Goal: Task Accomplishment & Management: Use online tool/utility

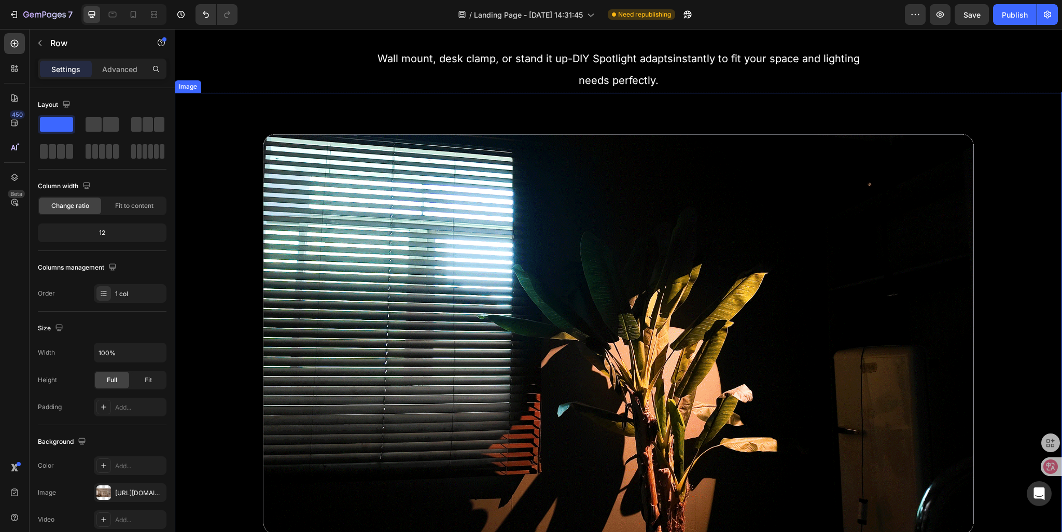
scroll to position [778, 0]
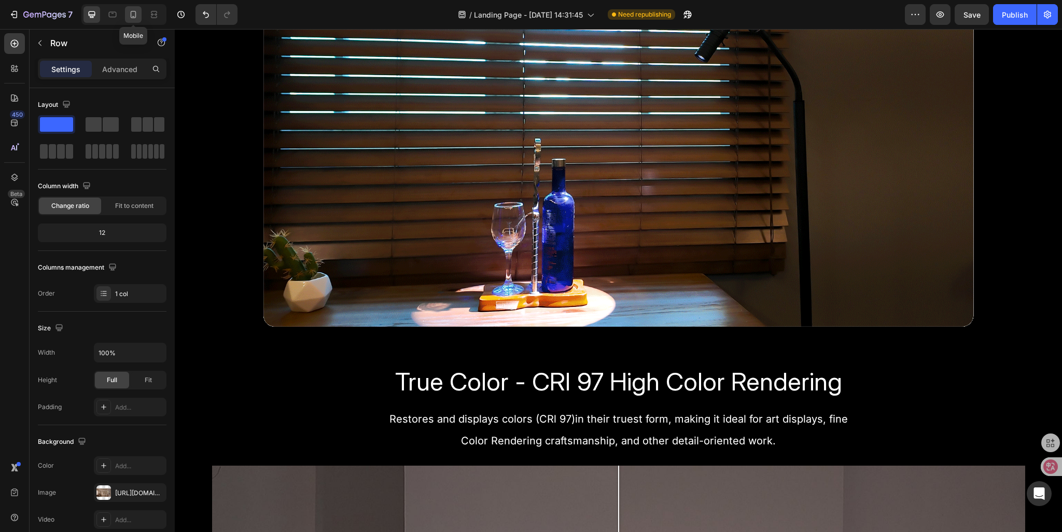
click at [137, 19] on icon at bounding box center [133, 14] width 10 height 10
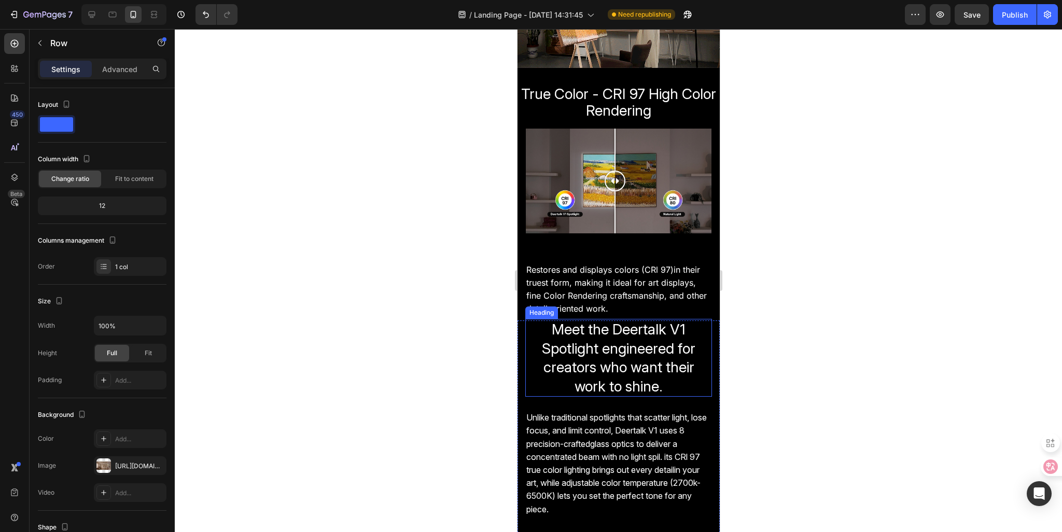
scroll to position [164, 0]
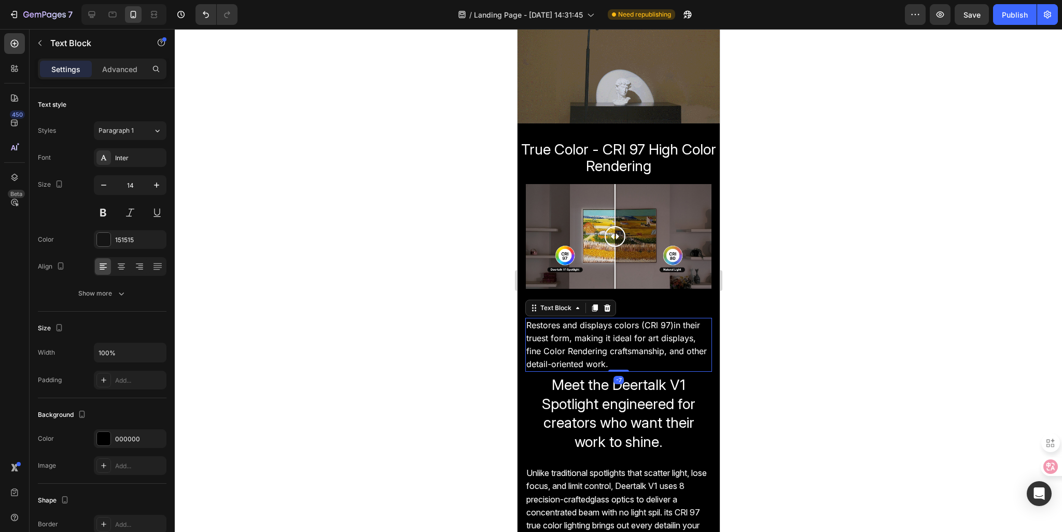
click at [559, 333] on p "Restores and displays colors (CRl 97)in their truest form, making it ideal for …" at bounding box center [618, 332] width 185 height 26
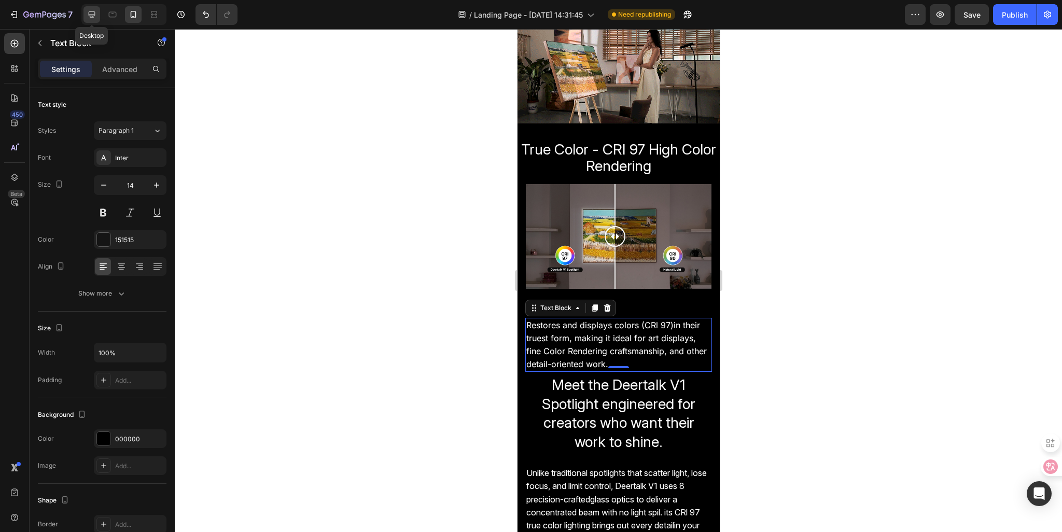
click at [88, 15] on icon at bounding box center [92, 14] width 10 height 10
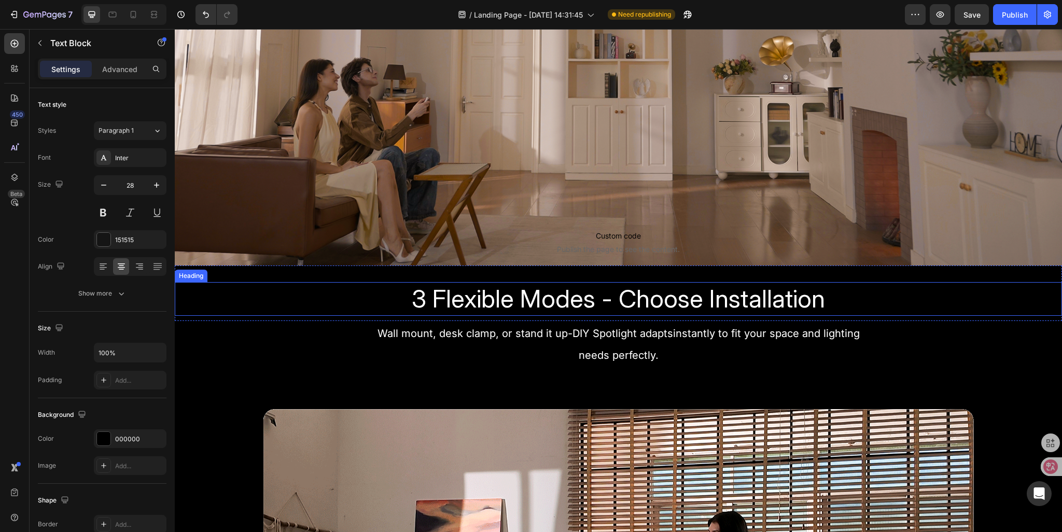
scroll to position [336, 0]
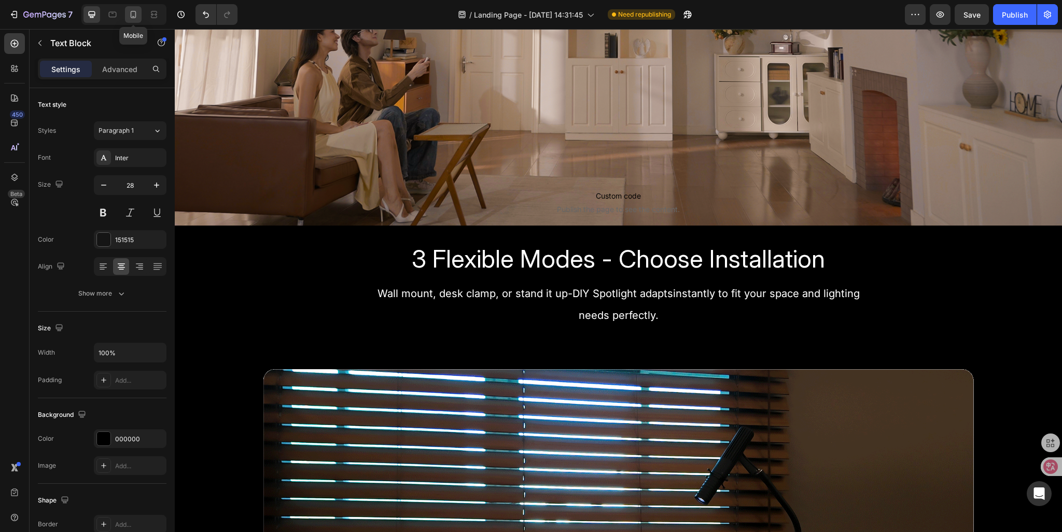
click at [136, 13] on icon at bounding box center [133, 14] width 10 height 10
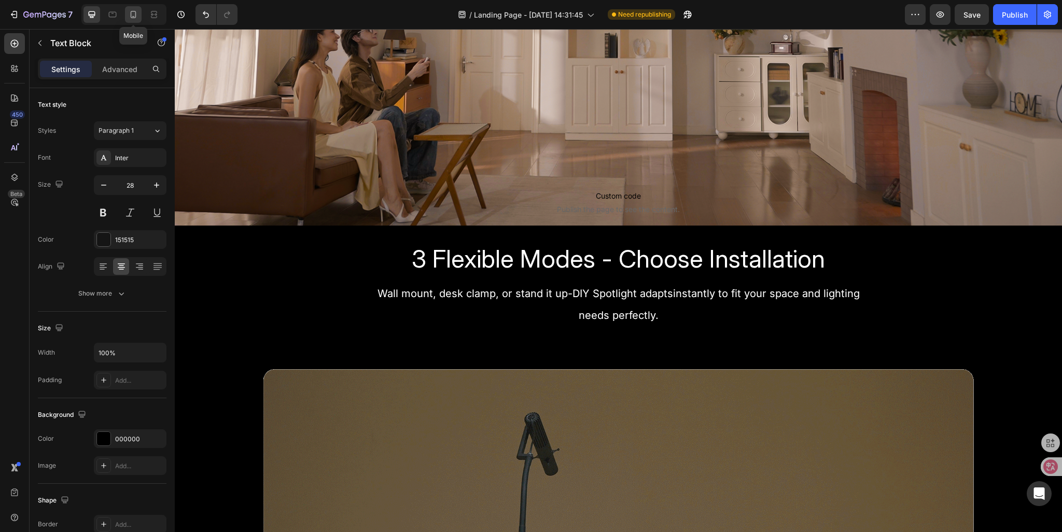
type input "14"
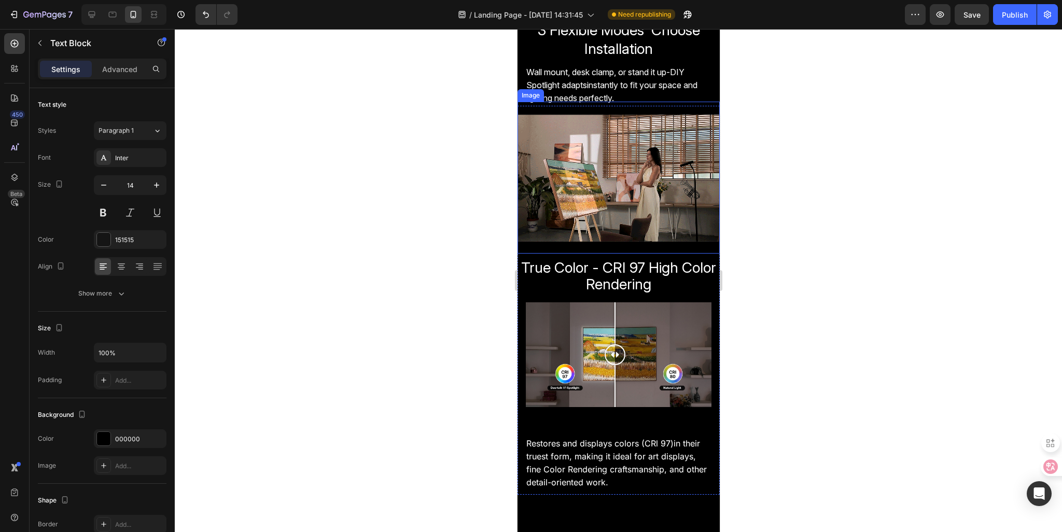
scroll to position [311, 0]
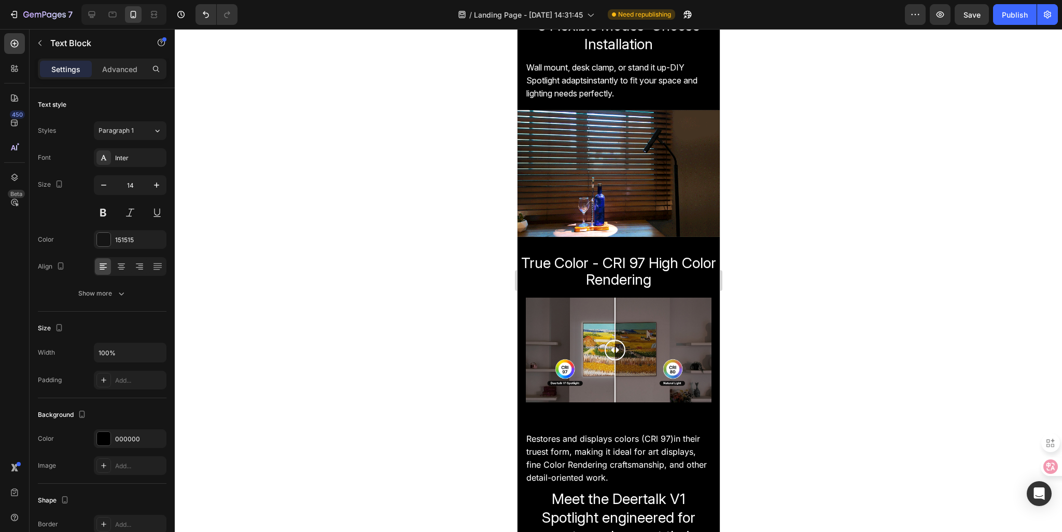
click at [534, 434] on span "Restores and displays colors (CRl 97)in their truest form, making it ideal for …" at bounding box center [613, 445] width 174 height 23
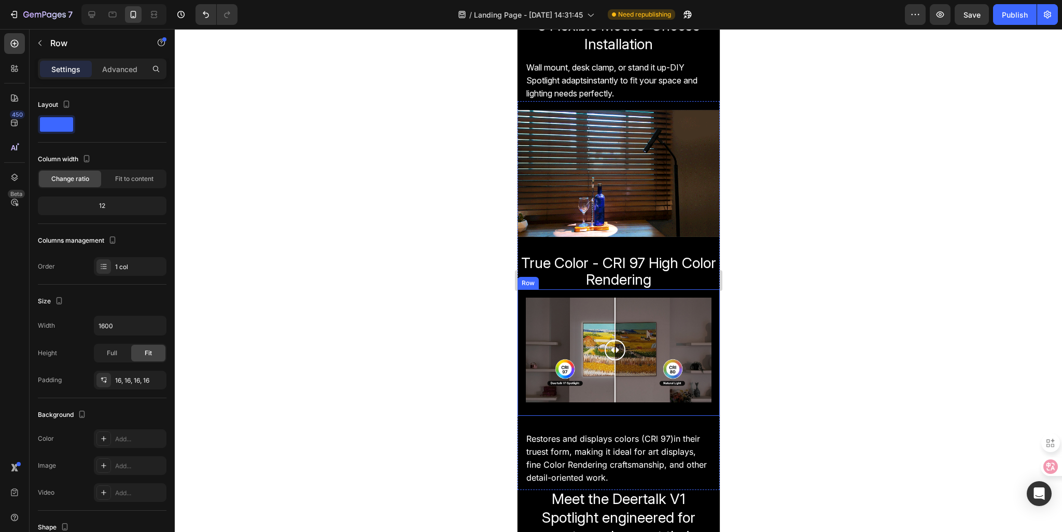
click at [534, 400] on div "Image Comparison Row" at bounding box center [618, 352] width 202 height 126
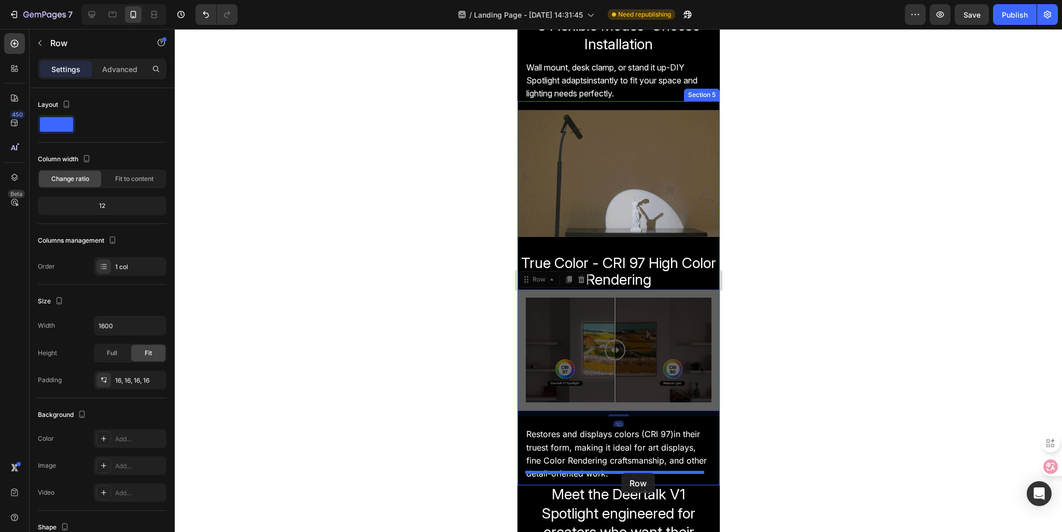
drag, startPoint x: 527, startPoint y: 274, endPoint x: 621, endPoint y: 473, distance: 220.2
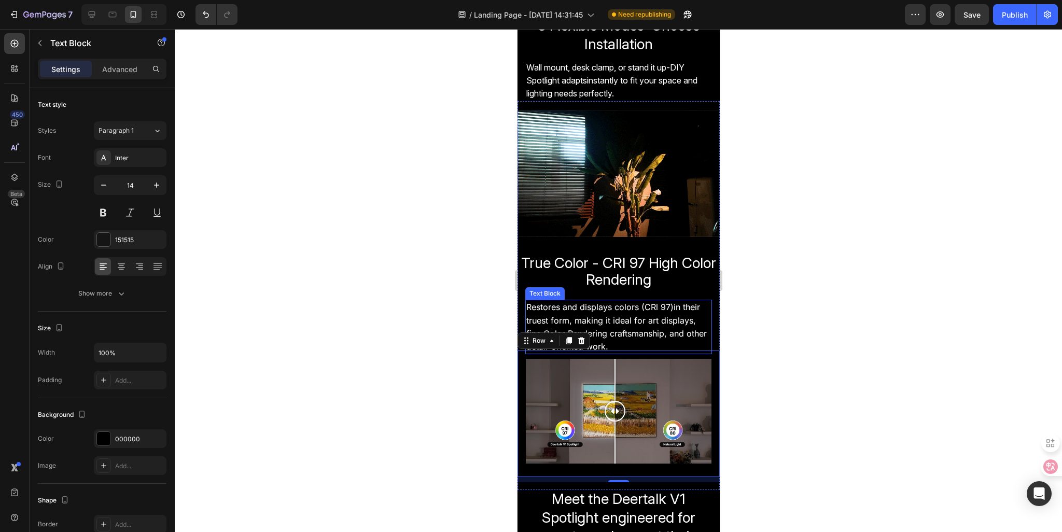
click at [534, 311] on span "Restores and displays colors (CRl 97)in their truest form, making it ideal for …" at bounding box center [613, 313] width 174 height 23
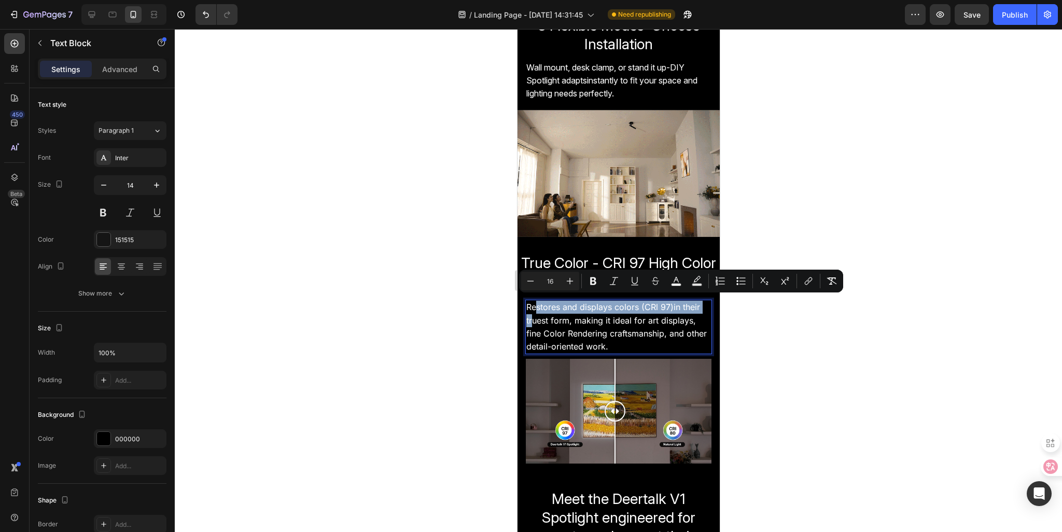
drag, startPoint x: 534, startPoint y: 311, endPoint x: 534, endPoint y: 305, distance: 5.7
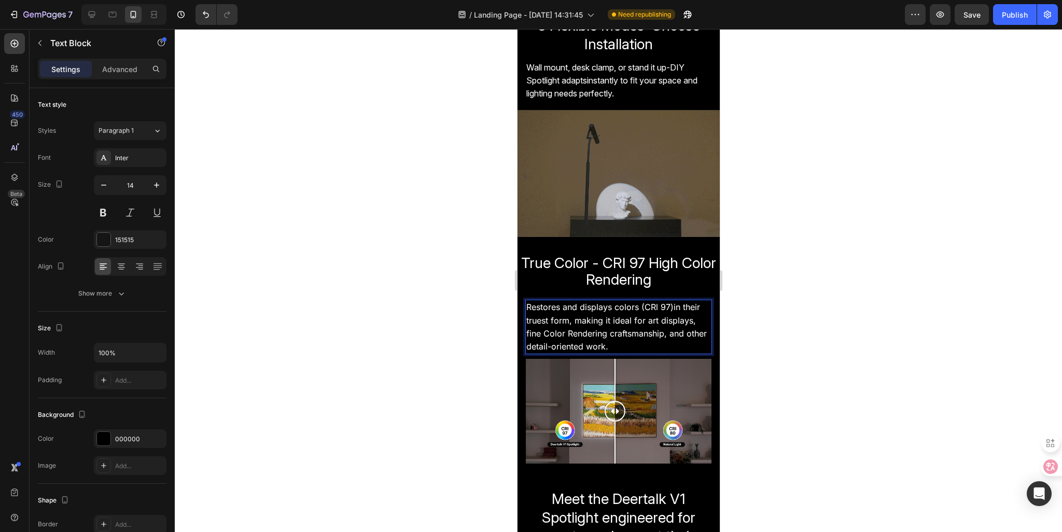
click at [570, 315] on span "Restores and displays colors (CRl 97)in their truest form, making it ideal for …" at bounding box center [613, 313] width 174 height 23
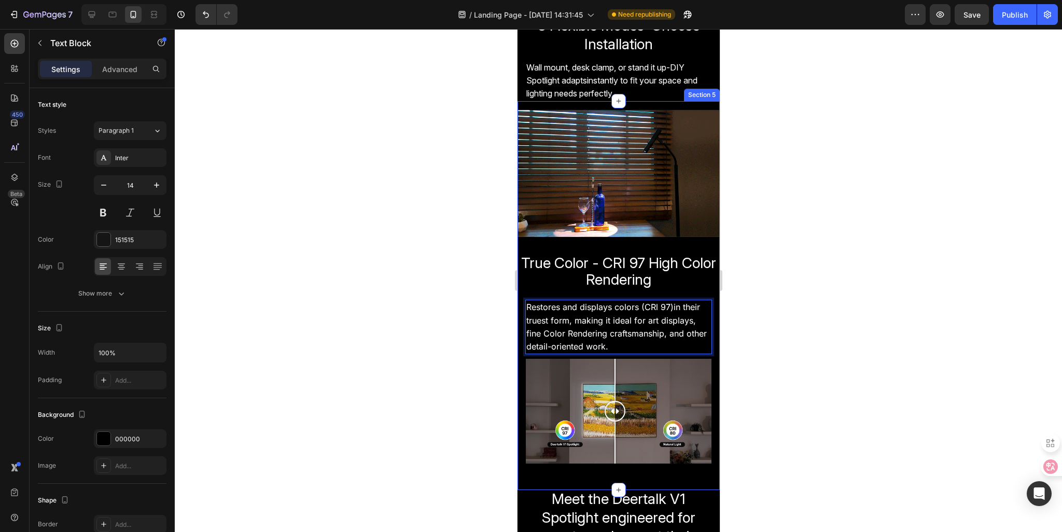
click at [534, 289] on div "Image True Color - CRI 97 High Color Rendering Heading True Color - CRI 97 High…" at bounding box center [618, 300] width 202 height 364
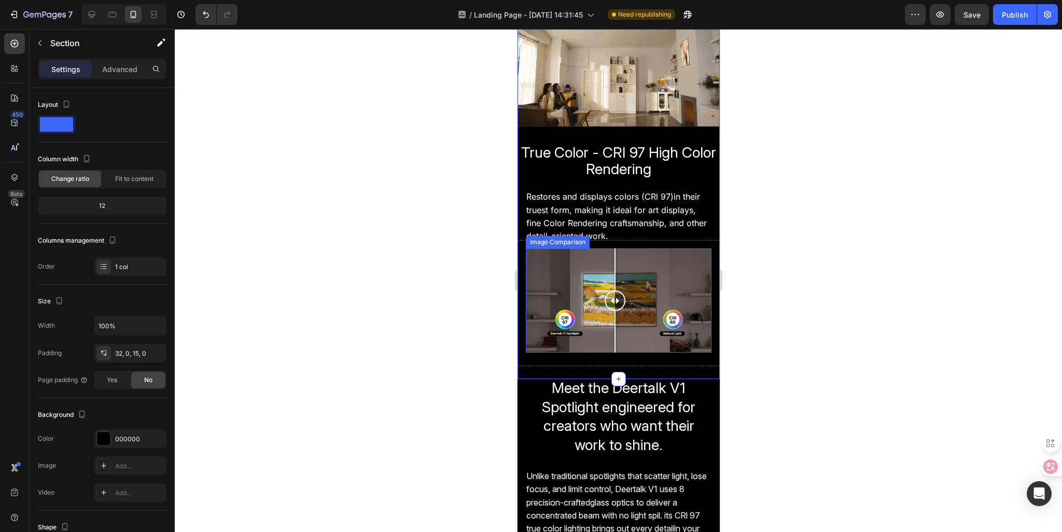
scroll to position [467, 0]
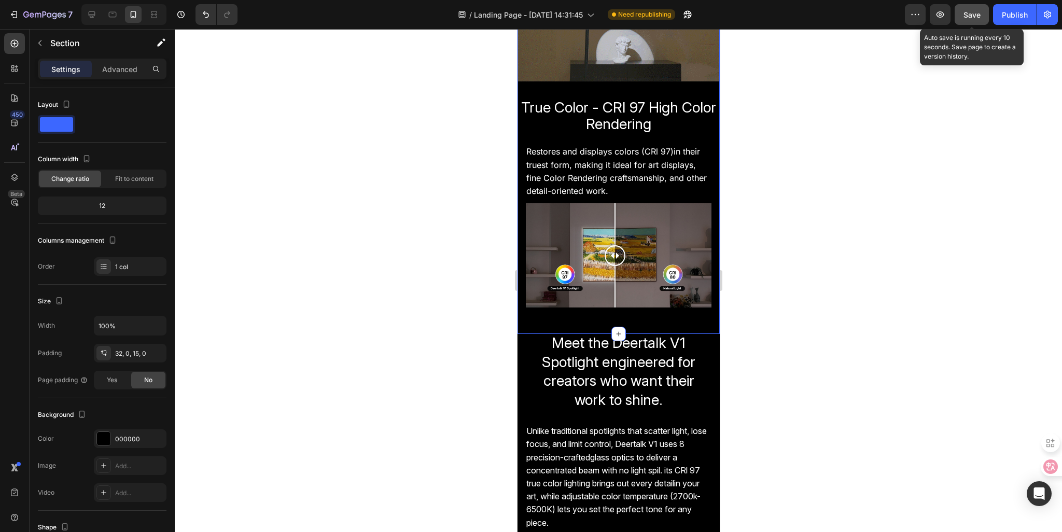
click at [973, 19] on div "Save" at bounding box center [972, 14] width 17 height 11
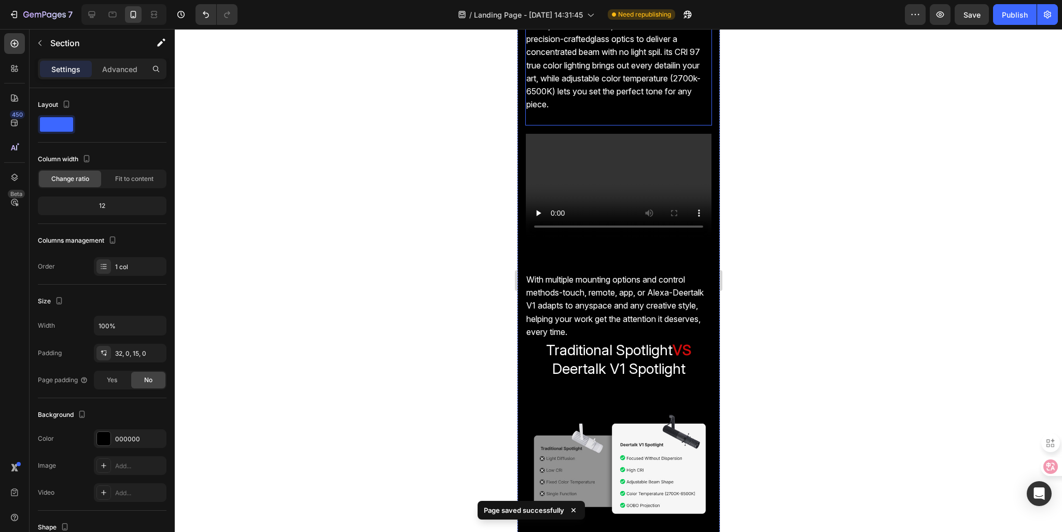
scroll to position [882, 0]
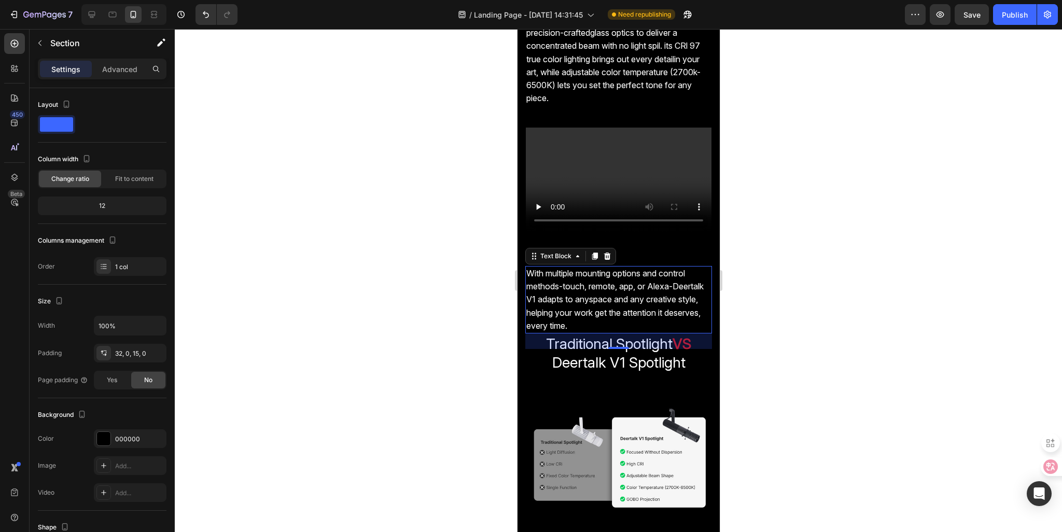
click at [538, 267] on p "With multiple mounting options and control methods-touch, remote, app, or Alexa…" at bounding box center [618, 299] width 185 height 65
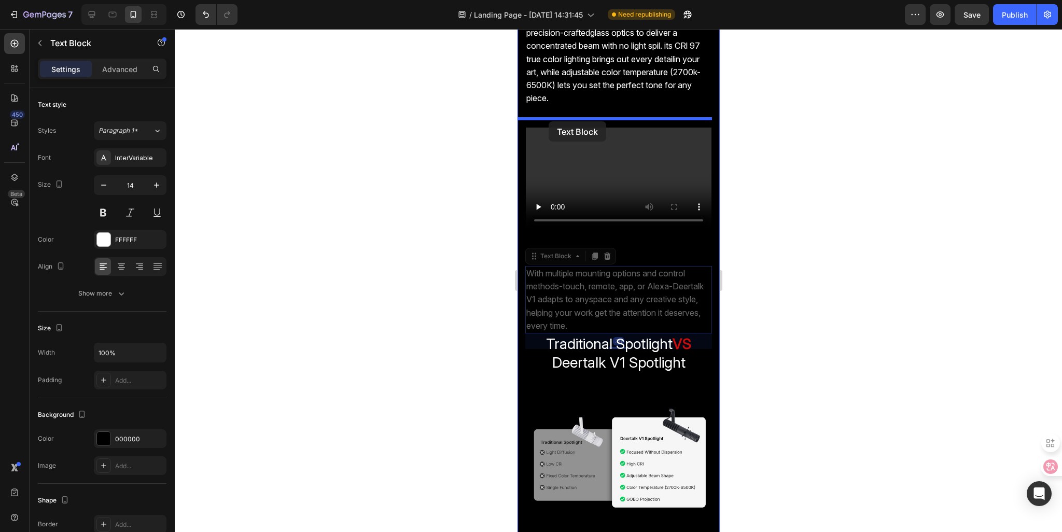
drag, startPoint x: 533, startPoint y: 254, endPoint x: 548, endPoint y: 121, distance: 133.2
click at [548, 121] on div "iPhone 13 Pro ( 390 px) iPhone 13 Mini iPhone 13 Pro iPhone 11 Pro Max iPhone 1…" at bounding box center [618, 73] width 202 height 1853
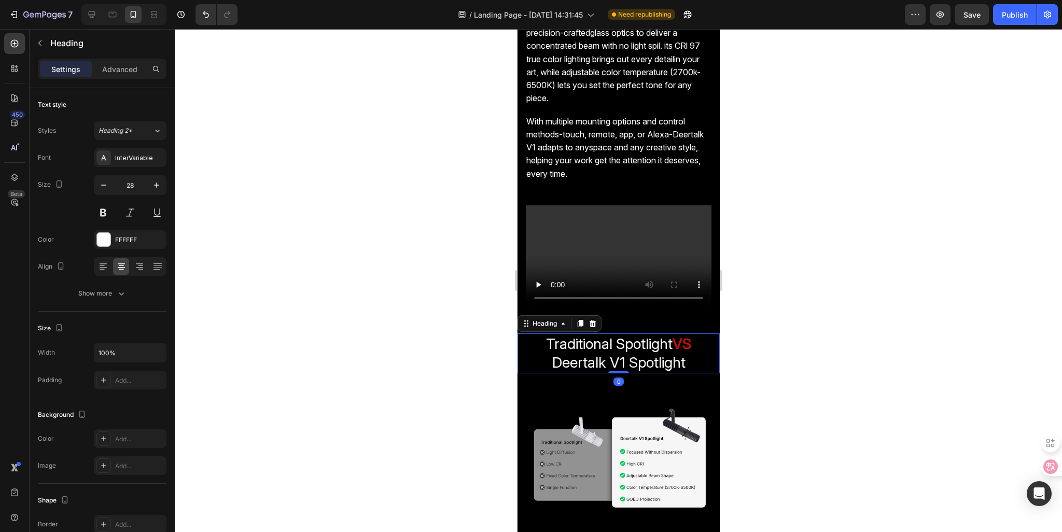
click at [557, 345] on span "Traditional Spotlight" at bounding box center [609, 344] width 127 height 18
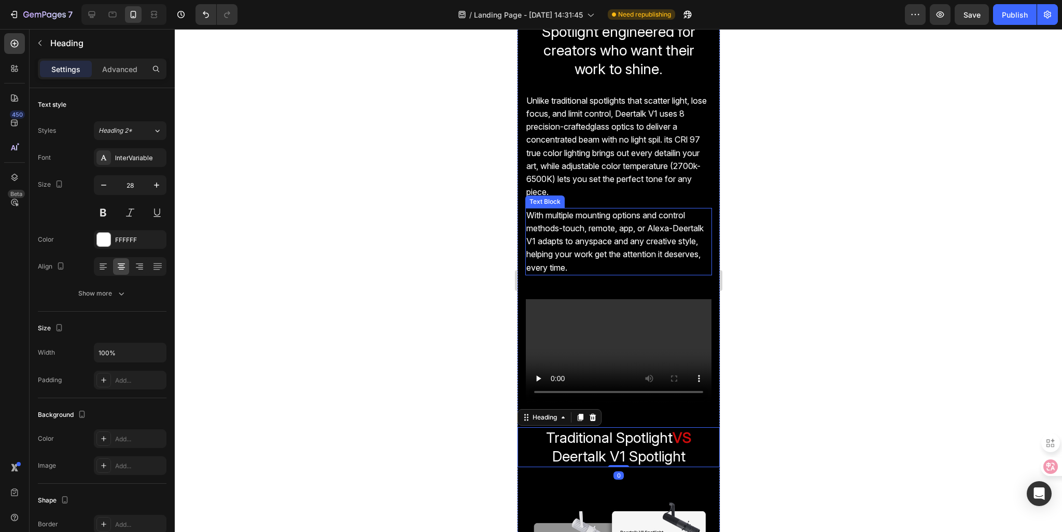
scroll to position [778, 0]
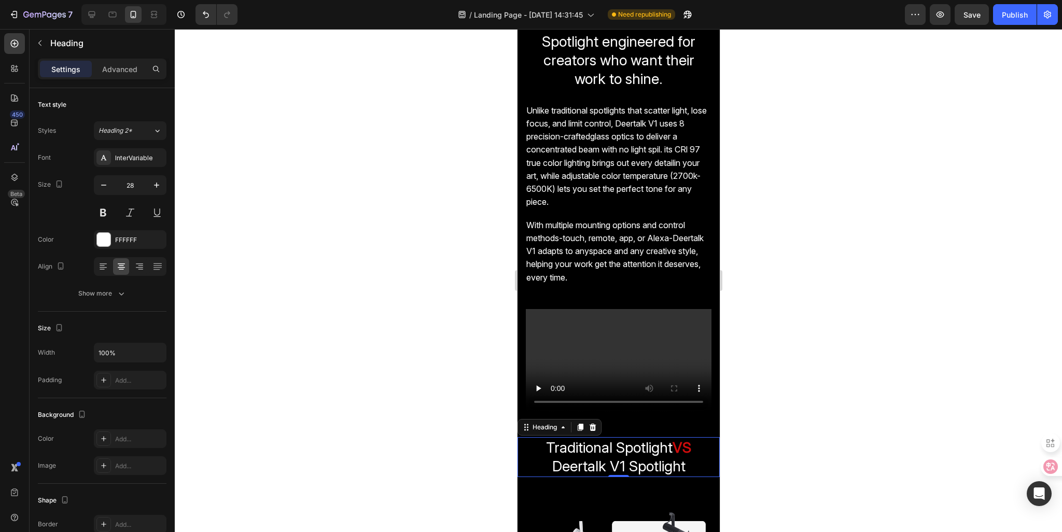
click at [461, 162] on div at bounding box center [618, 280] width 887 height 503
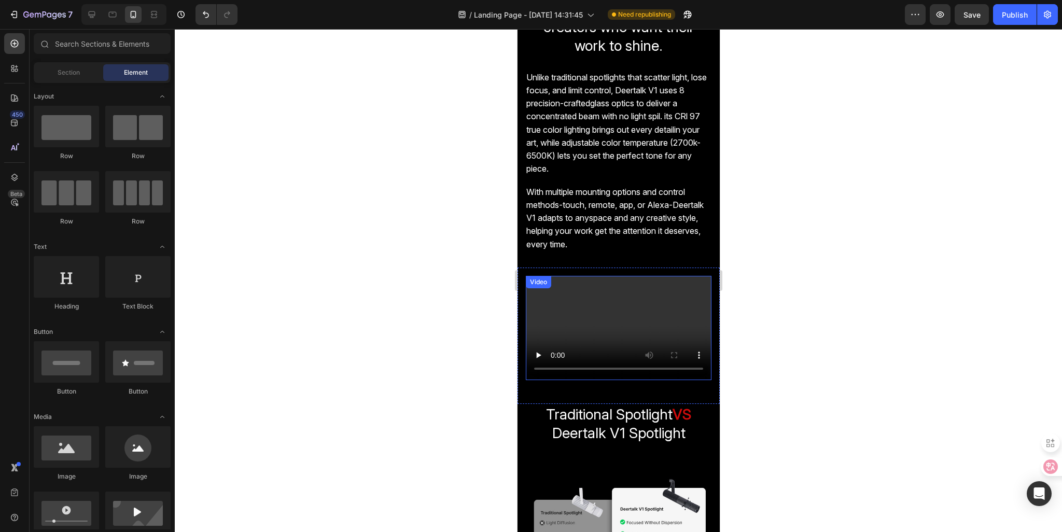
scroll to position [830, 0]
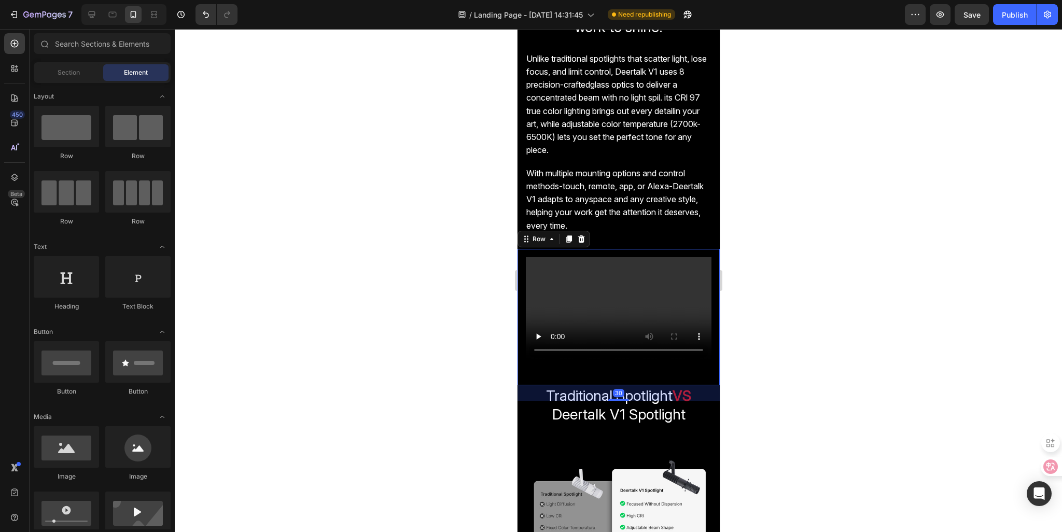
click at [594, 358] on div "Video" at bounding box center [618, 317] width 186 height 120
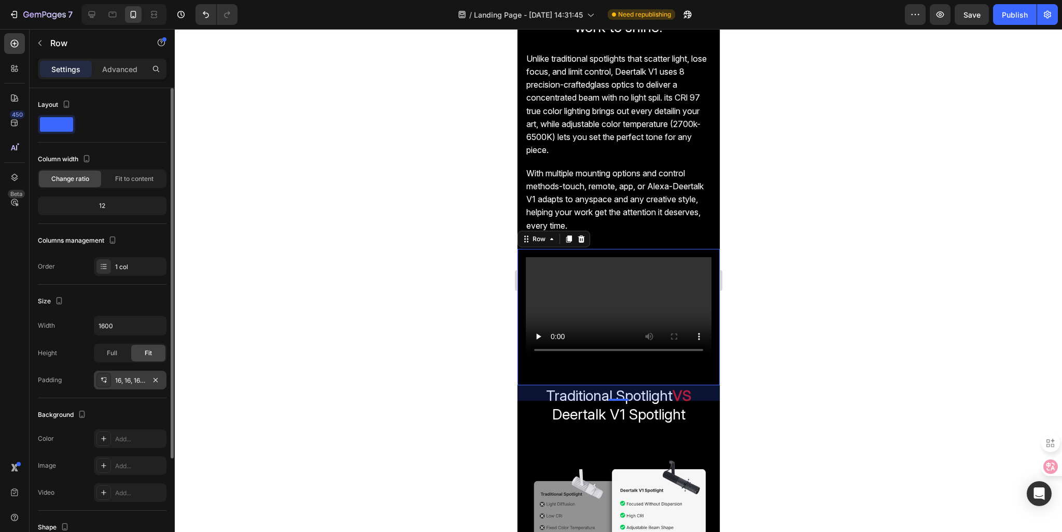
click at [137, 381] on div "16, 16, 16, 16" at bounding box center [130, 380] width 30 height 9
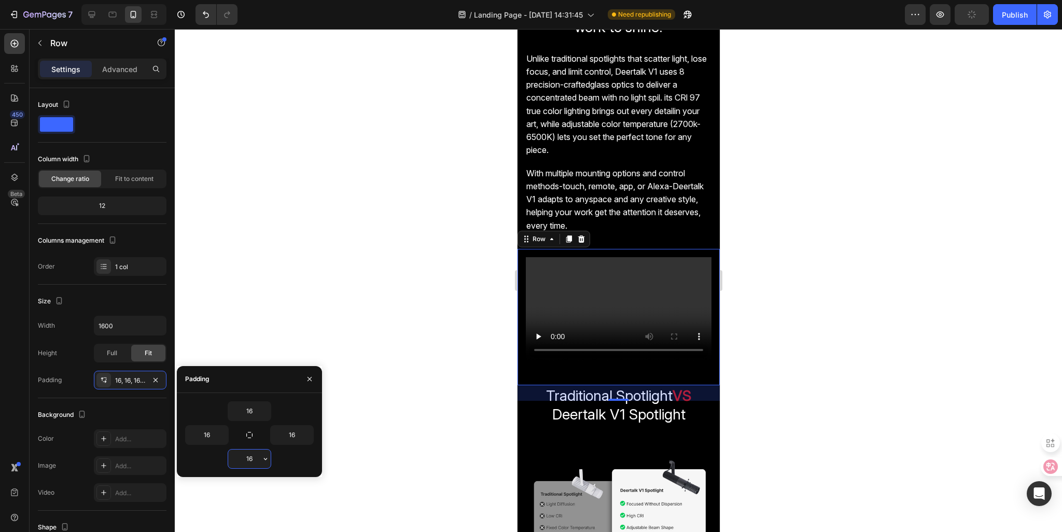
click at [252, 455] on input "16" at bounding box center [249, 459] width 43 height 19
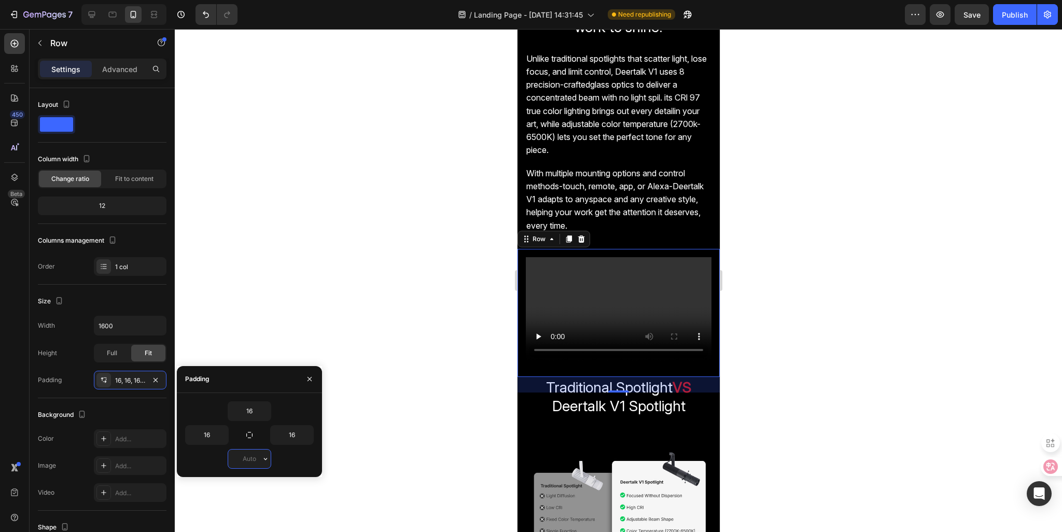
type input "0"
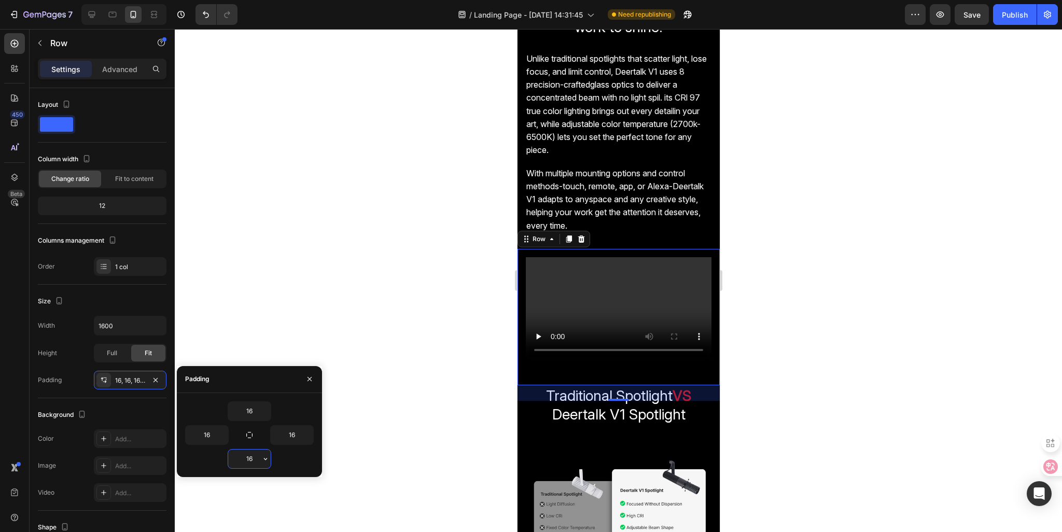
type input "1"
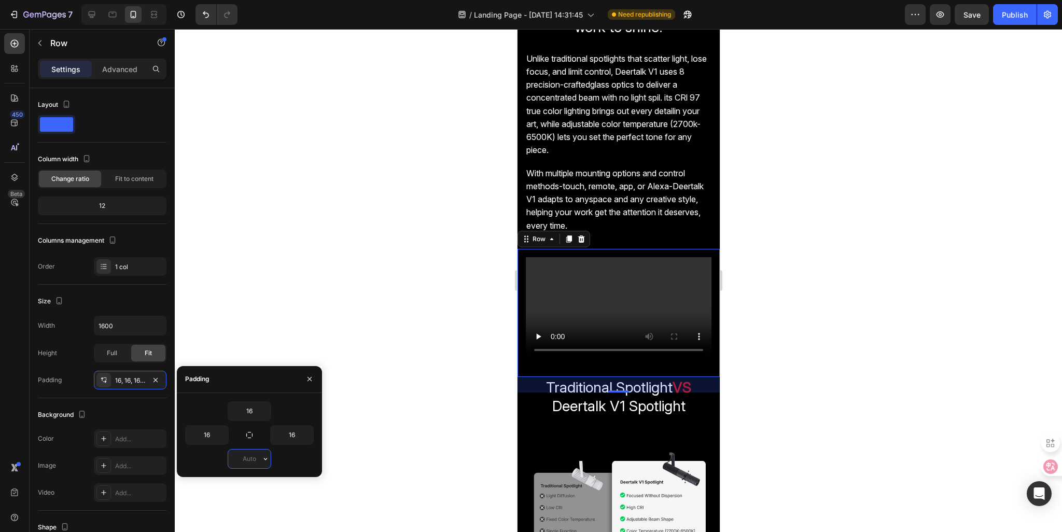
type input "0"
click at [402, 358] on div at bounding box center [618, 280] width 887 height 503
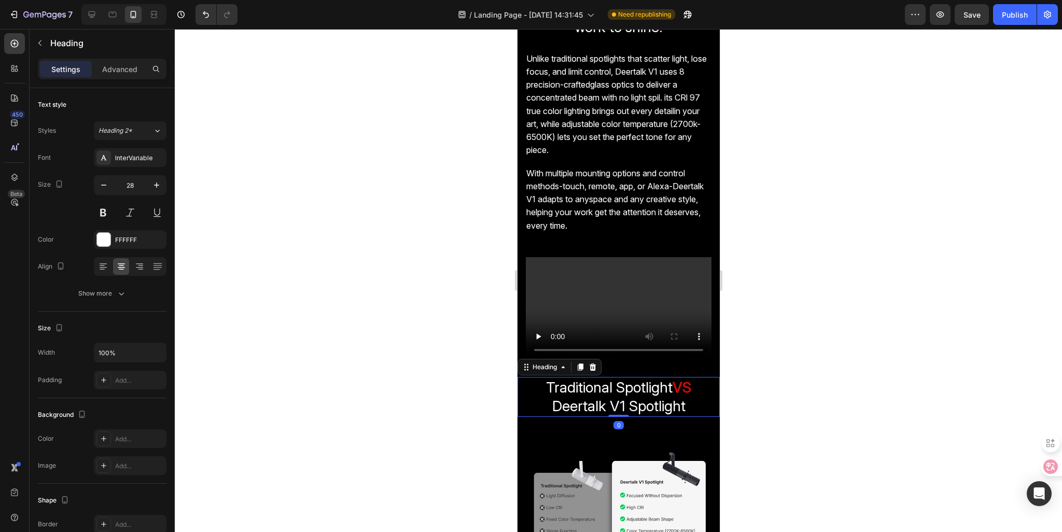
click at [589, 392] on h2 "Traditional Spotlight VS Deertalk V1 Spotlight" at bounding box center [618, 397] width 202 height 40
click at [430, 375] on div at bounding box center [618, 280] width 887 height 503
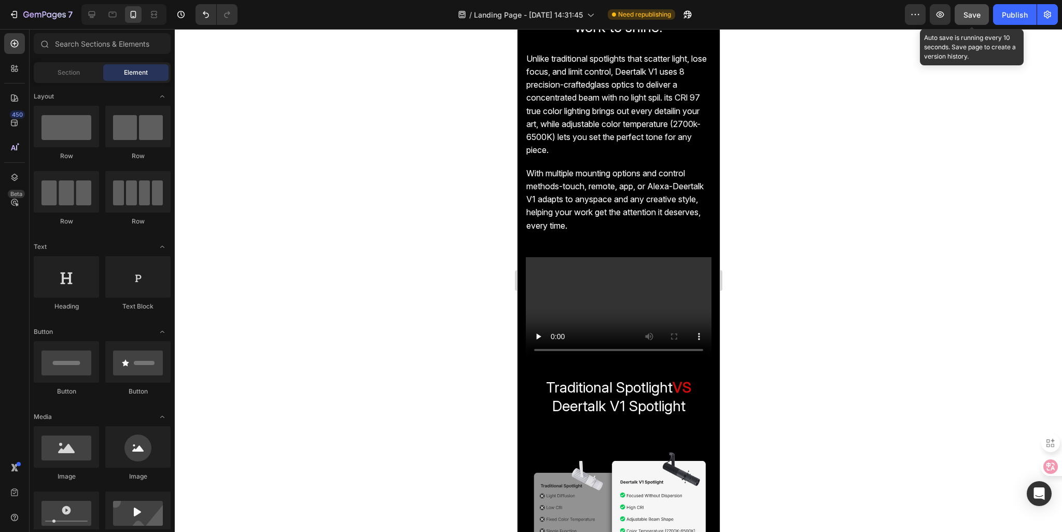
click at [967, 10] on span "Save" at bounding box center [972, 14] width 17 height 9
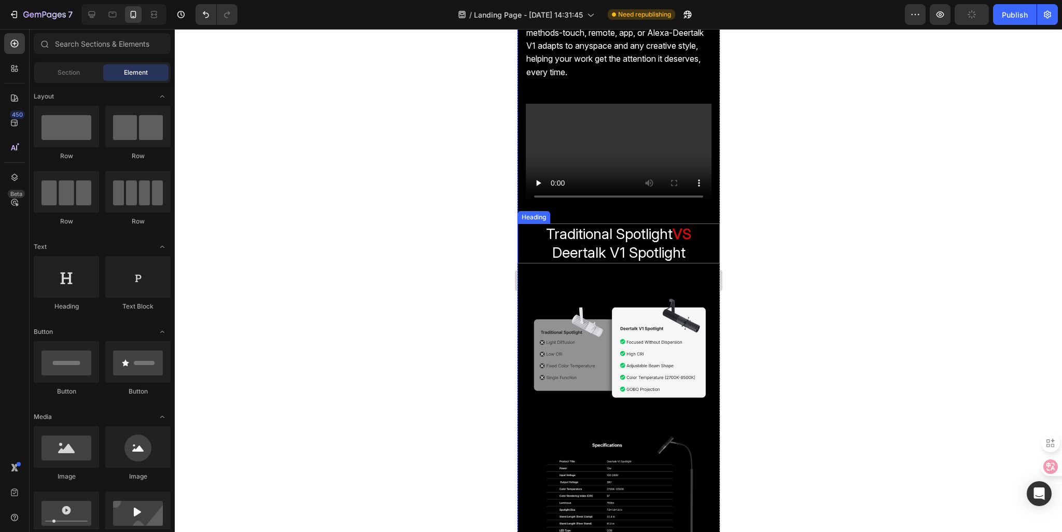
scroll to position [985, 0]
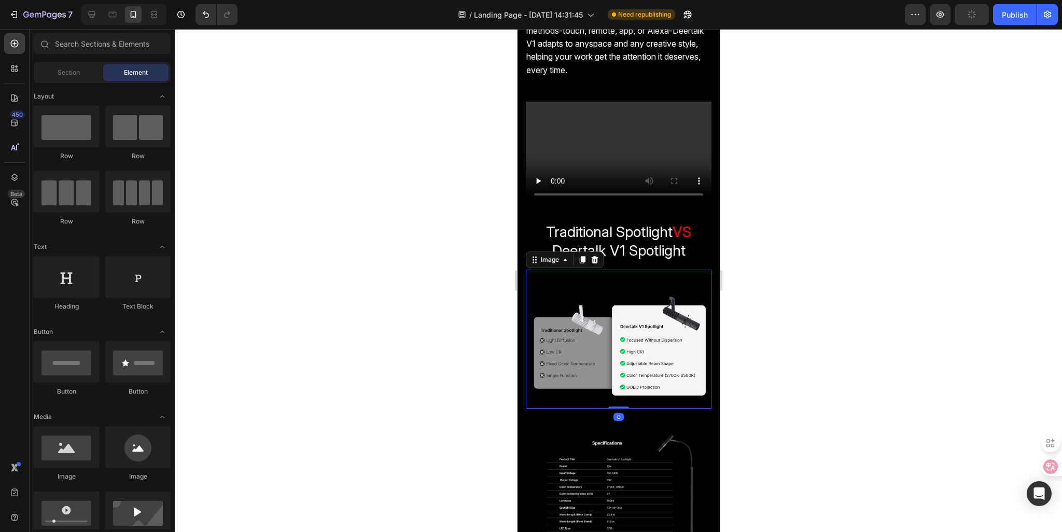
click at [616, 323] on img at bounding box center [618, 340] width 186 height 140
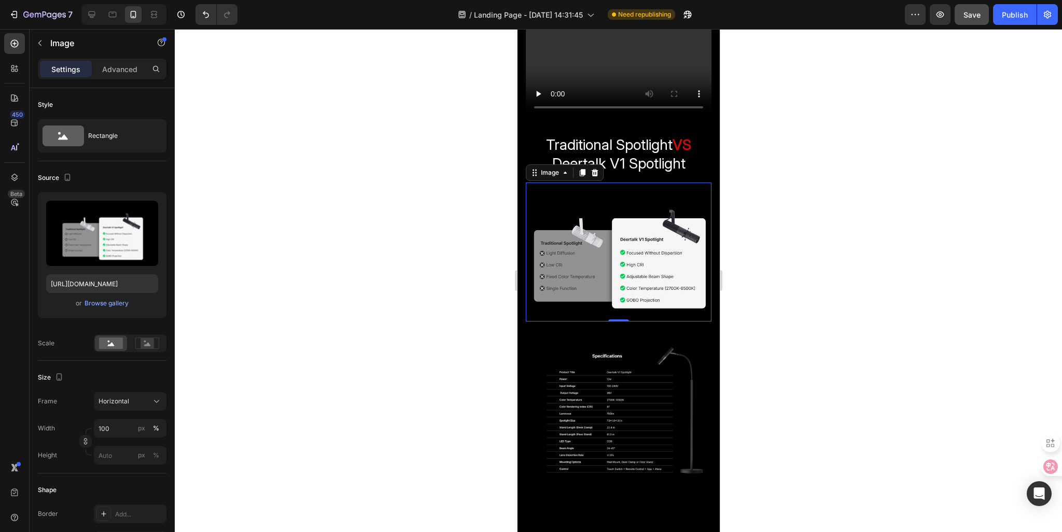
scroll to position [1141, 0]
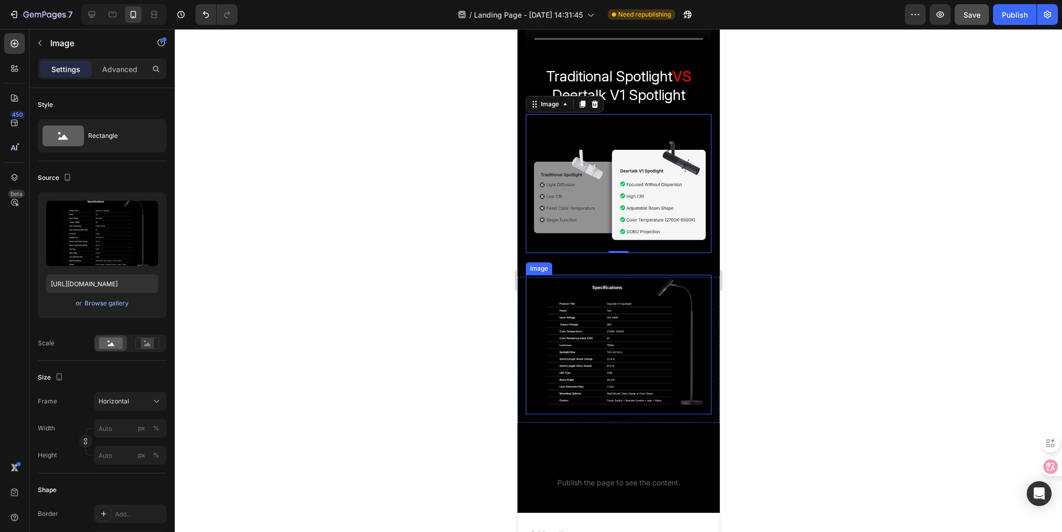
click at [594, 275] on img at bounding box center [618, 345] width 186 height 140
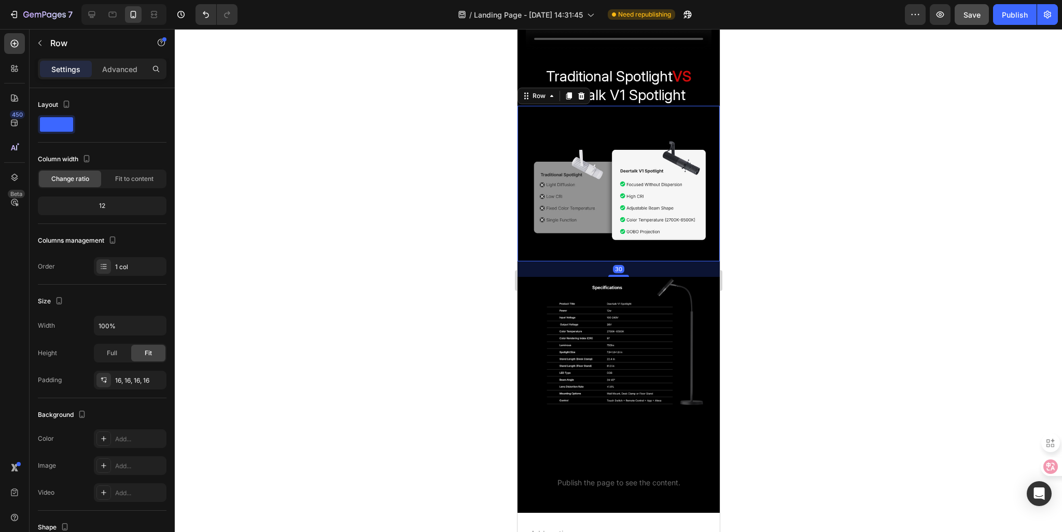
click at [610, 247] on div "Image Row 30" at bounding box center [618, 184] width 202 height 156
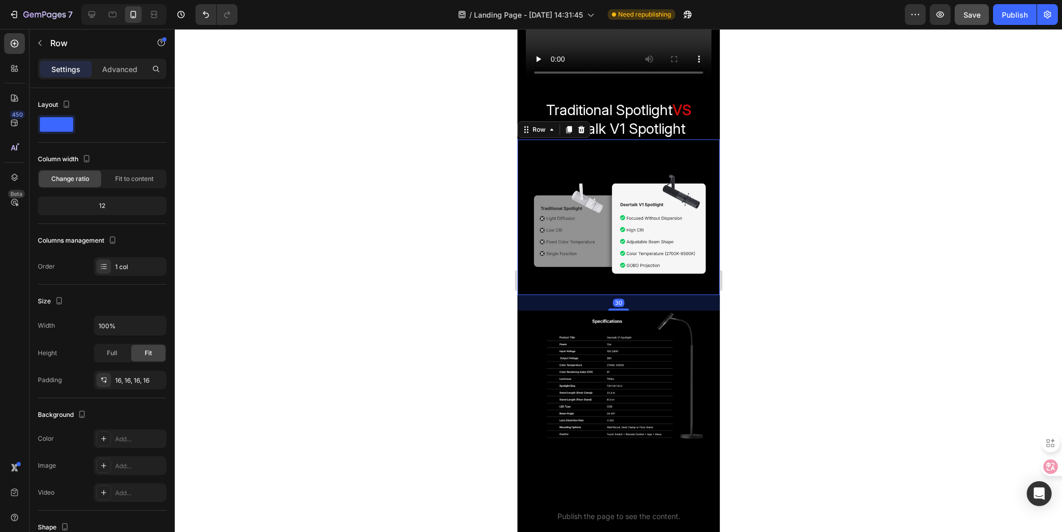
scroll to position [1089, 0]
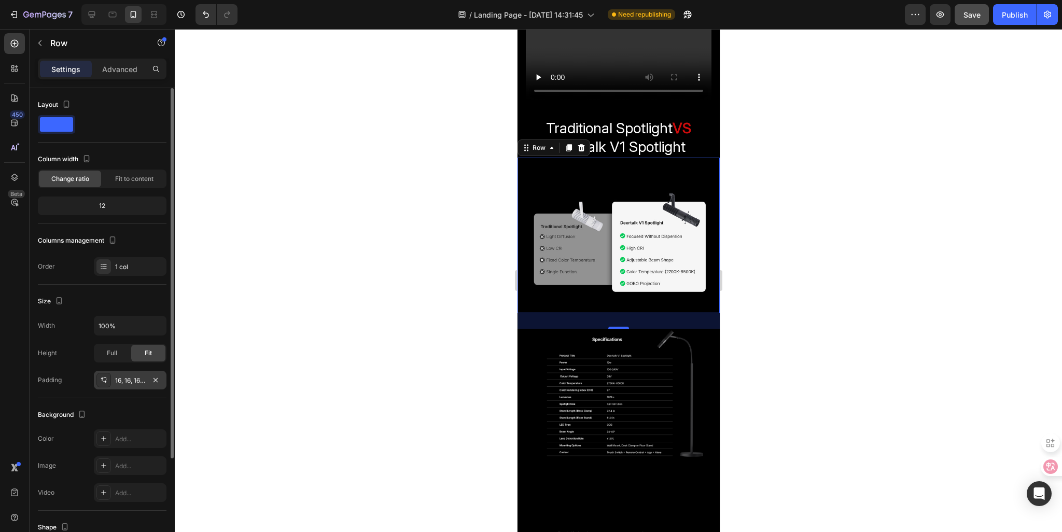
click at [121, 381] on div "16, 16, 16, 16" at bounding box center [130, 380] width 30 height 9
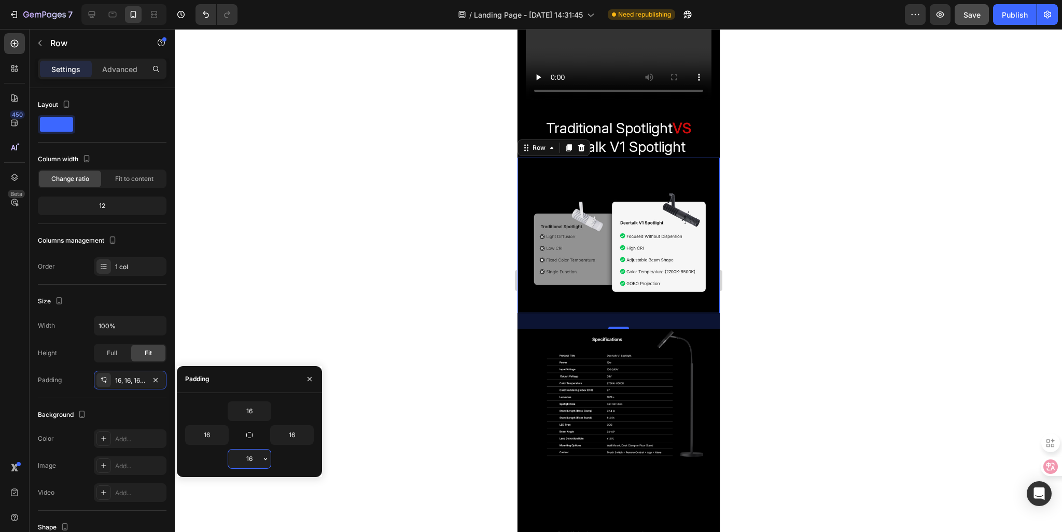
click at [257, 457] on input "16" at bounding box center [249, 459] width 43 height 19
type input "0"
click at [368, 358] on div at bounding box center [618, 280] width 887 height 503
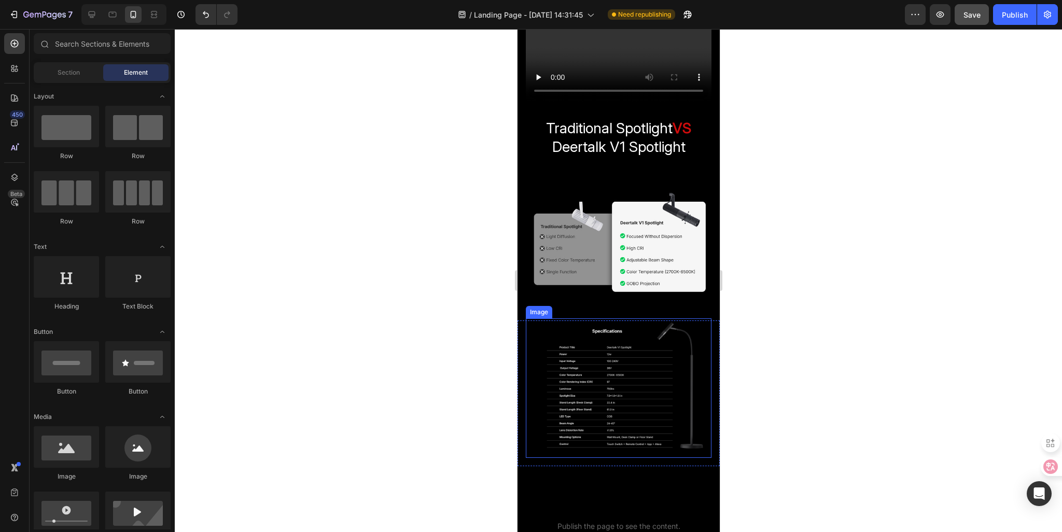
click at [636, 353] on img at bounding box center [618, 388] width 186 height 140
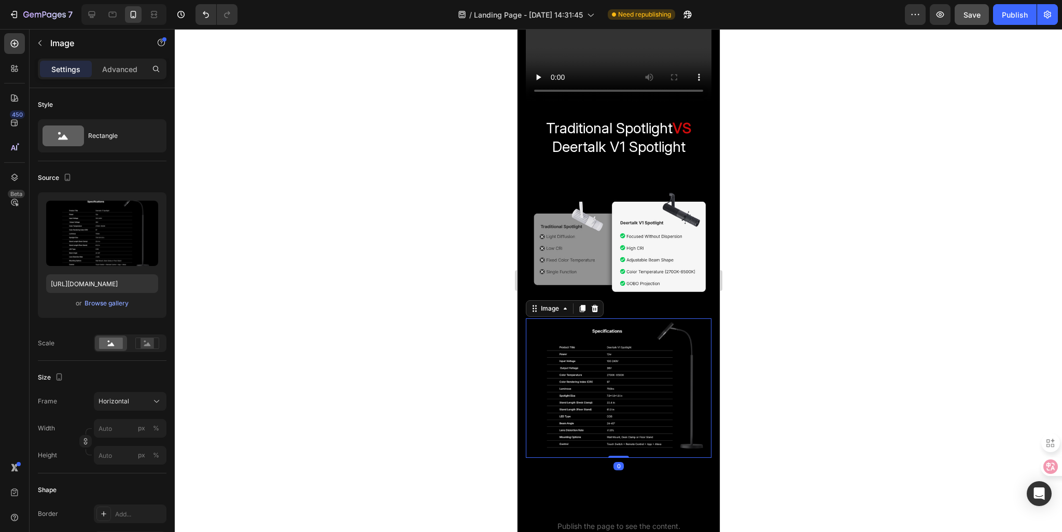
click at [353, 322] on div at bounding box center [618, 280] width 887 height 503
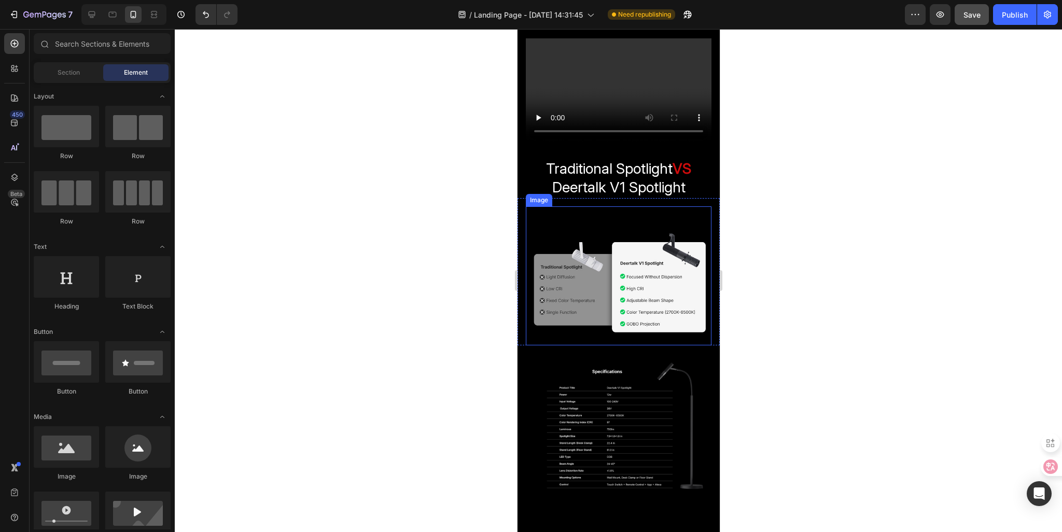
scroll to position [985, 0]
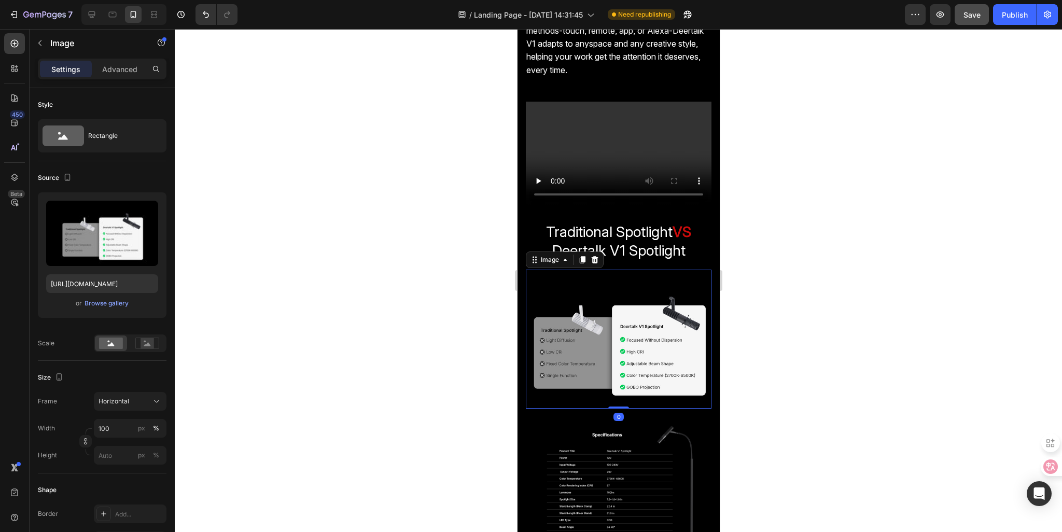
click at [576, 330] on img at bounding box center [618, 340] width 186 height 140
click at [328, 252] on div at bounding box center [618, 280] width 887 height 503
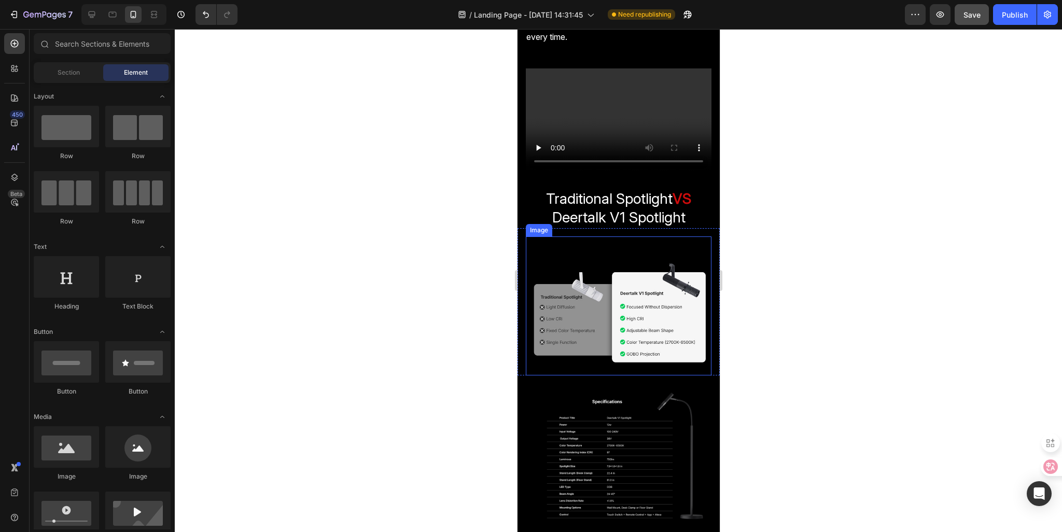
scroll to position [1037, 0]
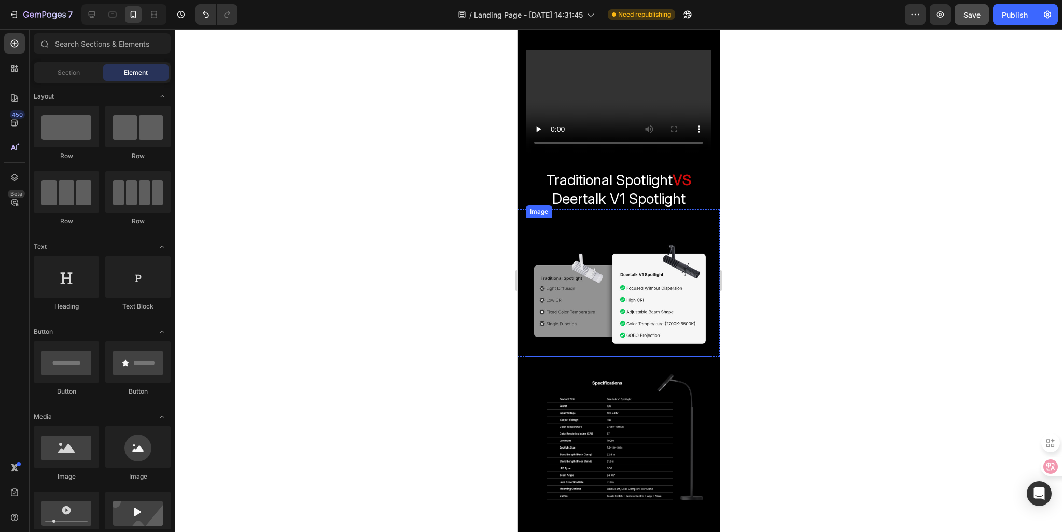
click at [607, 286] on img at bounding box center [618, 288] width 186 height 140
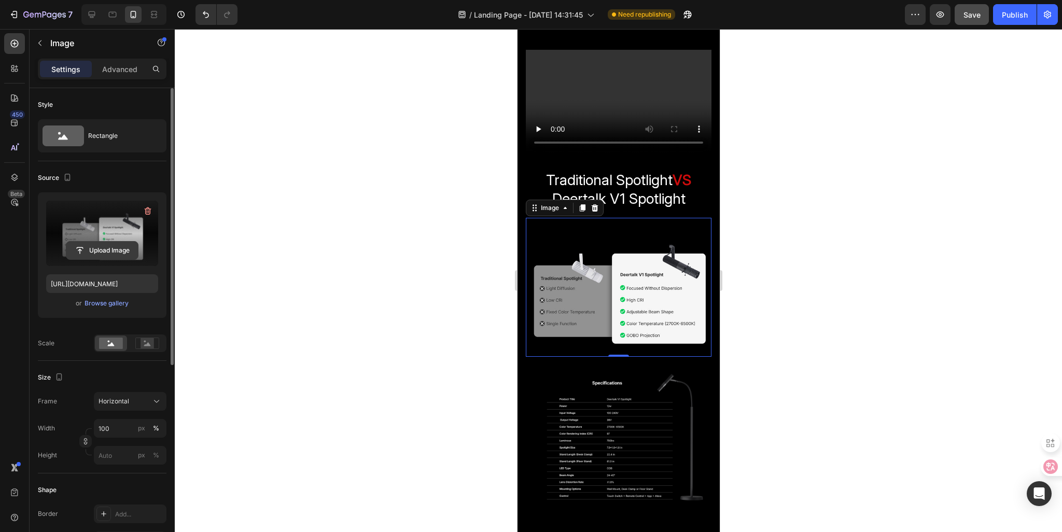
click at [95, 251] on input "file" at bounding box center [102, 251] width 72 height 18
click at [90, 14] on icon at bounding box center [92, 14] width 10 height 10
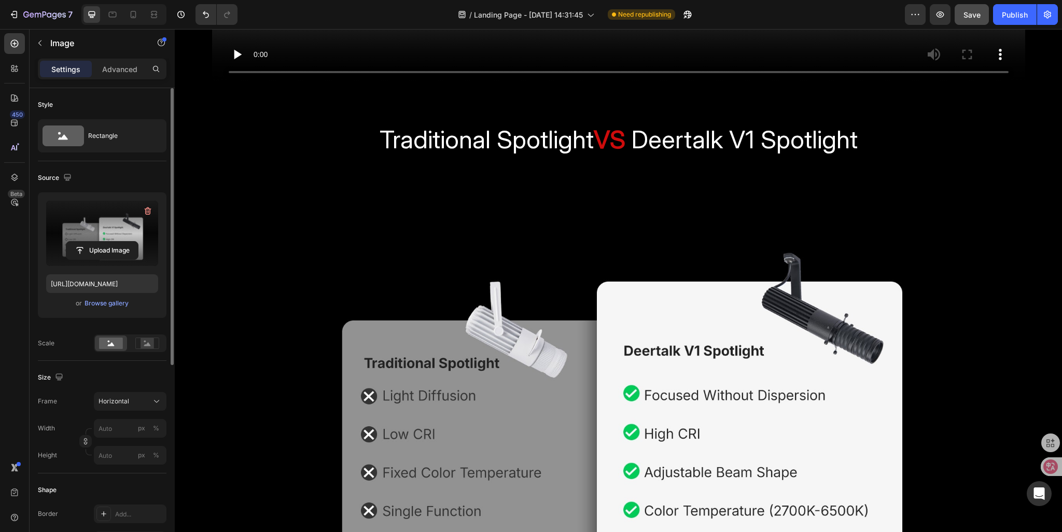
scroll to position [2633, 0]
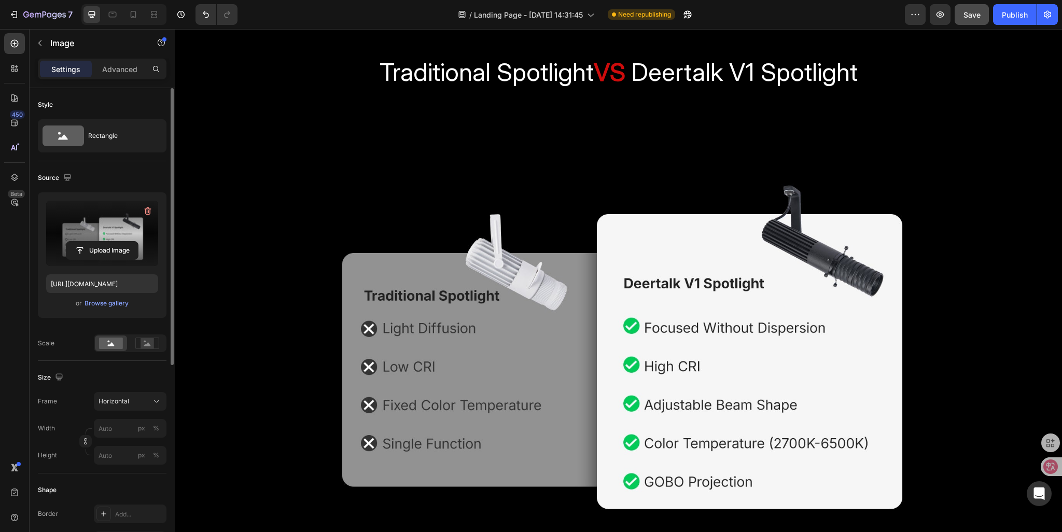
click at [496, 200] on img at bounding box center [619, 325] width 606 height 454
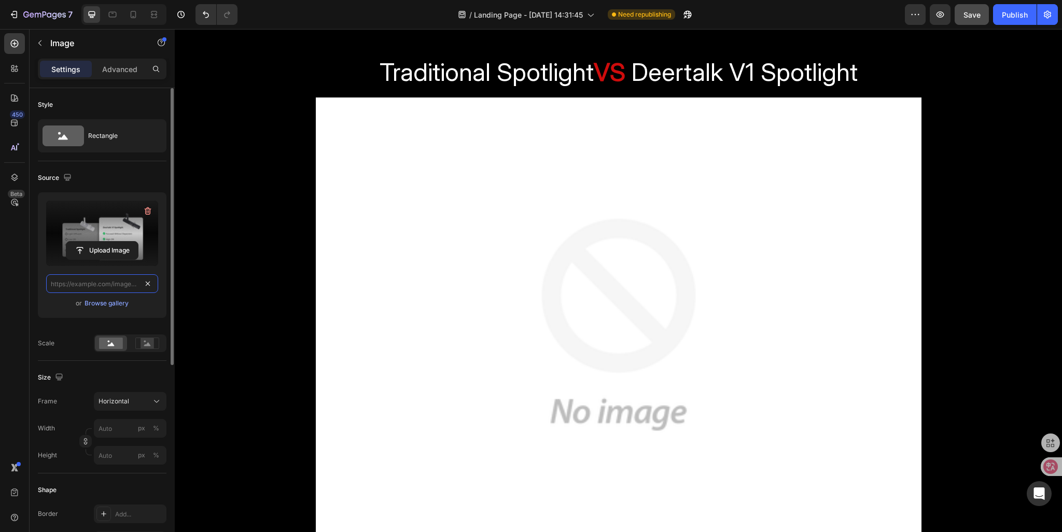
scroll to position [0, 0]
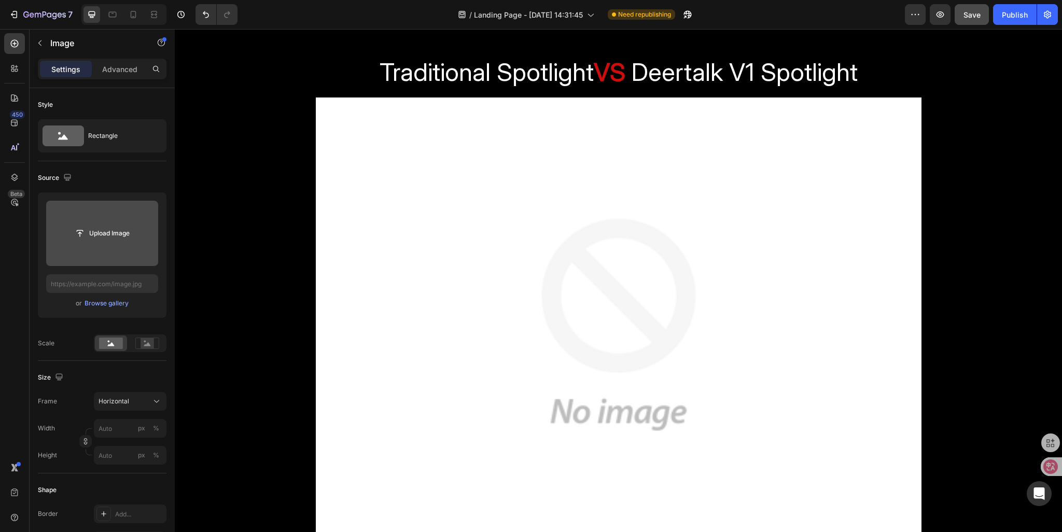
click at [110, 241] on input "file" at bounding box center [102, 234] width 72 height 18
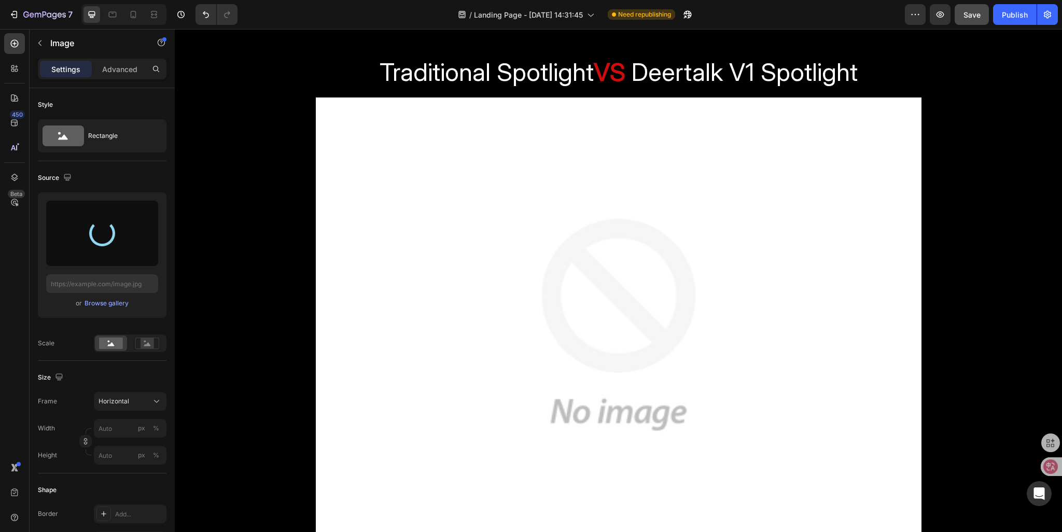
type input "[URL][DOMAIN_NAME]"
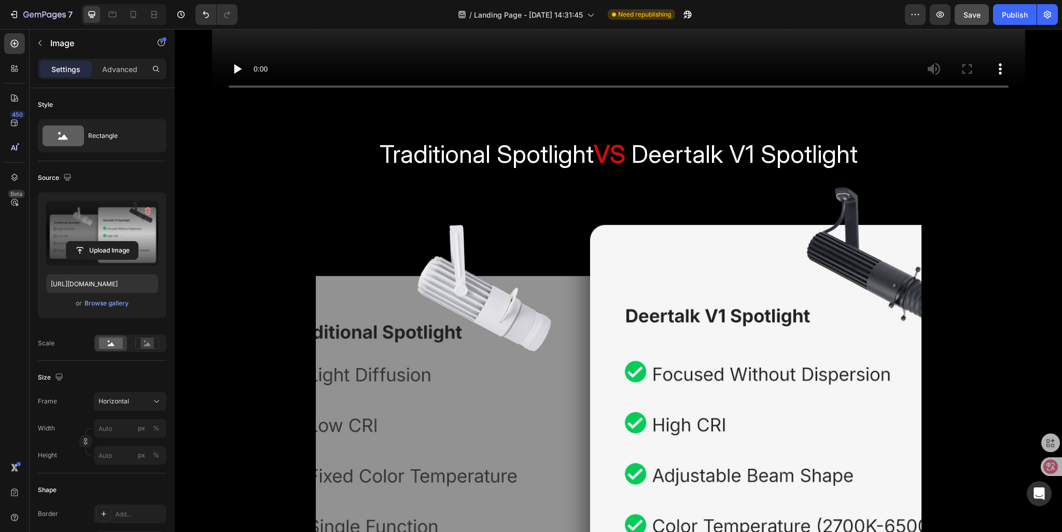
scroll to position [2529, 0]
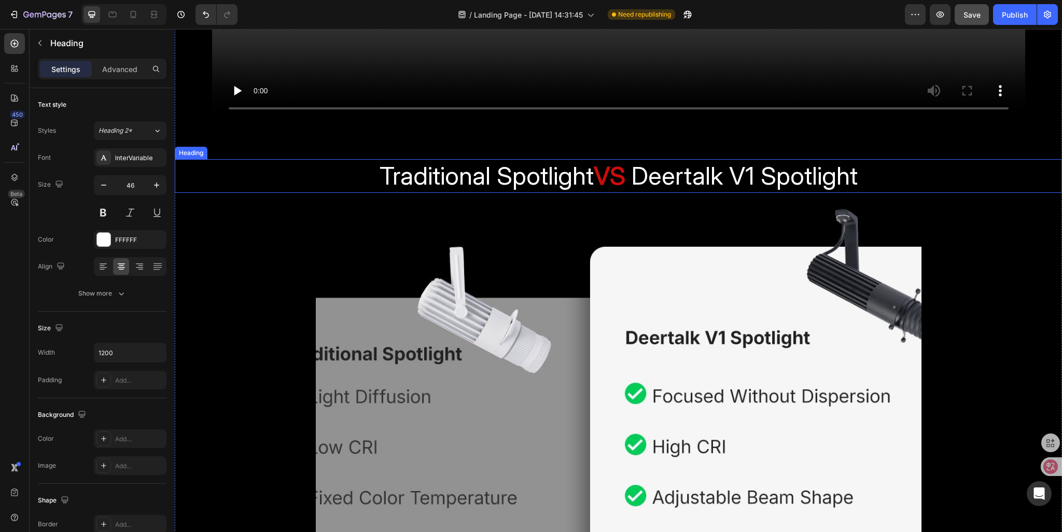
click at [667, 182] on span "Deertalk V1 Spotlight" at bounding box center [742, 175] width 232 height 31
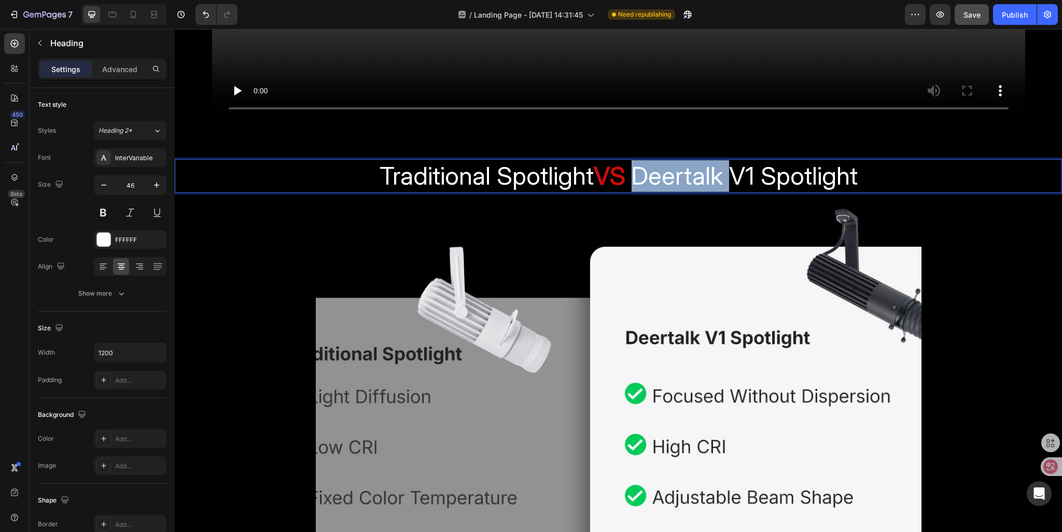
click at [660, 180] on span "Deertalk V1 Spotlight" at bounding box center [742, 175] width 232 height 31
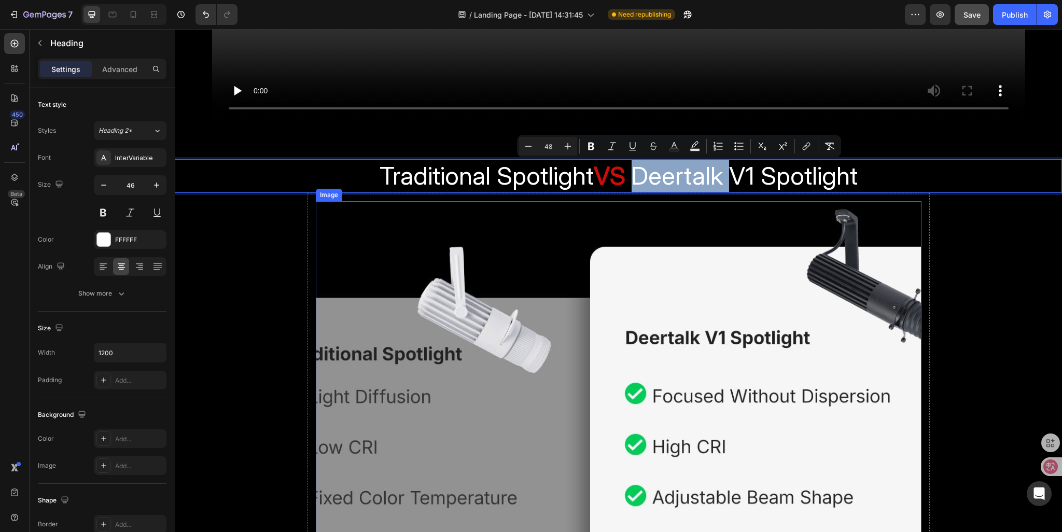
click at [553, 217] on img at bounding box center [619, 428] width 606 height 454
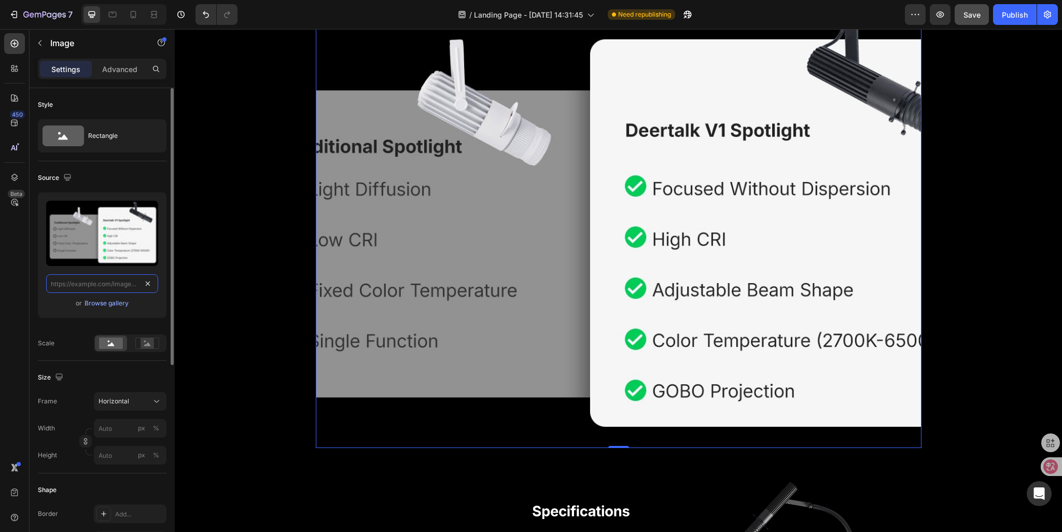
scroll to position [0, 0]
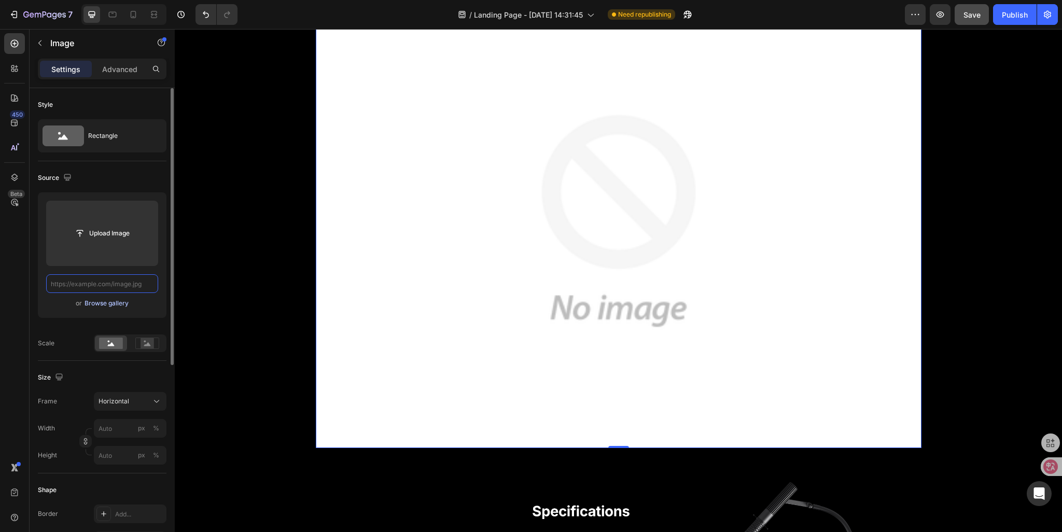
type input "[URL][DOMAIN_NAME]"
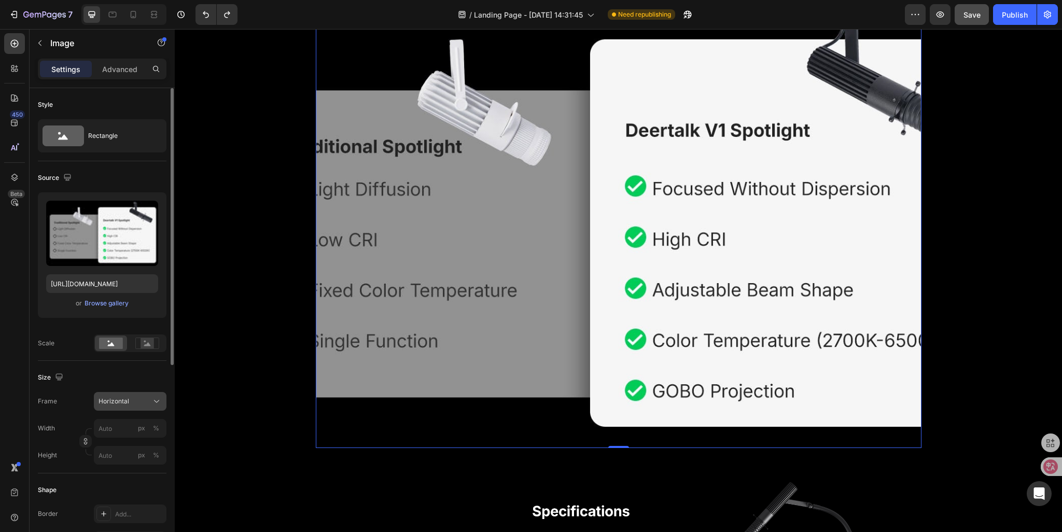
click at [114, 400] on span "Horizontal" at bounding box center [114, 401] width 31 height 9
click at [108, 485] on span "Original" at bounding box center [109, 485] width 23 height 9
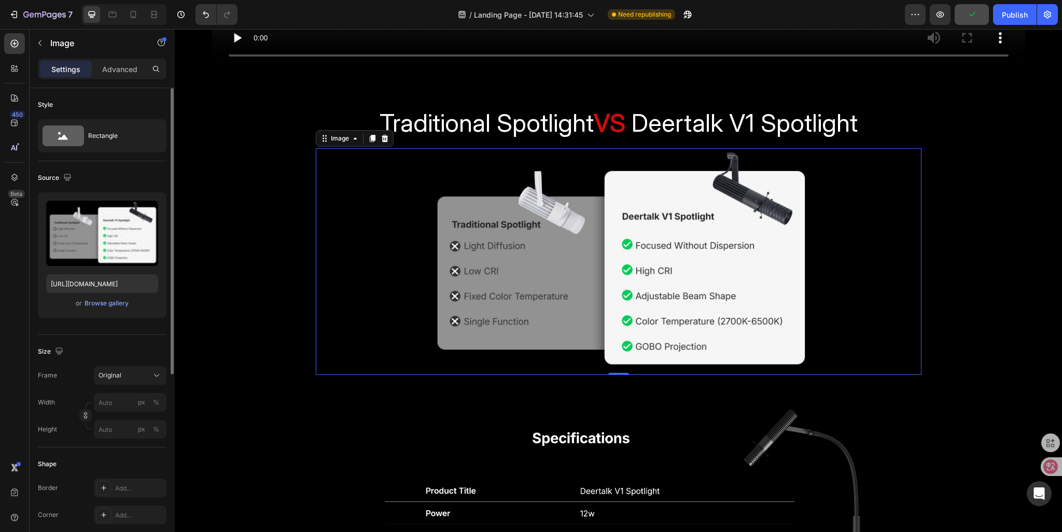
scroll to position [2581, 0]
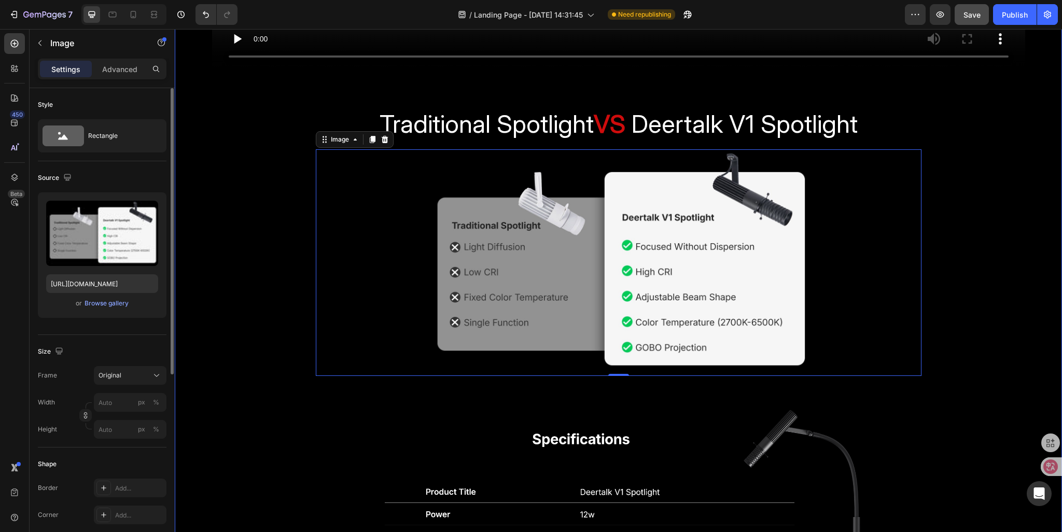
click at [1028, 268] on div "Meet the Deertalk V1 Spotlight engineered for creators who want their work to s…" at bounding box center [618, 147] width 887 height 1455
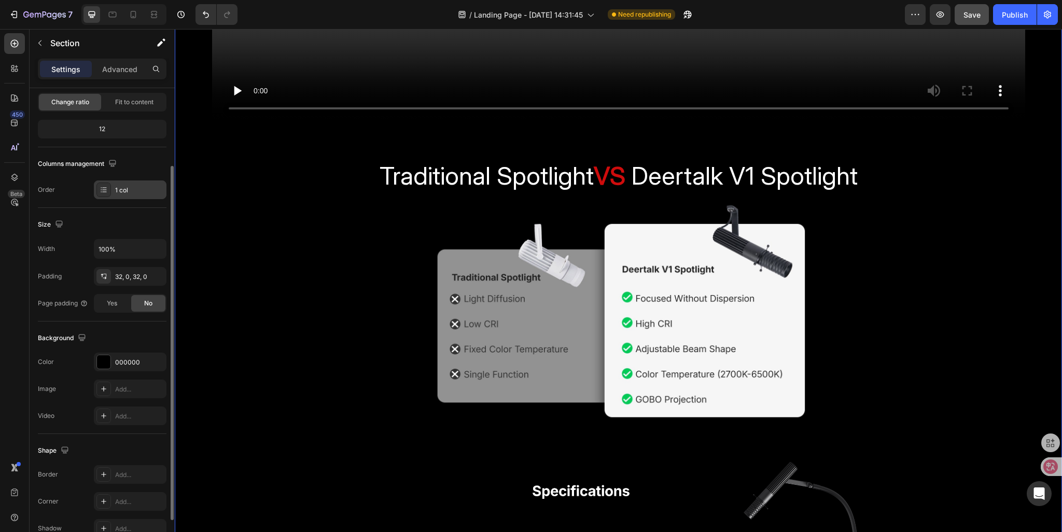
scroll to position [0, 0]
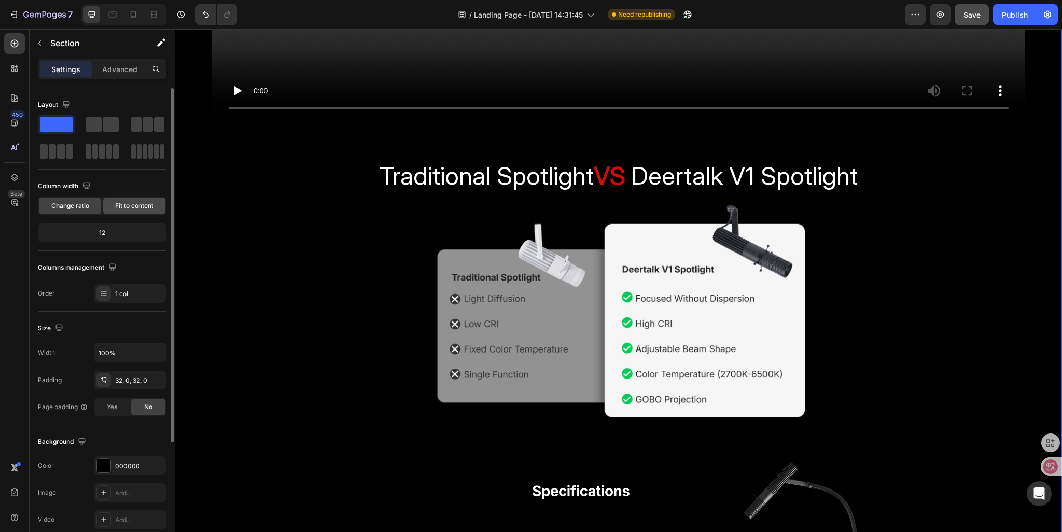
click at [129, 208] on span "Fit to content" at bounding box center [134, 205] width 38 height 9
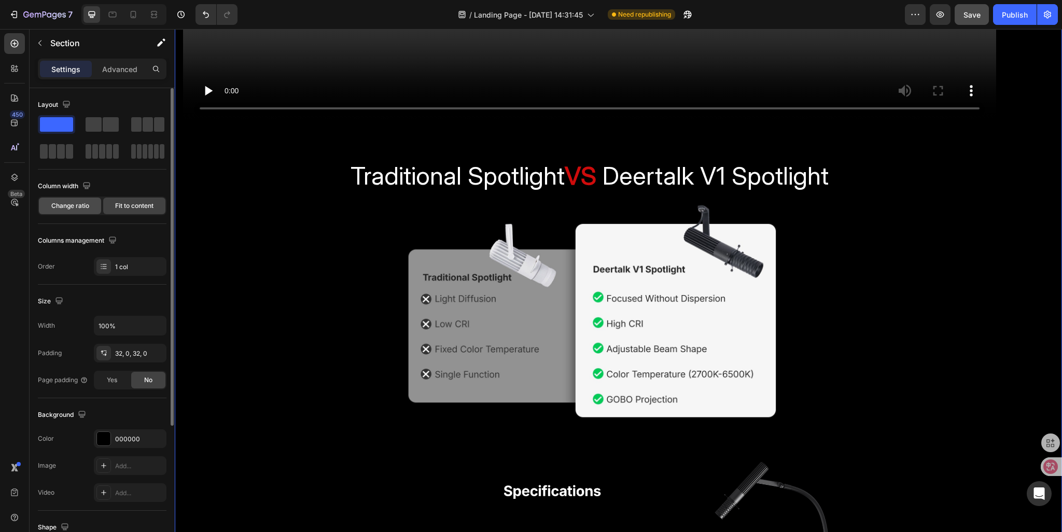
click at [85, 208] on span "Change ratio" at bounding box center [70, 205] width 38 height 9
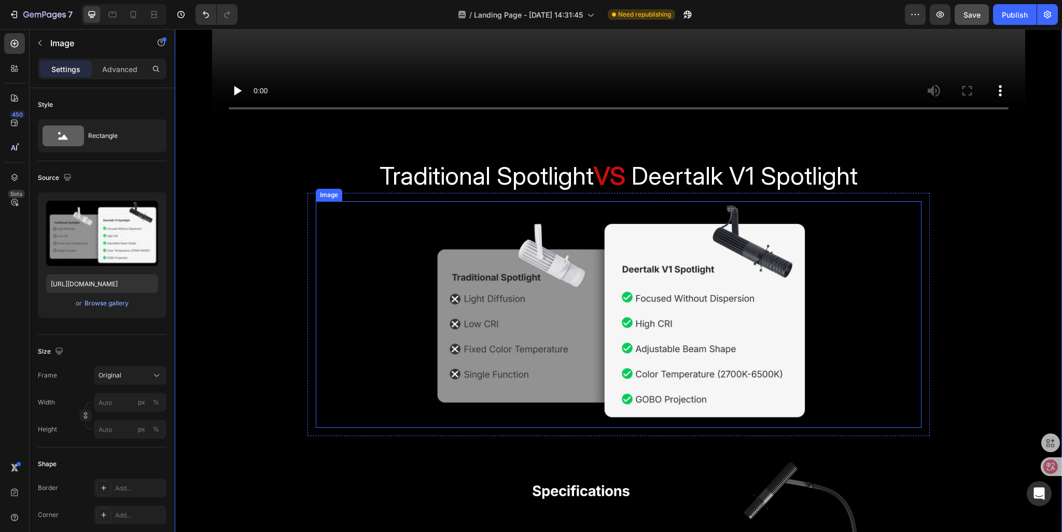
click at [379, 256] on img at bounding box center [619, 314] width 606 height 227
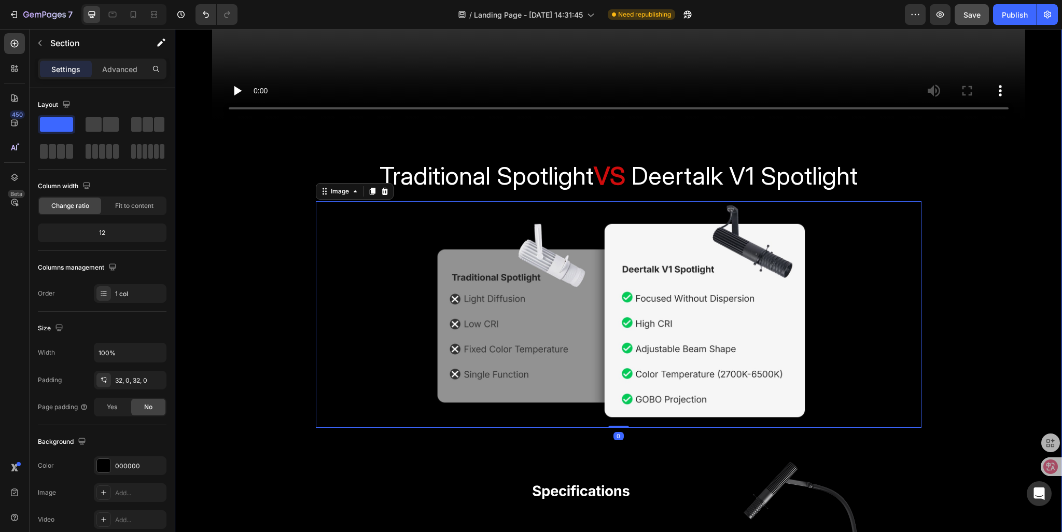
click at [298, 260] on div "Meet the Deertalk V1 Spotlight engineered for creators who want their work to s…" at bounding box center [618, 199] width 887 height 1455
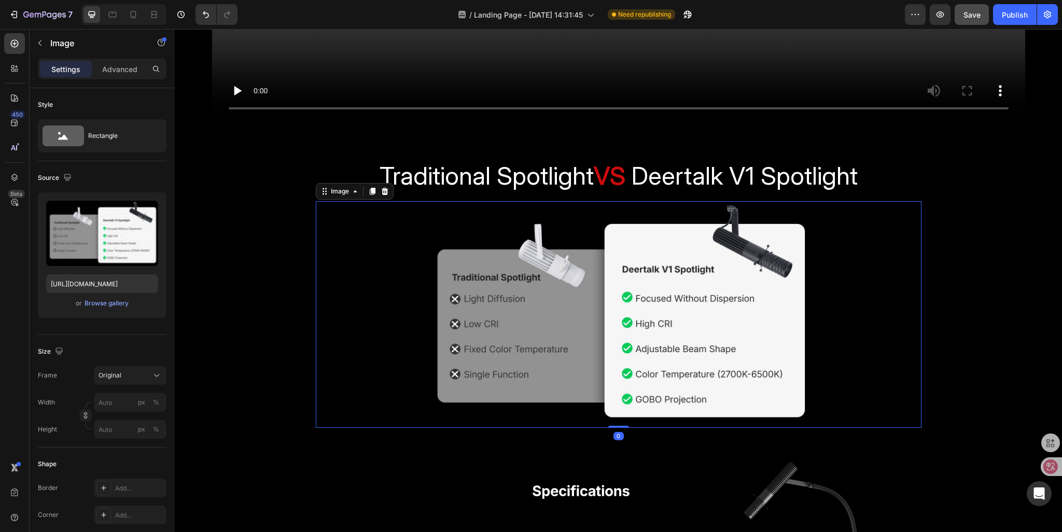
click at [339, 270] on img at bounding box center [619, 314] width 606 height 227
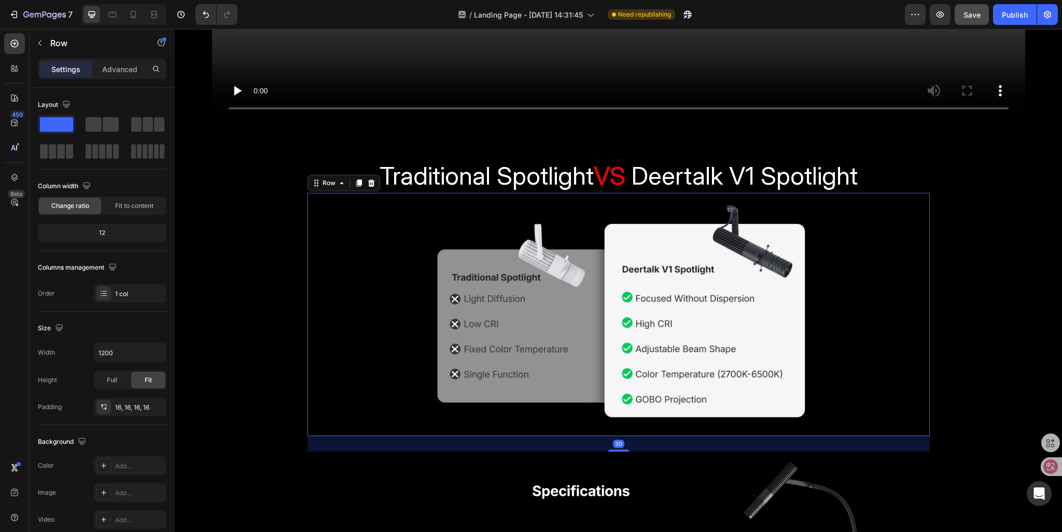
click at [308, 259] on div "Image Row 30" at bounding box center [619, 314] width 622 height 243
click at [154, 353] on icon "button" at bounding box center [156, 353] width 10 height 10
click at [119, 397] on p "Full 100%" at bounding box center [127, 398] width 59 height 9
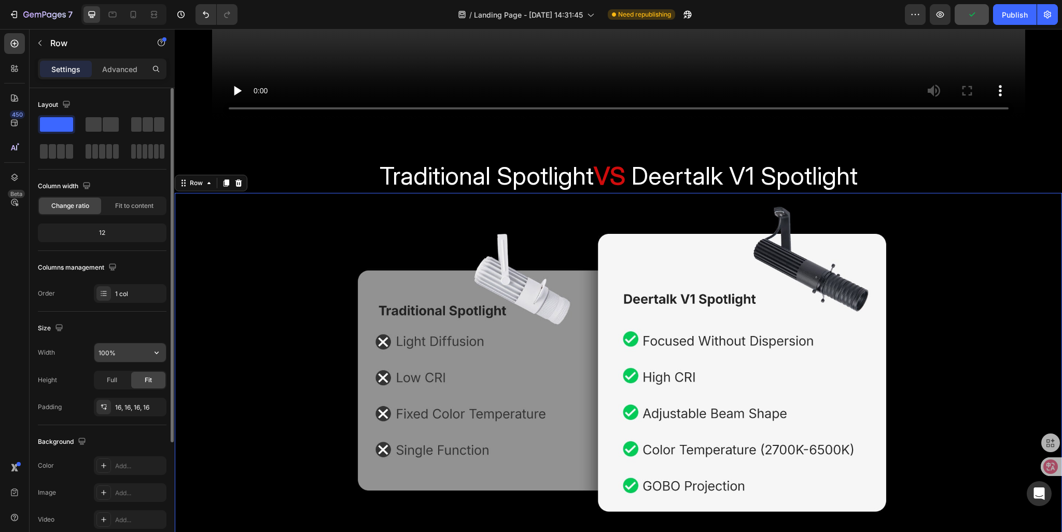
click at [131, 350] on input "100%" at bounding box center [130, 352] width 72 height 19
click at [151, 354] on icon "button" at bounding box center [156, 353] width 10 height 10
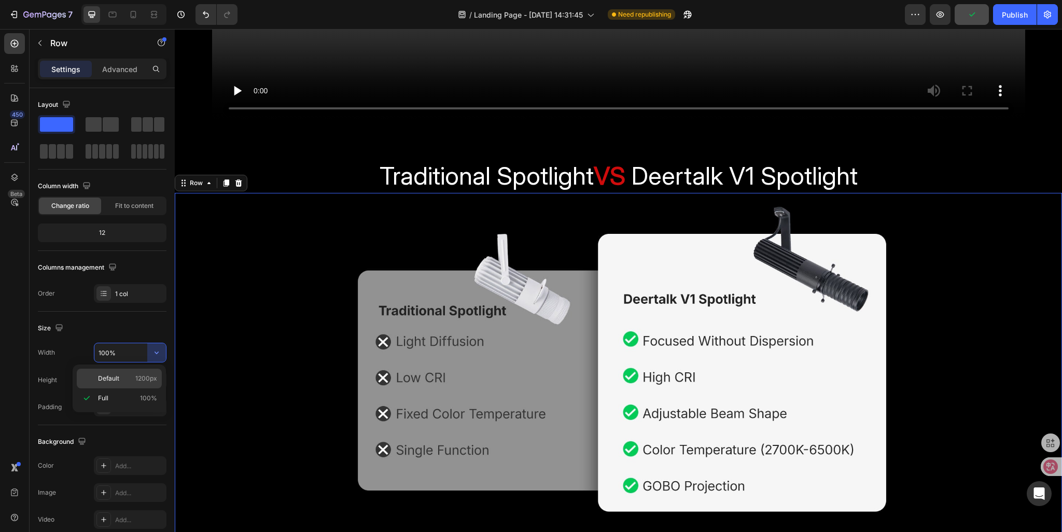
click at [126, 381] on p "Default 1200px" at bounding box center [127, 378] width 59 height 9
type input "1200"
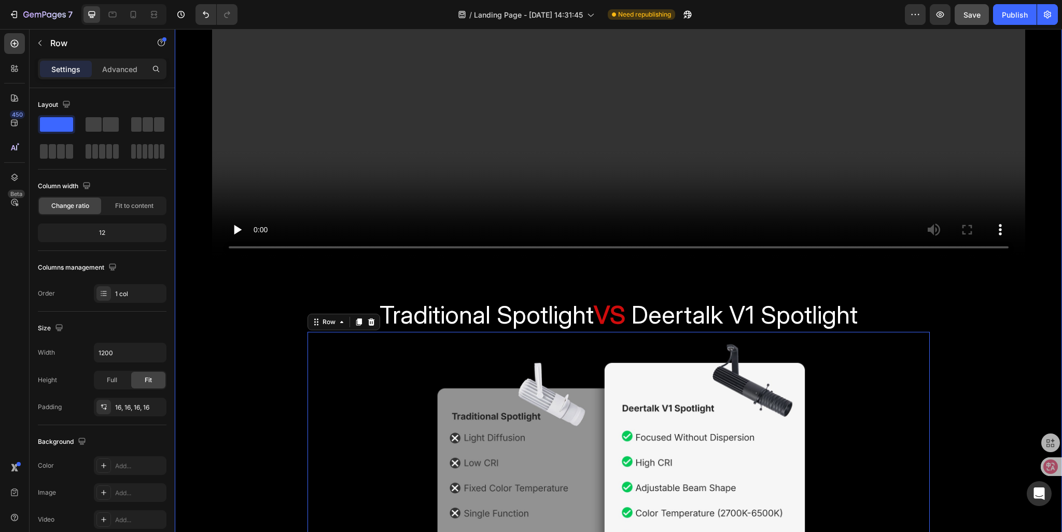
scroll to position [2373, 0]
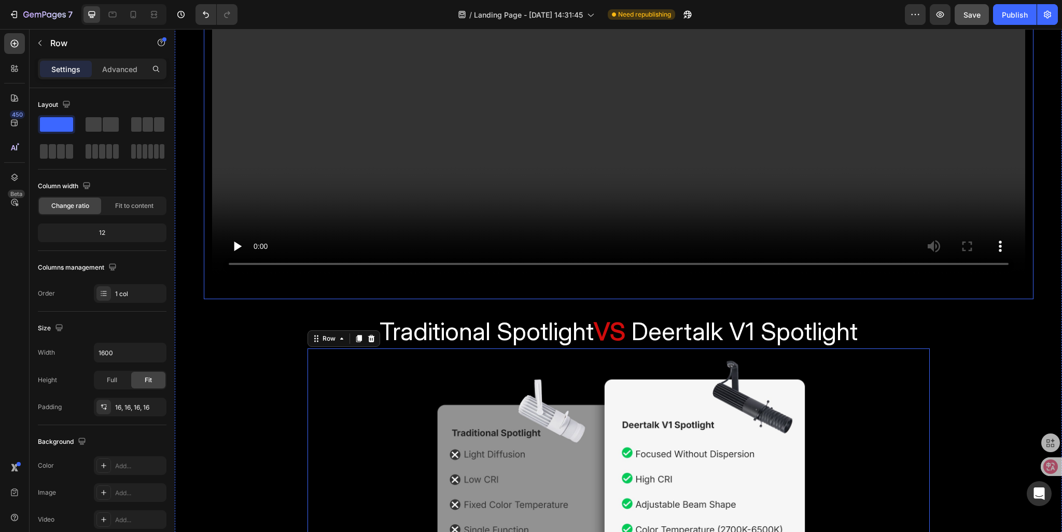
click at [205, 289] on div "Video Row" at bounding box center [619, 55] width 830 height 490
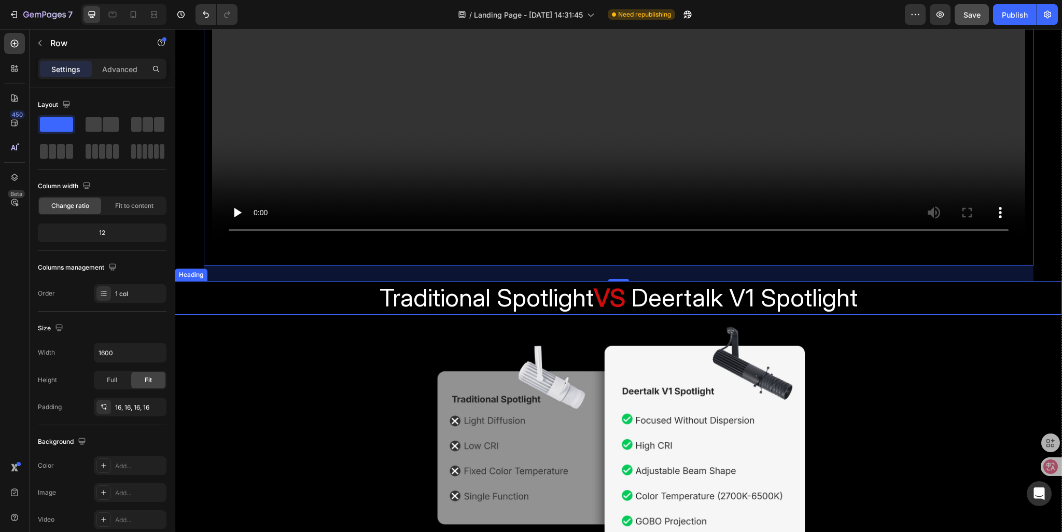
scroll to position [2425, 0]
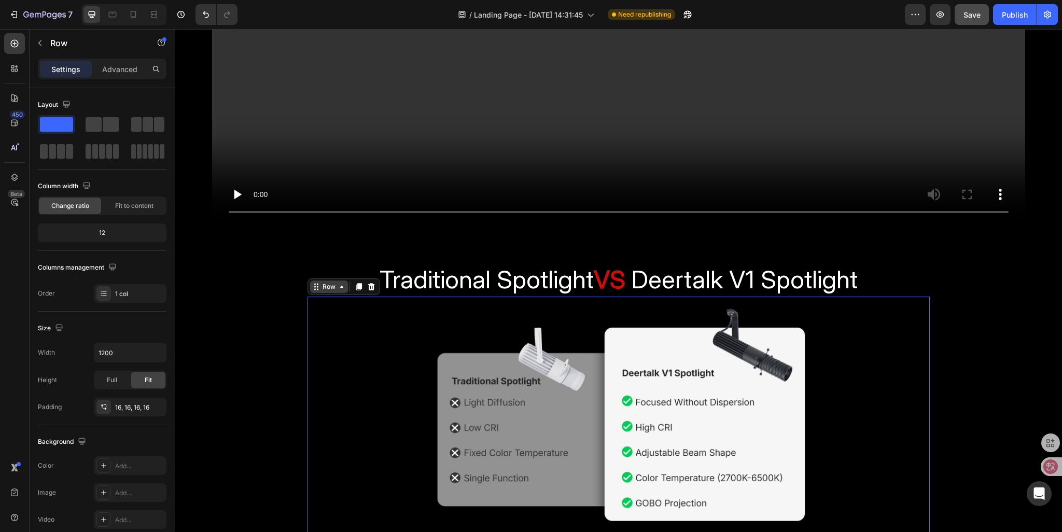
click at [311, 295] on div "Row" at bounding box center [344, 287] width 73 height 17
click at [104, 349] on input "1200" at bounding box center [130, 352] width 72 height 19
click at [105, 352] on input "1200" at bounding box center [130, 352] width 72 height 19
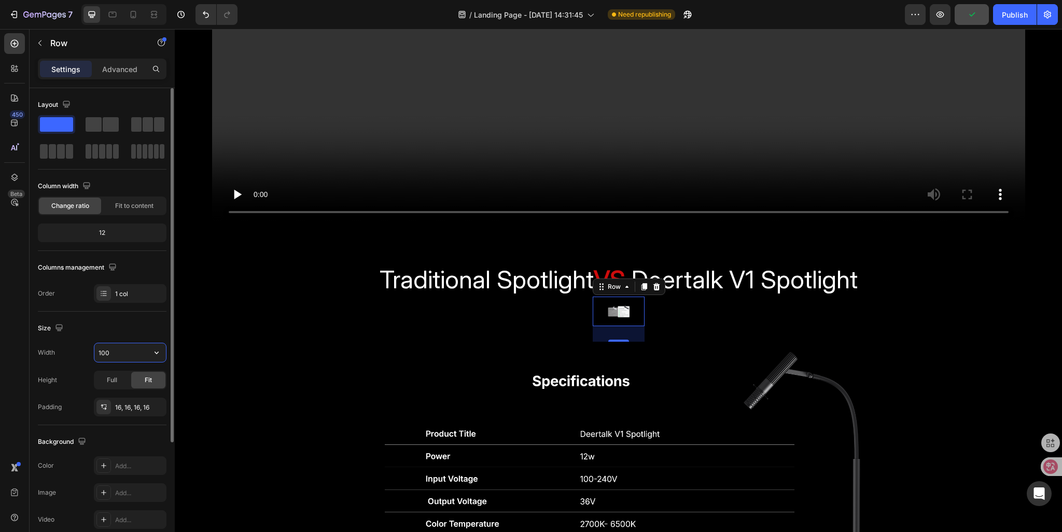
type input "1600"
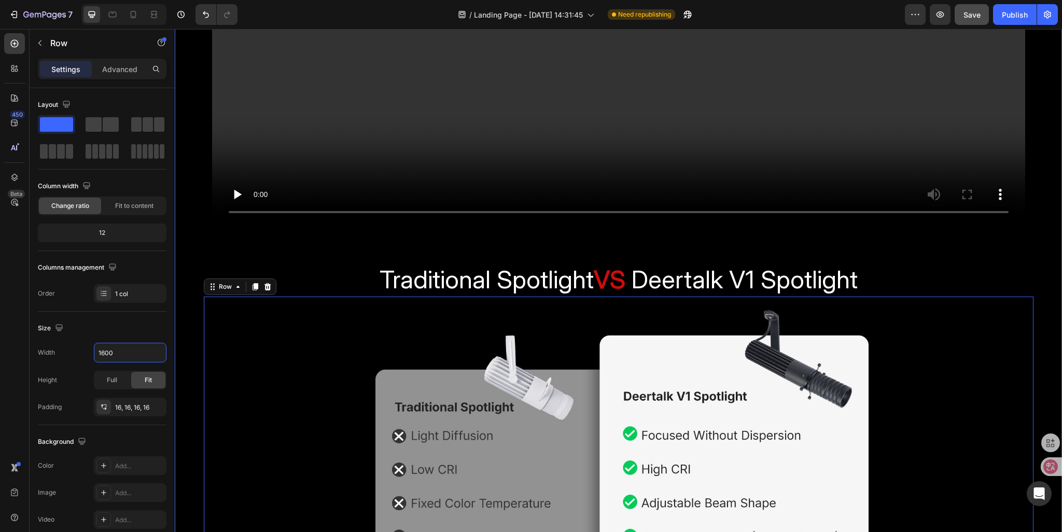
click at [338, 252] on div "Meet the Deertalk V1 Spotlight engineered for creators who want their work to s…" at bounding box center [618, 342] width 887 height 1533
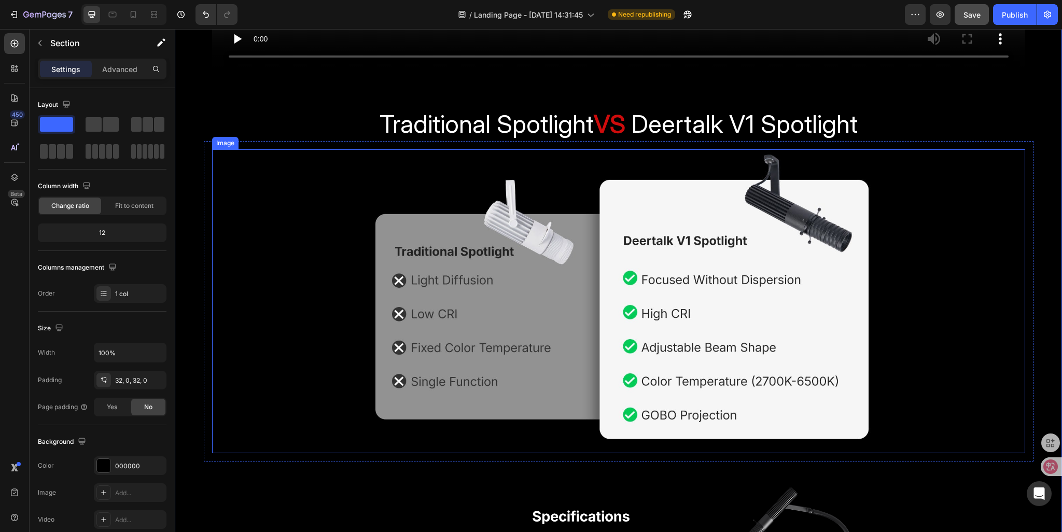
scroll to position [2685, 0]
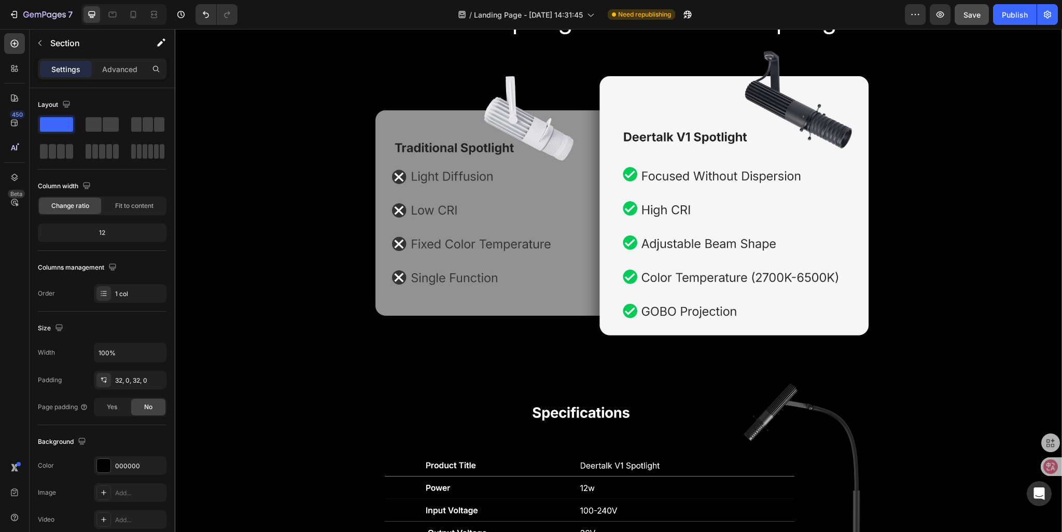
click at [286, 432] on div "Meet the Deertalk V1 Spotlight engineered for creators who want their work to s…" at bounding box center [618, 82] width 887 height 1533
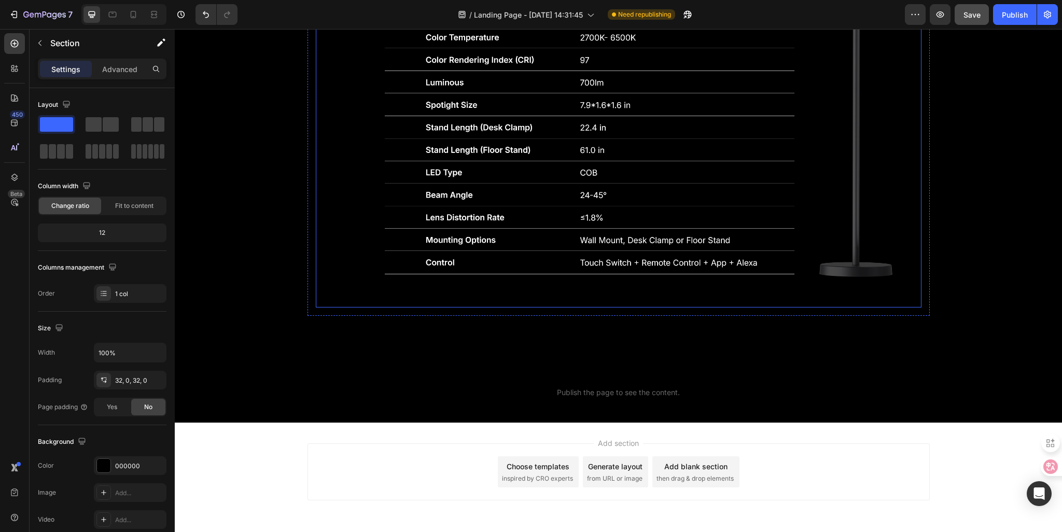
scroll to position [2983, 0]
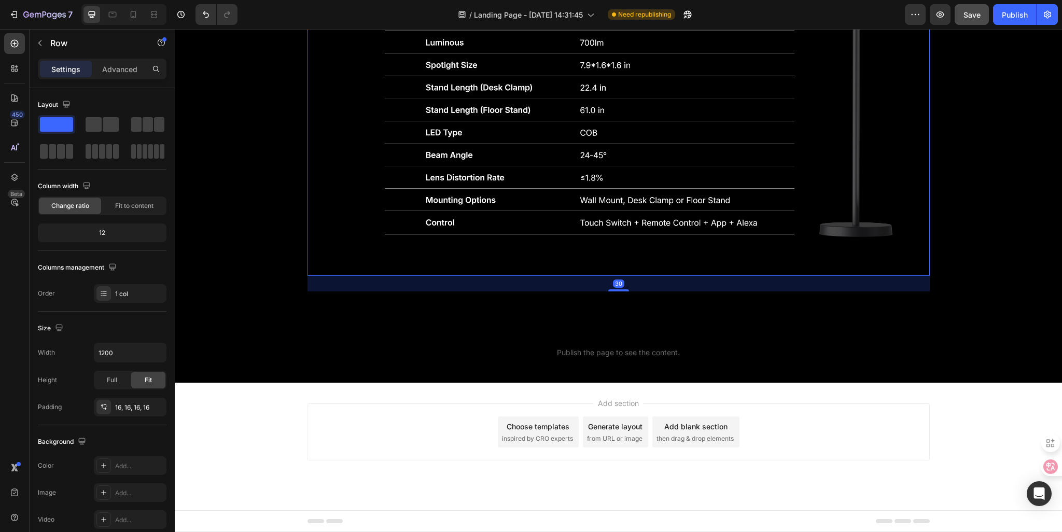
click at [571, 268] on div "Image Row 30" at bounding box center [619, 45] width 622 height 461
click at [106, 72] on p "Advanced" at bounding box center [119, 69] width 35 height 11
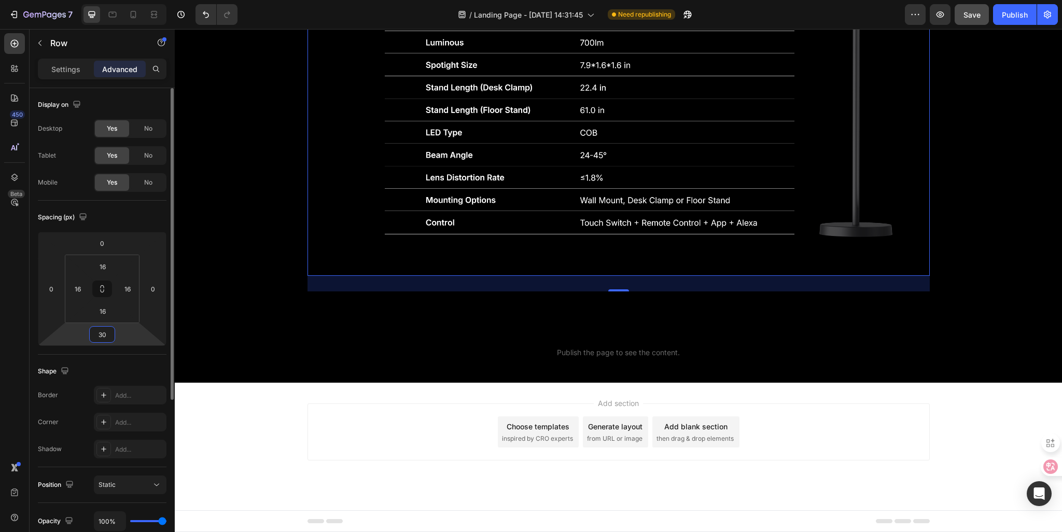
click at [108, 337] on input "30" at bounding box center [102, 335] width 21 height 16
type input "0"
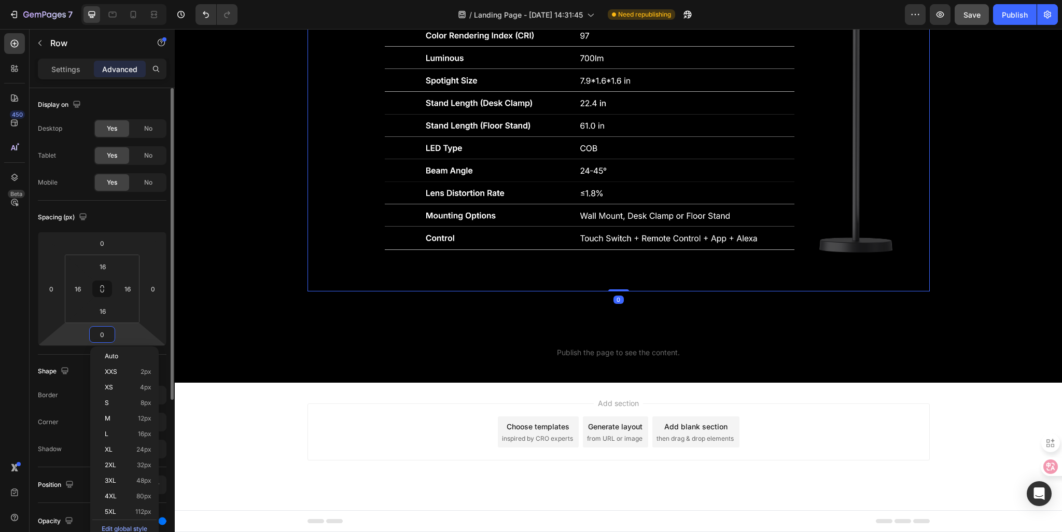
scroll to position [2967, 0]
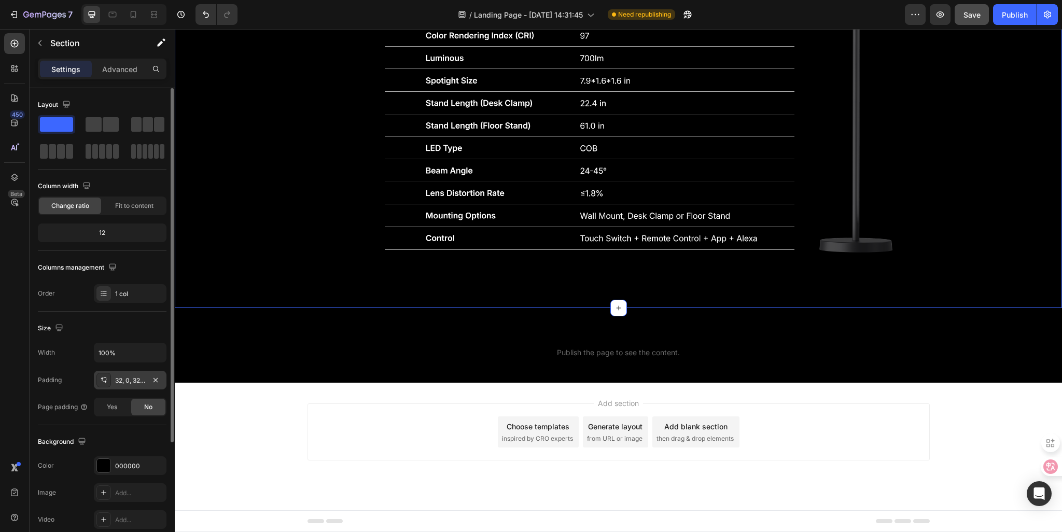
click at [115, 382] on div "32, 0, 32, 0" at bounding box center [130, 380] width 30 height 9
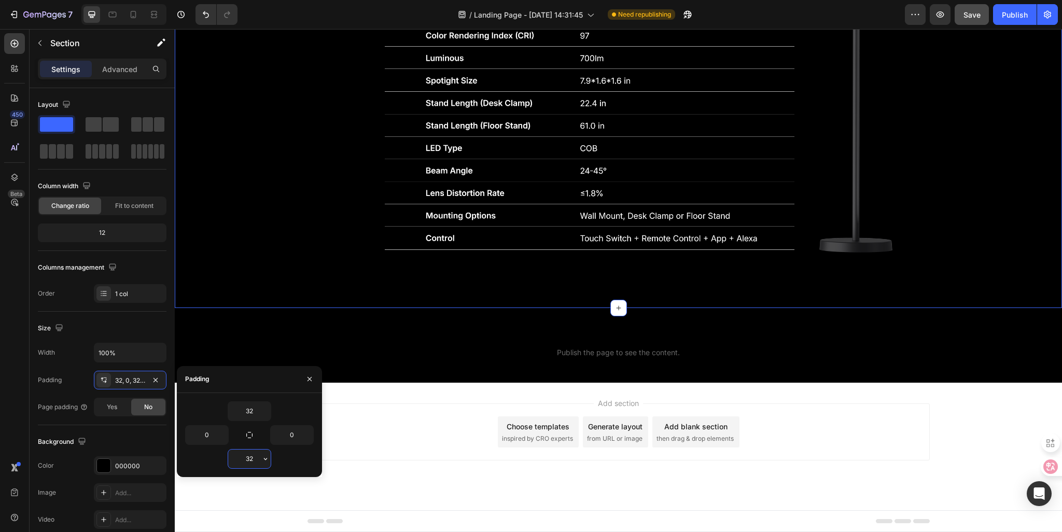
click at [251, 461] on input "32" at bounding box center [249, 459] width 43 height 19
type input "0"
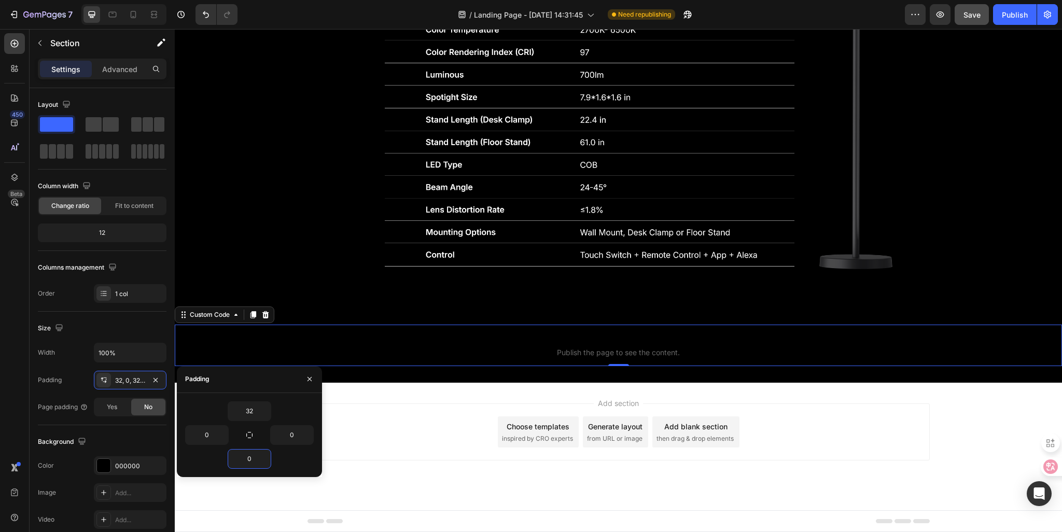
click at [520, 362] on p "Custom code Publish the page to see the content." at bounding box center [618, 345] width 887 height 41
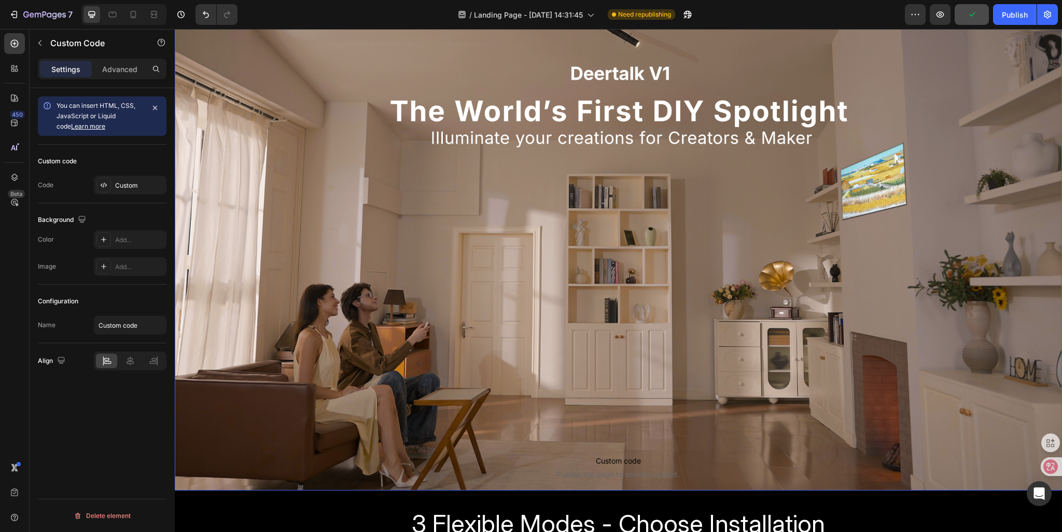
scroll to position [46, 0]
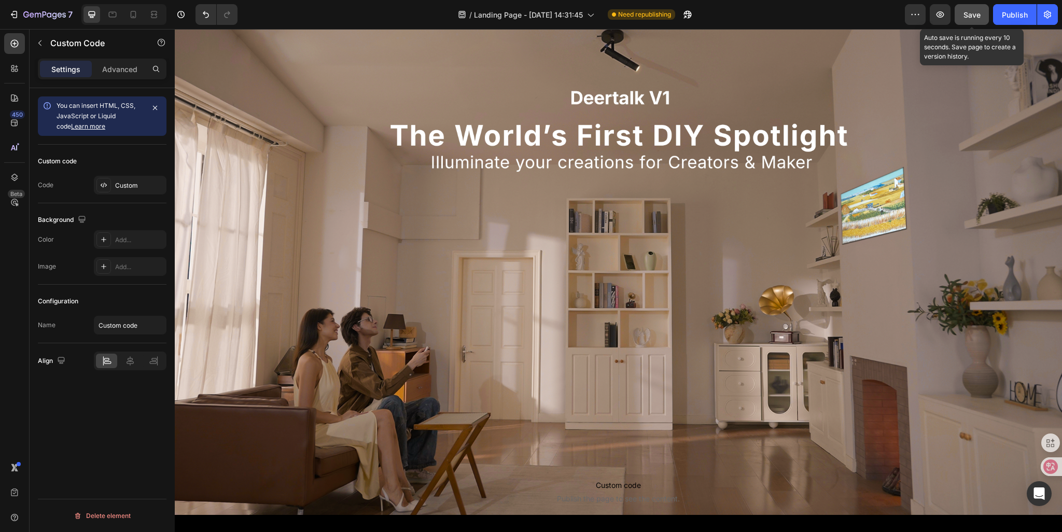
click at [976, 19] on div "Save" at bounding box center [972, 14] width 17 height 11
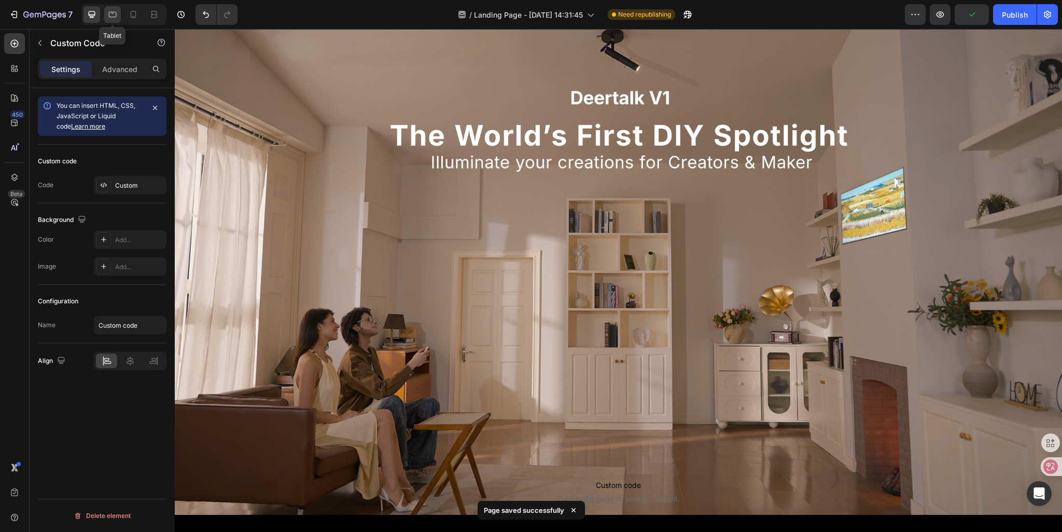
click at [109, 17] on icon at bounding box center [113, 15] width 8 height 6
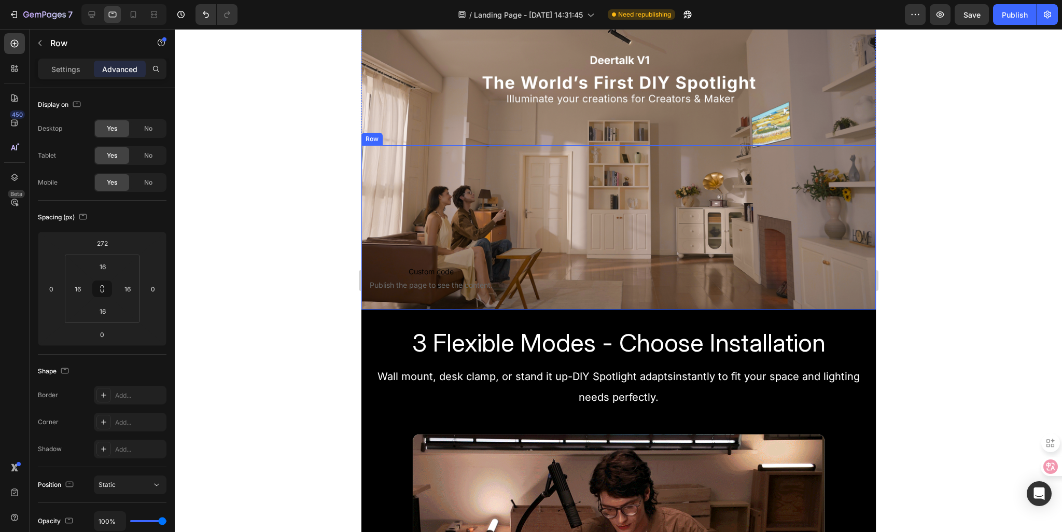
click at [485, 241] on div "Custom code Publish the page to see the content. Custom Code Row Sign Up Now to…" at bounding box center [430, 228] width 123 height 148
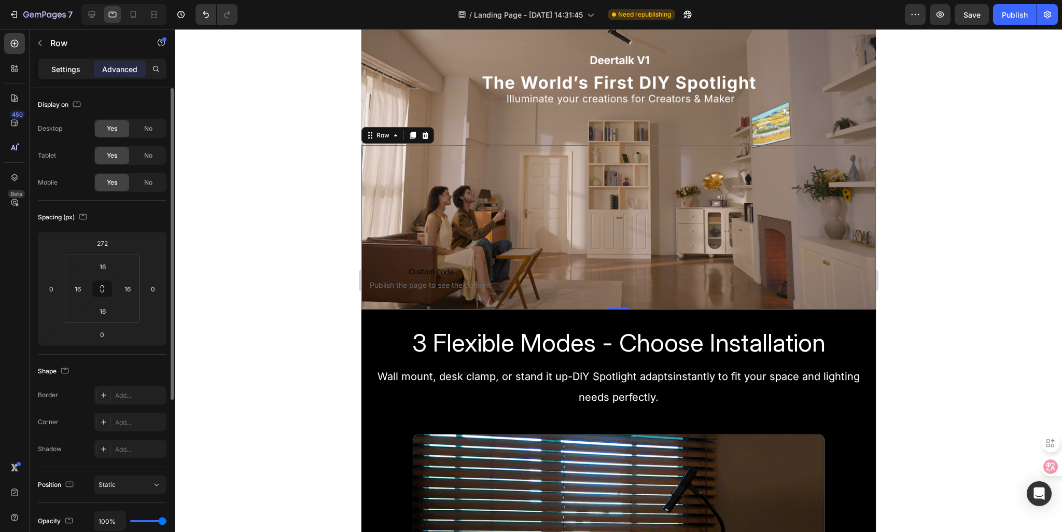
click at [56, 66] on p "Settings" at bounding box center [65, 69] width 29 height 11
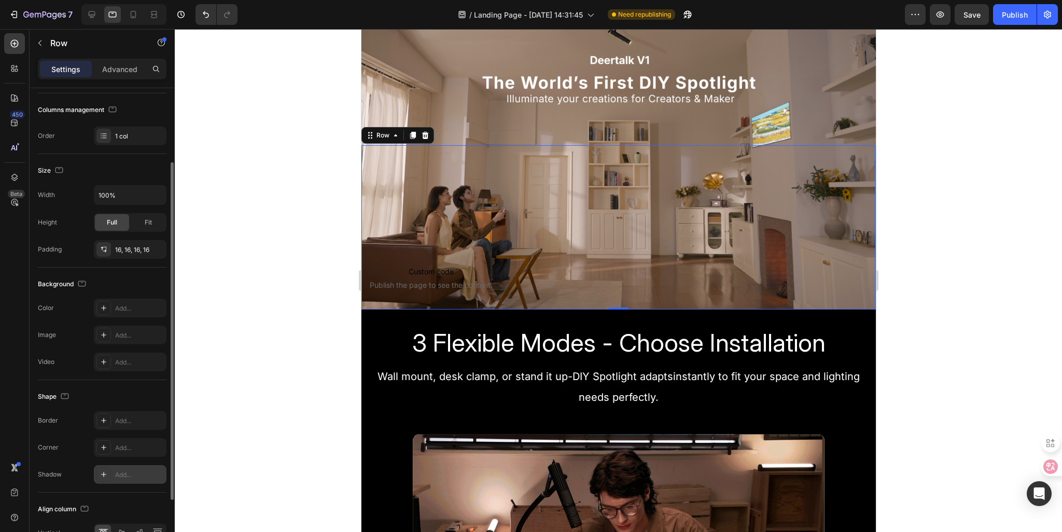
scroll to position [190, 0]
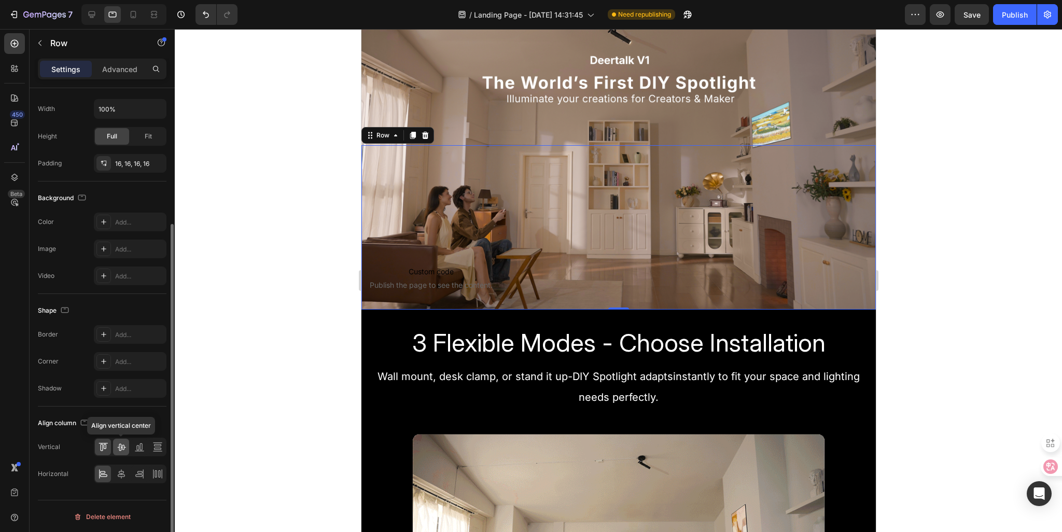
click at [118, 447] on icon at bounding box center [121, 447] width 10 height 10
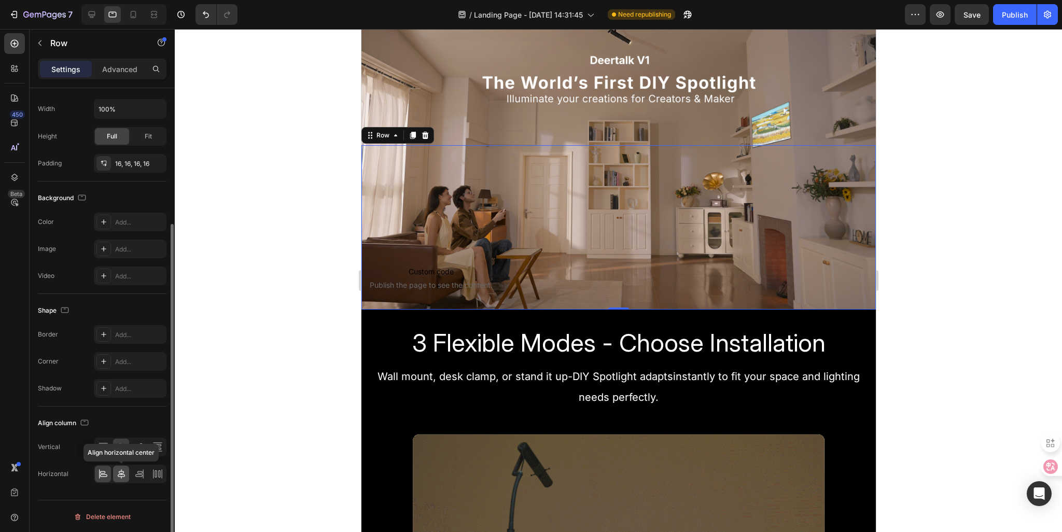
click at [116, 474] on icon at bounding box center [121, 474] width 10 height 10
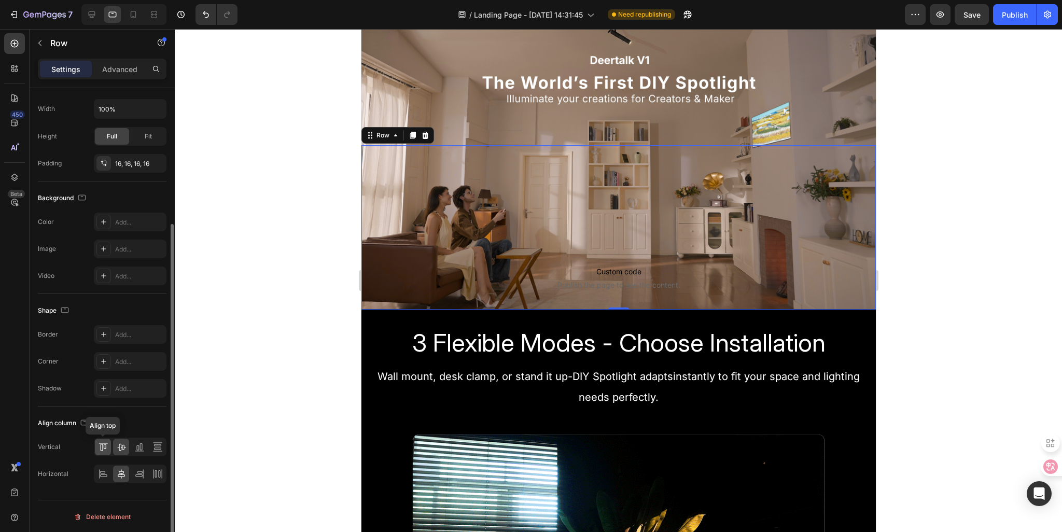
click at [101, 446] on icon at bounding box center [103, 447] width 10 height 10
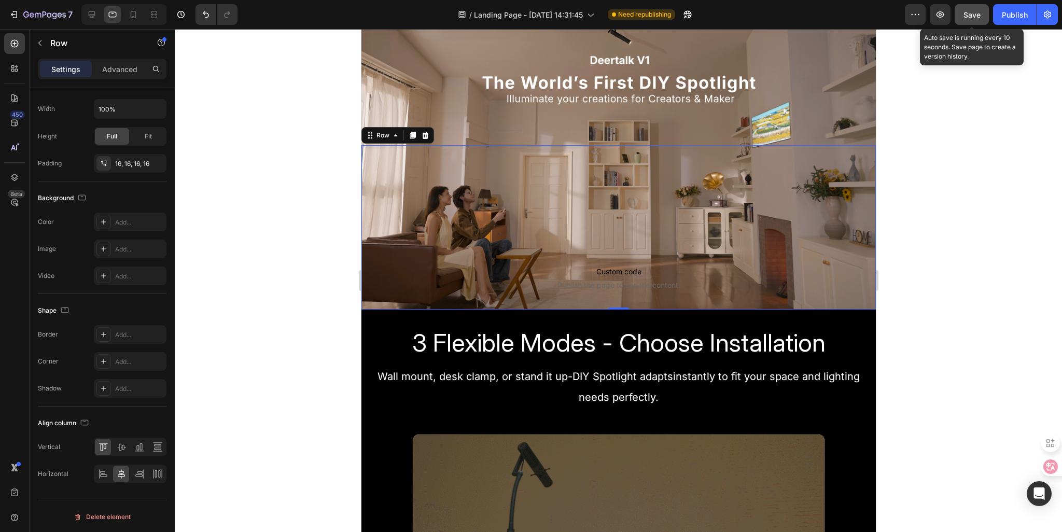
click at [970, 20] on button "Save" at bounding box center [972, 14] width 34 height 21
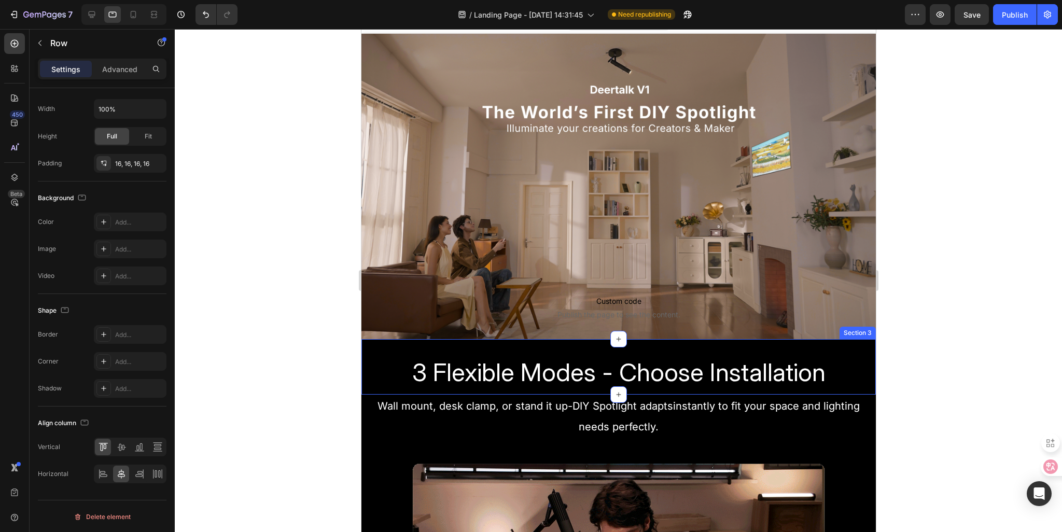
scroll to position [0, 0]
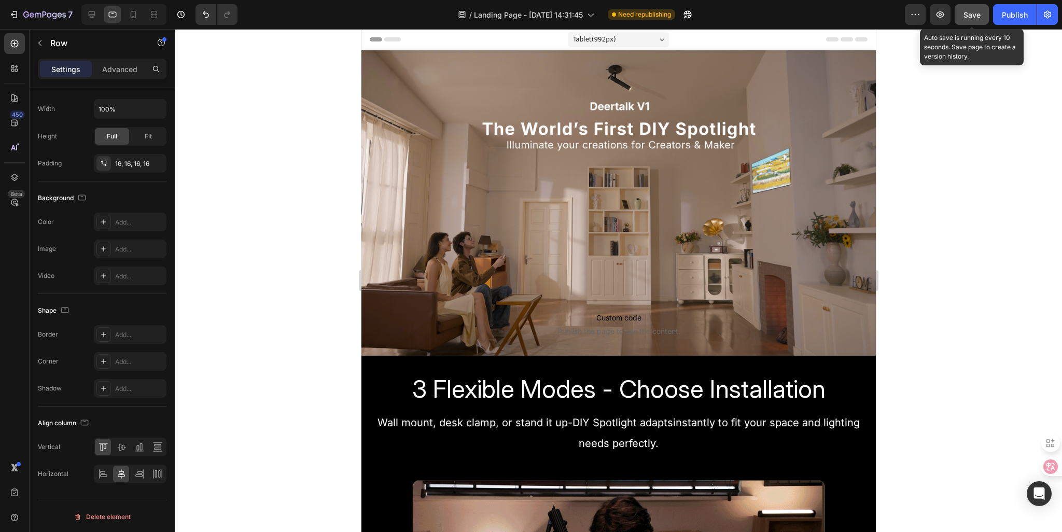
click at [975, 14] on span "Save" at bounding box center [972, 14] width 17 height 9
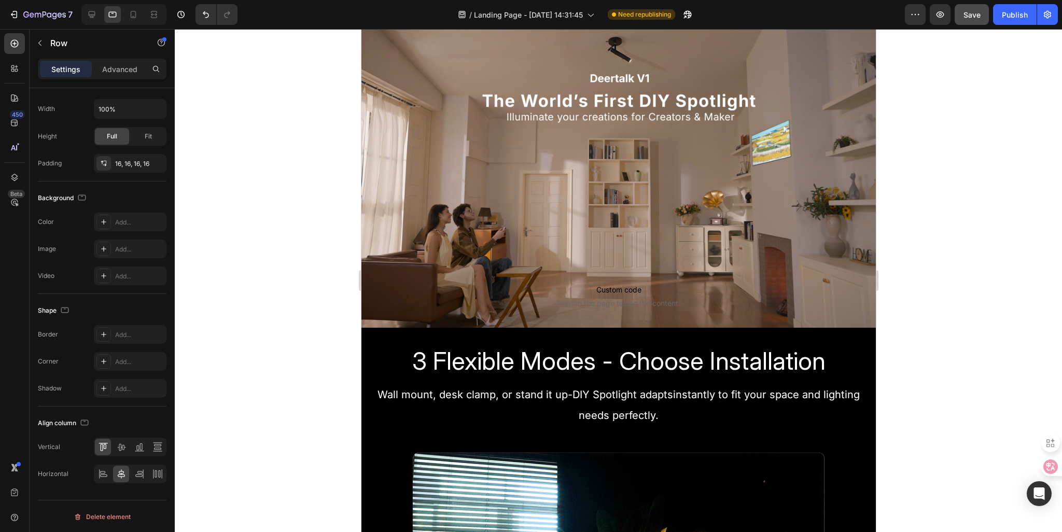
scroll to position [52, 0]
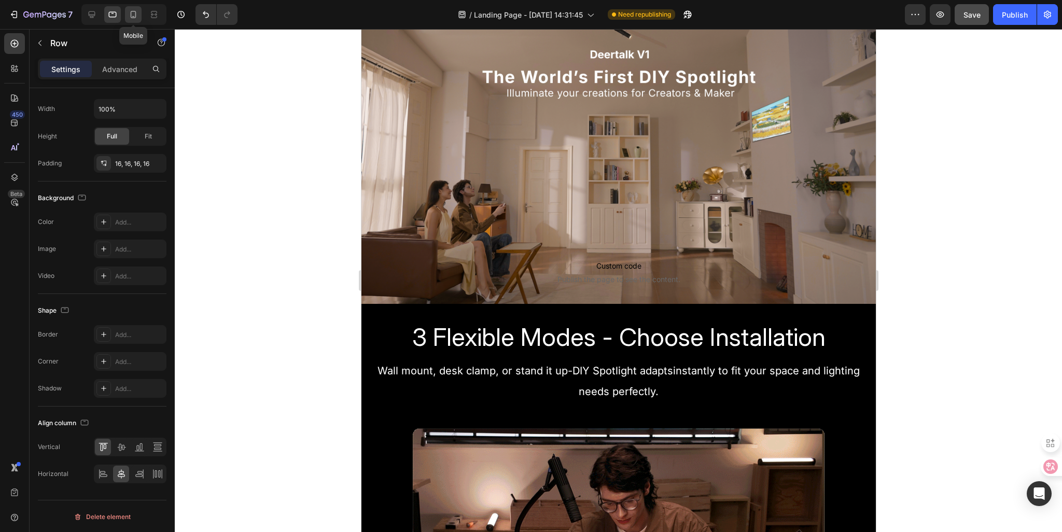
click at [137, 18] on icon at bounding box center [133, 14] width 10 height 10
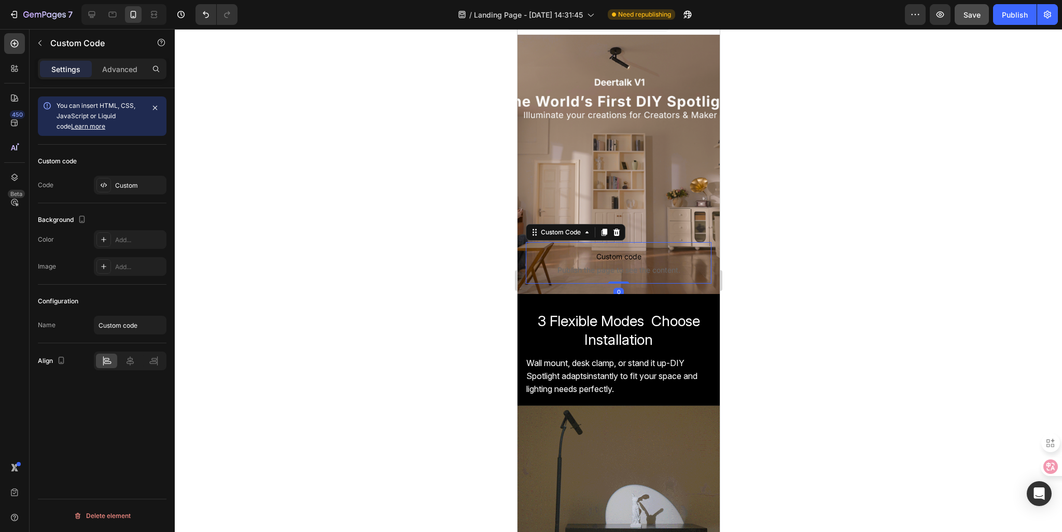
click at [556, 251] on span "Custom code" at bounding box center [618, 257] width 186 height 12
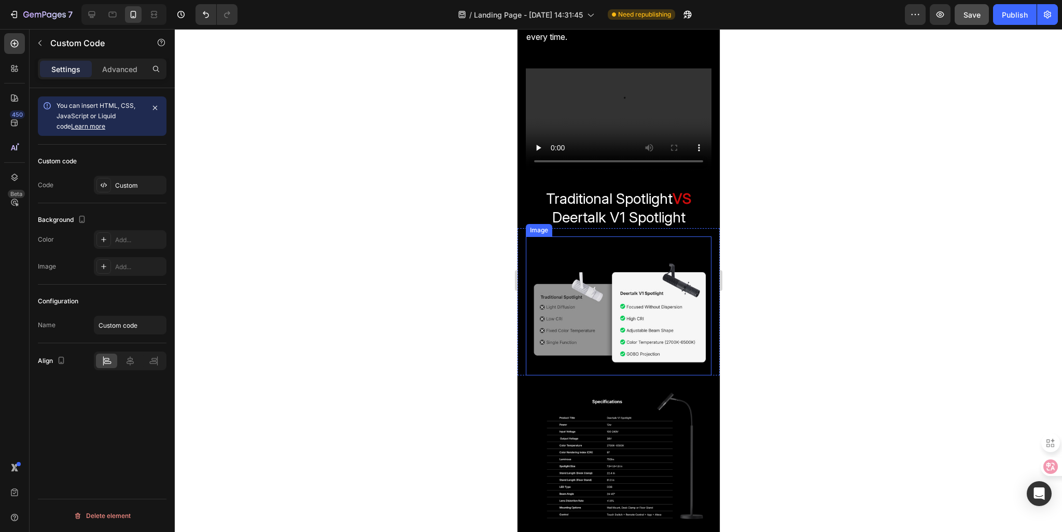
scroll to position [1053, 0]
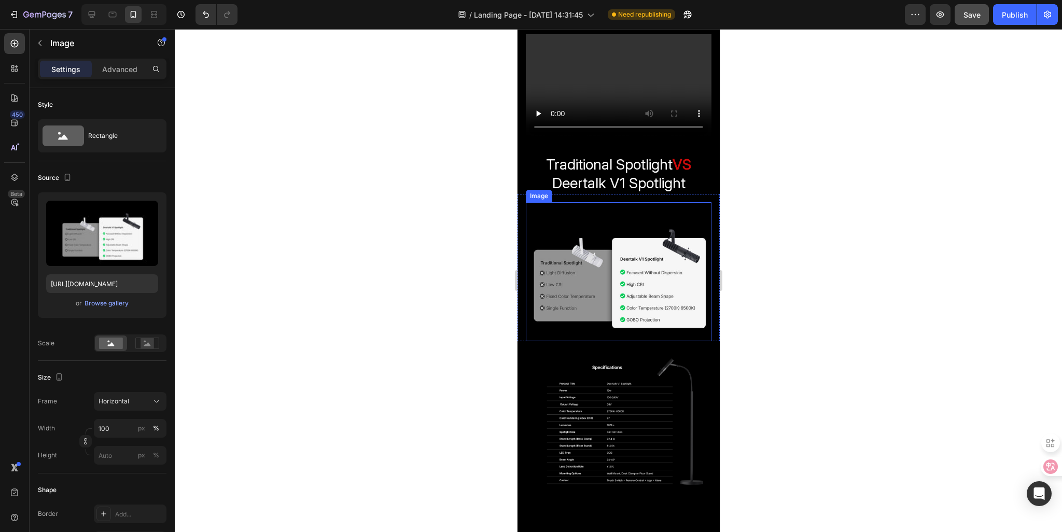
click at [583, 327] on img at bounding box center [618, 272] width 186 height 140
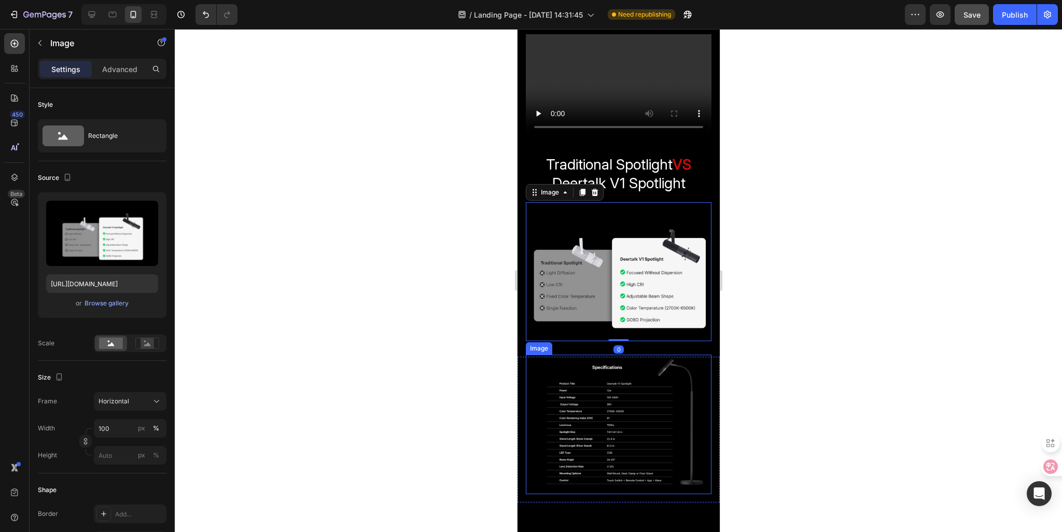
click at [581, 355] on img at bounding box center [618, 425] width 186 height 140
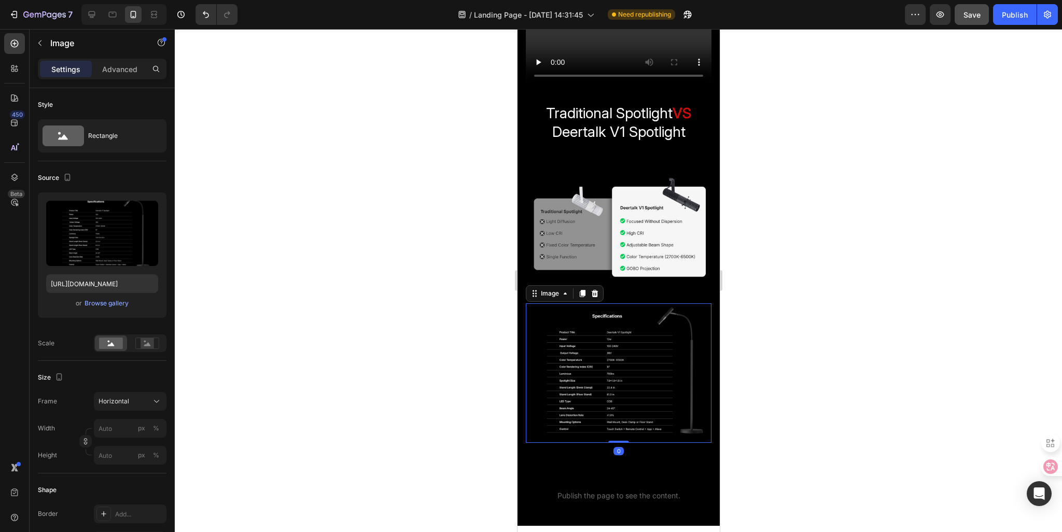
scroll to position [1209, 0]
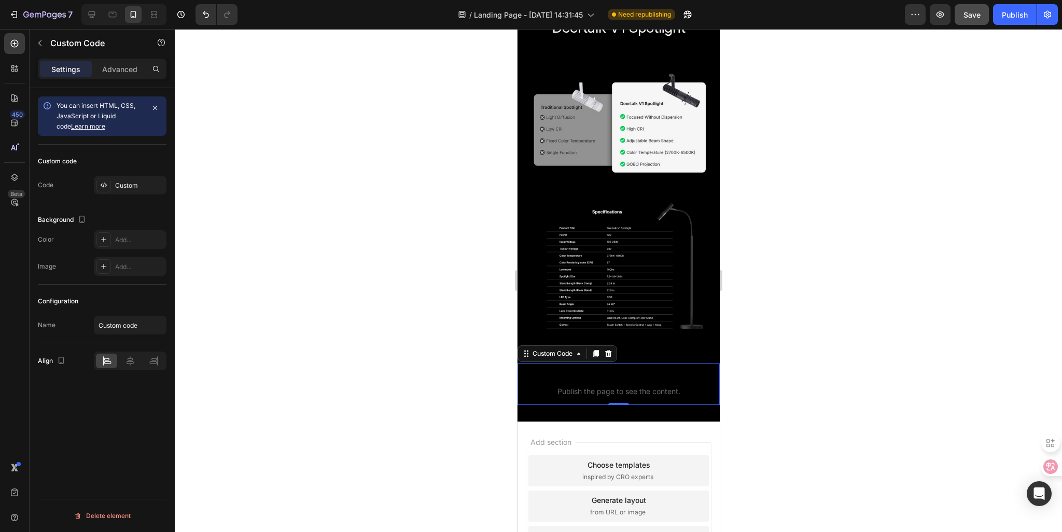
click at [586, 364] on p "Custom code Publish the page to see the content." at bounding box center [618, 384] width 202 height 41
click at [104, 74] on p "Advanced" at bounding box center [119, 69] width 35 height 11
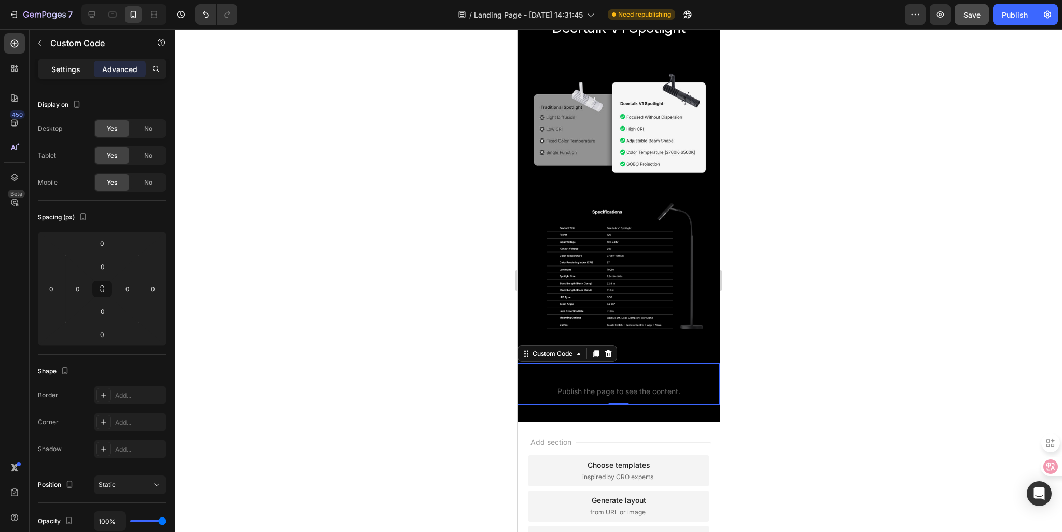
click at [77, 67] on p "Settings" at bounding box center [65, 69] width 29 height 11
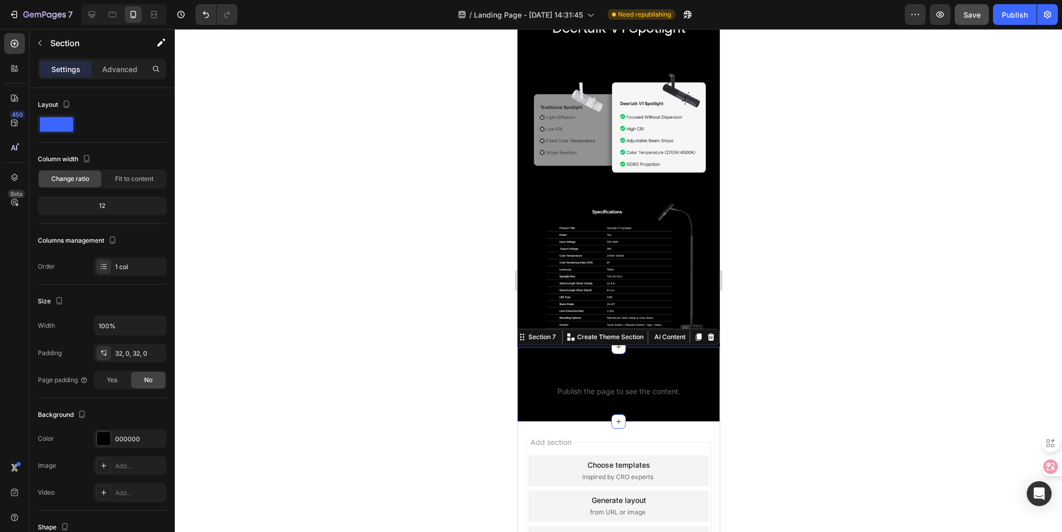
click at [631, 347] on div "Custom code Publish the page to see the content. Custom Code Section 7 You can …" at bounding box center [618, 384] width 202 height 75
click at [129, 355] on div "32, 0, 32, 0" at bounding box center [130, 353] width 30 height 9
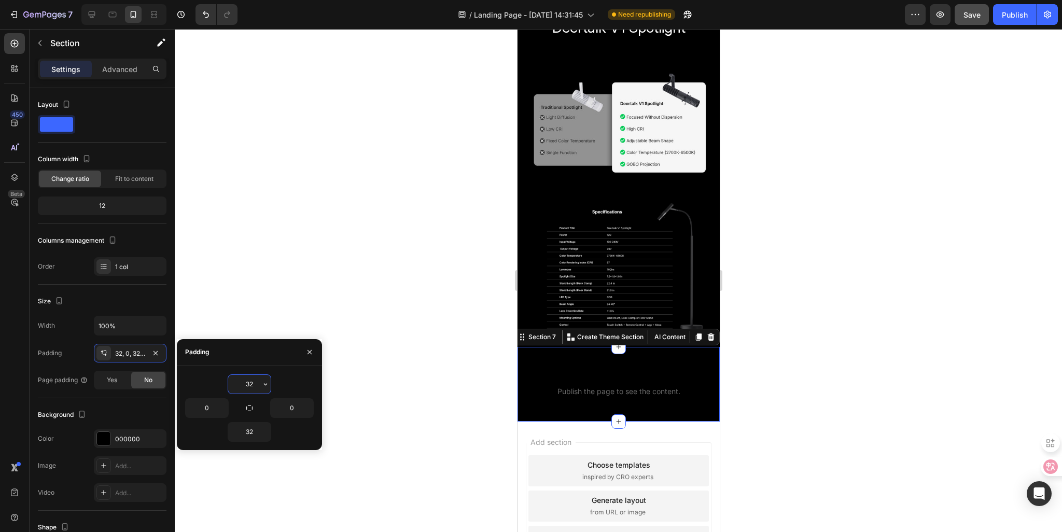
click at [249, 382] on input "32" at bounding box center [249, 384] width 43 height 19
click at [255, 385] on input "32" at bounding box center [249, 384] width 43 height 19
type input "3"
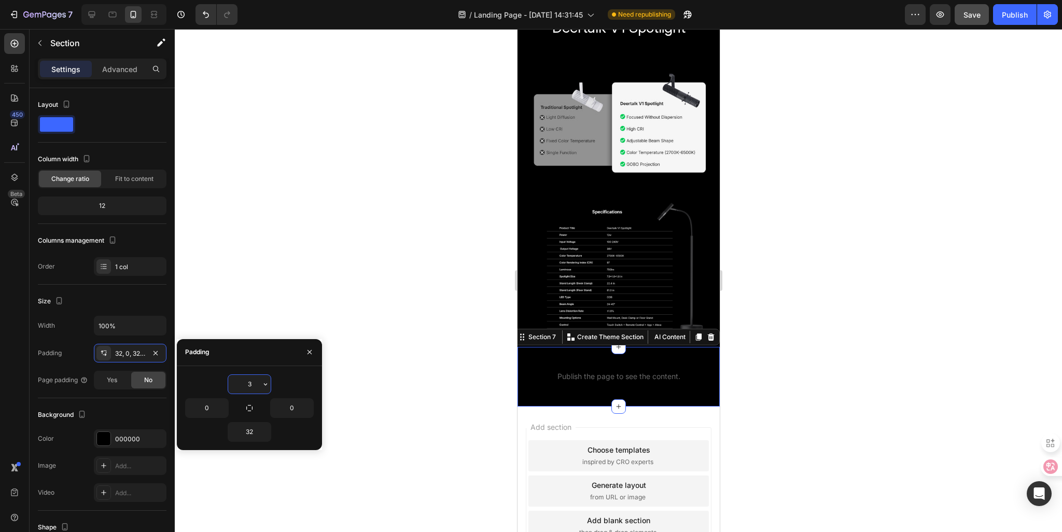
type input "30"
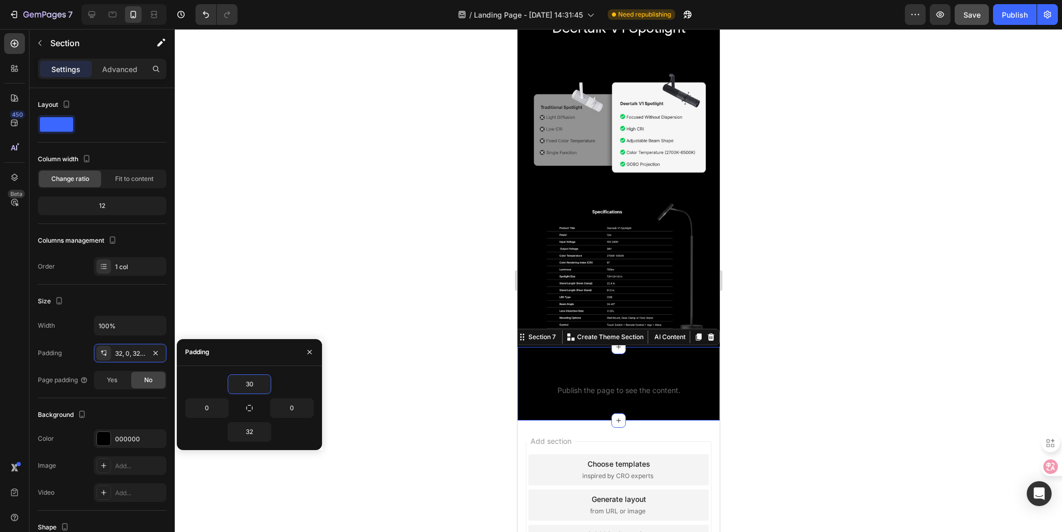
click at [382, 409] on div at bounding box center [618, 280] width 887 height 503
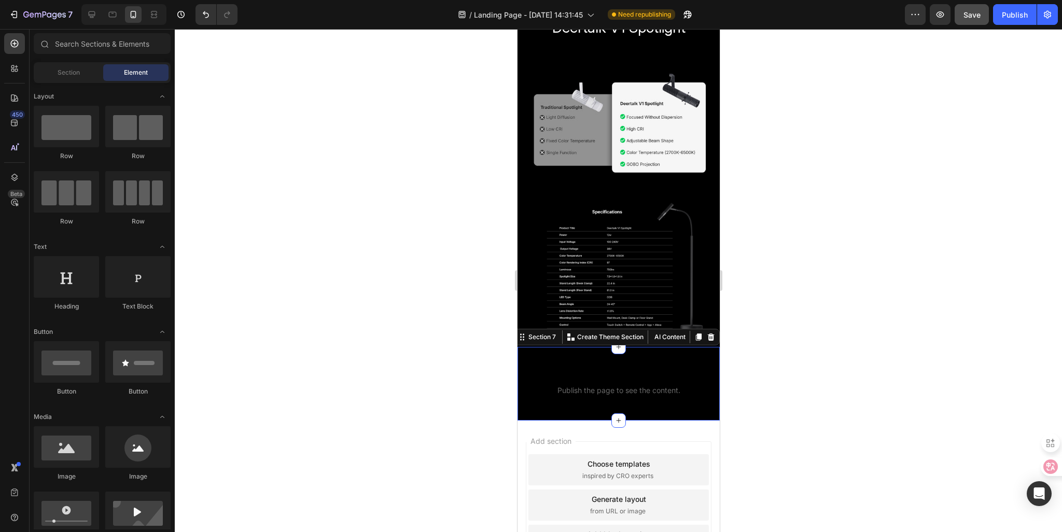
click at [609, 347] on div "Custom code Publish the page to see the content. Custom Code Section 7 You can …" at bounding box center [618, 384] width 202 height 74
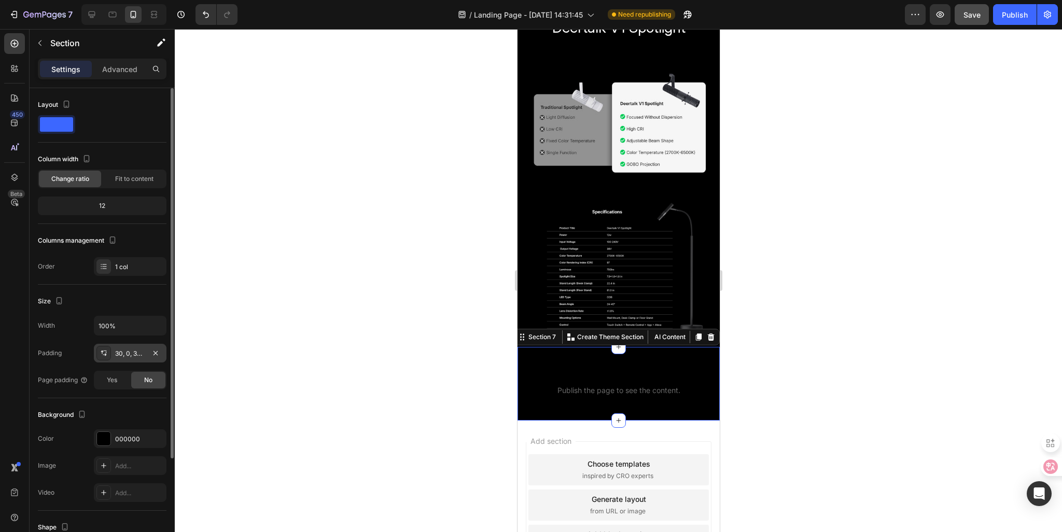
click at [122, 351] on div "30, 0, 32, 0" at bounding box center [130, 353] width 30 height 9
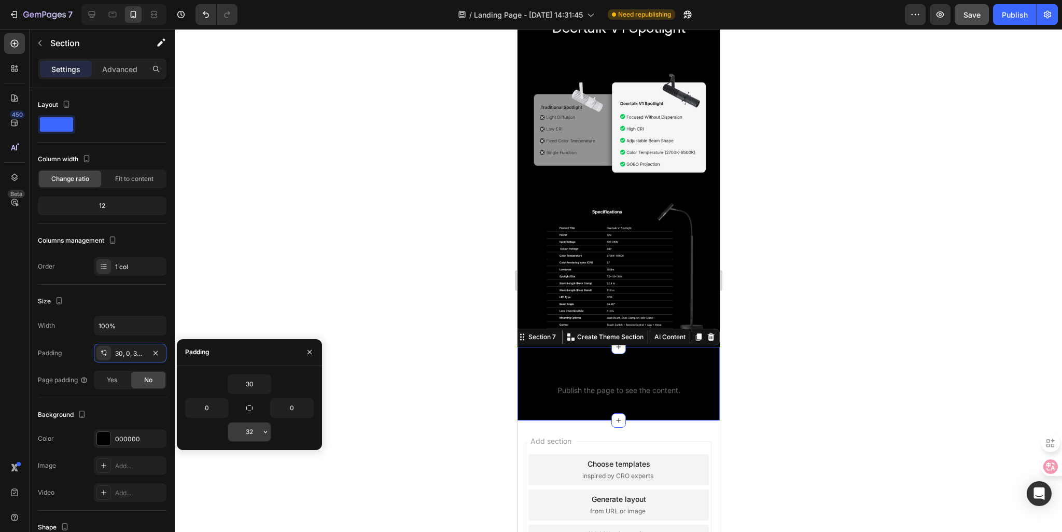
click at [252, 432] on input "32" at bounding box center [249, 432] width 43 height 19
type input "30"
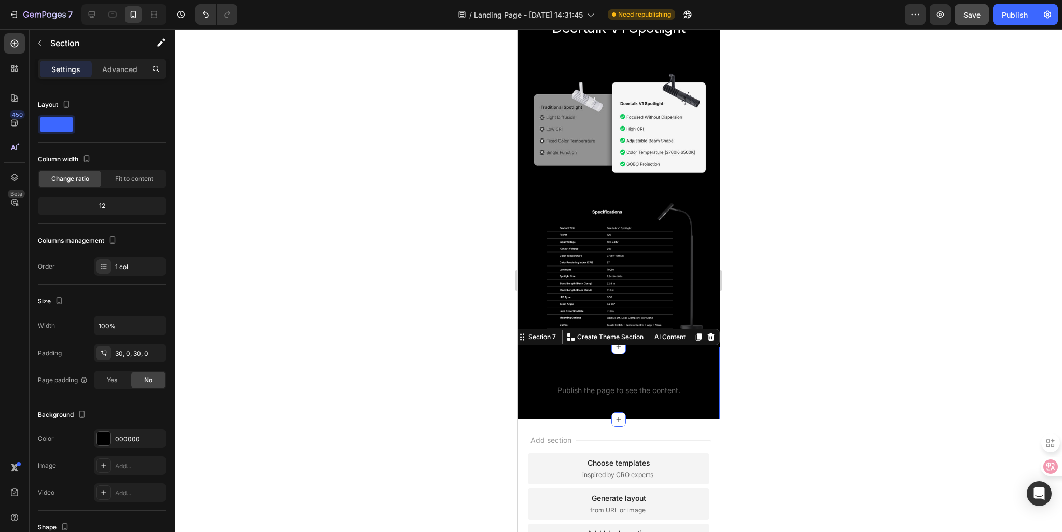
click at [340, 490] on div at bounding box center [618, 280] width 887 height 503
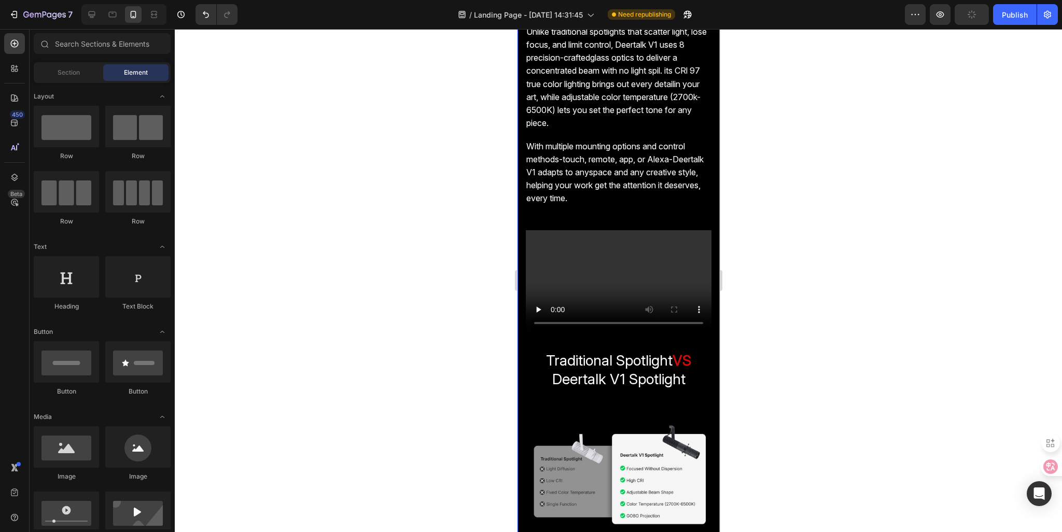
scroll to position [845, 0]
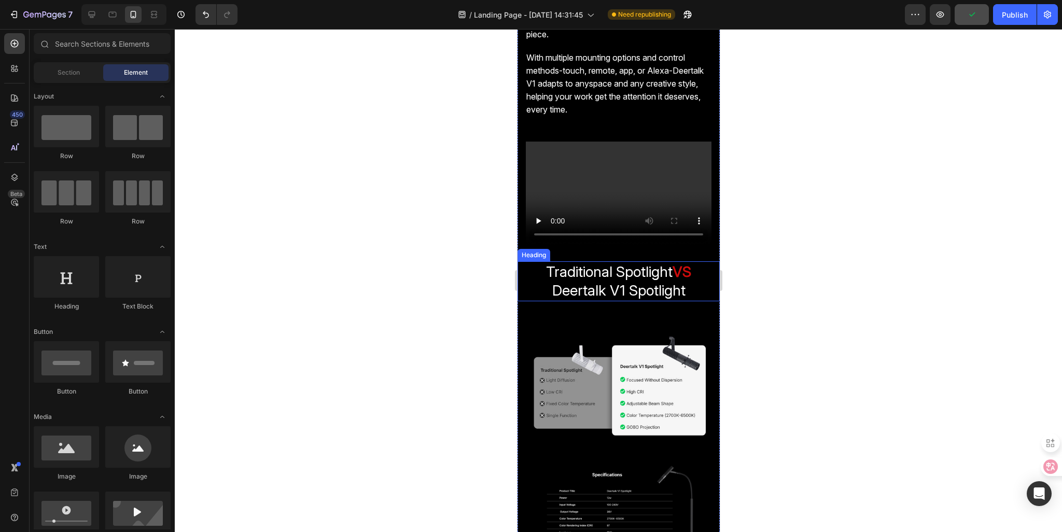
click at [594, 288] on span "Deertalk V1 Spotlight" at bounding box center [618, 291] width 133 height 18
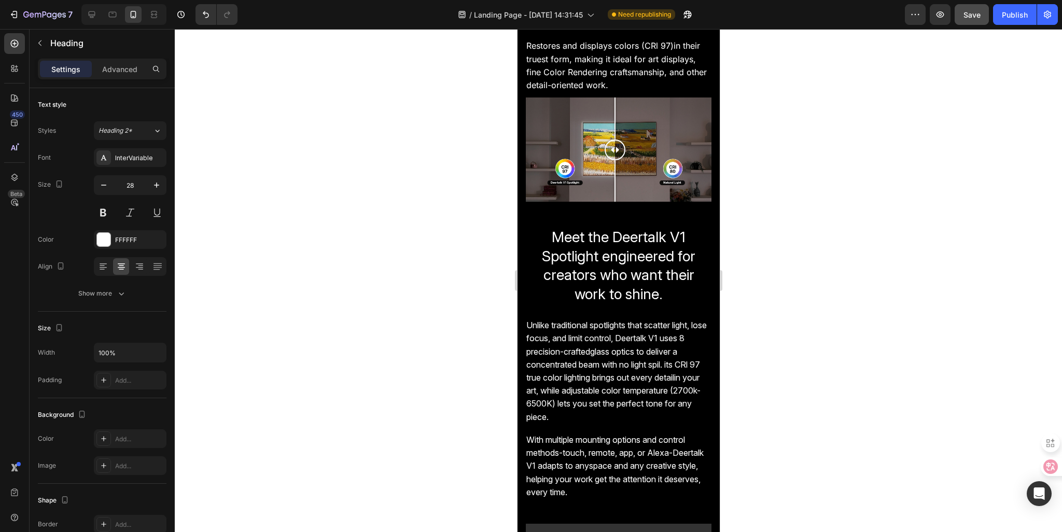
scroll to position [534, 0]
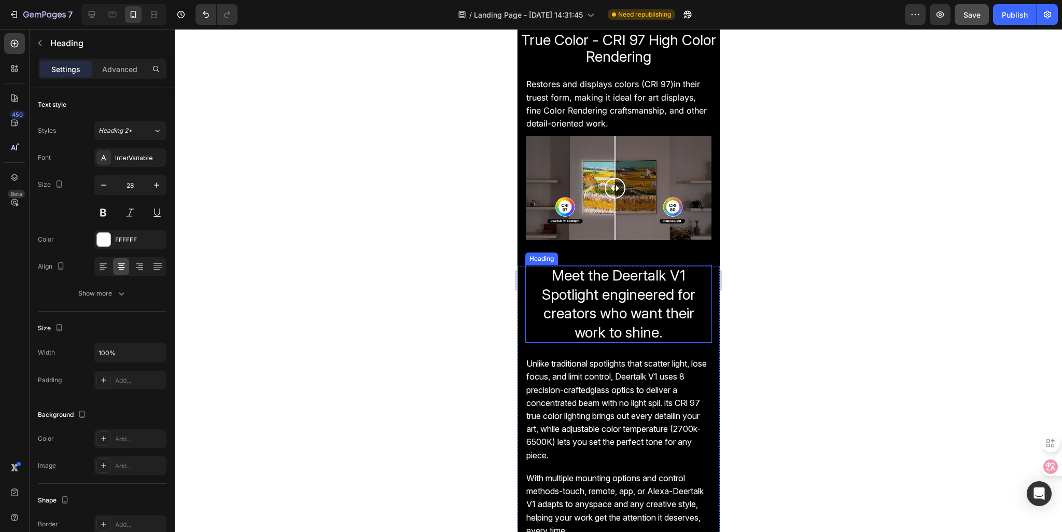
click at [590, 289] on span "Meet the Deertalk V1 Spotlight engineered for creators who want their work to s…" at bounding box center [619, 304] width 154 height 74
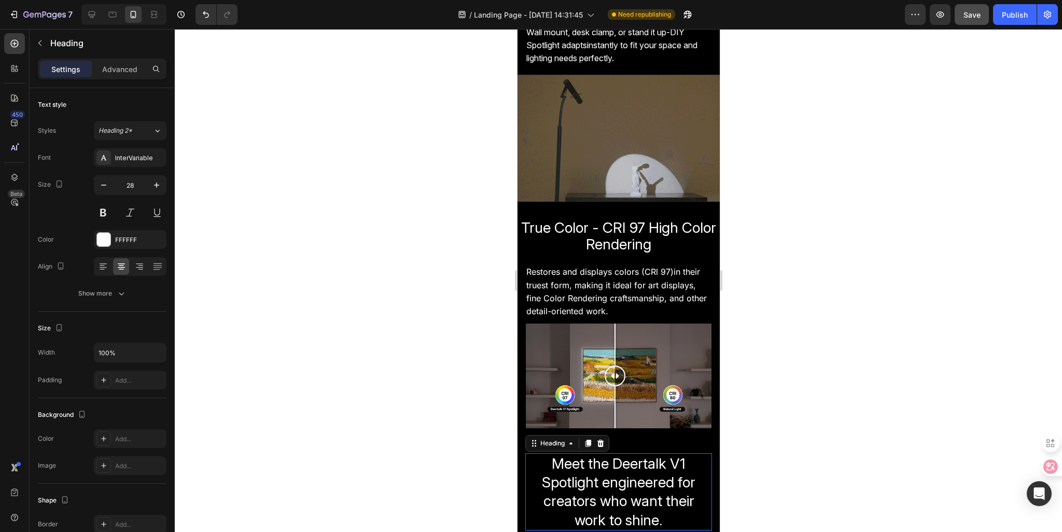
scroll to position [327, 0]
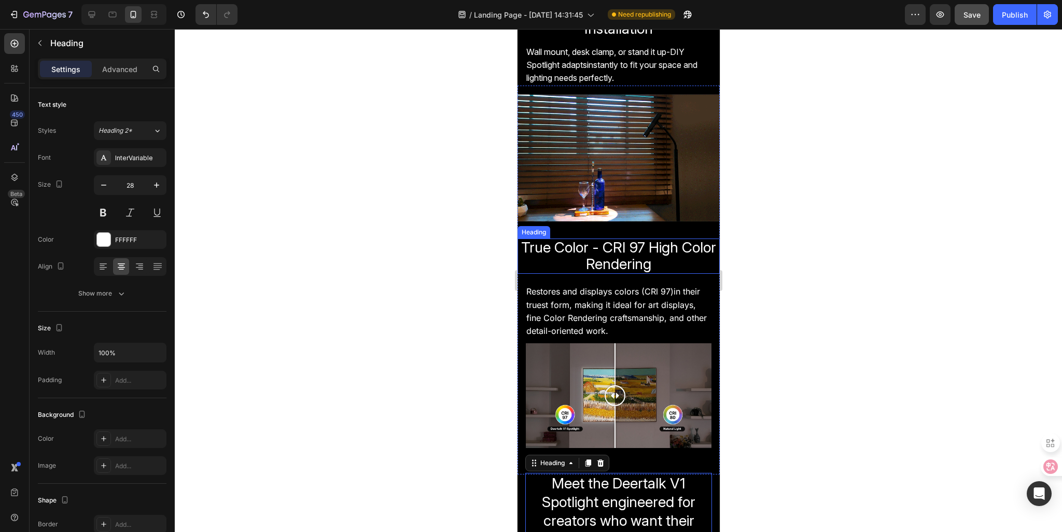
click at [580, 257] on span "True Color - CRI 97 High Color Rendering" at bounding box center [618, 256] width 195 height 34
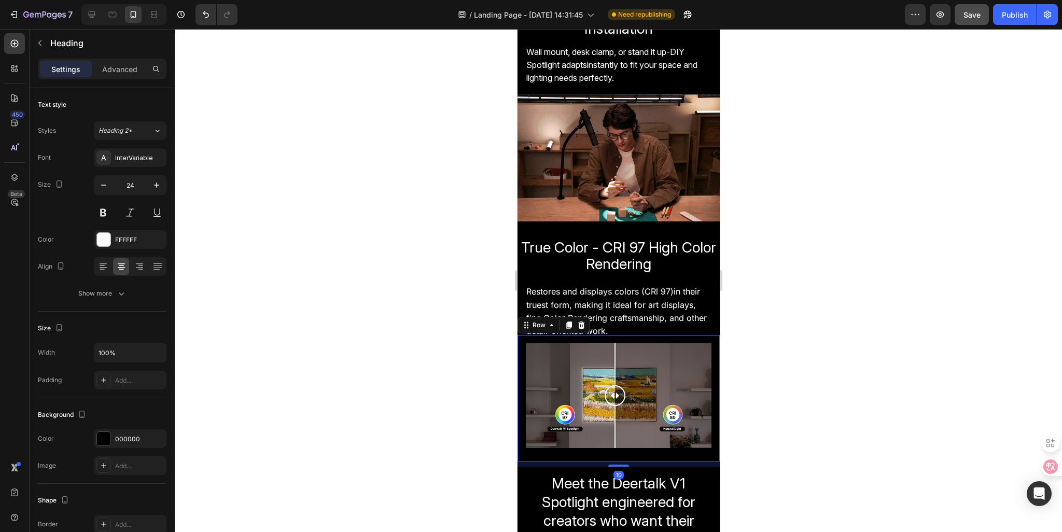
click at [575, 446] on div "Image Comparison Row 10" at bounding box center [618, 398] width 202 height 126
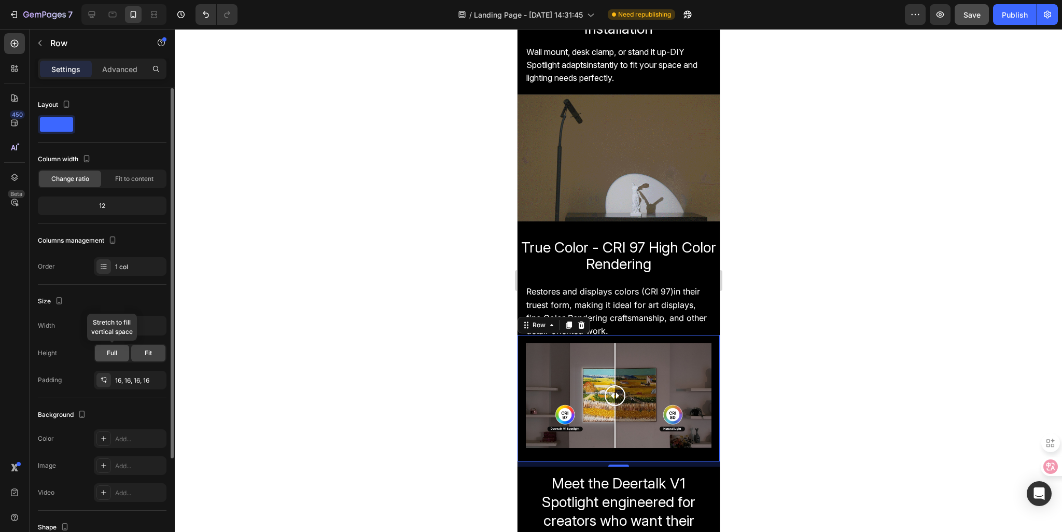
click at [106, 355] on div "Full" at bounding box center [112, 353] width 34 height 17
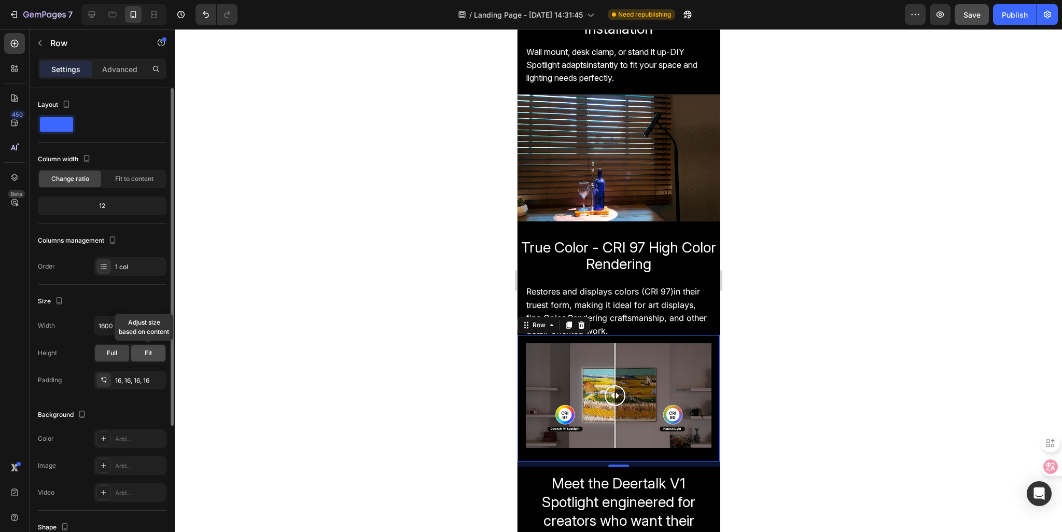
click at [147, 350] on span "Fit" at bounding box center [148, 353] width 7 height 9
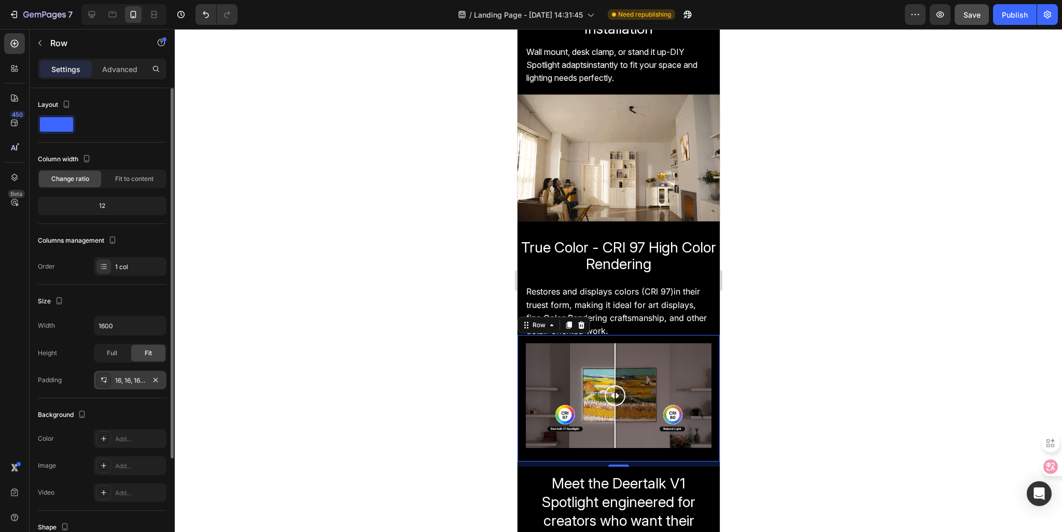
click at [136, 382] on div "16, 16, 16, 16" at bounding box center [130, 380] width 30 height 9
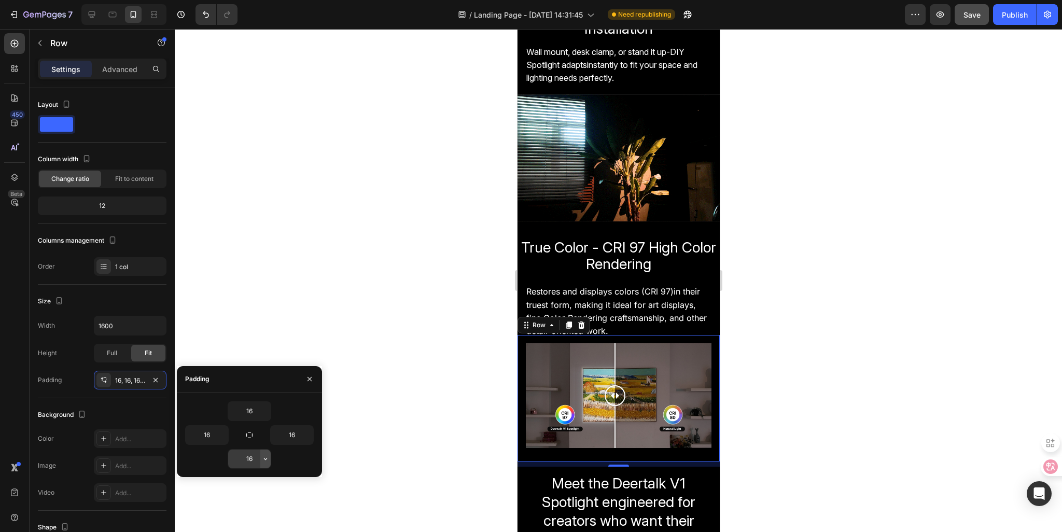
click at [261, 457] on icon "button" at bounding box center [265, 459] width 8 height 8
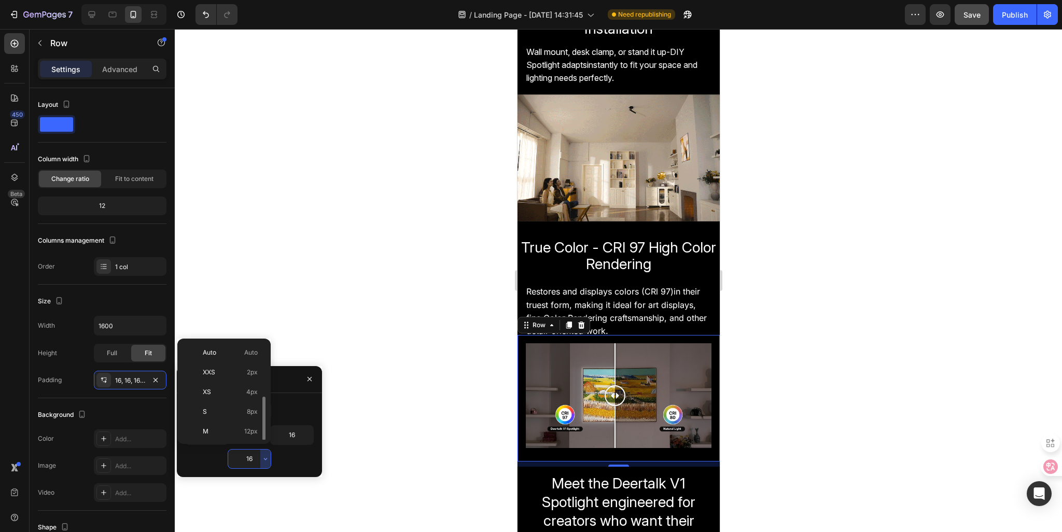
scroll to position [37, 0]
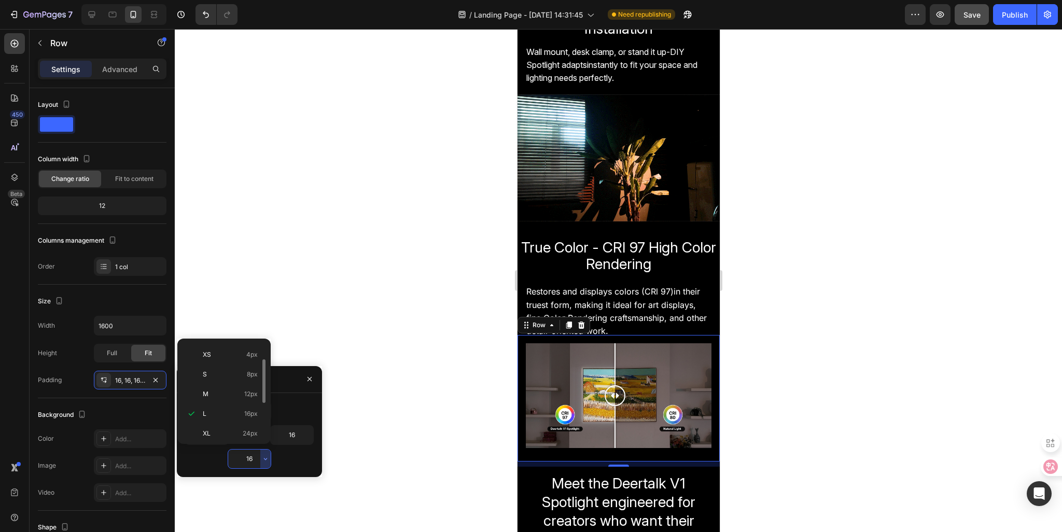
click at [254, 455] on input "16" at bounding box center [249, 459] width 43 height 19
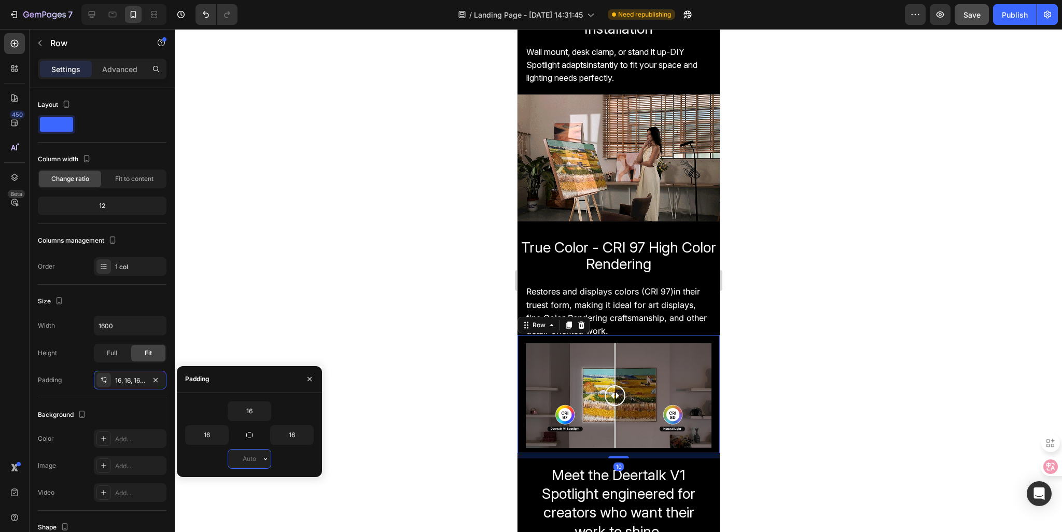
type input "0"
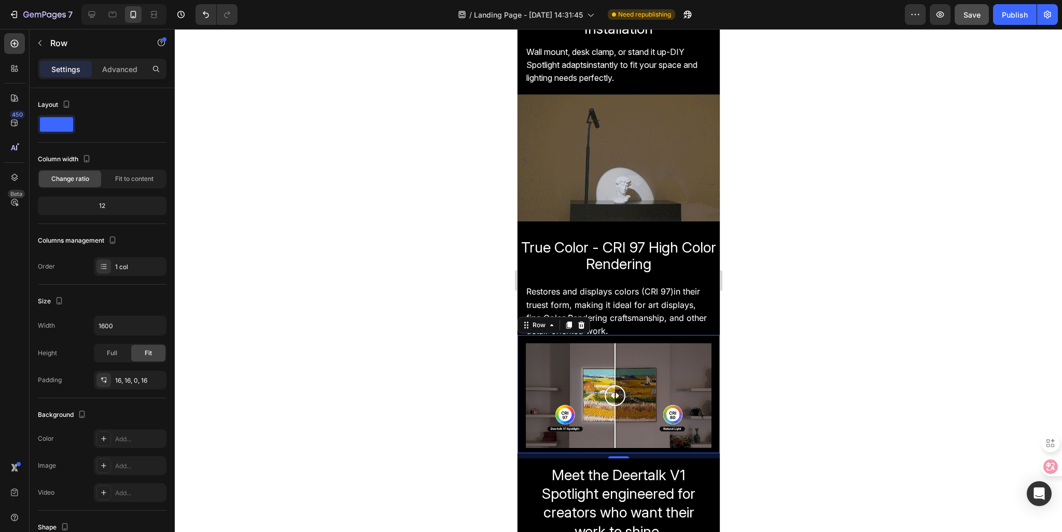
click at [465, 453] on div at bounding box center [618, 280] width 887 height 503
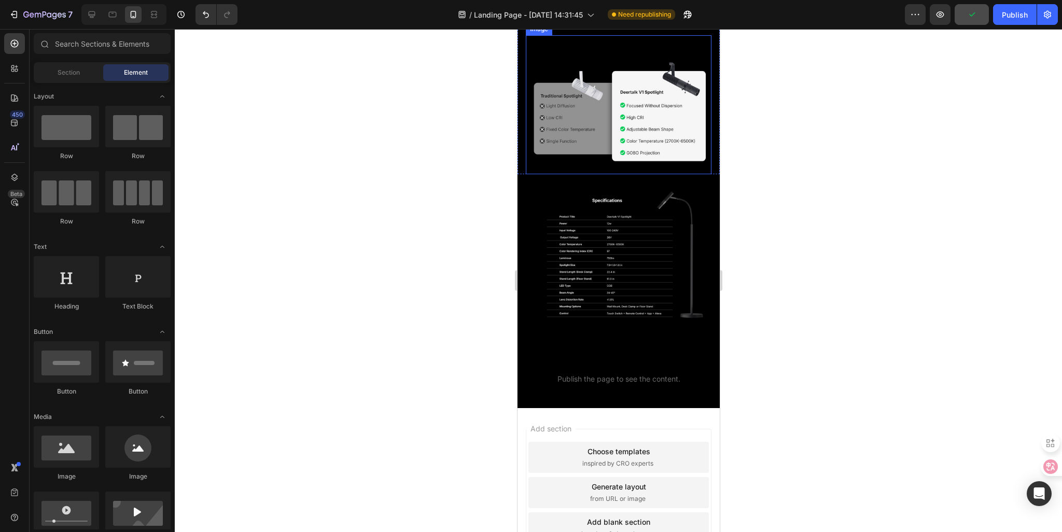
scroll to position [1291, 0]
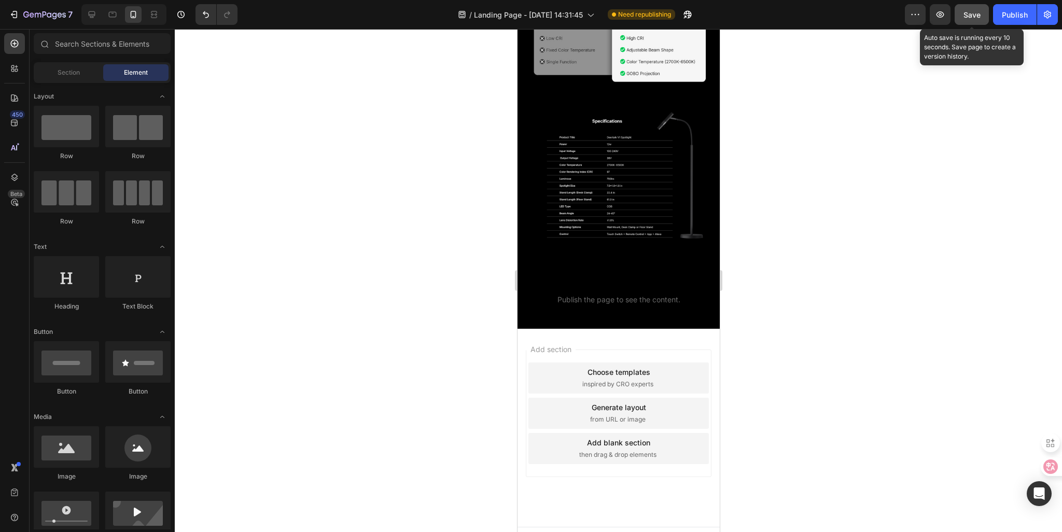
click at [966, 15] on span "Save" at bounding box center [972, 14] width 17 height 9
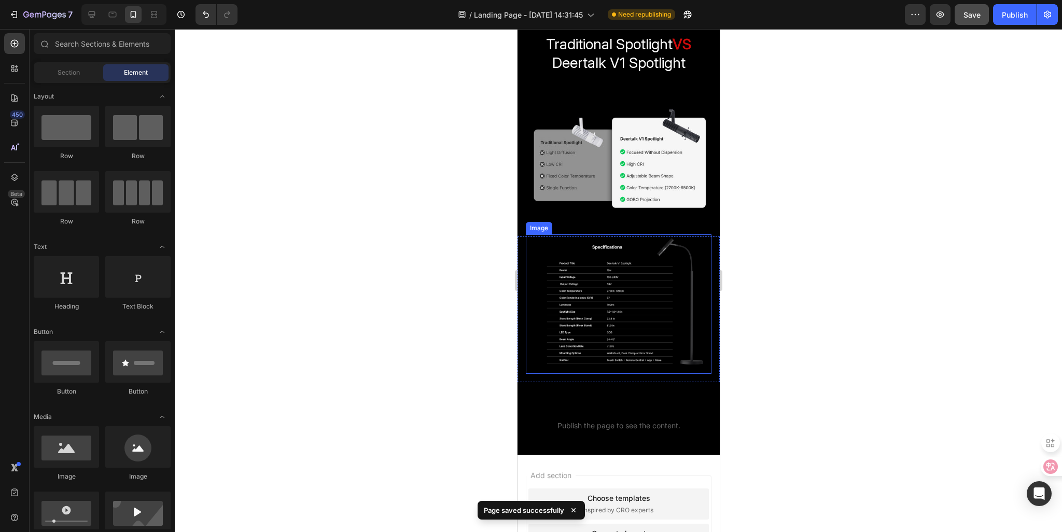
scroll to position [1084, 0]
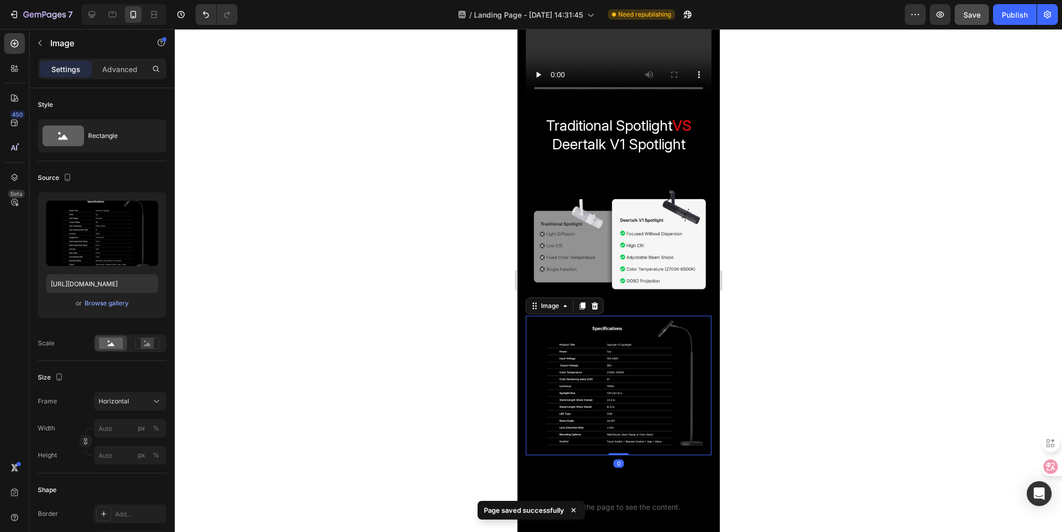
click at [602, 360] on img at bounding box center [618, 386] width 186 height 140
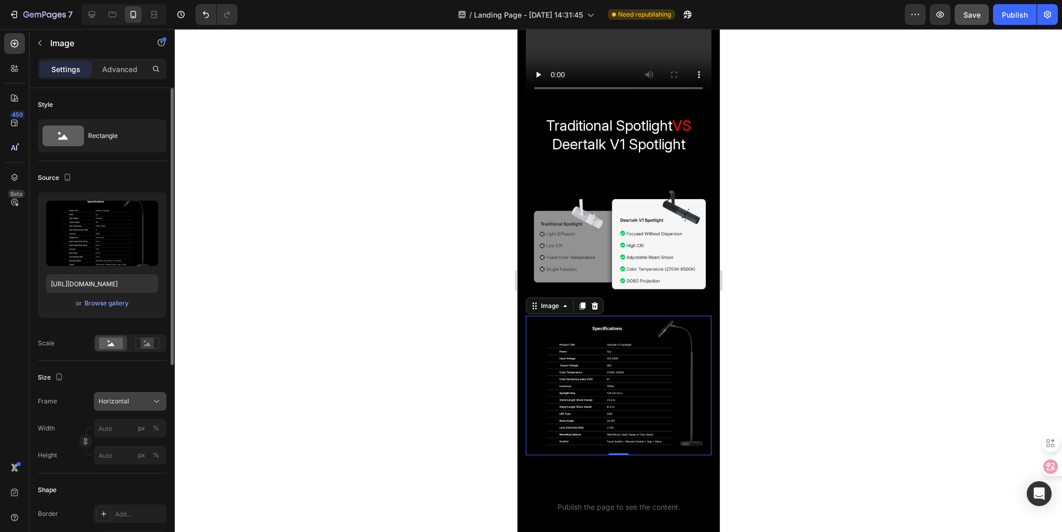
click at [116, 401] on span "Horizontal" at bounding box center [114, 401] width 31 height 9
click at [144, 346] on rect at bounding box center [147, 343] width 13 height 10
click at [116, 343] on rect at bounding box center [111, 343] width 24 height 11
click at [118, 397] on span "Horizontal" at bounding box center [114, 401] width 31 height 9
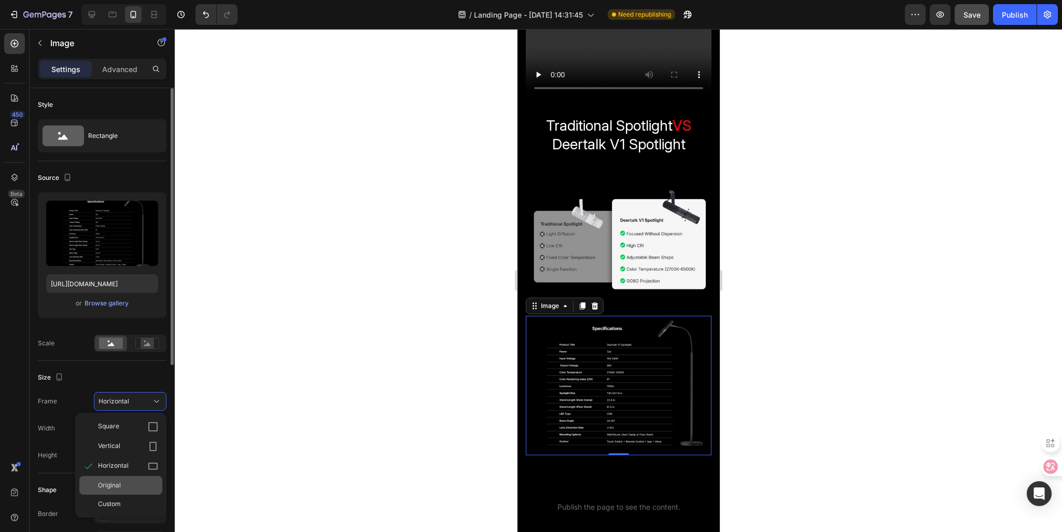
click at [112, 483] on span "Original" at bounding box center [109, 485] width 23 height 9
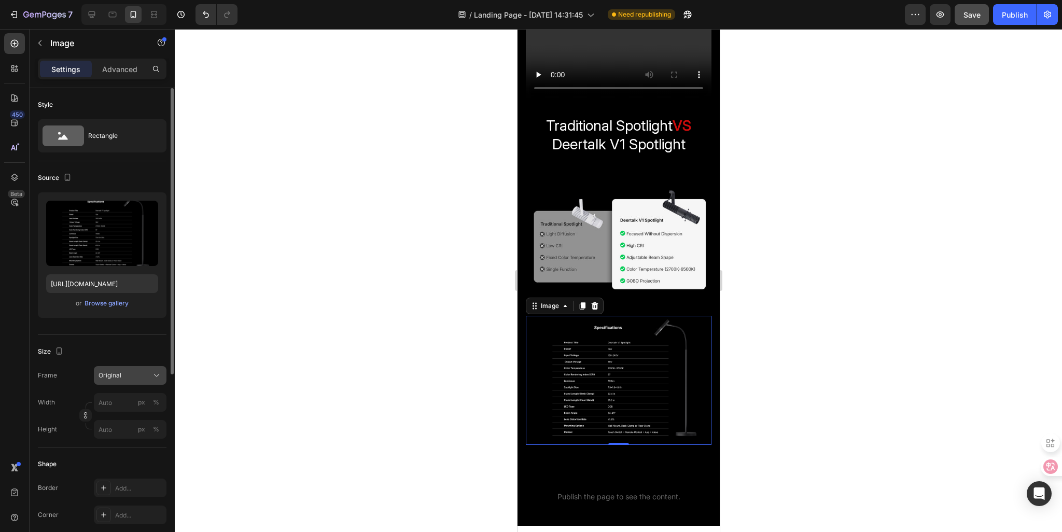
click at [116, 381] on button "Original" at bounding box center [130, 375] width 73 height 19
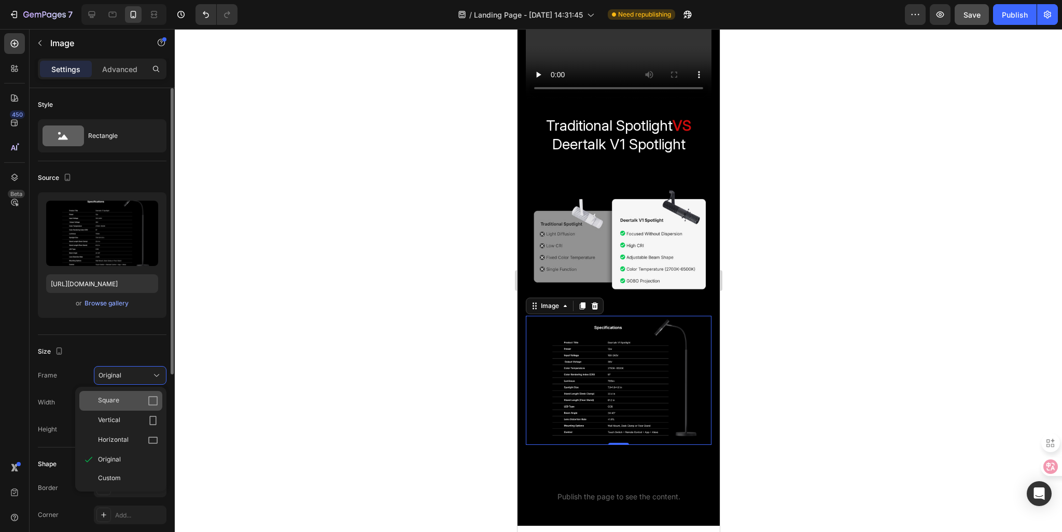
click at [120, 401] on div "Square" at bounding box center [128, 401] width 60 height 10
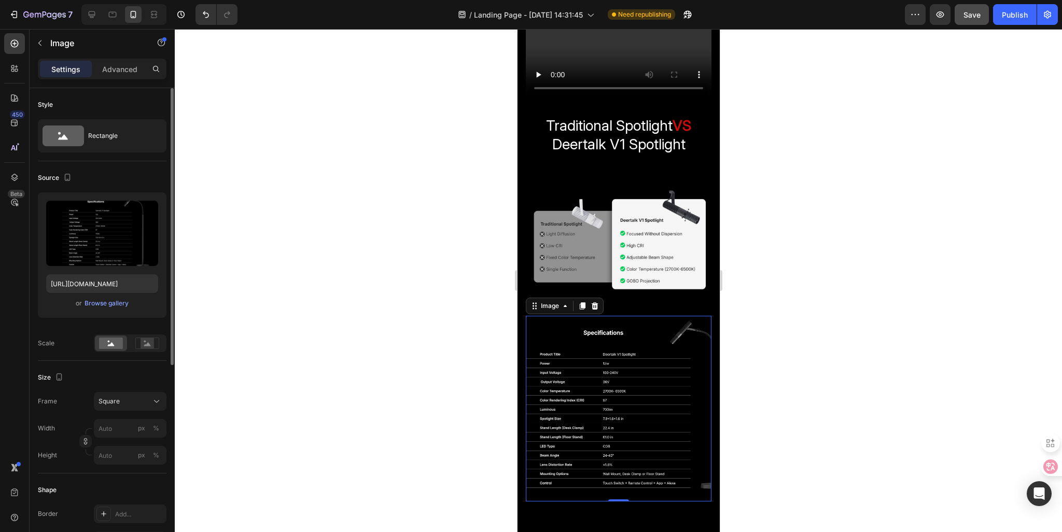
click at [120, 401] on div "Square" at bounding box center [124, 401] width 51 height 9
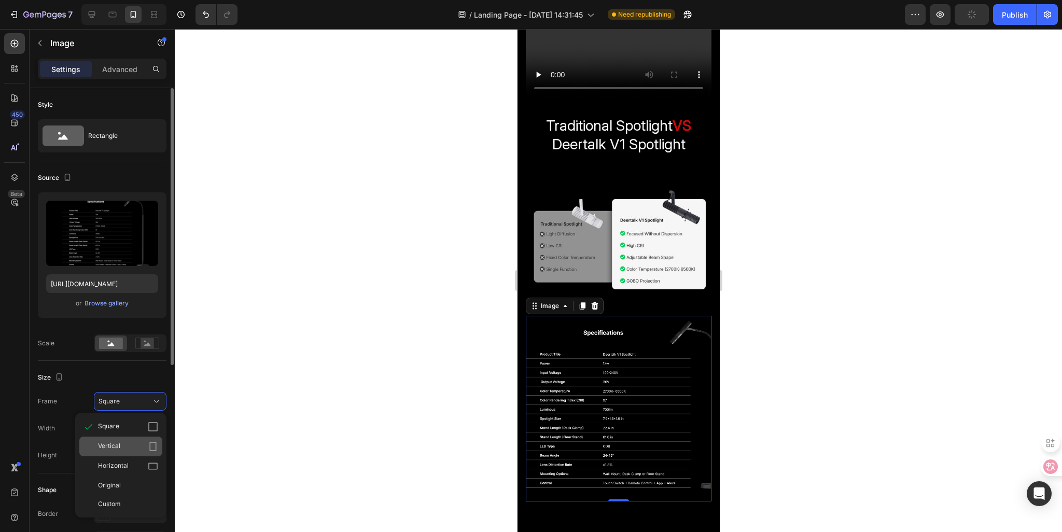
click at [121, 443] on div "Vertical" at bounding box center [128, 446] width 60 height 10
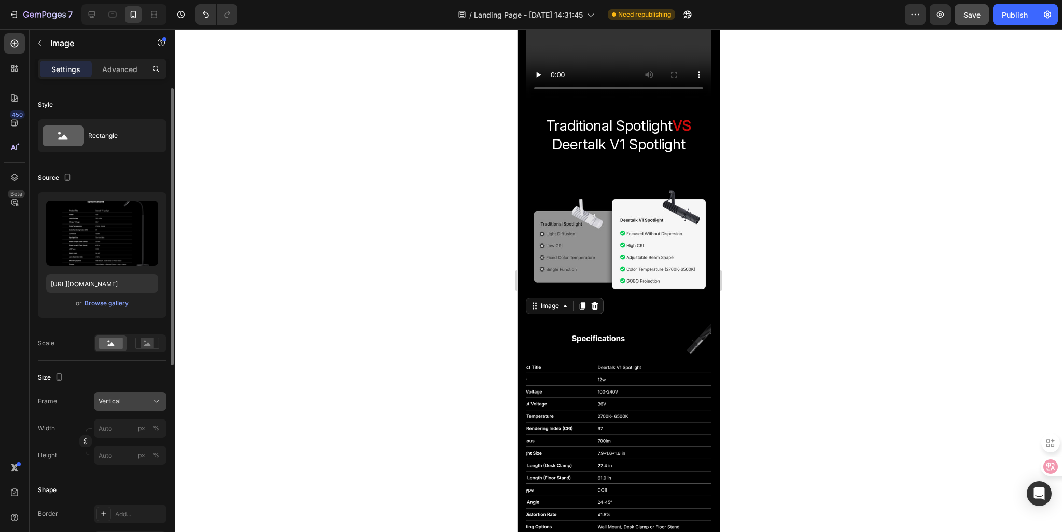
click at [122, 410] on button "Vertical" at bounding box center [130, 401] width 73 height 19
click at [124, 469] on span "Horizontal" at bounding box center [113, 466] width 31 height 10
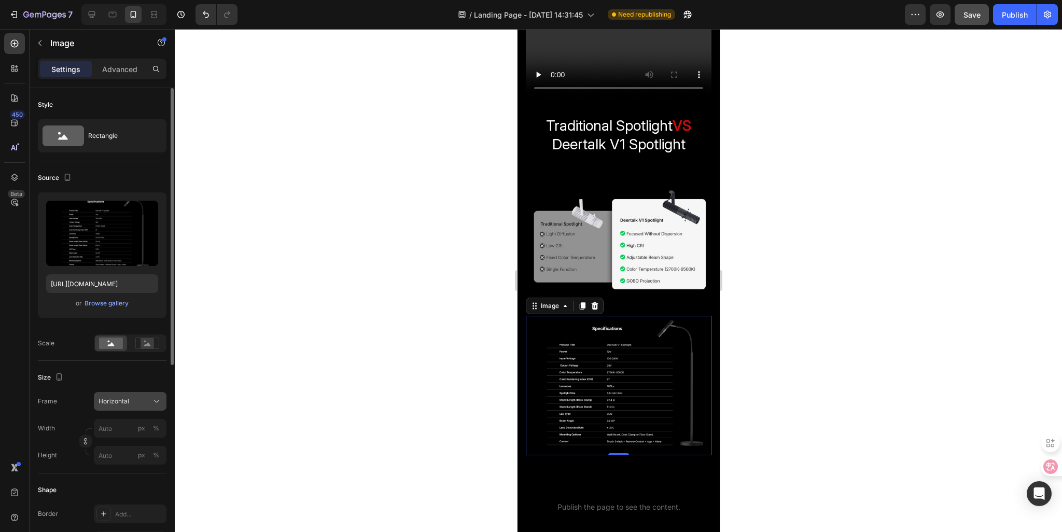
click at [123, 402] on span "Horizontal" at bounding box center [114, 401] width 31 height 9
click at [114, 482] on span "Original" at bounding box center [109, 485] width 23 height 9
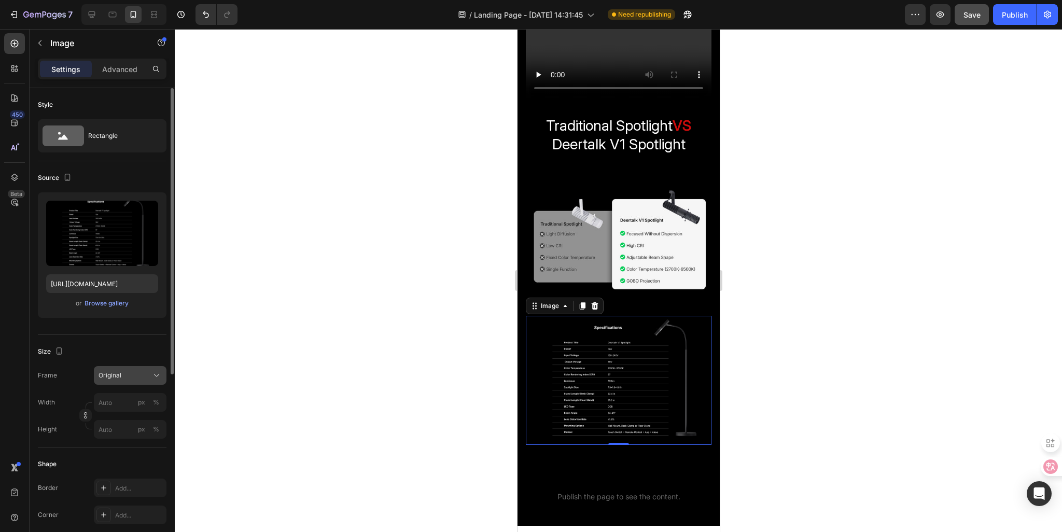
click at [110, 380] on div "Original" at bounding box center [130, 375] width 63 height 10
click at [108, 484] on div "Custom" at bounding box center [120, 478] width 83 height 19
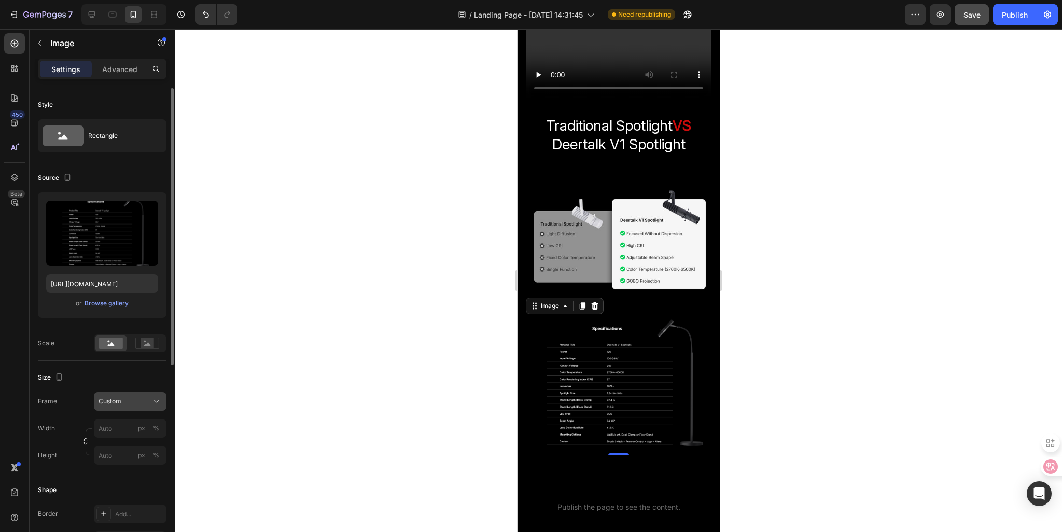
click at [107, 400] on span "Custom" at bounding box center [110, 401] width 23 height 9
click at [116, 471] on div "Horizontal" at bounding box center [120, 466] width 83 height 20
click at [111, 62] on div "Advanced" at bounding box center [120, 69] width 52 height 17
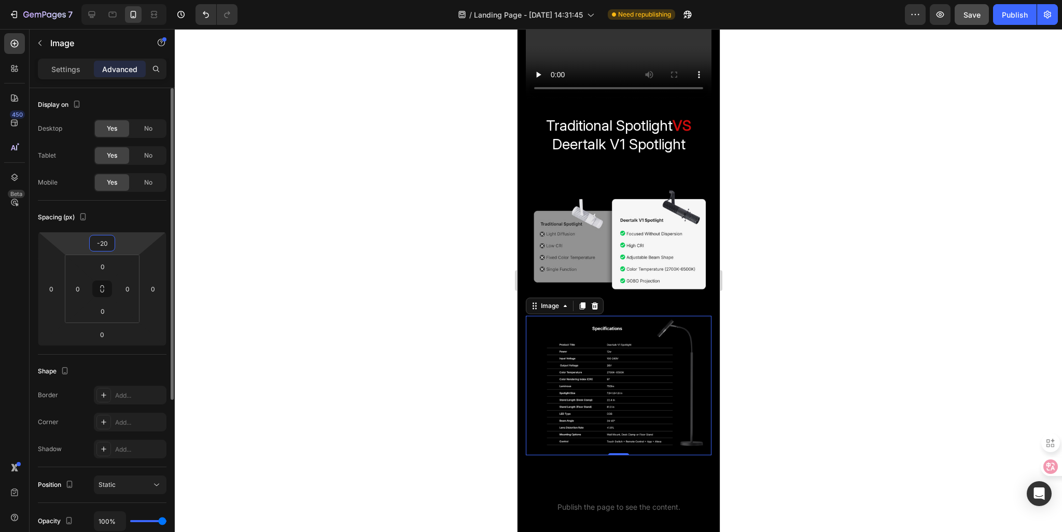
click at [102, 242] on input "-20" at bounding box center [102, 243] width 21 height 16
click at [103, 242] on input "-20" at bounding box center [102, 243] width 21 height 16
type input "-30"
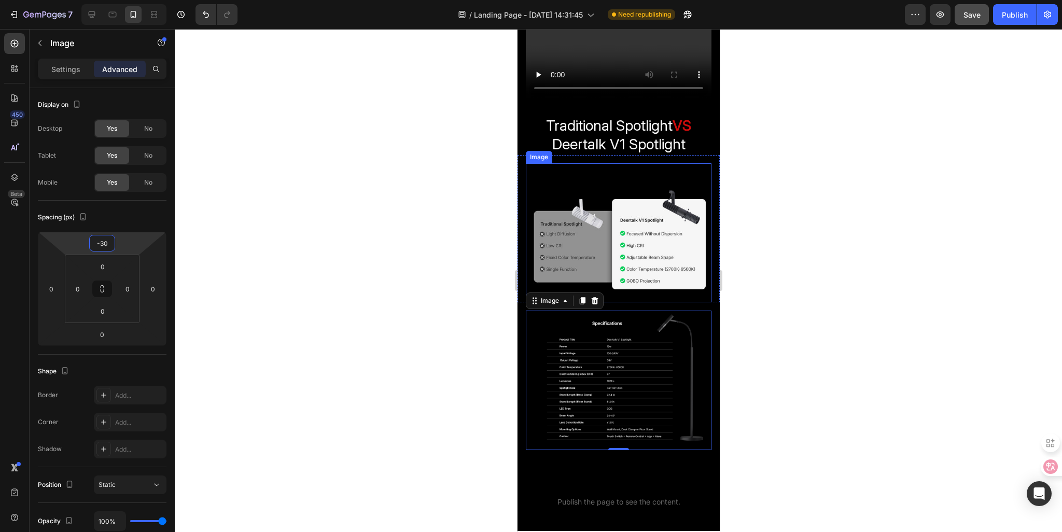
click at [582, 180] on img at bounding box center [618, 233] width 186 height 140
click at [560, 311] on img at bounding box center [618, 381] width 186 height 140
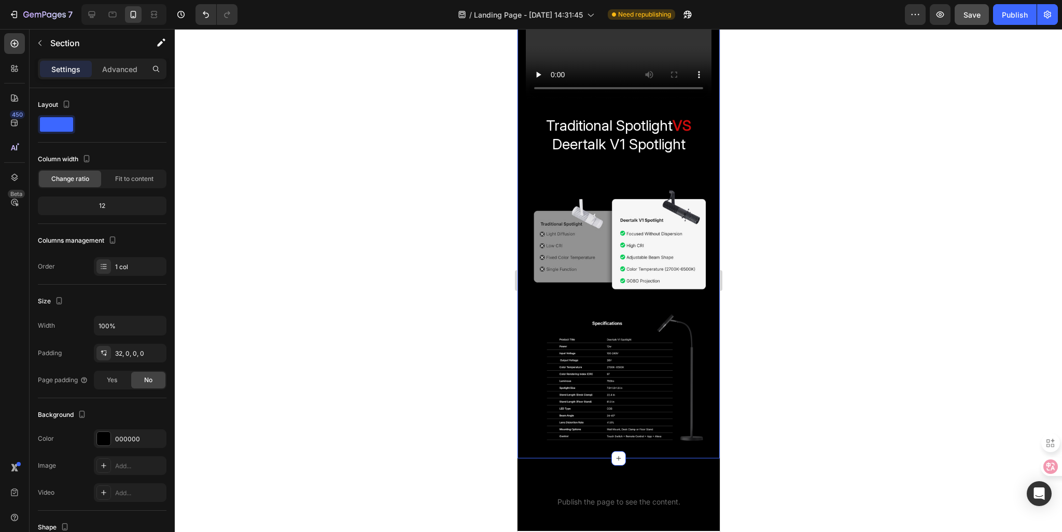
click at [621, 293] on div "Meet the Deertalk V1 Spotlight engineered for creators who want their work to s…" at bounding box center [618, 87] width 202 height 742
click at [41, 42] on icon "button" at bounding box center [40, 43] width 8 height 8
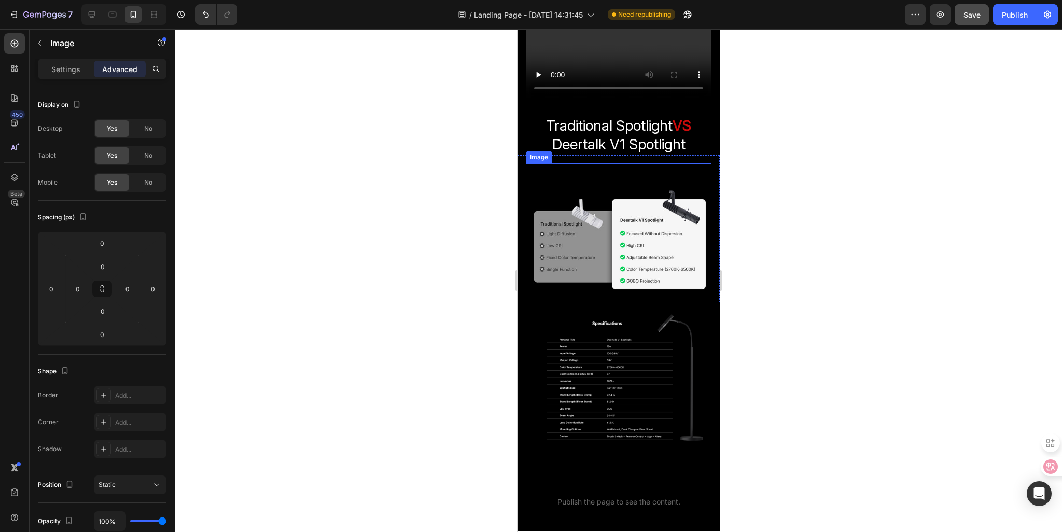
click at [602, 254] on img at bounding box center [618, 233] width 186 height 140
click at [42, 47] on button "button" at bounding box center [40, 43] width 17 height 17
click at [617, 179] on img at bounding box center [618, 233] width 186 height 140
click at [47, 69] on div "Settings" at bounding box center [66, 69] width 52 height 17
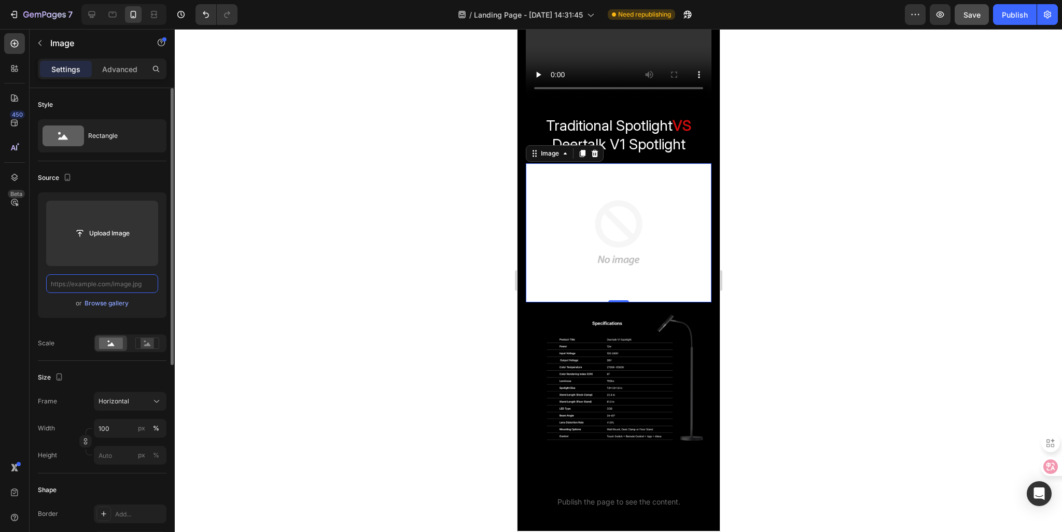
scroll to position [0, 0]
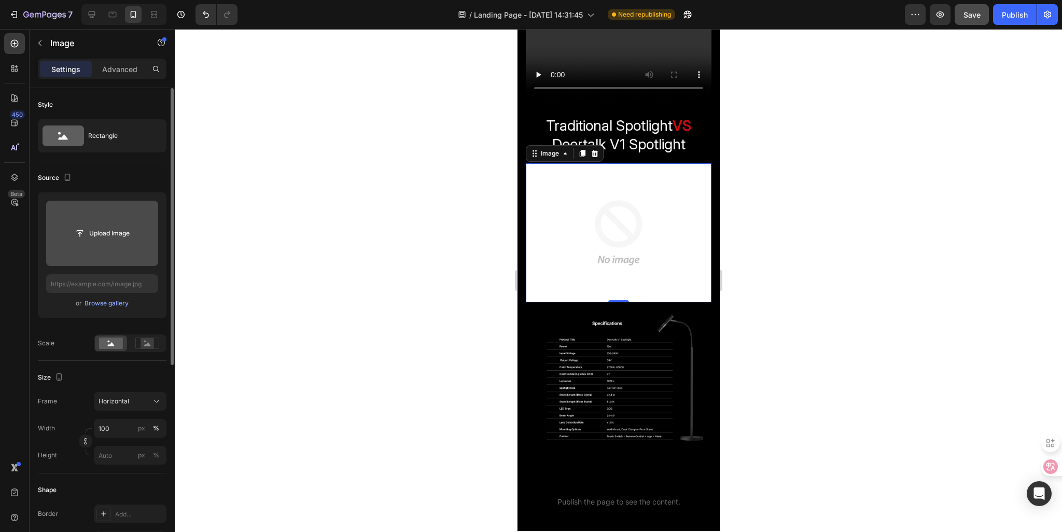
click at [112, 234] on input "file" at bounding box center [102, 234] width 72 height 18
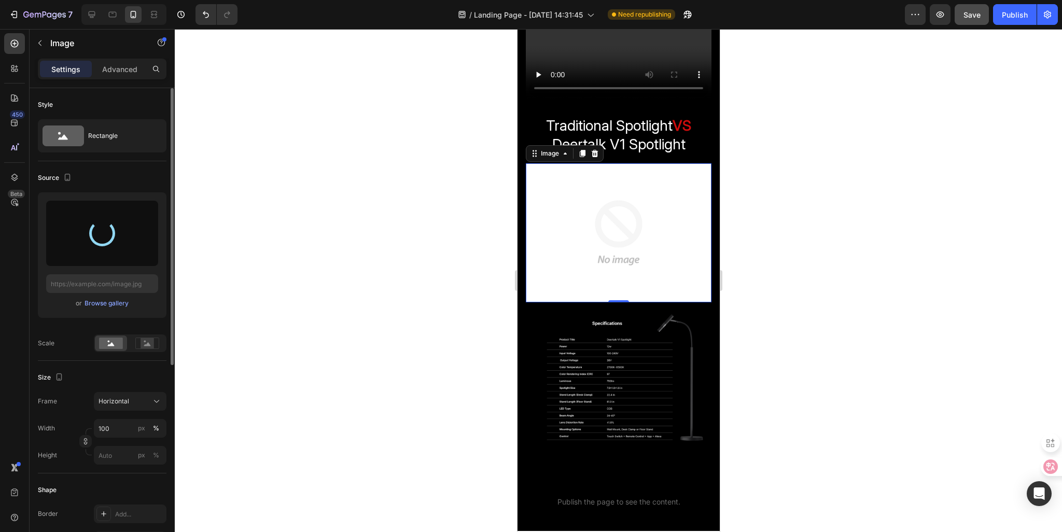
type input "[URL][DOMAIN_NAME]"
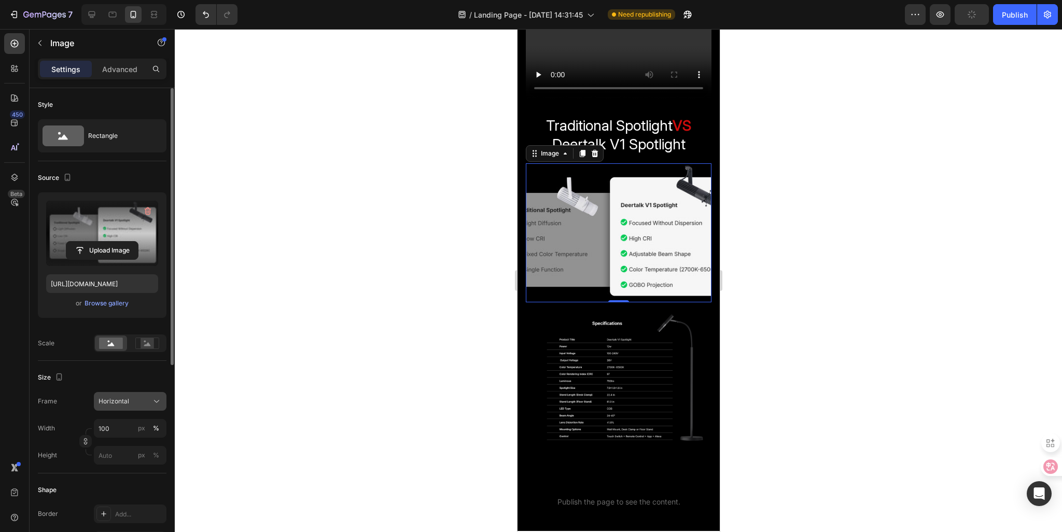
click at [130, 401] on div "Horizontal" at bounding box center [124, 401] width 51 height 9
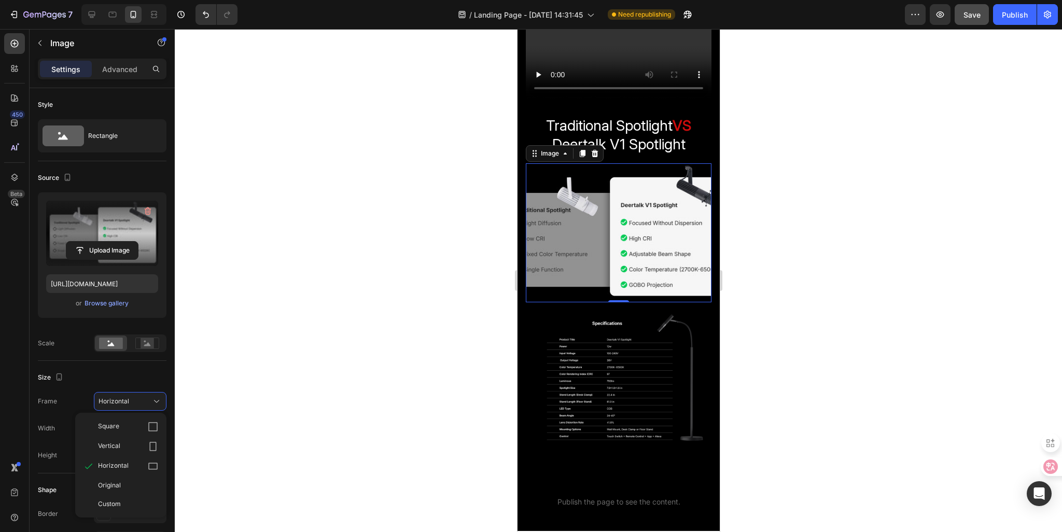
click at [229, 389] on div at bounding box center [618, 280] width 887 height 503
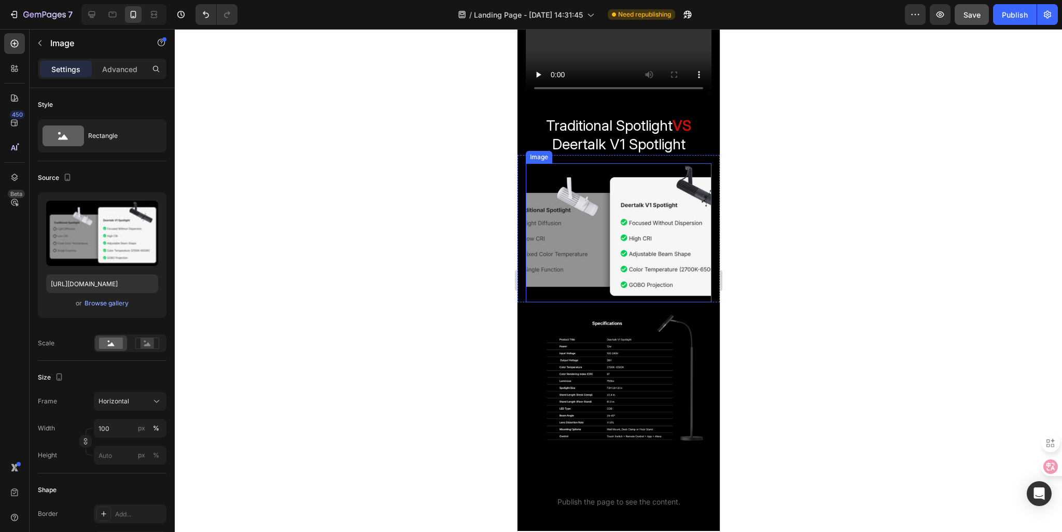
click at [561, 239] on img at bounding box center [618, 233] width 186 height 140
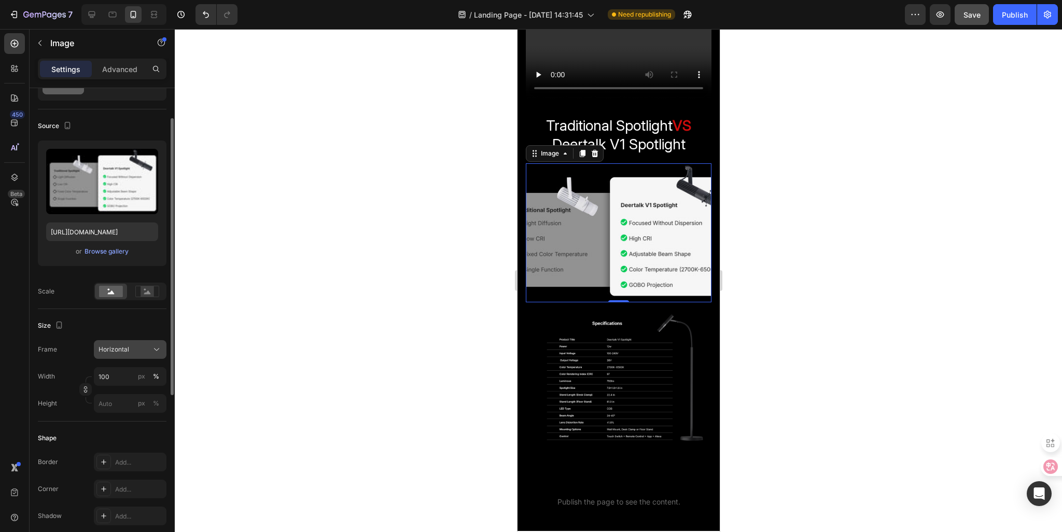
click at [128, 350] on span "Horizontal" at bounding box center [114, 349] width 31 height 9
click at [117, 433] on span "Original" at bounding box center [109, 433] width 23 height 9
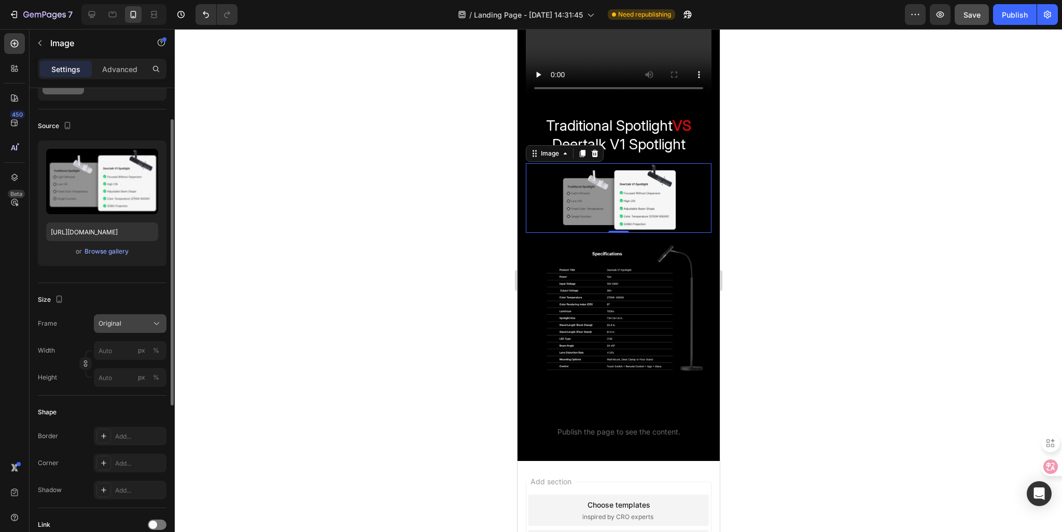
click at [120, 328] on div "Original" at bounding box center [130, 323] width 63 height 10
click at [116, 426] on span "Custom" at bounding box center [109, 426] width 23 height 9
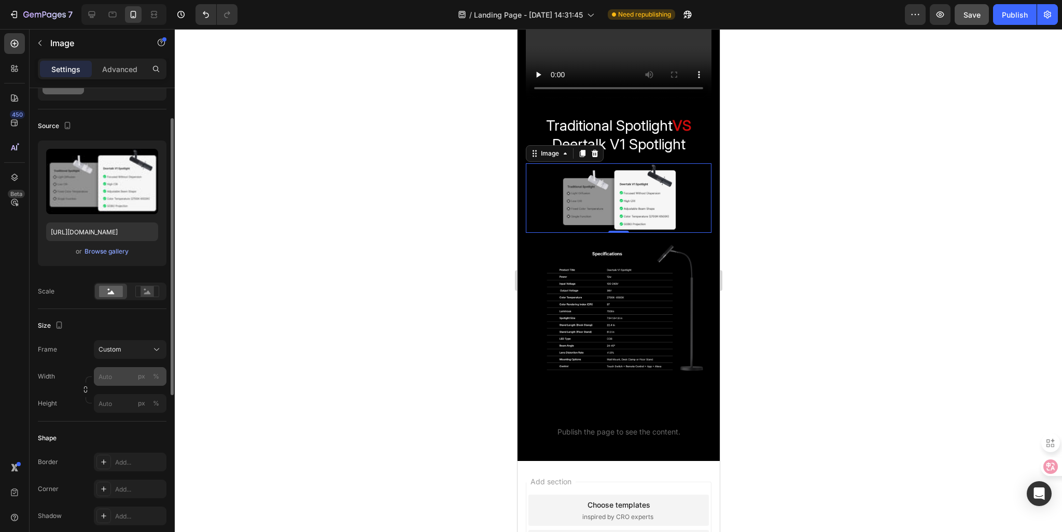
click at [129, 346] on div "Frame Custom Width px % Height px %" at bounding box center [102, 376] width 129 height 73
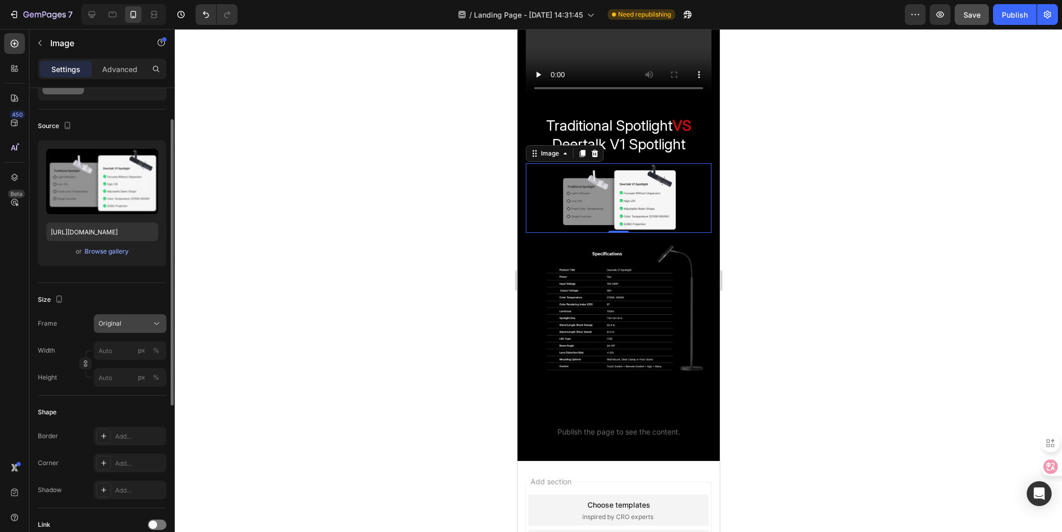
click at [130, 328] on div "Original" at bounding box center [130, 323] width 63 height 10
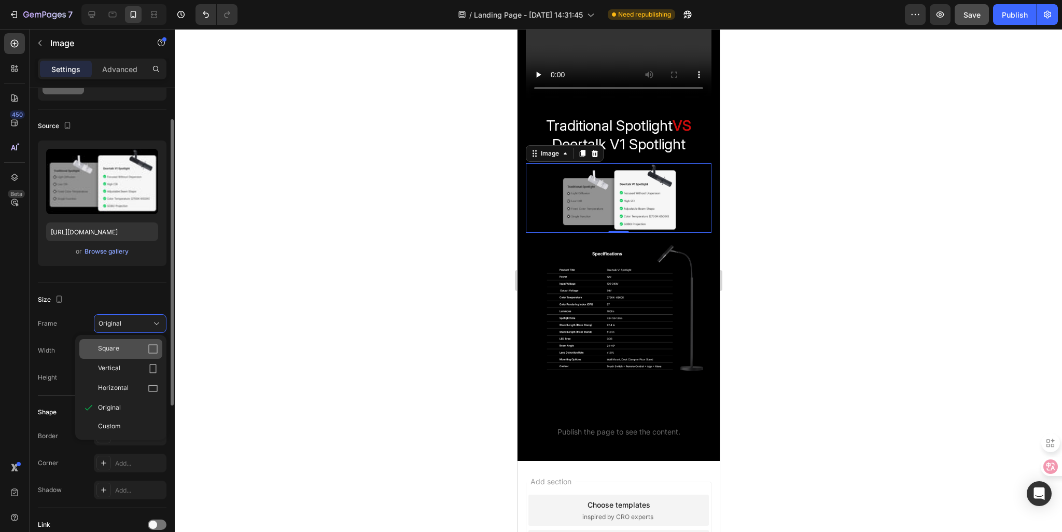
click at [127, 345] on div "Square" at bounding box center [128, 349] width 60 height 10
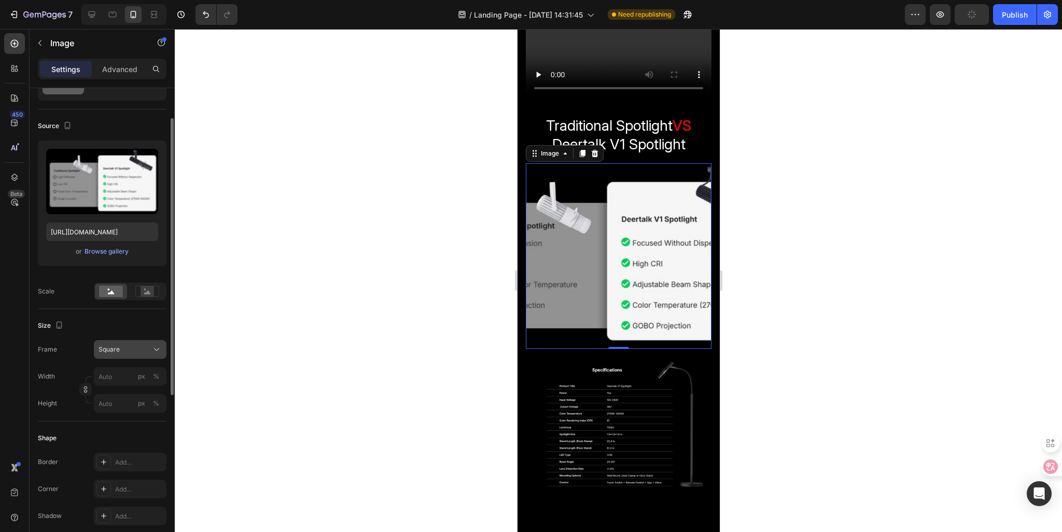
click at [127, 343] on button "Square" at bounding box center [130, 349] width 73 height 19
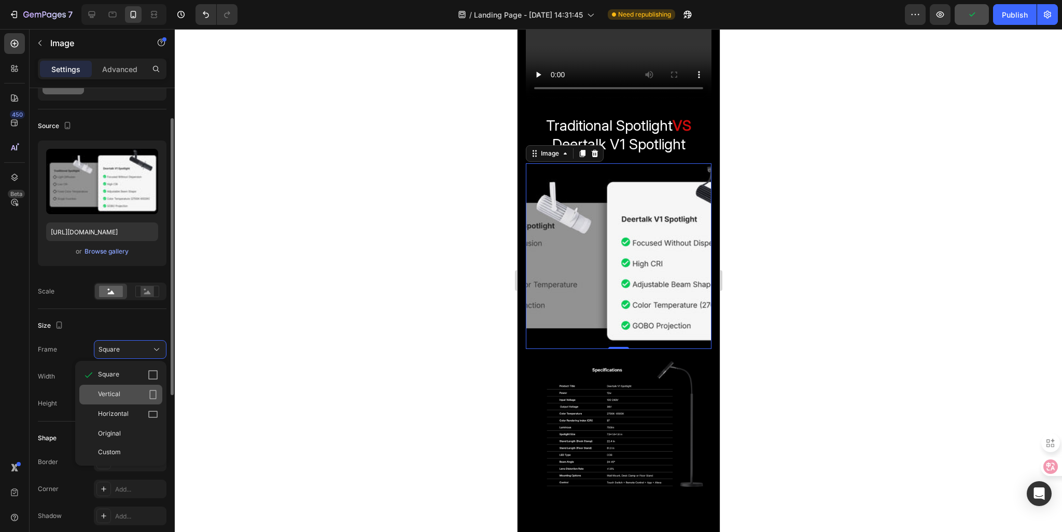
click at [122, 388] on div "Vertical" at bounding box center [120, 395] width 83 height 20
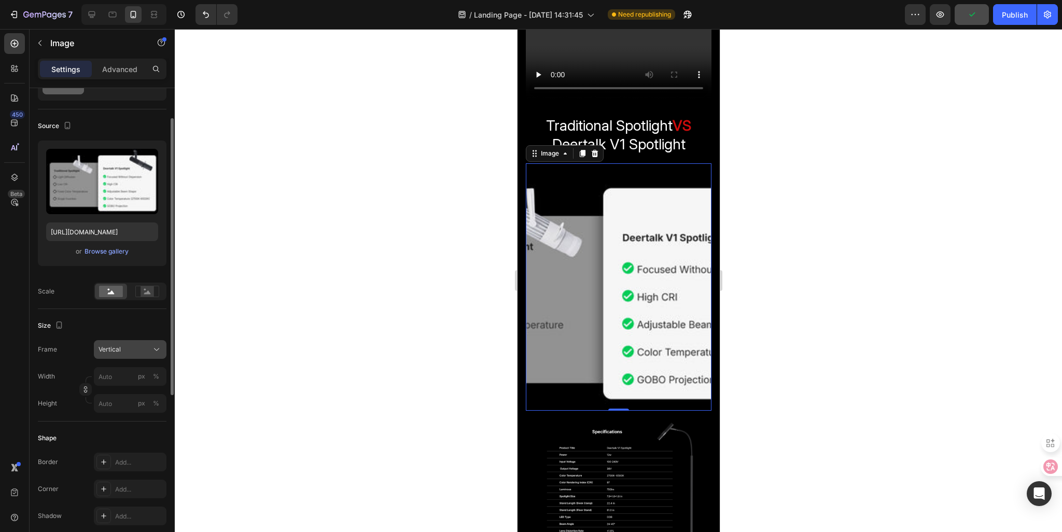
click at [120, 354] on div "Vertical" at bounding box center [130, 349] width 63 height 10
click at [114, 410] on span "Horizontal" at bounding box center [113, 414] width 31 height 10
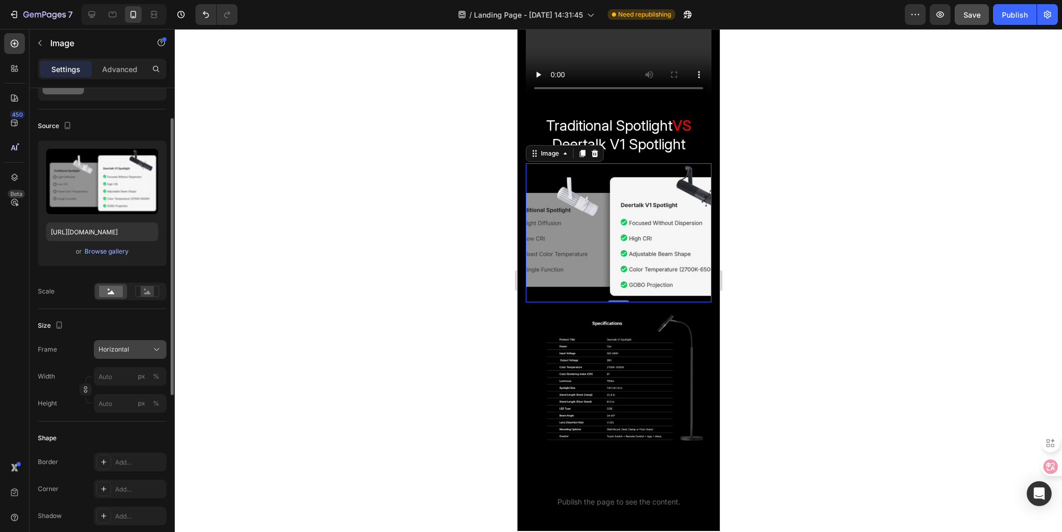
click at [115, 349] on span "Horizontal" at bounding box center [114, 349] width 31 height 9
click at [114, 431] on span "Original" at bounding box center [109, 433] width 23 height 9
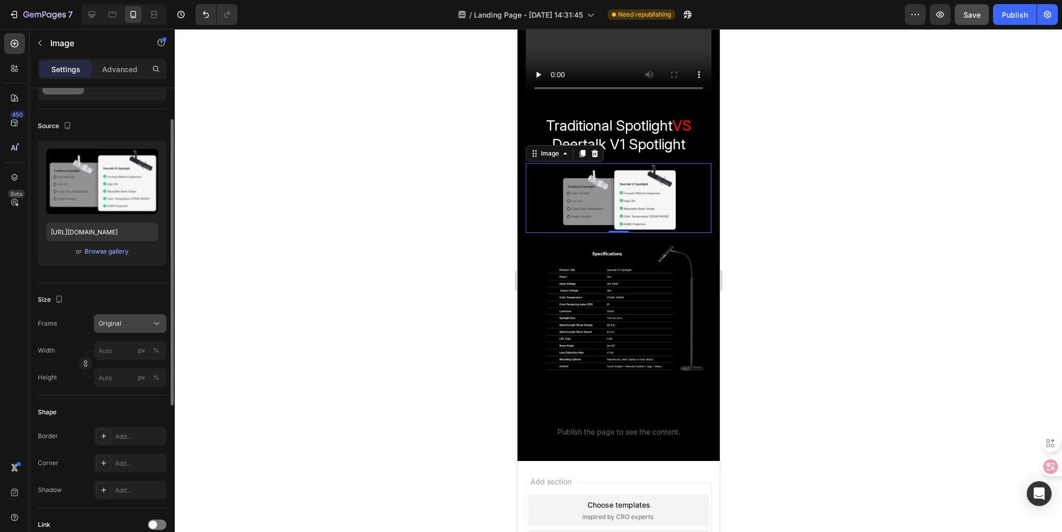
click at [123, 324] on div "Original" at bounding box center [124, 323] width 51 height 9
click at [119, 425] on span "Custom" at bounding box center [109, 426] width 23 height 9
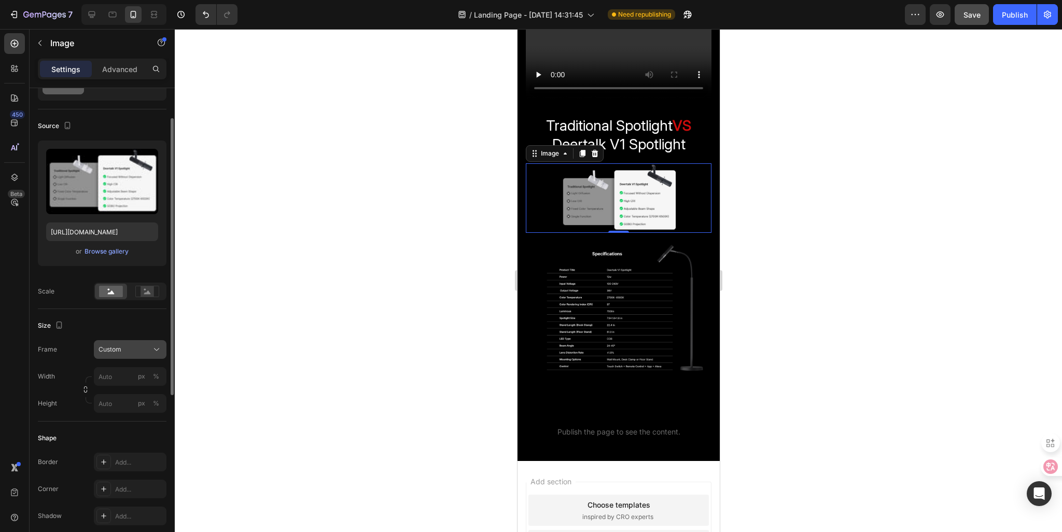
click at [119, 346] on span "Custom" at bounding box center [110, 349] width 23 height 9
click at [120, 429] on div "Original" at bounding box center [128, 433] width 60 height 9
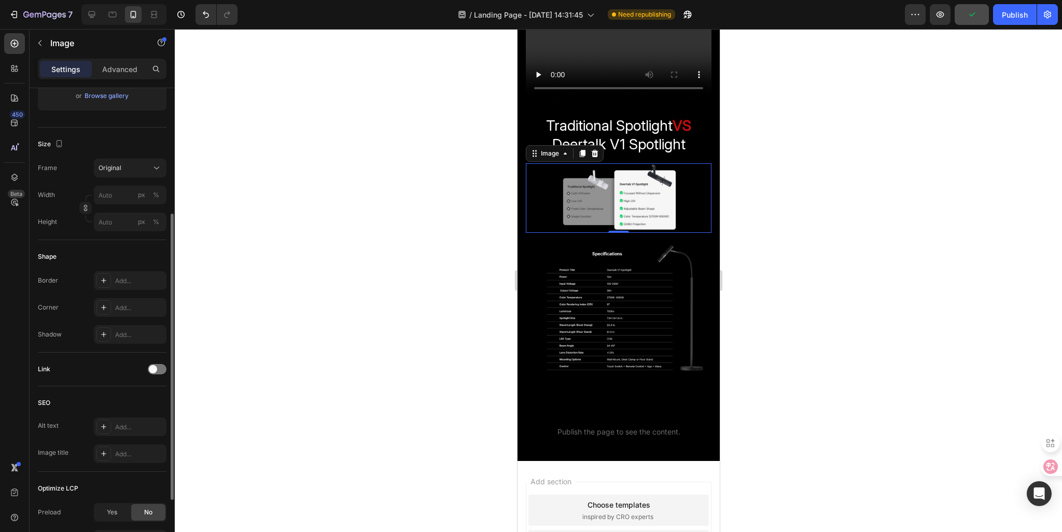
scroll to position [259, 0]
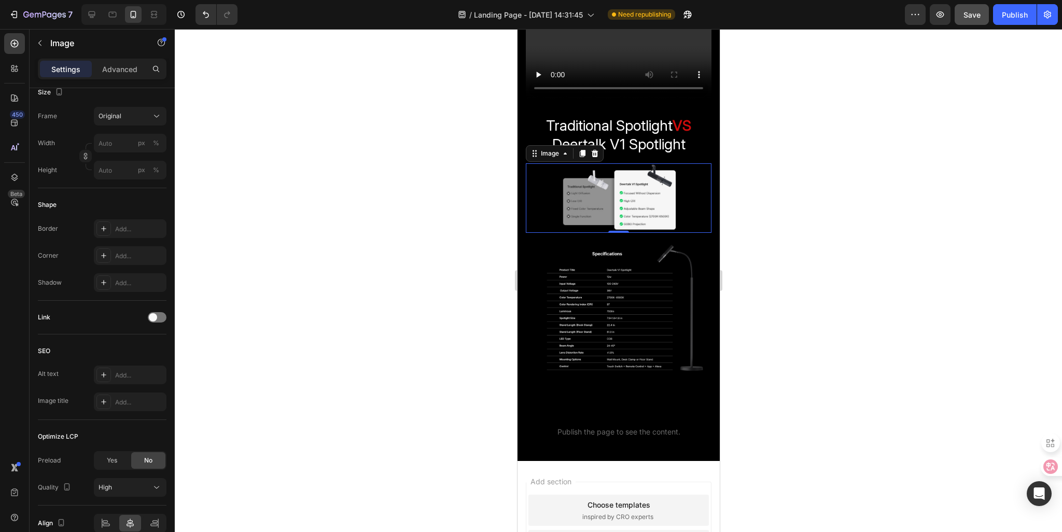
click at [611, 192] on img at bounding box center [618, 198] width 186 height 70
click at [588, 200] on img at bounding box center [618, 198] width 186 height 70
click at [137, 68] on p "Advanced" at bounding box center [119, 69] width 35 height 11
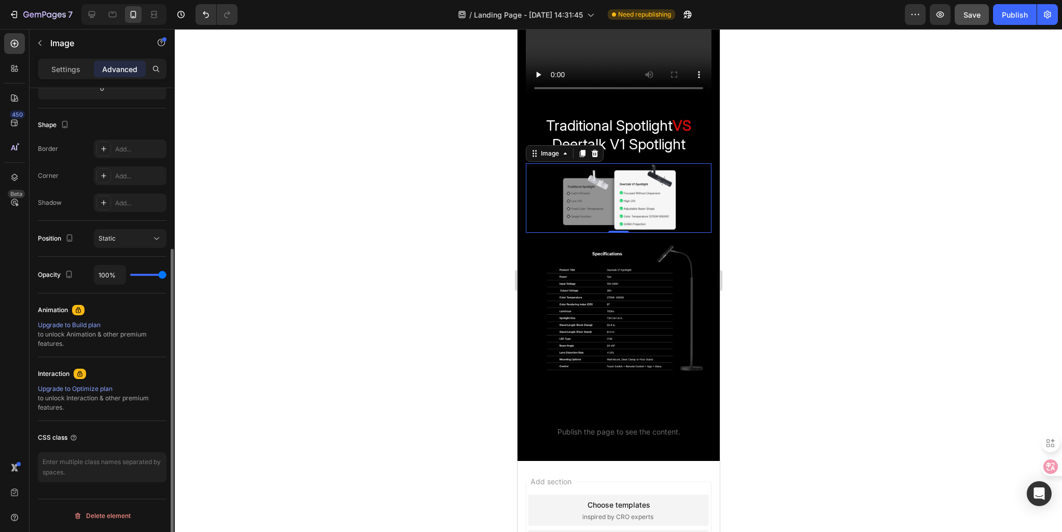
scroll to position [245, 0]
click at [66, 66] on p "Settings" at bounding box center [65, 69] width 29 height 11
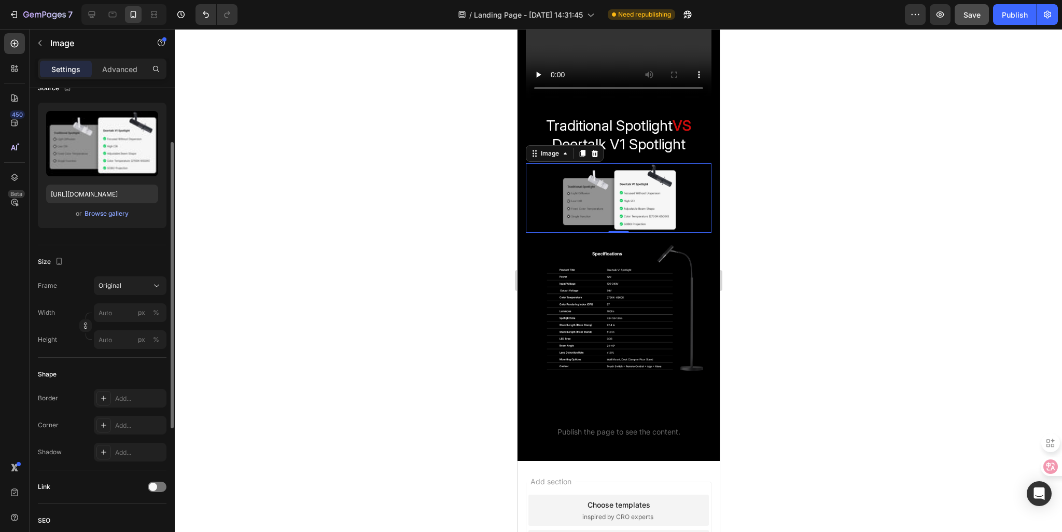
scroll to position [38, 0]
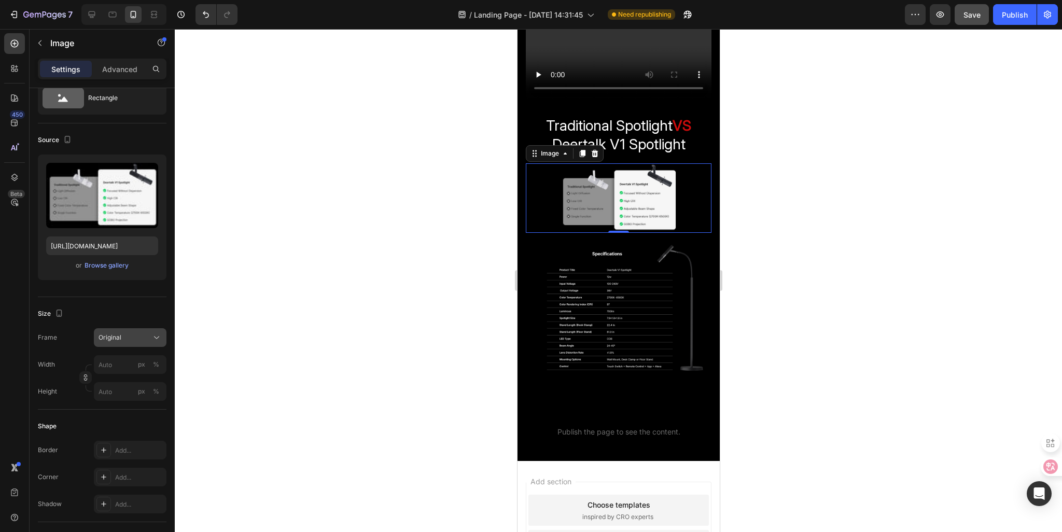
click at [124, 330] on button "Original" at bounding box center [130, 337] width 73 height 19
click at [112, 440] on span "Custom" at bounding box center [109, 440] width 23 height 9
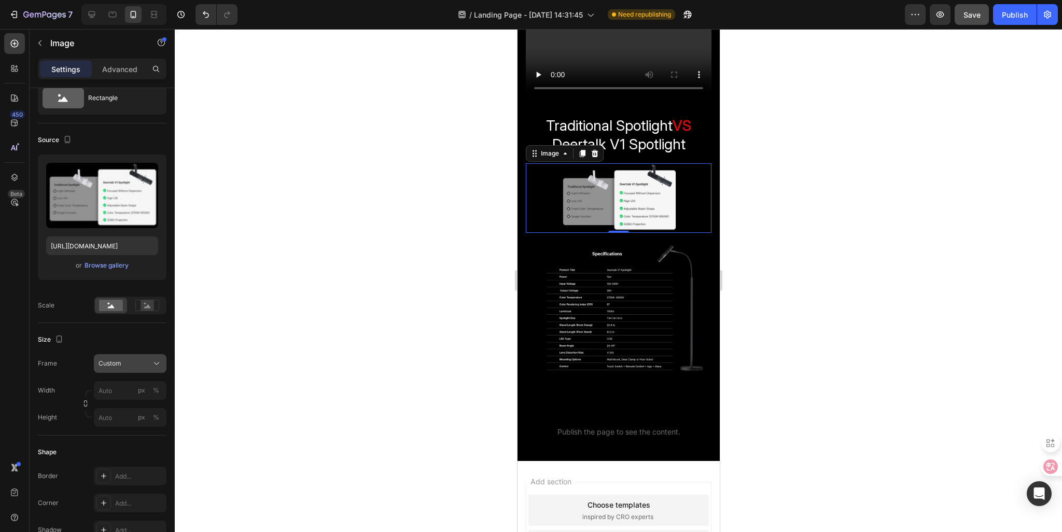
click at [127, 370] on button "Custom" at bounding box center [130, 363] width 73 height 19
click at [108, 453] on div "Original" at bounding box center [120, 447] width 83 height 19
click at [116, 365] on input "px %" at bounding box center [130, 364] width 73 height 19
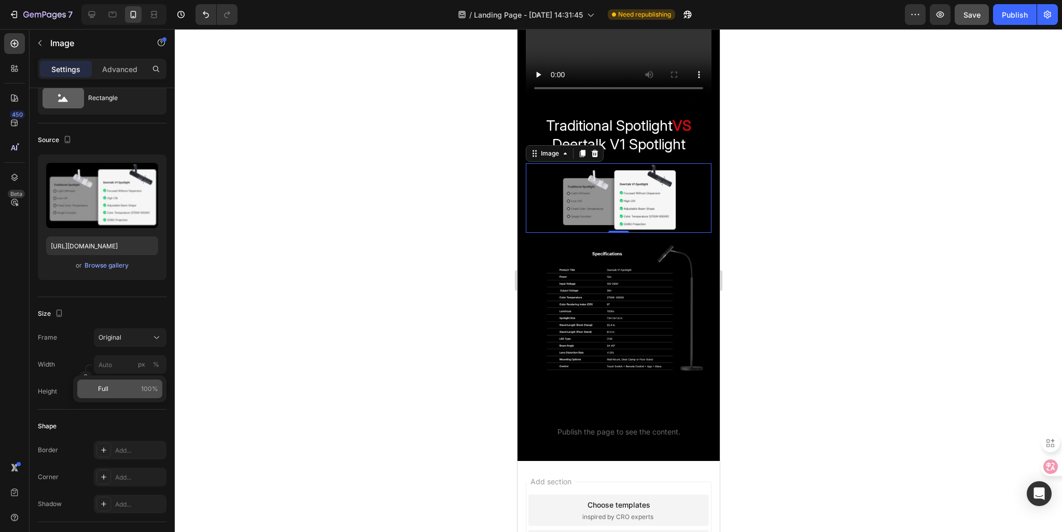
click at [110, 385] on p "Full 100%" at bounding box center [128, 388] width 60 height 9
type input "100"
click at [109, 395] on input "px %" at bounding box center [130, 391] width 73 height 19
click at [110, 418] on p "Full 100%" at bounding box center [128, 415] width 60 height 9
type input "100"
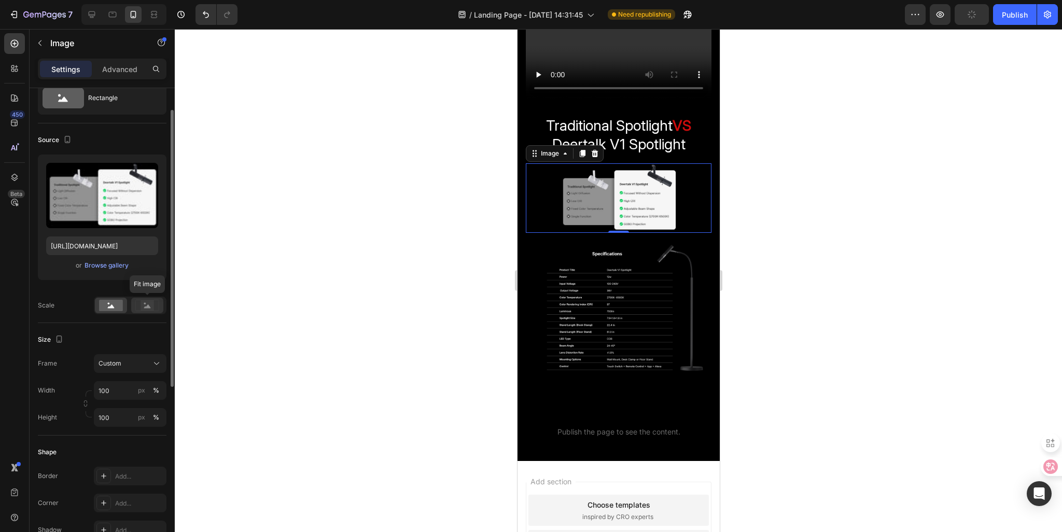
click at [143, 306] on rect at bounding box center [147, 305] width 13 height 10
click at [118, 306] on rect at bounding box center [111, 305] width 24 height 11
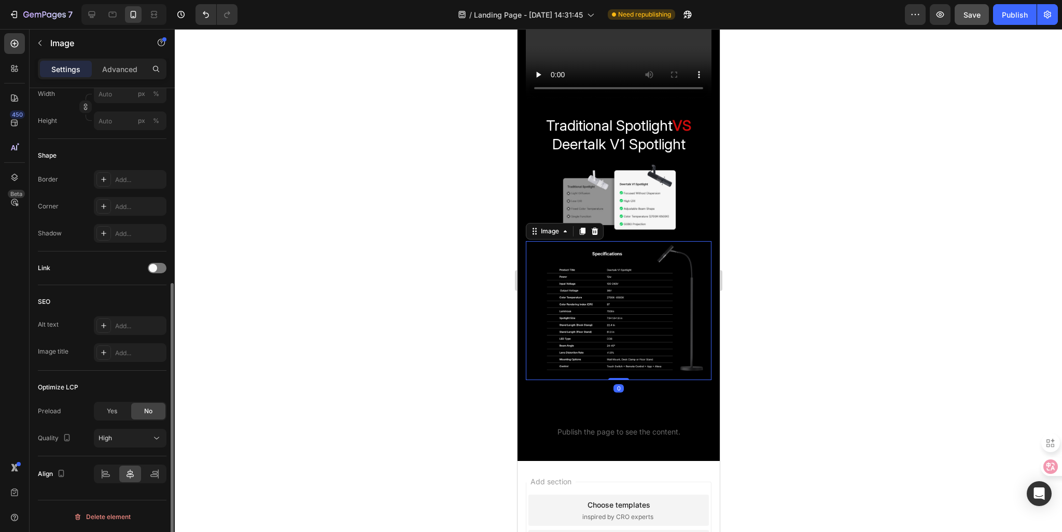
scroll to position [334, 0]
click at [533, 309] on img at bounding box center [618, 311] width 186 height 140
click at [102, 435] on span "High" at bounding box center [105, 439] width 13 height 8
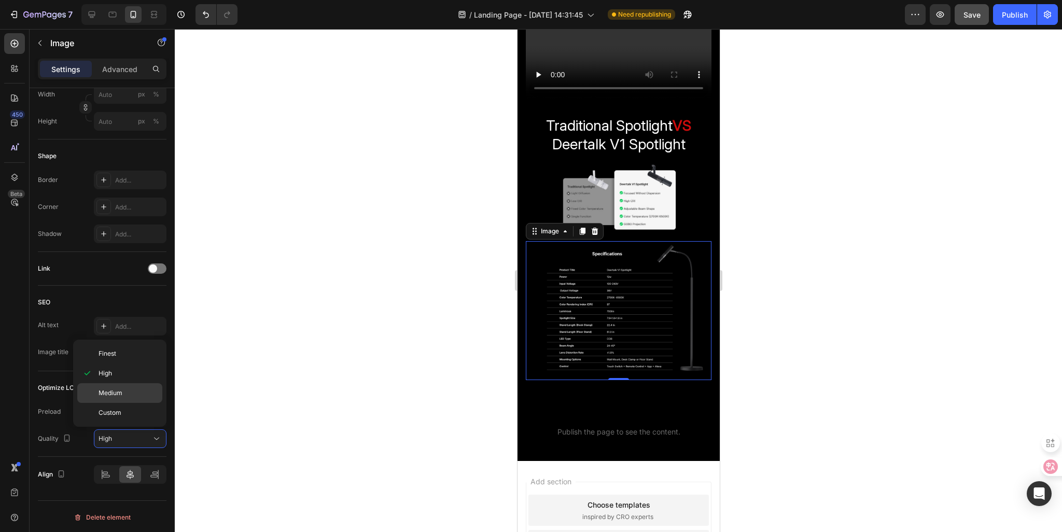
click at [89, 403] on div "Medium" at bounding box center [119, 413] width 85 height 20
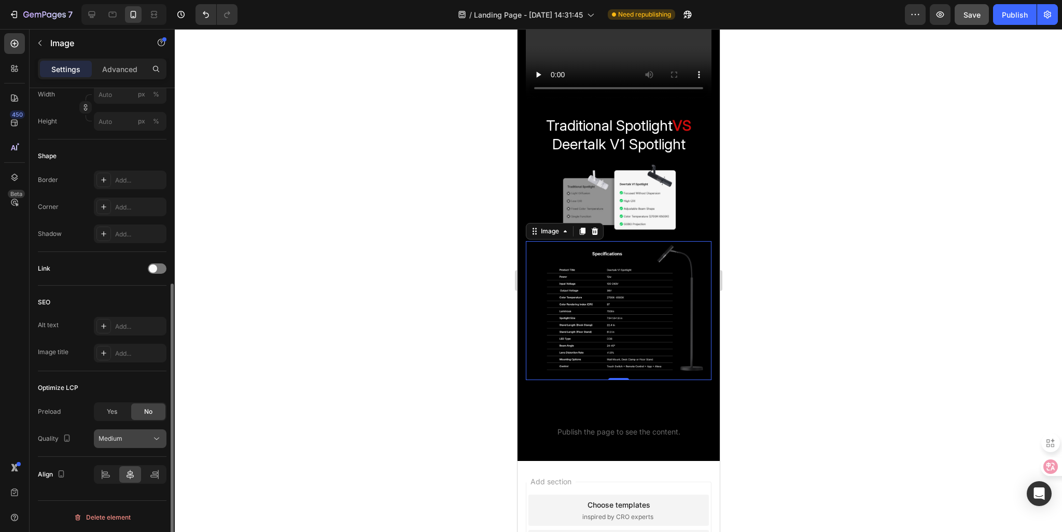
click at [127, 437] on div "Medium" at bounding box center [125, 438] width 53 height 9
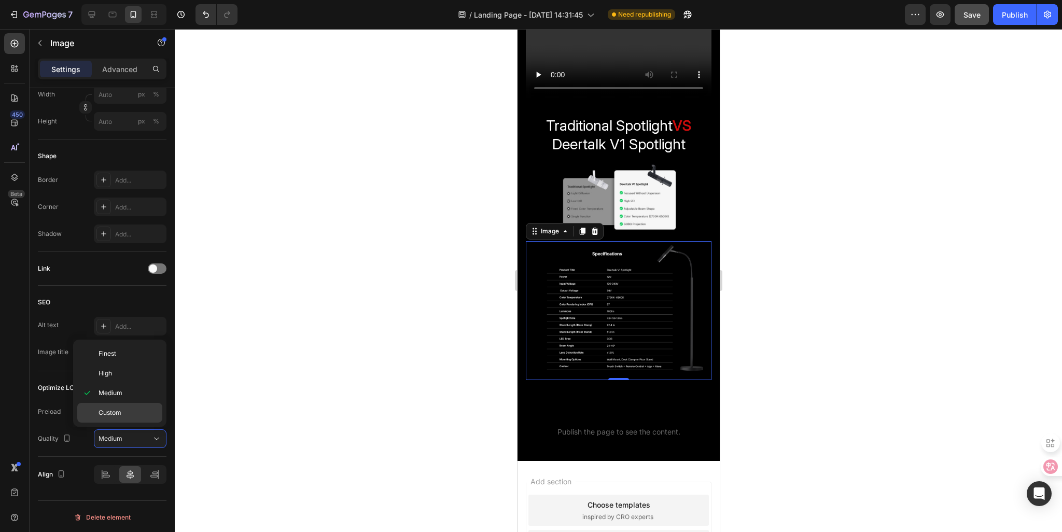
click at [90, 415] on div "Custom" at bounding box center [119, 413] width 85 height 20
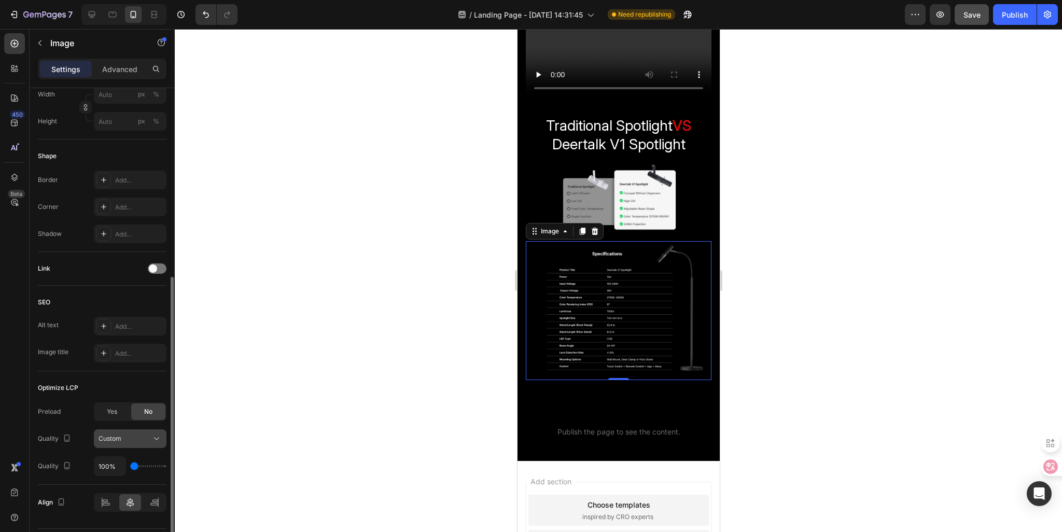
click at [122, 440] on div "Custom" at bounding box center [125, 438] width 53 height 9
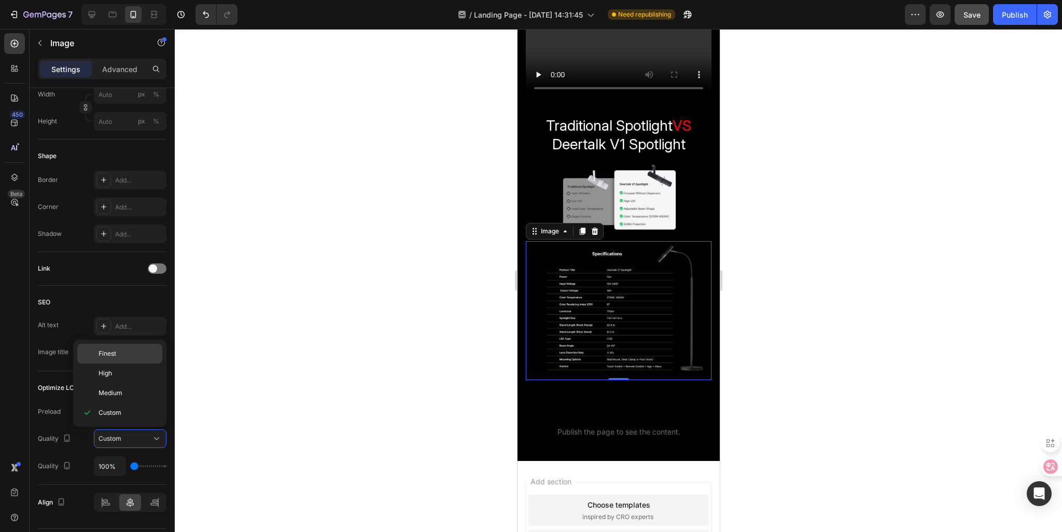
click at [88, 364] on div "Finest" at bounding box center [119, 374] width 85 height 20
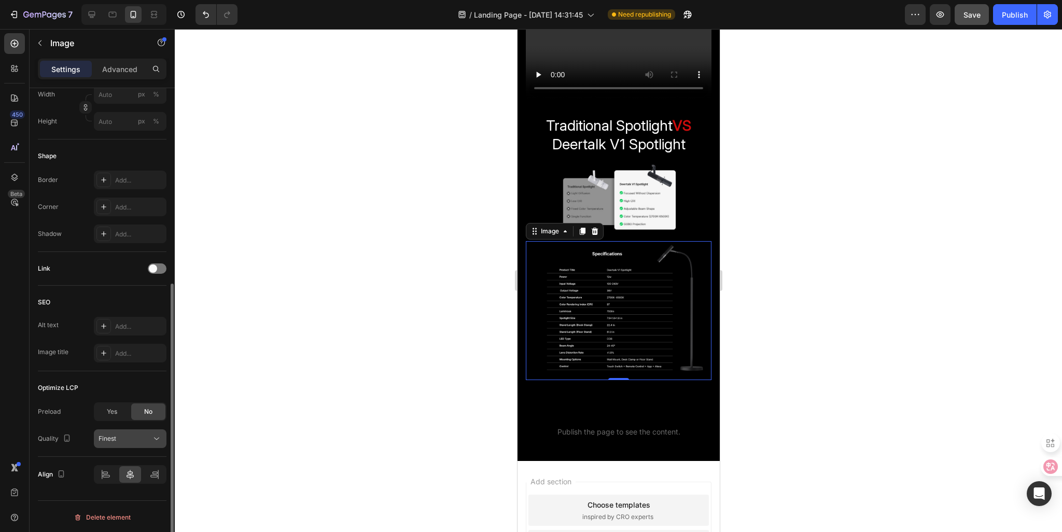
click at [124, 440] on div "Finest" at bounding box center [125, 438] width 53 height 9
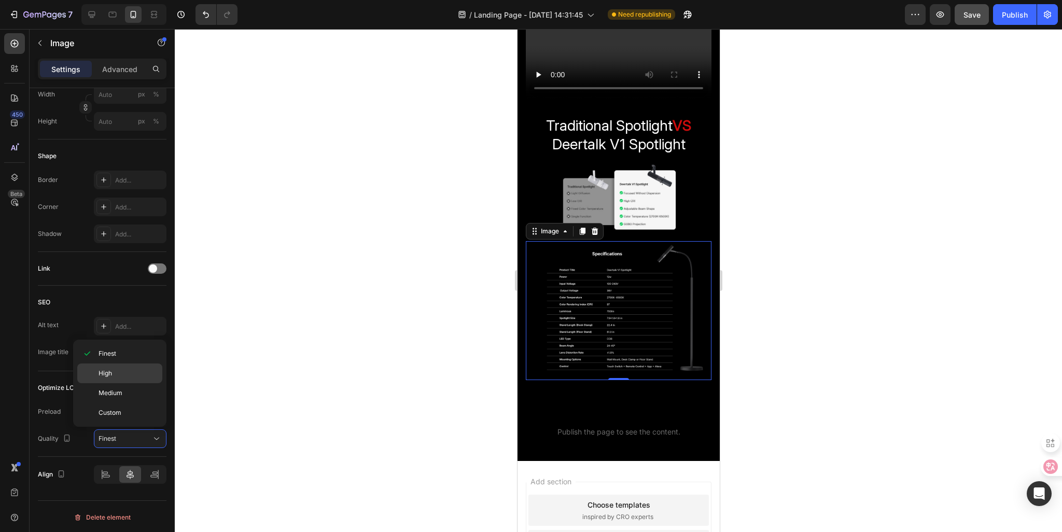
click at [102, 375] on span "High" at bounding box center [105, 373] width 13 height 9
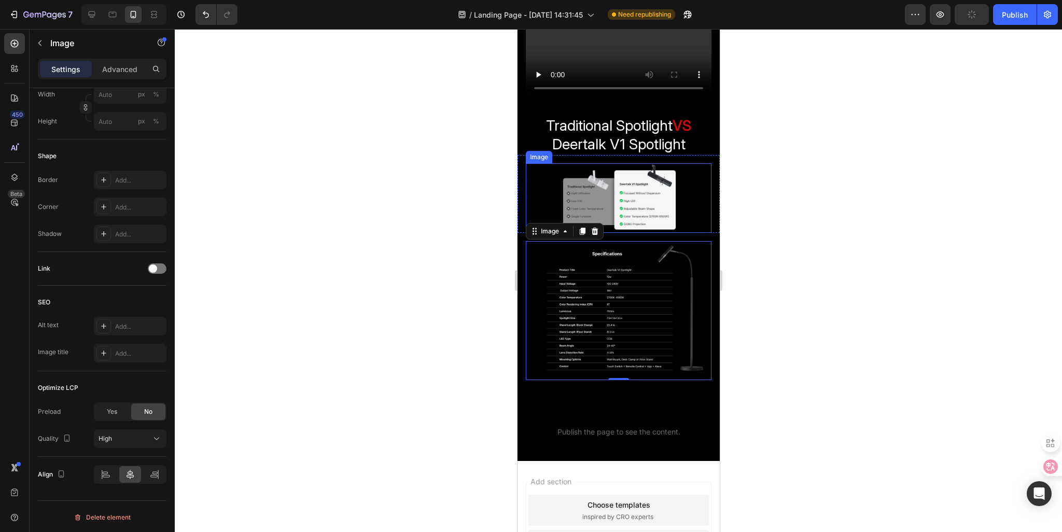
click at [544, 198] on img at bounding box center [618, 198] width 186 height 70
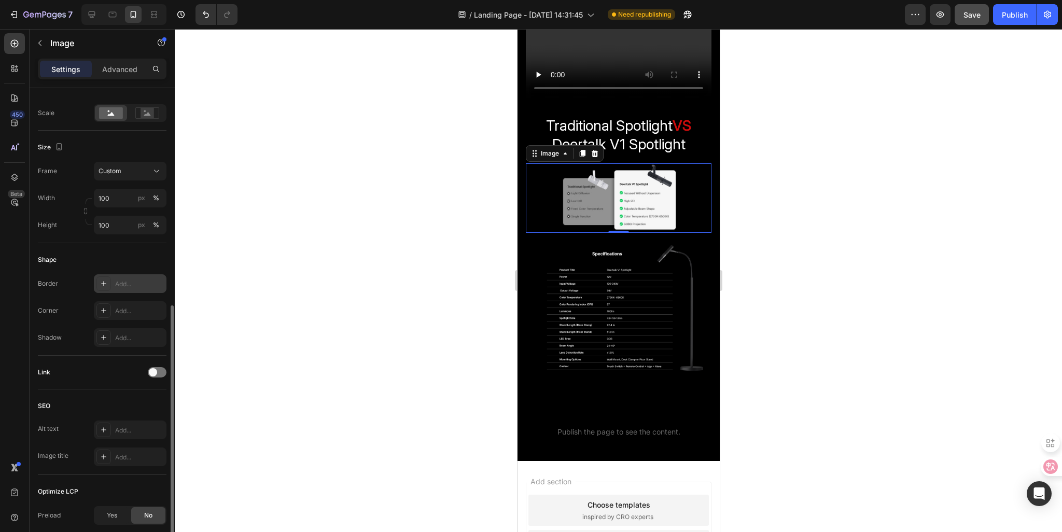
scroll to position [178, 0]
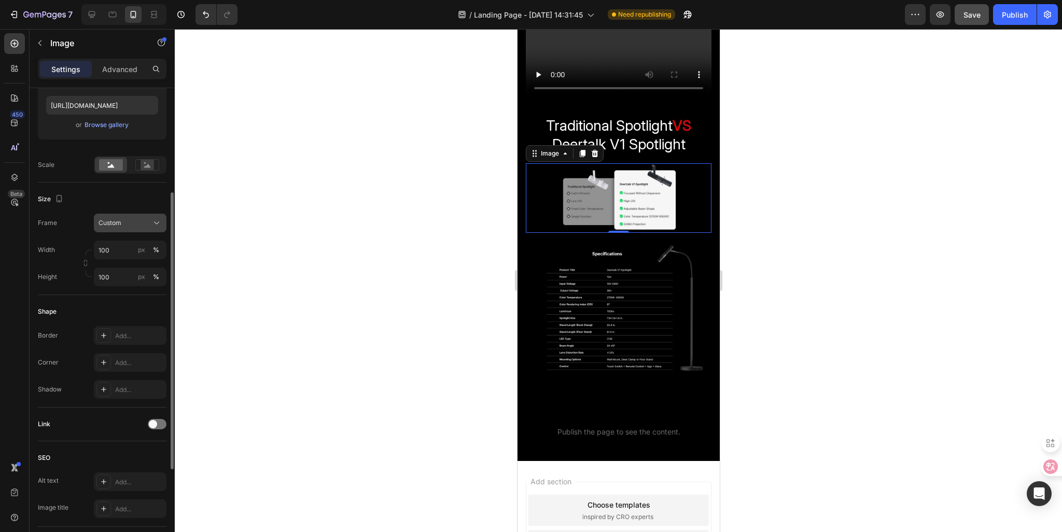
click at [117, 223] on span "Custom" at bounding box center [110, 222] width 23 height 9
click at [109, 289] on span "Horizontal" at bounding box center [113, 288] width 31 height 10
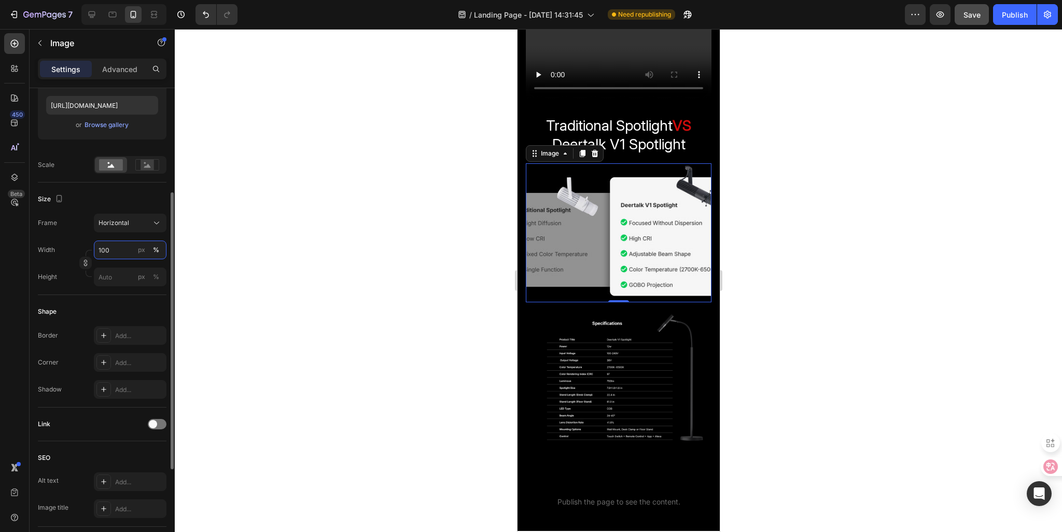
click at [110, 249] on input "100" at bounding box center [130, 250] width 73 height 19
click at [110, 223] on span "Horizontal" at bounding box center [114, 222] width 31 height 9
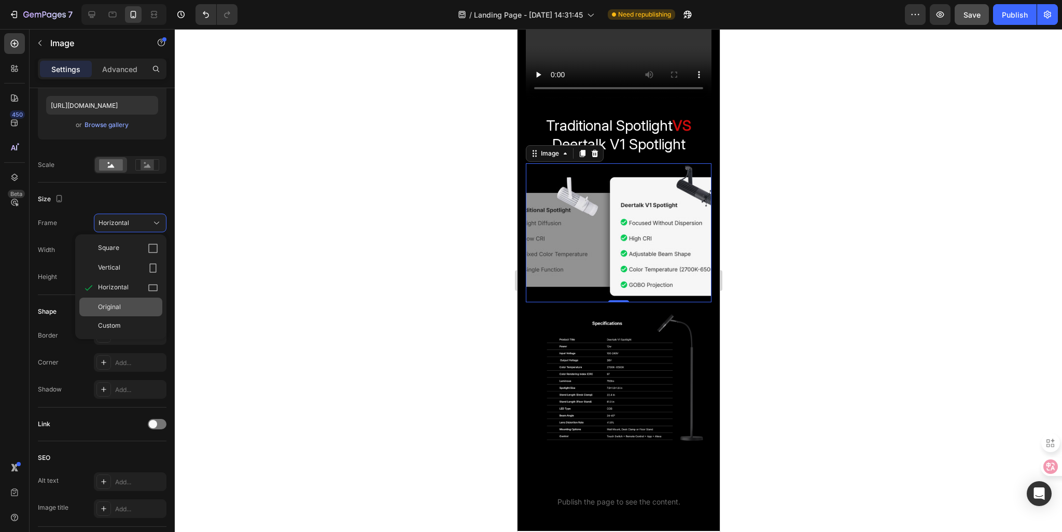
click at [104, 303] on span "Original" at bounding box center [109, 306] width 23 height 9
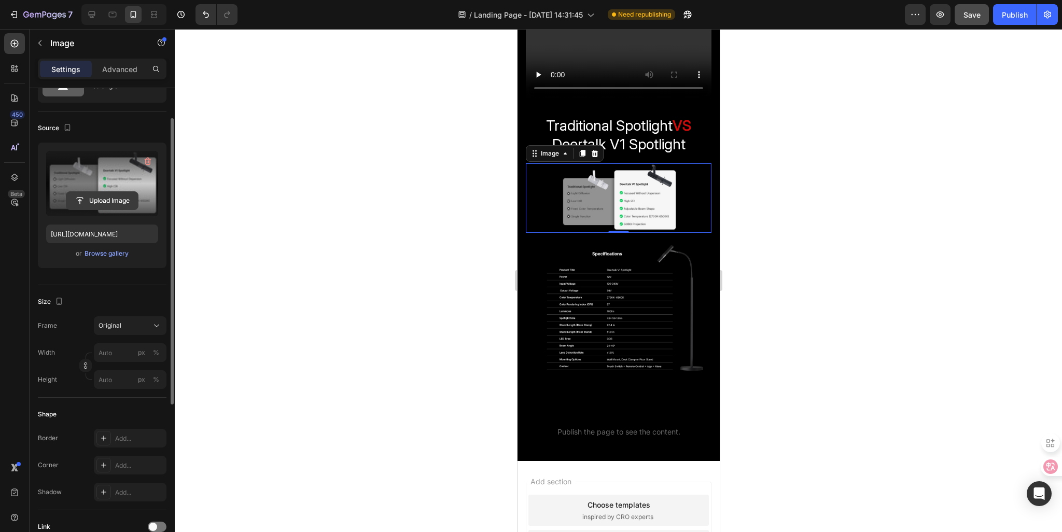
scroll to position [0, 0]
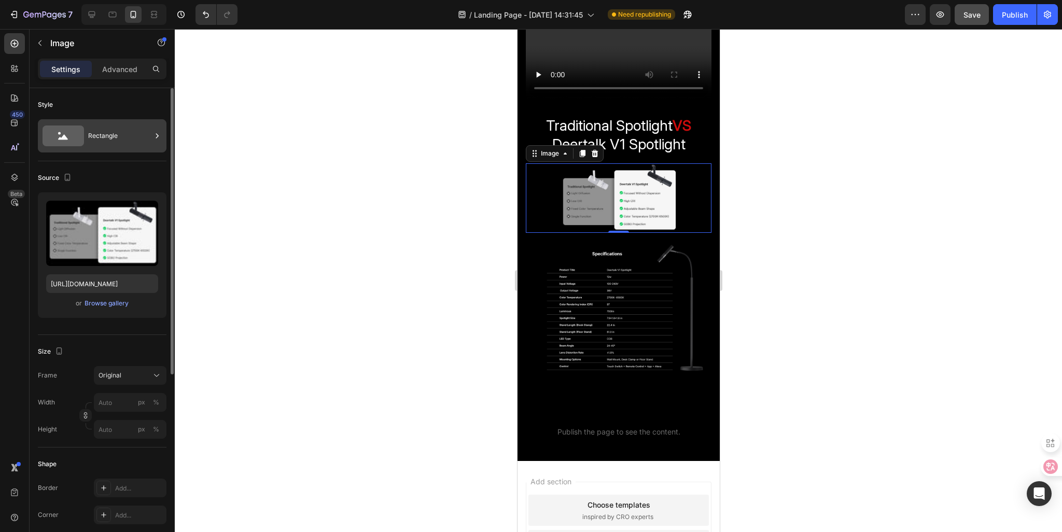
click at [93, 142] on div "Rectangle" at bounding box center [119, 136] width 63 height 24
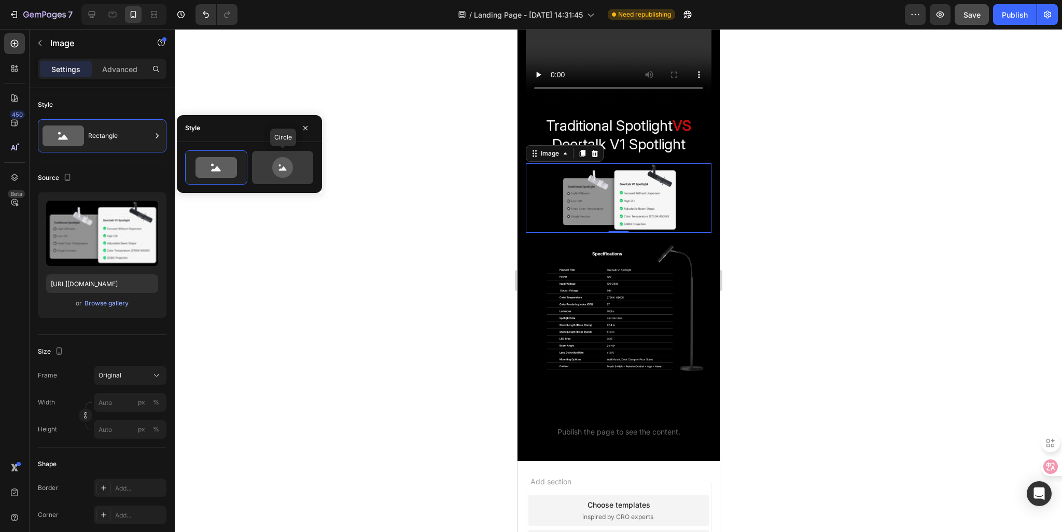
click at [271, 174] on icon at bounding box center [282, 167] width 49 height 21
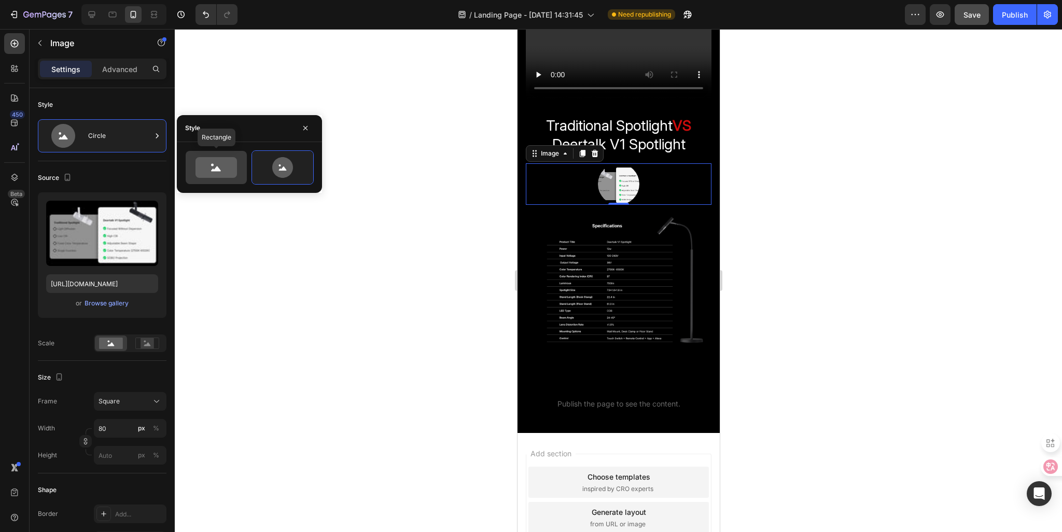
click at [220, 174] on icon at bounding box center [216, 167] width 41 height 21
type input "100"
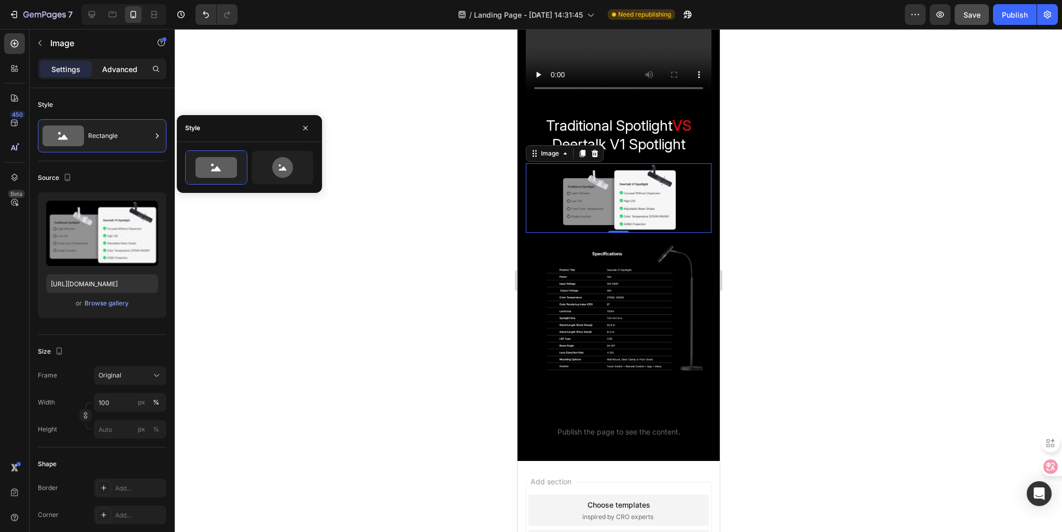
click at [112, 64] on p "Advanced" at bounding box center [119, 69] width 35 height 11
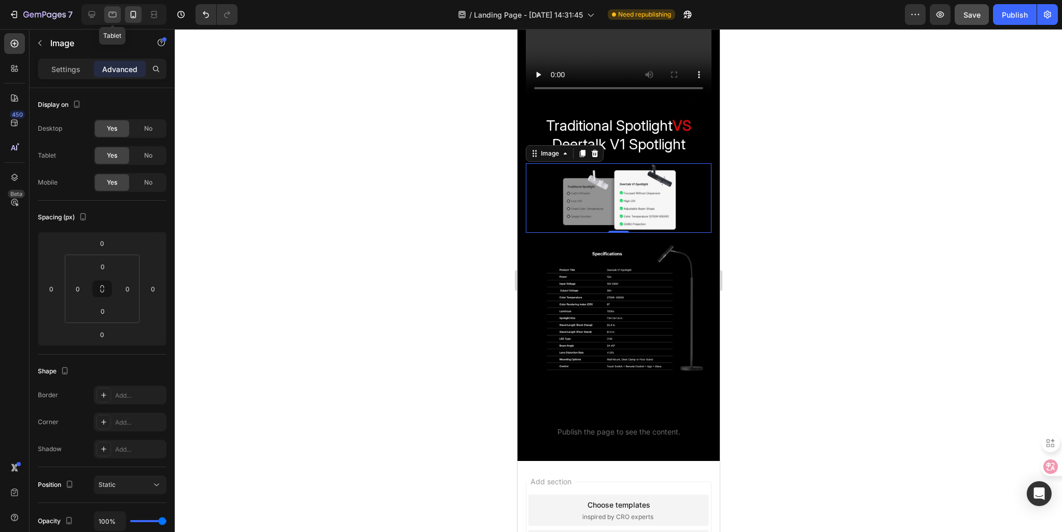
click at [107, 17] on icon at bounding box center [112, 14] width 10 height 10
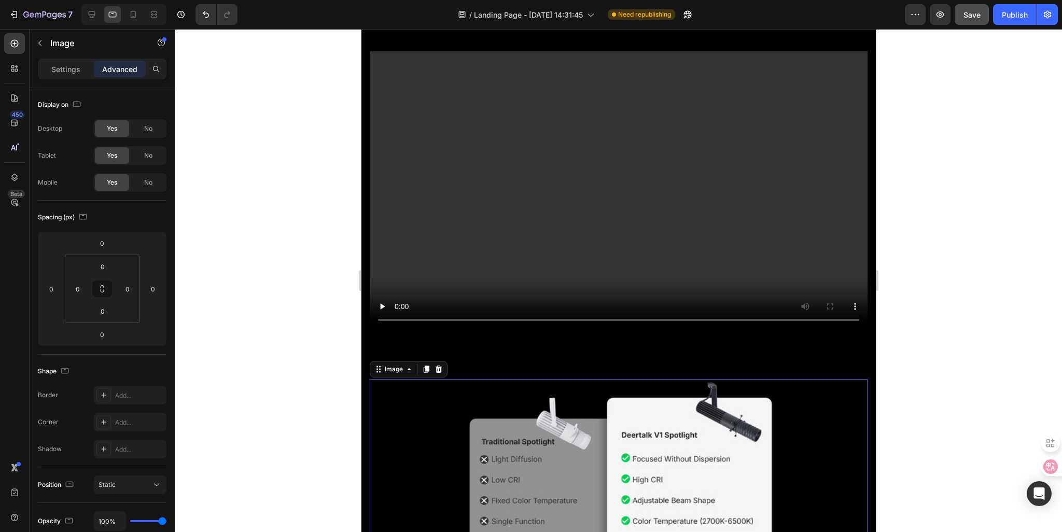
scroll to position [1789, 0]
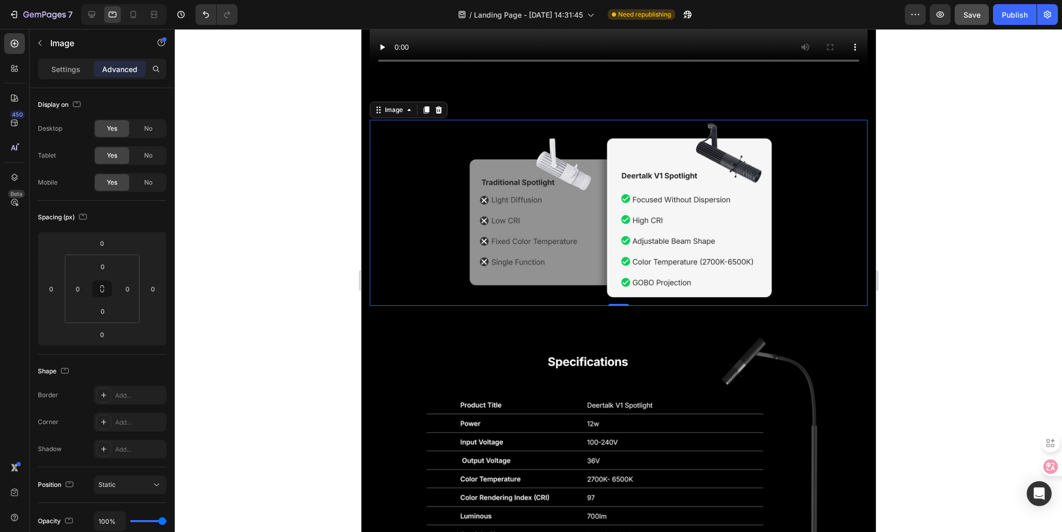
click at [509, 287] on img at bounding box center [618, 213] width 498 height 186
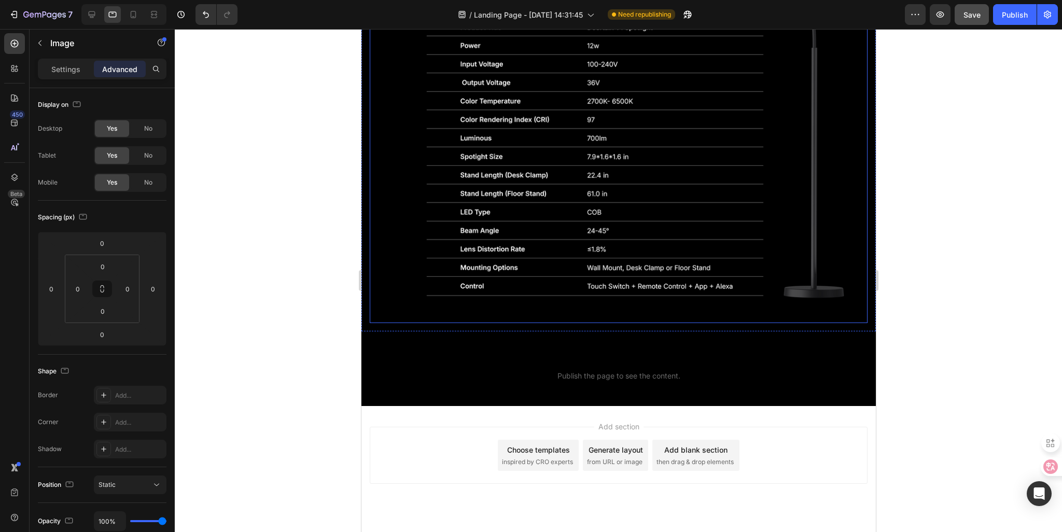
scroll to position [2179, 0]
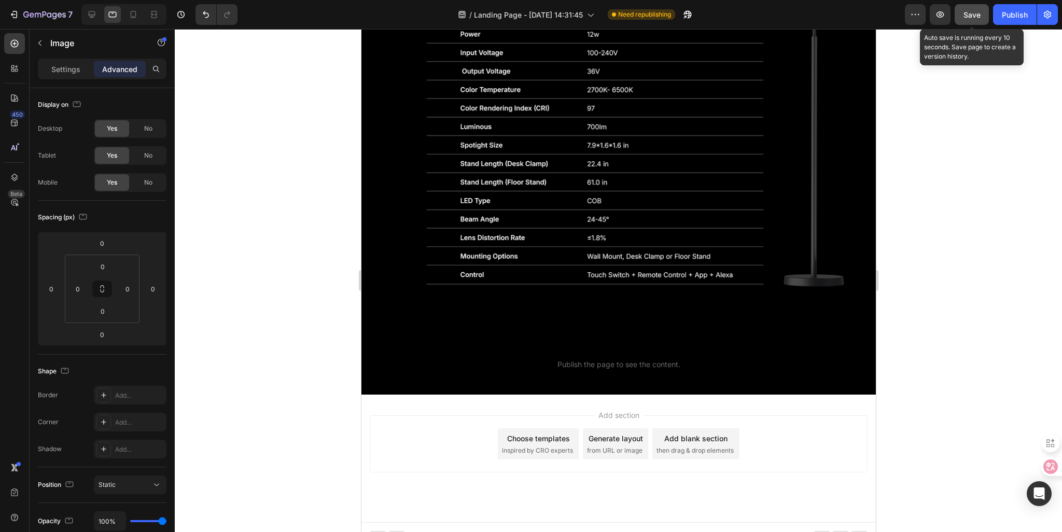
click at [974, 18] on span "Save" at bounding box center [972, 14] width 17 height 9
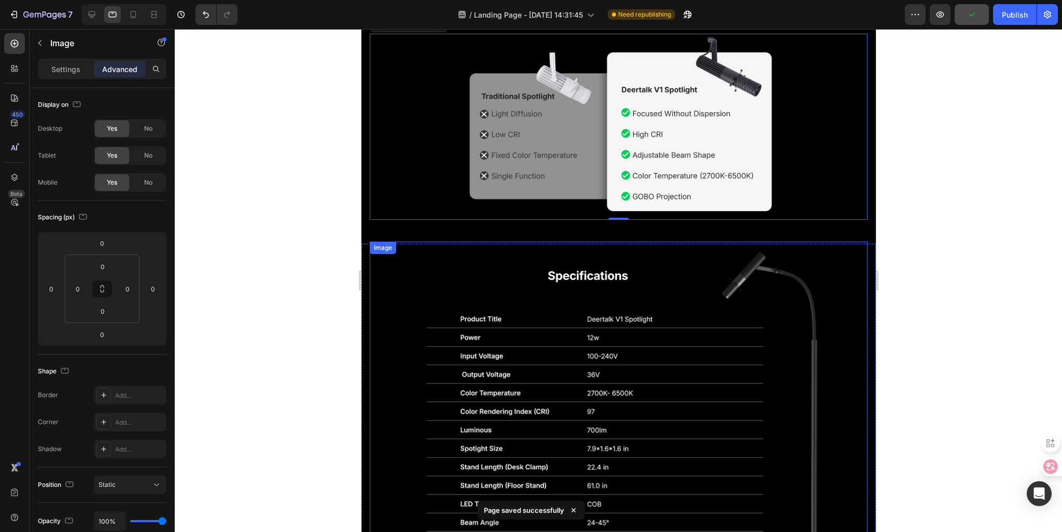
scroll to position [1816, 0]
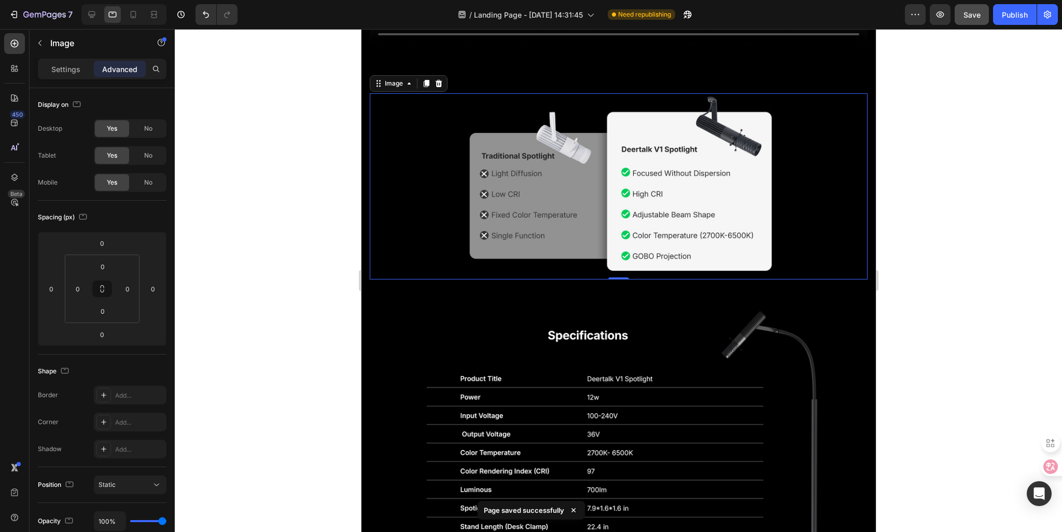
click at [531, 228] on img at bounding box center [618, 186] width 498 height 186
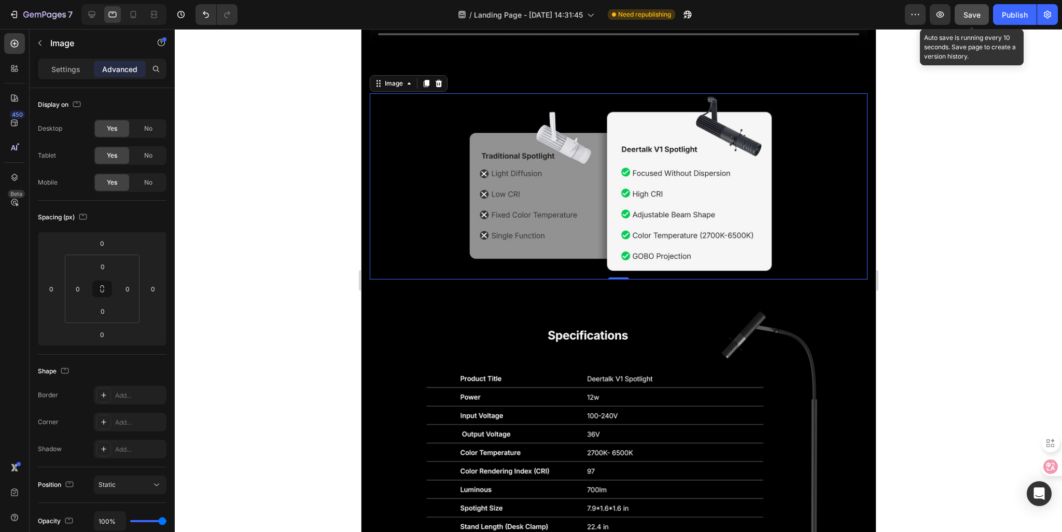
click at [969, 24] on button "Save" at bounding box center [972, 14] width 34 height 21
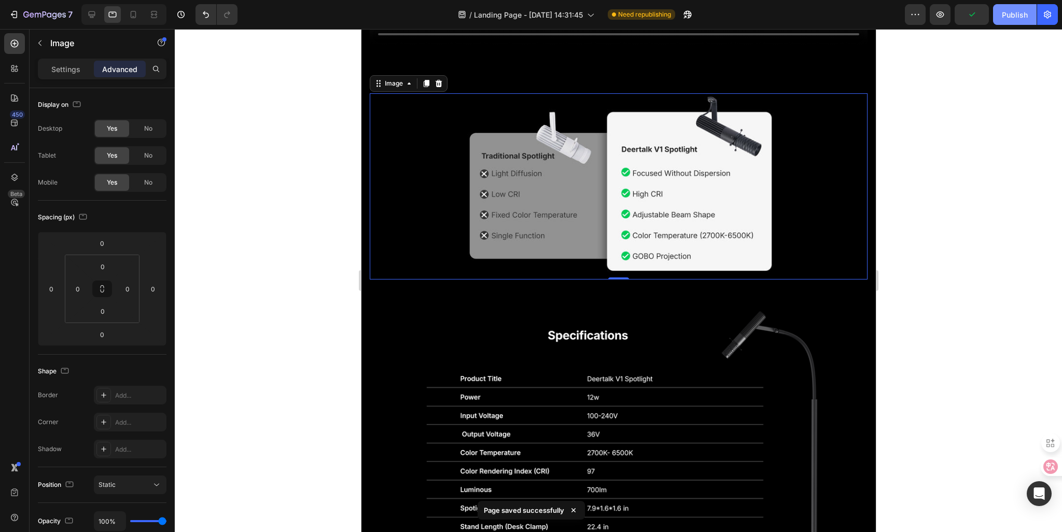
click at [1016, 16] on div "Publish" at bounding box center [1015, 14] width 26 height 11
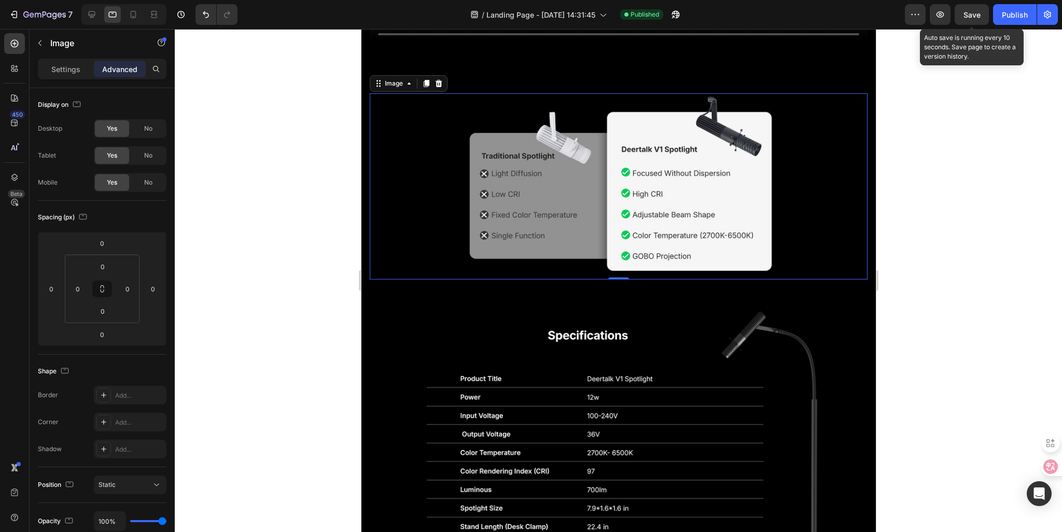
click at [964, 17] on span "Save" at bounding box center [972, 14] width 17 height 9
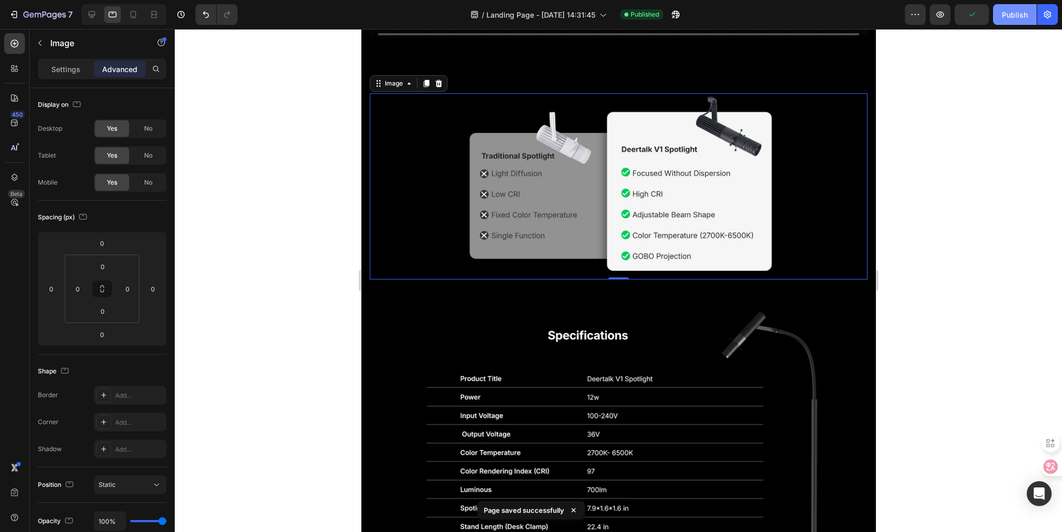
click at [1006, 16] on div "Publish" at bounding box center [1015, 14] width 26 height 11
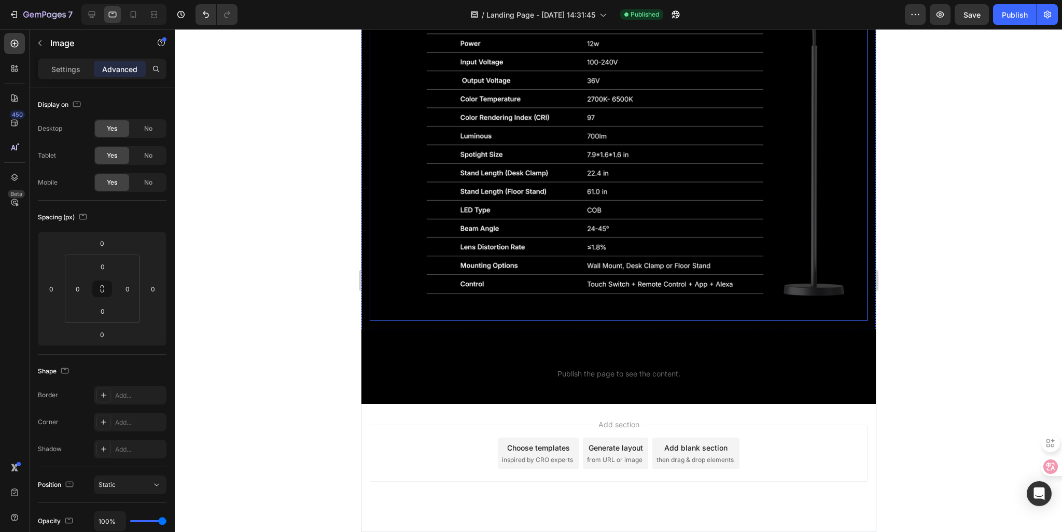
scroll to position [1916, 0]
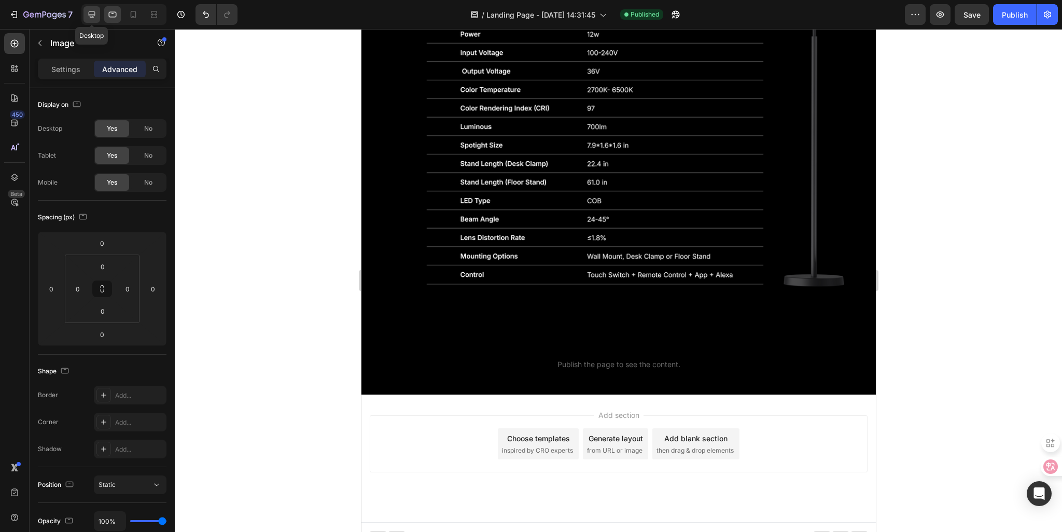
click at [91, 17] on icon at bounding box center [92, 14] width 7 height 7
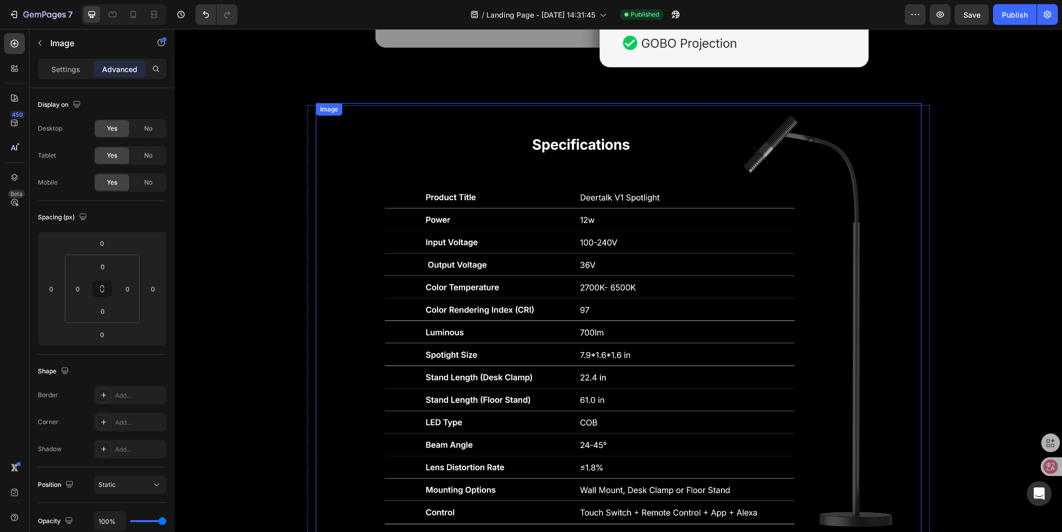
scroll to position [1975, 0]
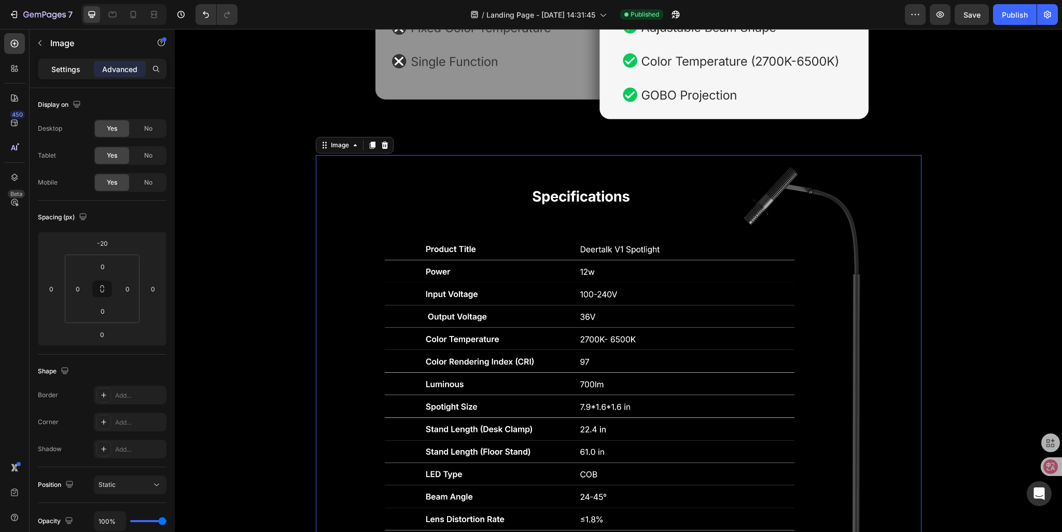
click at [58, 75] on div "Settings" at bounding box center [66, 69] width 52 height 17
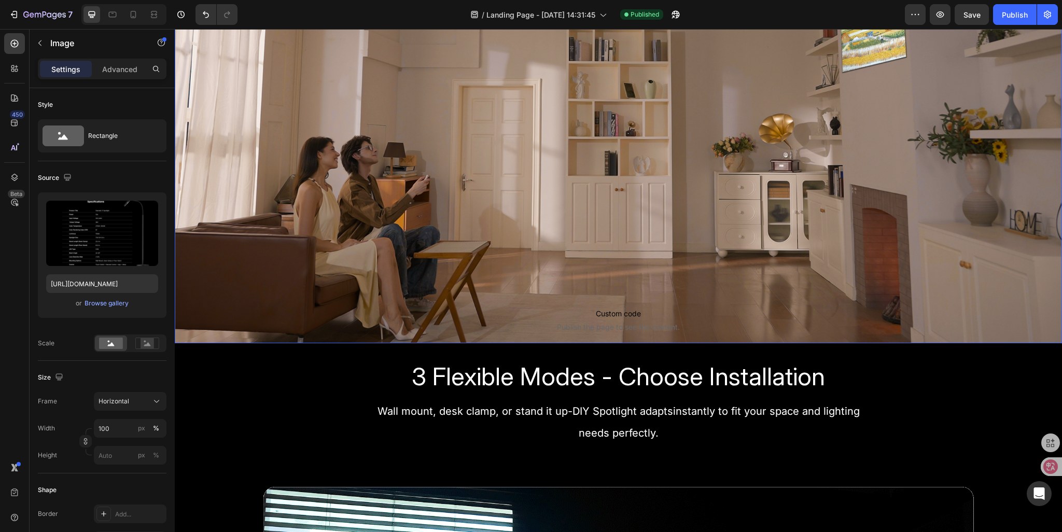
scroll to position [259, 0]
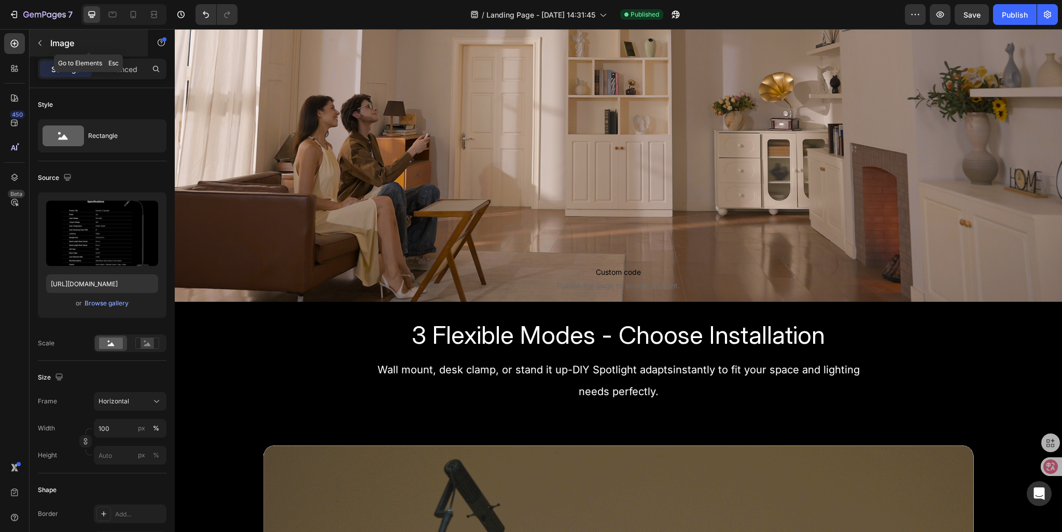
click at [38, 46] on icon "button" at bounding box center [40, 43] width 8 height 8
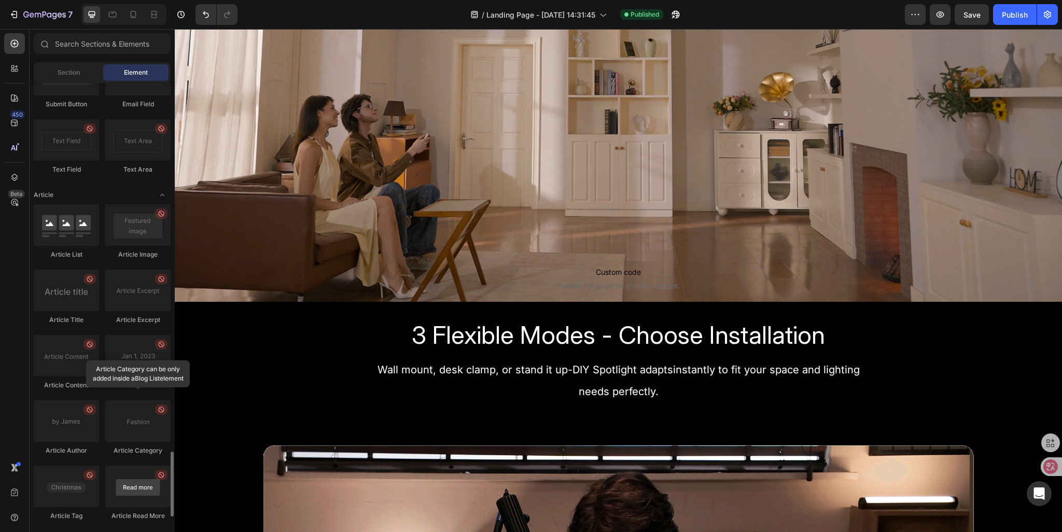
scroll to position [2628, 0]
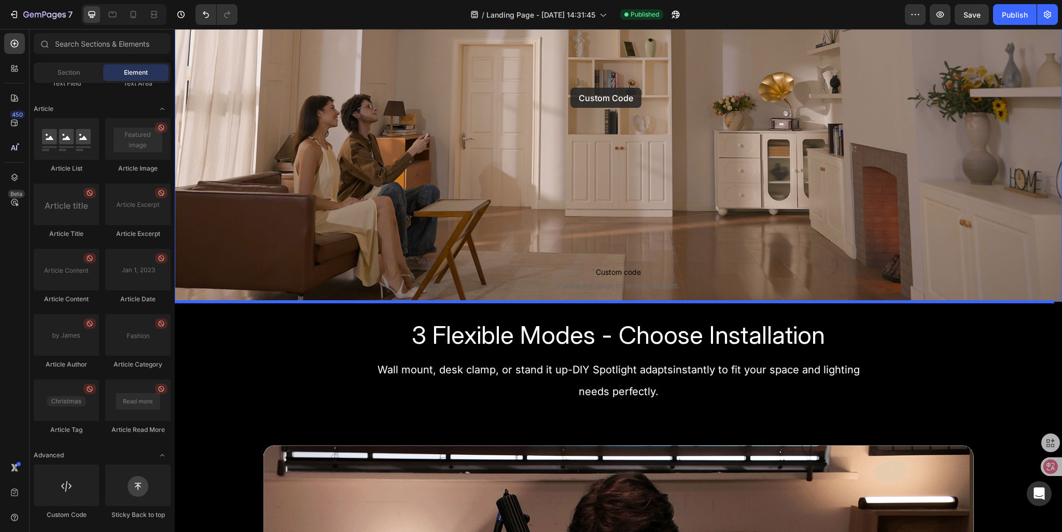
drag, startPoint x: 241, startPoint y: 518, endPoint x: 571, endPoint y: 88, distance: 542.0
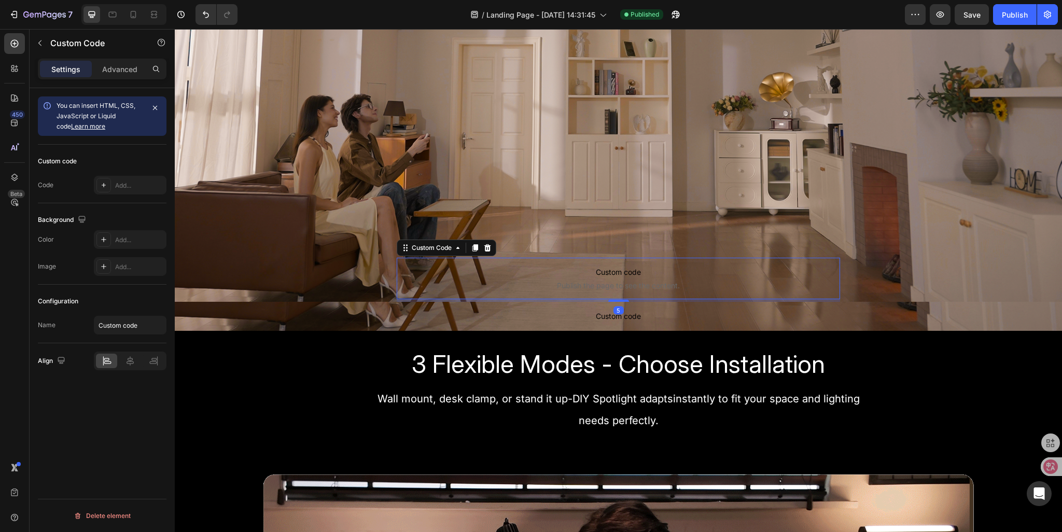
click at [529, 272] on span "Custom code" at bounding box center [619, 272] width 444 height 12
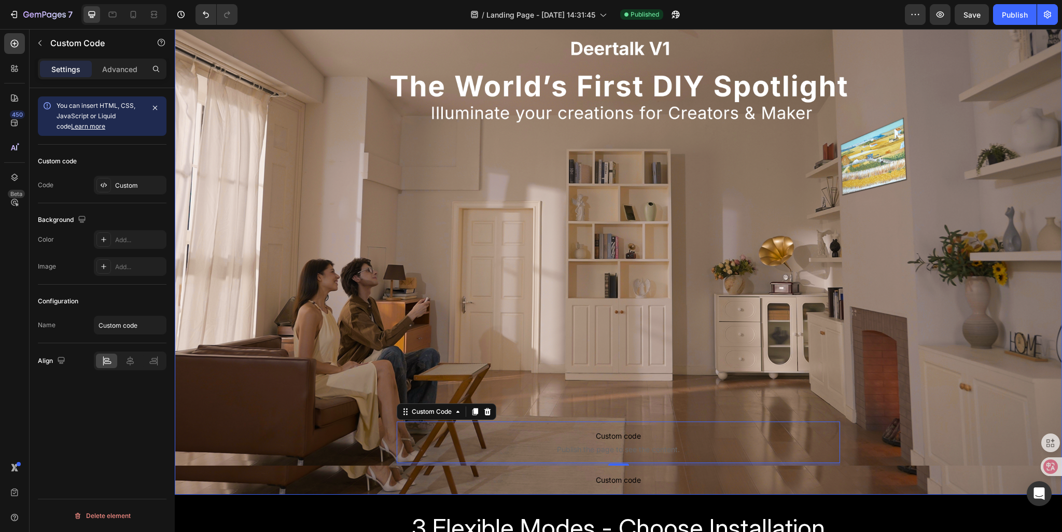
scroll to position [311, 0]
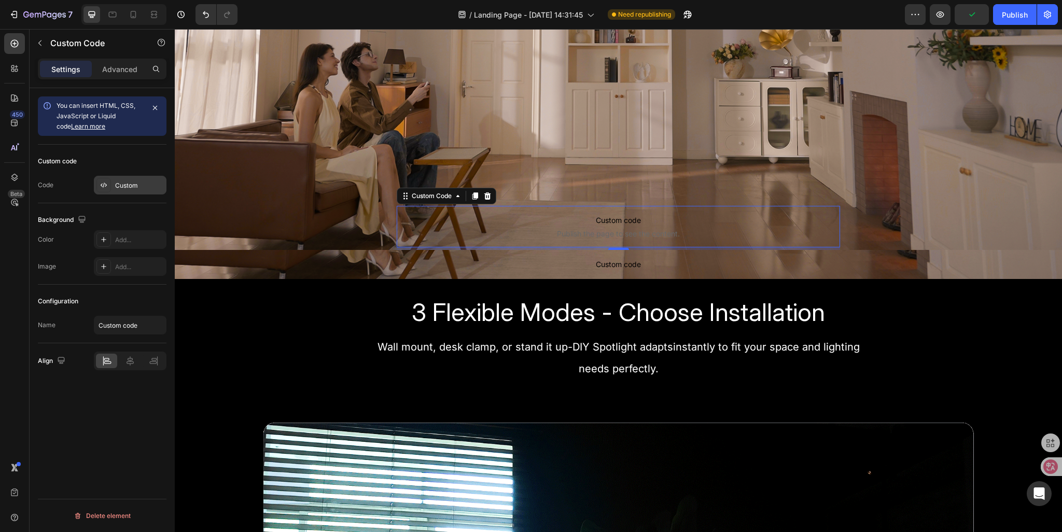
click at [106, 187] on icon at bounding box center [104, 185] width 8 height 8
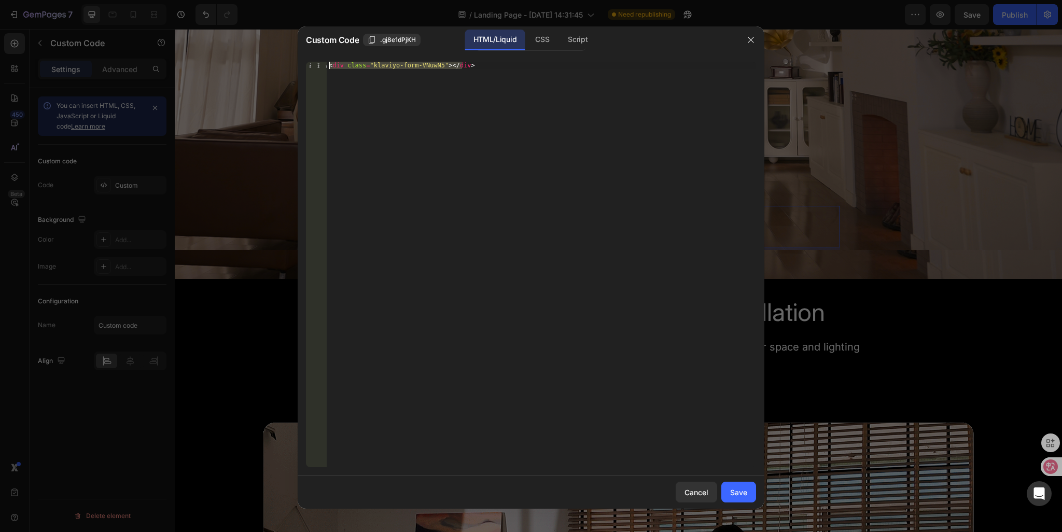
drag, startPoint x: 484, startPoint y: 64, endPoint x: 242, endPoint y: 47, distance: 242.8
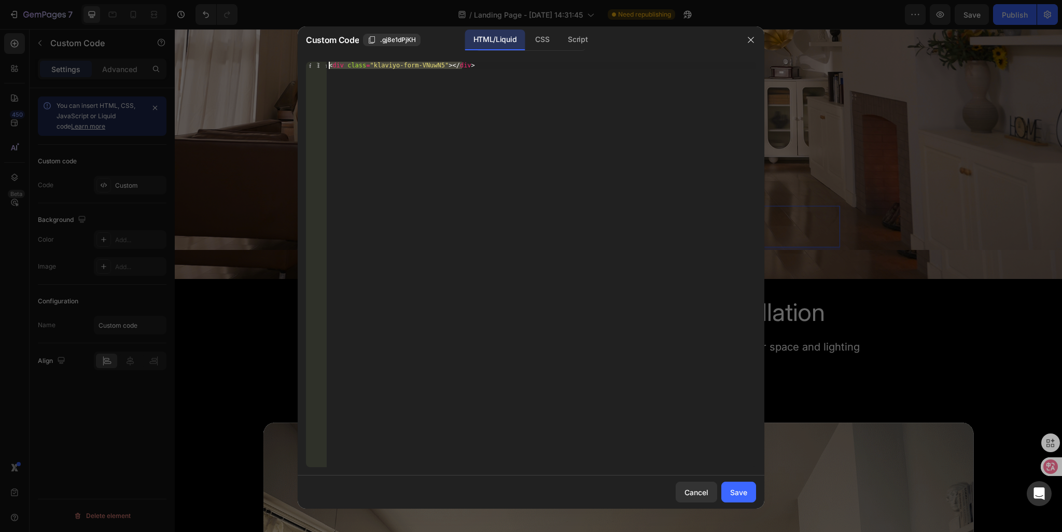
click at [242, 47] on div "Custom Code .gj8e1dPjKH HTML/Liquid CSS Script <div class="klaviyo-form-VNuwN5"…" at bounding box center [531, 266] width 1062 height 532
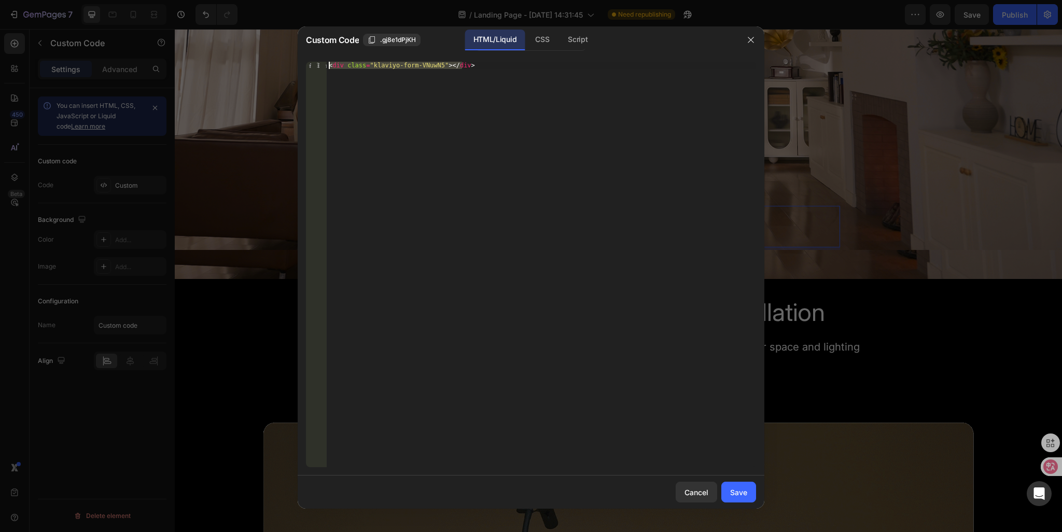
paste textarea "SNSeBN"
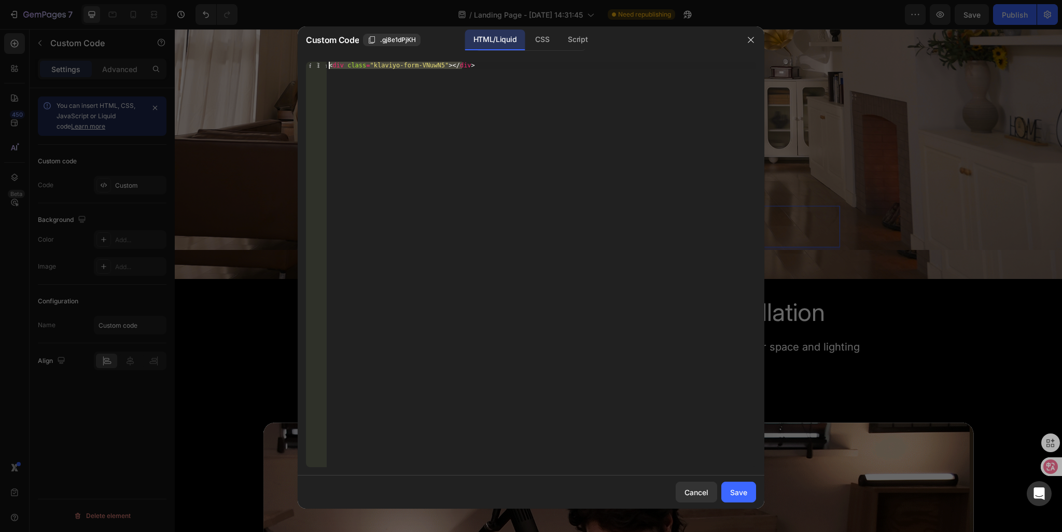
type textarea "<div class="klaviyo-form-SNSeBN"></div>"
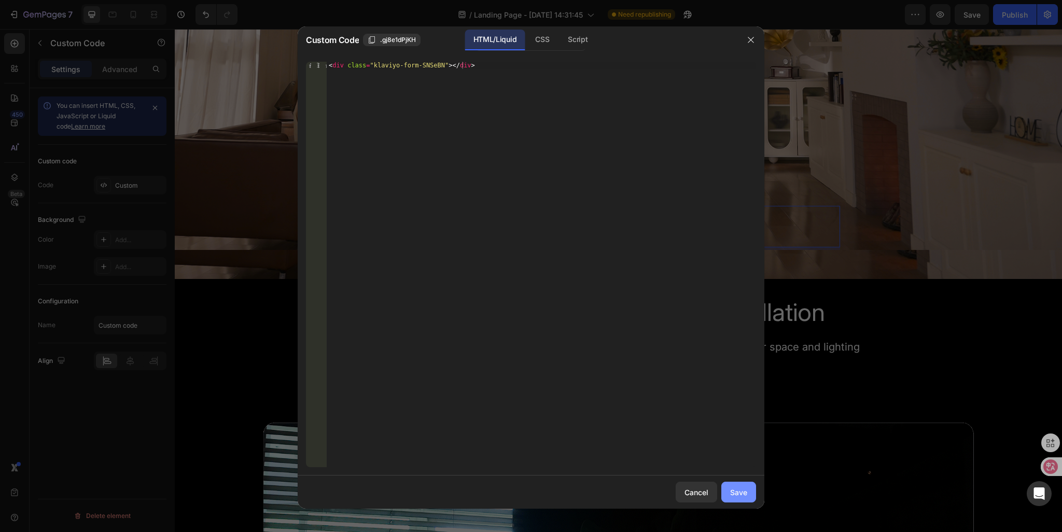
click at [734, 496] on div "Save" at bounding box center [738, 492] width 17 height 11
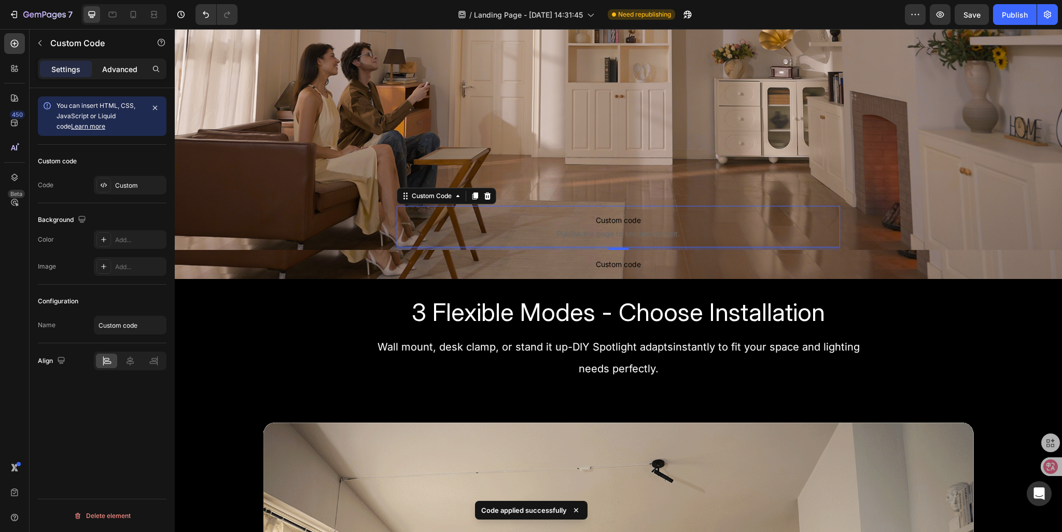
click at [129, 66] on p "Advanced" at bounding box center [119, 69] width 35 height 11
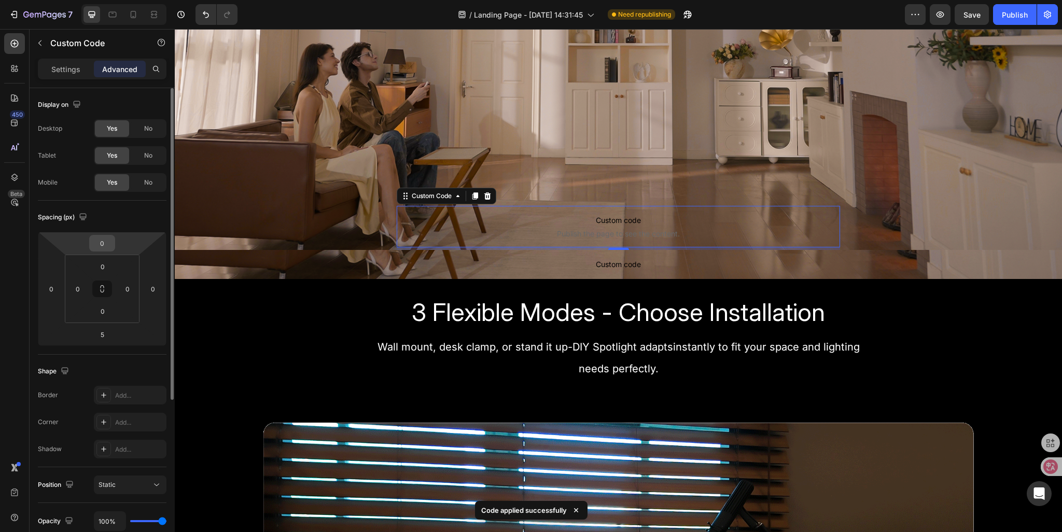
click at [94, 243] on input "0" at bounding box center [102, 243] width 21 height 16
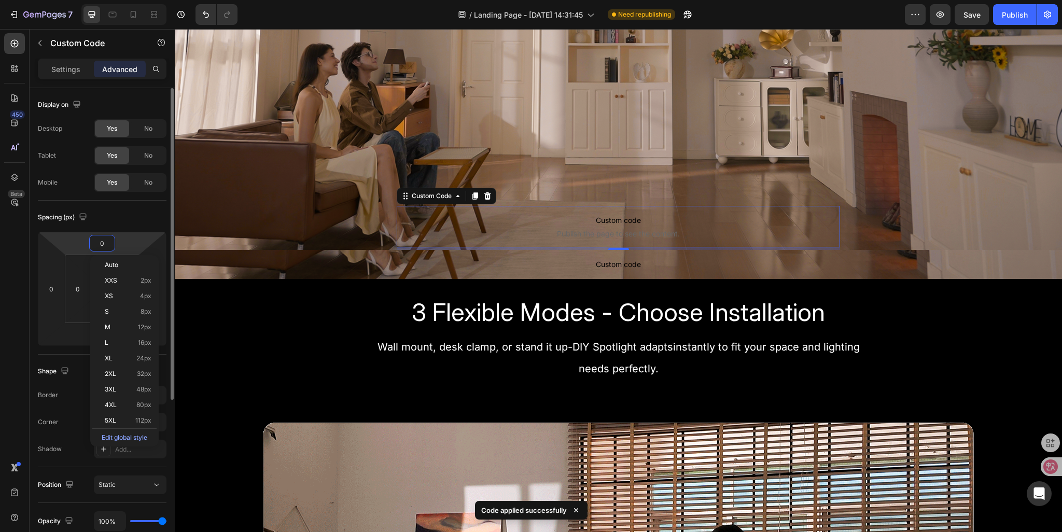
click at [94, 243] on input "0" at bounding box center [102, 243] width 21 height 16
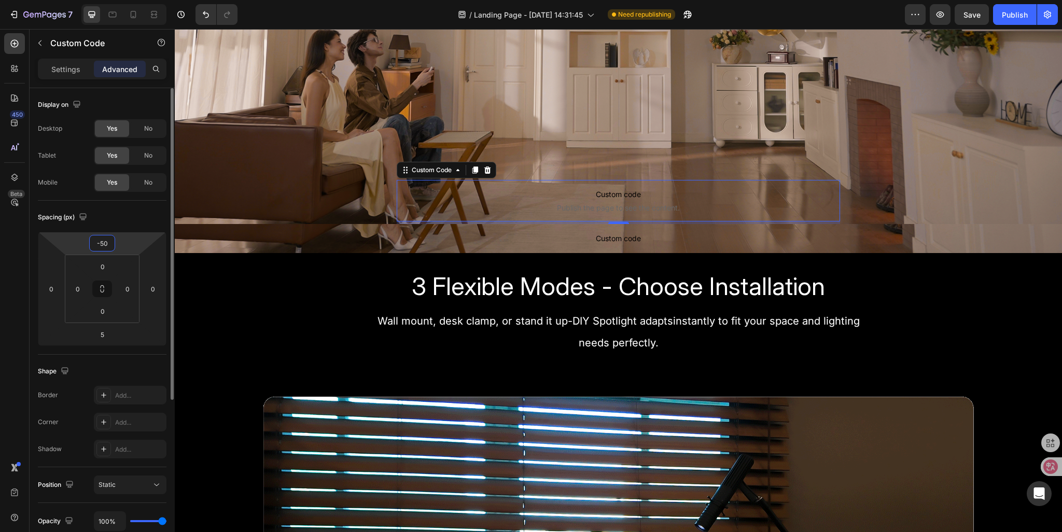
type input "-5"
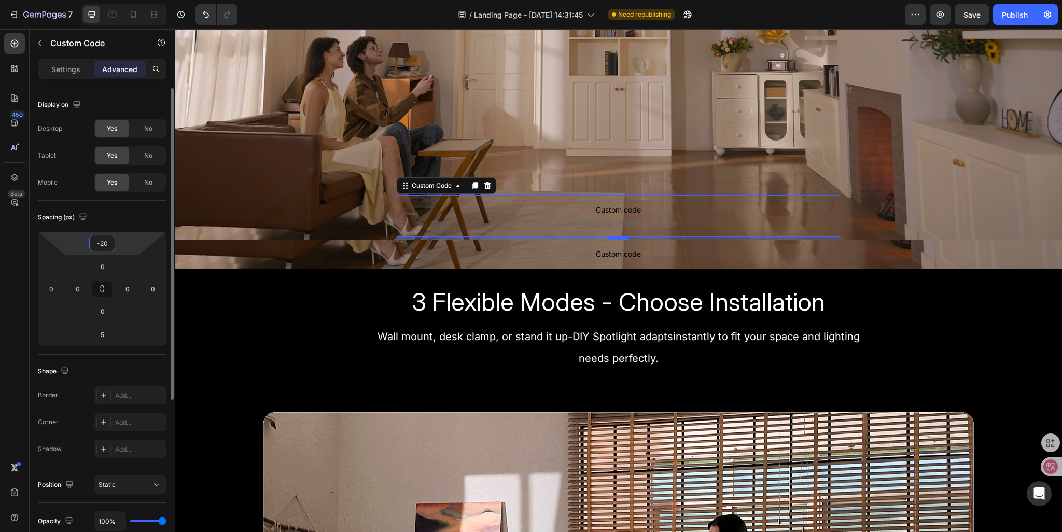
type input "-200"
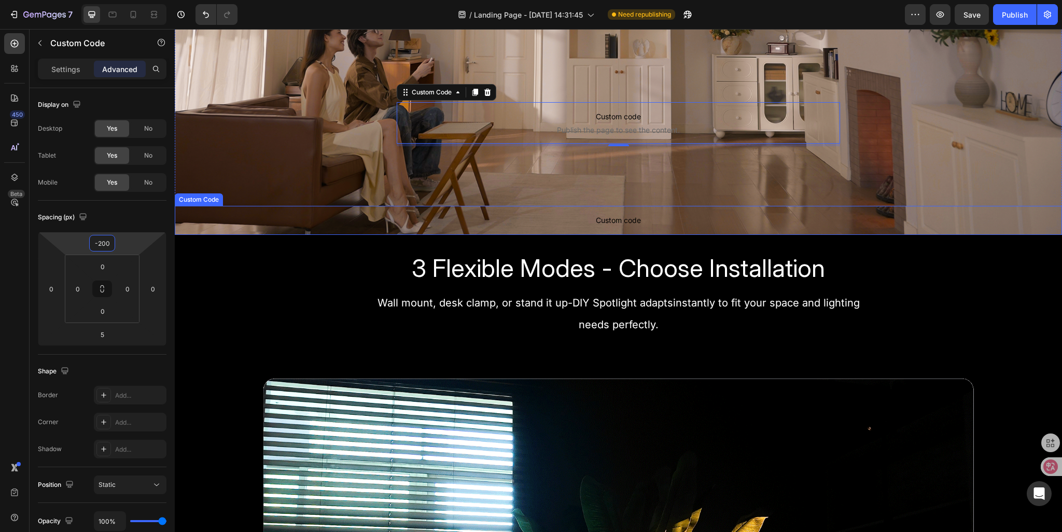
click at [540, 218] on span "Custom code" at bounding box center [618, 220] width 887 height 12
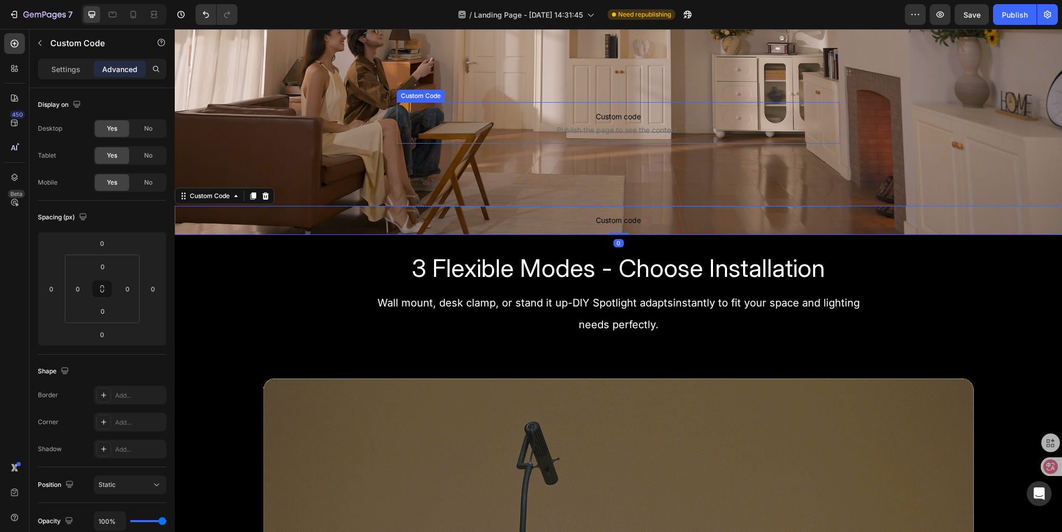
click at [556, 132] on span "Publish the page to see the content." at bounding box center [619, 130] width 444 height 10
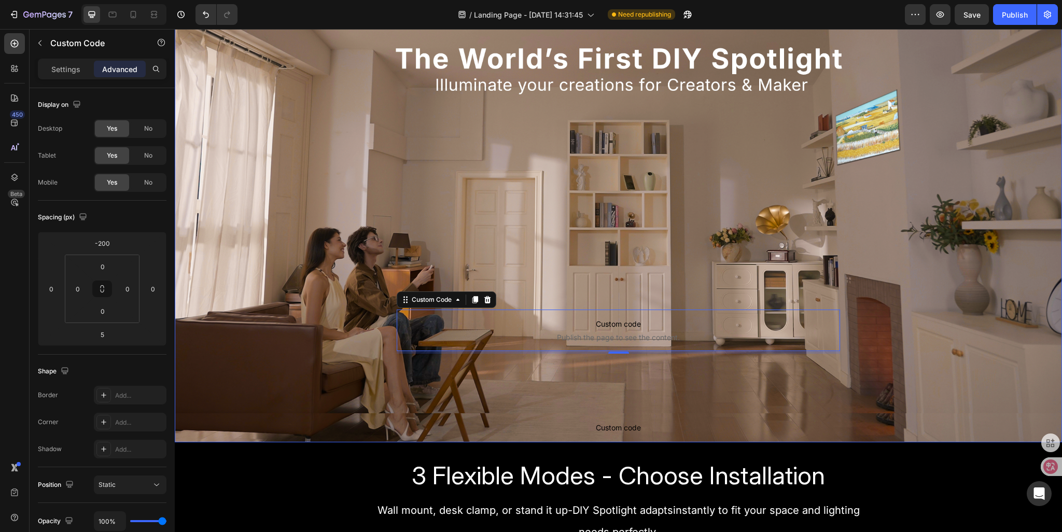
scroll to position [156, 0]
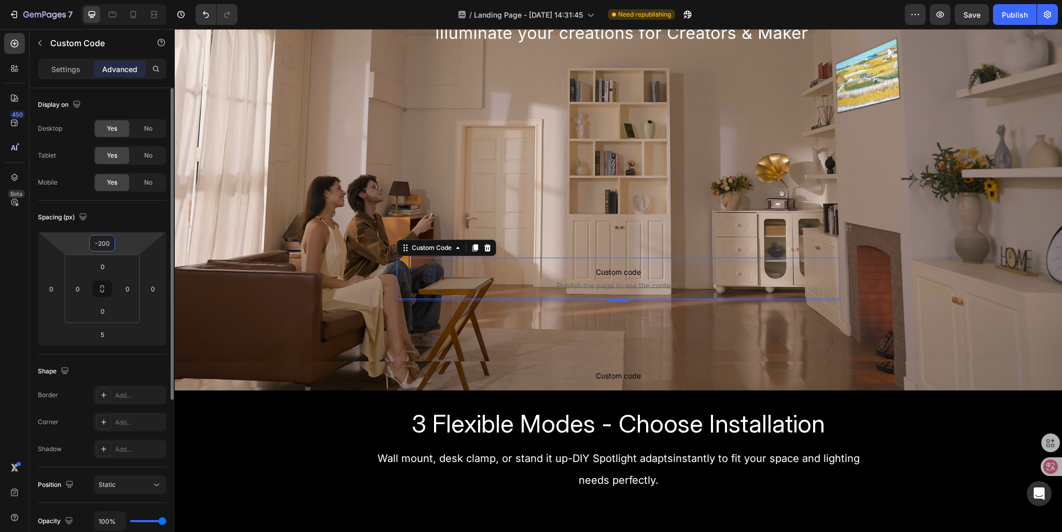
click at [101, 244] on input "-200" at bounding box center [102, 243] width 21 height 16
click at [96, 244] on input "-200" at bounding box center [102, 243] width 21 height 16
drag, startPoint x: 93, startPoint y: 243, endPoint x: 116, endPoint y: 241, distance: 23.4
click at [116, 241] on div "-200 0 5 0" at bounding box center [102, 289] width 129 height 114
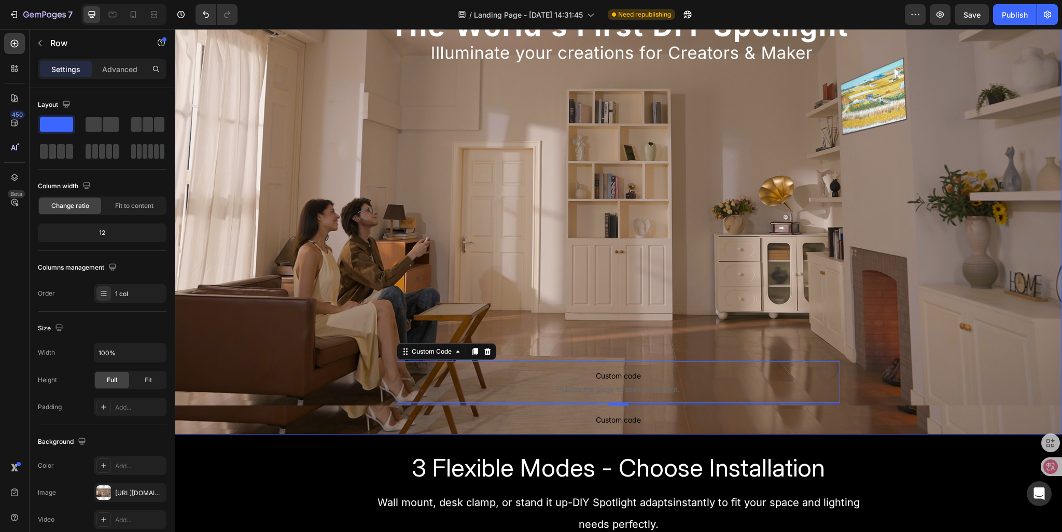
click at [720, 158] on div "Custom code Publish the page to see the content. Custom Code 5 Row Sign Up Now …" at bounding box center [618, 150] width 887 height 511
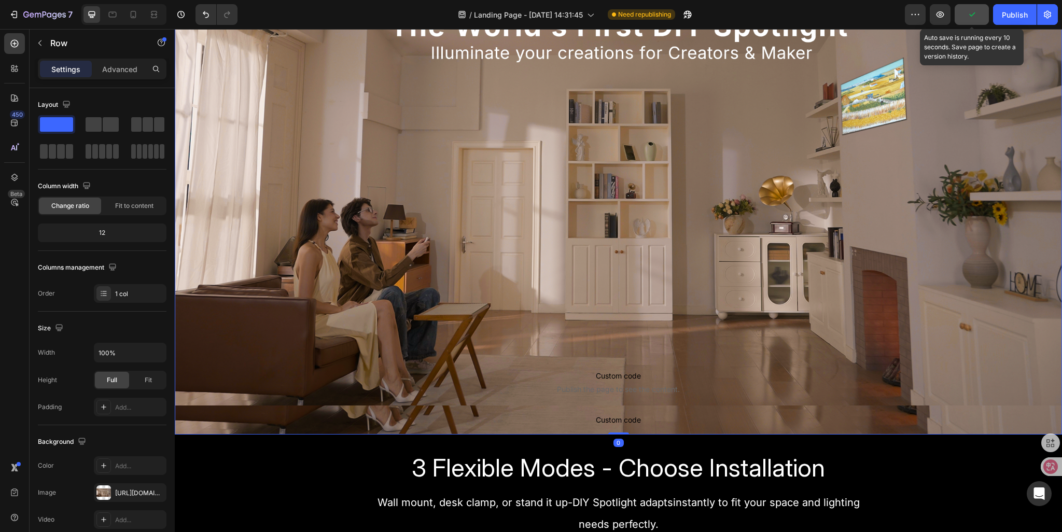
click at [978, 17] on button "button" at bounding box center [972, 14] width 34 height 21
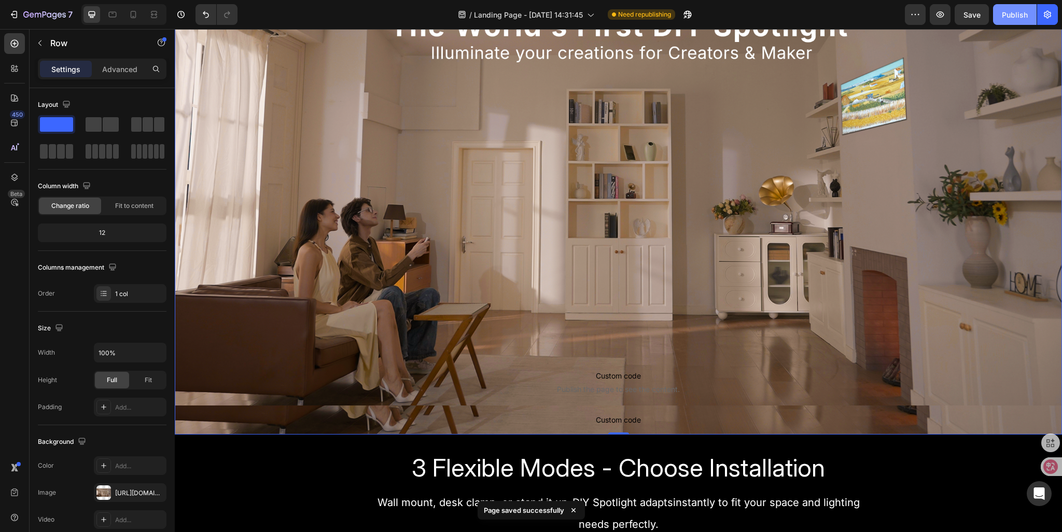
click at [1006, 14] on div "Publish" at bounding box center [1015, 14] width 26 height 11
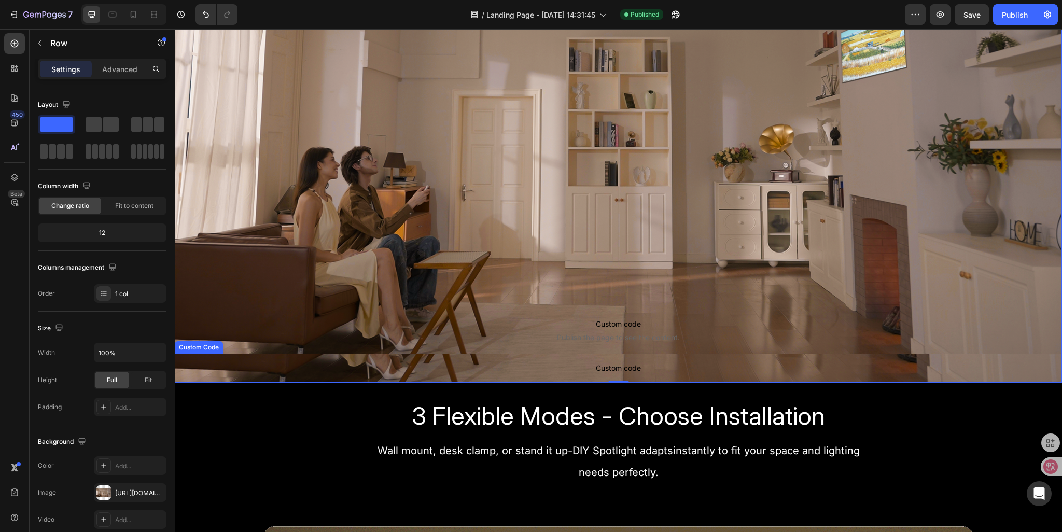
click at [560, 358] on p "Custom code" at bounding box center [618, 368] width 887 height 29
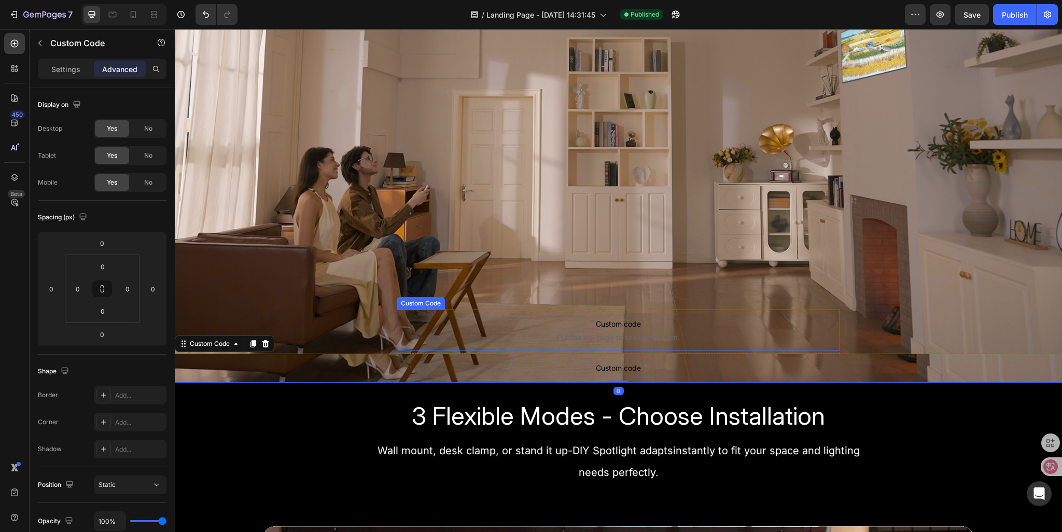
click at [453, 337] on span "Publish the page to see the content." at bounding box center [619, 337] width 444 height 10
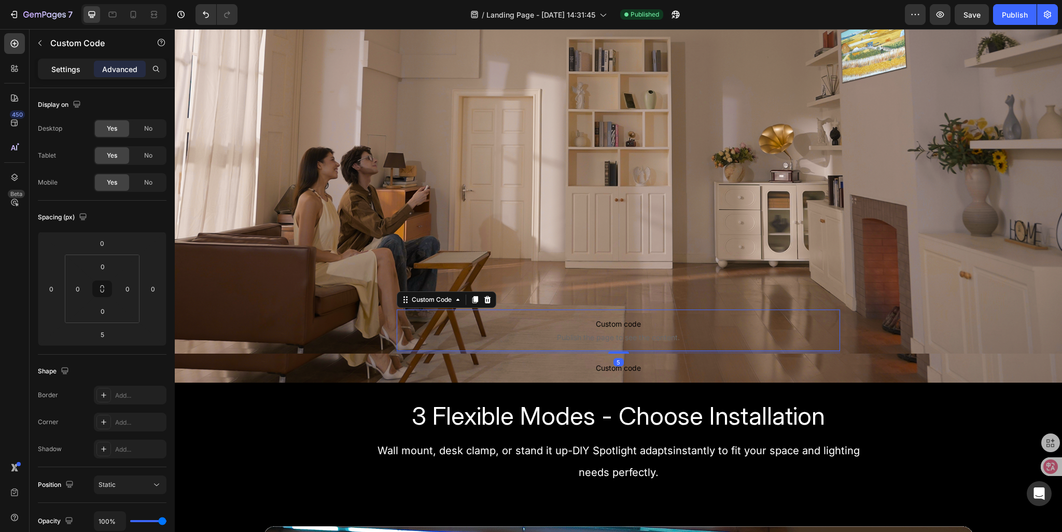
click at [77, 73] on p "Settings" at bounding box center [65, 69] width 29 height 11
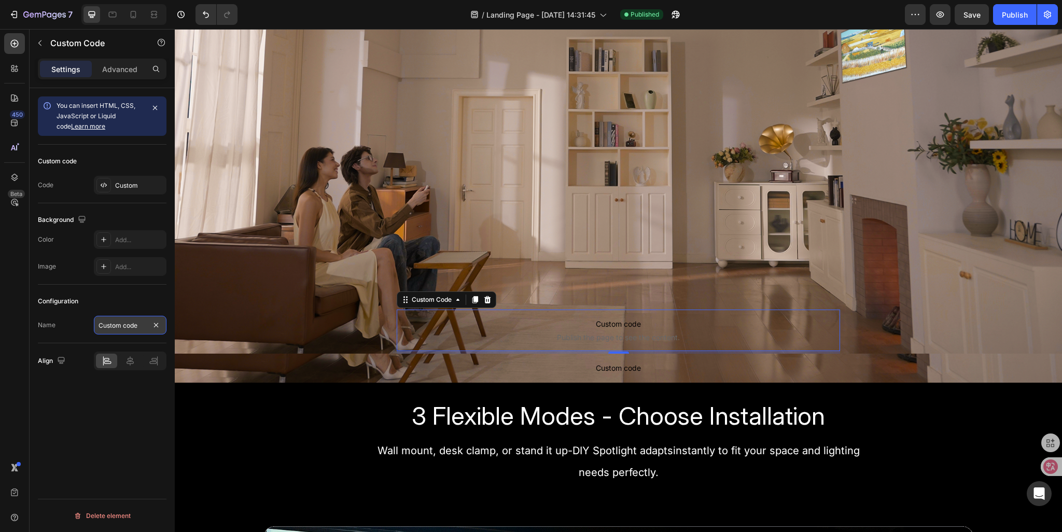
click at [126, 325] on input "Custom code" at bounding box center [130, 325] width 73 height 19
click at [137, 325] on input "Custom code" at bounding box center [130, 325] width 73 height 19
click at [127, 186] on div "Custom" at bounding box center [139, 185] width 49 height 9
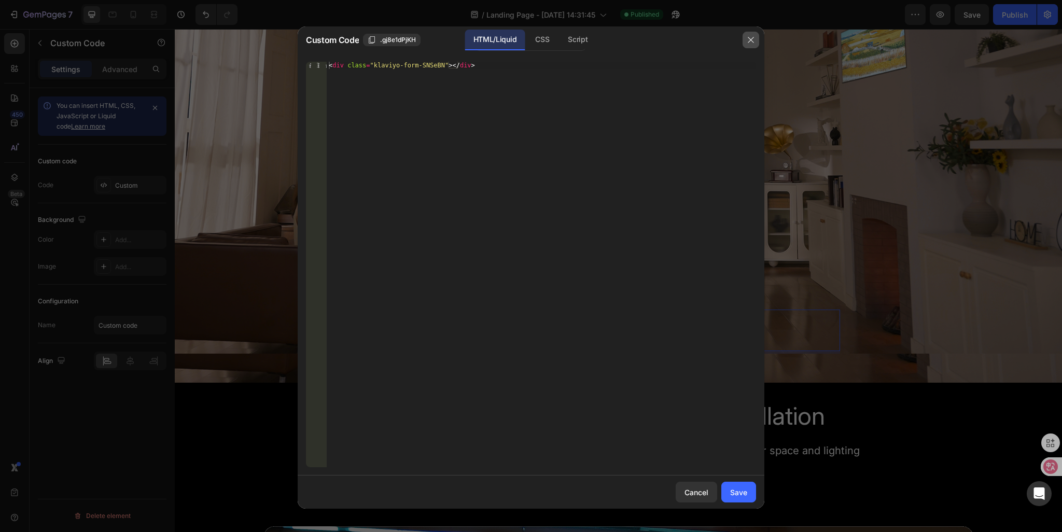
click at [753, 40] on icon "button" at bounding box center [751, 40] width 8 height 8
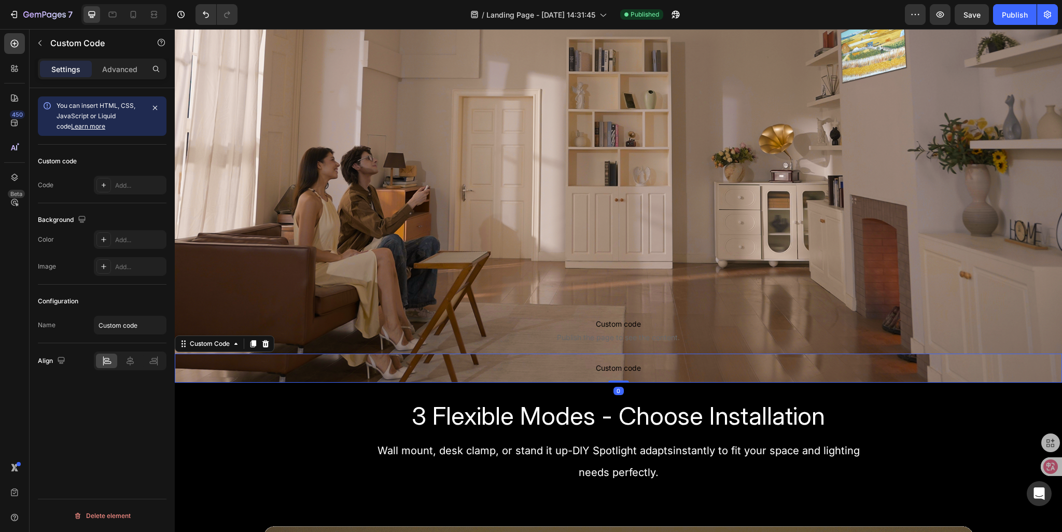
click at [562, 371] on span "Custom code" at bounding box center [618, 368] width 887 height 12
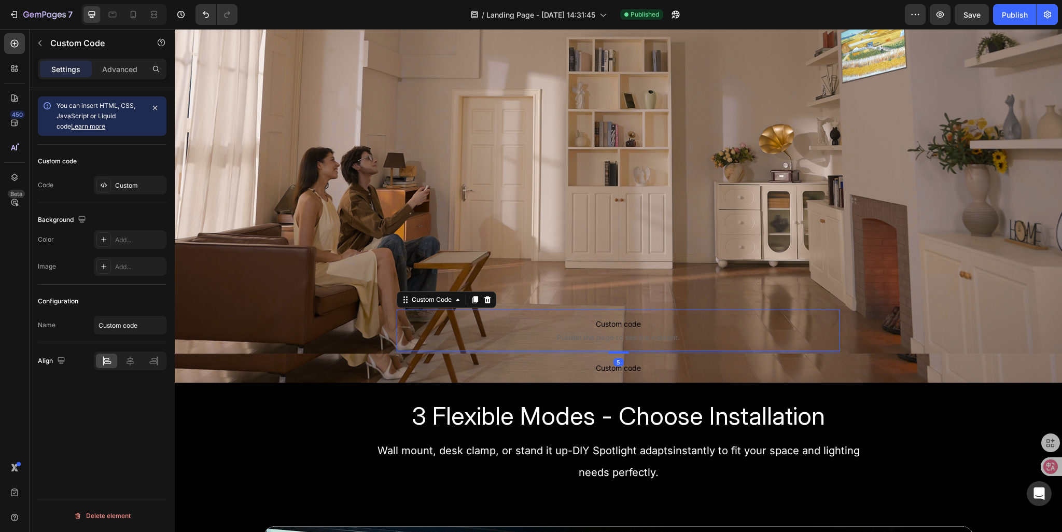
click at [543, 334] on span "Publish the page to see the content." at bounding box center [619, 337] width 444 height 10
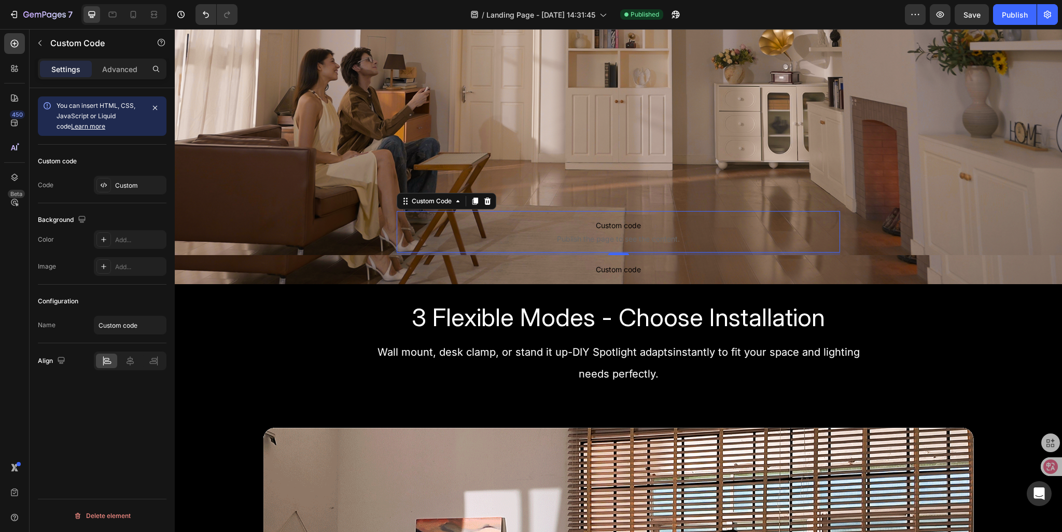
scroll to position [311, 0]
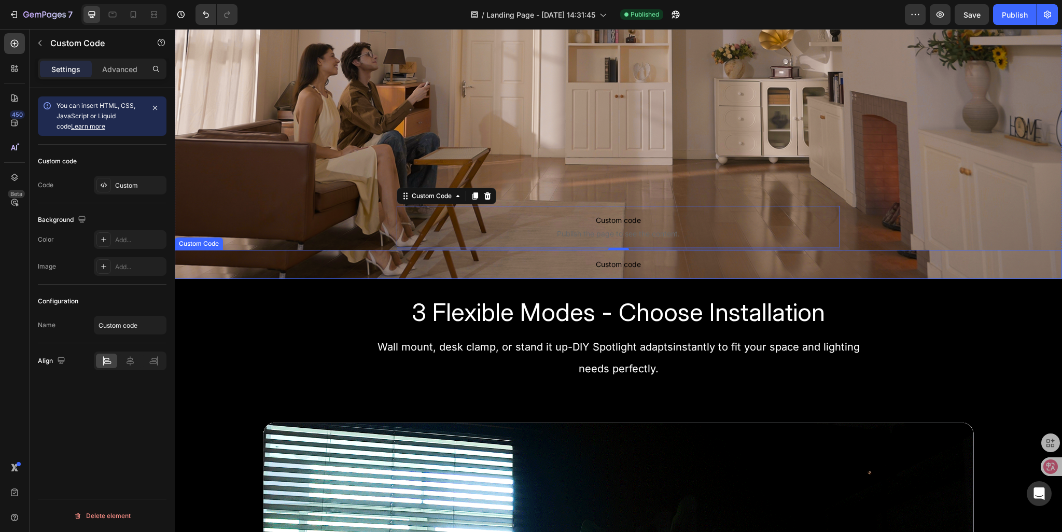
click at [529, 268] on span "Custom code" at bounding box center [618, 264] width 887 height 12
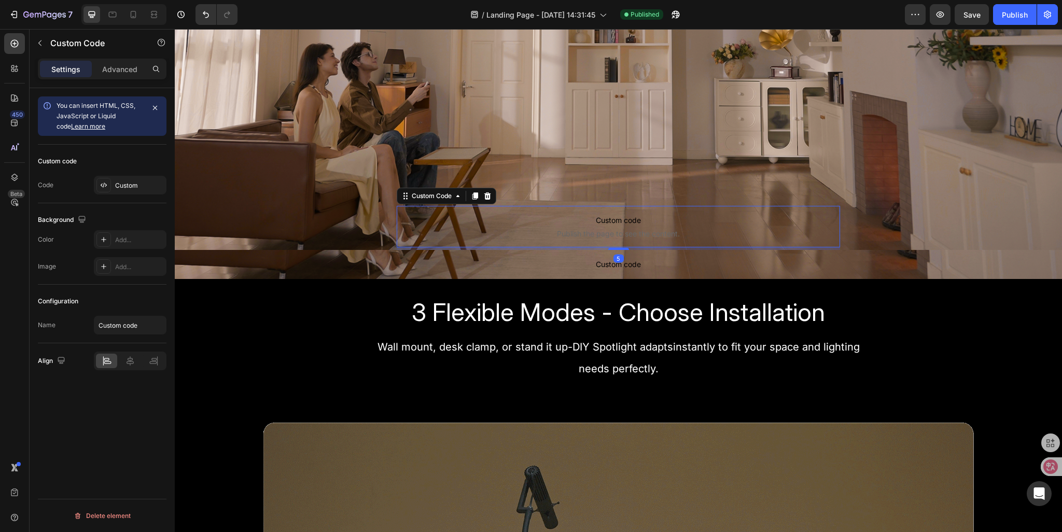
click at [516, 224] on span "Custom code" at bounding box center [619, 220] width 444 height 12
click at [937, 10] on icon "button" at bounding box center [940, 14] width 10 height 10
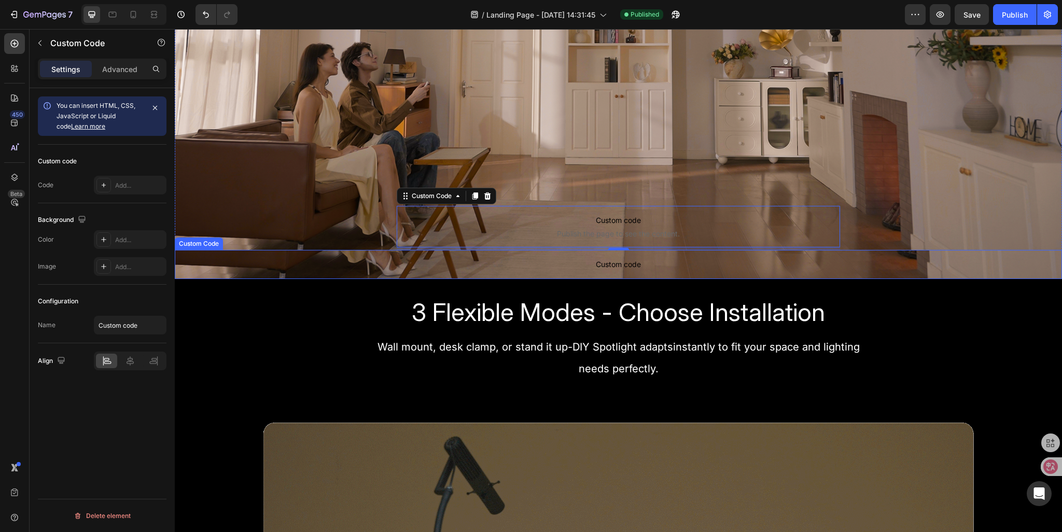
click at [481, 256] on p "Custom code" at bounding box center [618, 264] width 887 height 29
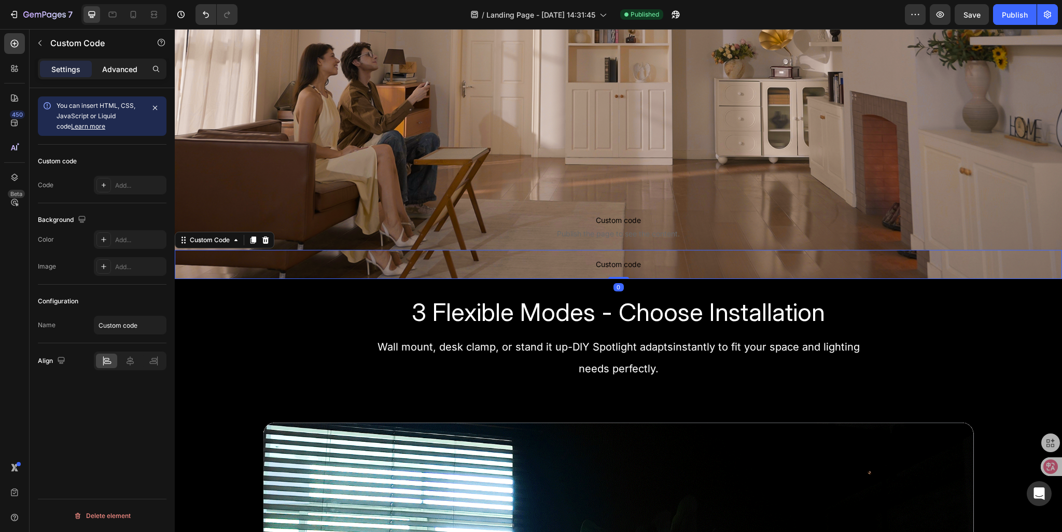
click at [126, 74] on p "Advanced" at bounding box center [119, 69] width 35 height 11
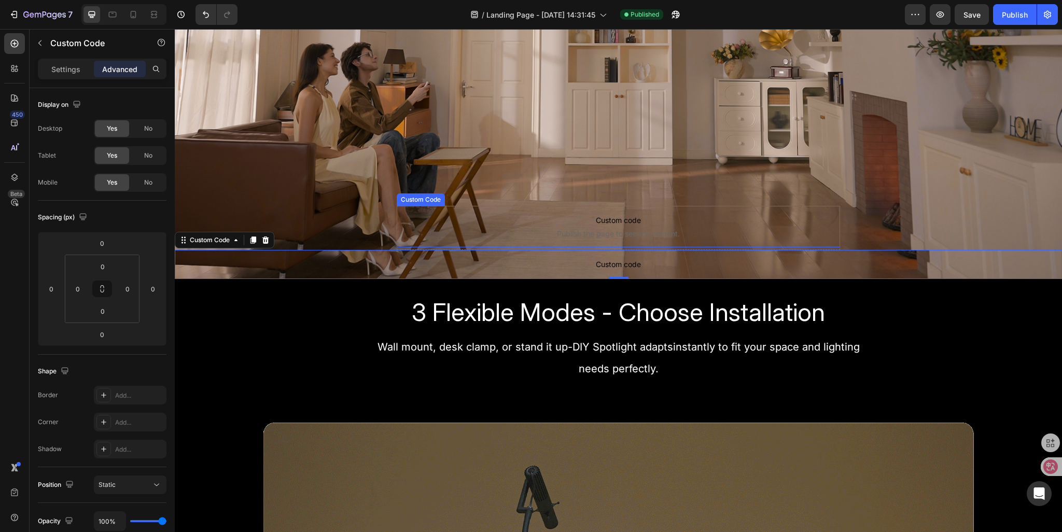
click at [496, 227] on p "Custom code Publish the page to see the content." at bounding box center [619, 226] width 444 height 41
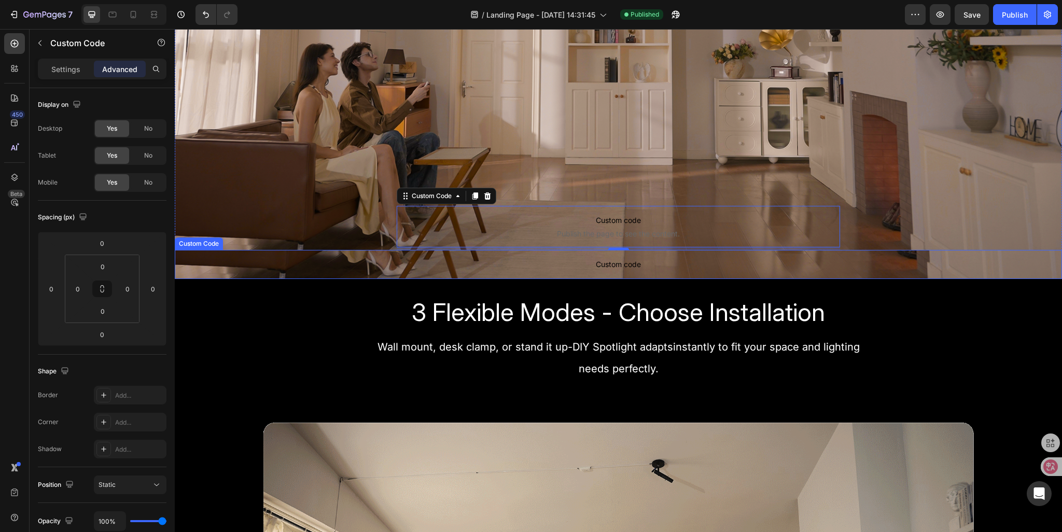
click at [546, 259] on span "Custom code" at bounding box center [618, 264] width 887 height 12
click at [545, 225] on span "Custom code" at bounding box center [619, 220] width 444 height 12
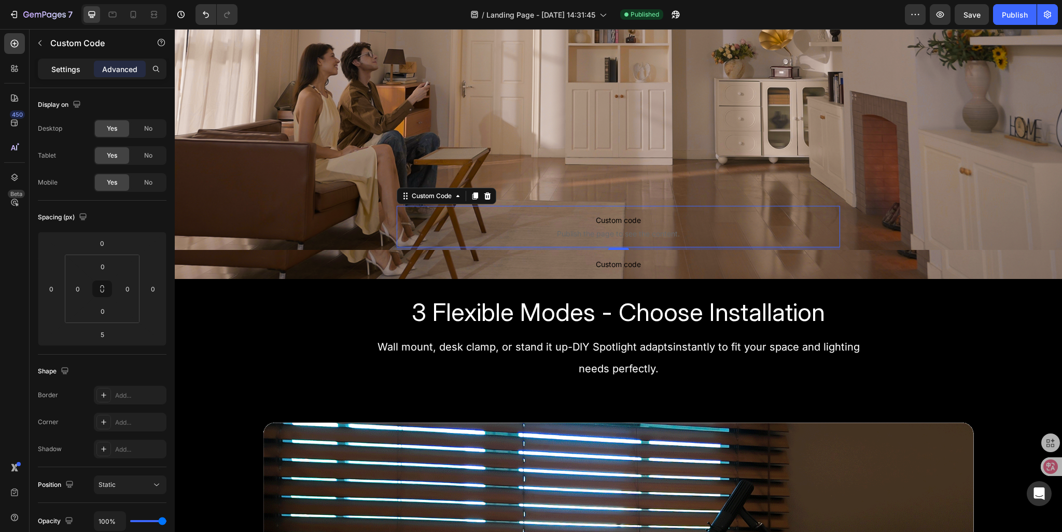
click at [58, 75] on div "Settings" at bounding box center [66, 69] width 52 height 17
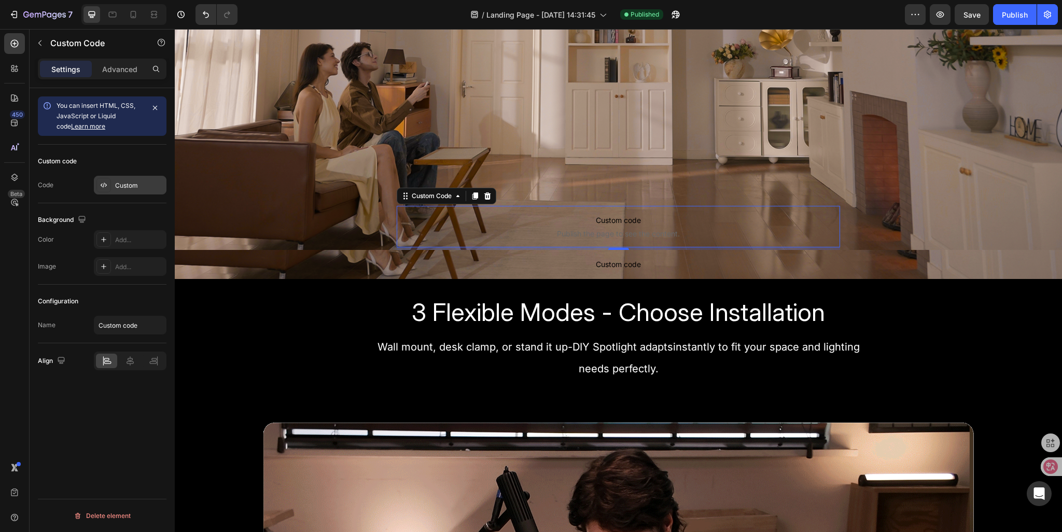
click at [122, 183] on div "Custom" at bounding box center [139, 185] width 49 height 9
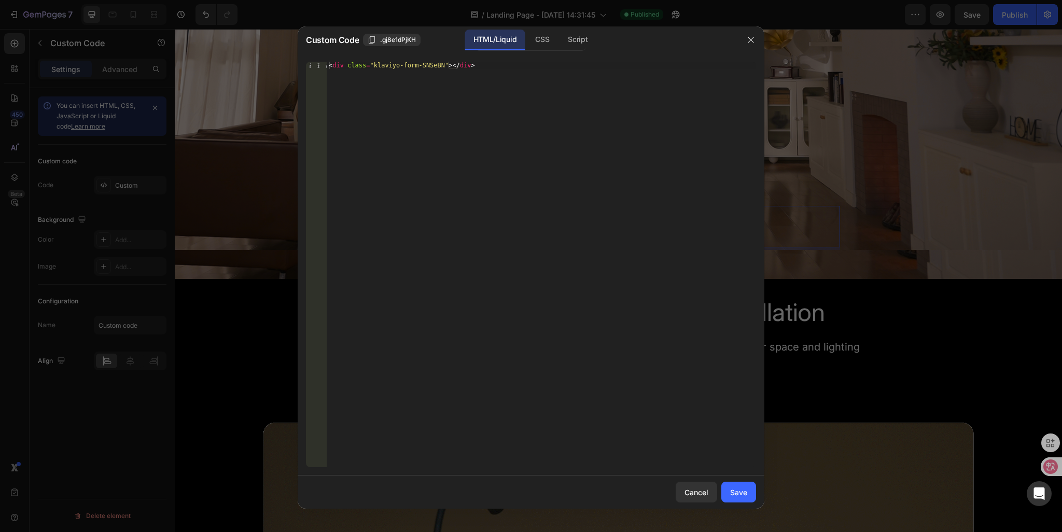
type textarea "<div class="klaviyo-form-SNSeBN"></div>"
click at [470, 68] on div "< div class = "klaviyo-form-SNSeBN" > </ div >" at bounding box center [541, 272] width 429 height 420
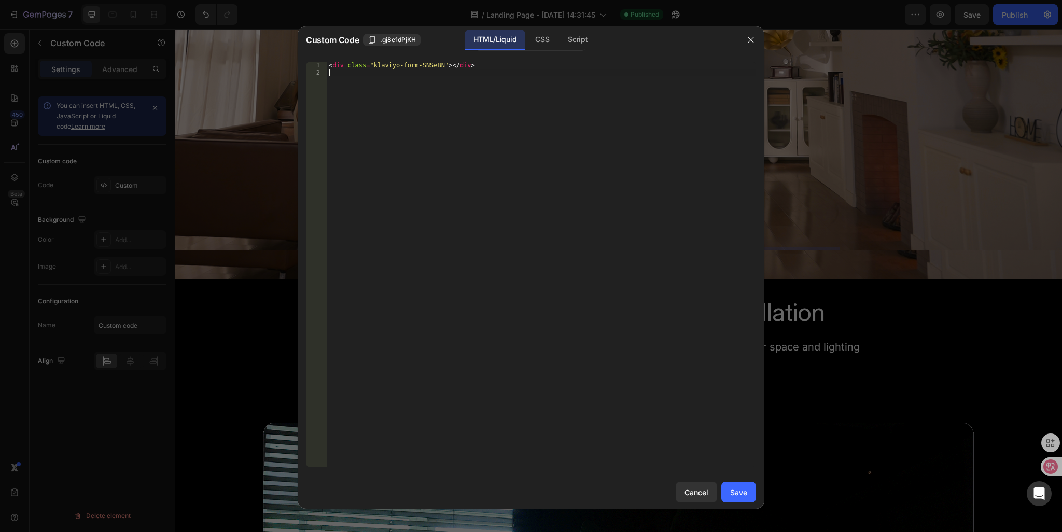
paste textarea "<div class="klaviyo-form-SNSeBN"></div>"
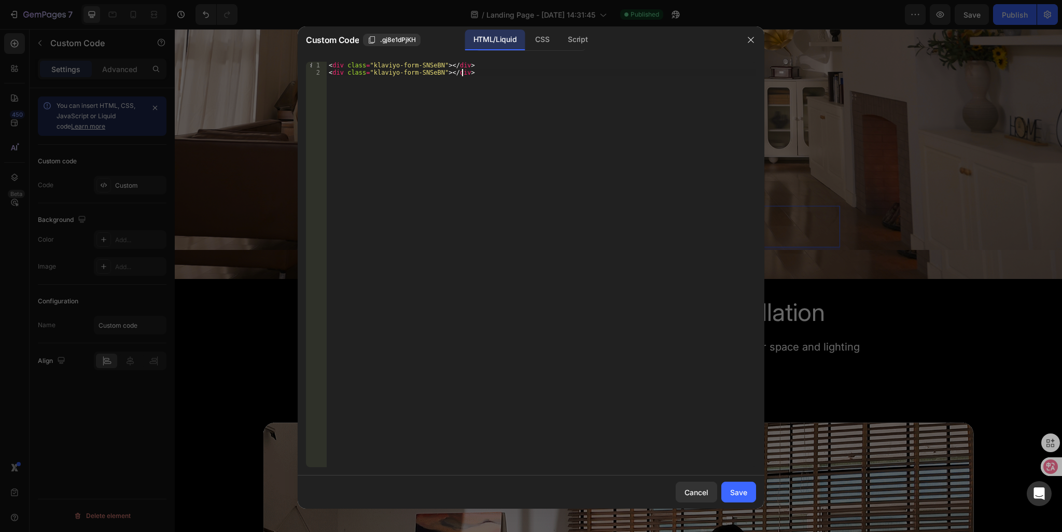
type textarea "<div class="klaviyo-form-SNSeBN"></div> <div class="klaviyo-form-SNSeBN"></div>"
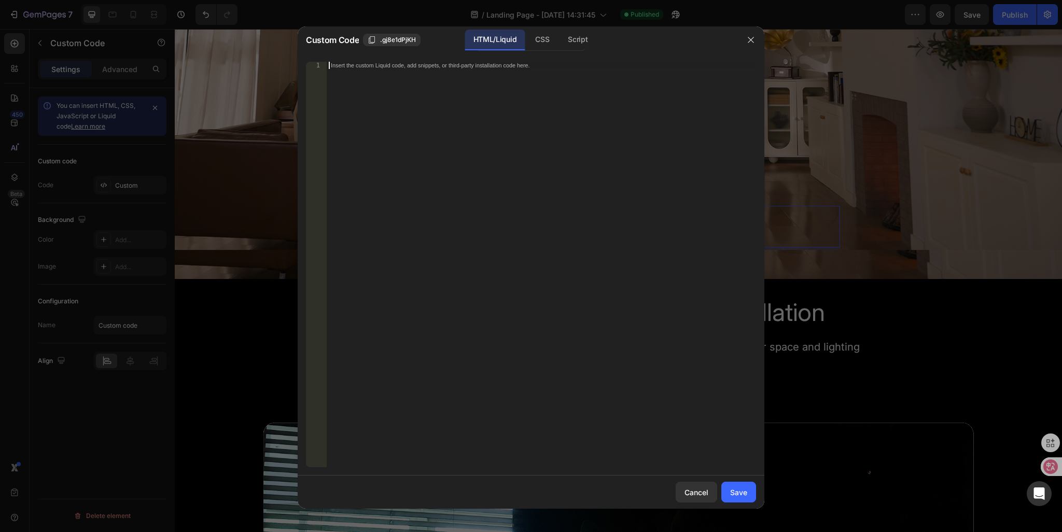
paste textarea "<div class="klaviyo-form-SNSeBN"></div>"
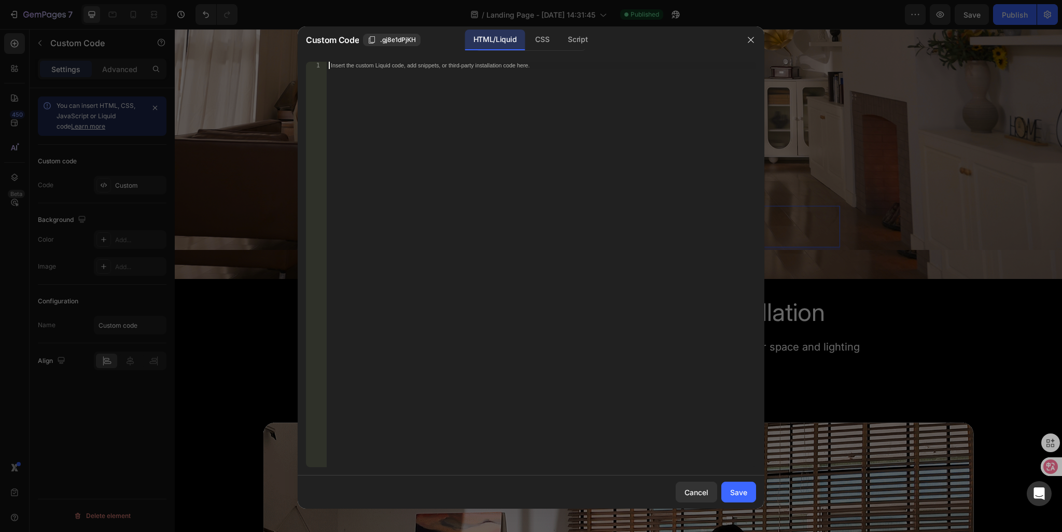
type textarea "<div class="klaviyo-form-SNSeBN"></div>"
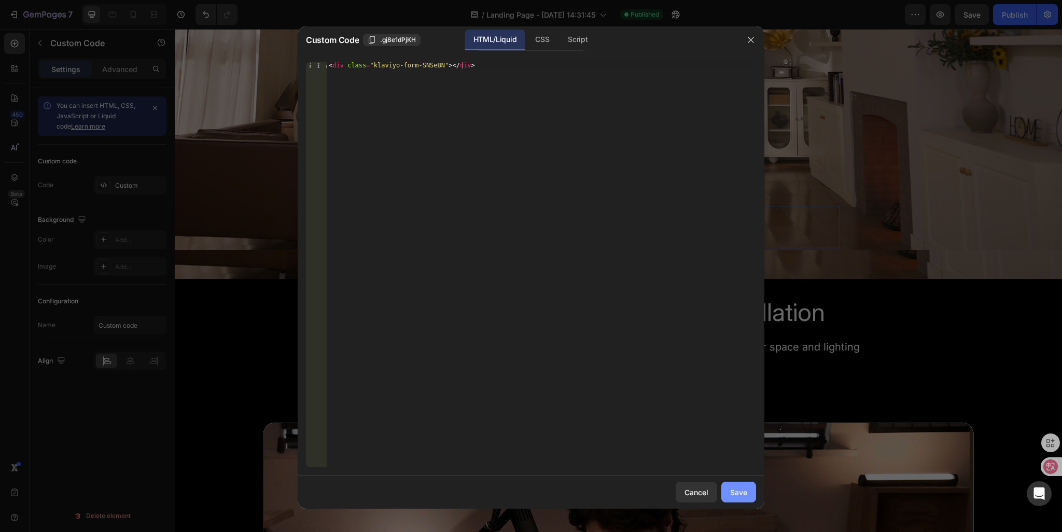
click at [743, 488] on div "Save" at bounding box center [738, 492] width 17 height 11
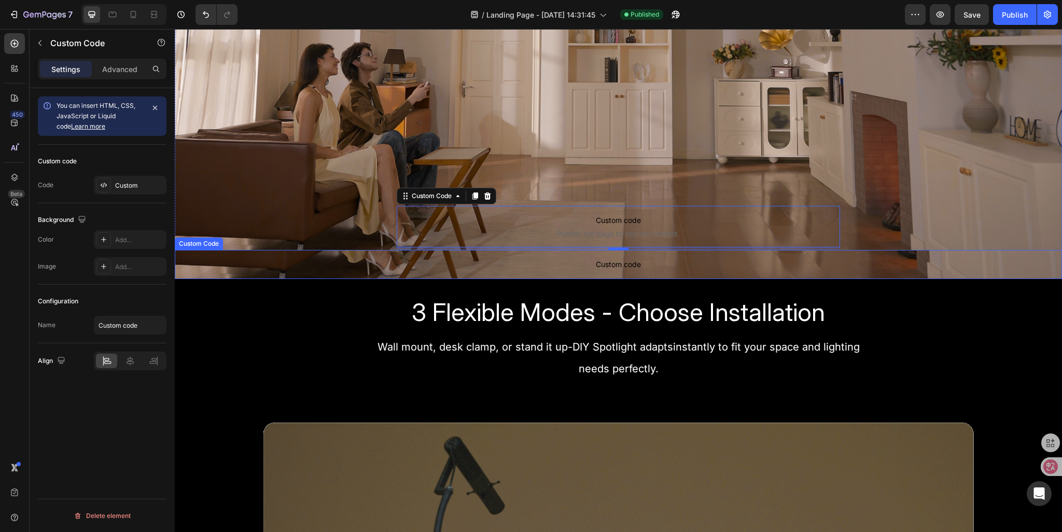
click at [576, 260] on span "Custom code" at bounding box center [618, 264] width 887 height 12
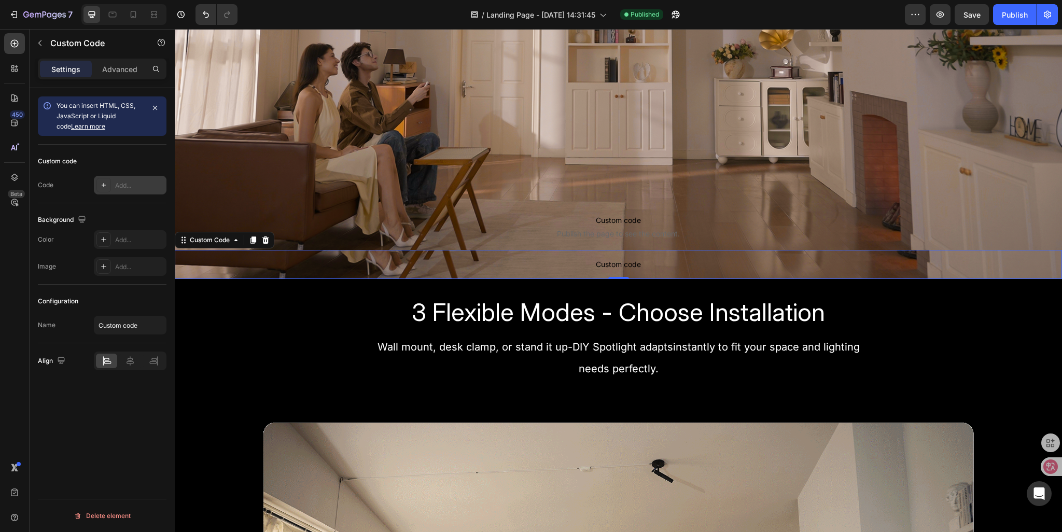
click at [118, 184] on div "Add..." at bounding box center [139, 185] width 49 height 9
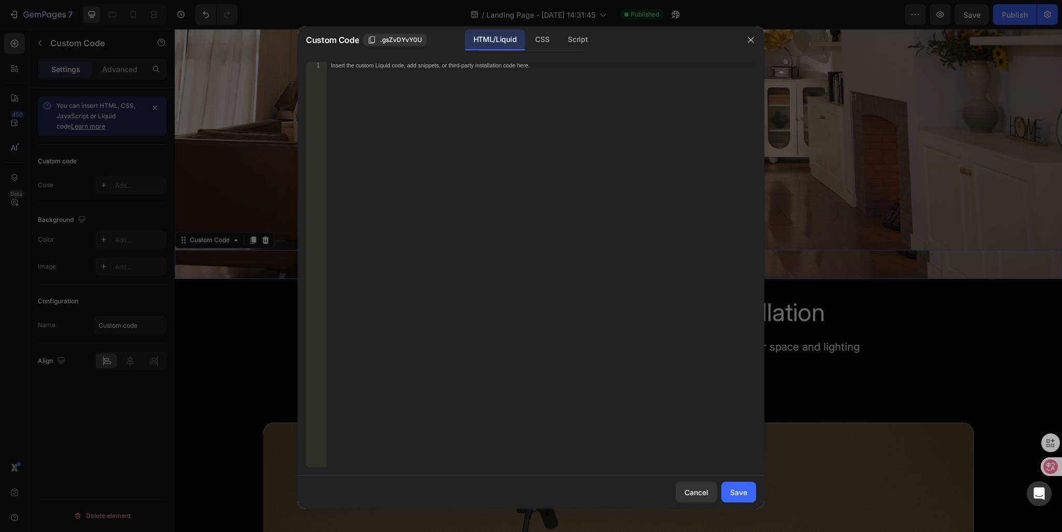
click at [741, 42] on div at bounding box center [751, 39] width 27 height 27
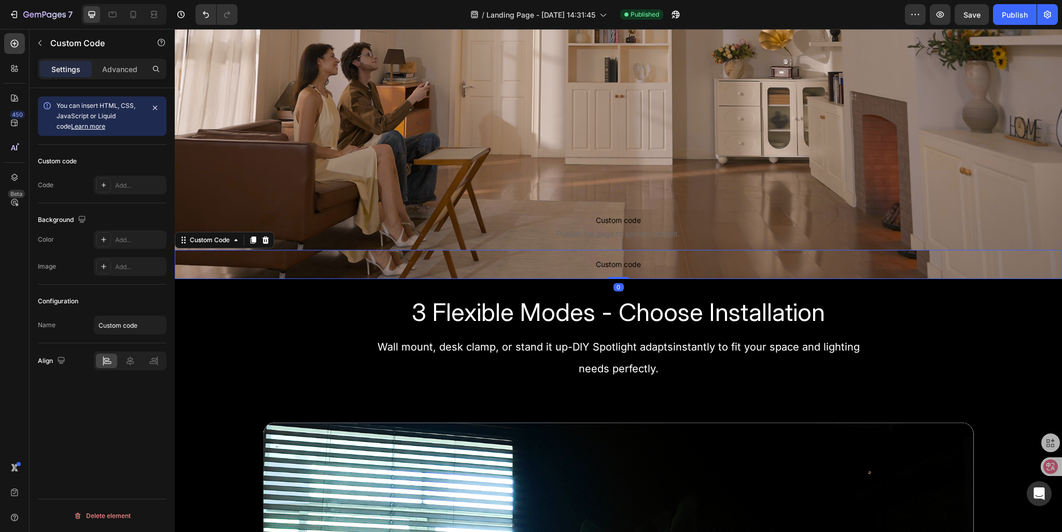
click at [607, 266] on span "Custom code" at bounding box center [618, 264] width 887 height 12
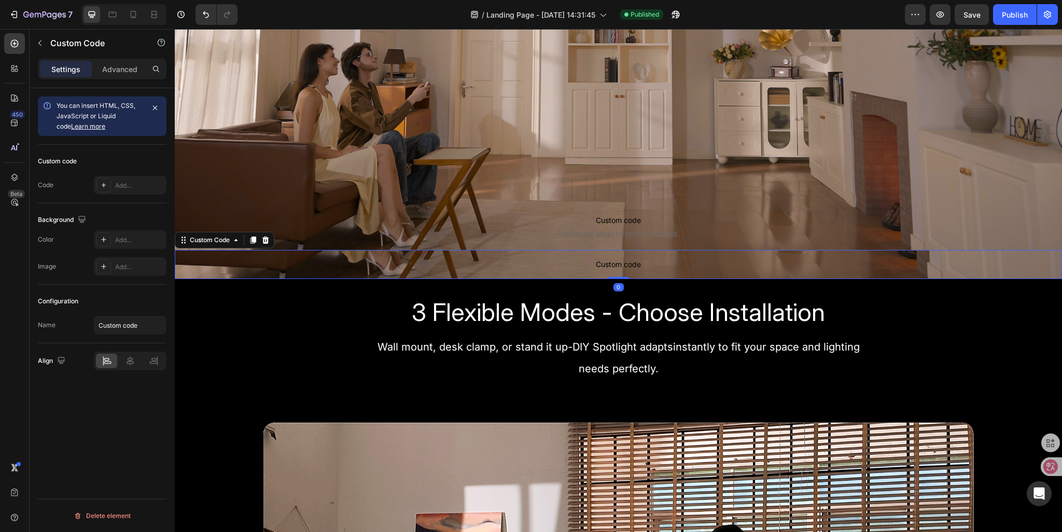
click at [607, 266] on span "Custom code" at bounding box center [618, 264] width 887 height 12
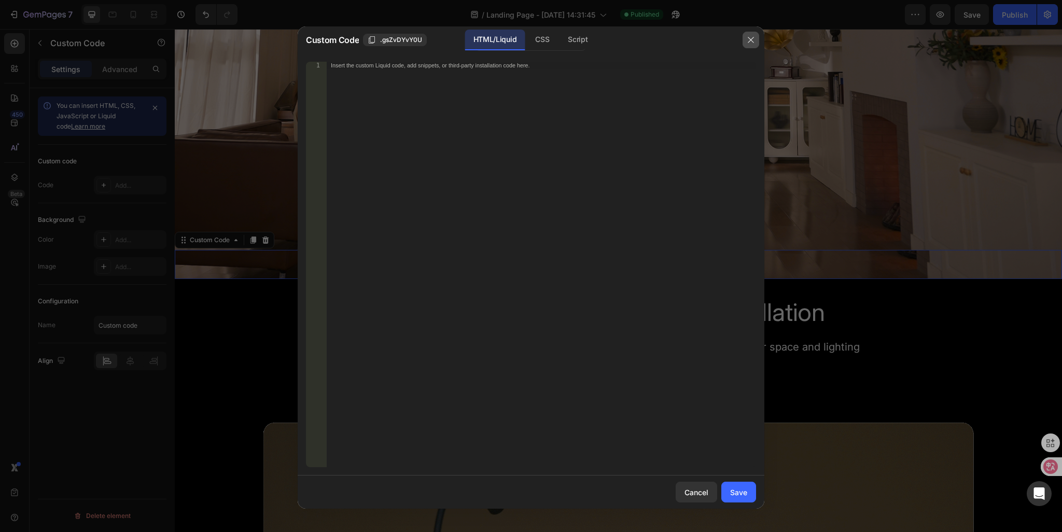
click at [755, 40] on icon "button" at bounding box center [751, 40] width 8 height 8
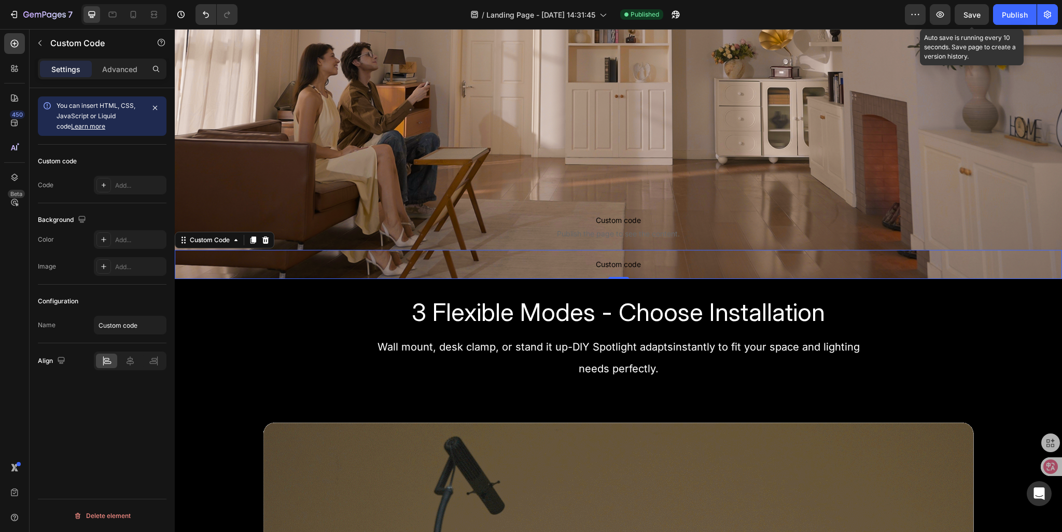
click at [975, 12] on span "Save" at bounding box center [972, 14] width 17 height 9
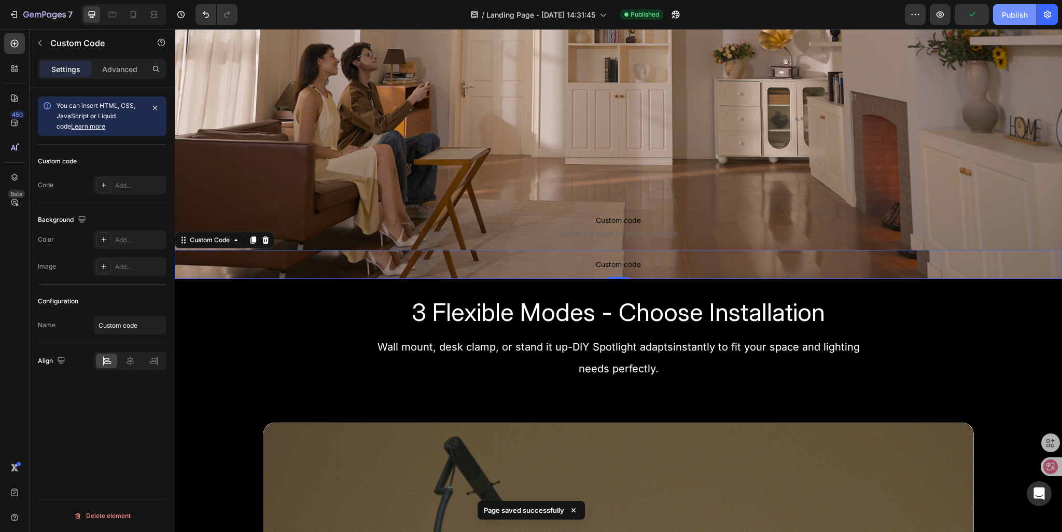
click at [1006, 17] on div "Publish" at bounding box center [1015, 14] width 26 height 11
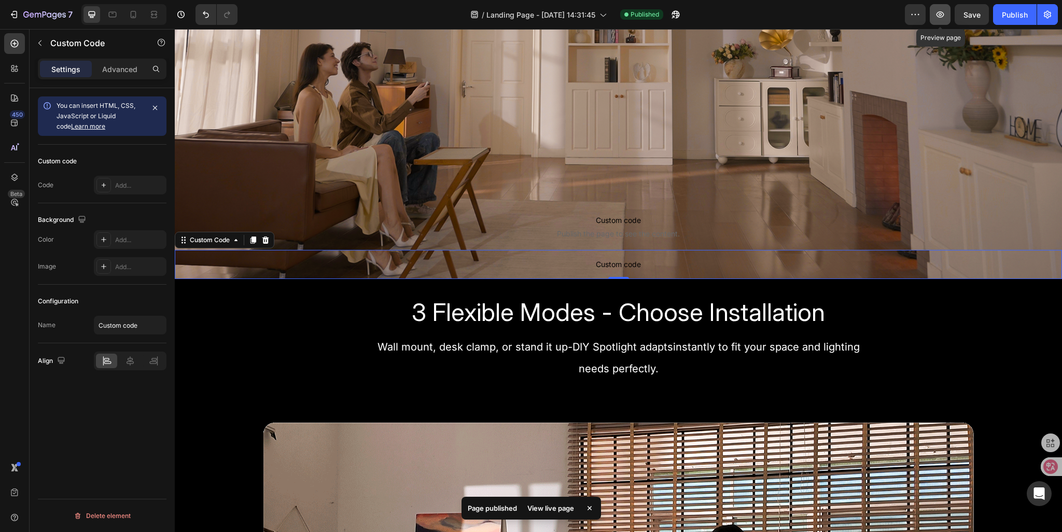
click at [937, 15] on icon "button" at bounding box center [940, 14] width 10 height 10
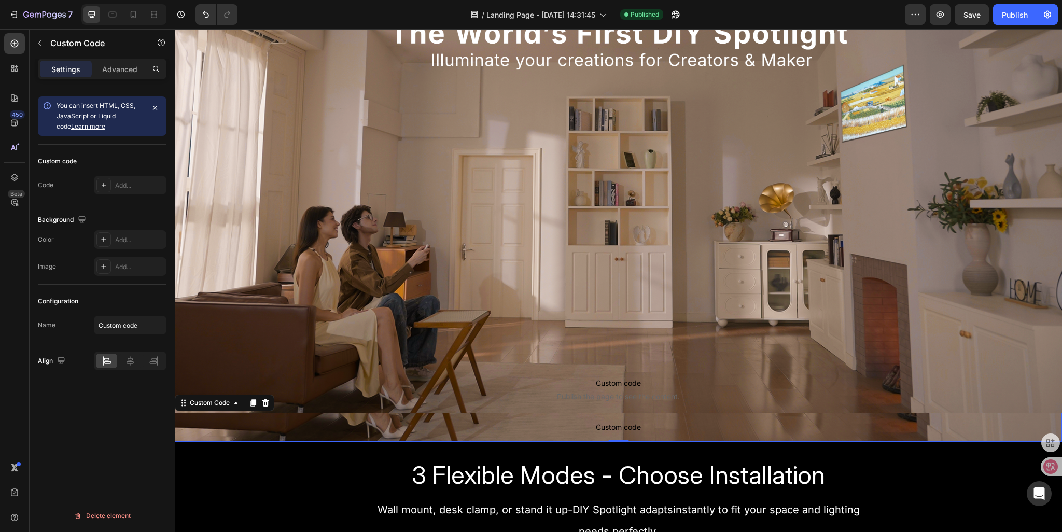
scroll to position [207, 0]
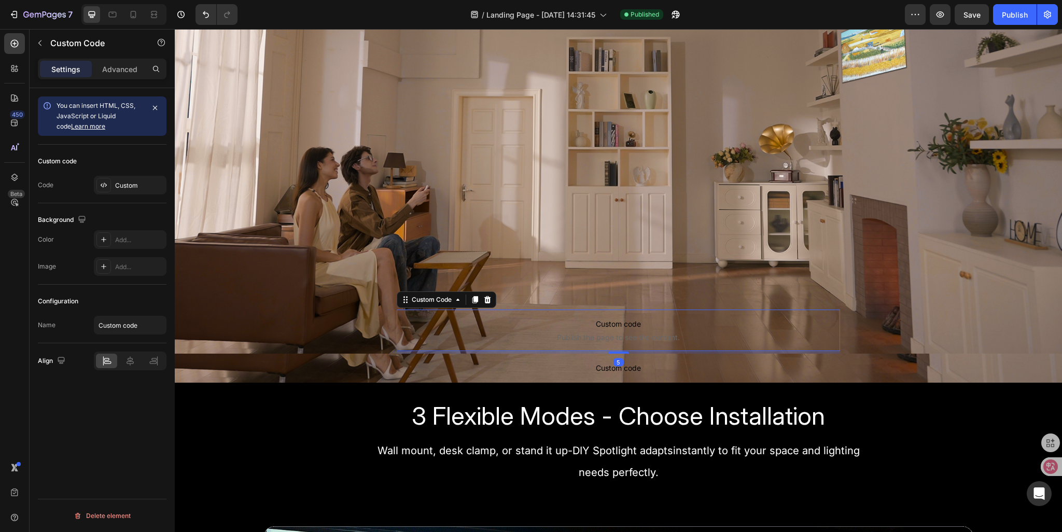
click at [562, 329] on span "Custom code" at bounding box center [619, 324] width 444 height 12
click at [140, 324] on input "Custom code" at bounding box center [130, 325] width 73 height 19
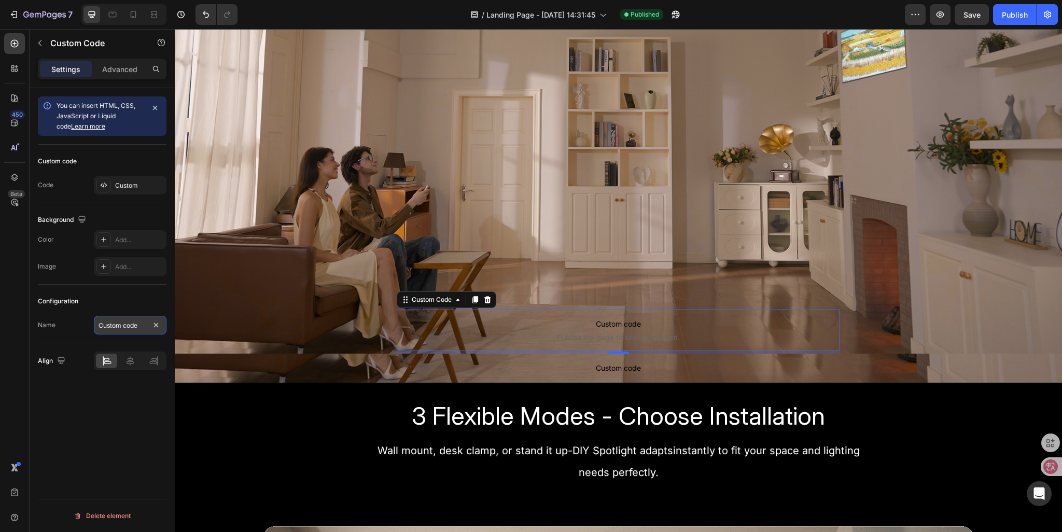
click at [140, 324] on input "Custom code" at bounding box center [130, 325] width 73 height 19
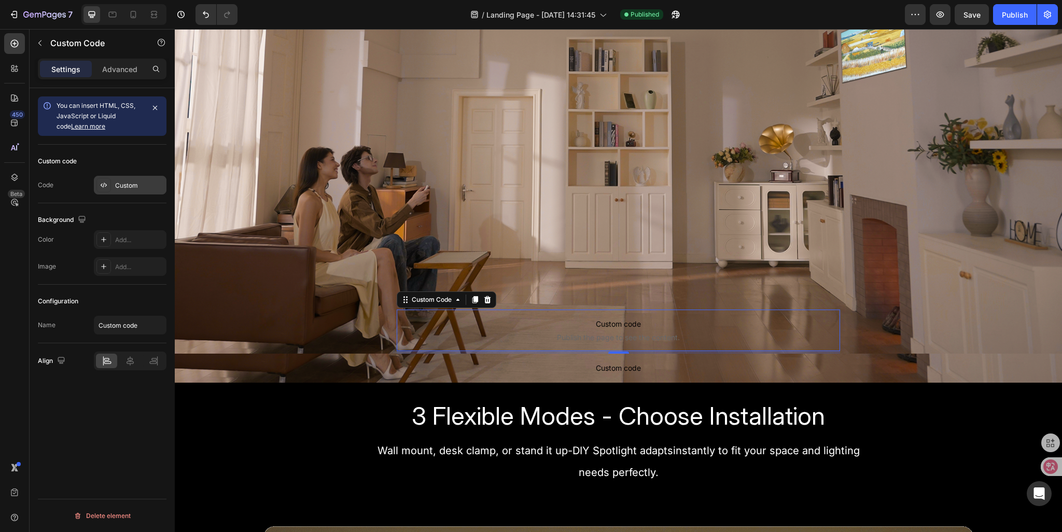
click at [131, 186] on div "Custom" at bounding box center [139, 185] width 49 height 9
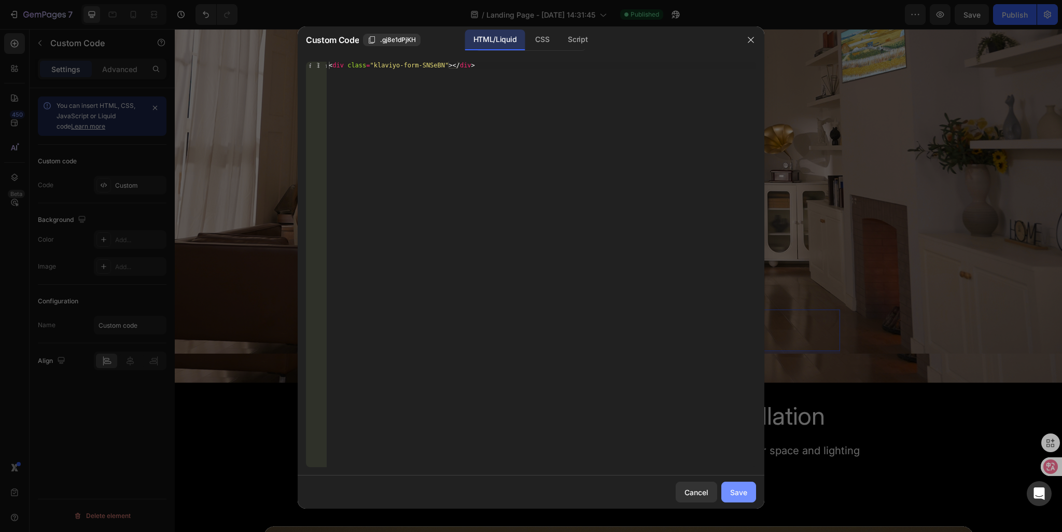
click at [738, 497] on div "Save" at bounding box center [738, 492] width 17 height 11
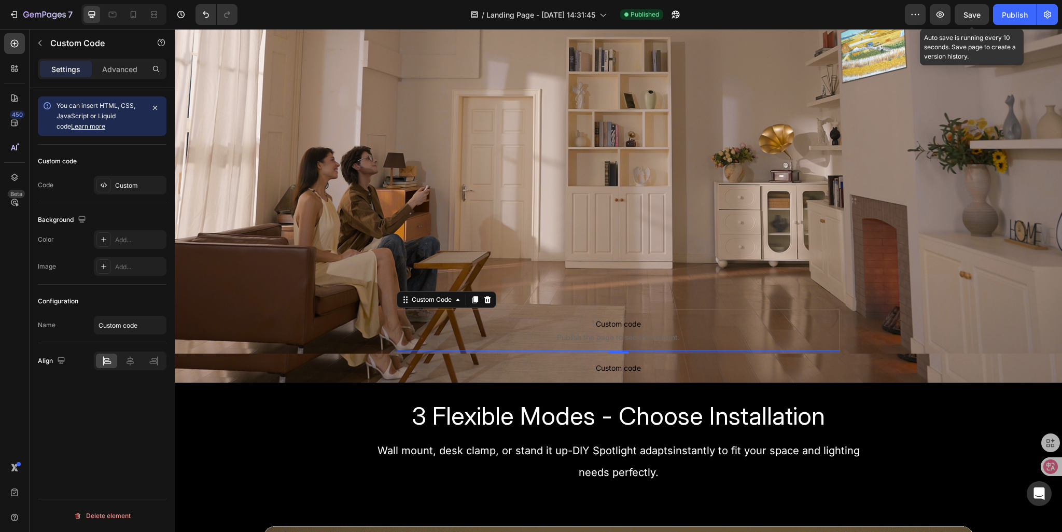
click at [972, 12] on span "Save" at bounding box center [972, 14] width 17 height 9
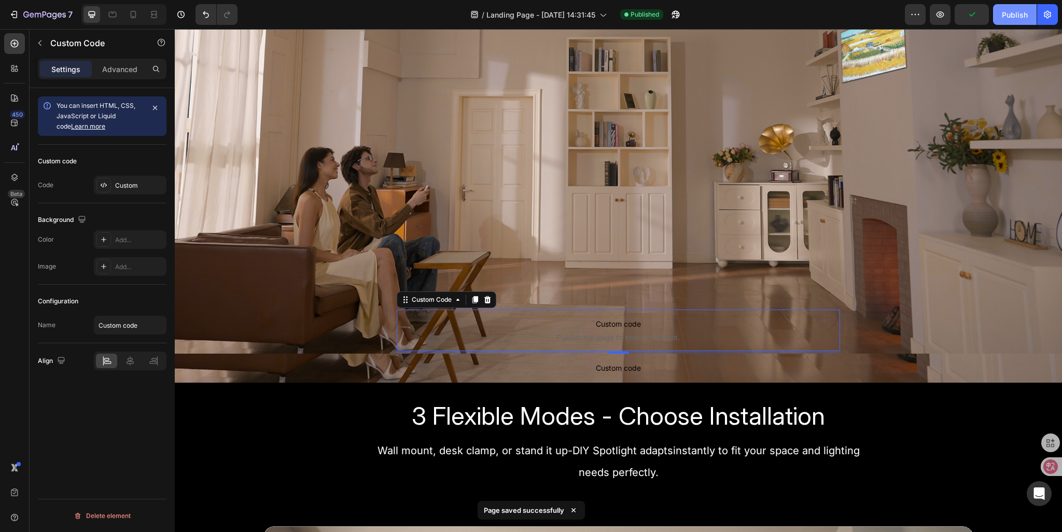
click at [1004, 18] on div "Publish" at bounding box center [1015, 14] width 26 height 11
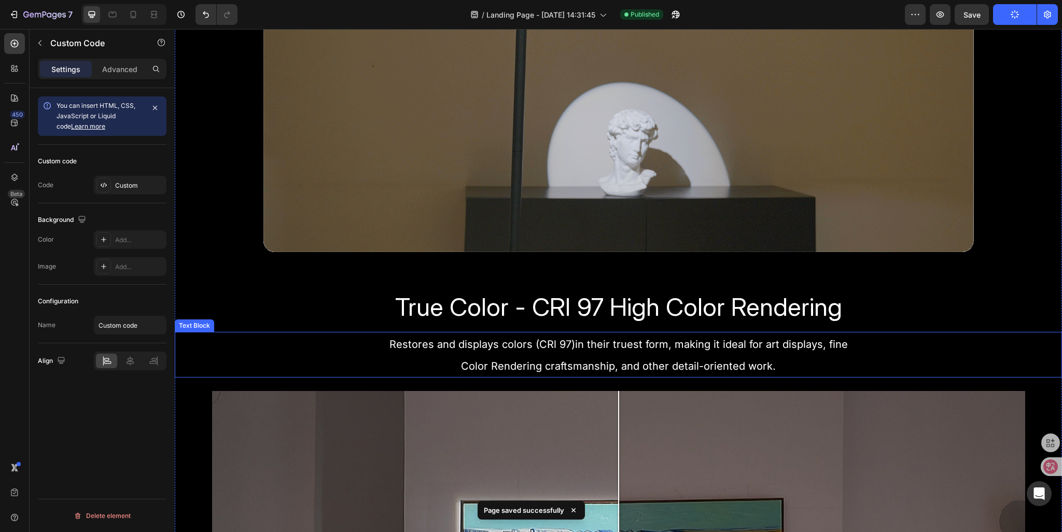
scroll to position [1037, 0]
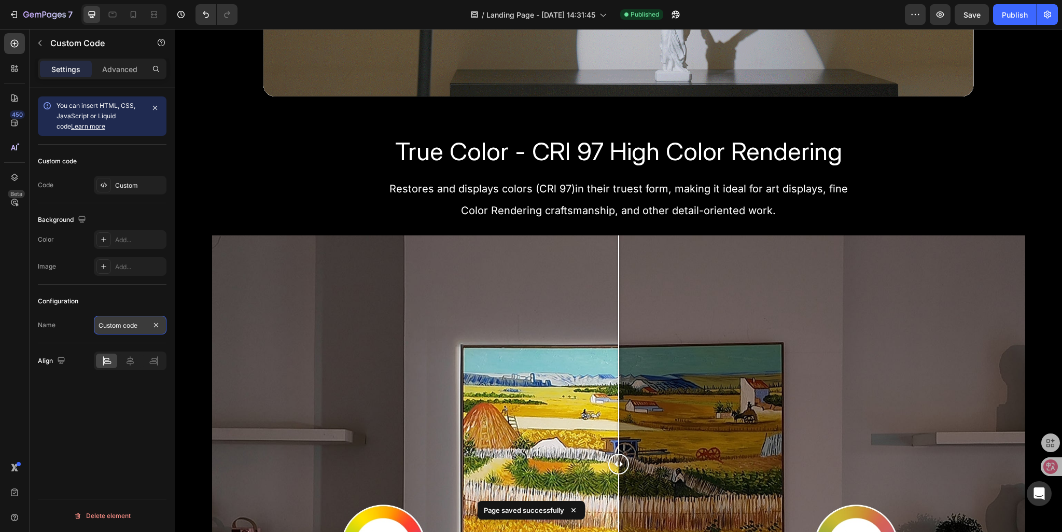
click at [138, 326] on input "Custom code" at bounding box center [130, 325] width 73 height 19
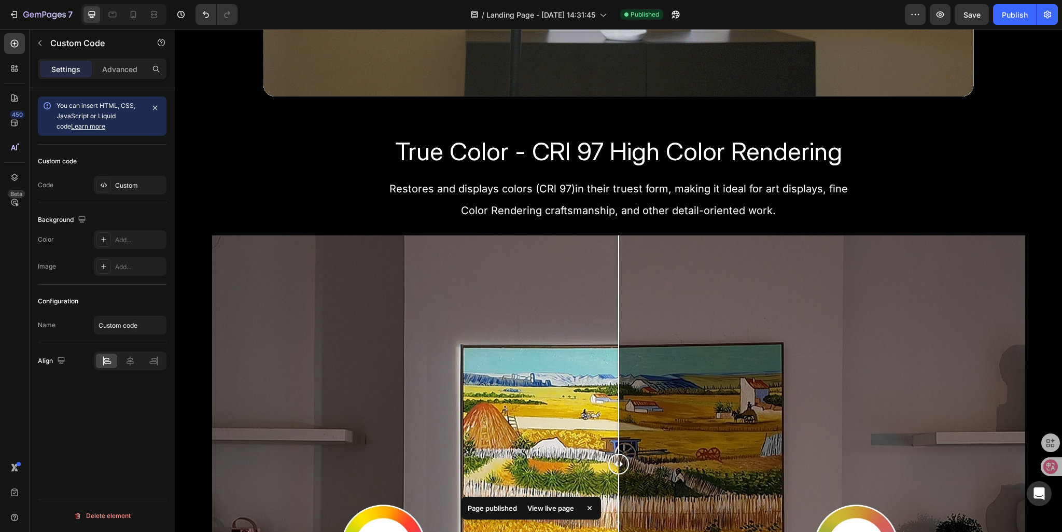
click at [554, 509] on div "View live page" at bounding box center [550, 508] width 59 height 15
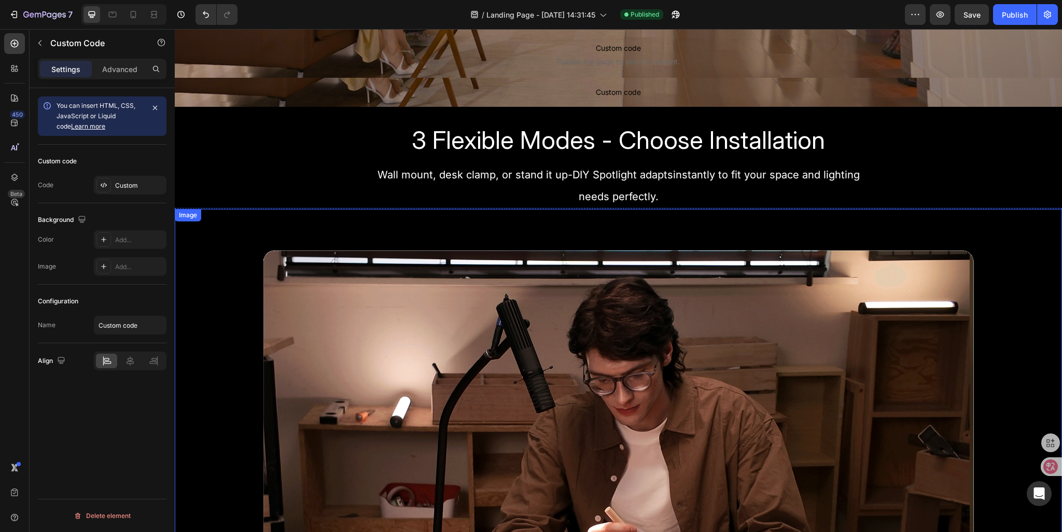
scroll to position [156, 0]
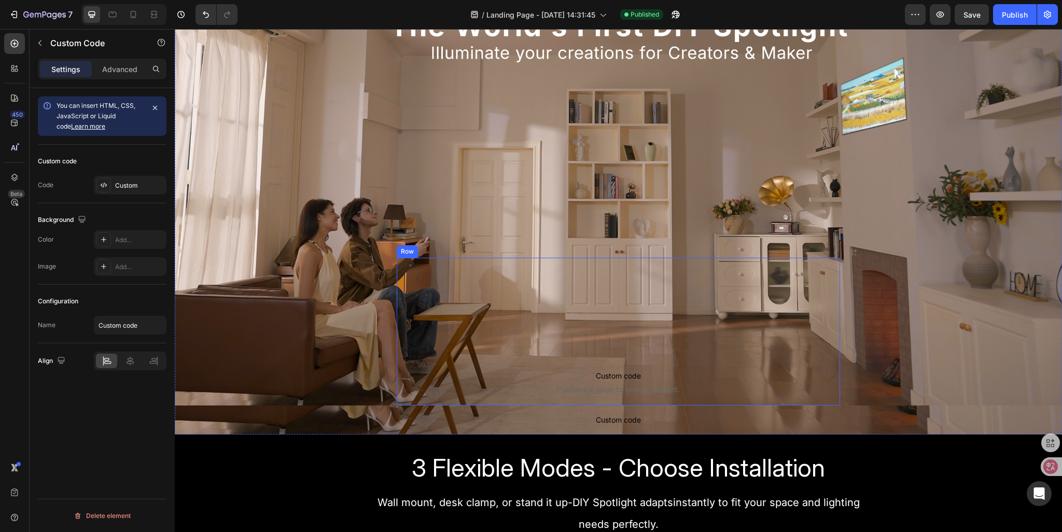
click at [490, 277] on div "Custom code Publish the page to see the content. Custom Code Row Sign Up Now to…" at bounding box center [619, 332] width 444 height 148
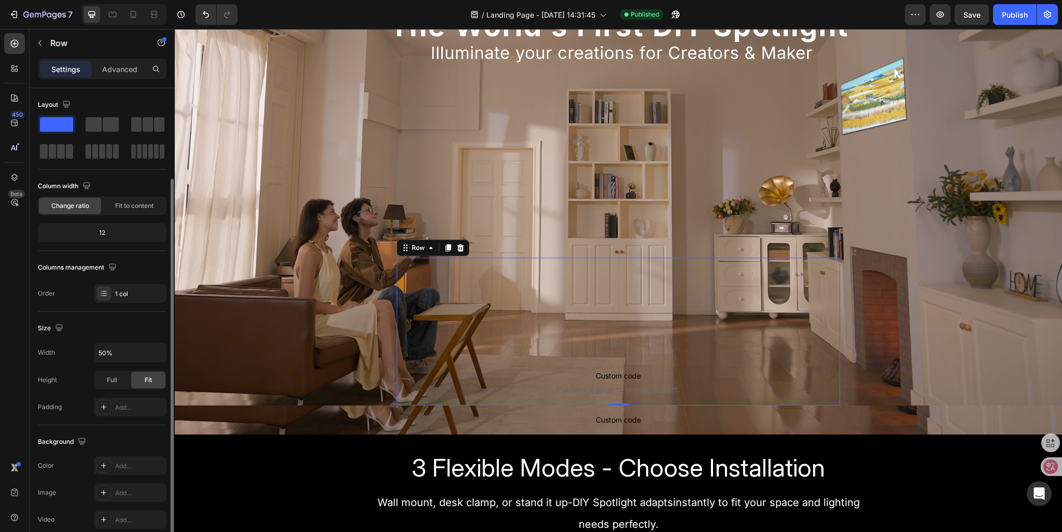
scroll to position [104, 0]
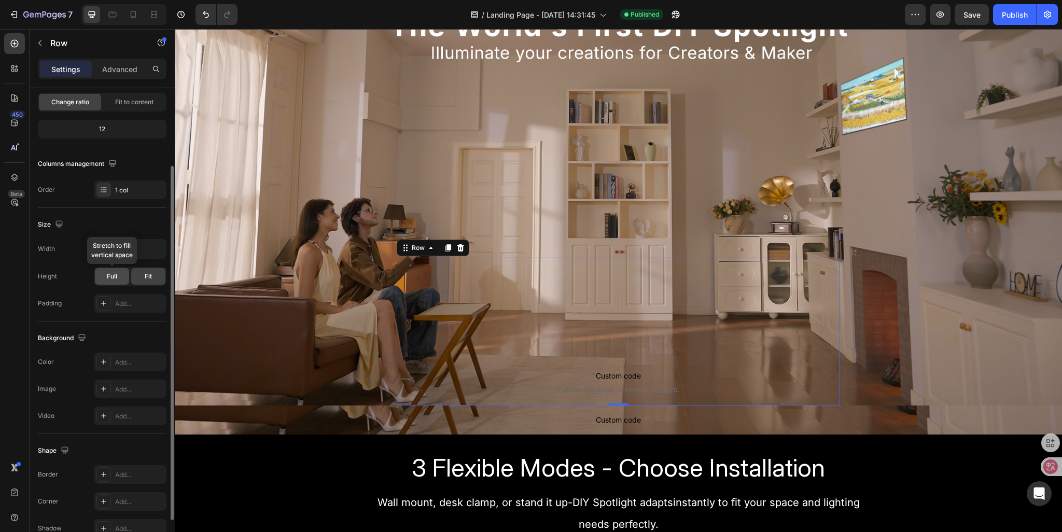
click at [103, 281] on div "Full" at bounding box center [112, 276] width 34 height 17
click at [143, 281] on div "Fit" at bounding box center [148, 276] width 34 height 17
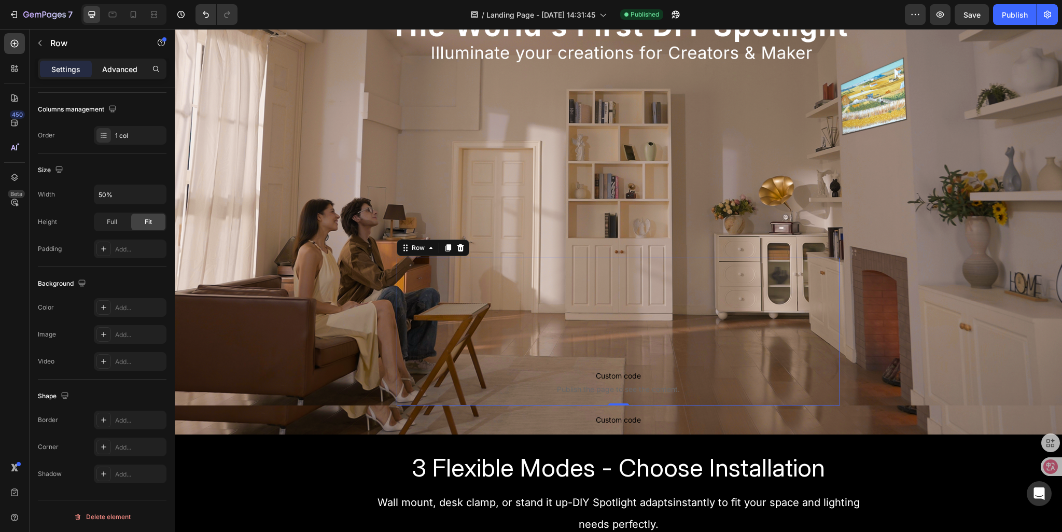
click at [112, 69] on p "Advanced" at bounding box center [119, 69] width 35 height 11
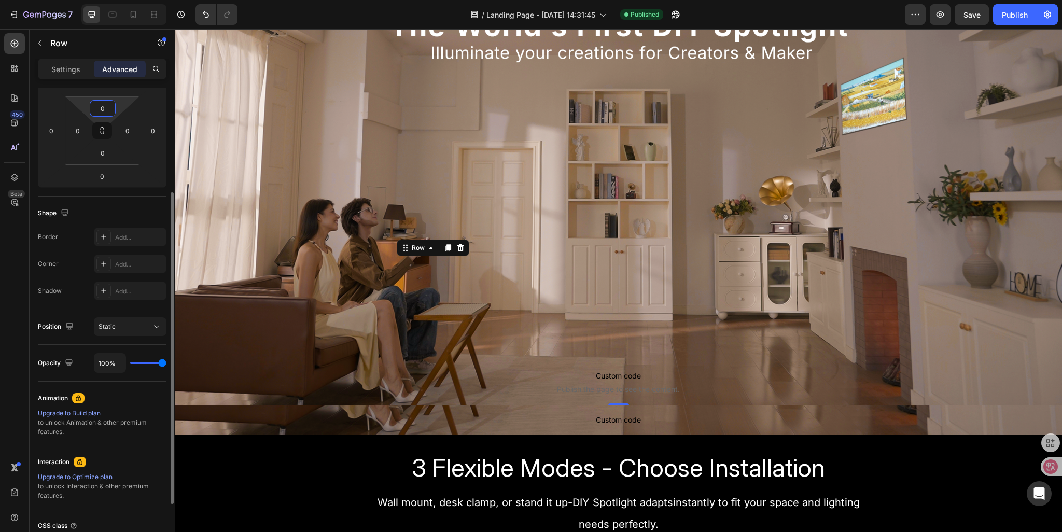
click at [100, 110] on input "0" at bounding box center [102, 109] width 21 height 16
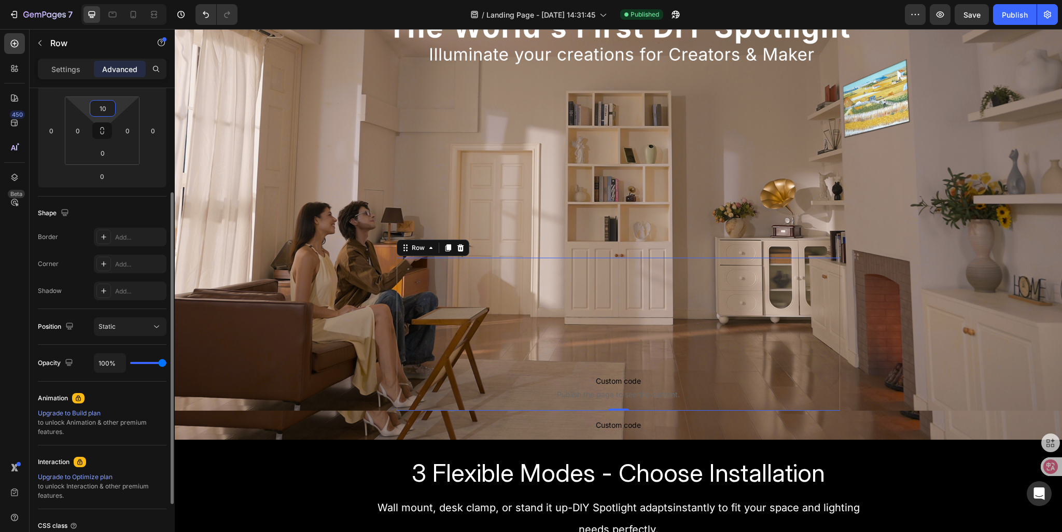
type input "1"
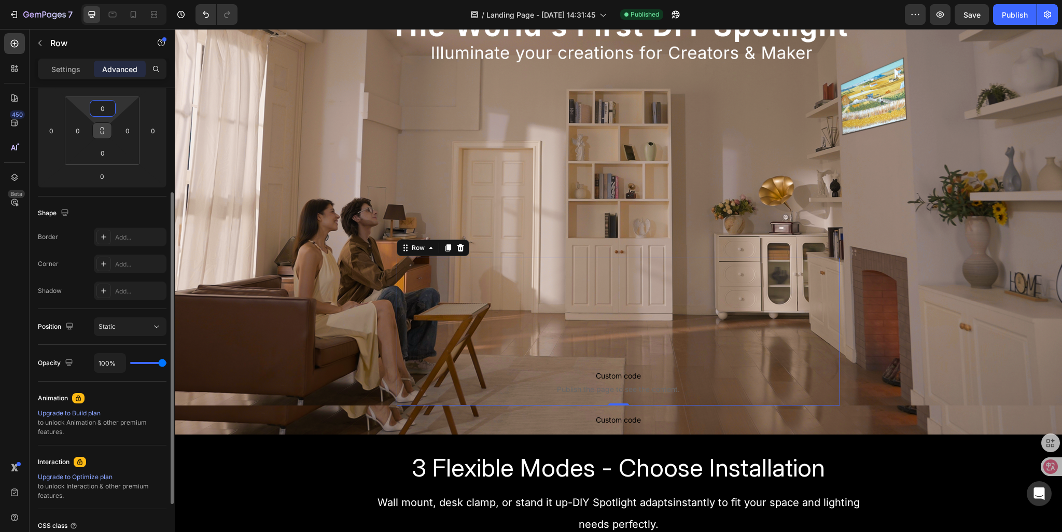
click at [101, 130] on icon at bounding box center [102, 131] width 8 height 8
click at [102, 107] on input "0" at bounding box center [102, 109] width 21 height 16
type input "1"
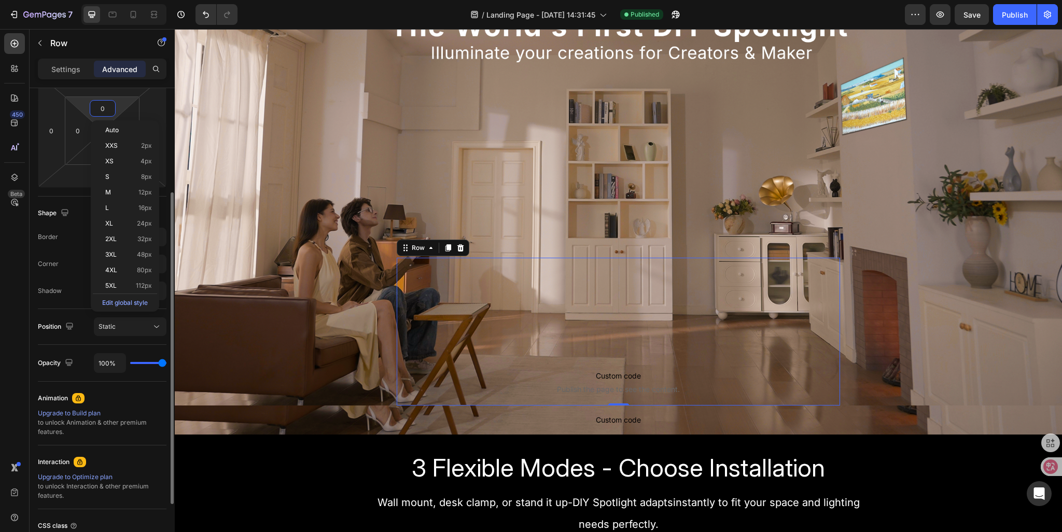
type input "1"
type input "2"
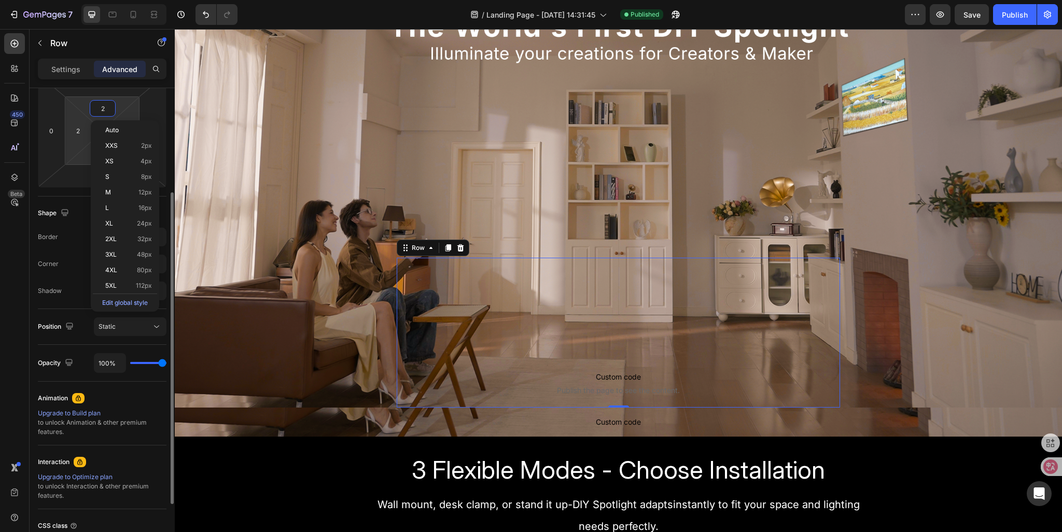
type input "3"
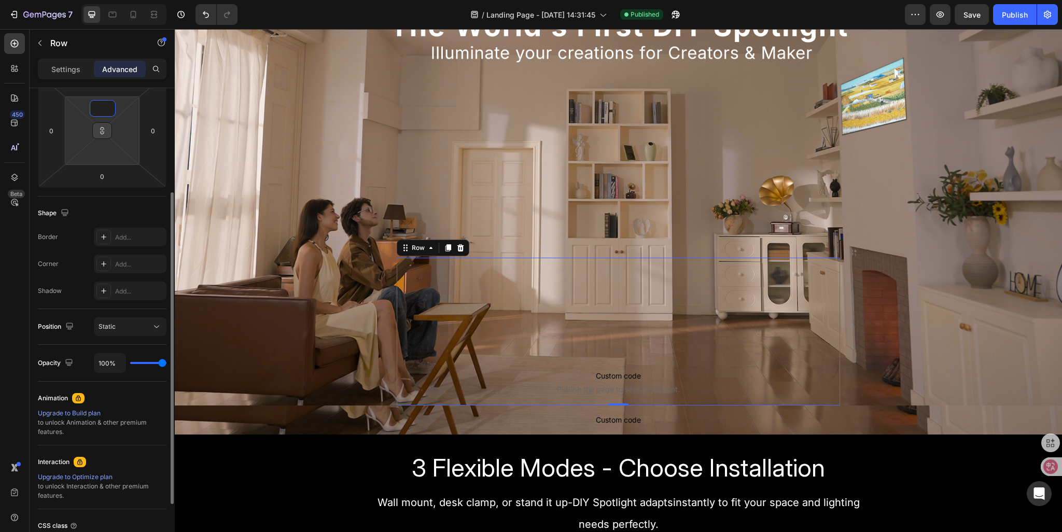
type input "0"
click at [751, 218] on div "Custom code Publish the page to see the content. Custom Code Row Sign Up Now to…" at bounding box center [618, 150] width 887 height 511
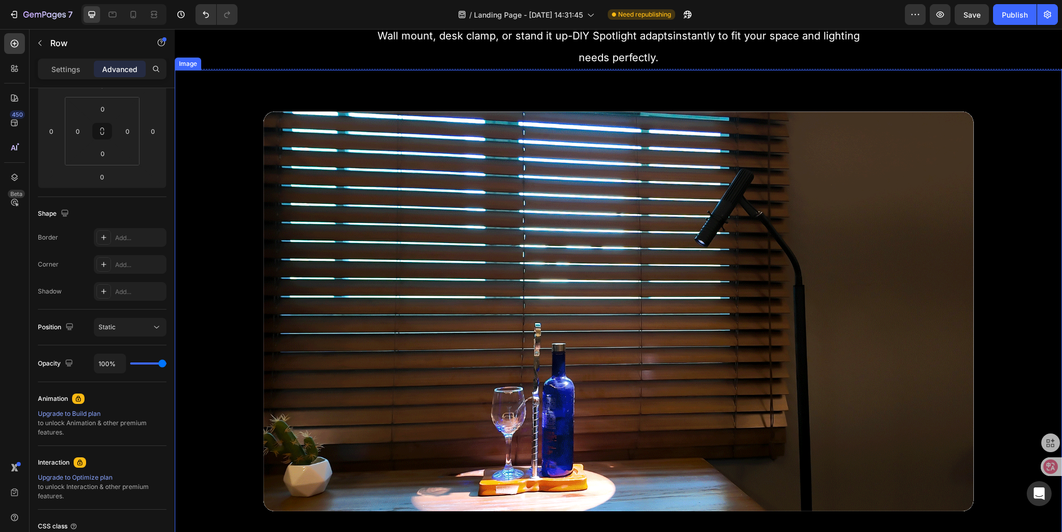
scroll to position [363, 0]
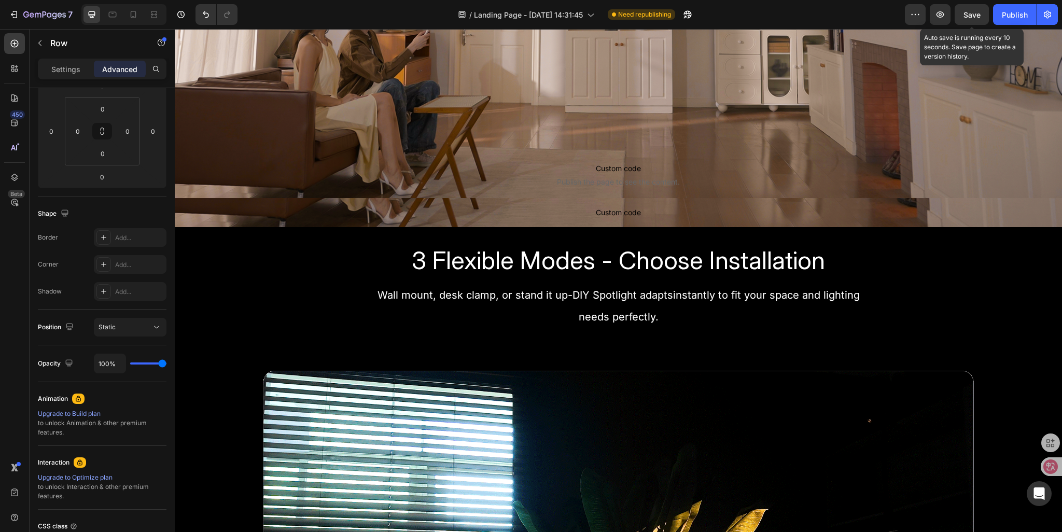
click at [972, 17] on span "Save" at bounding box center [972, 14] width 17 height 9
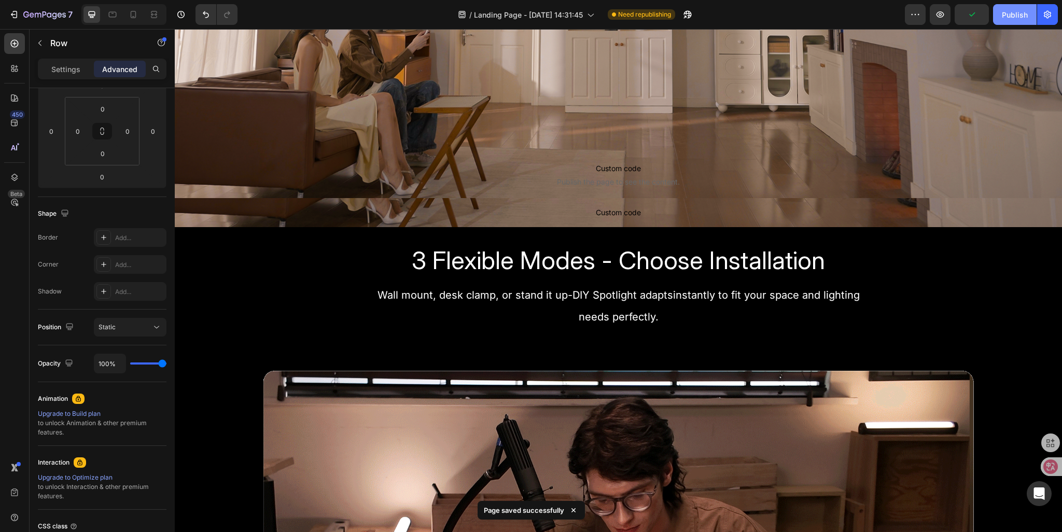
click at [1012, 17] on div "Publish" at bounding box center [1015, 14] width 26 height 11
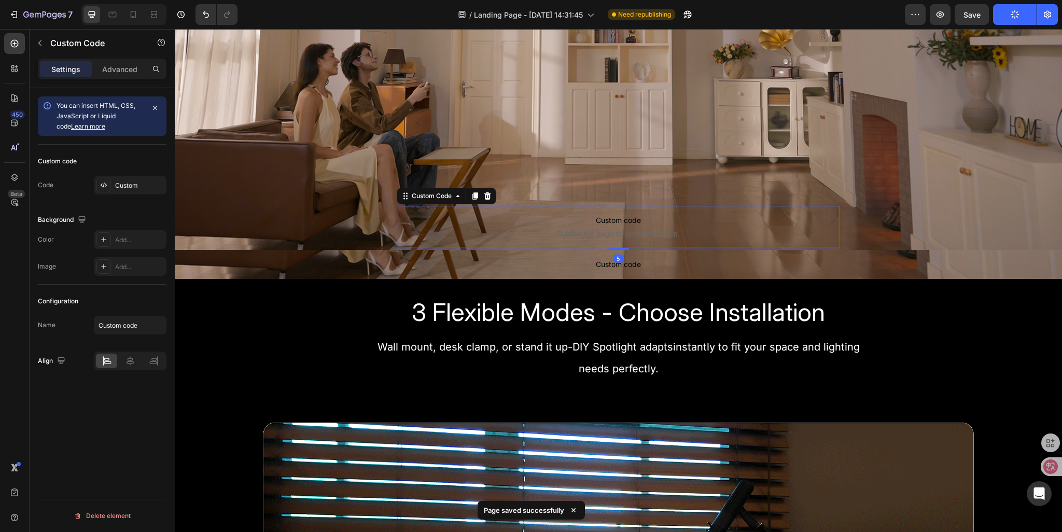
scroll to position [0, 0]
click at [612, 218] on span "Custom code" at bounding box center [619, 220] width 444 height 12
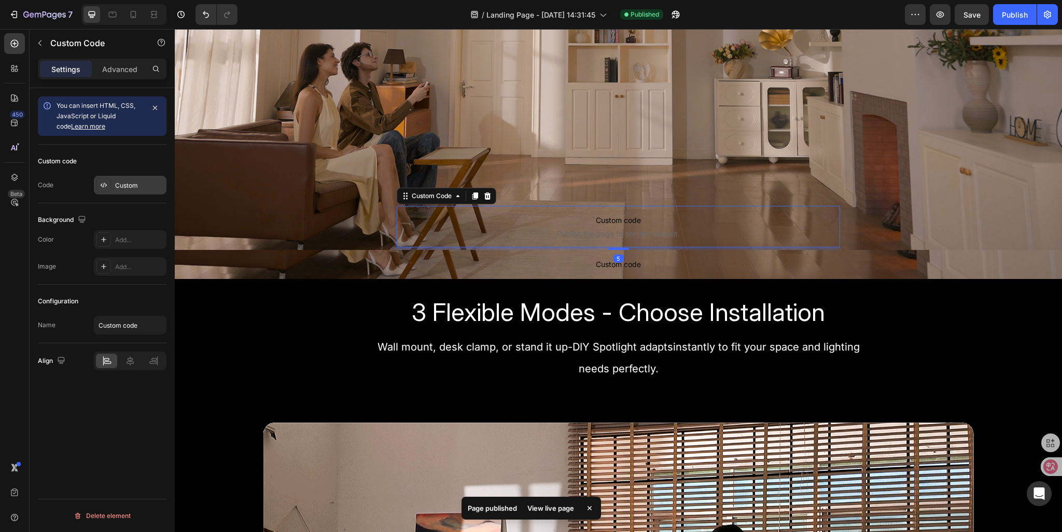
click at [122, 190] on div "Custom" at bounding box center [130, 185] width 73 height 19
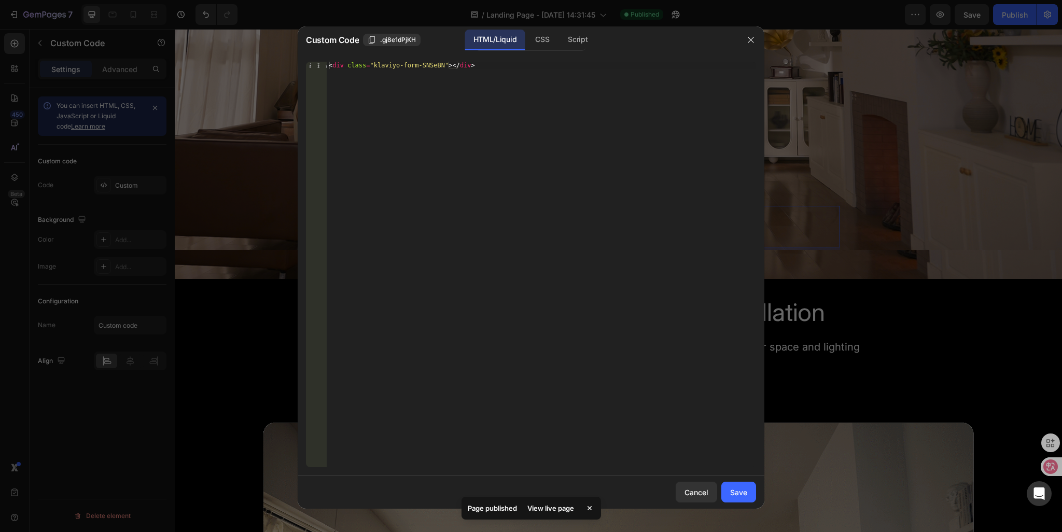
type textarea "<div class="klaviyo-form-SNSeBN"></div>"
click at [352, 96] on div "< div class = "klaviyo-form-SNSeBN" > </ div >" at bounding box center [541, 272] width 429 height 420
drag, startPoint x: 475, startPoint y: 67, endPoint x: 219, endPoint y: 58, distance: 255.3
click at [219, 58] on div "Custom Code .gj8e1dPjKH HTML/Liquid CSS Script <div class="klaviyo-form-SNSeBN"…" at bounding box center [531, 266] width 1062 height 532
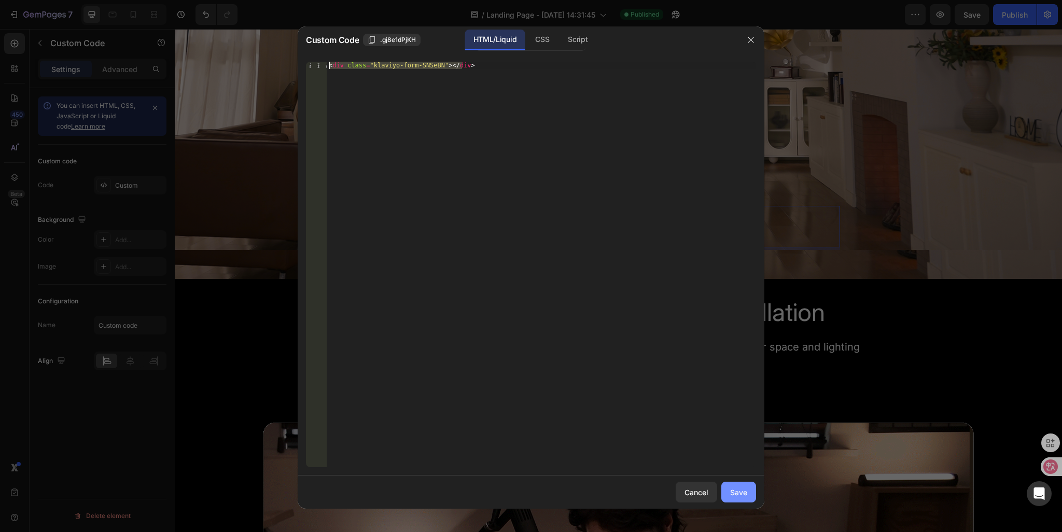
click at [741, 494] on div "Save" at bounding box center [738, 492] width 17 height 11
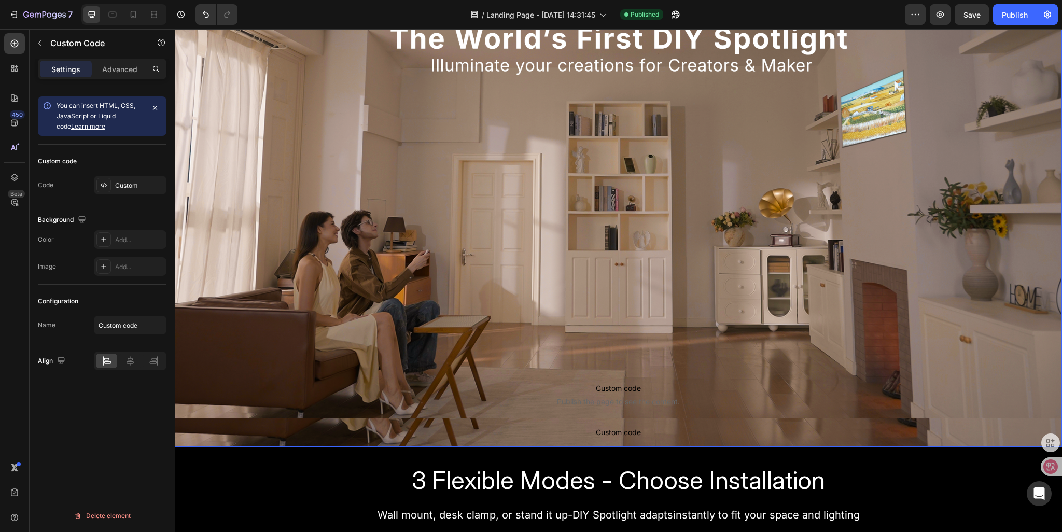
scroll to position [207, 0]
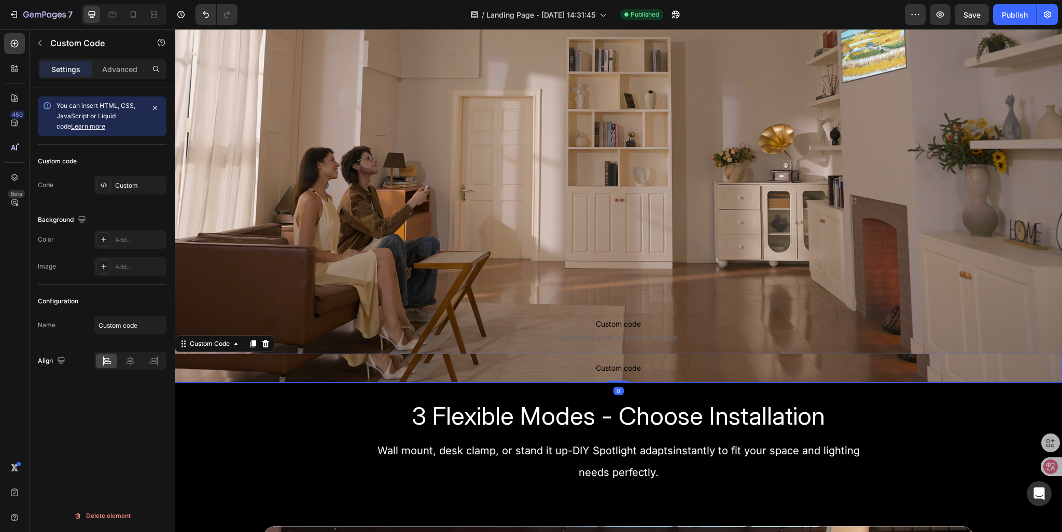
click at [587, 370] on span "Custom code" at bounding box center [618, 368] width 887 height 12
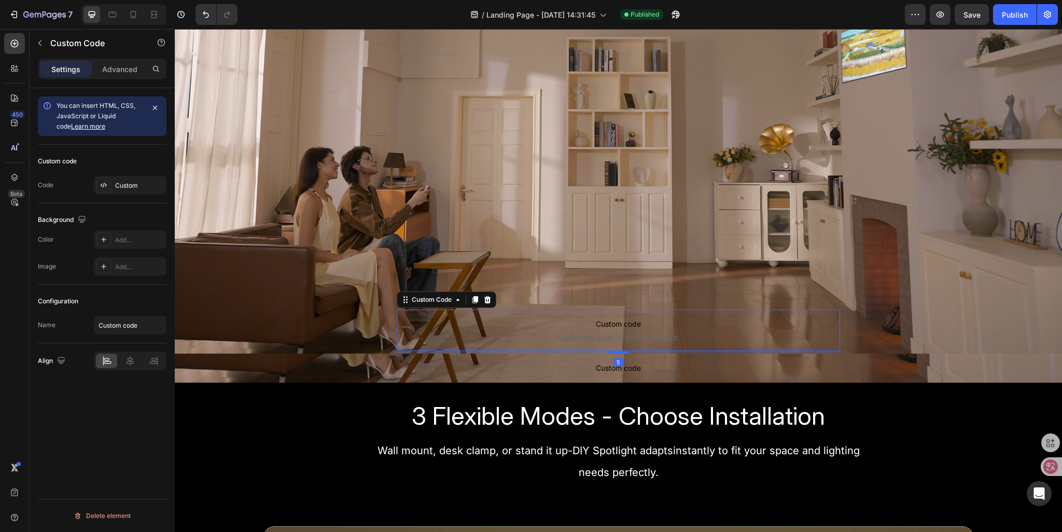
click at [593, 324] on span "Custom code" at bounding box center [619, 324] width 444 height 12
click at [485, 302] on icon at bounding box center [487, 299] width 7 height 7
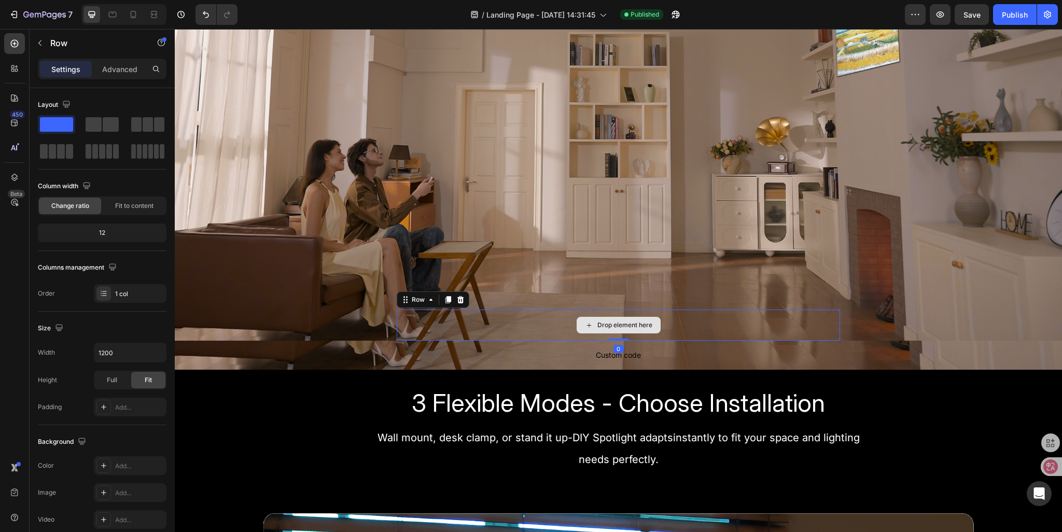
click at [409, 320] on div "Drop element here" at bounding box center [619, 325] width 444 height 31
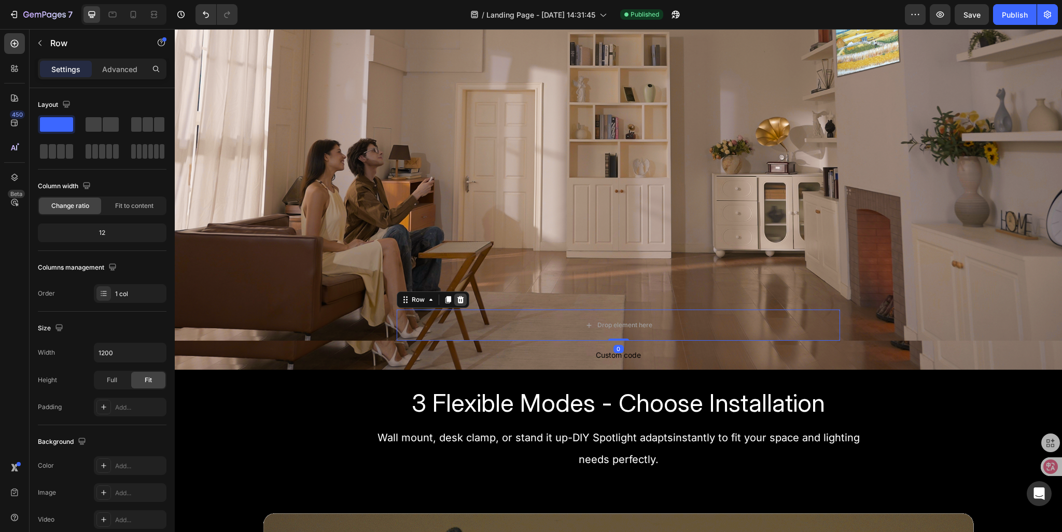
click at [456, 303] on icon at bounding box center [460, 300] width 8 height 8
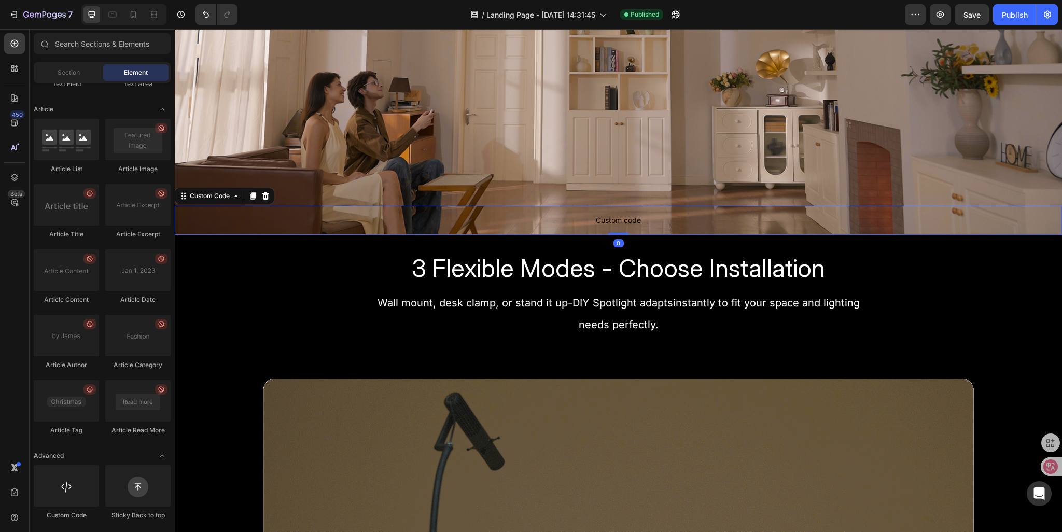
click at [562, 223] on span "Custom code" at bounding box center [618, 220] width 887 height 12
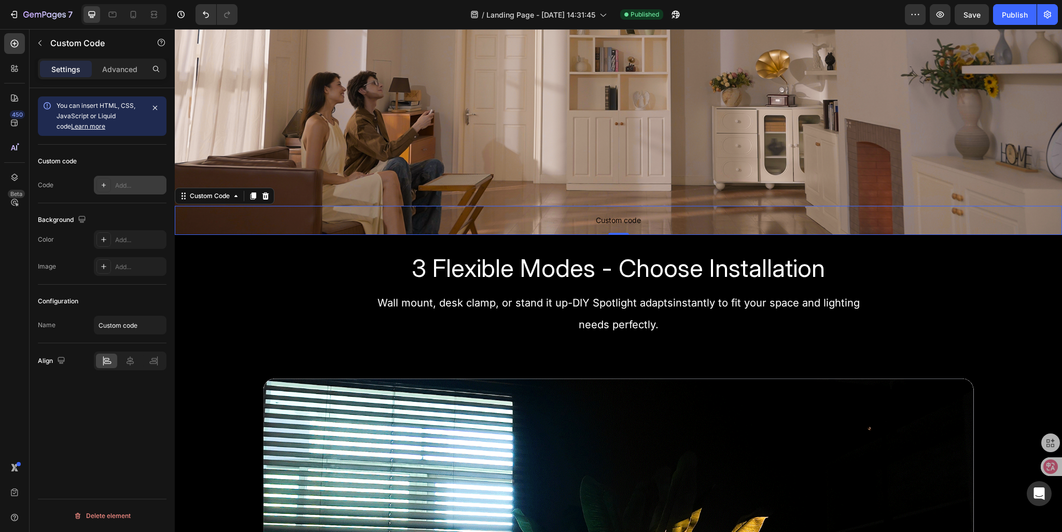
click at [126, 188] on div "Add..." at bounding box center [139, 185] width 49 height 9
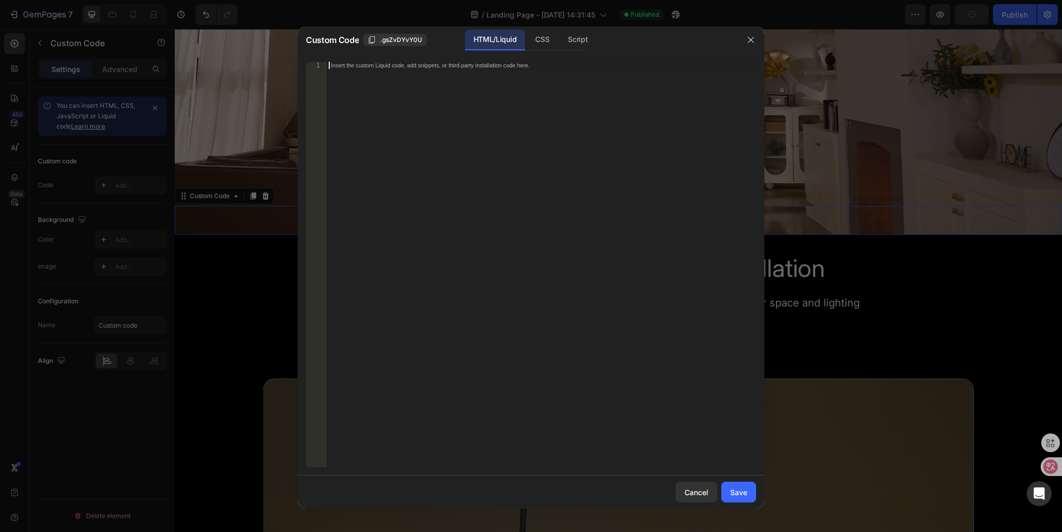
drag, startPoint x: 331, startPoint y: 64, endPoint x: 626, endPoint y: 84, distance: 294.7
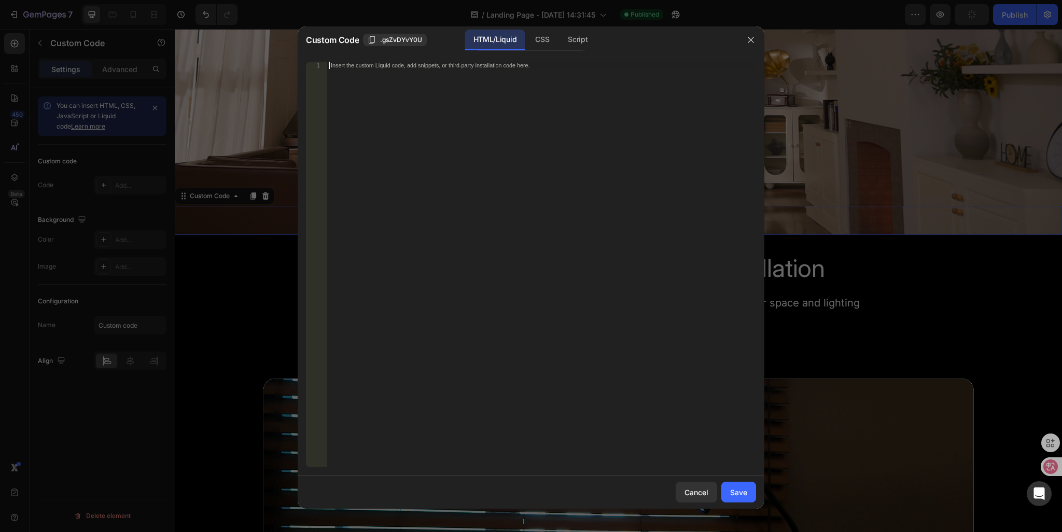
click at [626, 84] on div "Insert the custom Liquid code, add snippets, or third-party installation code h…" at bounding box center [541, 272] width 429 height 420
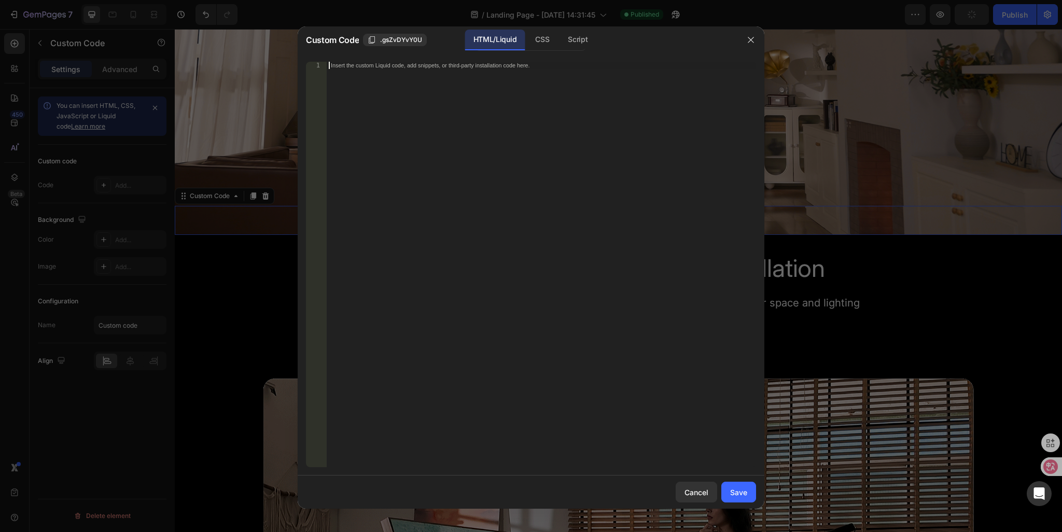
paste textarea "<div class="klaviyo-form-VNuwN5"></div>"
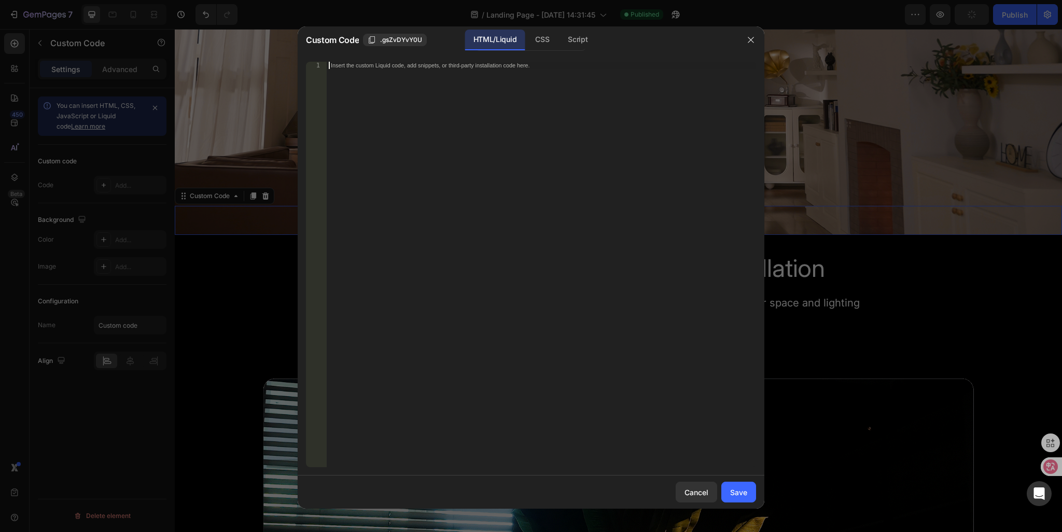
type textarea "<div class="klaviyo-form-VNuwN5"></div>"
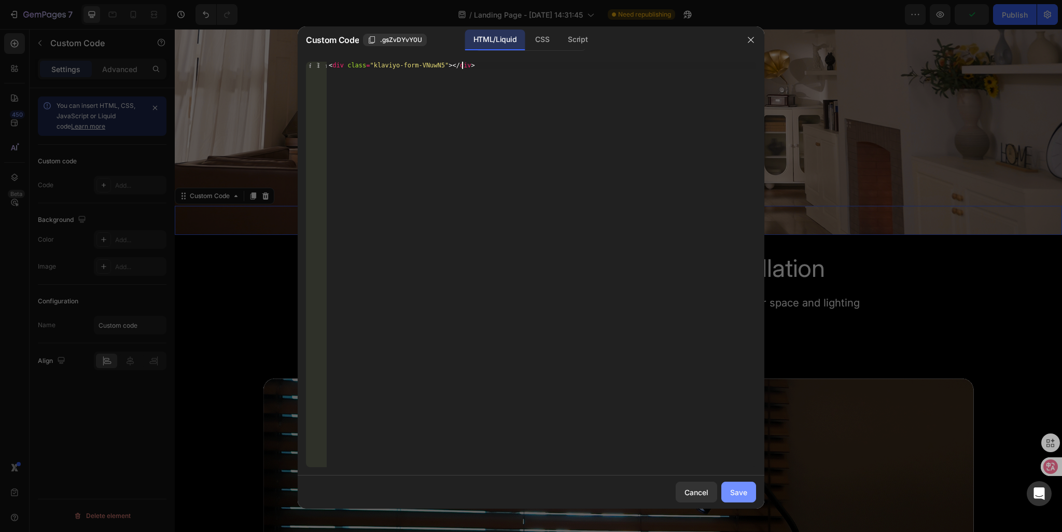
click at [740, 491] on div "Save" at bounding box center [738, 492] width 17 height 11
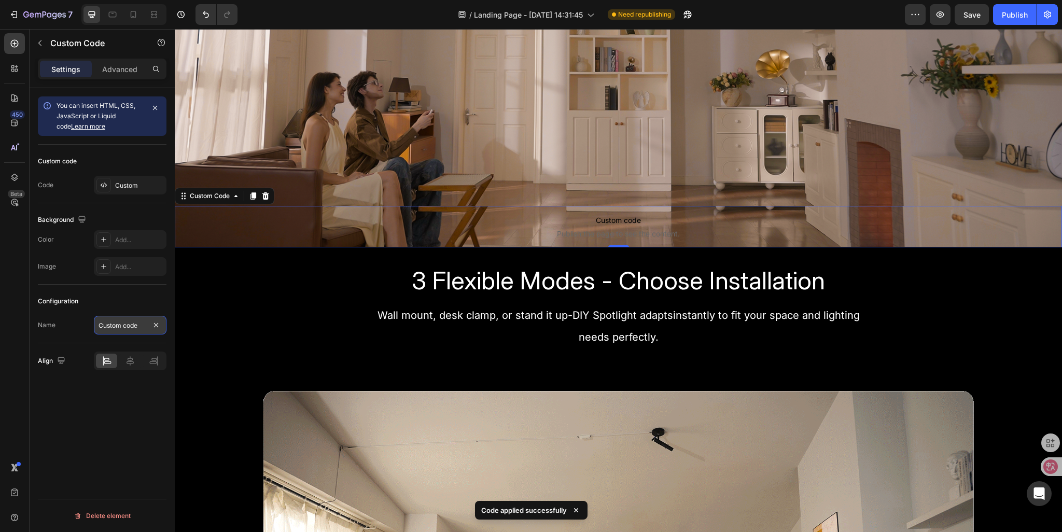
click at [145, 324] on input "Custom code" at bounding box center [130, 325] width 73 height 19
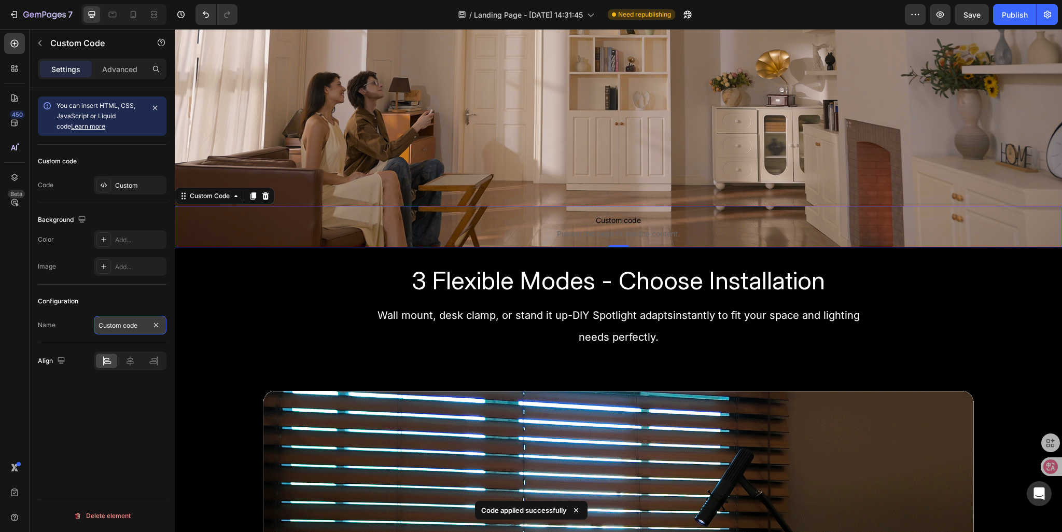
click at [144, 323] on input "Custom code" at bounding box center [130, 325] width 73 height 19
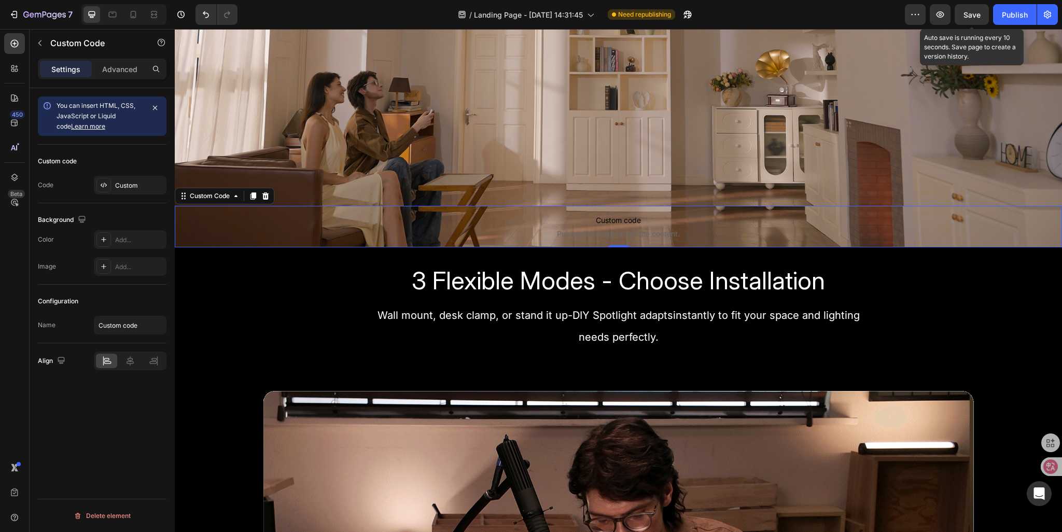
click at [977, 19] on div "Save" at bounding box center [972, 14] width 17 height 11
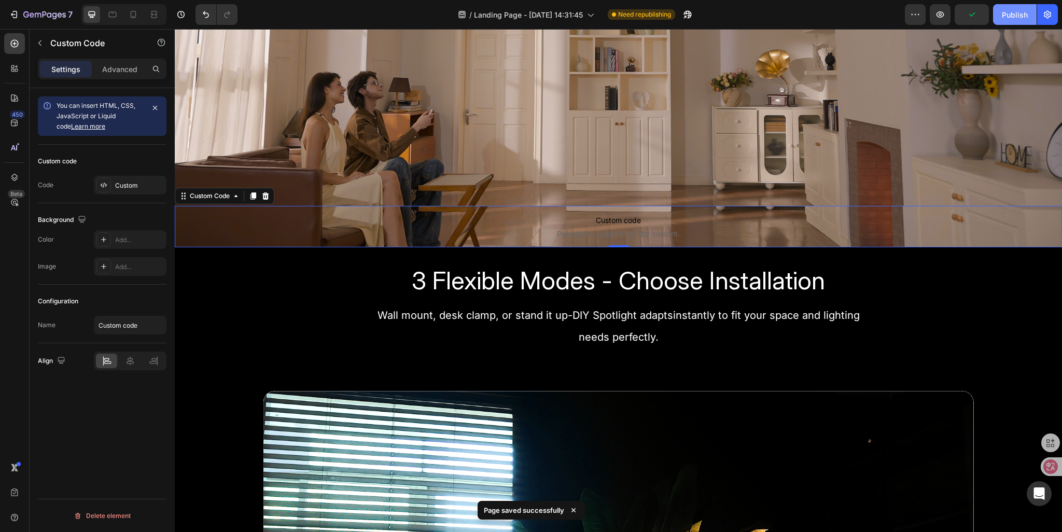
click at [1011, 19] on div "Publish" at bounding box center [1015, 14] width 26 height 11
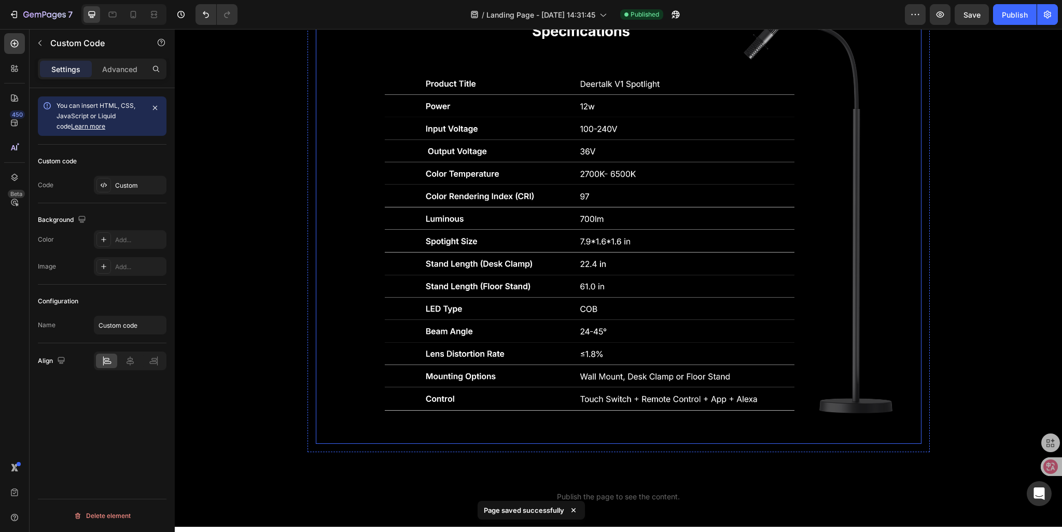
scroll to position [2844, 0]
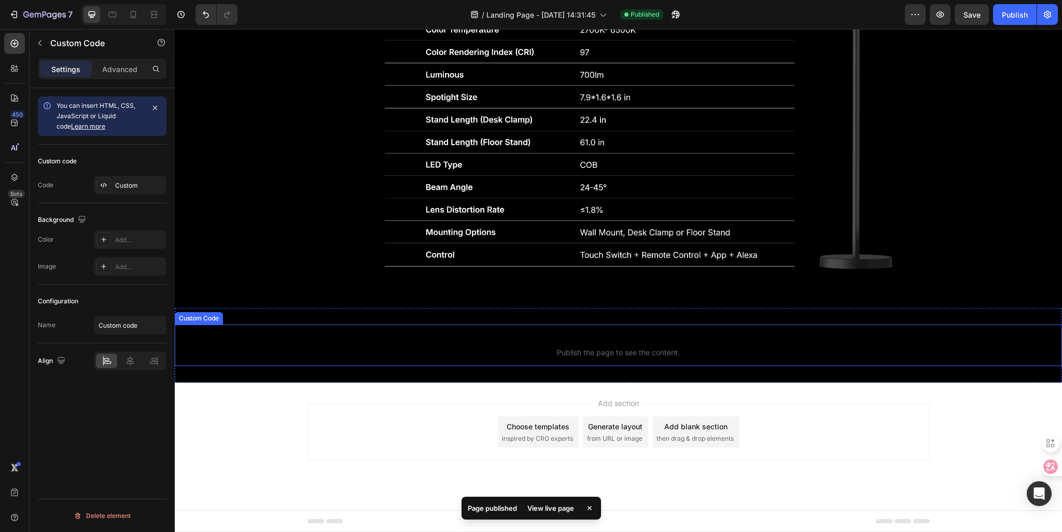
click at [579, 350] on span "Publish the page to see the content." at bounding box center [618, 353] width 887 height 10
click at [129, 185] on div "Custom" at bounding box center [139, 185] width 49 height 9
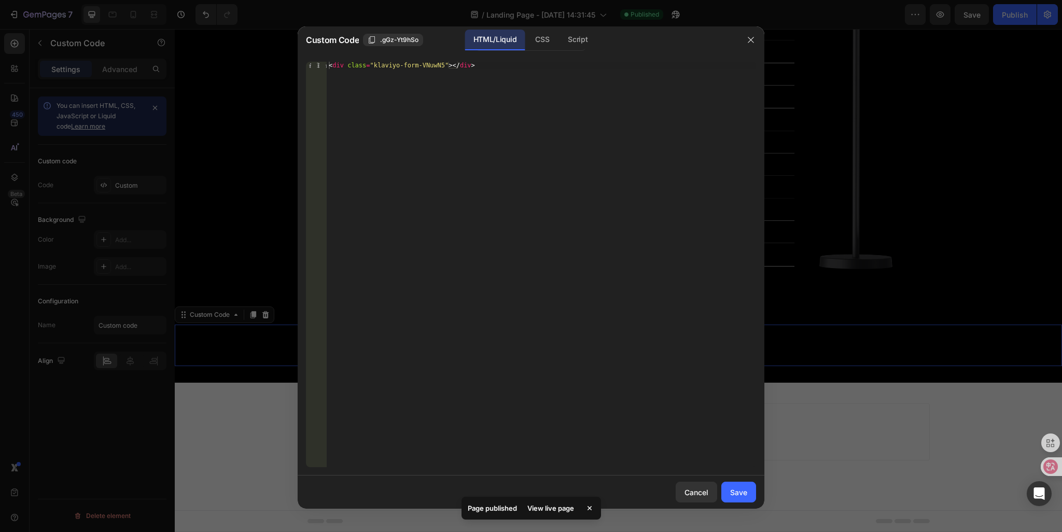
type textarea "<div class="klaviyo-form-VNuwN5"></div>"
click at [502, 64] on div "< div class = "klaviyo-form-VNuwN5" > </ div >" at bounding box center [541, 272] width 429 height 420
paste textarea "<div class="klaviyo-form-VNuwN5"></div>"
type textarea "<div class="klaviyo-form-VNuwN5"></div>"
drag, startPoint x: 488, startPoint y: 72, endPoint x: 284, endPoint y: 73, distance: 203.3
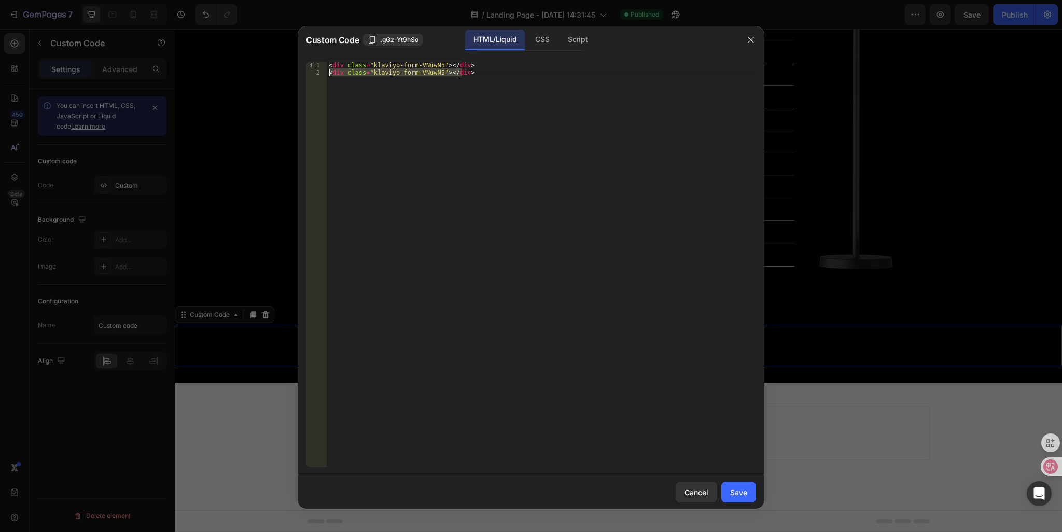
click at [284, 73] on div "Custom Code .gGz-Yt9hSo HTML/Liquid CSS Script <div class="klaviyo-form-VNuwN5"…" at bounding box center [531, 266] width 1062 height 532
type textarea "<div class="klaviyo-form-VNuwN5"></div>"
click at [748, 496] on button "Save" at bounding box center [738, 492] width 35 height 21
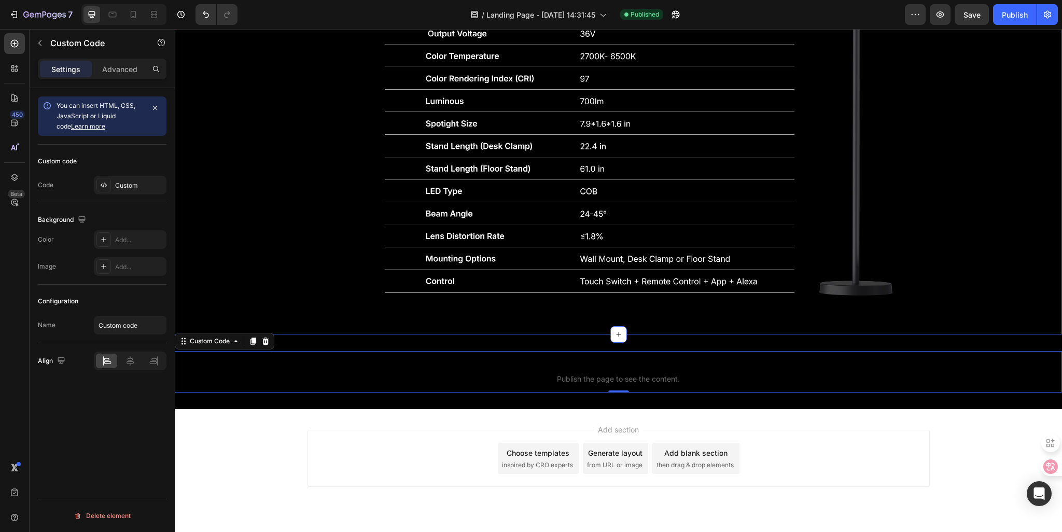
scroll to position [2793, 0]
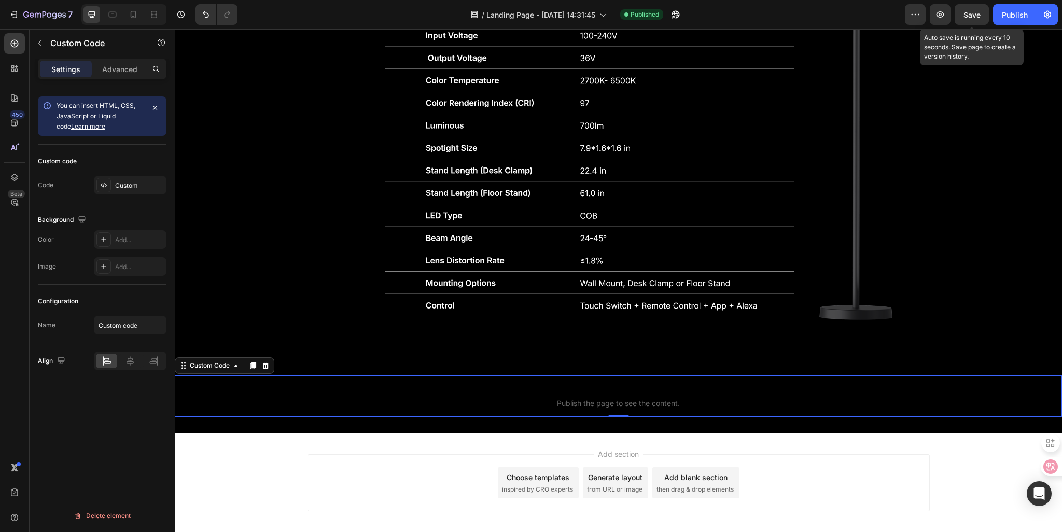
click at [970, 19] on div "Save" at bounding box center [972, 14] width 17 height 11
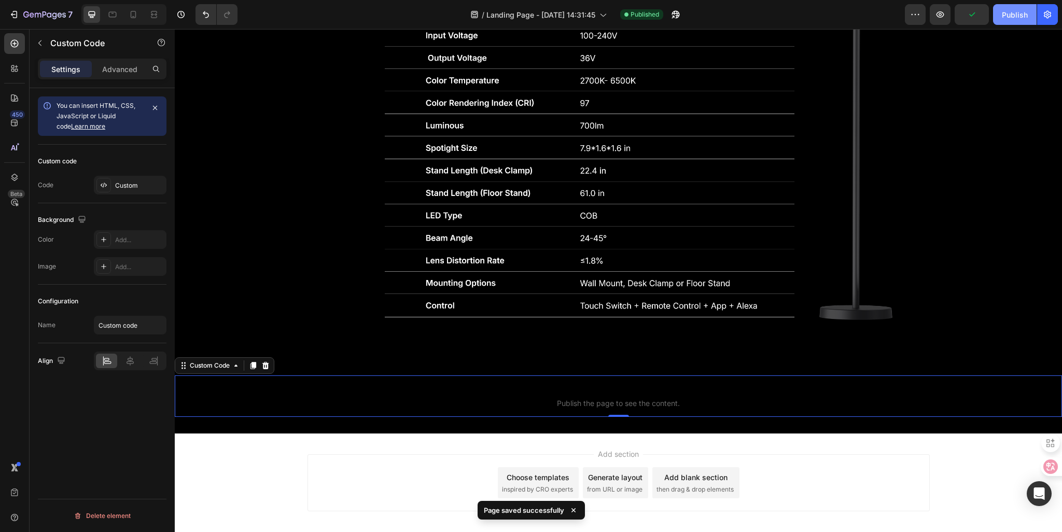
click at [1014, 19] on div "Publish" at bounding box center [1015, 14] width 26 height 11
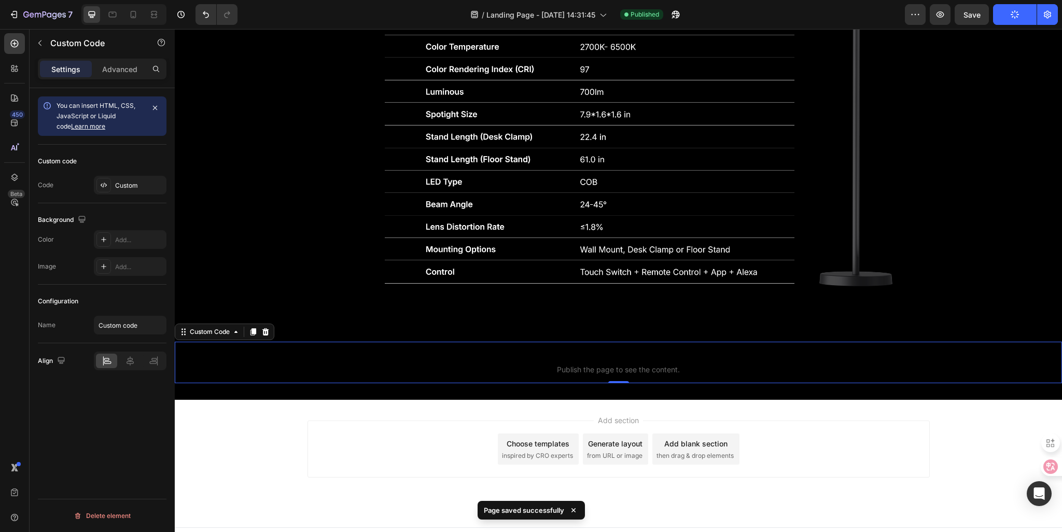
scroll to position [2844, 0]
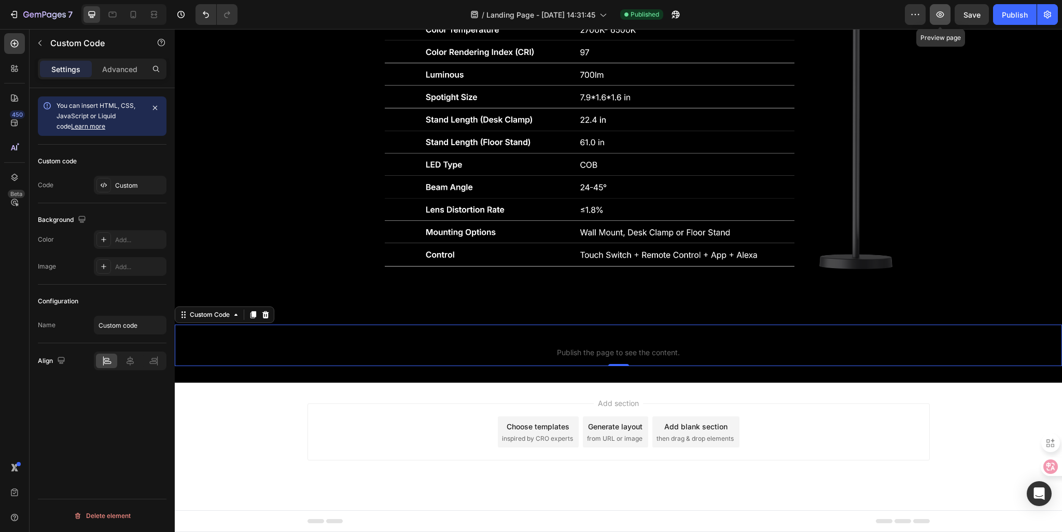
click at [934, 17] on button "button" at bounding box center [940, 14] width 21 height 21
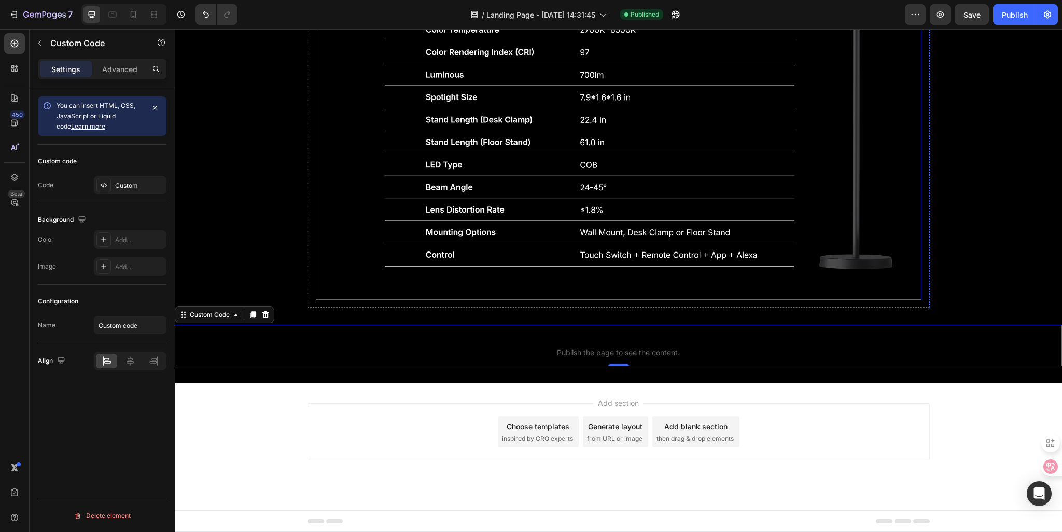
click at [432, 282] on img at bounding box center [619, 72] width 606 height 454
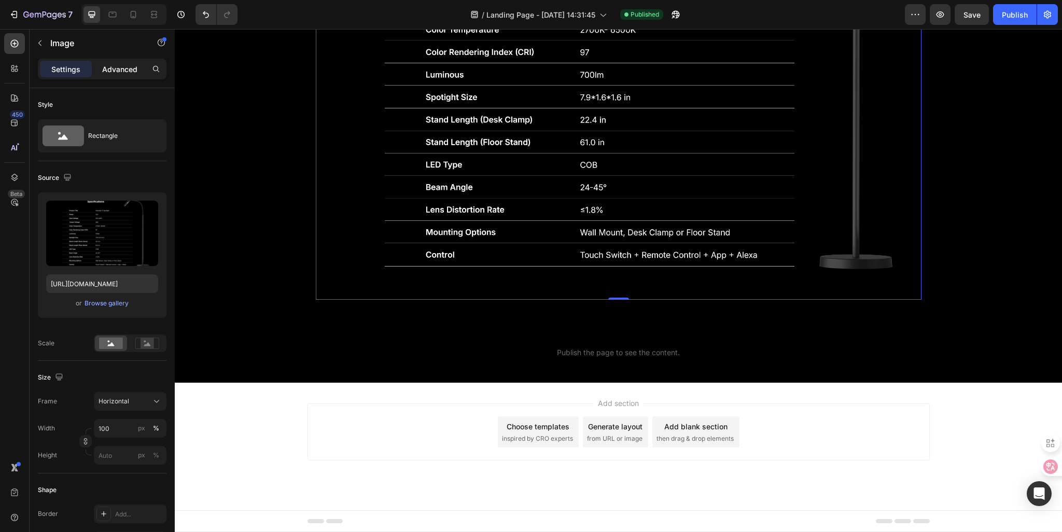
click at [104, 71] on p "Advanced" at bounding box center [119, 69] width 35 height 11
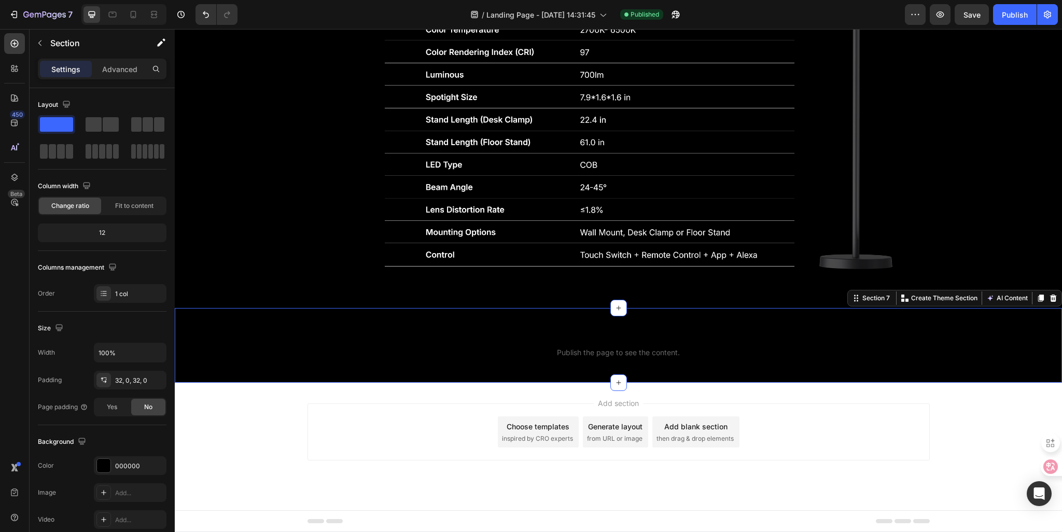
click at [615, 318] on div "Custom code Publish the page to see the content. Custom Code Section 7 You can …" at bounding box center [618, 345] width 887 height 75
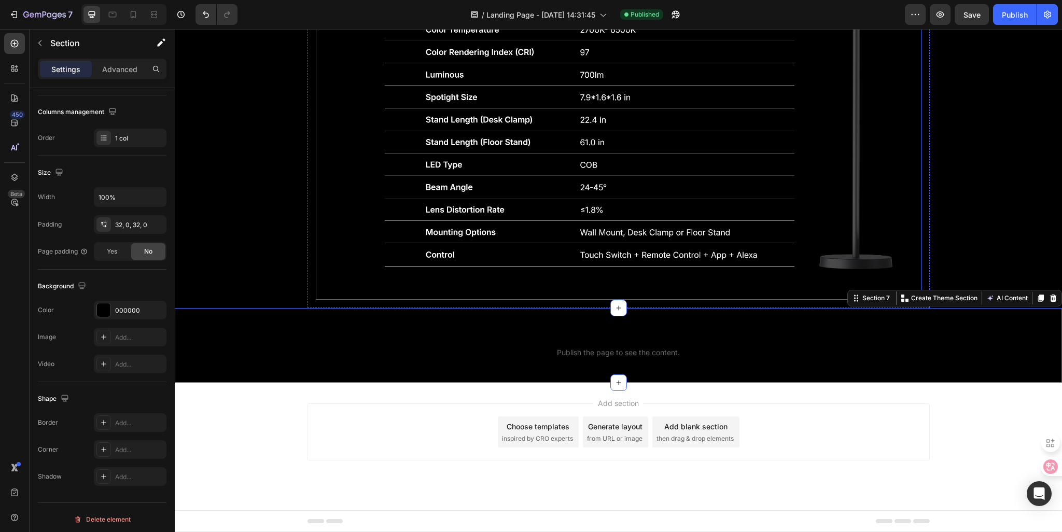
click at [583, 292] on img at bounding box center [619, 72] width 606 height 454
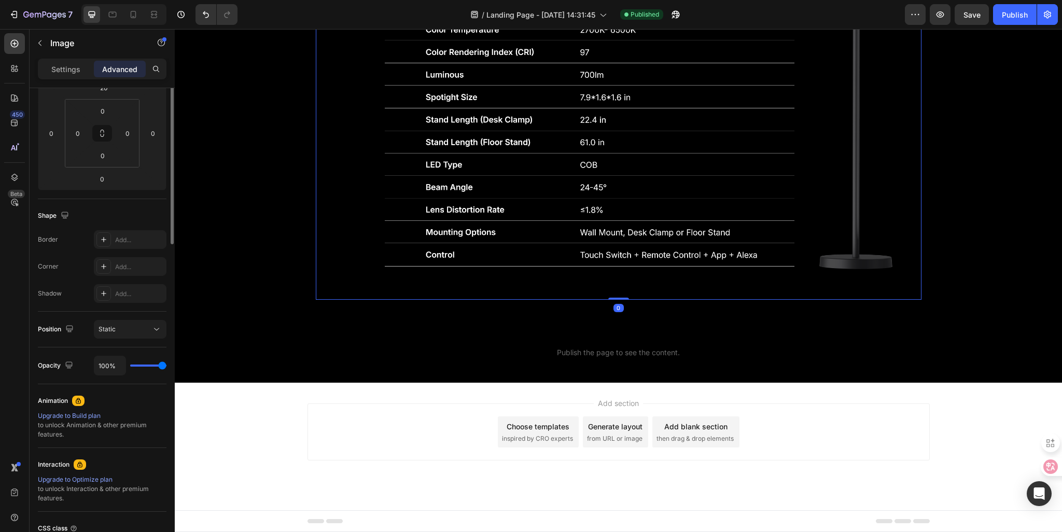
scroll to position [0, 0]
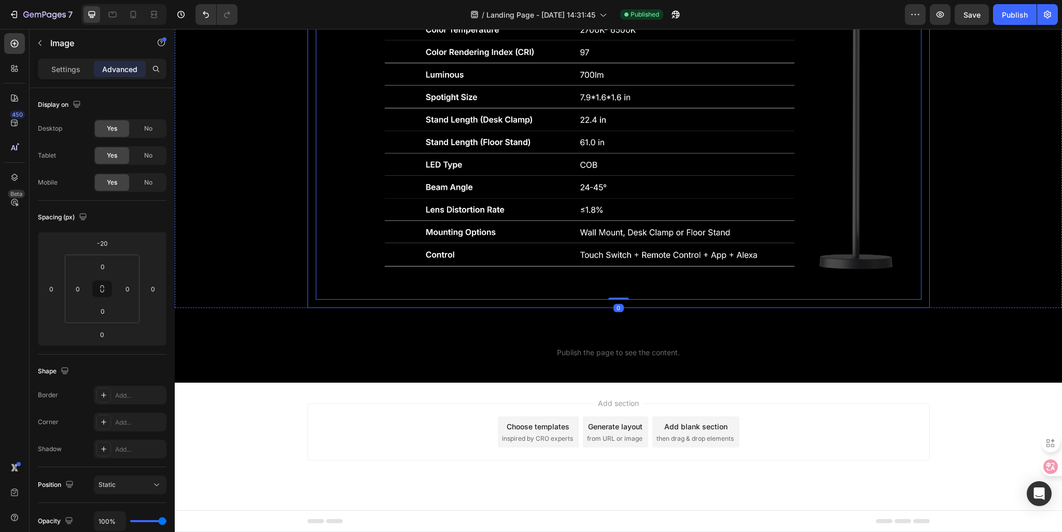
click at [589, 307] on div "Image 0 Row" at bounding box center [619, 78] width 622 height 461
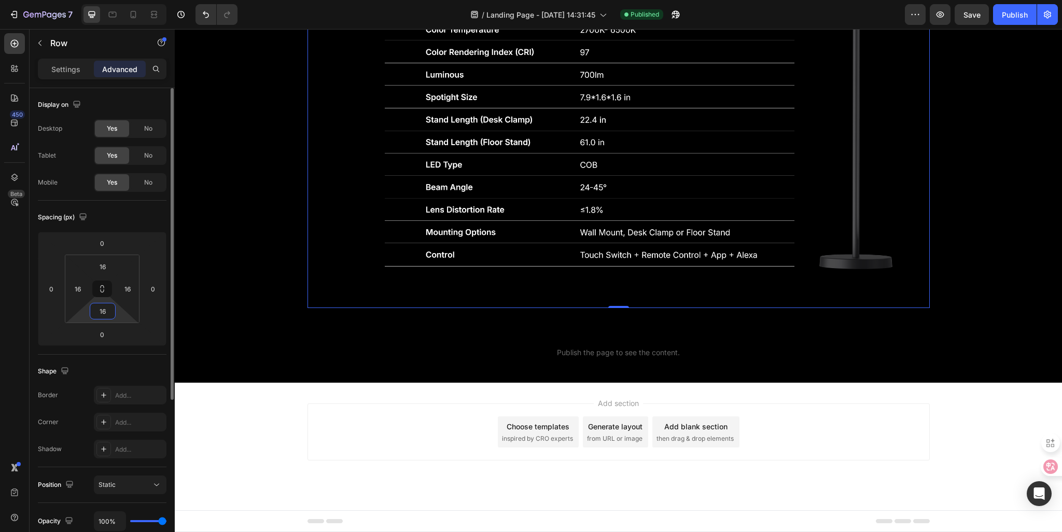
click at [110, 318] on input "16" at bounding box center [102, 311] width 21 height 16
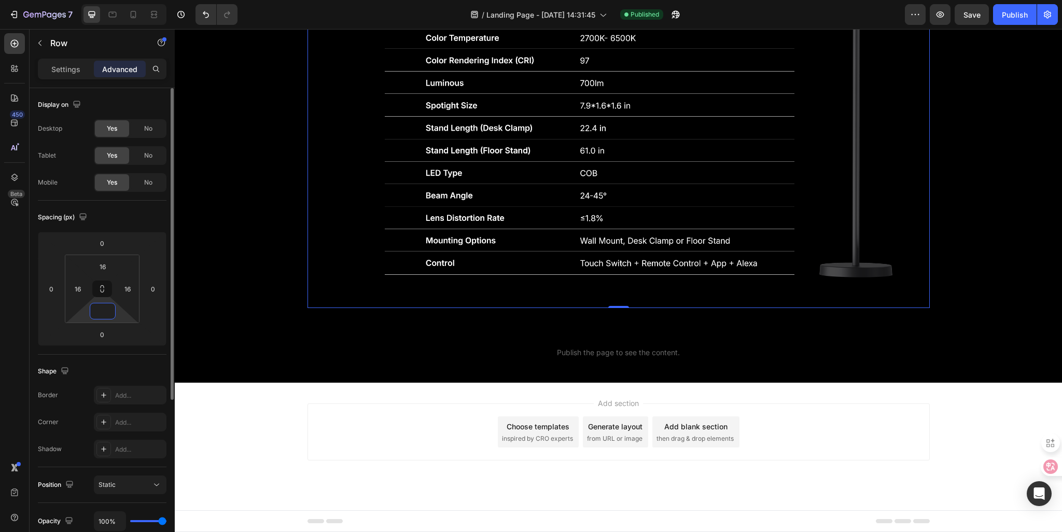
scroll to position [2836, 0]
type input "0"
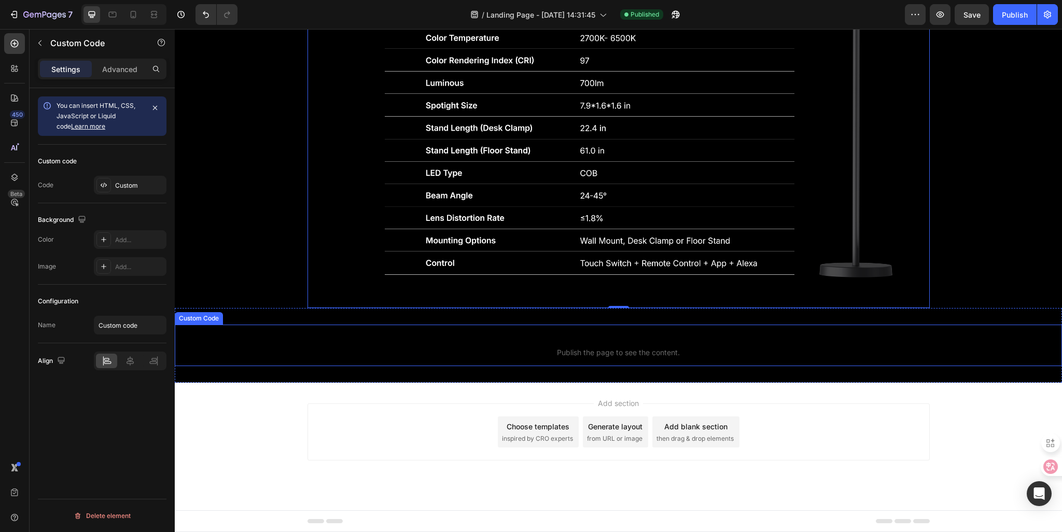
click at [345, 334] on span "Custom code" at bounding box center [618, 339] width 887 height 12
click at [498, 306] on img at bounding box center [619, 81] width 606 height 454
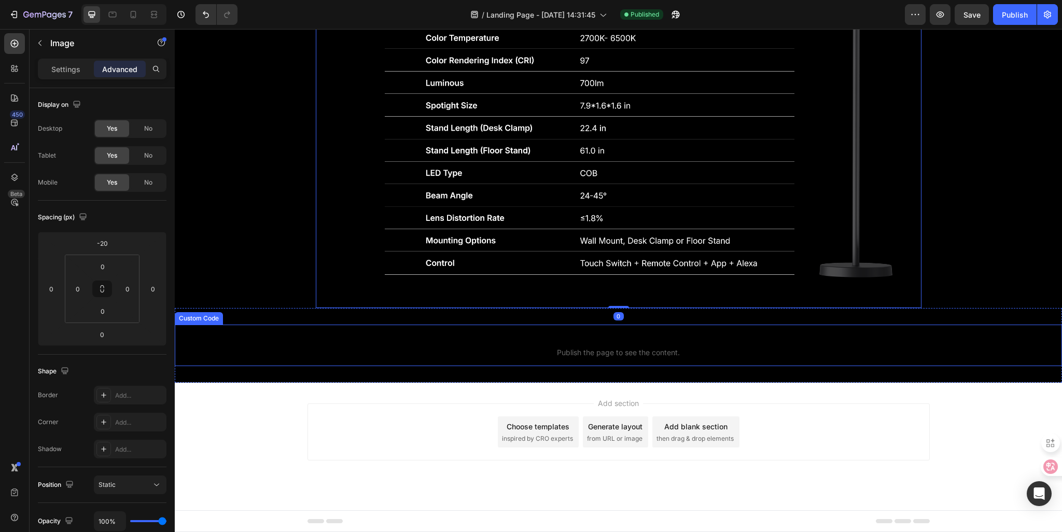
click at [498, 333] on span "Custom code" at bounding box center [618, 339] width 887 height 12
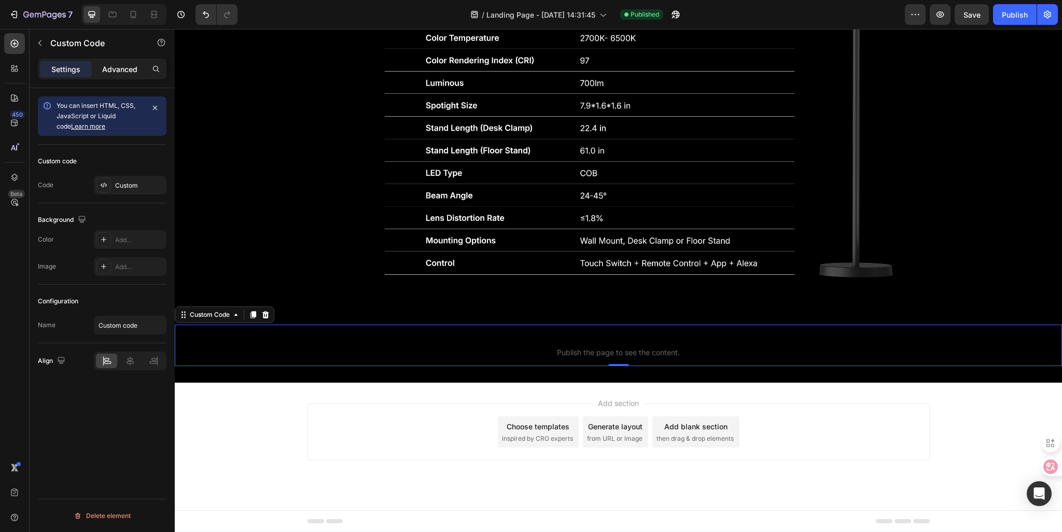
click at [108, 71] on p "Advanced" at bounding box center [119, 69] width 35 height 11
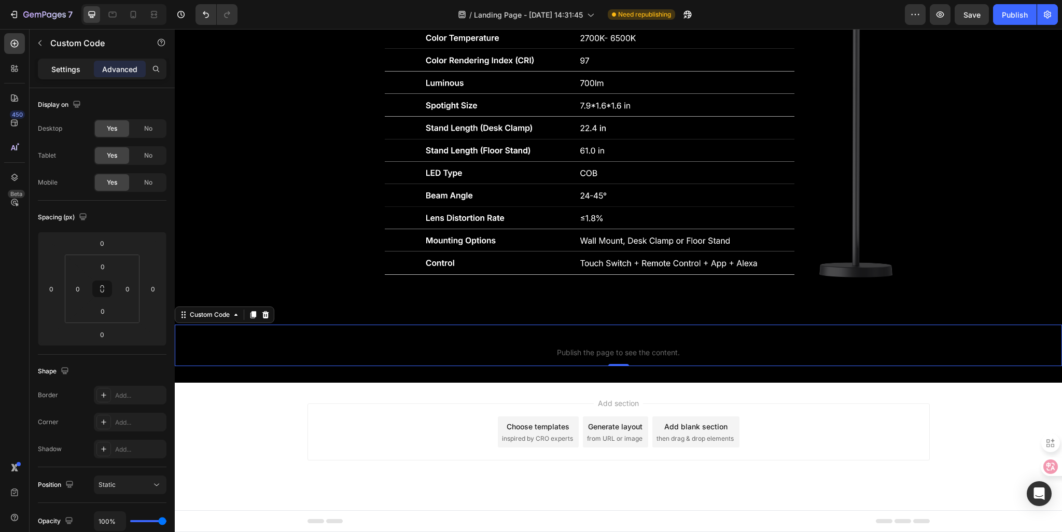
click at [48, 72] on div "Settings" at bounding box center [66, 69] width 52 height 17
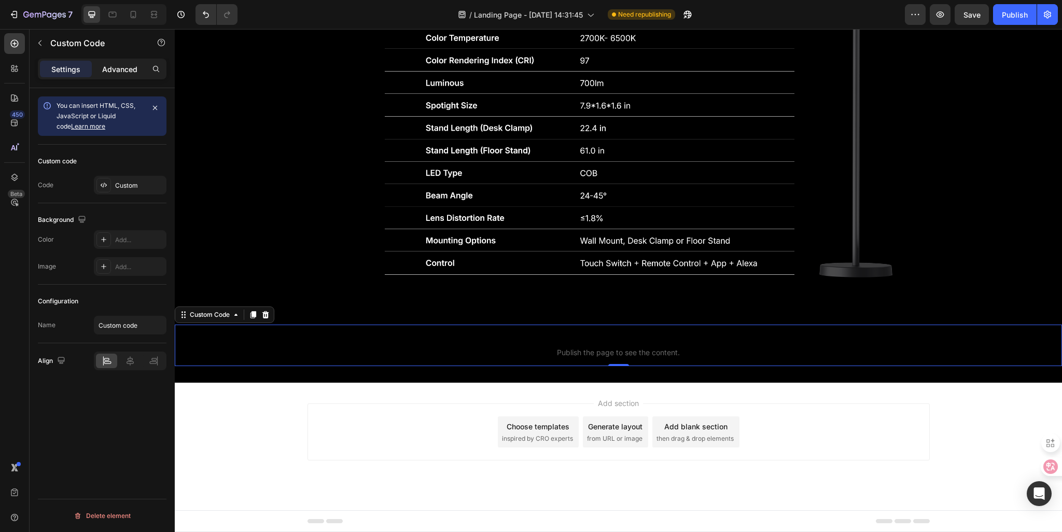
click at [102, 66] on div "Advanced" at bounding box center [120, 69] width 52 height 17
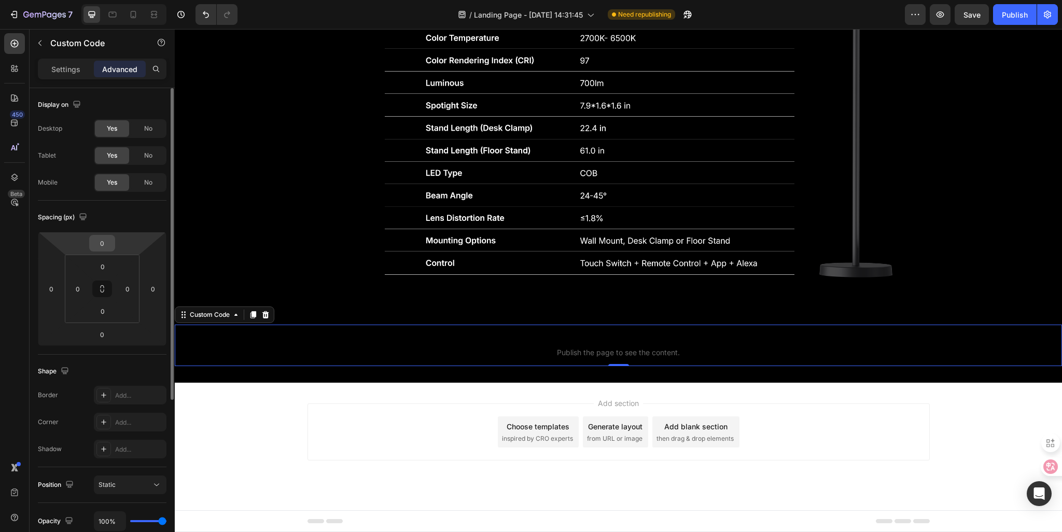
click at [110, 239] on input "0" at bounding box center [102, 243] width 21 height 16
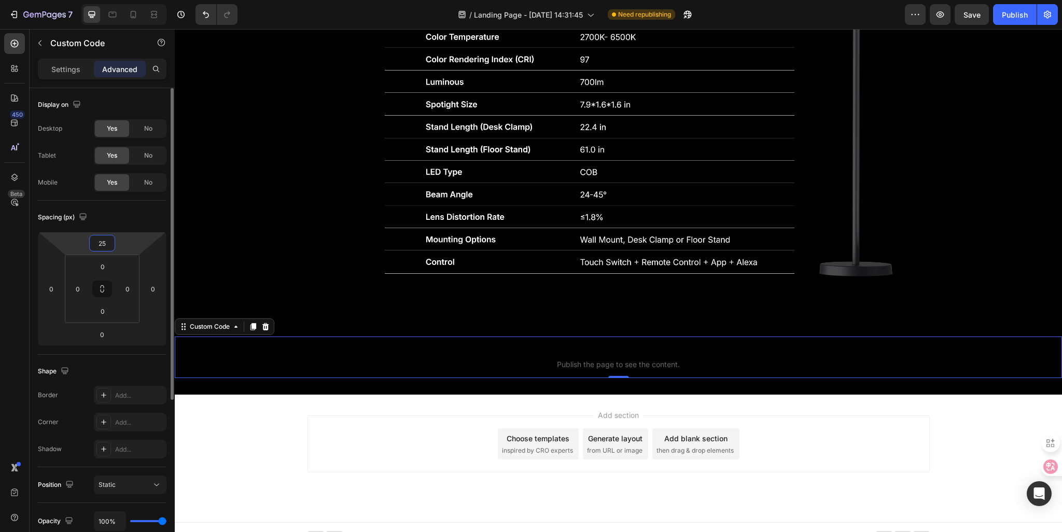
type input "-25"
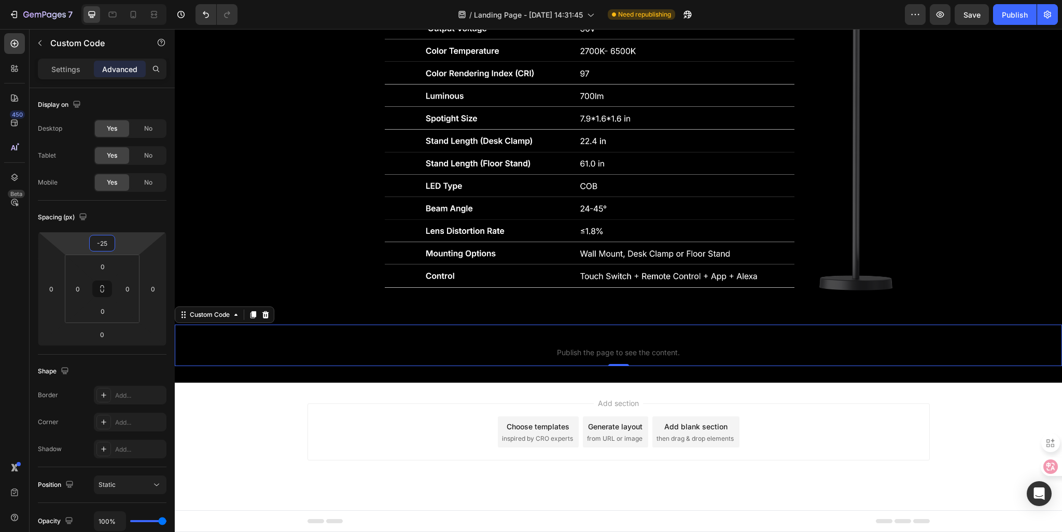
click at [371, 430] on div "Add section Choose templates inspired by CRO experts Generate layout from URL o…" at bounding box center [619, 432] width 622 height 57
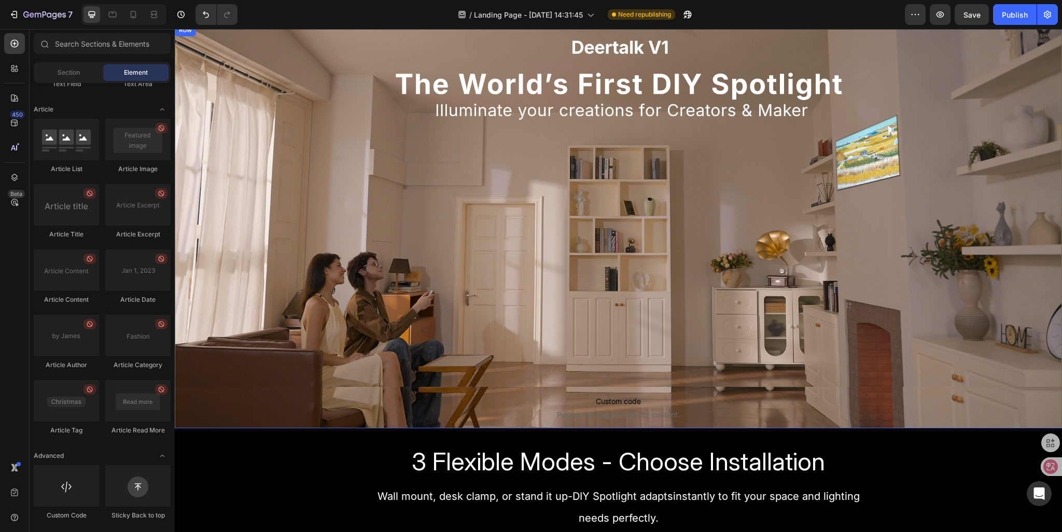
scroll to position [52, 0]
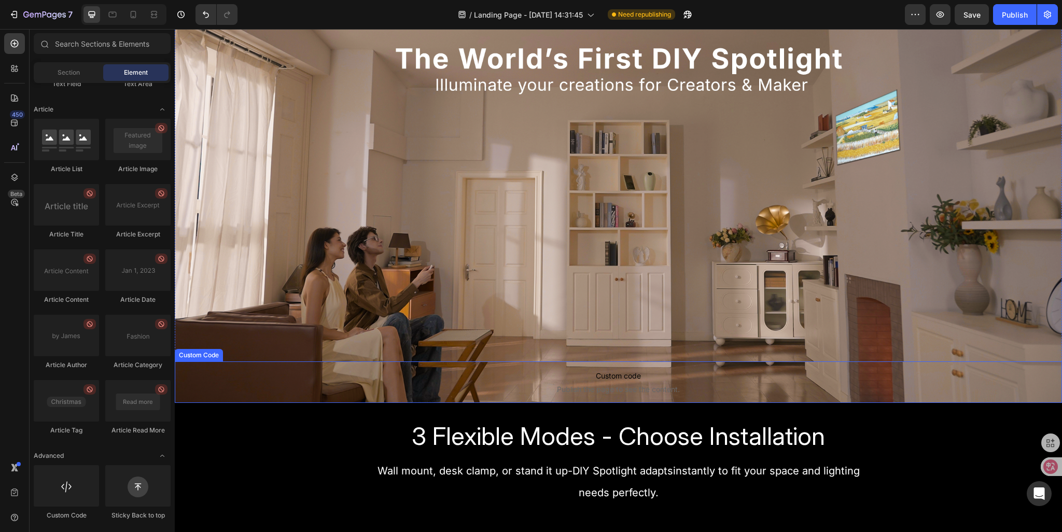
click at [554, 377] on span "Custom code" at bounding box center [618, 376] width 887 height 12
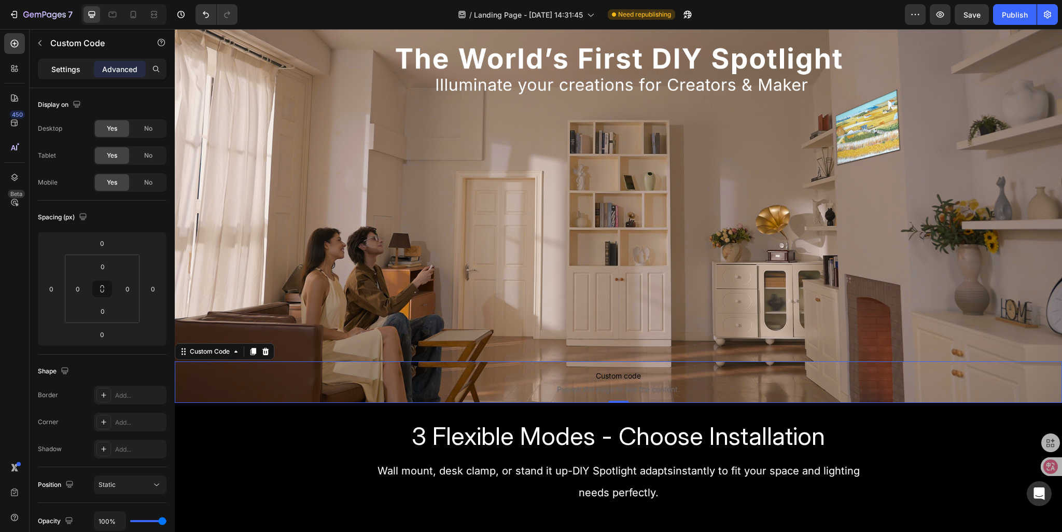
click at [60, 71] on p "Settings" at bounding box center [65, 69] width 29 height 11
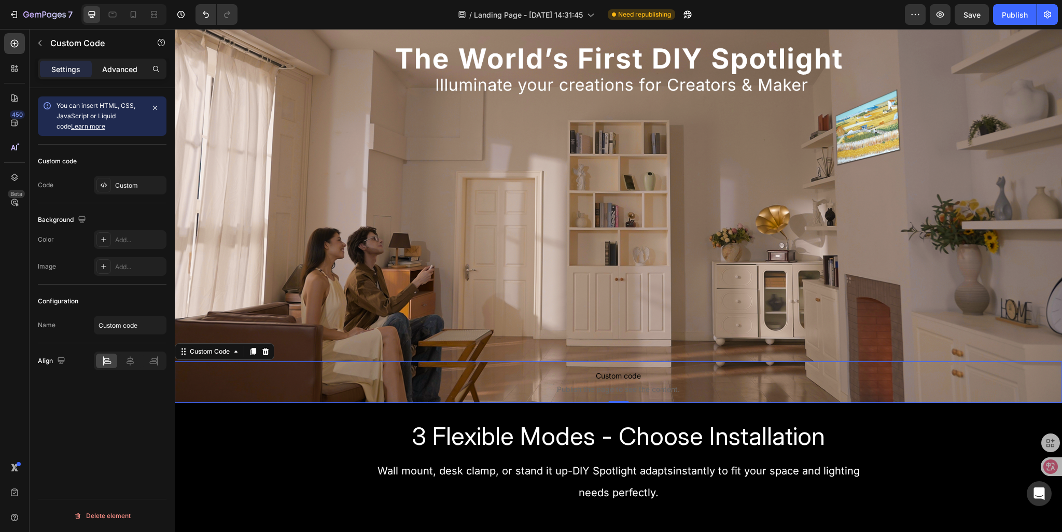
click at [104, 73] on p "Advanced" at bounding box center [119, 69] width 35 height 11
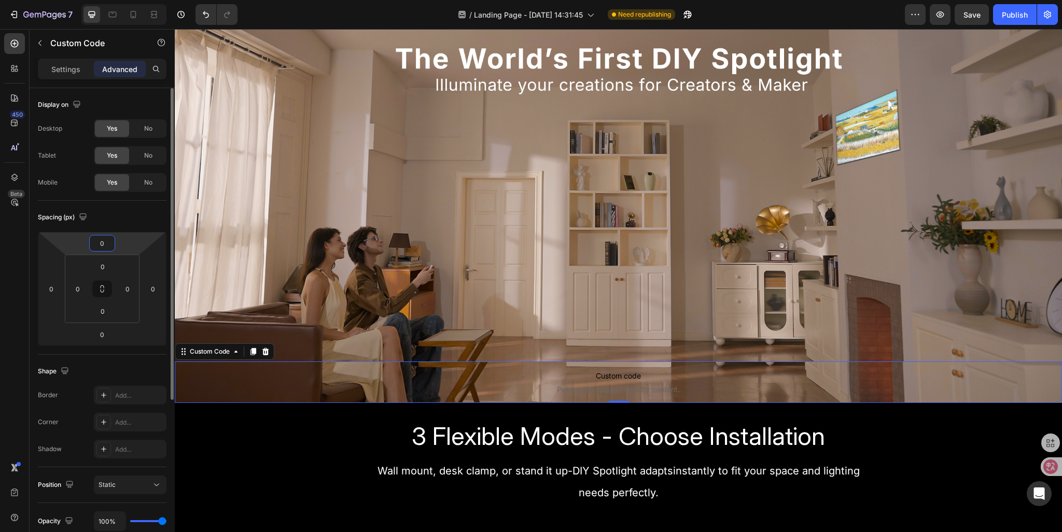
click at [102, 241] on input "0" at bounding box center [102, 243] width 21 height 16
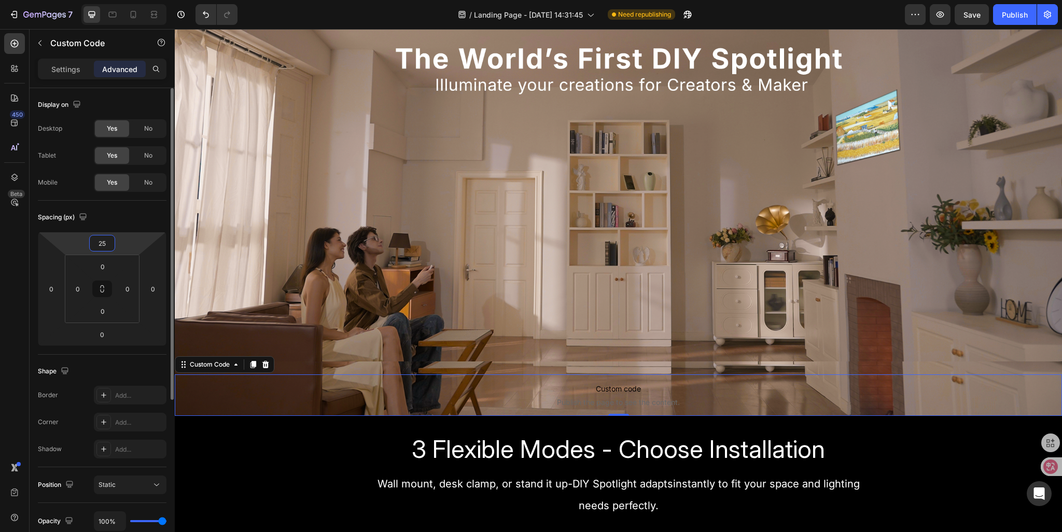
type input "2"
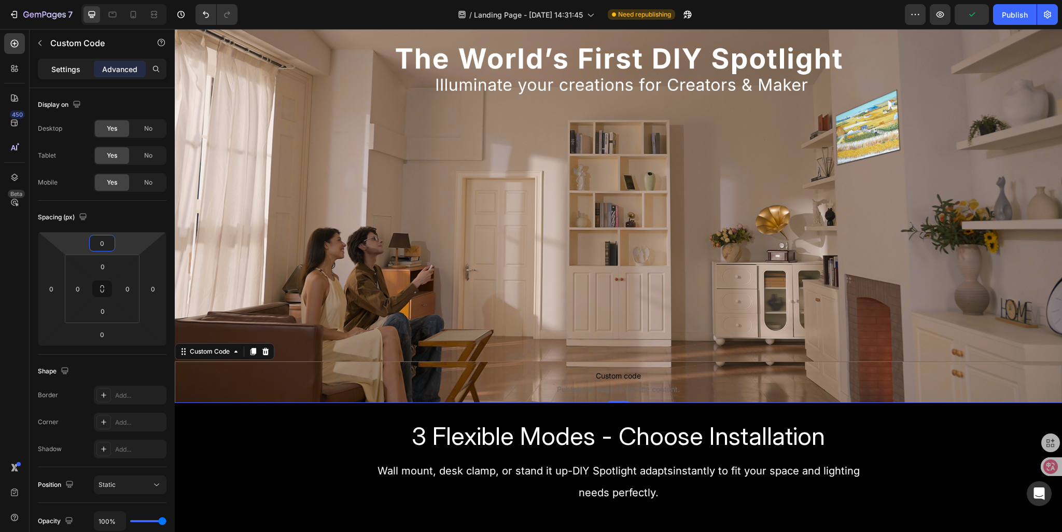
click at [58, 69] on p "Settings" at bounding box center [65, 69] width 29 height 11
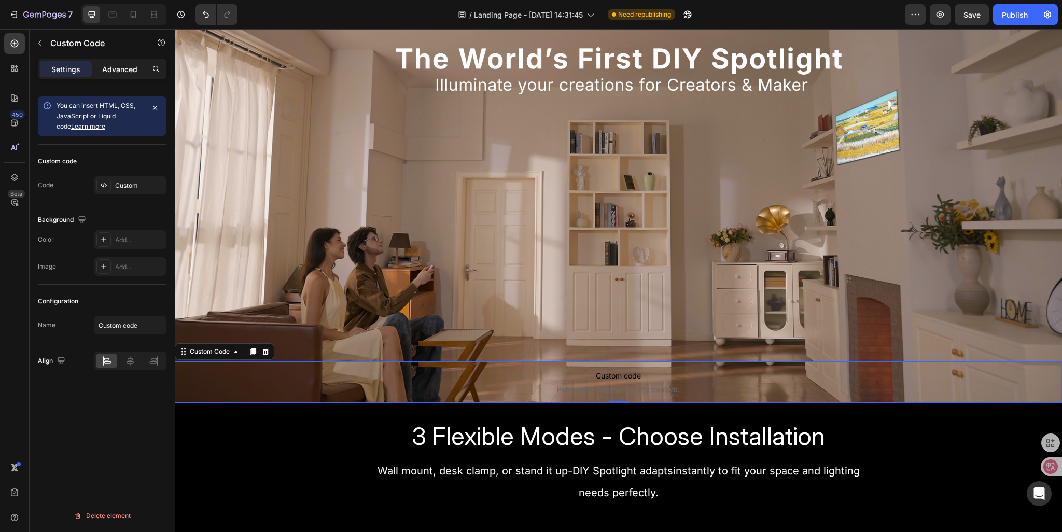
click at [110, 71] on p "Advanced" at bounding box center [119, 69] width 35 height 11
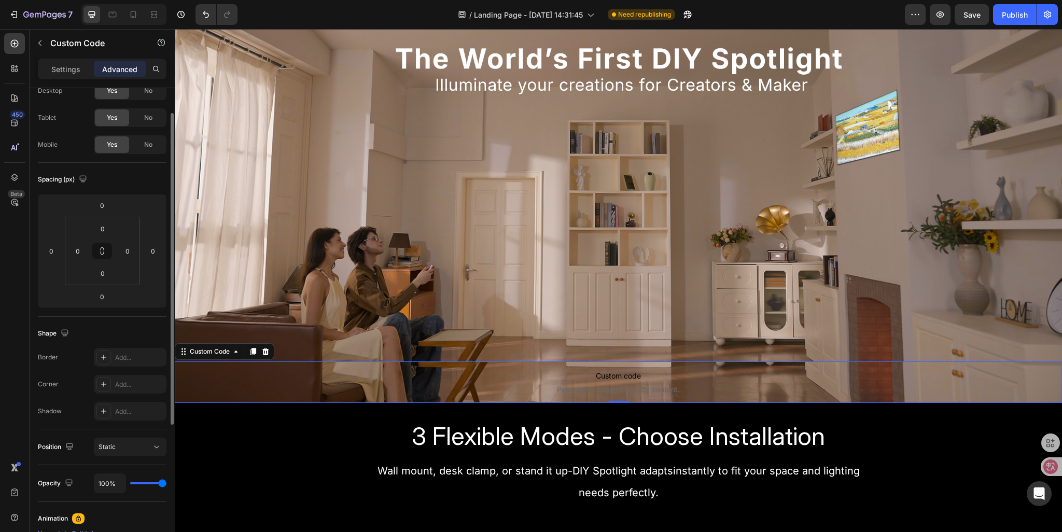
scroll to position [0, 0]
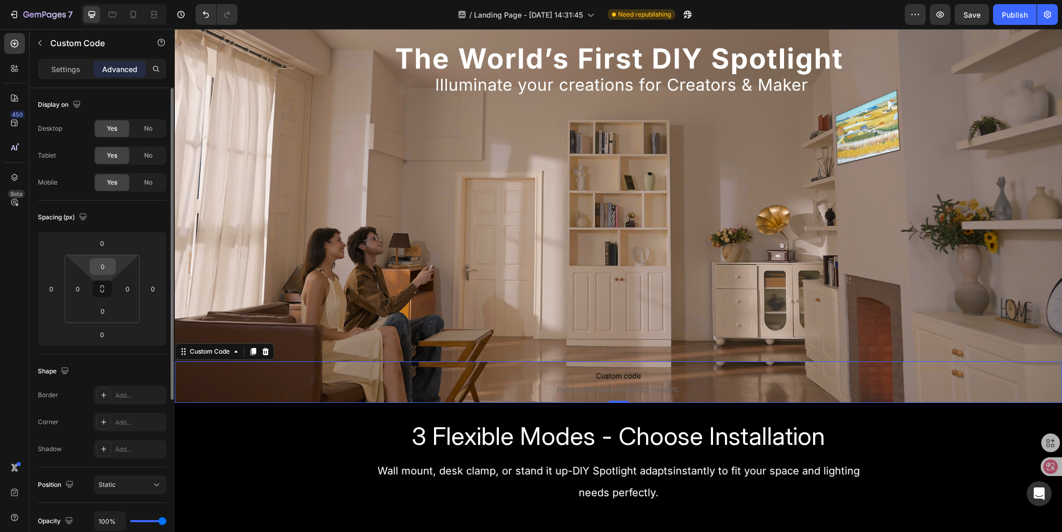
click at [102, 262] on input "0" at bounding box center [102, 267] width 21 height 16
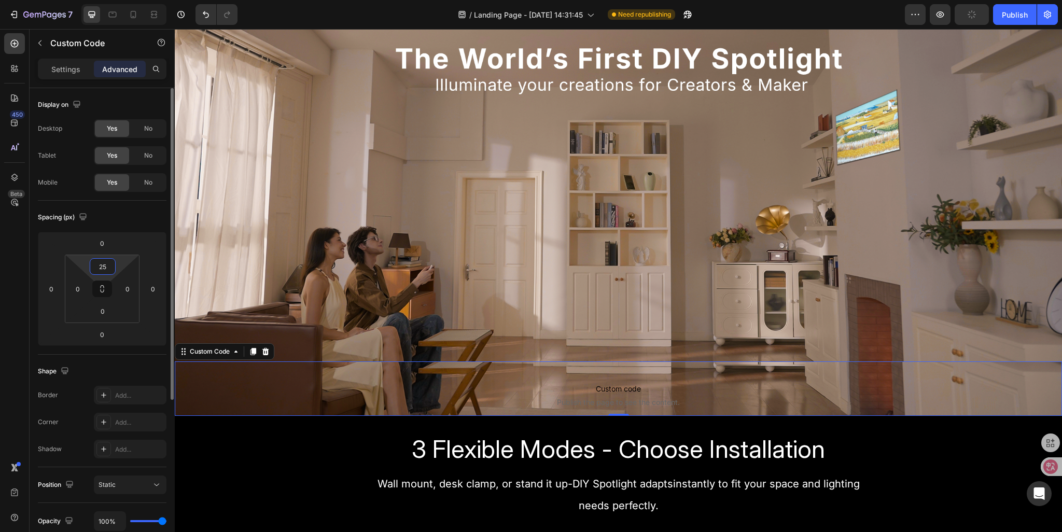
type input "2"
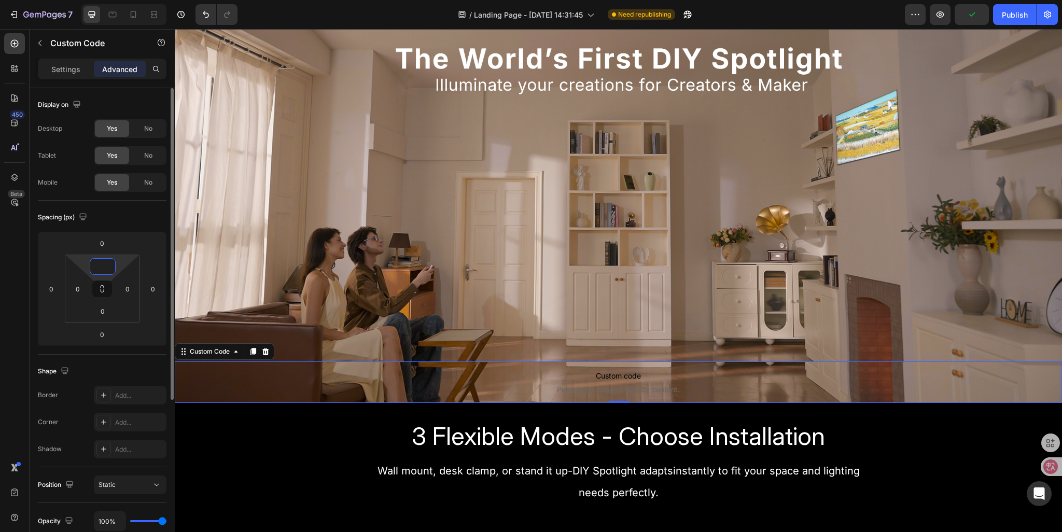
type input "0"
click at [290, 206] on div "Sign Up Now to Secure the Launch Day Deal with 50% OFF Text Block Row" at bounding box center [618, 179] width 887 height 363
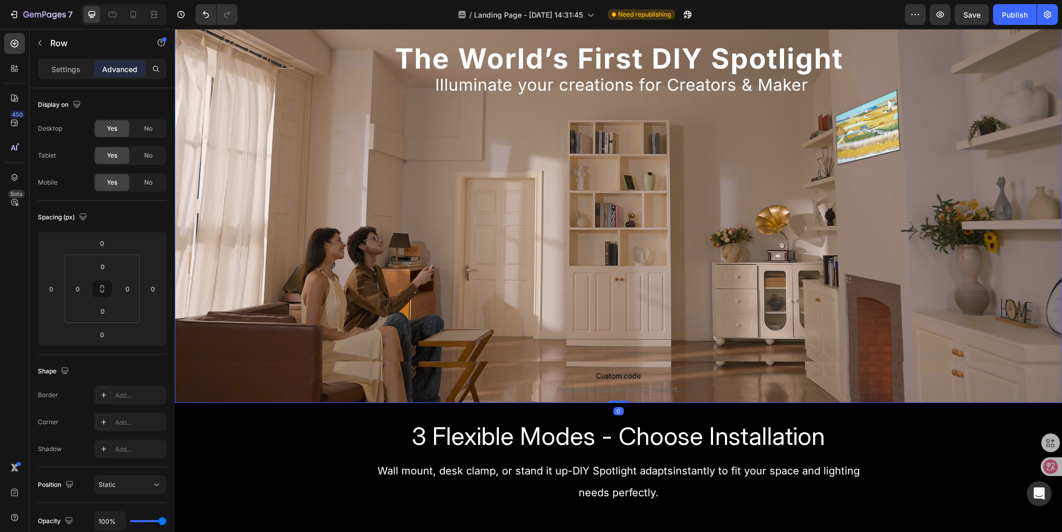
click at [210, 337] on div "Sign Up Now to Secure the Launch Day Deal with 50% OFF Text Block Row" at bounding box center [618, 179] width 887 height 363
click at [367, 358] on div "Sign Up Now to Secure the Launch Day Deal with 50% OFF Text Block Row" at bounding box center [618, 179] width 887 height 363
click at [371, 366] on p "Custom code Publish the page to see the content." at bounding box center [618, 382] width 887 height 41
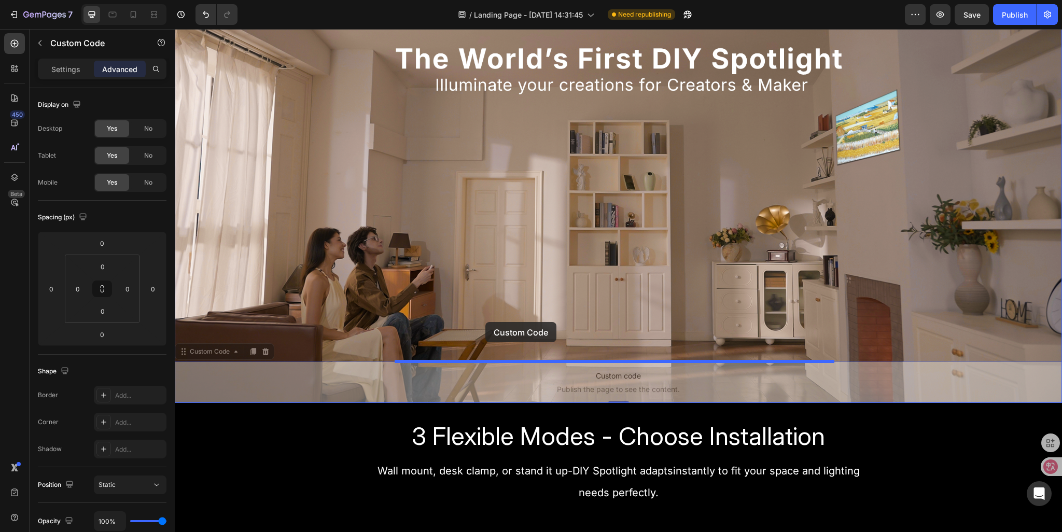
drag, startPoint x: 184, startPoint y: 353, endPoint x: 485, endPoint y: 322, distance: 302.9
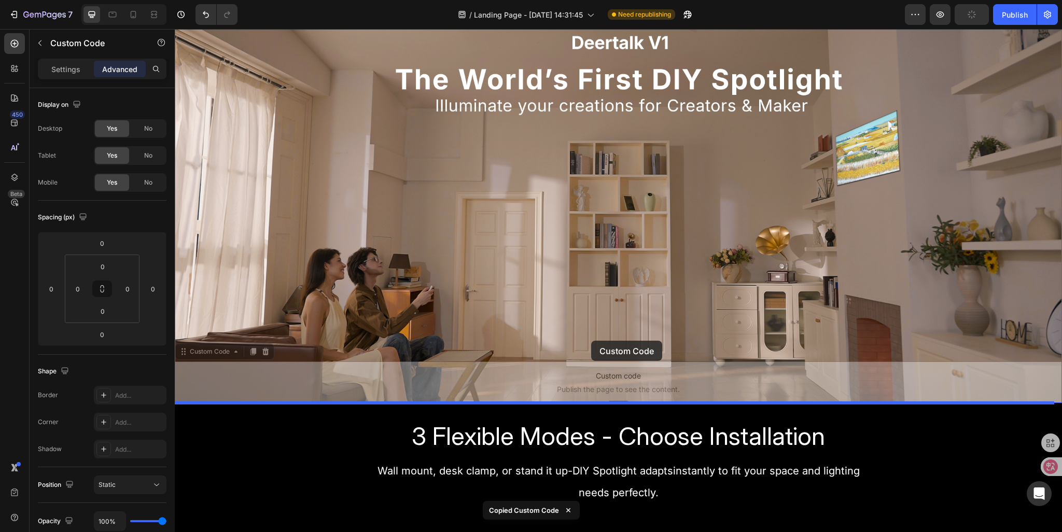
drag, startPoint x: 183, startPoint y: 351, endPoint x: 591, endPoint y: 341, distance: 408.8
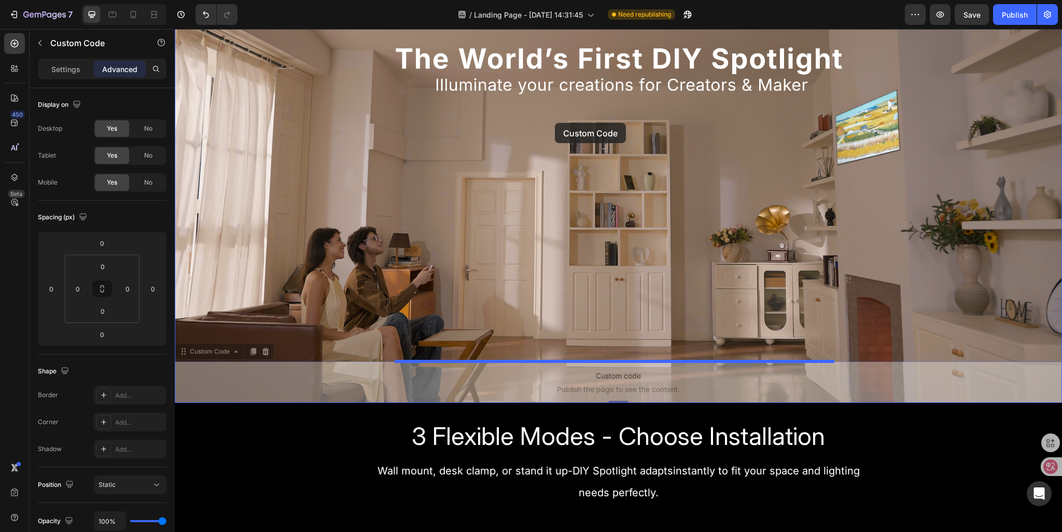
drag, startPoint x: 187, startPoint y: 356, endPoint x: 555, endPoint y: 123, distance: 435.3
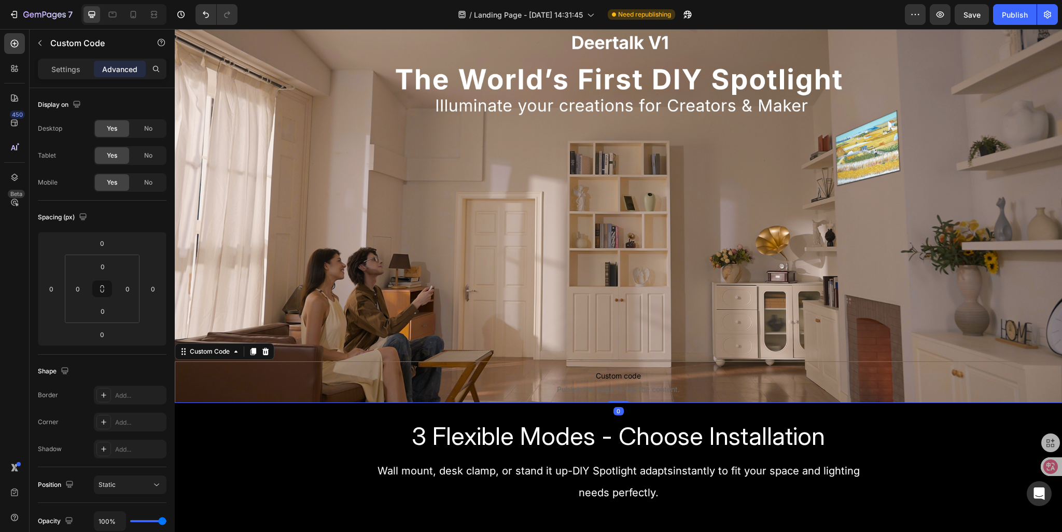
click at [259, 379] on span "Custom code" at bounding box center [618, 376] width 887 height 12
click at [567, 377] on span "Custom code" at bounding box center [618, 376] width 887 height 12
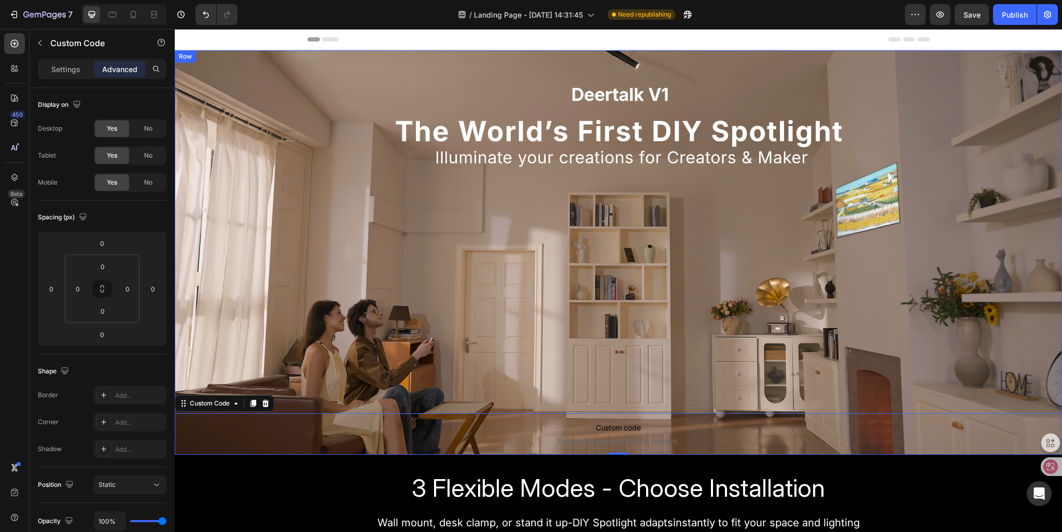
click at [300, 103] on div "Sign Up Now to Secure the Launch Day Deal with 50% OFF Text Block Row Custom co…" at bounding box center [618, 252] width 887 height 405
click at [274, 68] on div "Sign Up Now to Secure the Launch Day Deal with 50% OFF Text Block Row Custom co…" at bounding box center [618, 252] width 887 height 405
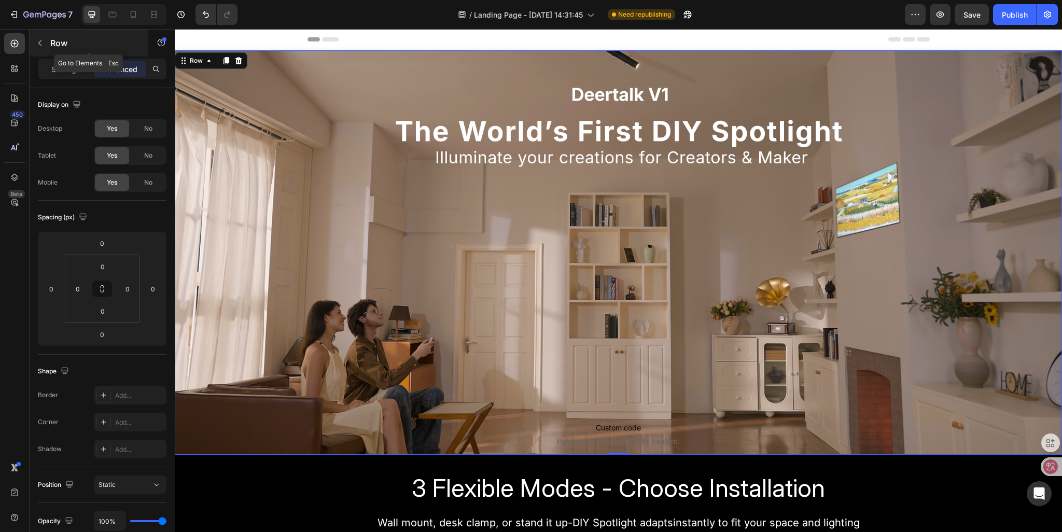
click at [39, 37] on button "button" at bounding box center [40, 43] width 17 height 17
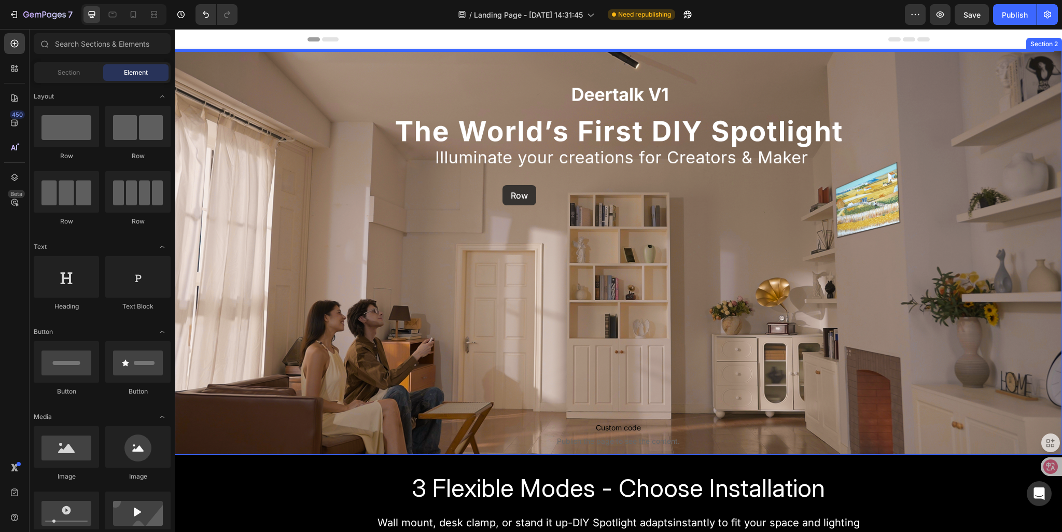
drag, startPoint x: 233, startPoint y: 160, endPoint x: 503, endPoint y: 185, distance: 270.9
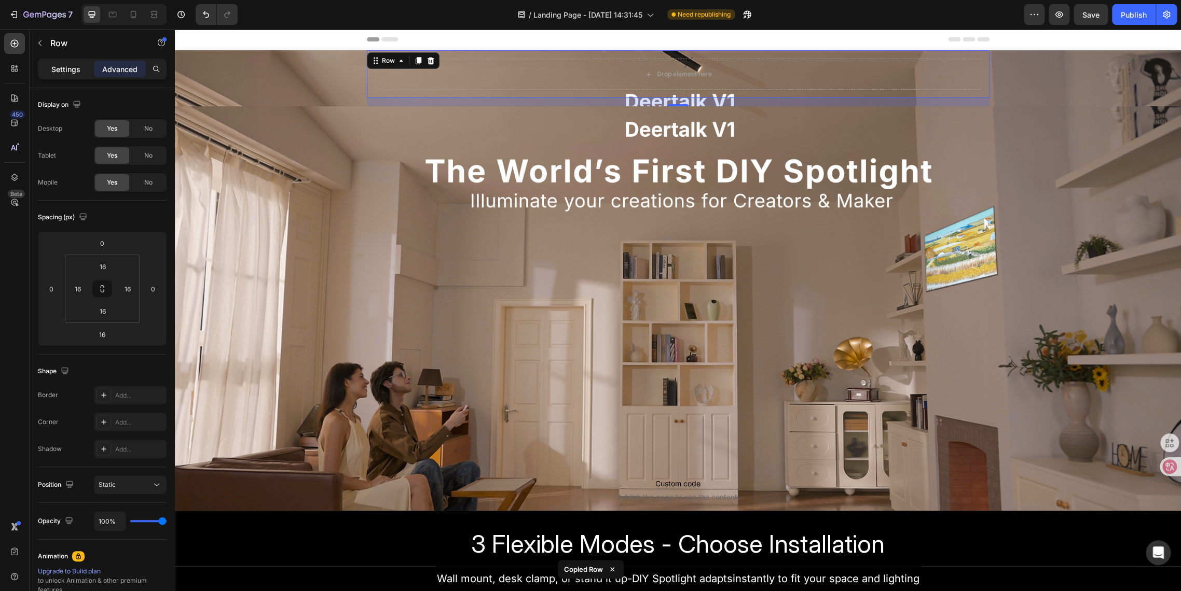
click at [60, 69] on p "Settings" at bounding box center [65, 69] width 29 height 11
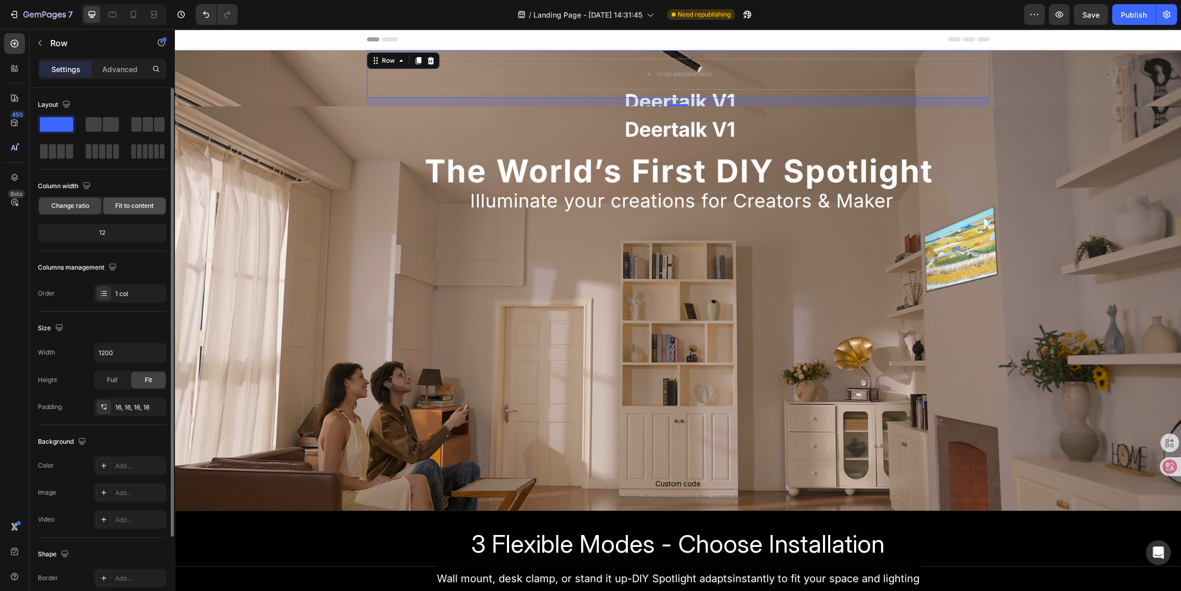
click at [129, 209] on span "Fit to content" at bounding box center [134, 205] width 38 height 9
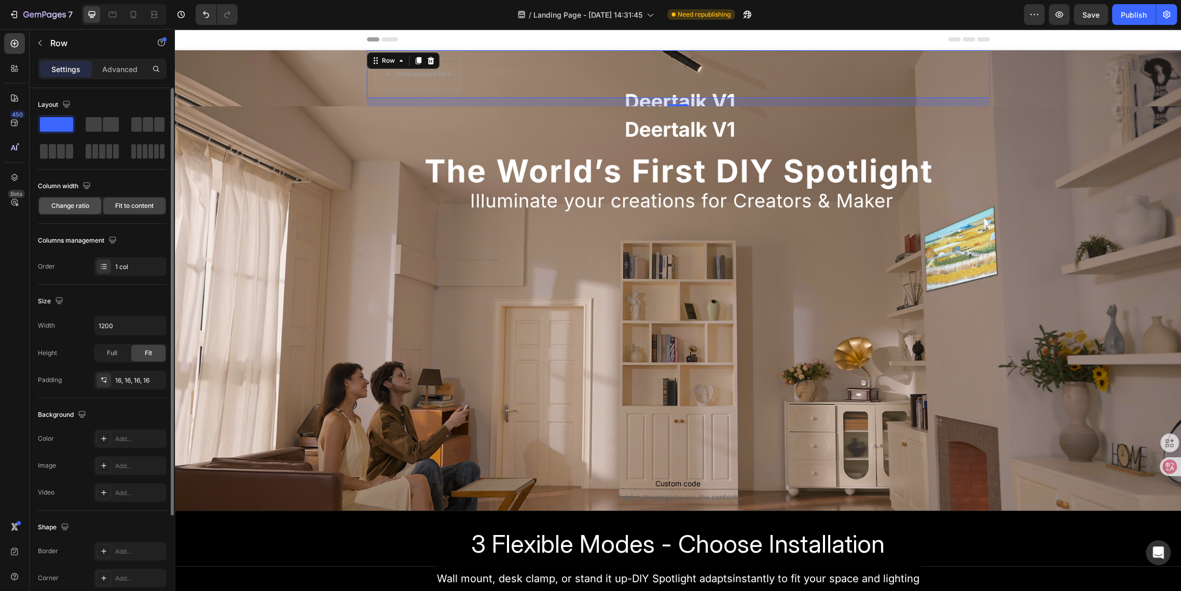
click at [57, 213] on div "Change ratio" at bounding box center [70, 206] width 62 height 17
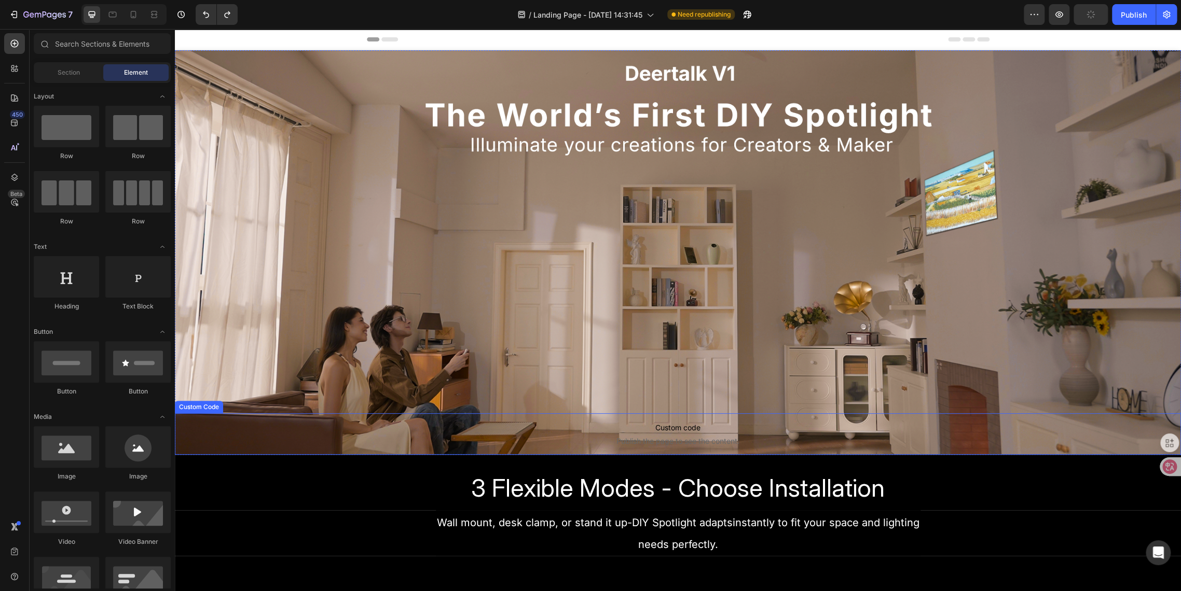
click at [590, 427] on span "Custom code" at bounding box center [678, 428] width 1006 height 12
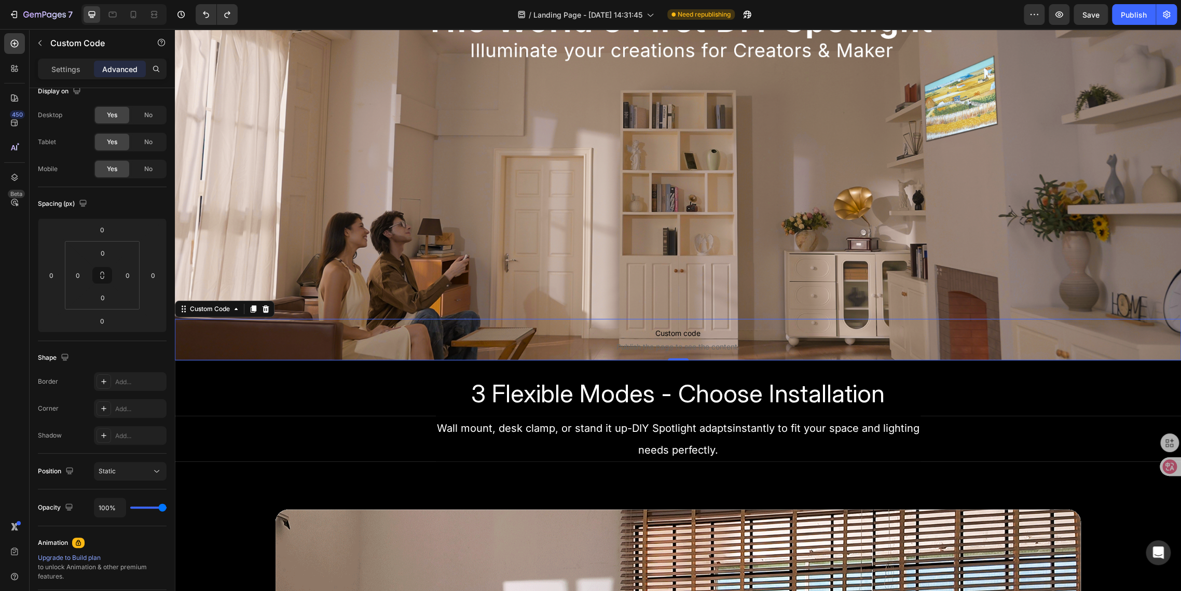
scroll to position [115, 0]
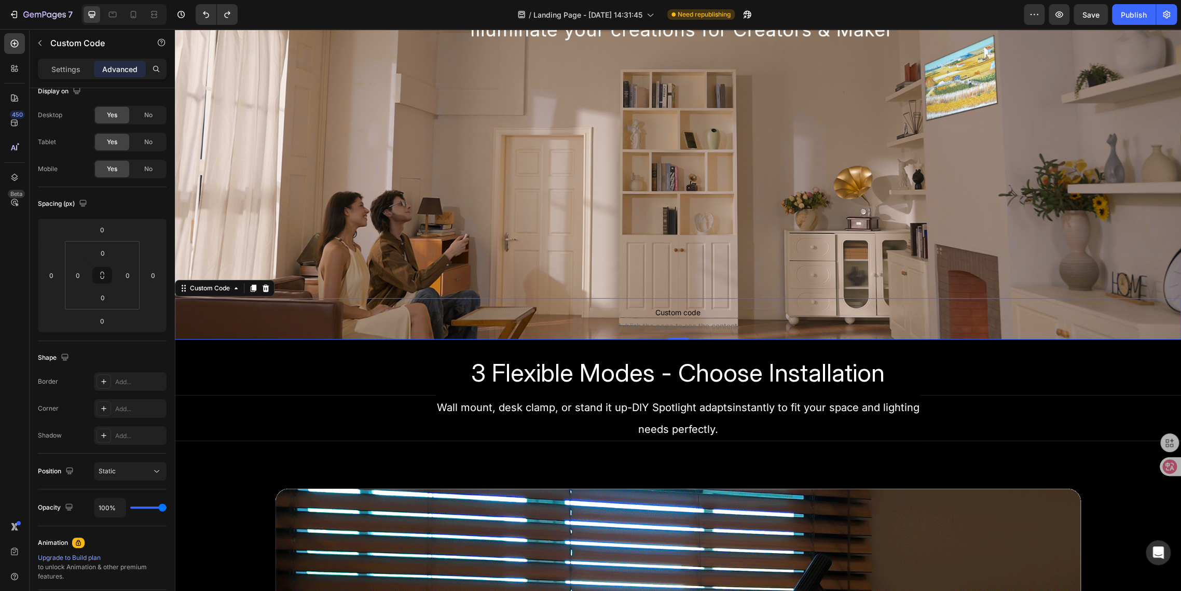
click at [519, 313] on span "Custom code" at bounding box center [678, 313] width 1006 height 12
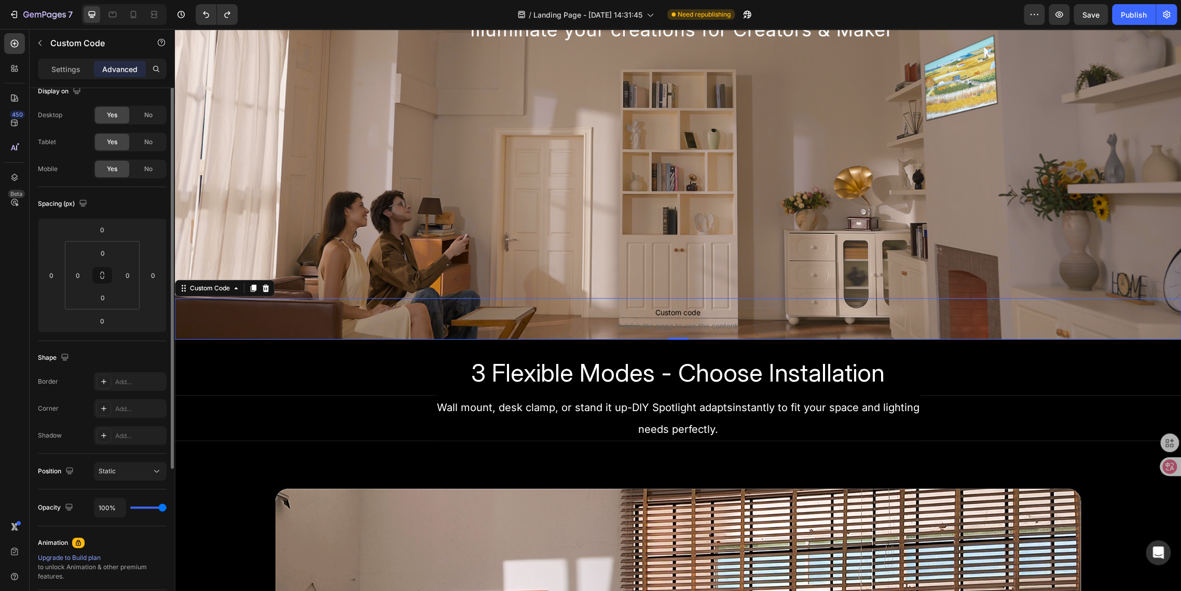
scroll to position [0, 0]
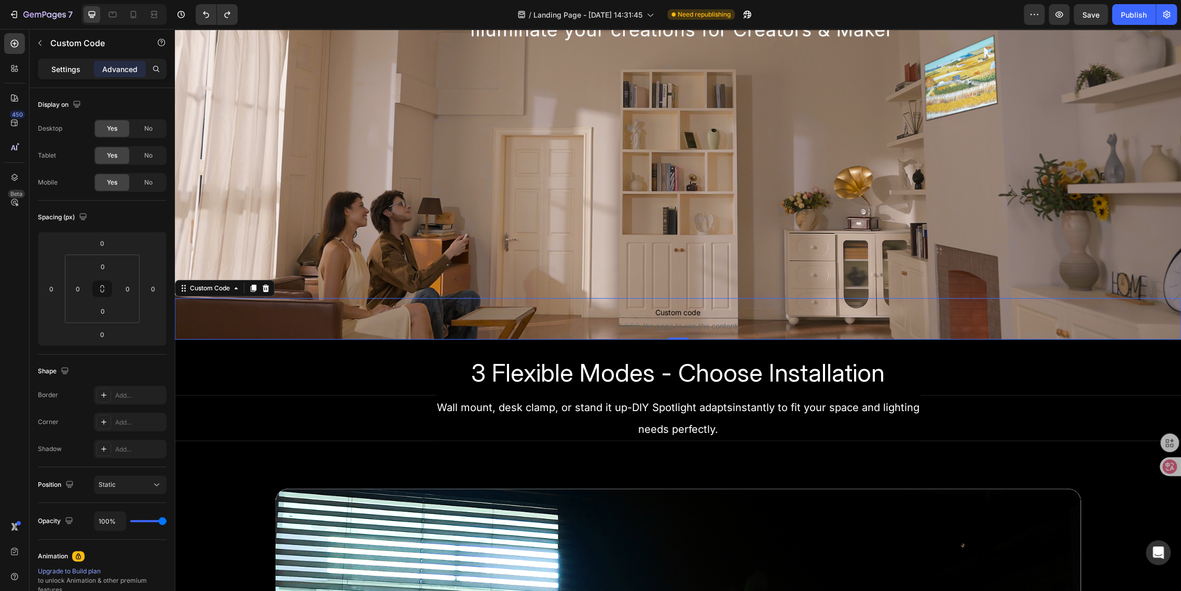
click at [69, 74] on p "Settings" at bounding box center [65, 69] width 29 height 11
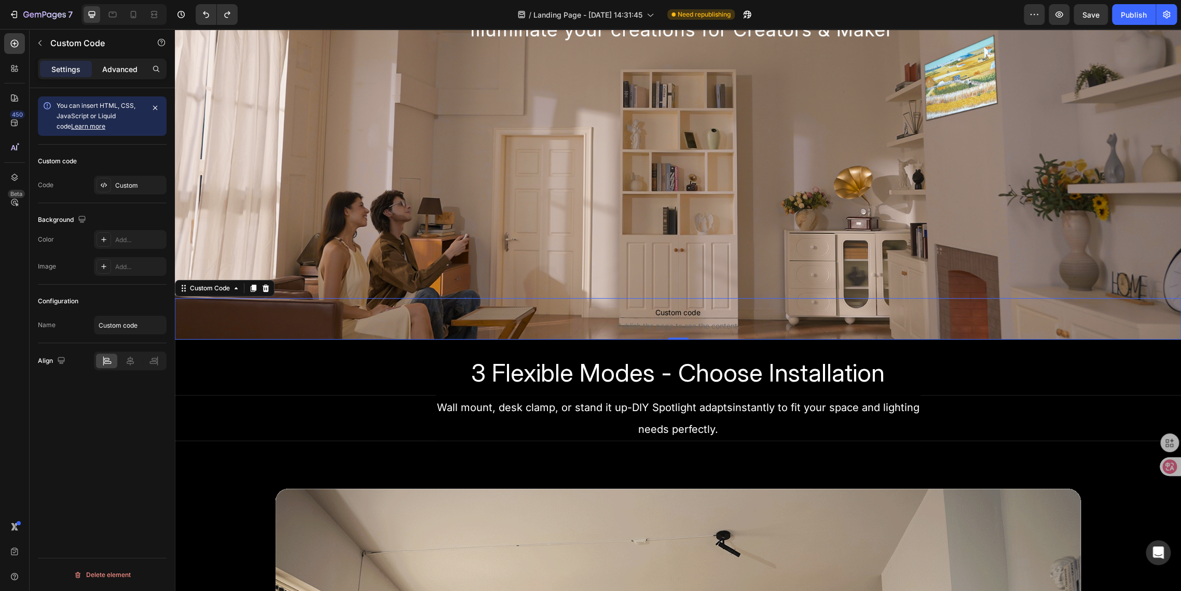
click at [105, 71] on p "Advanced" at bounding box center [119, 69] width 35 height 11
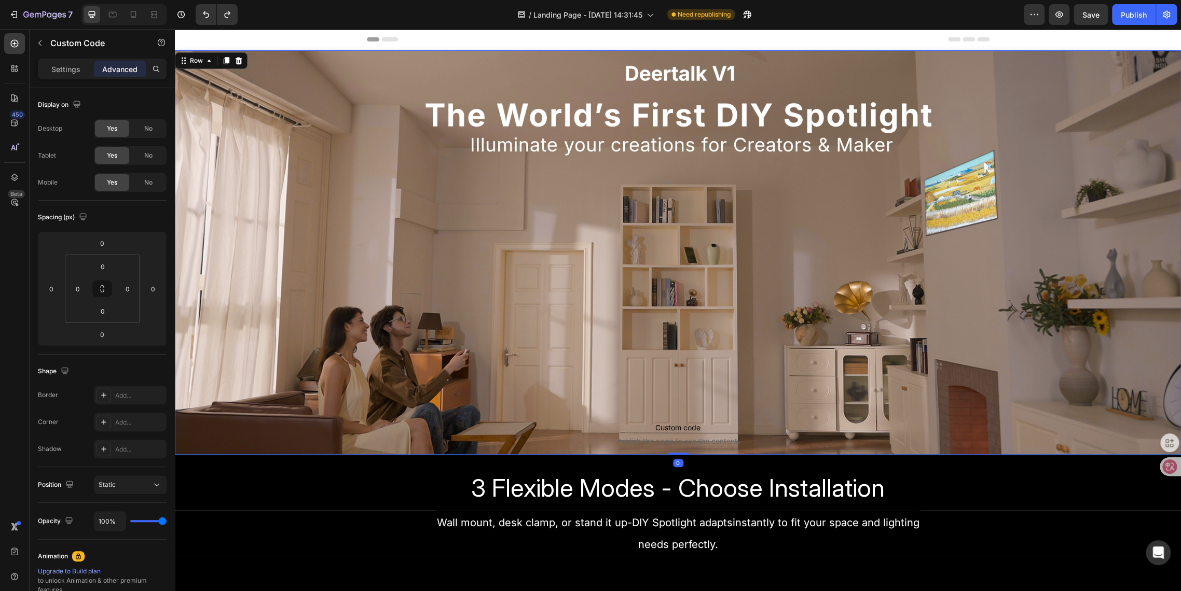
click at [419, 63] on div "Sign Up Now to Secure the Launch Day Deal with 50% OFF Text Block Row Custom co…" at bounding box center [678, 252] width 1006 height 405
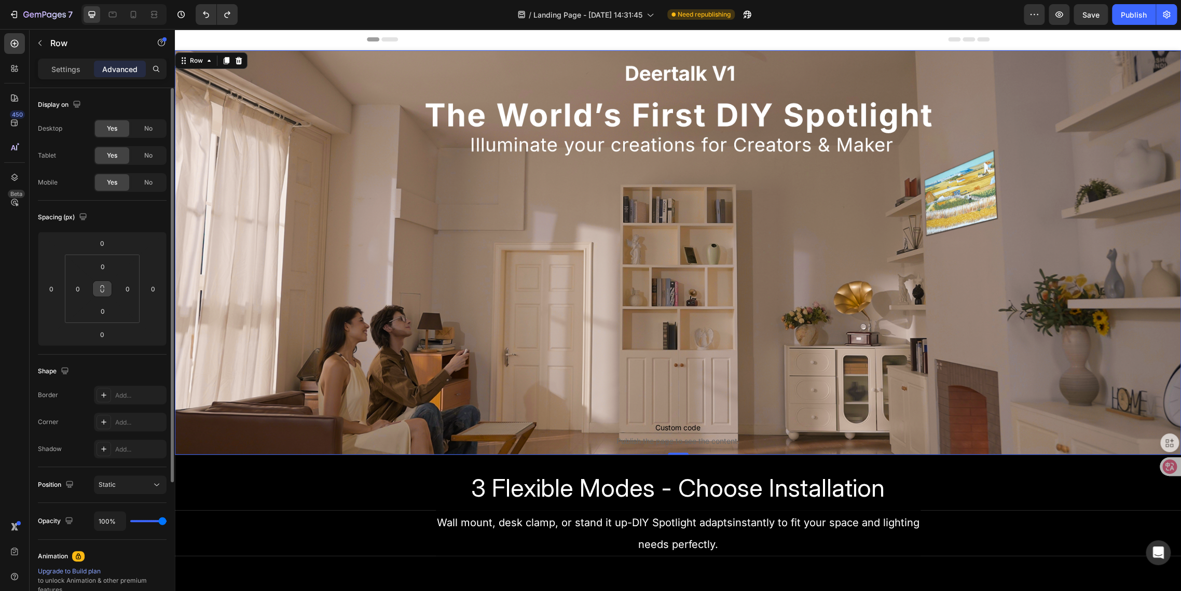
click at [100, 291] on icon at bounding box center [102, 289] width 8 height 8
click at [104, 268] on input "0" at bounding box center [102, 267] width 21 height 16
type input "1"
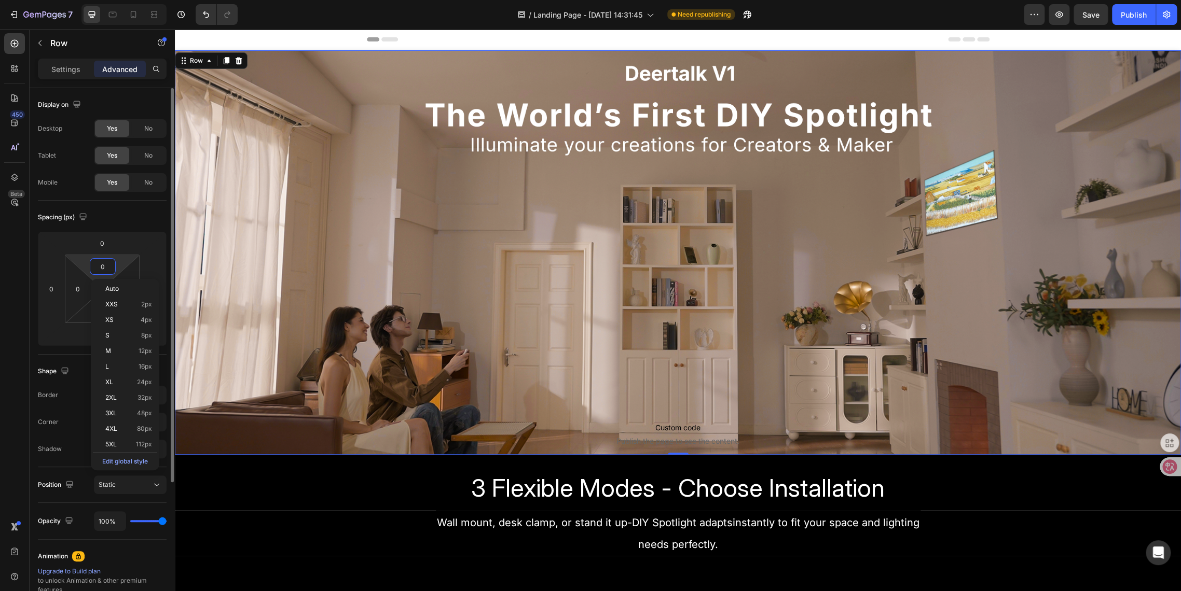
type input "1"
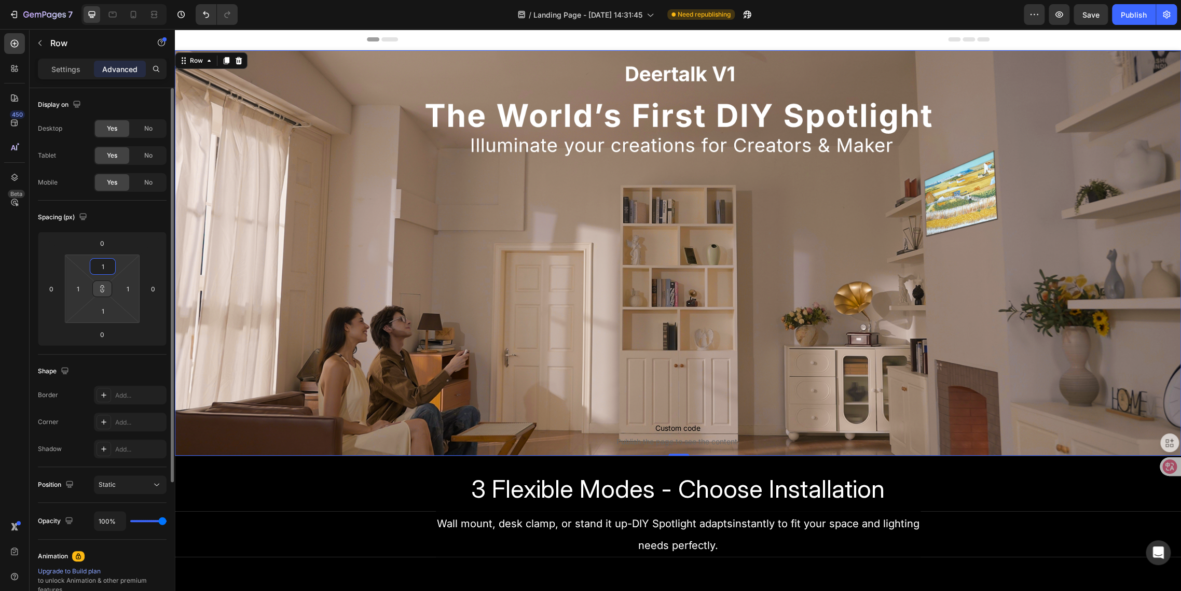
type input "11"
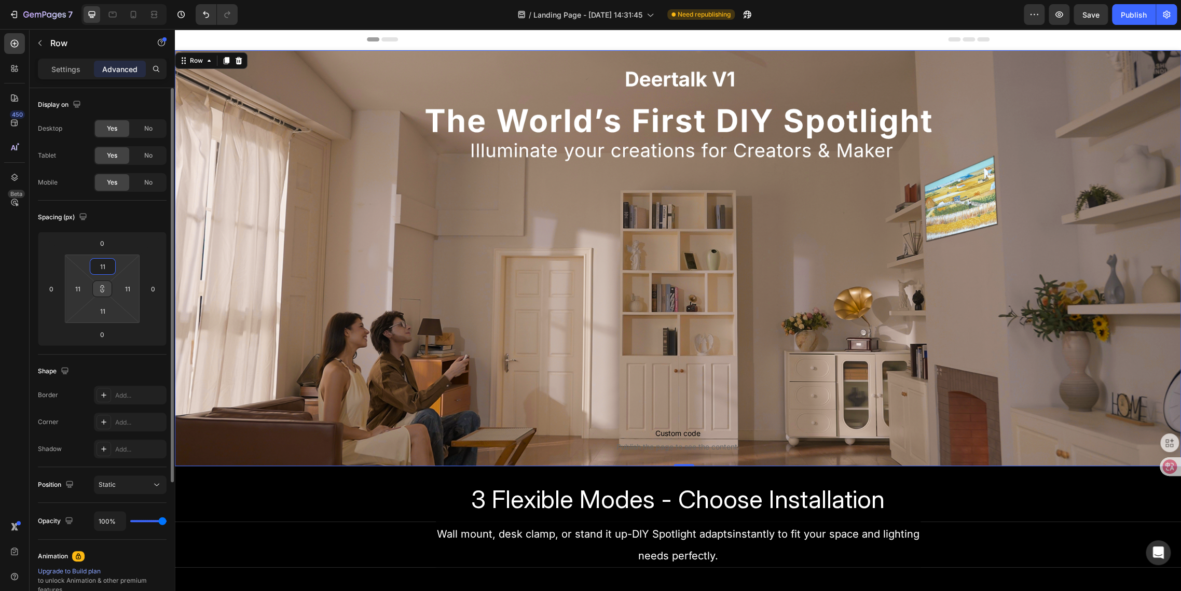
type input "111"
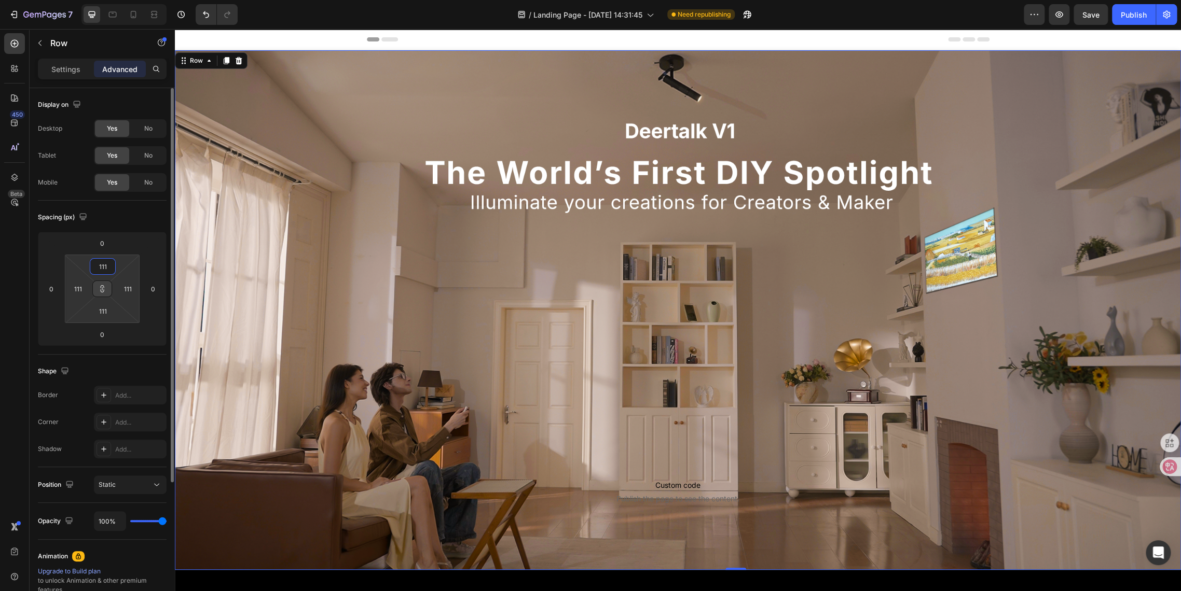
type input "1111"
type input "11111"
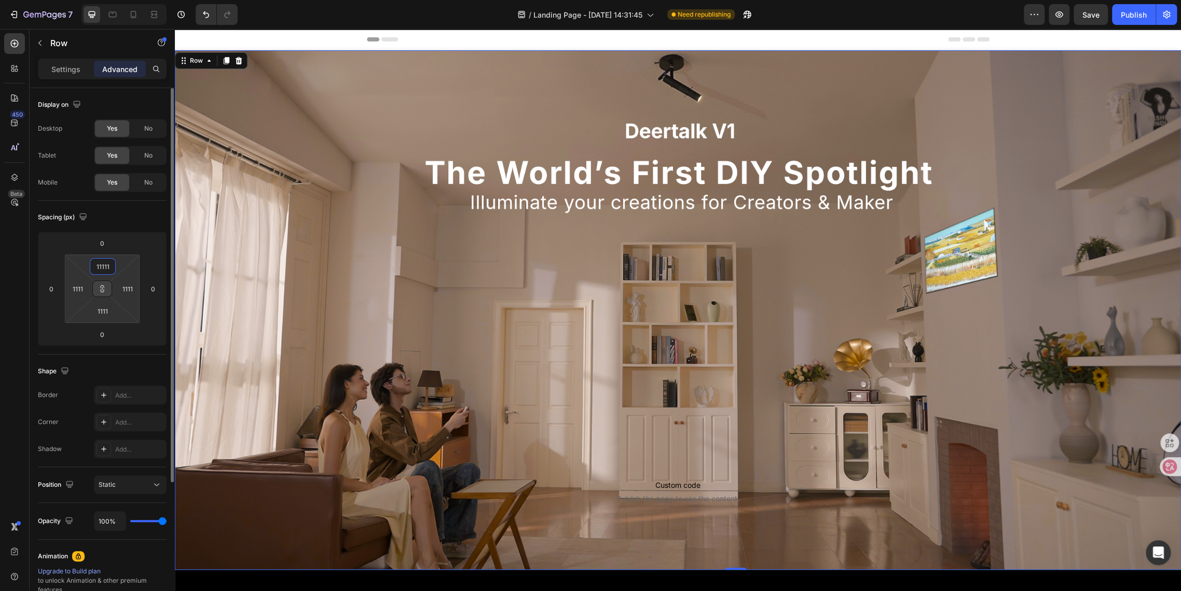
type input "11111"
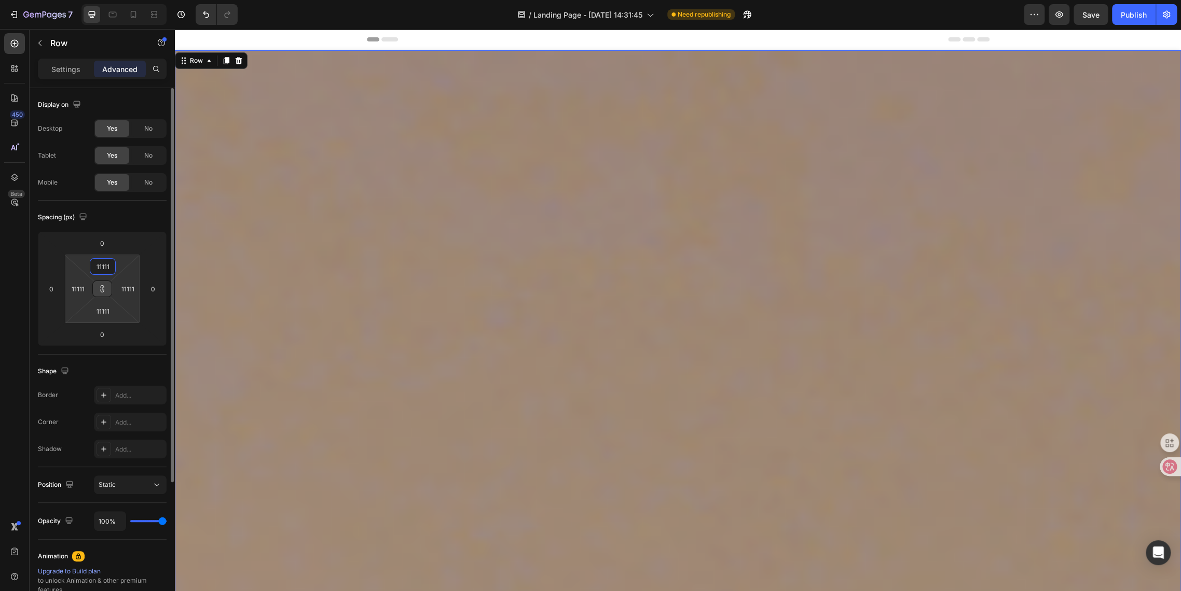
type input "1111"
type input "111"
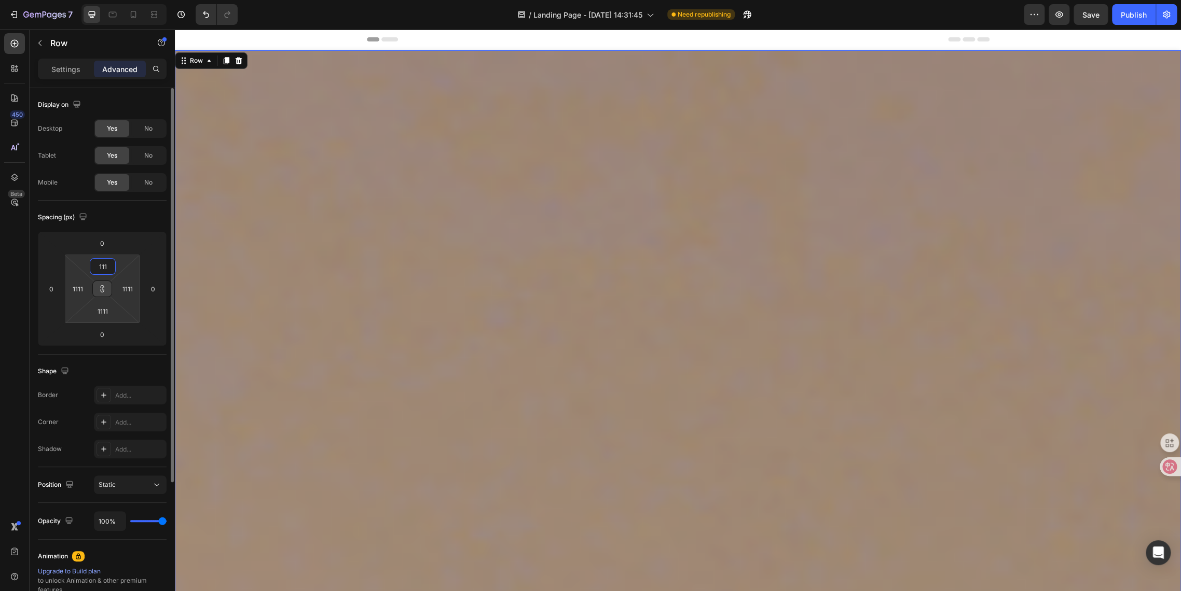
type input "111"
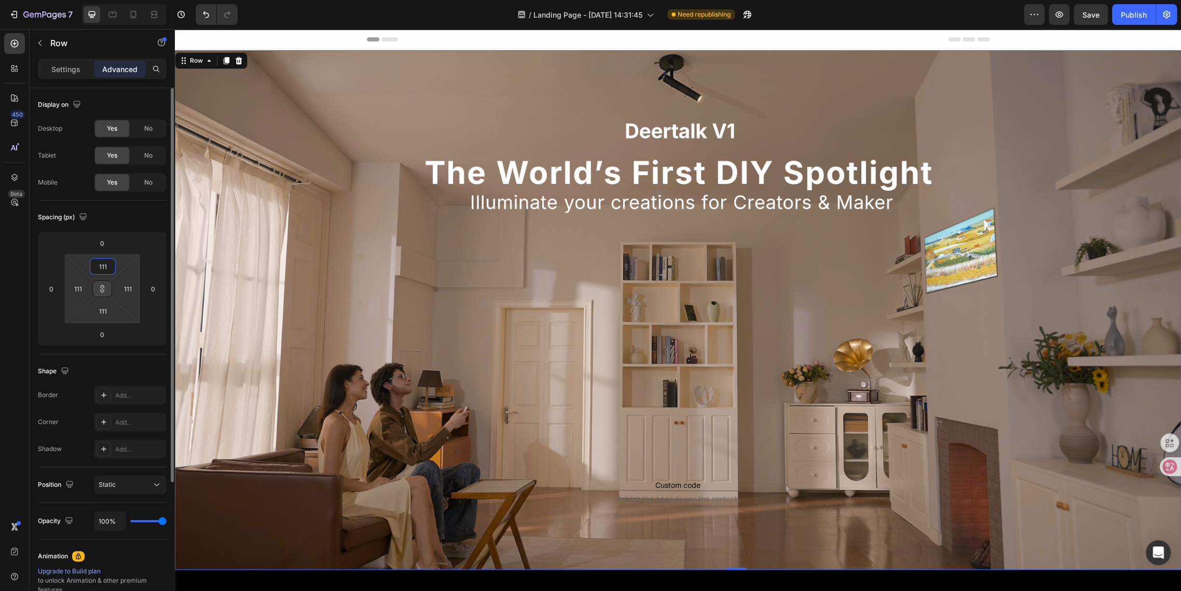
type input "11"
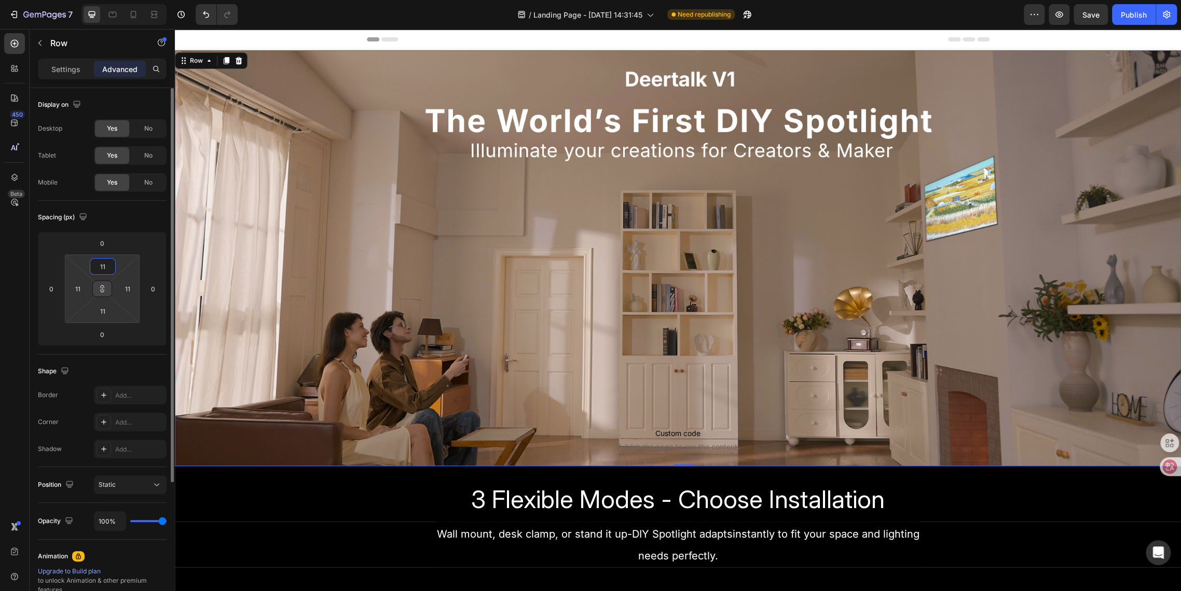
type input "110"
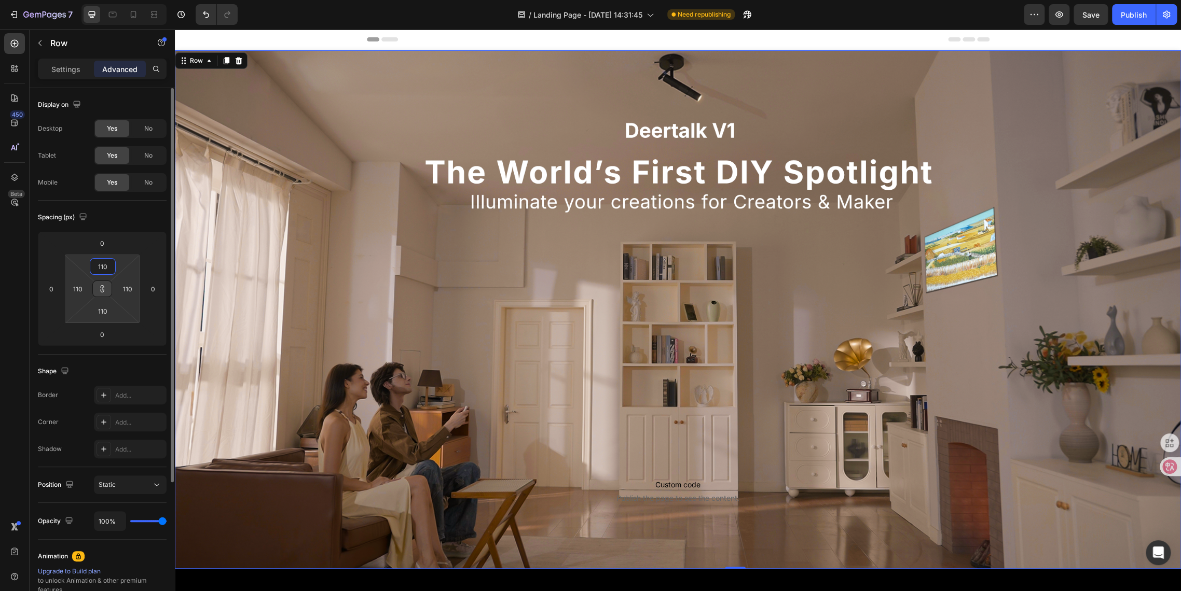
type input "1100"
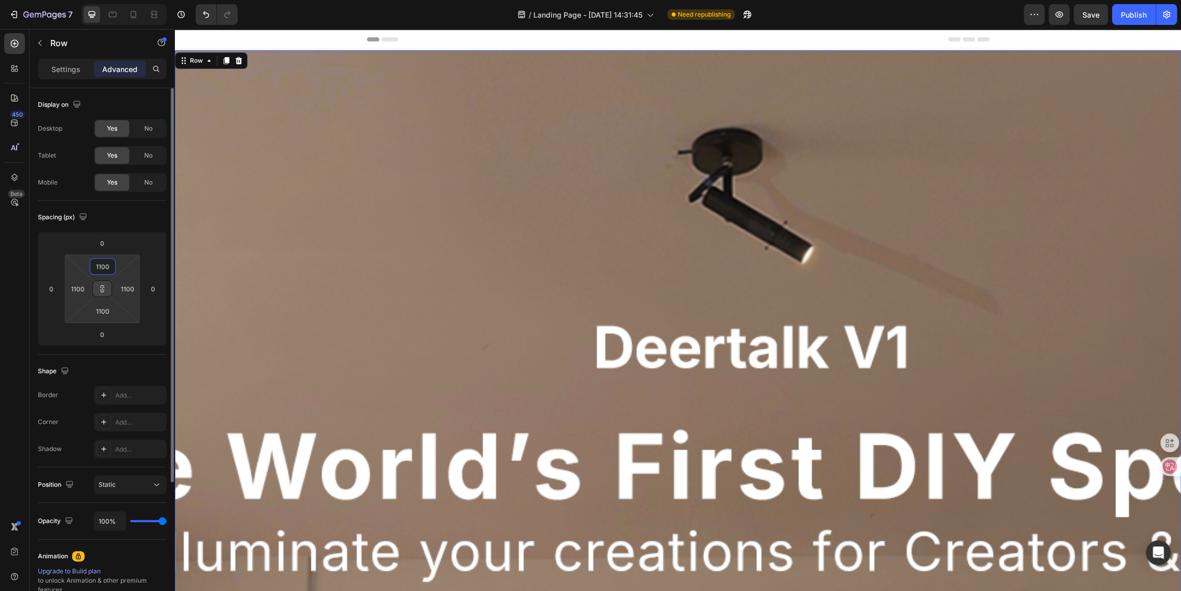
type input "110"
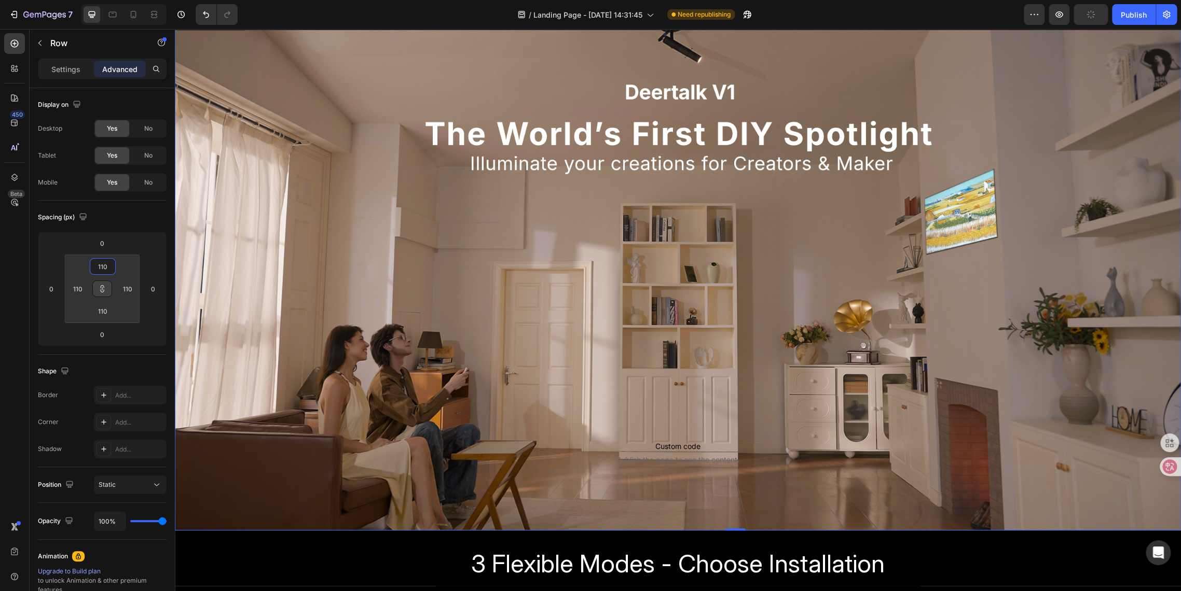
scroll to position [115, 0]
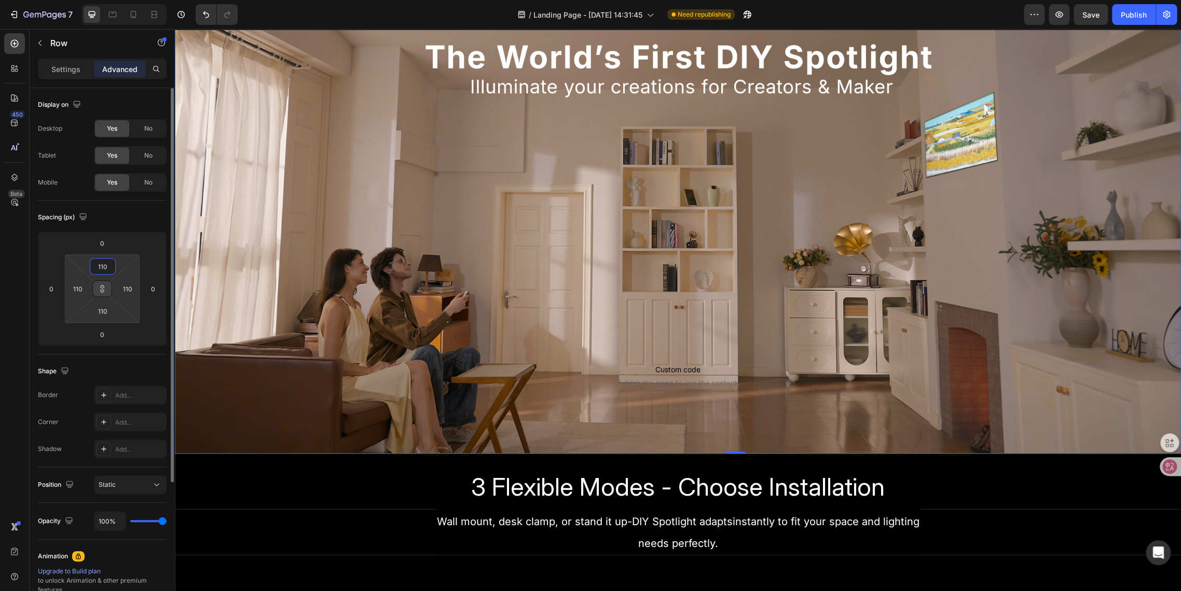
click at [105, 268] on input "110" at bounding box center [102, 267] width 21 height 16
type input "10"
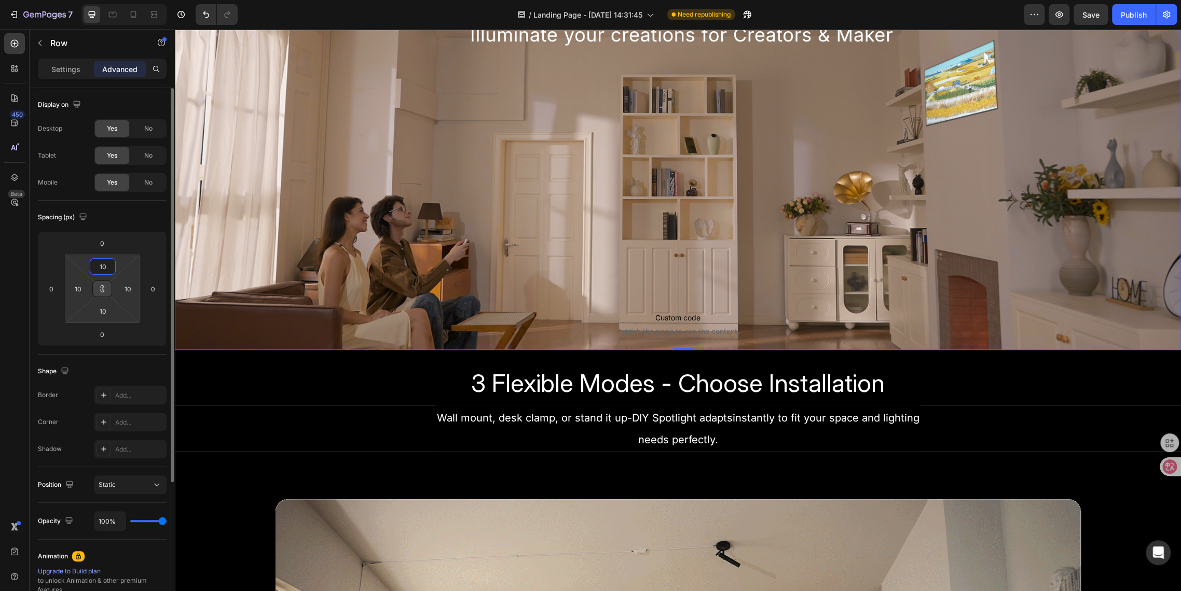
type input "120"
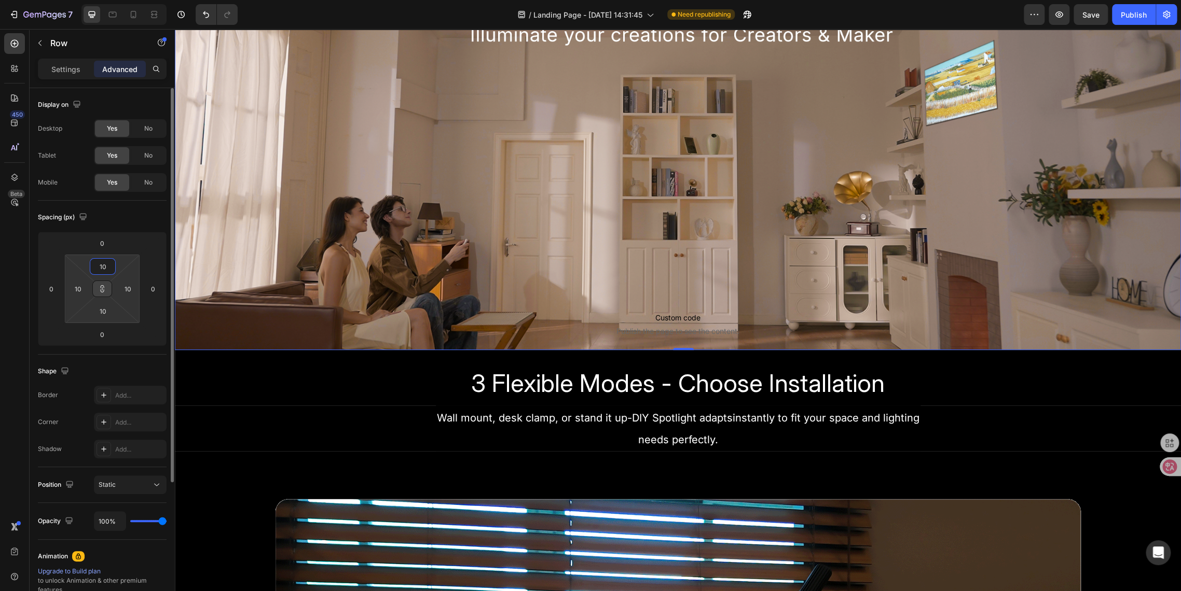
type input "120"
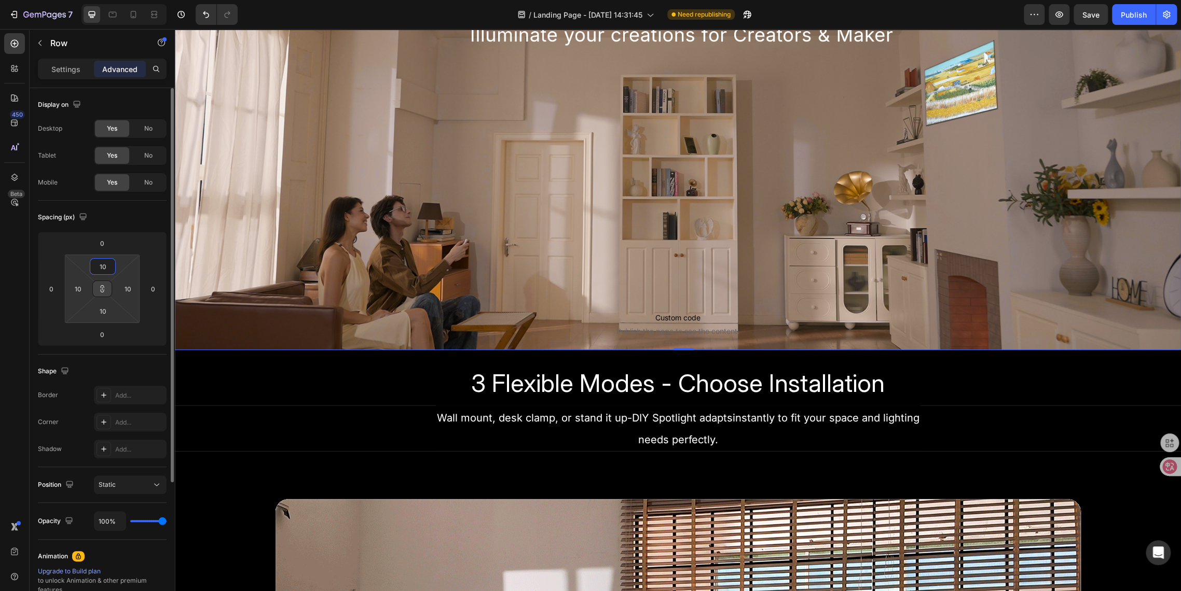
type input "120"
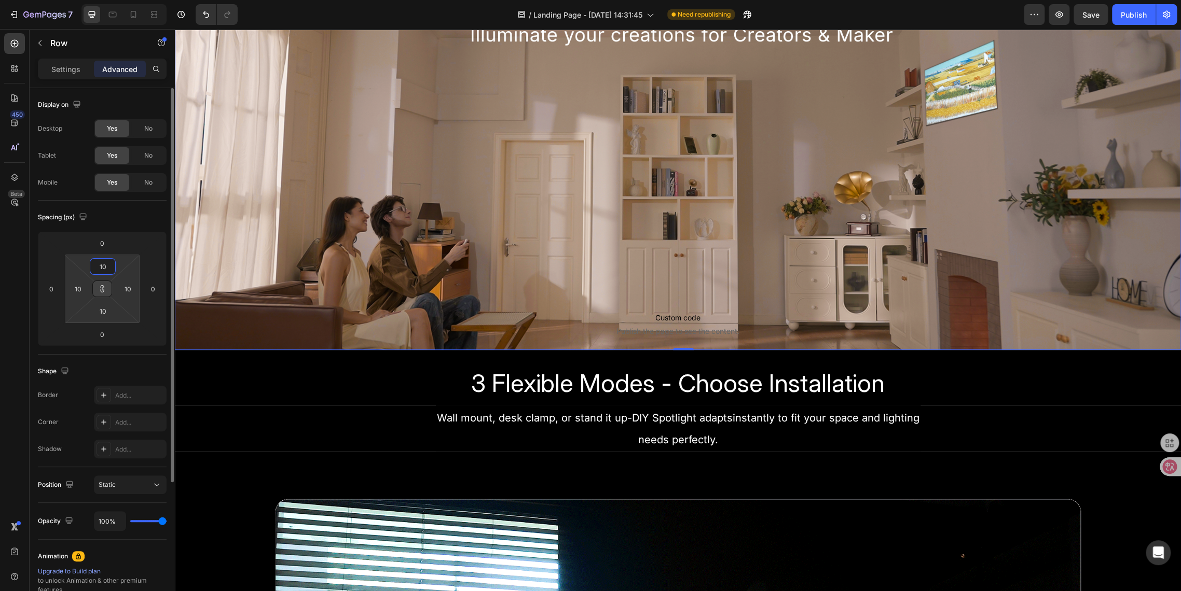
type input "120"
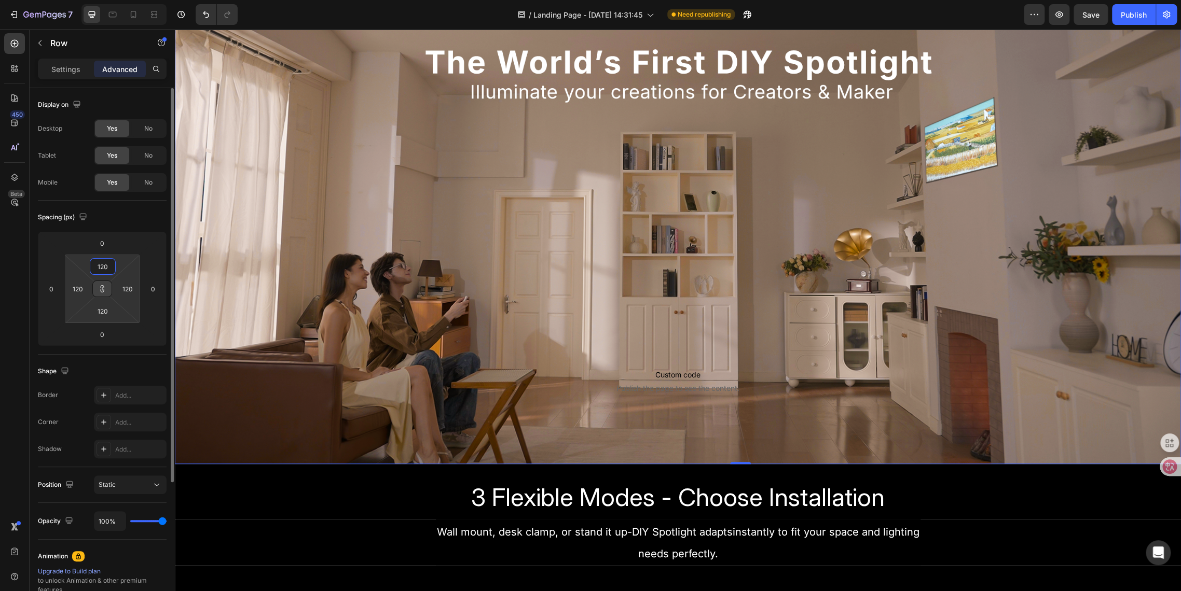
type input "20"
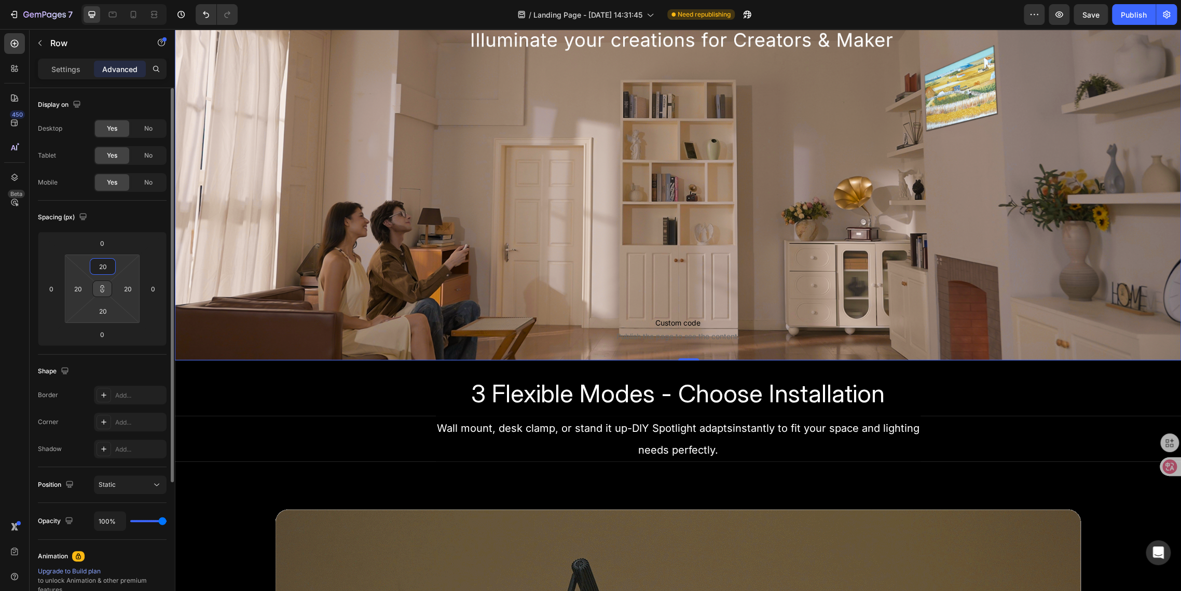
type input "200"
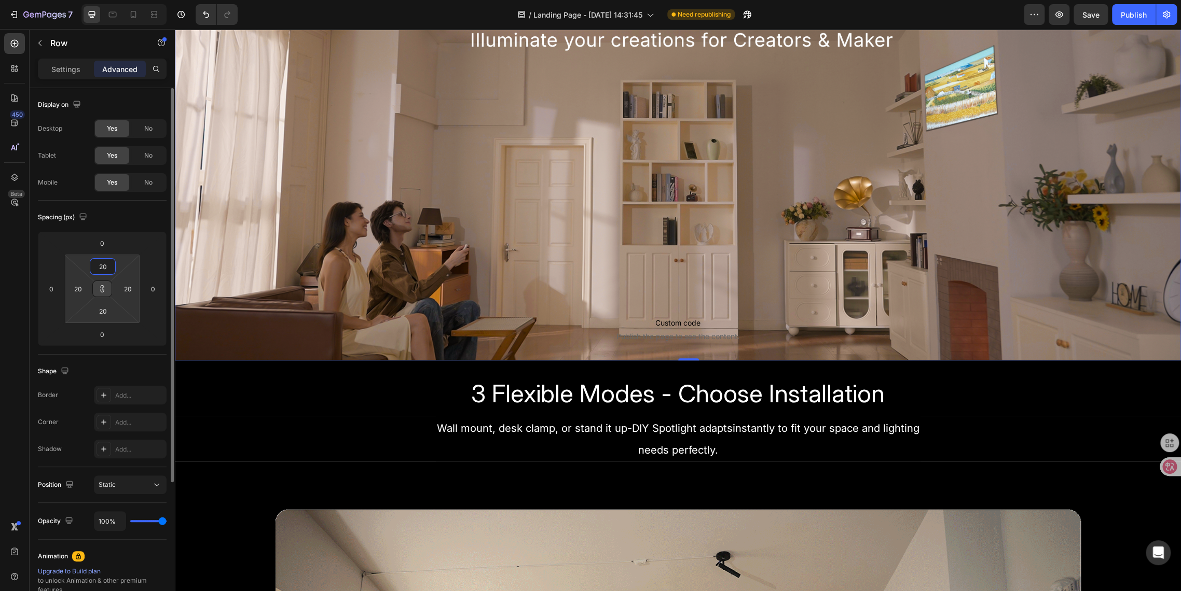
type input "200"
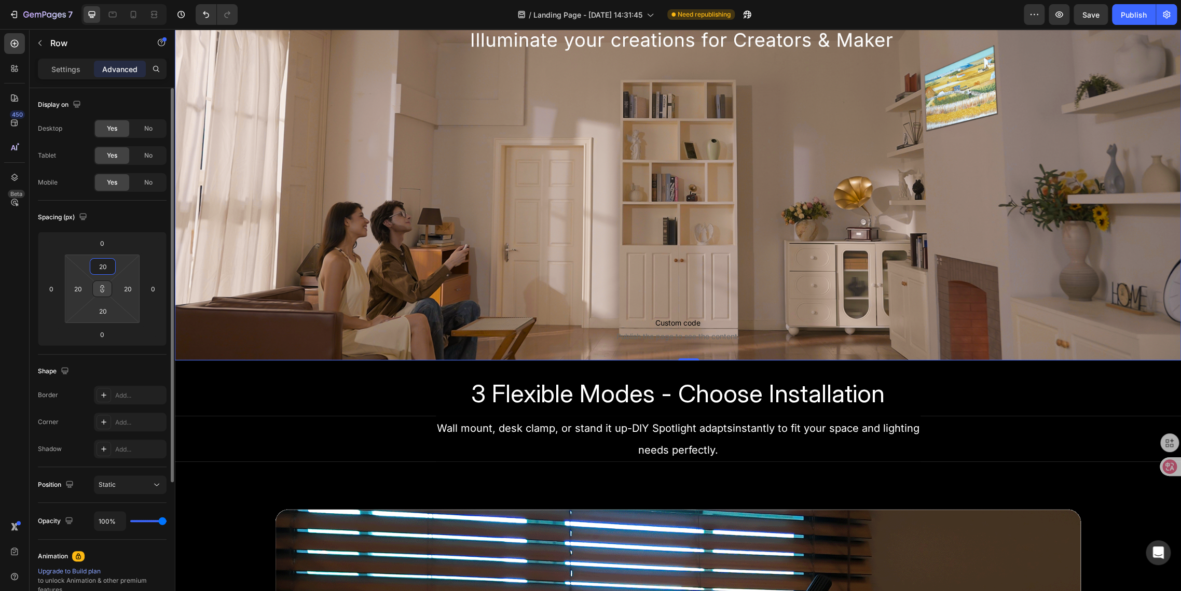
type input "200"
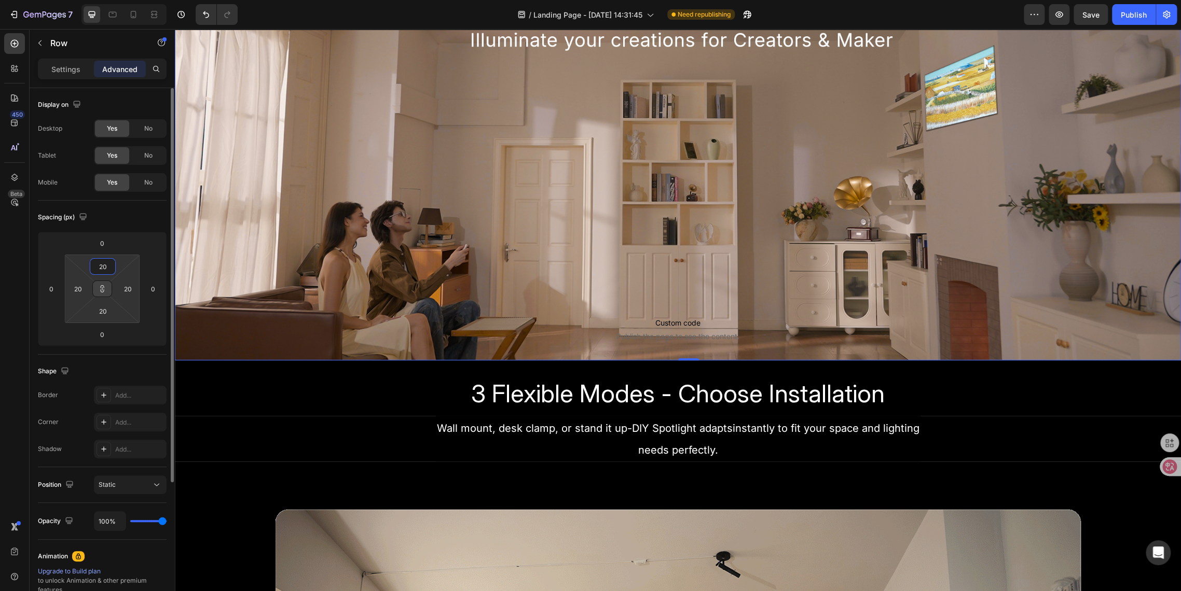
type input "200"
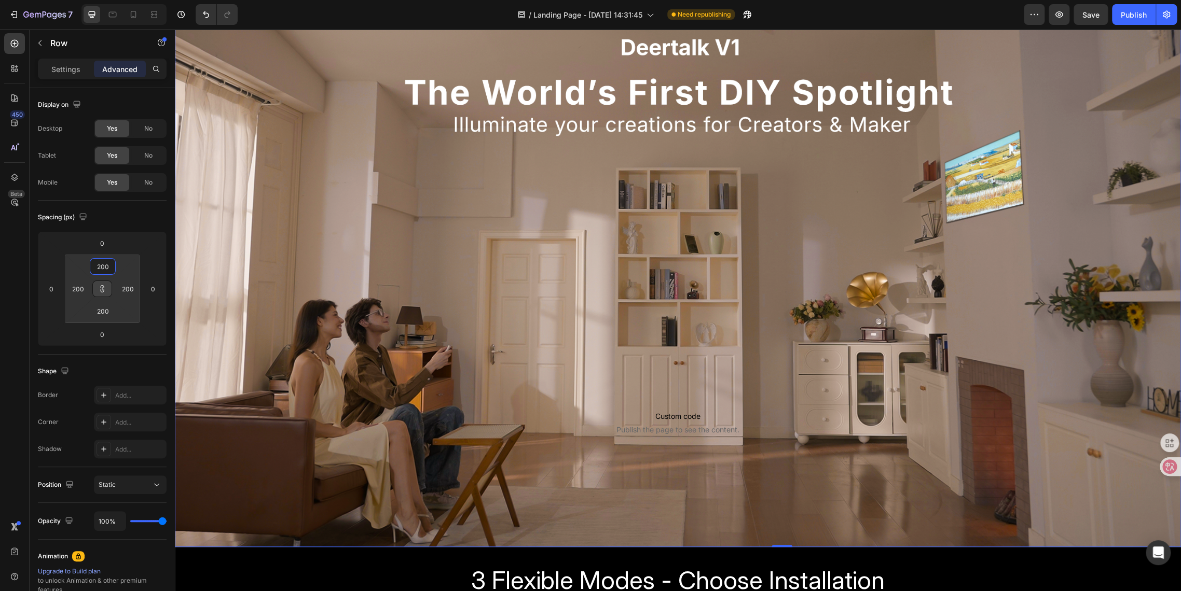
type input "200"
click at [631, 290] on div "Sign Up Now to Secure the Launch Day Deal with 50% OFF Text Block Row Custom co…" at bounding box center [678, 241] width 798 height 405
click at [638, 428] on span "Publish the page to see the content." at bounding box center [678, 430] width 798 height 10
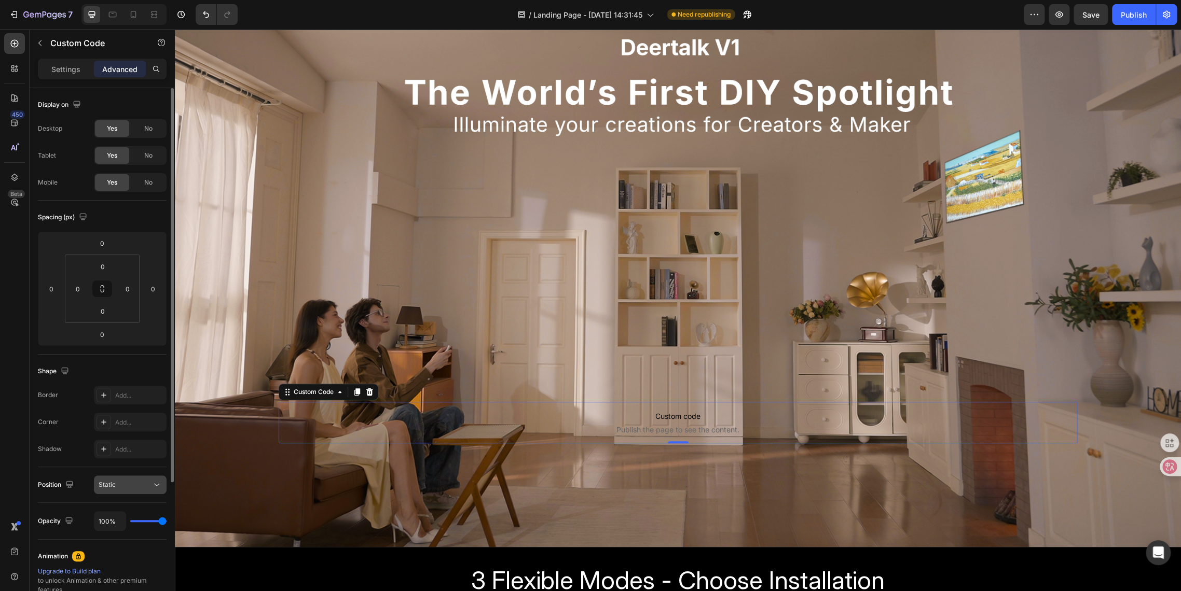
click at [116, 489] on div "Static" at bounding box center [125, 484] width 53 height 9
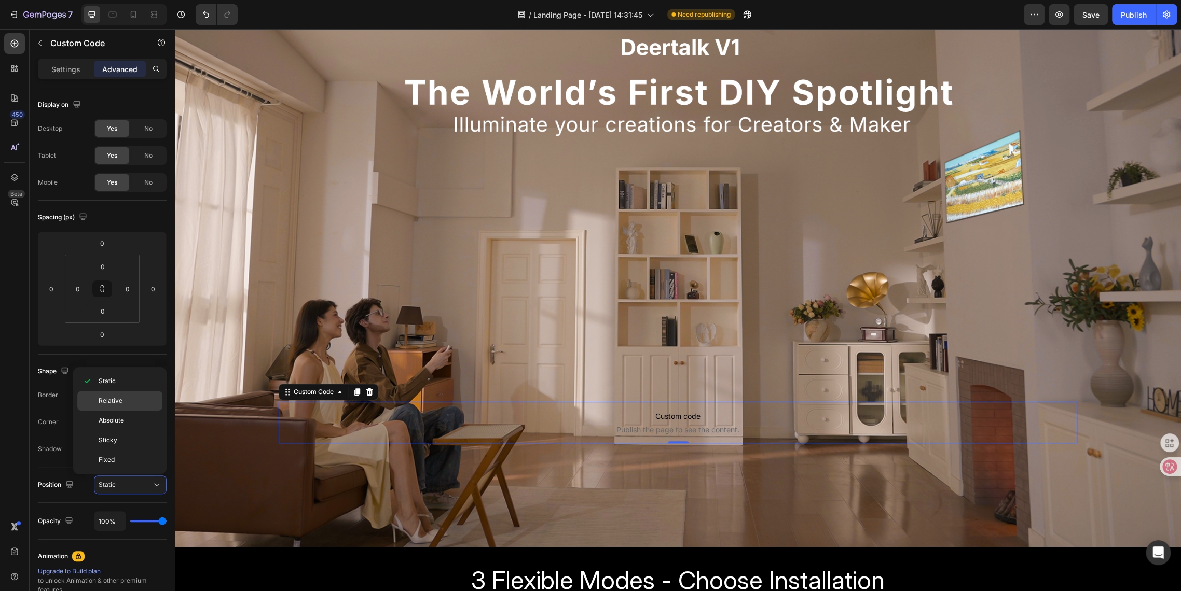
click at [101, 411] on div "Relative" at bounding box center [119, 421] width 85 height 20
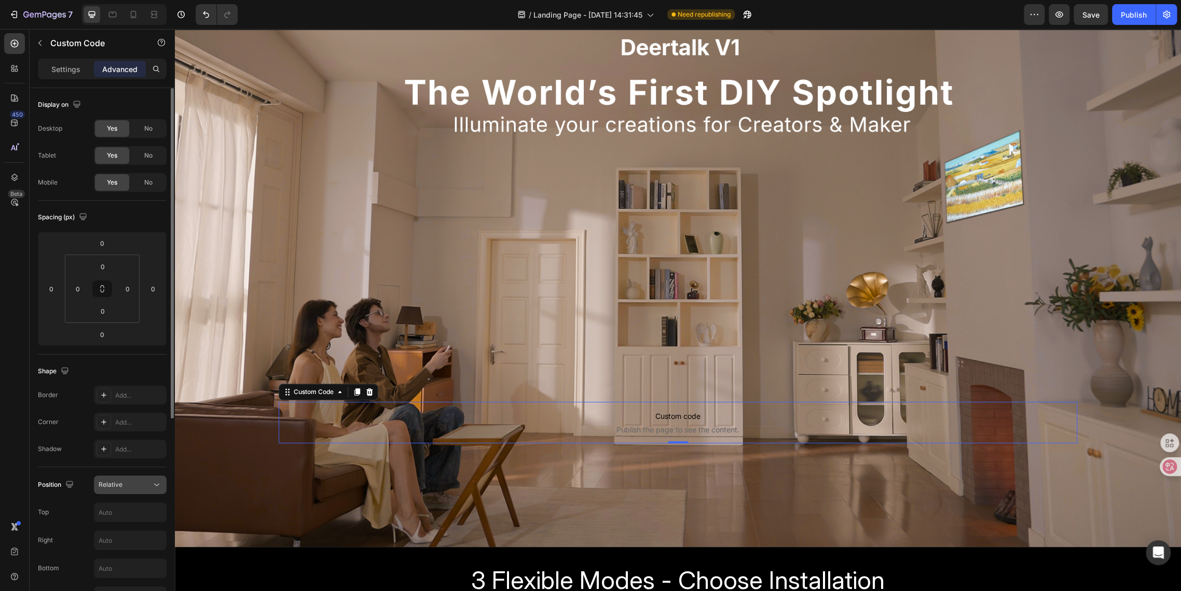
click at [123, 487] on div "Relative" at bounding box center [125, 484] width 53 height 9
click at [113, 517] on input "text" at bounding box center [130, 512] width 72 height 19
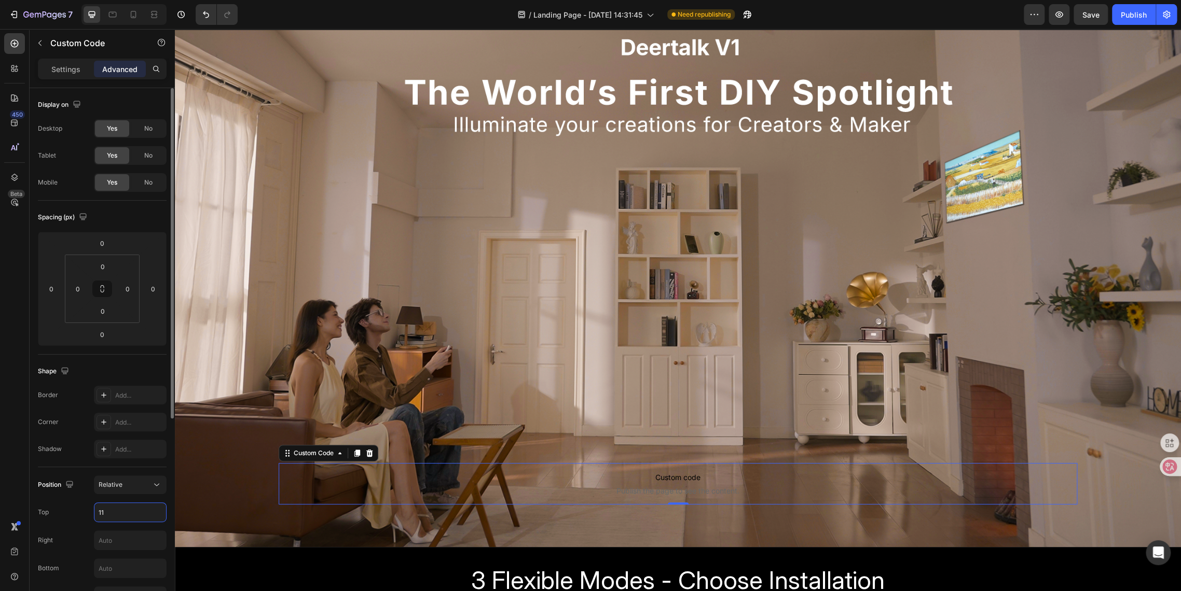
type input "1"
type input "2"
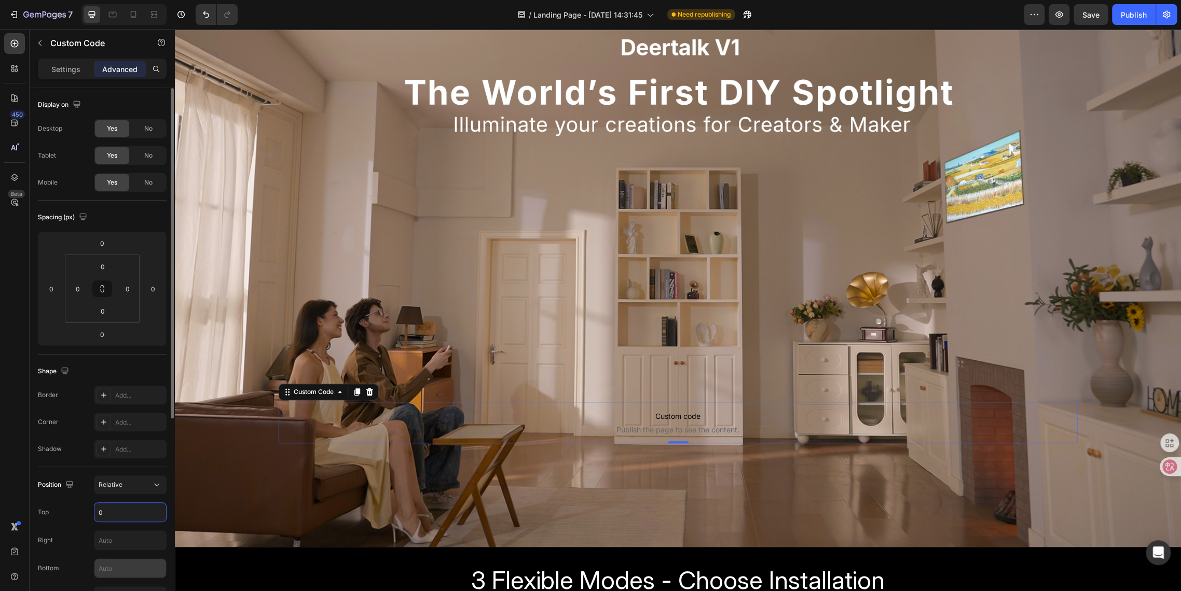
type input "0"
click at [116, 532] on input "text" at bounding box center [130, 568] width 72 height 19
type input "2"
click at [129, 516] on input "0" at bounding box center [130, 512] width 72 height 19
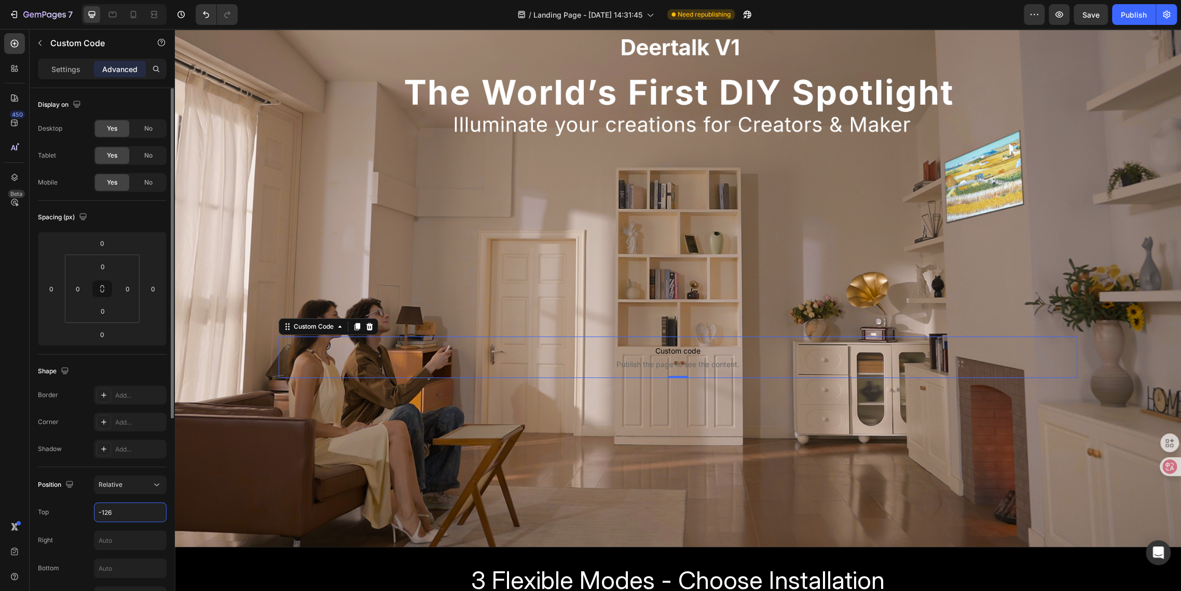
click at [115, 511] on input "-126" at bounding box center [130, 512] width 72 height 19
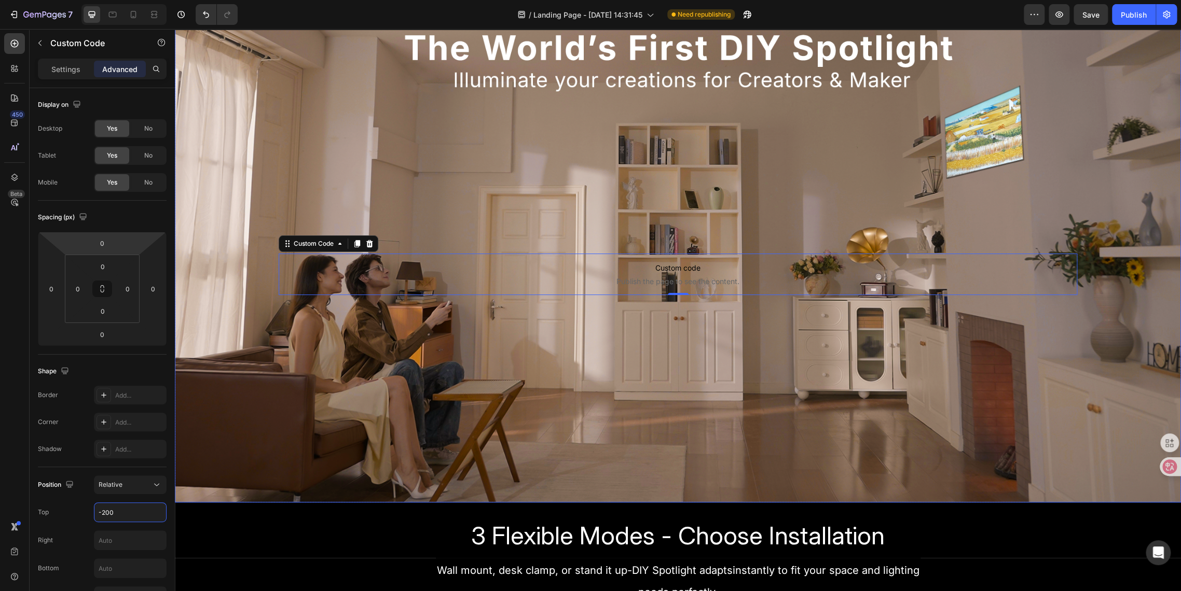
scroll to position [230, 0]
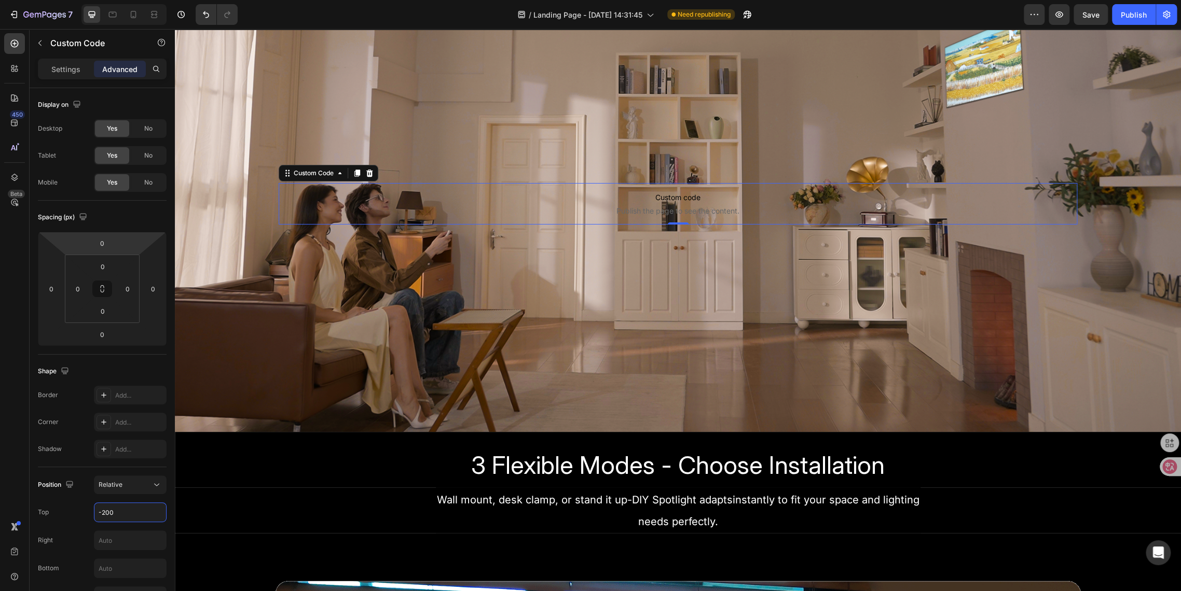
type input "-200"
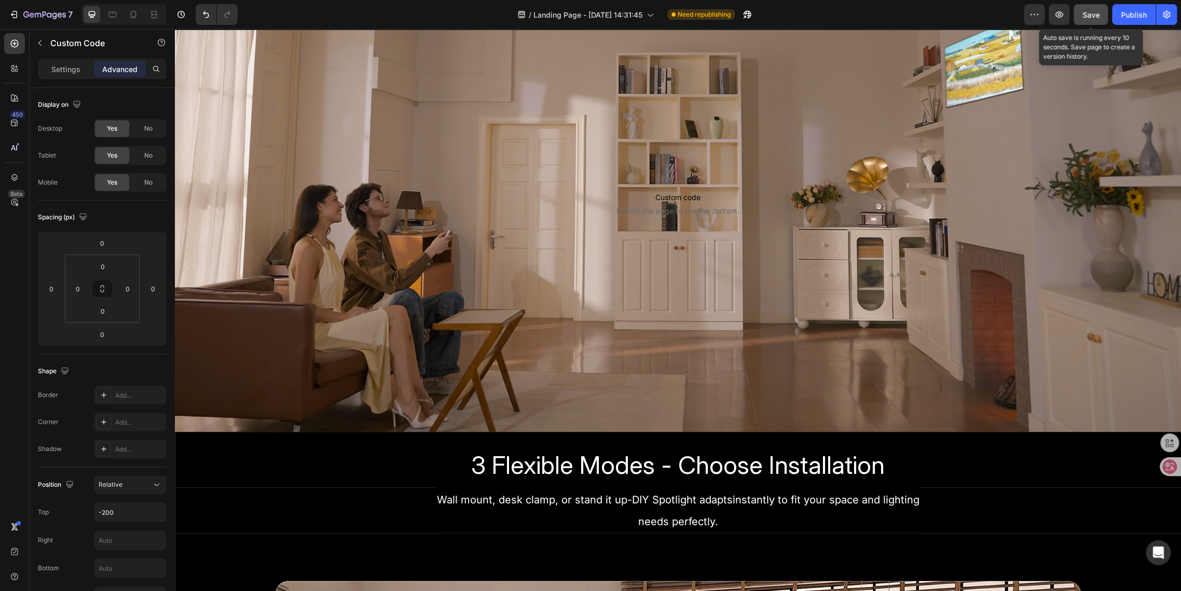
click at [1062, 10] on span "Save" at bounding box center [1090, 14] width 17 height 9
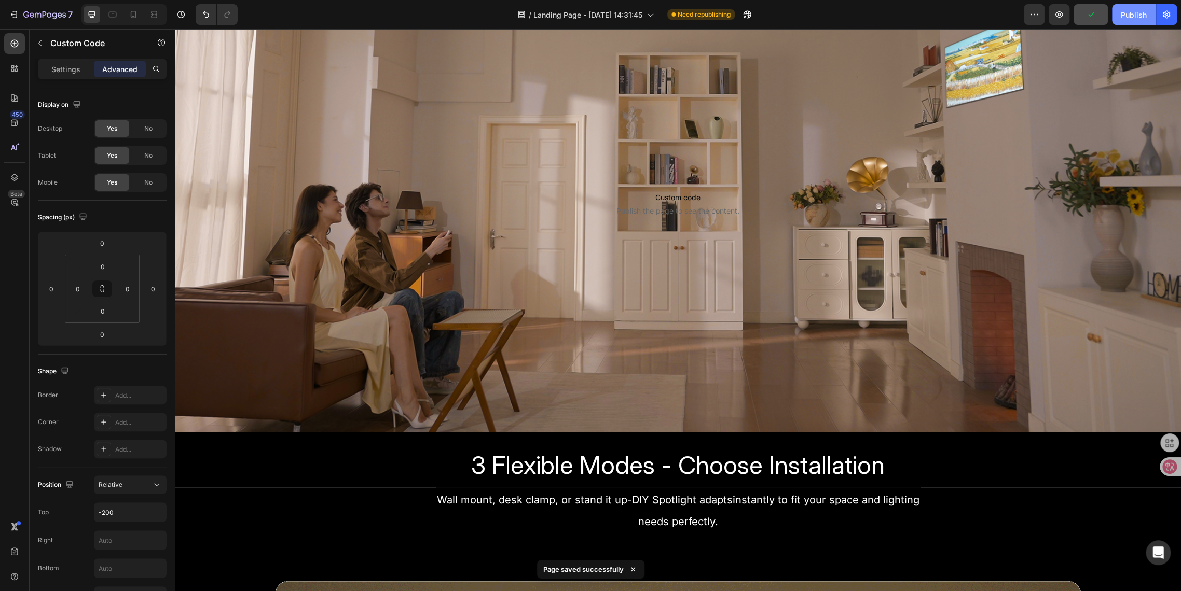
click at [1062, 20] on div "Publish" at bounding box center [1133, 14] width 26 height 11
click at [645, 198] on span "Custom code" at bounding box center [678, 197] width 798 height 12
click at [672, 200] on span "Custom code" at bounding box center [678, 197] width 798 height 12
click at [69, 69] on p "Settings" at bounding box center [65, 69] width 29 height 11
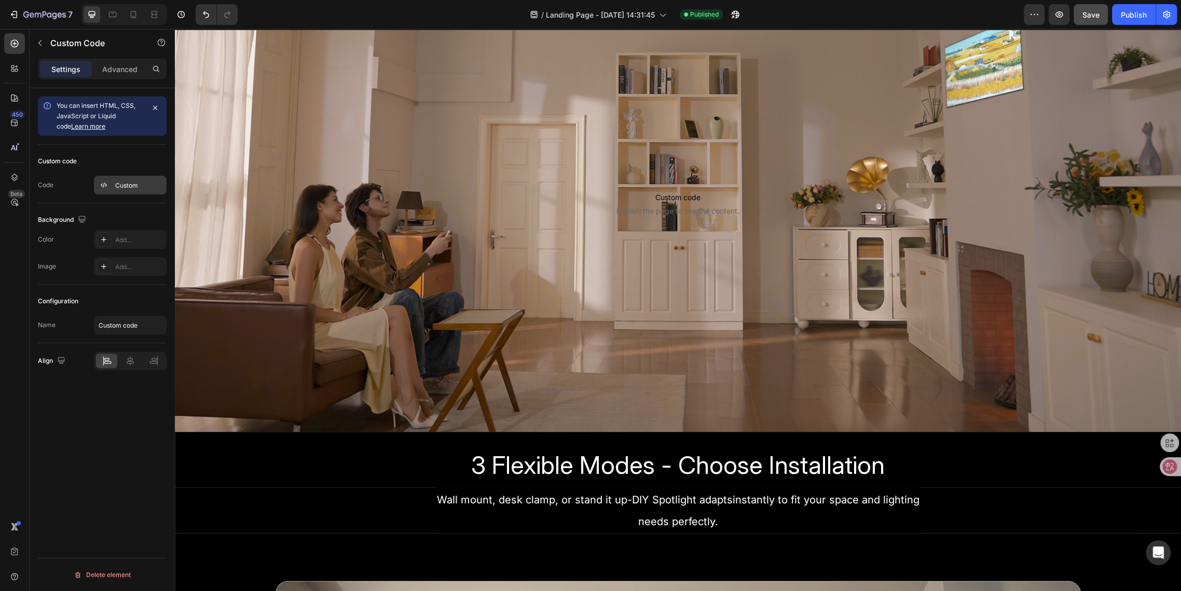
click at [112, 187] on div "Custom" at bounding box center [130, 185] width 73 height 19
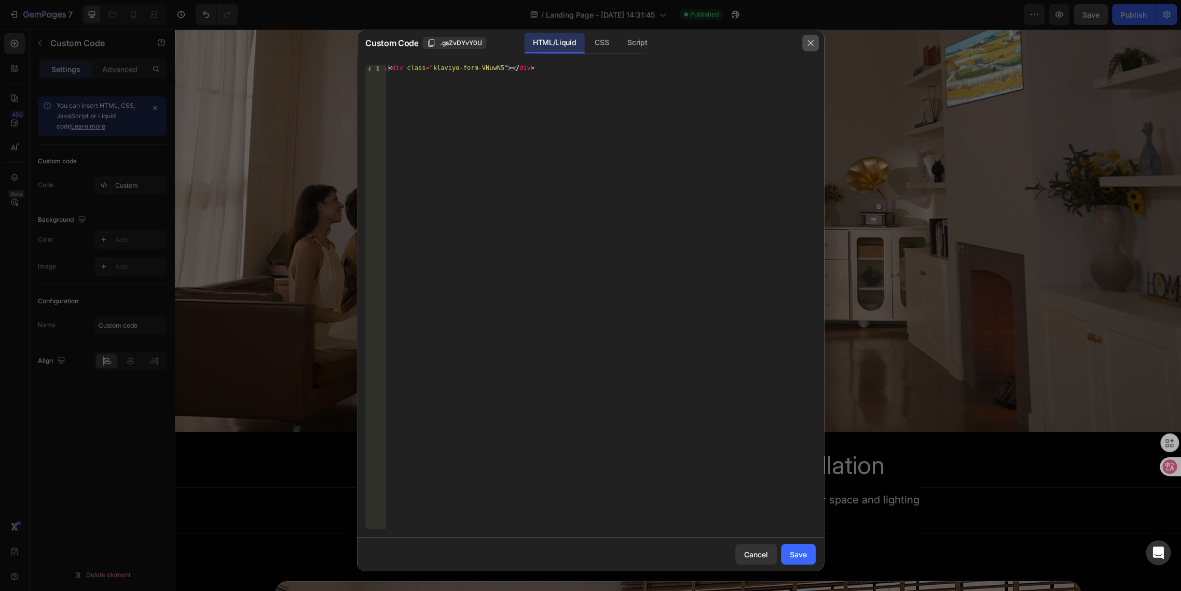
click at [809, 46] on icon "button" at bounding box center [810, 43] width 8 height 8
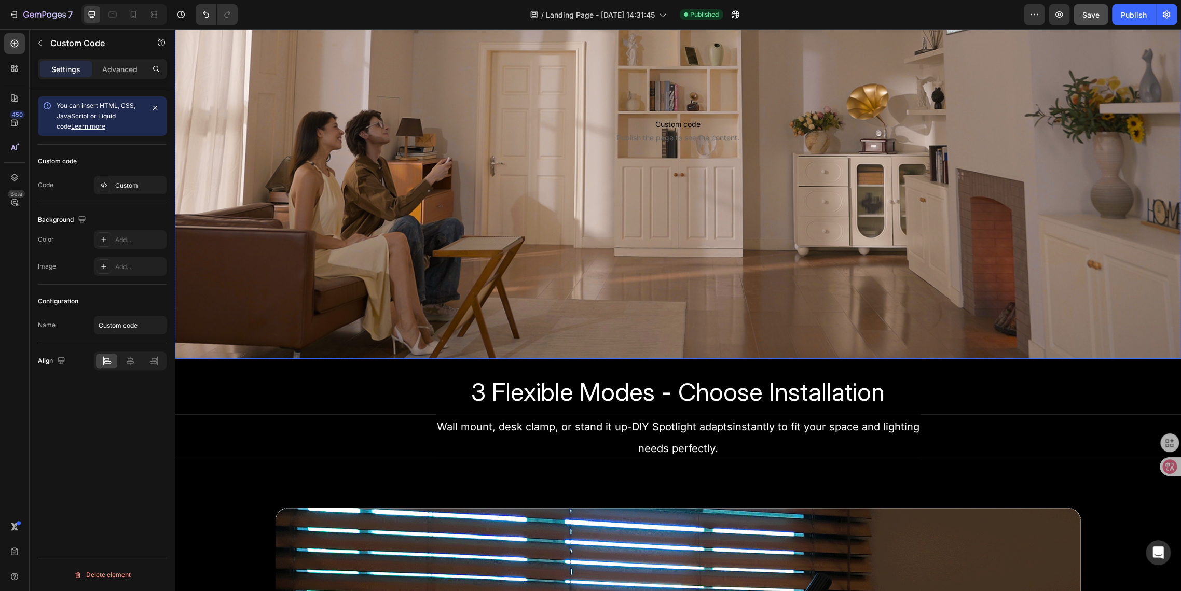
scroll to position [461, 0]
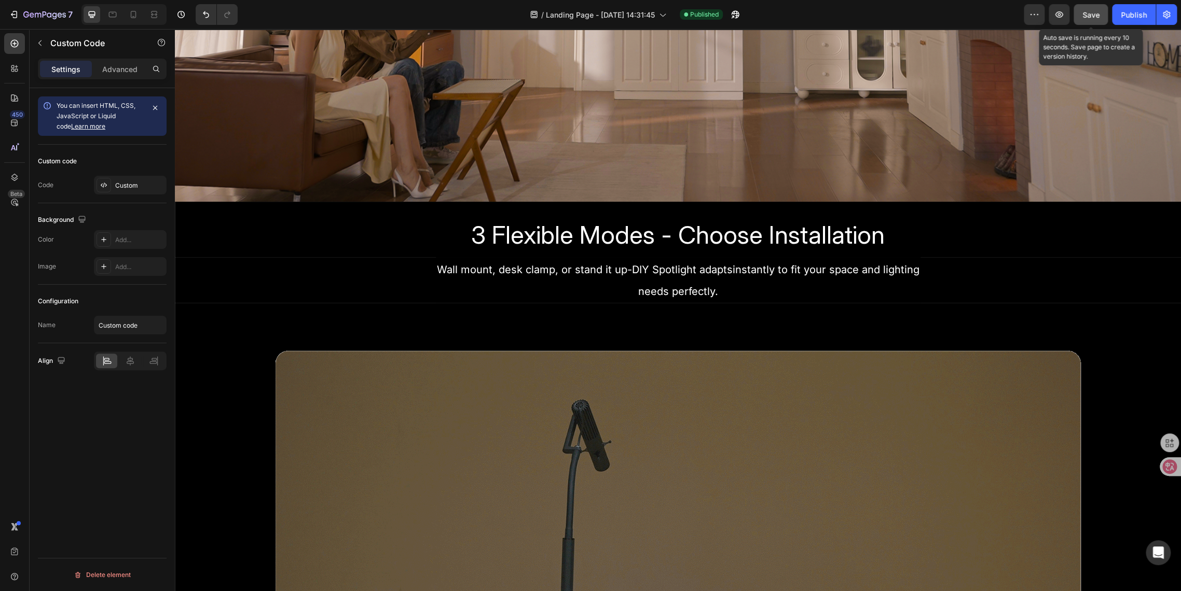
click at [1062, 13] on span "Save" at bounding box center [1090, 14] width 17 height 9
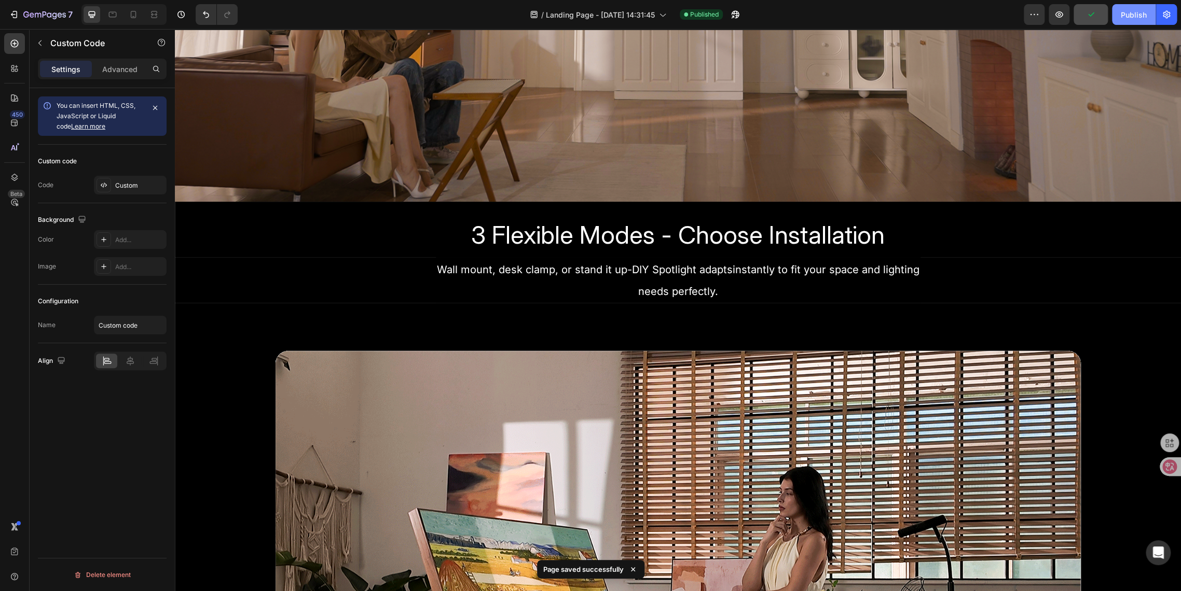
click at [1062, 17] on div "Publish" at bounding box center [1133, 14] width 26 height 11
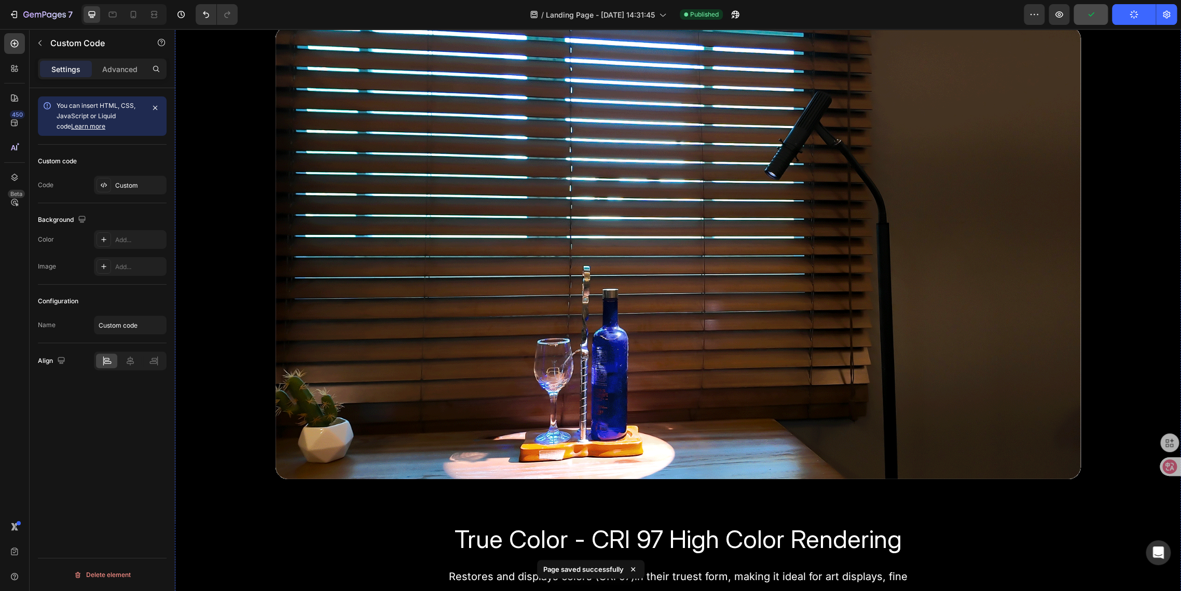
scroll to position [864, 0]
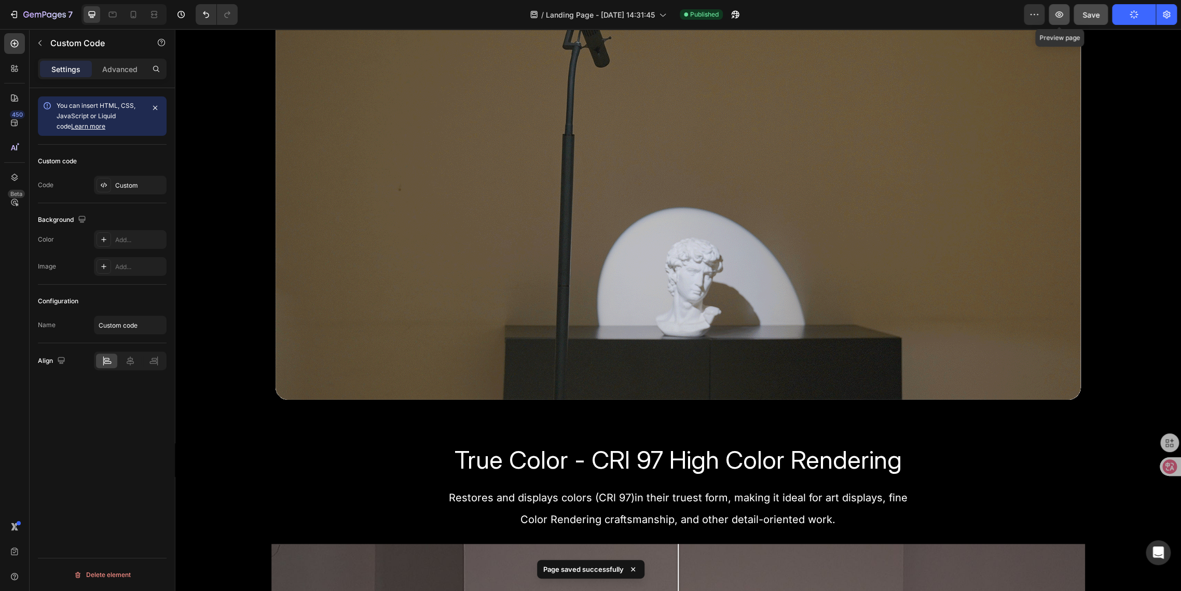
click at [1058, 17] on icon "button" at bounding box center [1058, 14] width 10 height 10
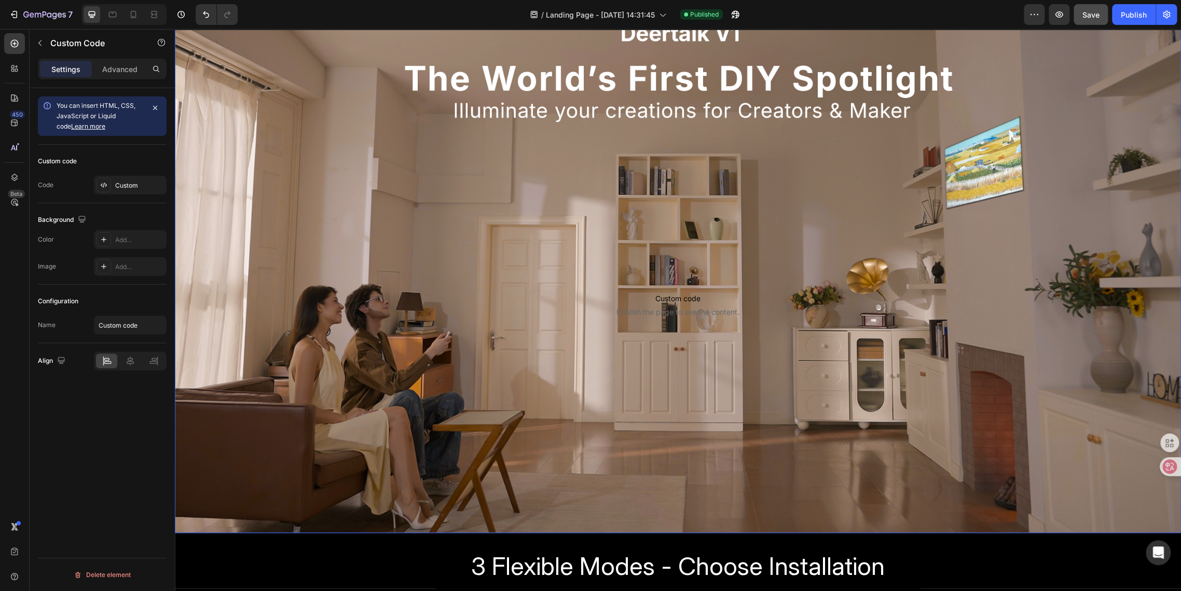
scroll to position [288, 0]
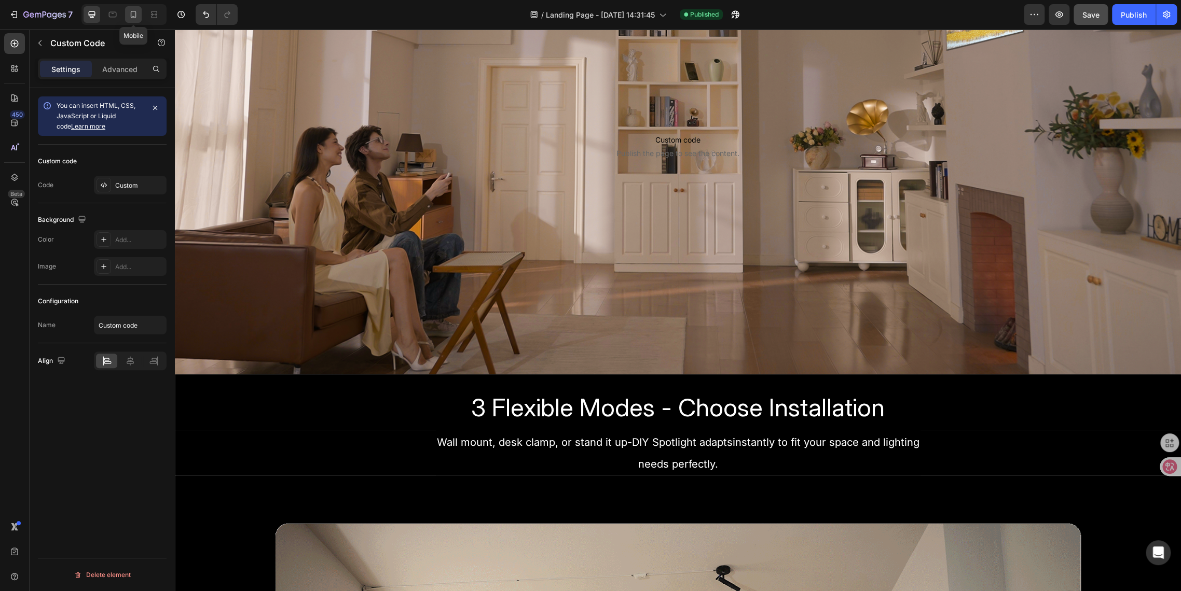
click at [129, 18] on icon at bounding box center [133, 14] width 10 height 10
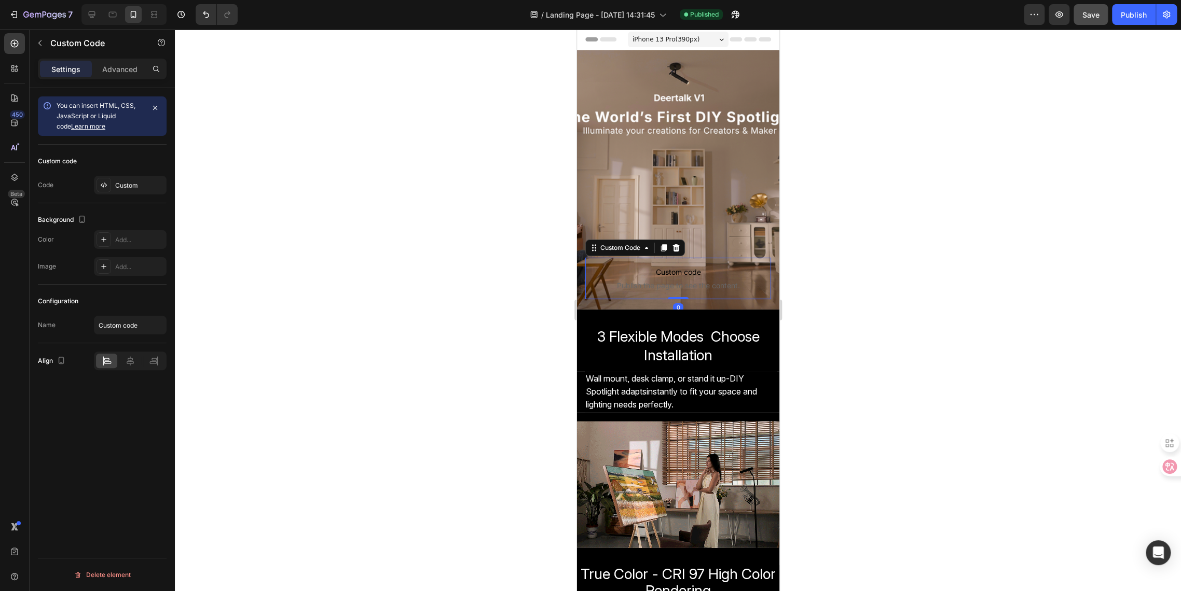
click at [629, 273] on span "Custom code" at bounding box center [678, 272] width 186 height 12
click at [122, 184] on div "Custom" at bounding box center [139, 185] width 49 height 9
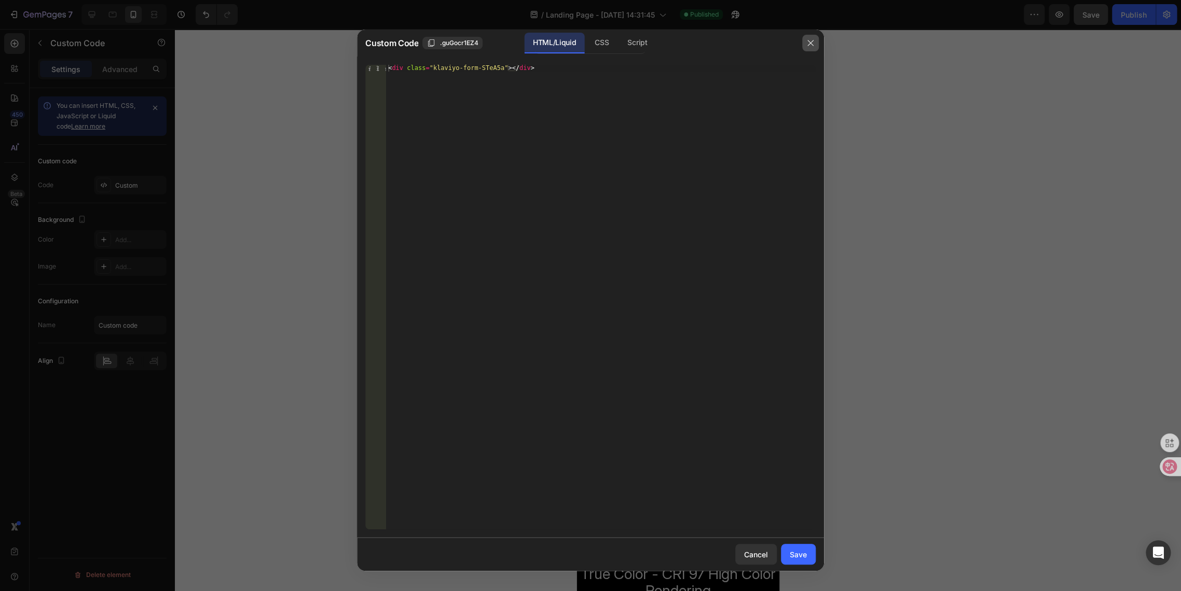
click at [815, 46] on button "button" at bounding box center [810, 43] width 17 height 17
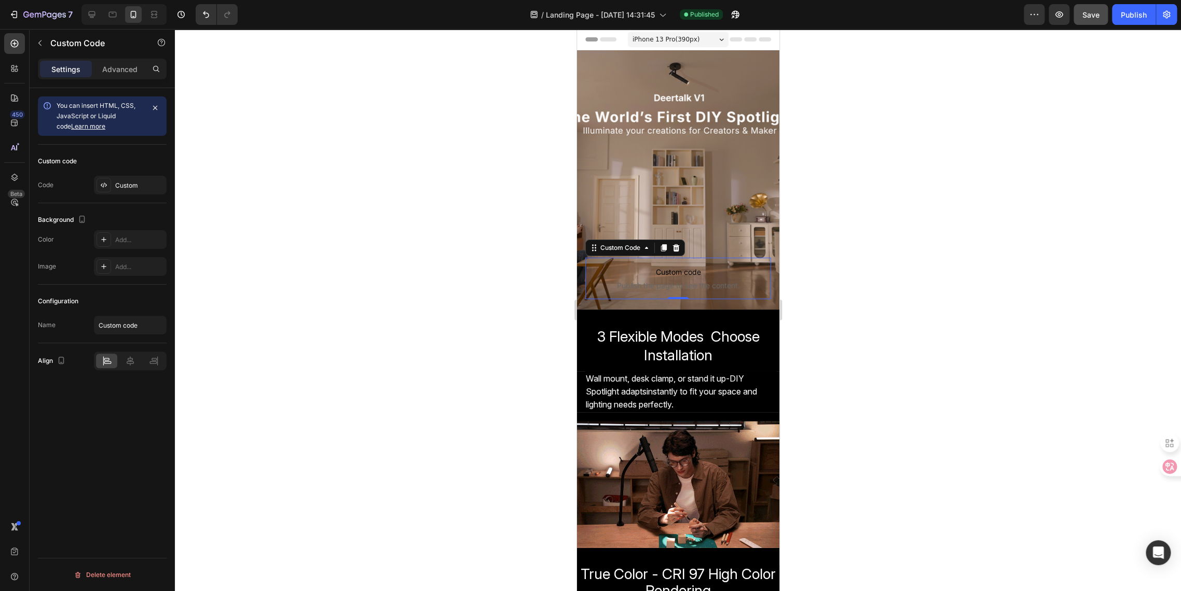
click at [612, 278] on span "Custom code" at bounding box center [678, 272] width 186 height 12
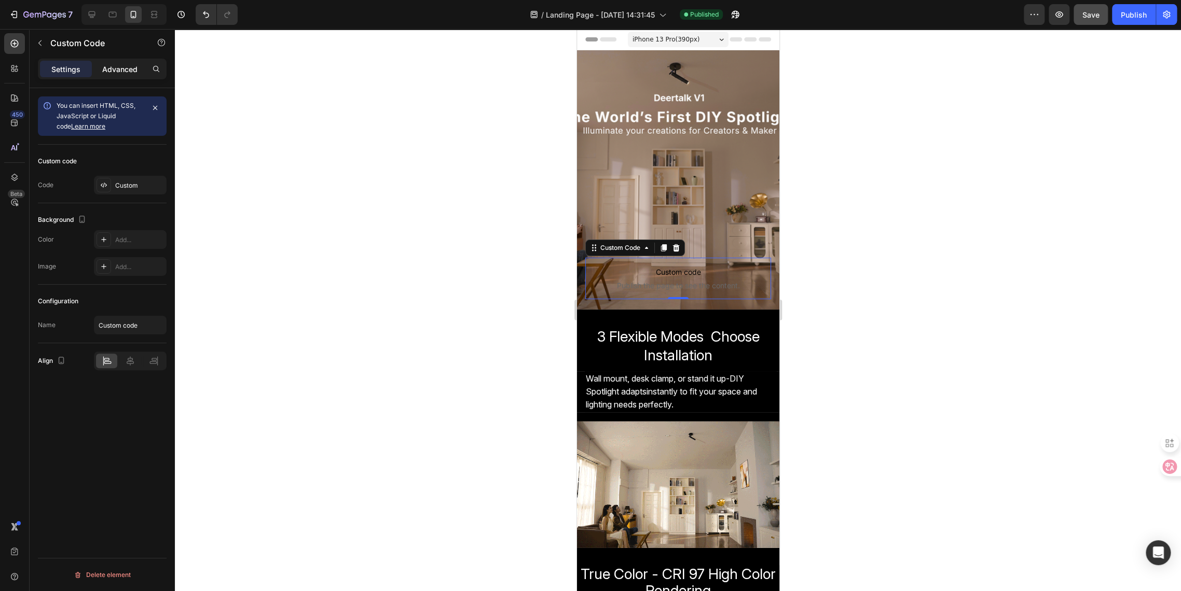
click at [122, 71] on p "Advanced" at bounding box center [119, 69] width 35 height 11
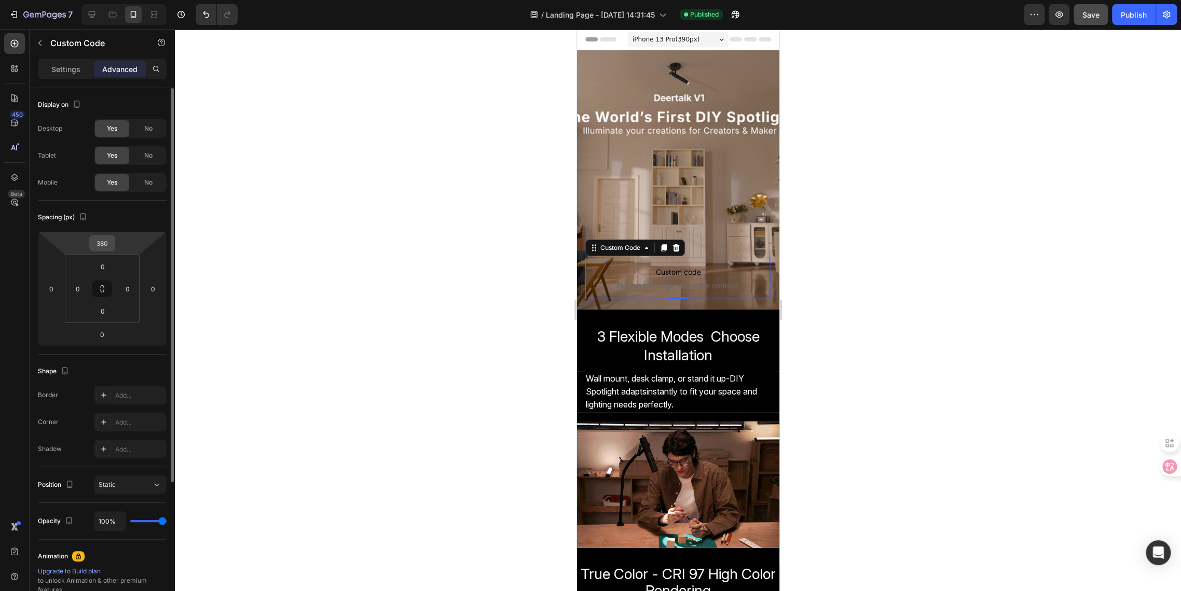
click at [100, 246] on input "380" at bounding box center [102, 243] width 21 height 16
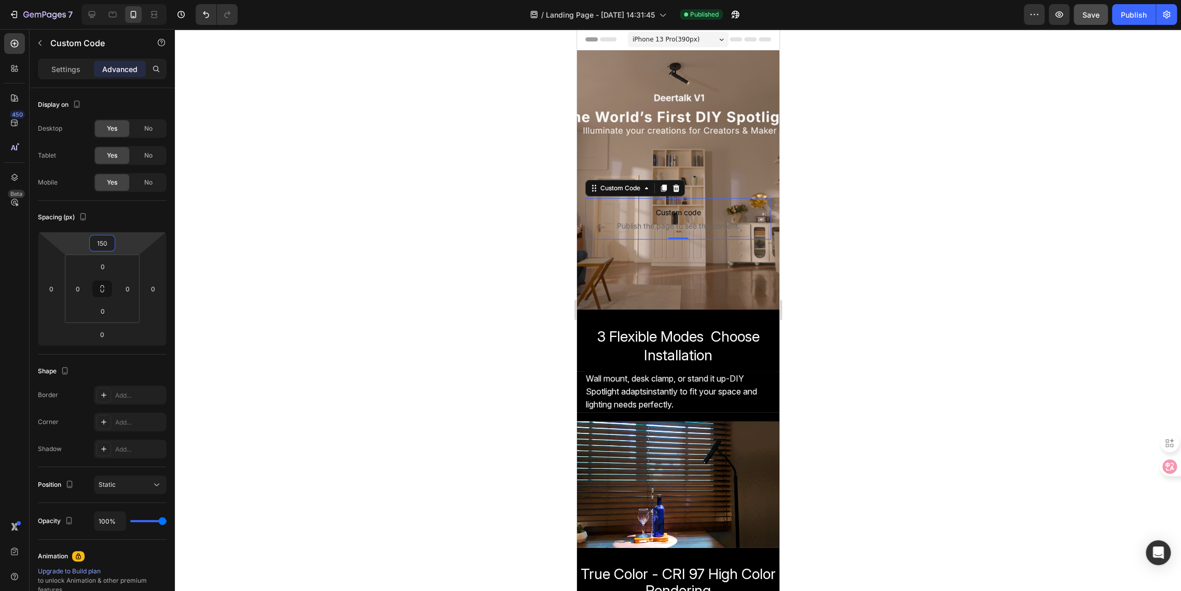
type input "150"
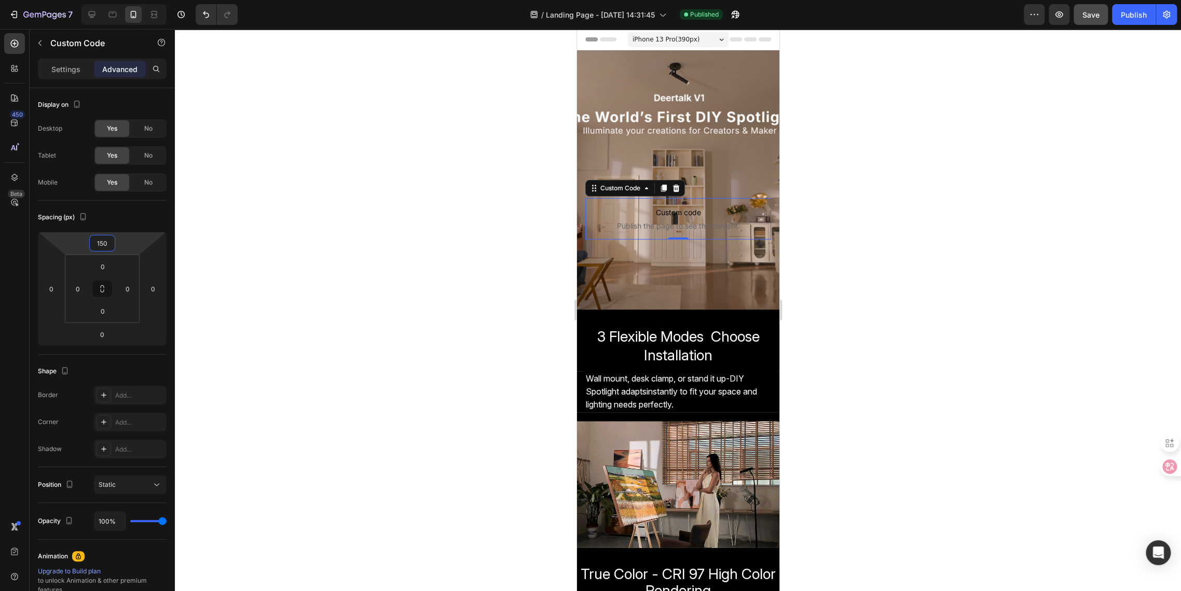
click at [457, 320] on div at bounding box center [678, 310] width 1006 height 562
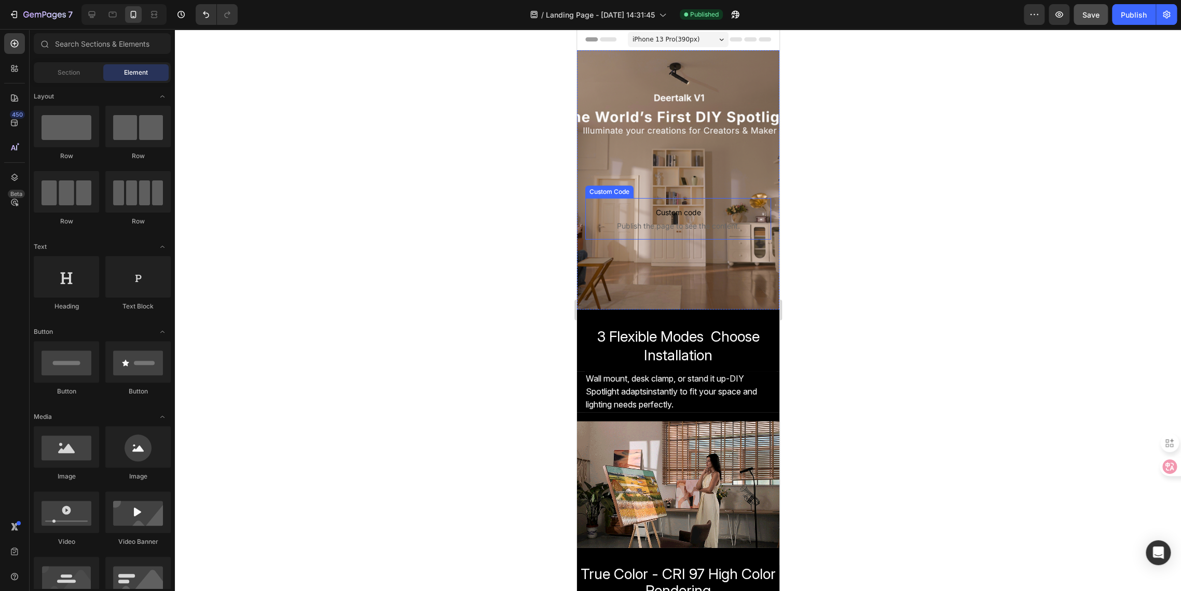
click at [686, 224] on span "Publish the page to see the content." at bounding box center [678, 226] width 186 height 10
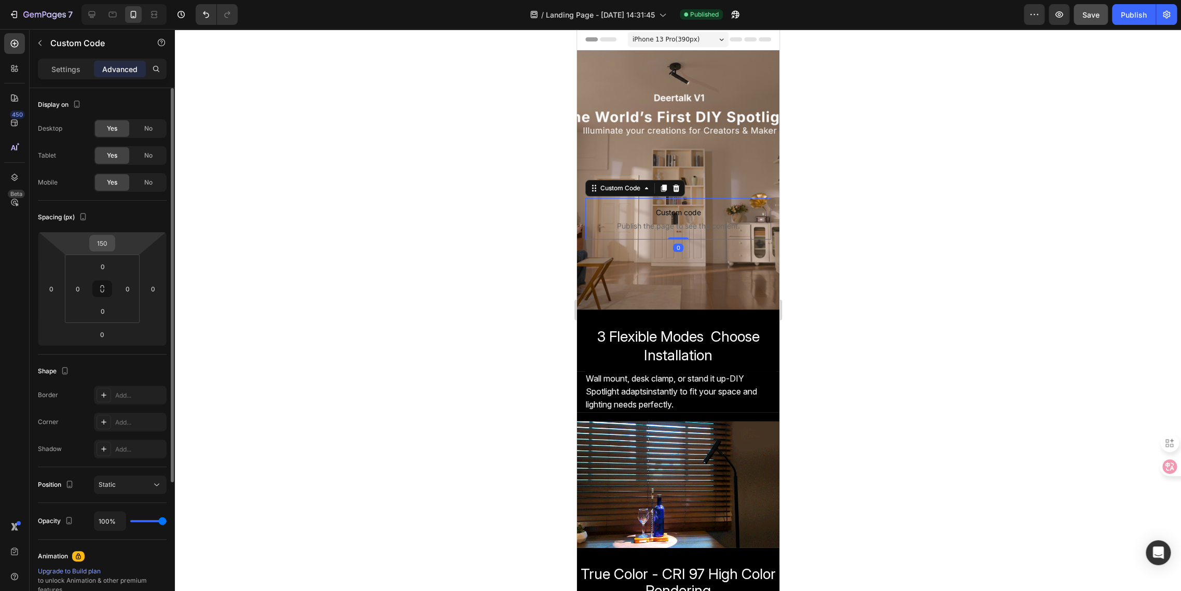
click at [107, 238] on input "150" at bounding box center [102, 243] width 21 height 16
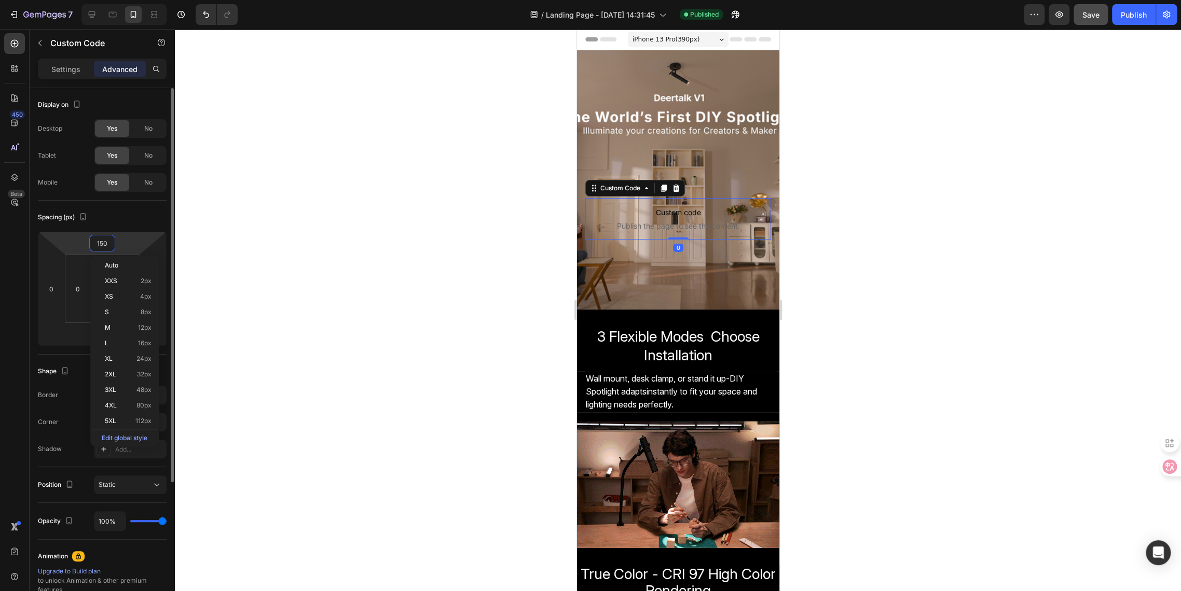
click at [104, 241] on input "150" at bounding box center [102, 243] width 21 height 16
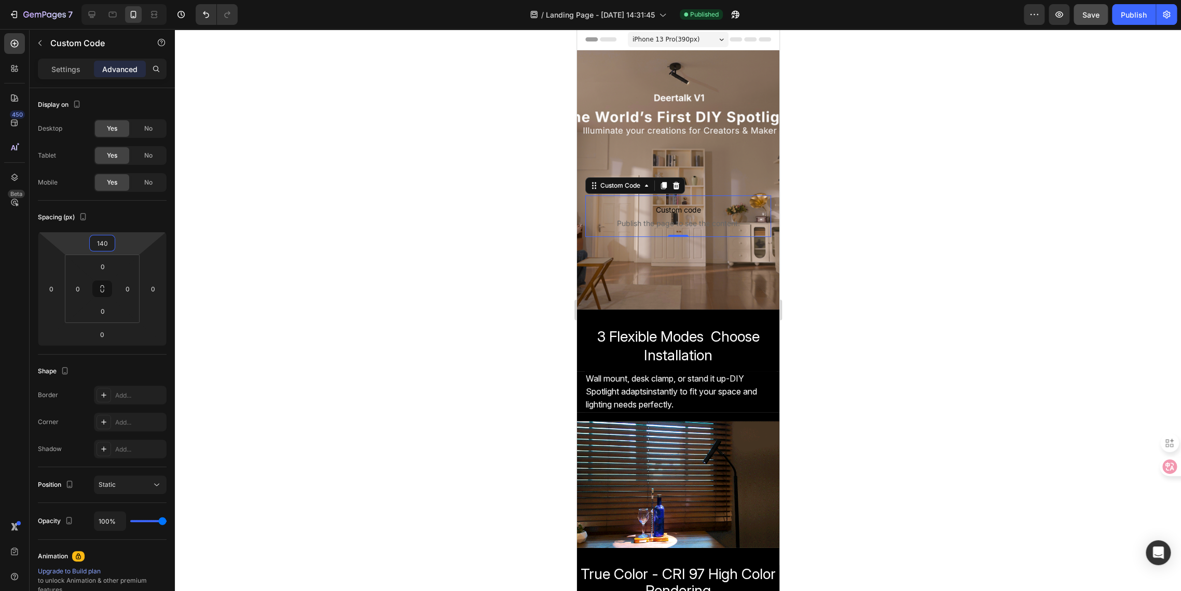
type input "140"
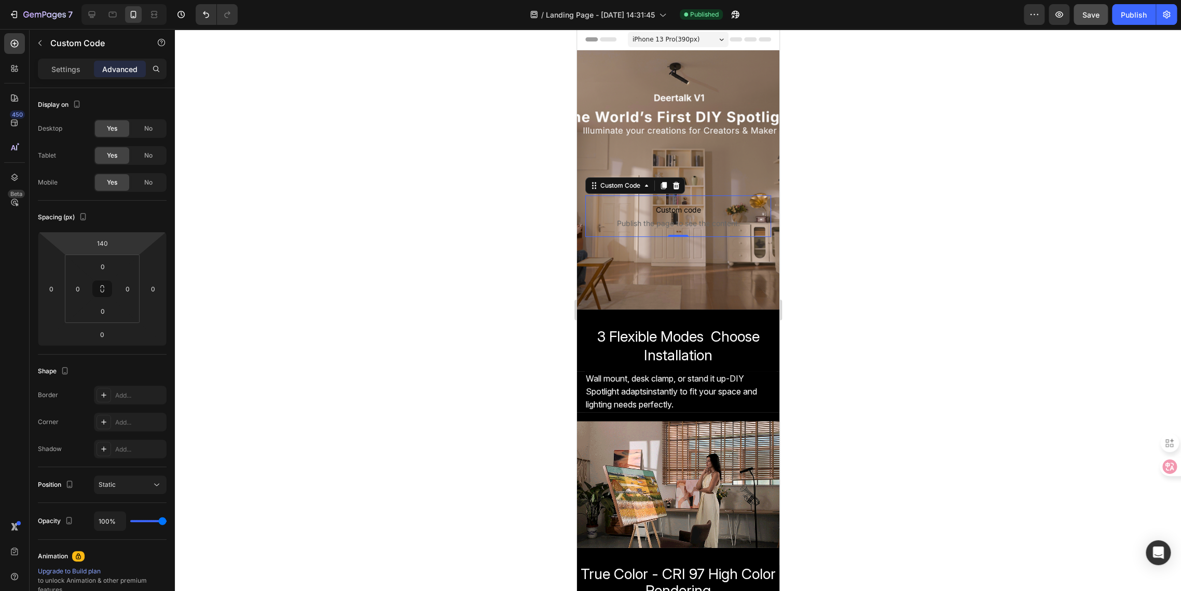
click at [421, 234] on div at bounding box center [678, 310] width 1006 height 562
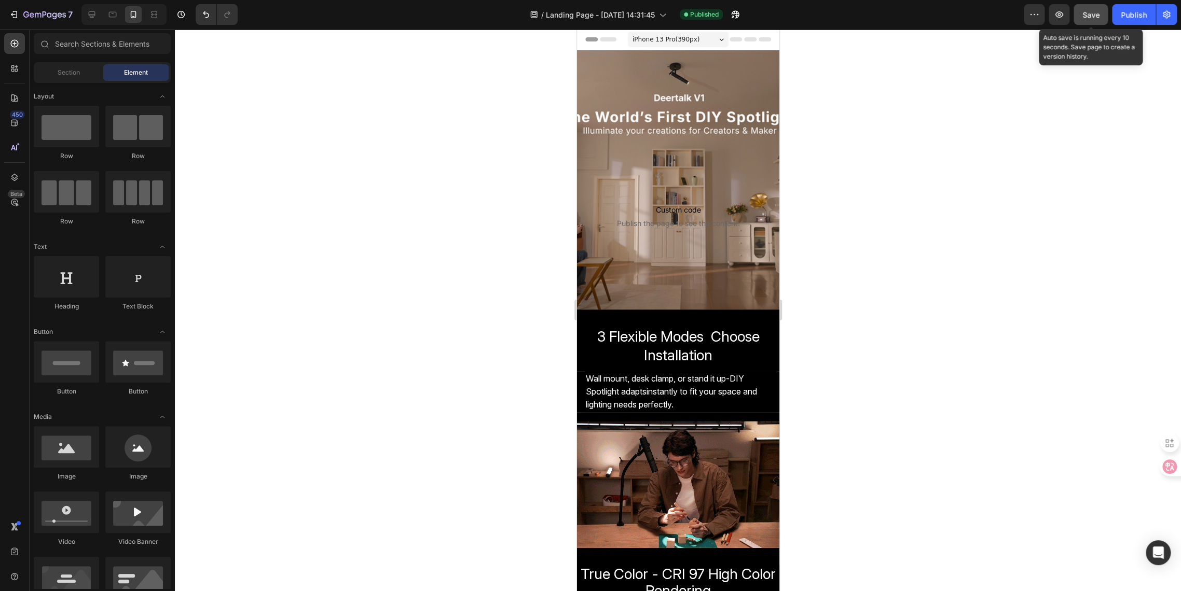
click at [1062, 10] on span "Save" at bounding box center [1090, 14] width 17 height 9
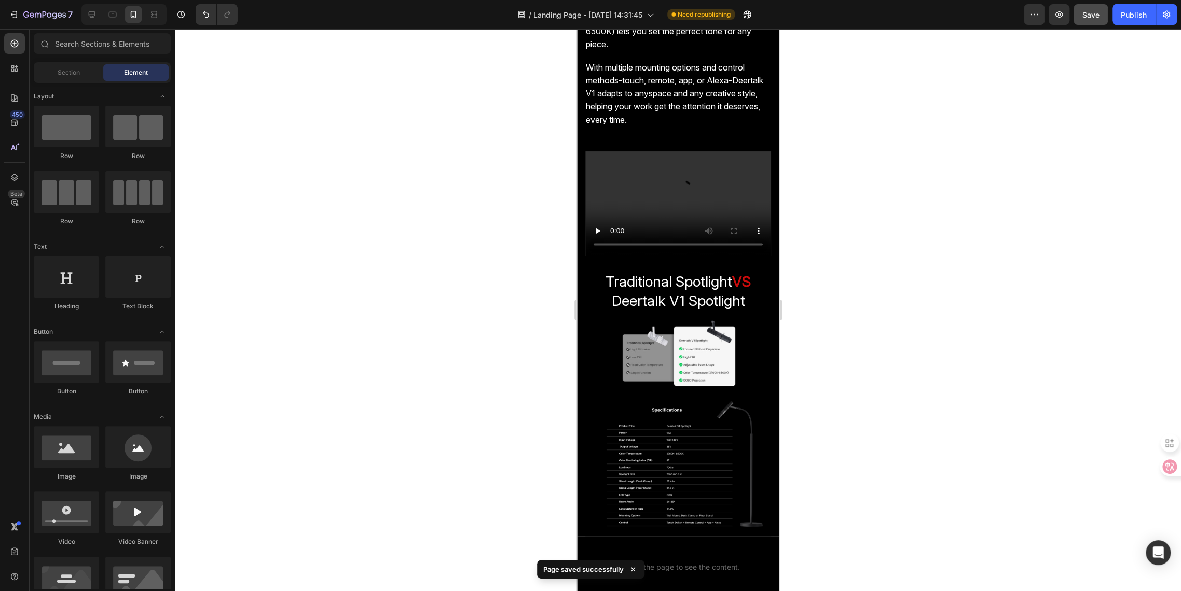
scroll to position [922, 0]
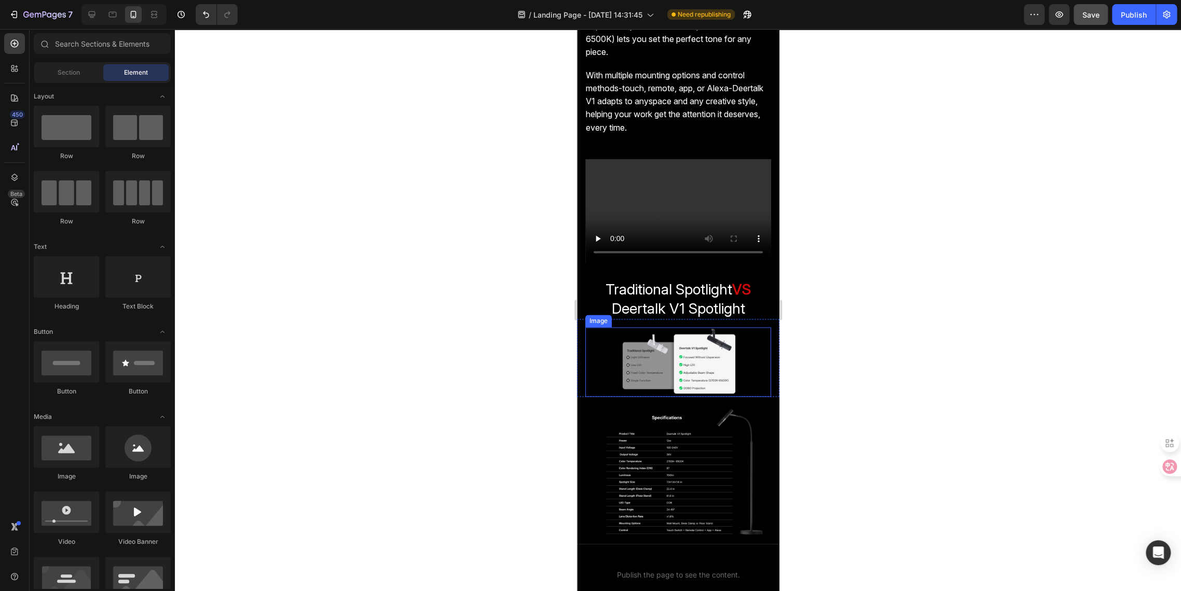
click at [673, 359] on img at bounding box center [678, 362] width 186 height 70
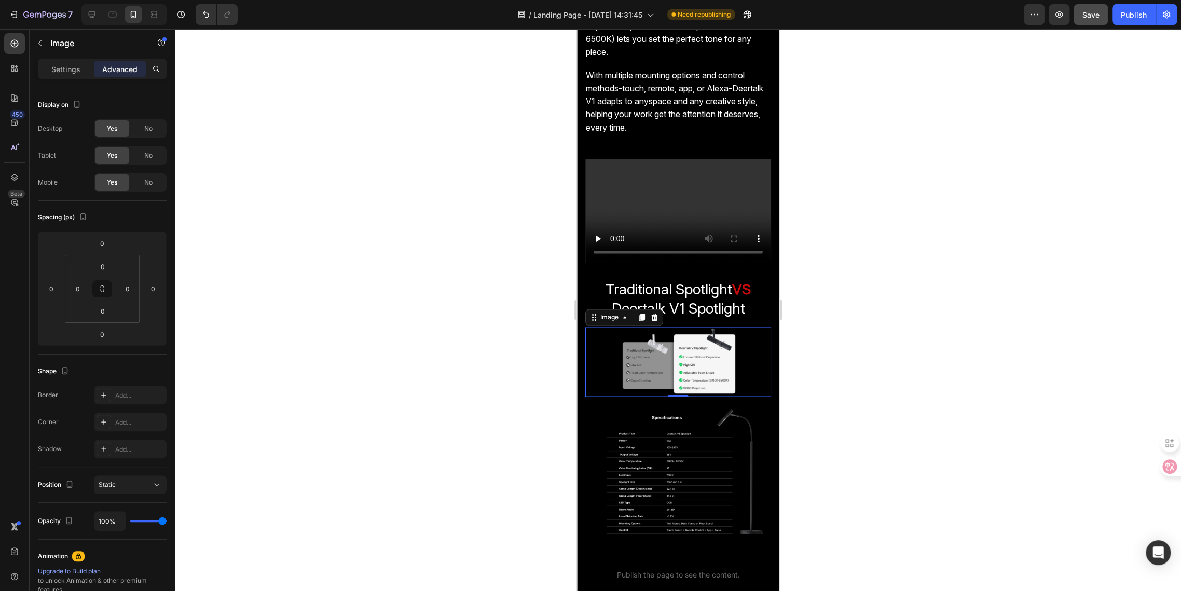
click at [390, 378] on div at bounding box center [678, 310] width 1006 height 562
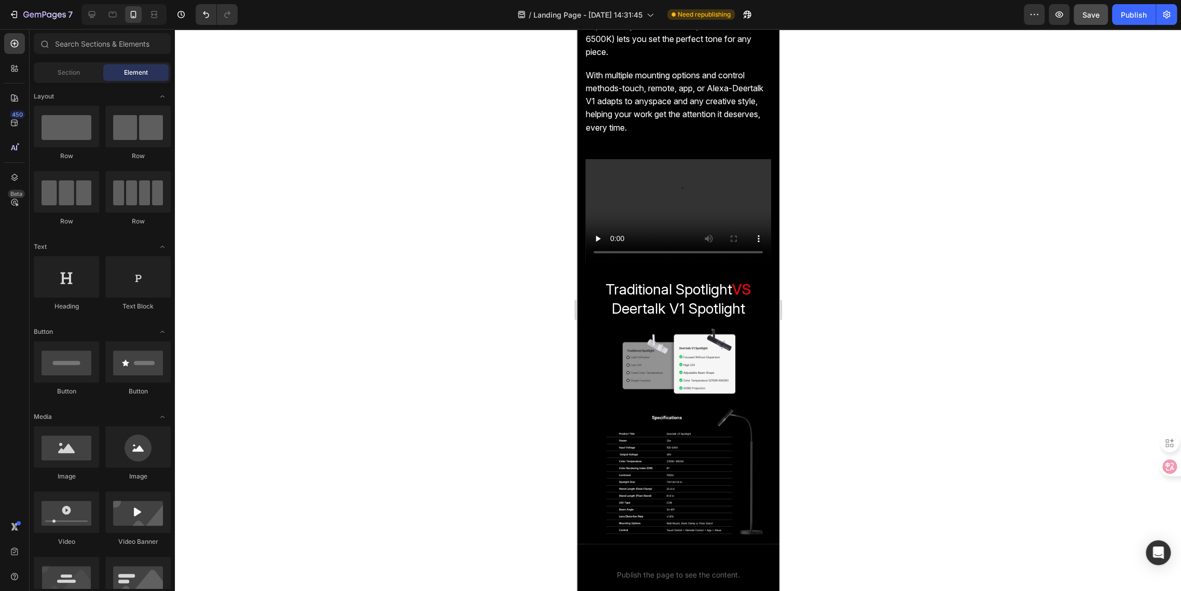
scroll to position [1146, 0]
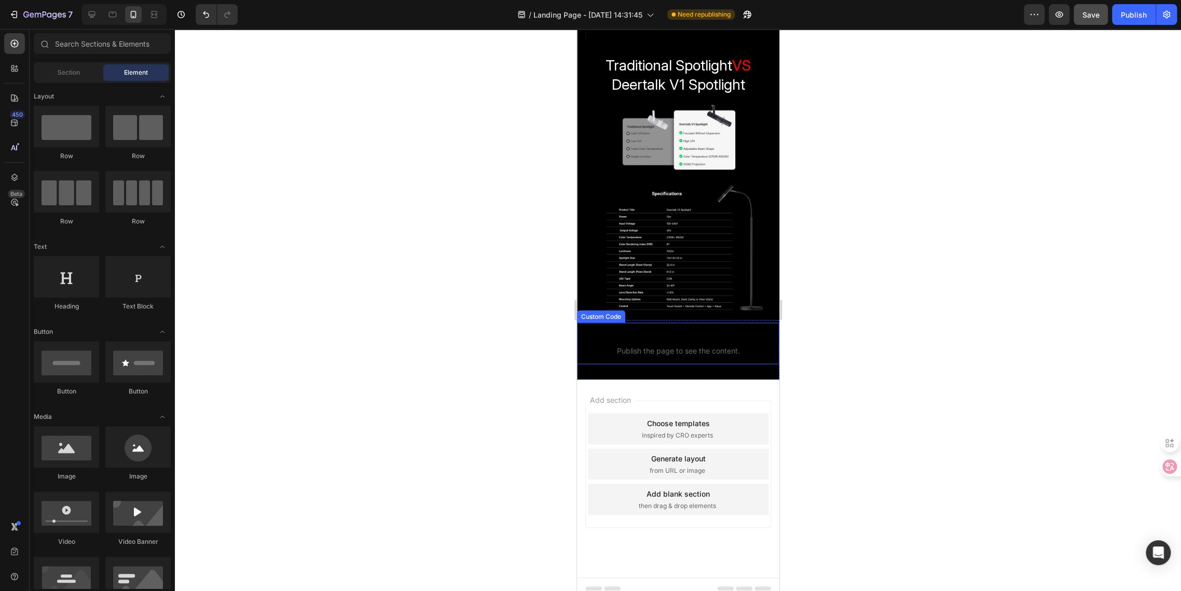
click at [658, 345] on span "Publish the page to see the content." at bounding box center [677, 350] width 202 height 10
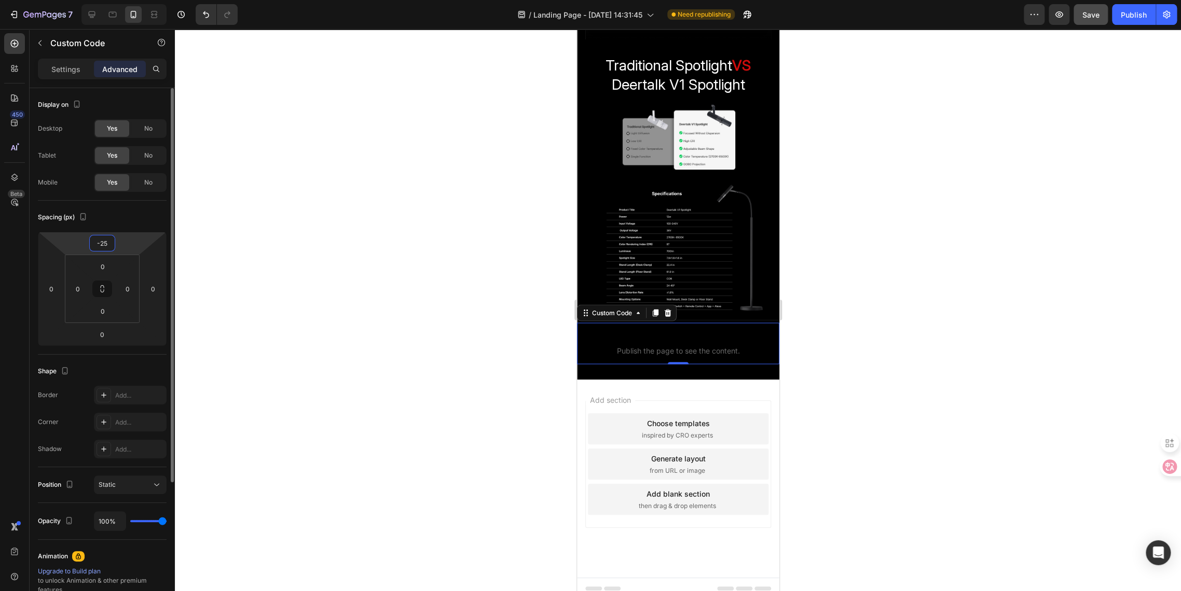
click at [95, 245] on input "-25" at bounding box center [102, 243] width 21 height 16
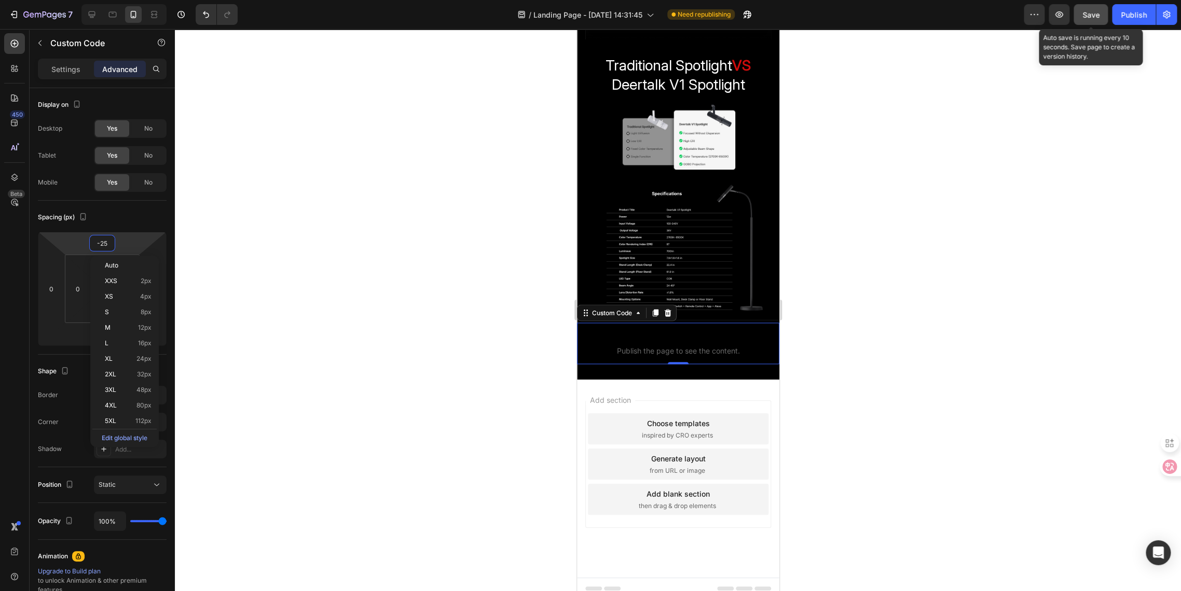
click at [1062, 11] on span "Save" at bounding box center [1090, 14] width 17 height 9
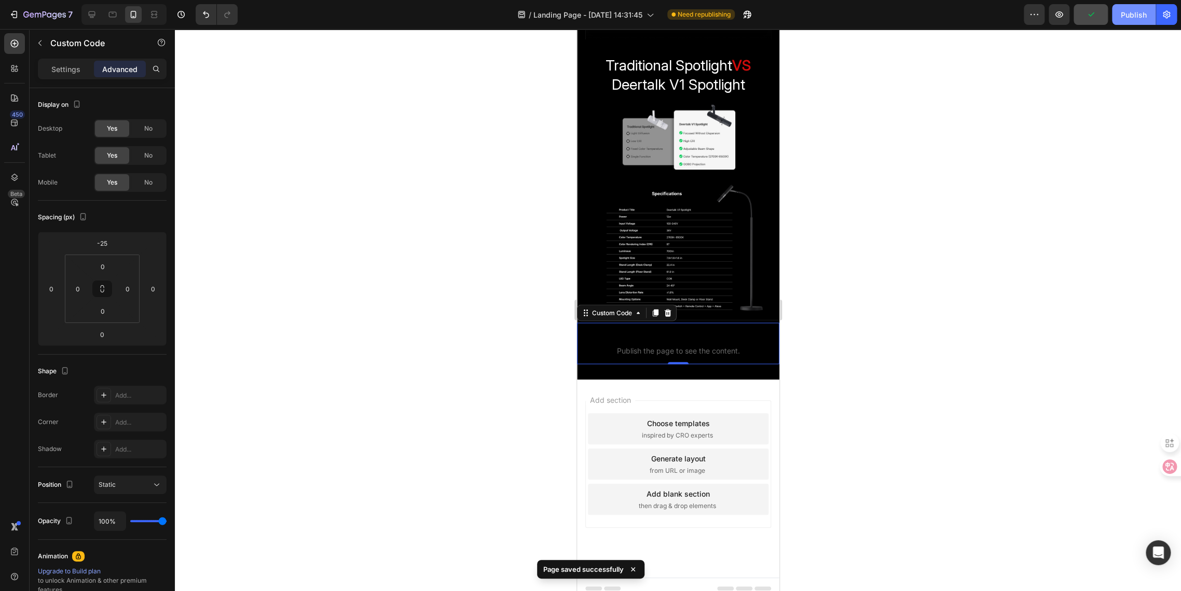
click at [1062, 15] on div "Publish" at bounding box center [1133, 14] width 26 height 11
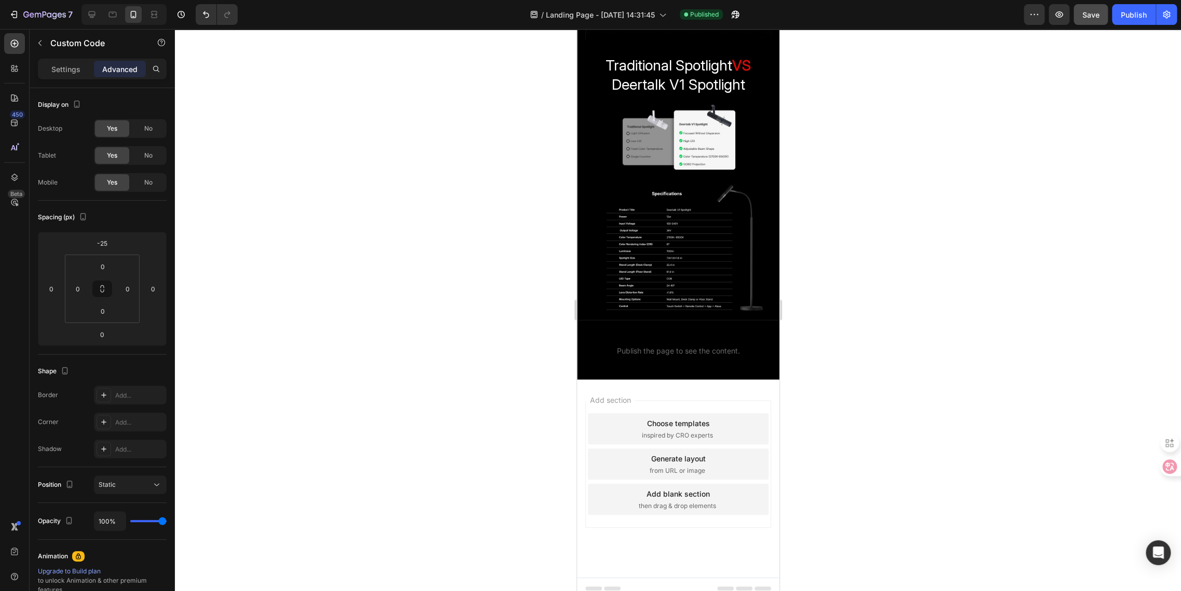
click at [1062, 449] on div at bounding box center [678, 310] width 1006 height 562
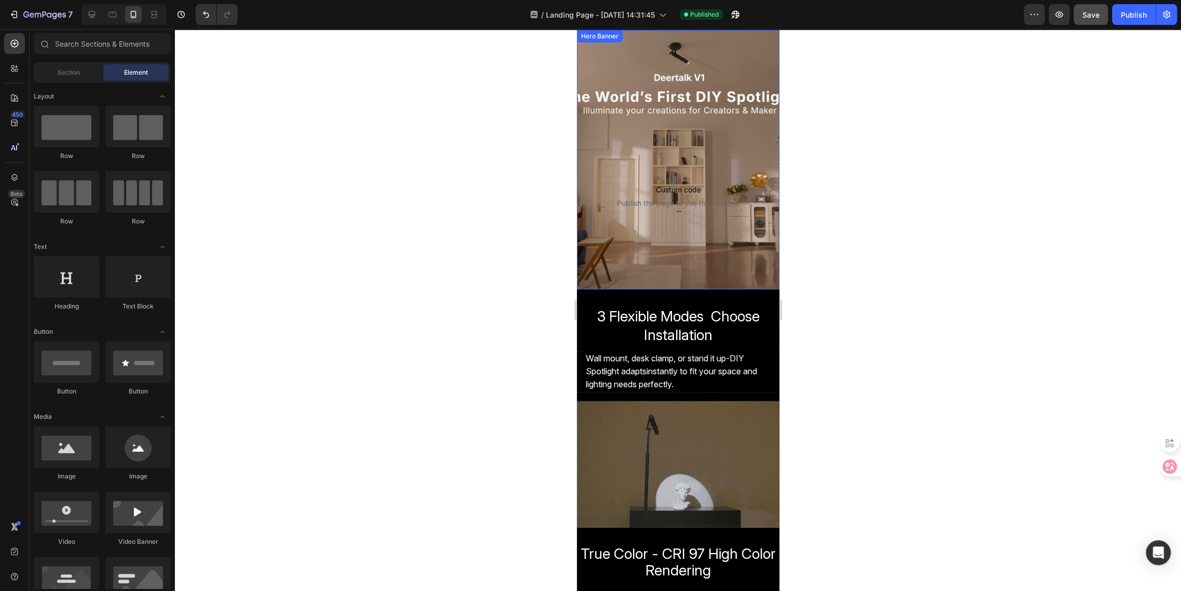
scroll to position [0, 0]
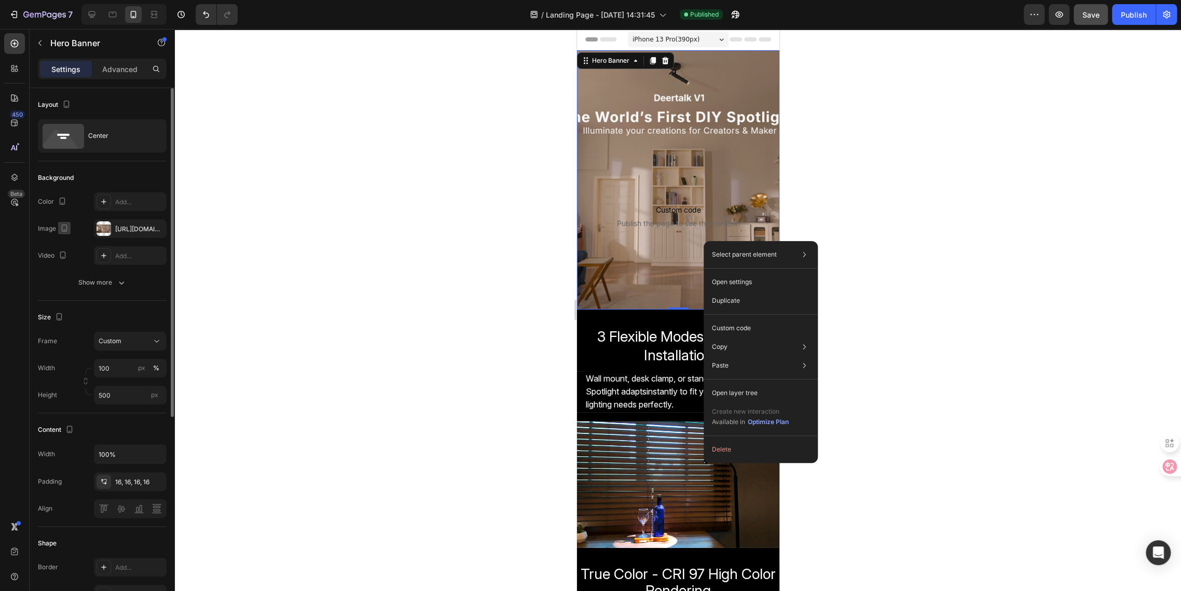
click at [63, 228] on icon "button" at bounding box center [64, 228] width 10 height 10
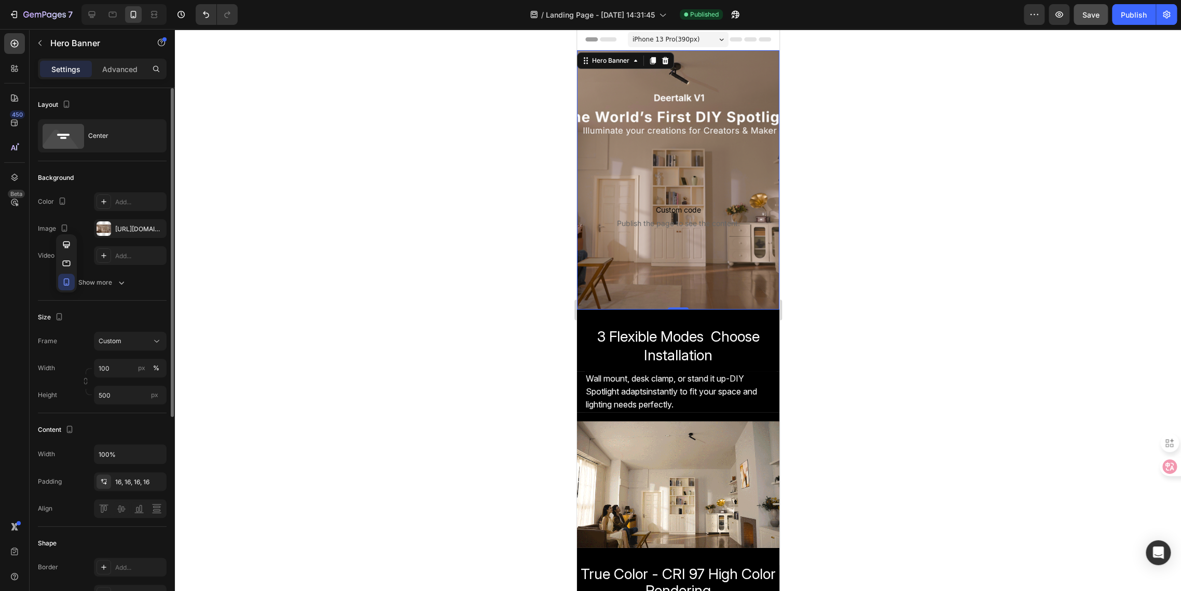
click at [61, 283] on icon "button" at bounding box center [66, 282] width 10 height 10
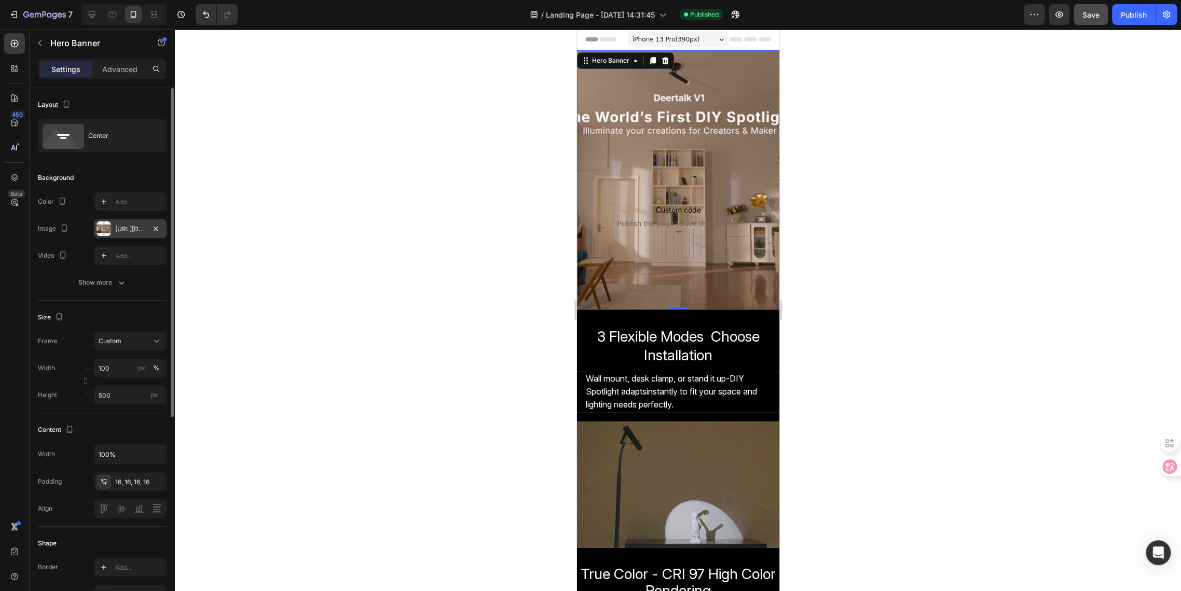
click at [120, 230] on div "https://cdn.shopify.com/s/files/1/0650/2105/0989/files/gempages_581019625022555…" at bounding box center [130, 229] width 30 height 9
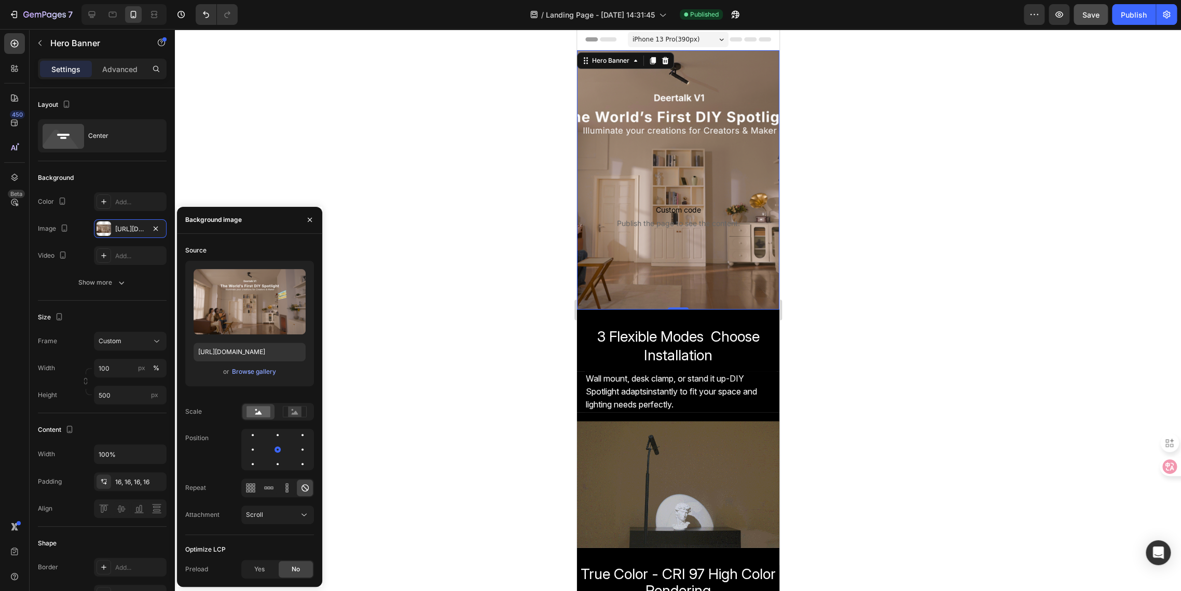
click at [321, 234] on div "Source Upload Image https://cdn.shopify.com/s/files/1/0650/2105/0989/files/gemp…" at bounding box center [249, 410] width 145 height 353
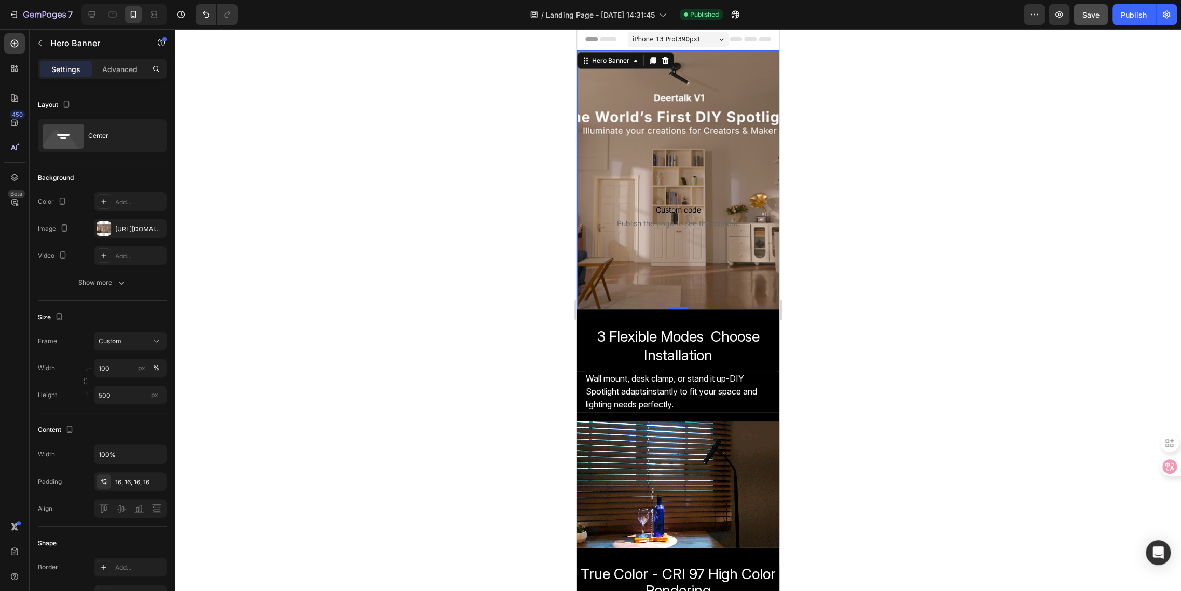
click at [979, 421] on div at bounding box center [678, 310] width 1006 height 562
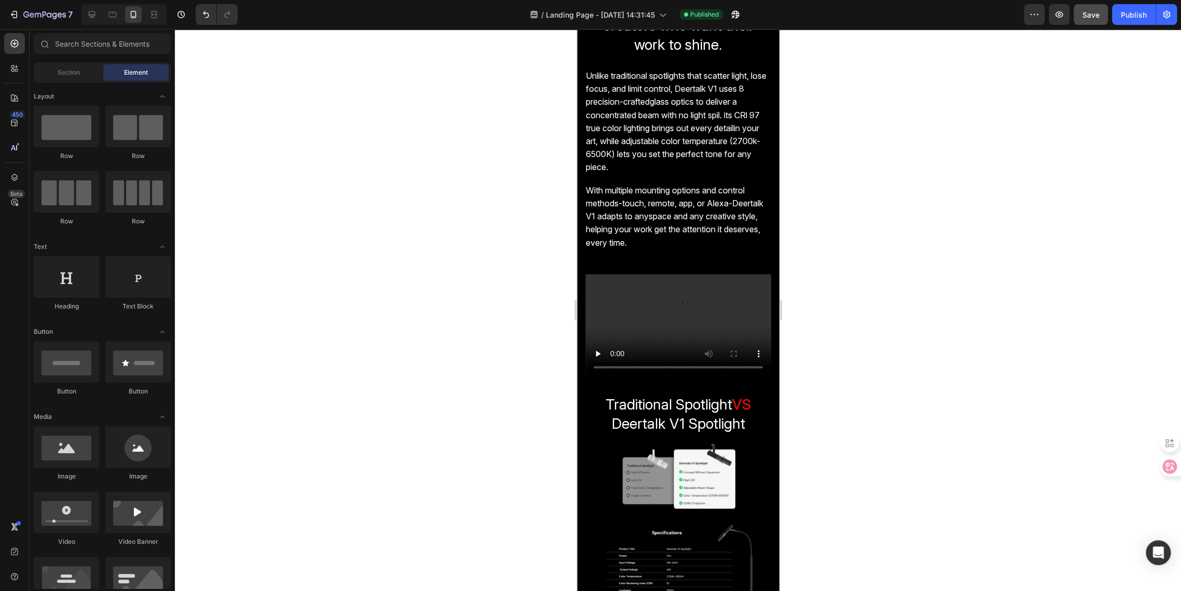
scroll to position [1037, 0]
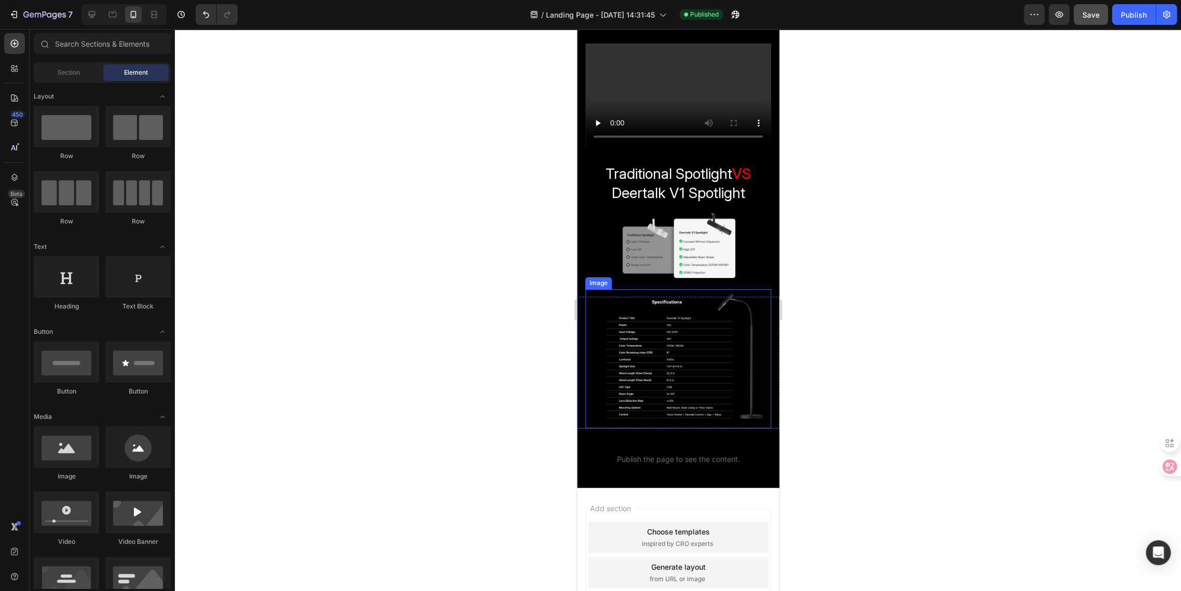
click at [662, 358] on img at bounding box center [678, 359] width 186 height 140
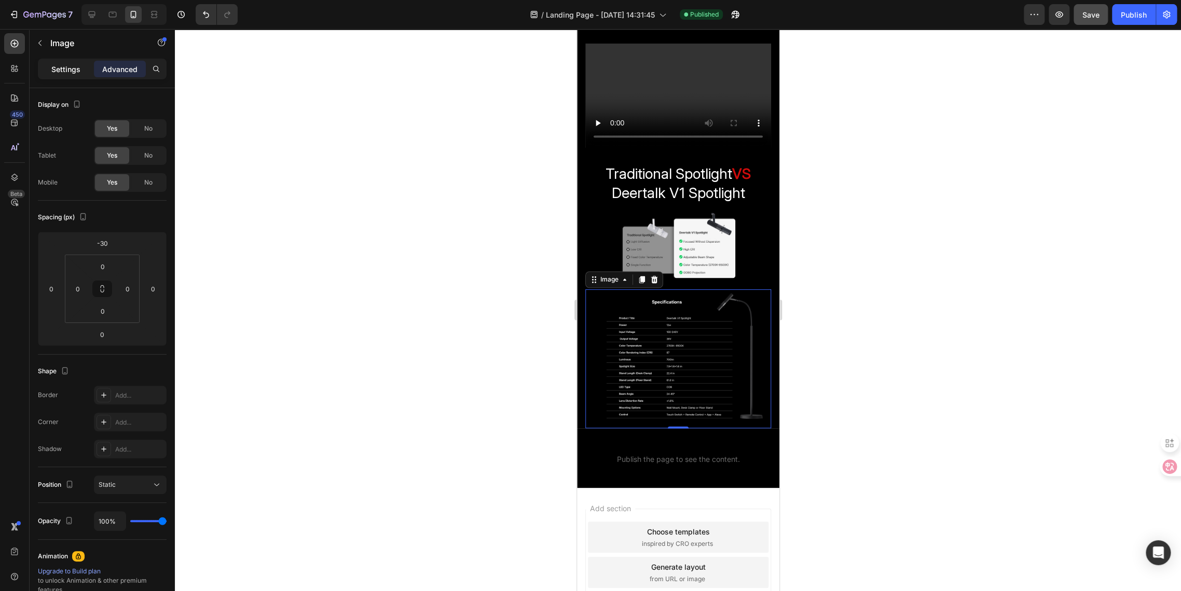
click at [57, 73] on p "Settings" at bounding box center [65, 69] width 29 height 11
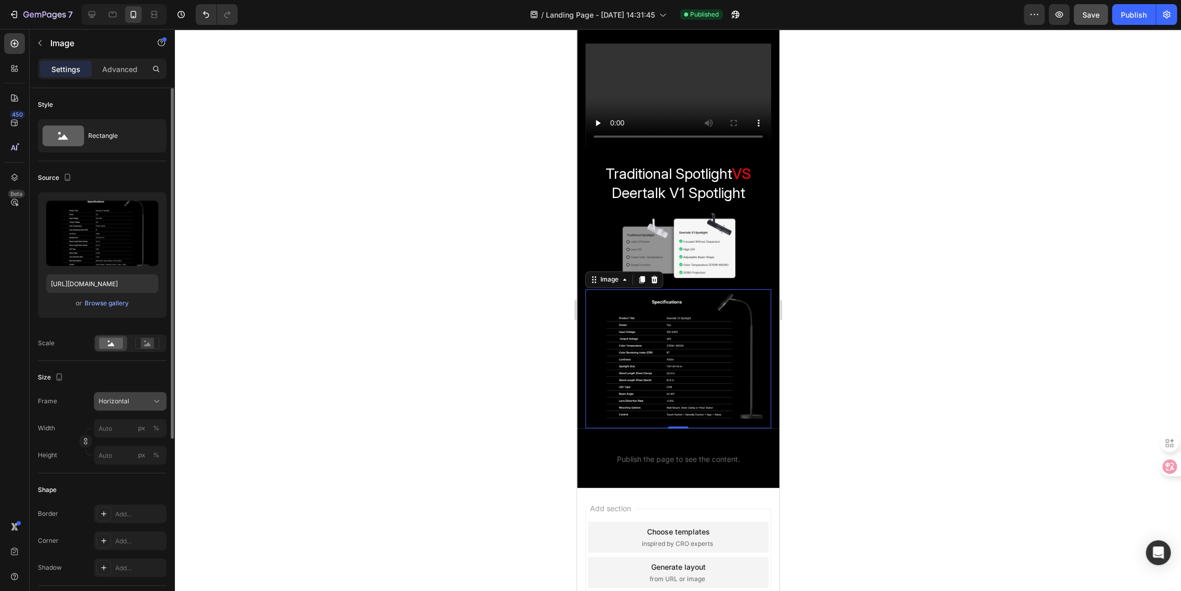
click at [104, 405] on span "Horizontal" at bounding box center [114, 401] width 31 height 9
click at [107, 452] on div "Vertical" at bounding box center [120, 447] width 83 height 20
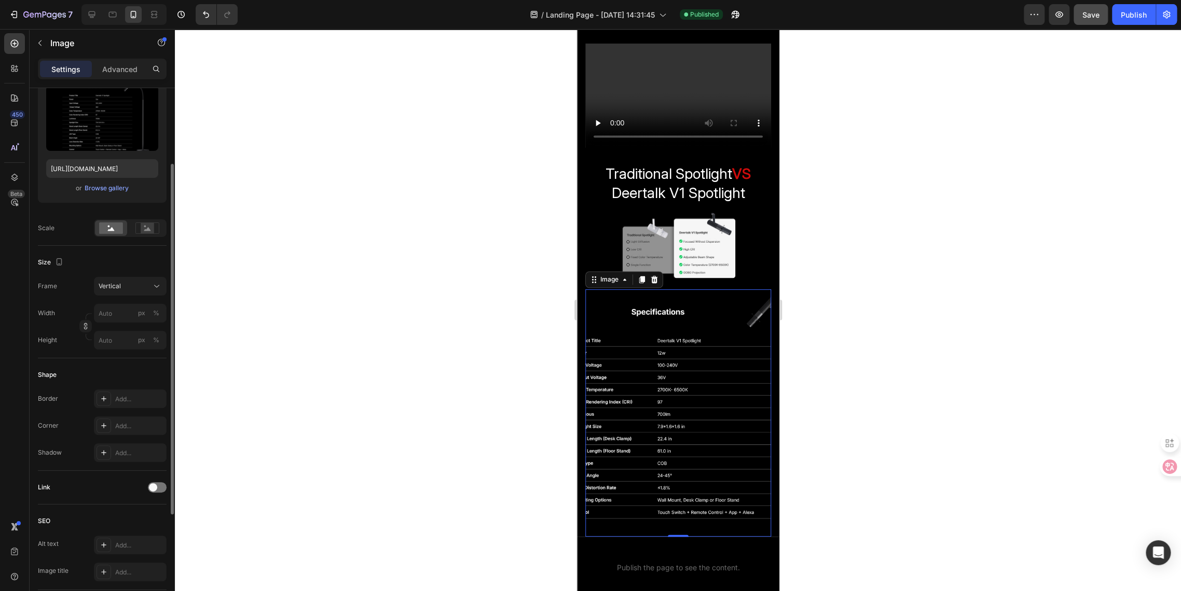
scroll to position [230, 0]
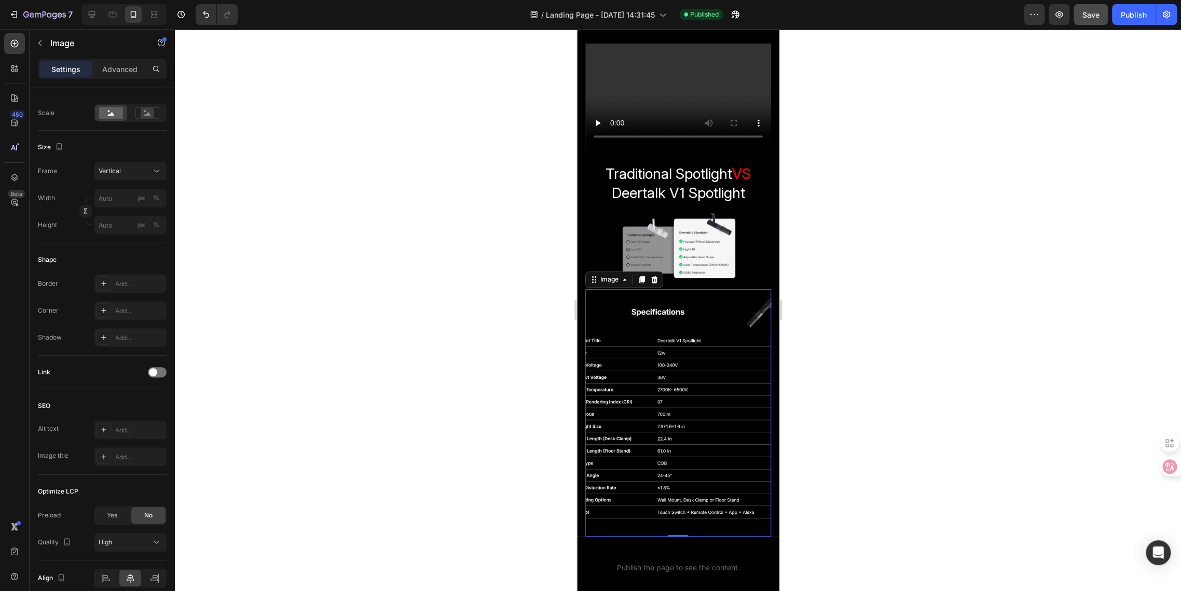
click at [658, 395] on img at bounding box center [678, 412] width 186 height 247
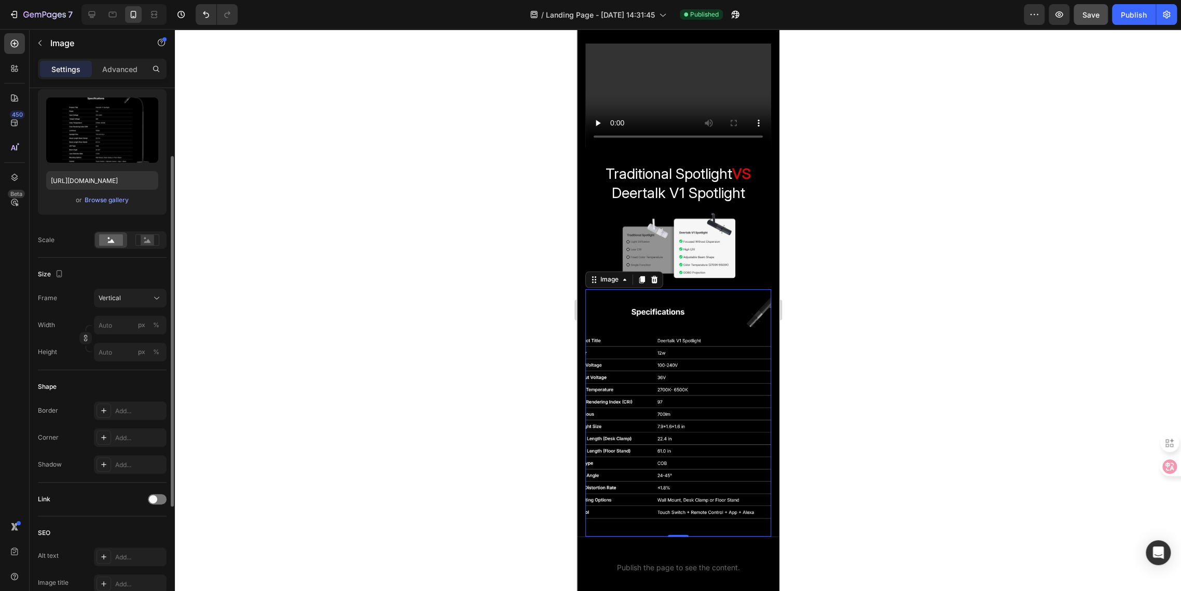
scroll to position [46, 0]
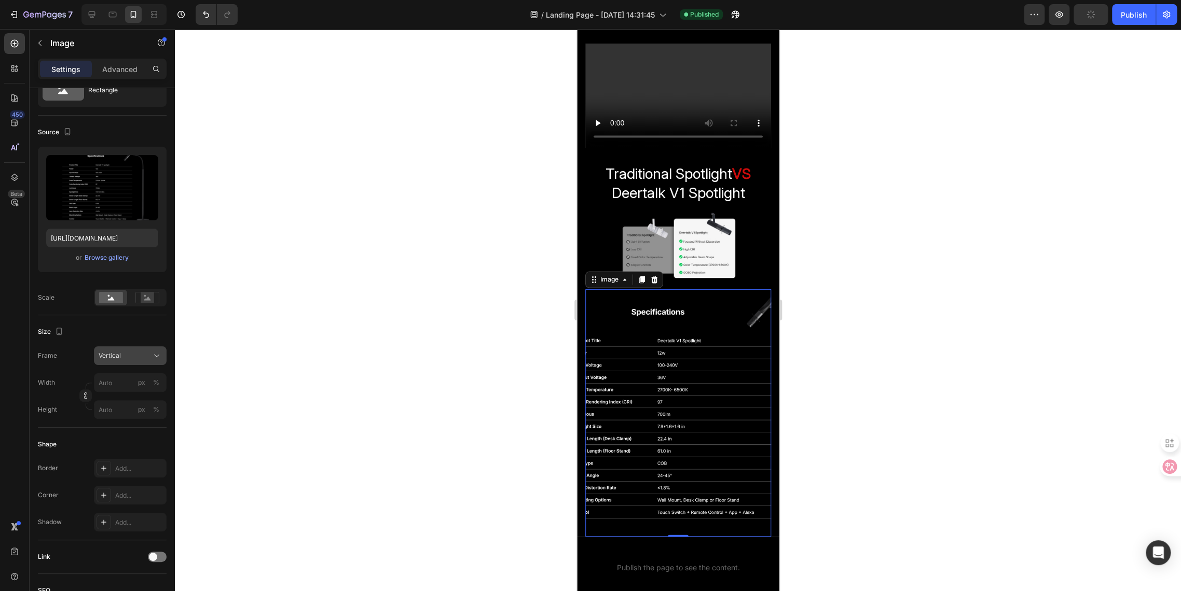
click at [119, 360] on span "Vertical" at bounding box center [110, 355] width 22 height 9
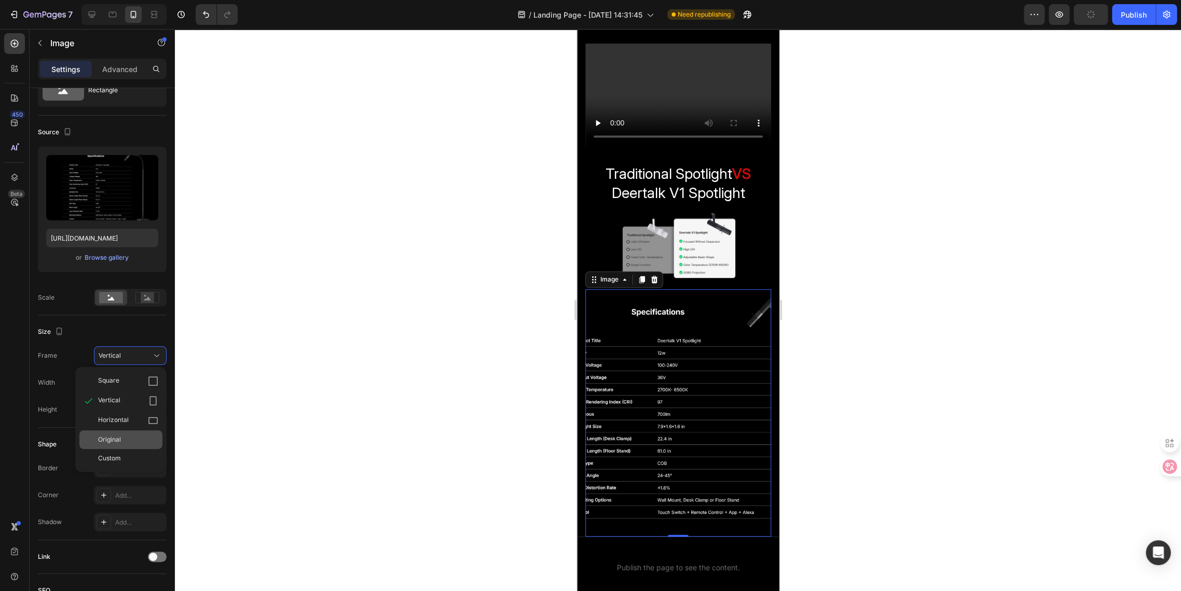
click at [110, 436] on span "Original" at bounding box center [109, 439] width 23 height 9
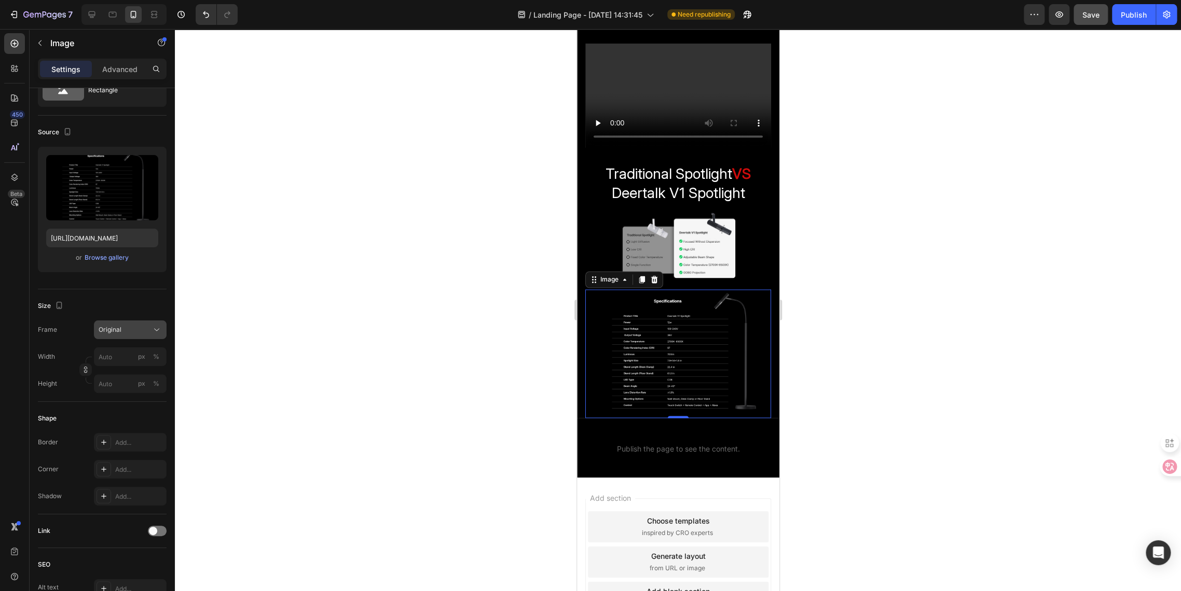
click at [109, 329] on span "Original" at bounding box center [110, 329] width 23 height 9
click at [113, 431] on span "Custom" at bounding box center [109, 432] width 23 height 9
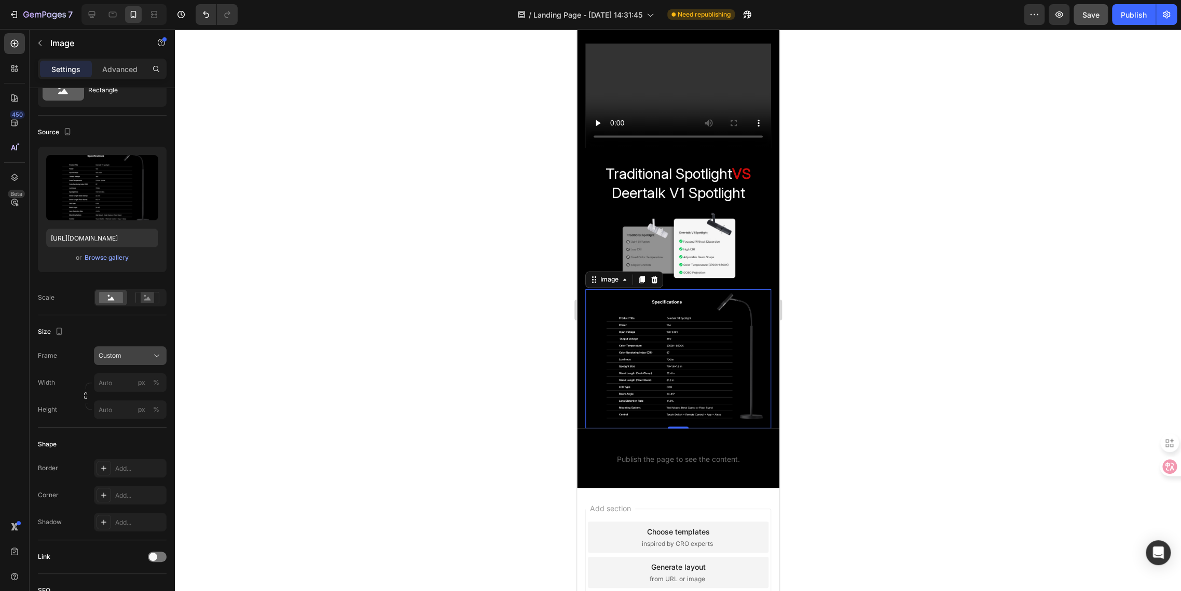
click at [120, 352] on span "Custom" at bounding box center [110, 355] width 23 height 9
click at [116, 402] on span "Vertical" at bounding box center [109, 401] width 22 height 10
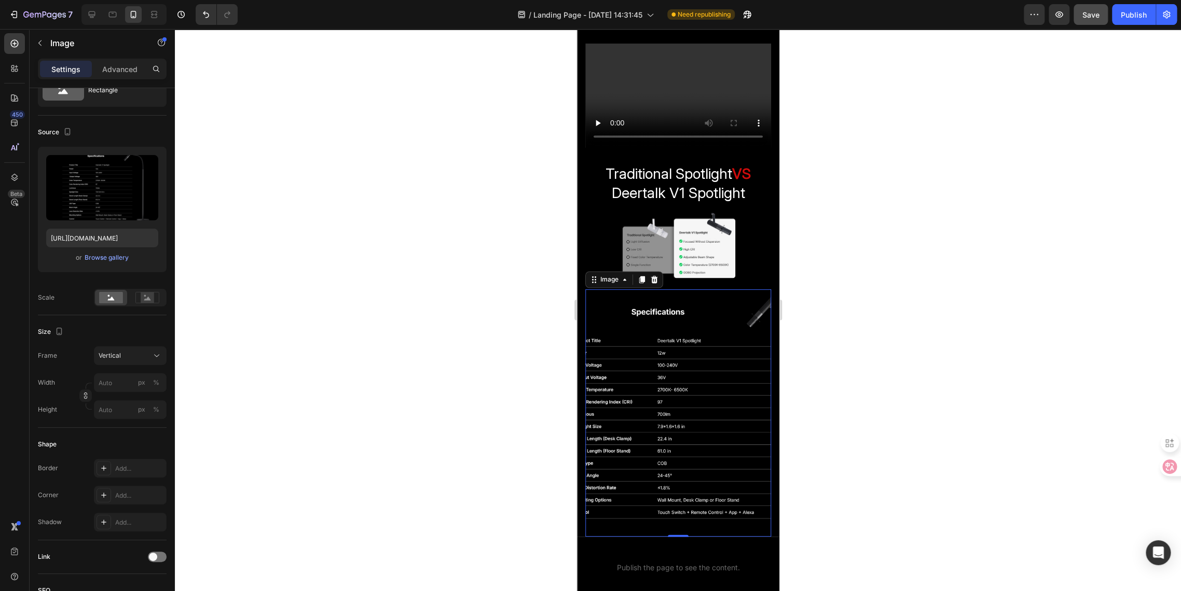
click at [894, 384] on div at bounding box center [678, 310] width 1006 height 562
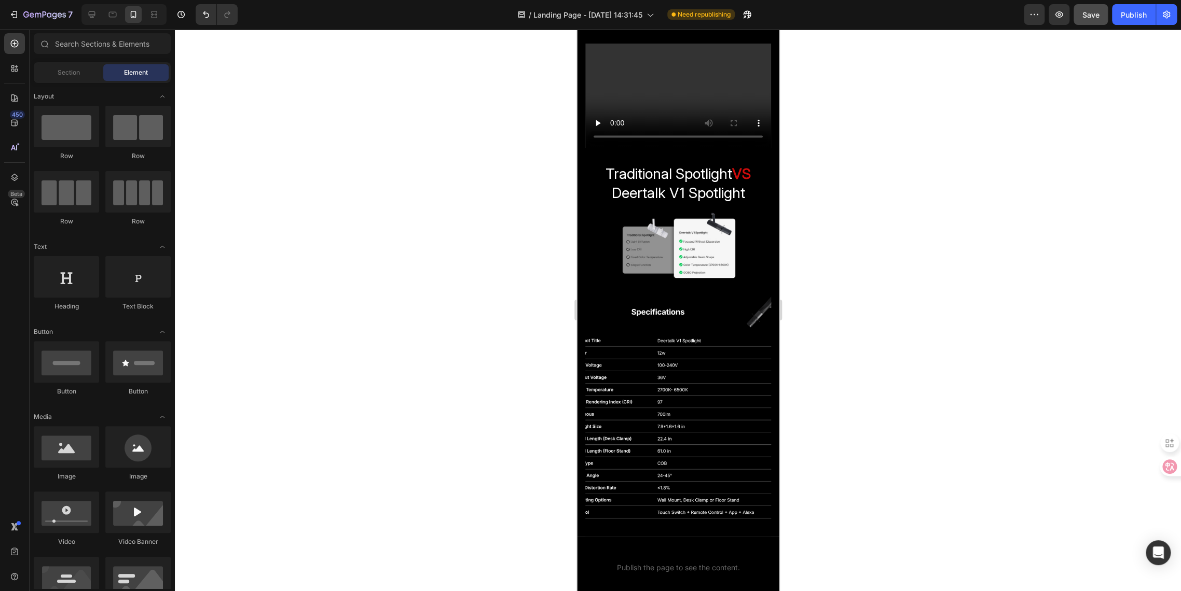
click at [944, 340] on div at bounding box center [678, 310] width 1006 height 562
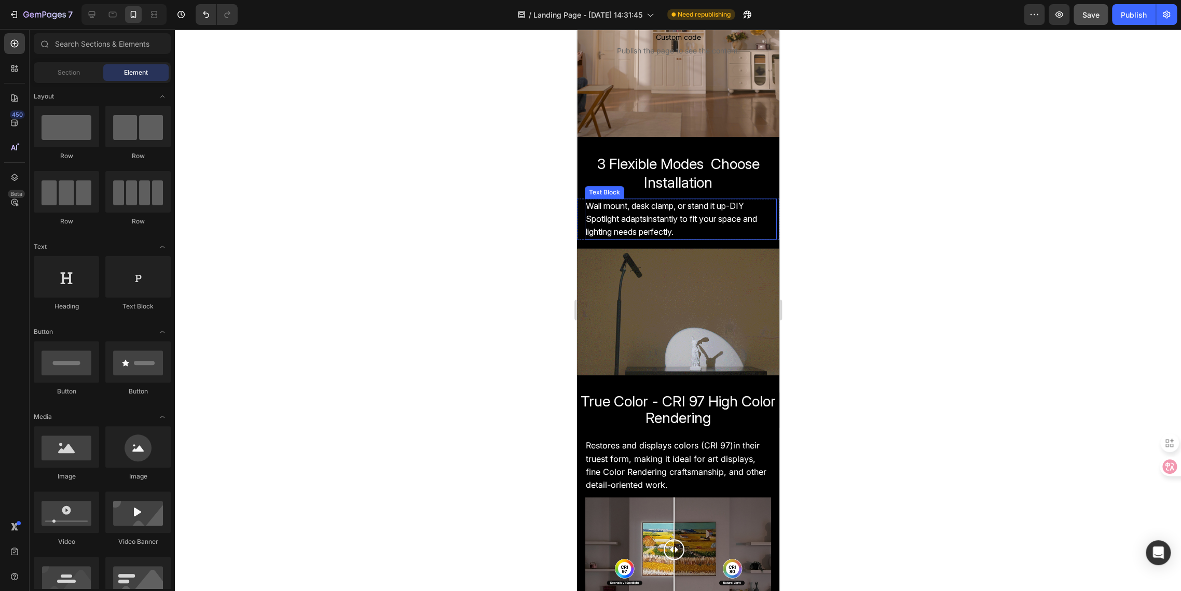
scroll to position [230, 0]
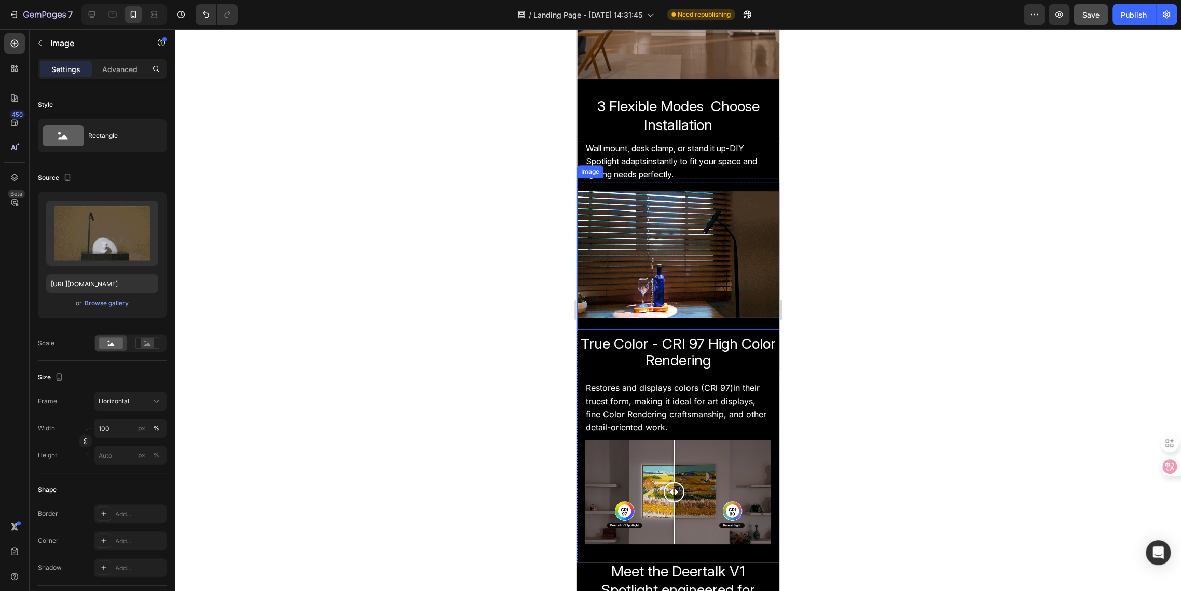
click at [663, 266] on img at bounding box center [677, 254] width 202 height 152
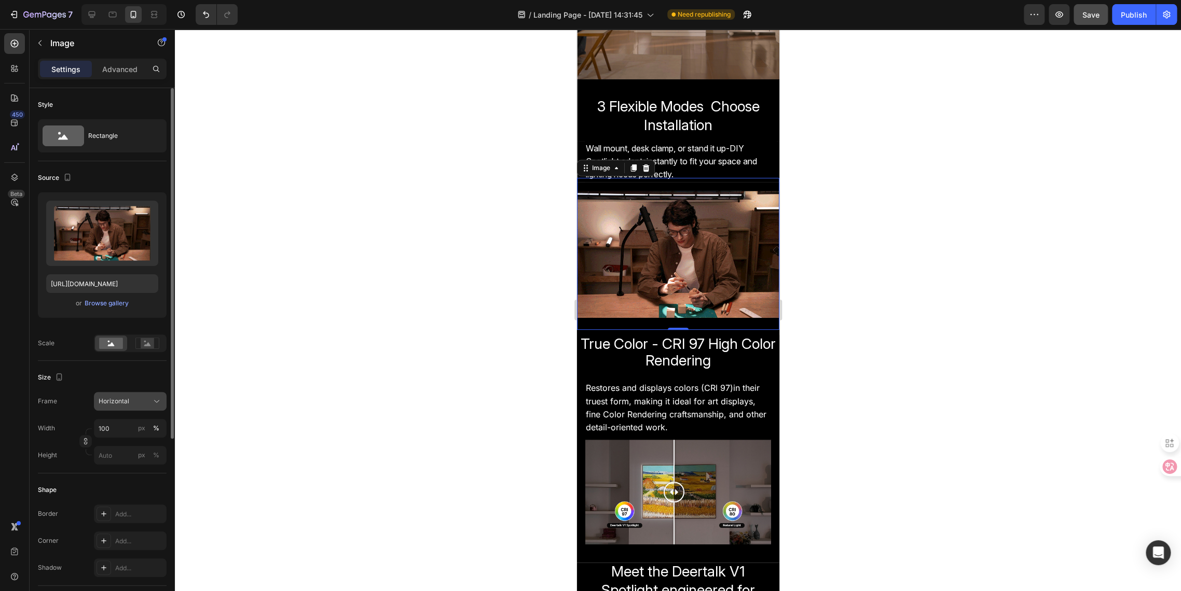
click at [103, 405] on span "Horizontal" at bounding box center [114, 401] width 31 height 9
click at [105, 445] on span "Vertical" at bounding box center [109, 446] width 22 height 10
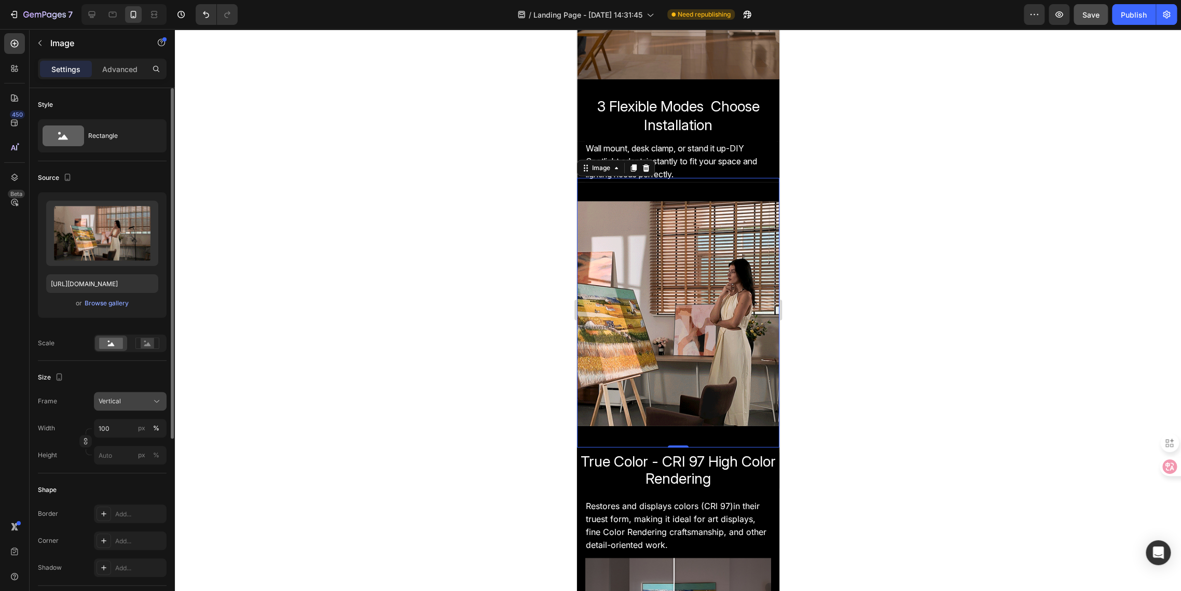
click at [114, 408] on button "Vertical" at bounding box center [130, 401] width 73 height 19
click at [113, 467] on span "Horizontal" at bounding box center [113, 466] width 31 height 10
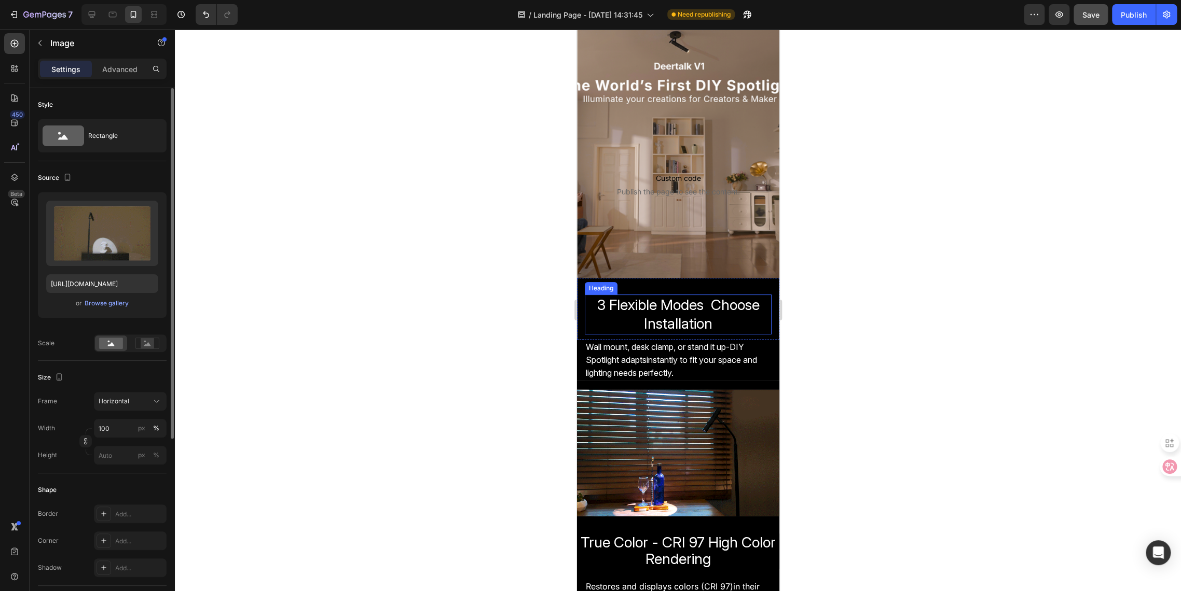
scroll to position [0, 0]
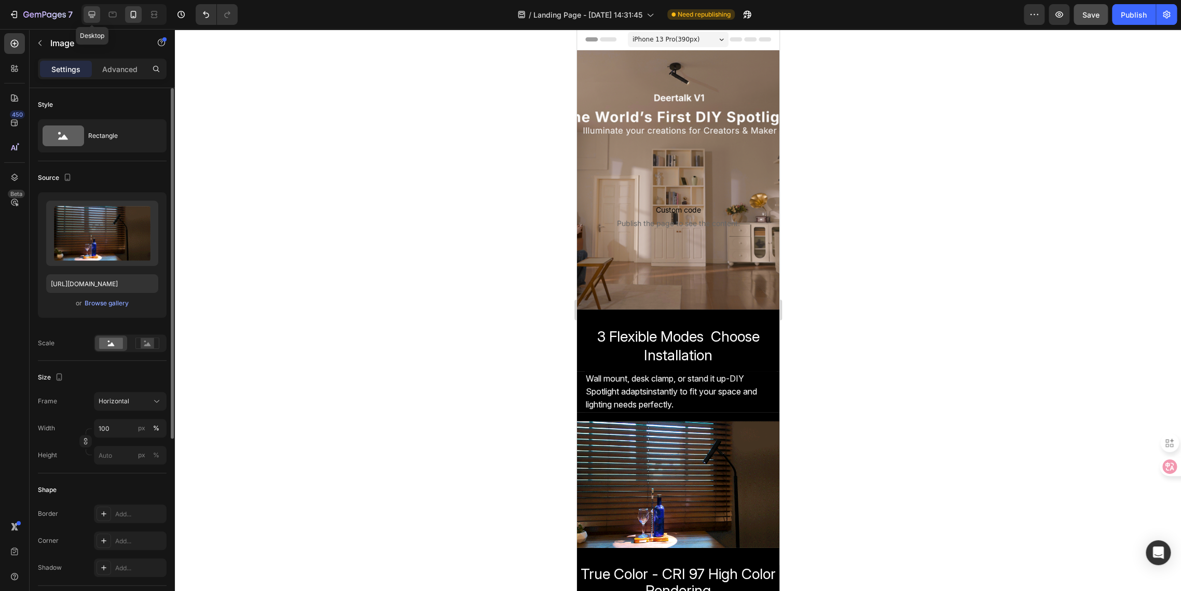
click at [87, 16] on icon at bounding box center [92, 14] width 10 height 10
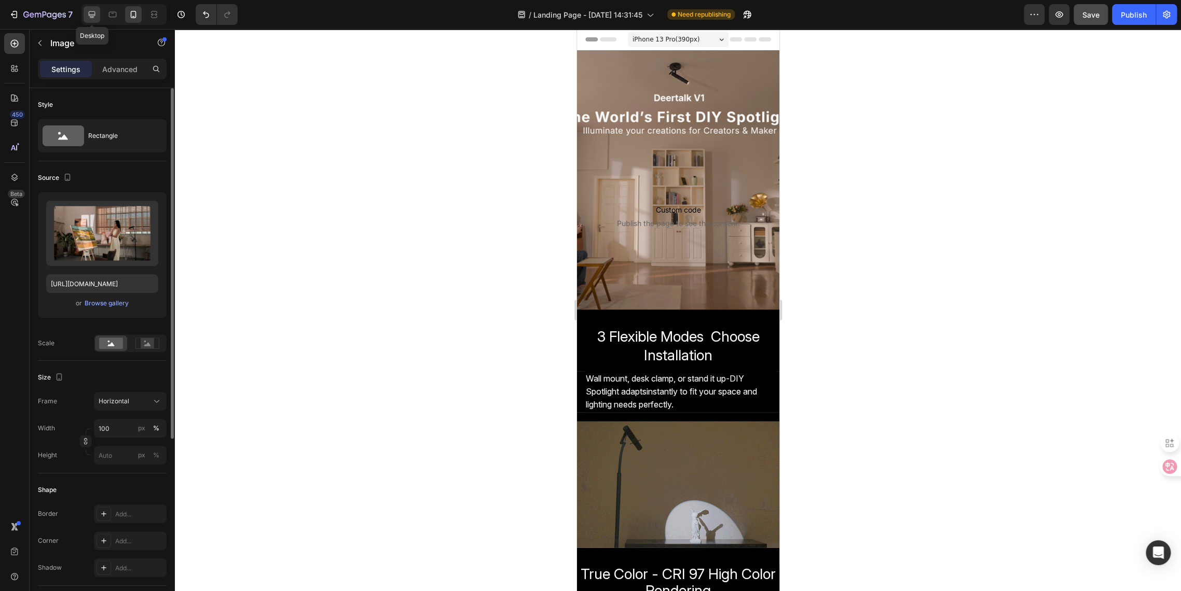
type input "2000"
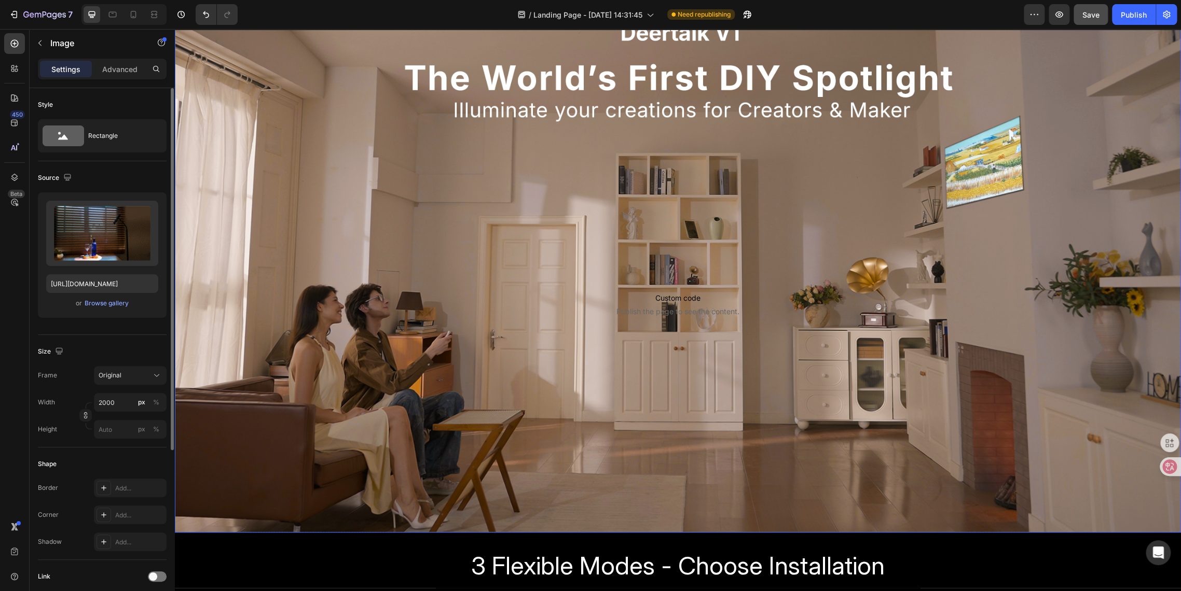
scroll to position [288, 0]
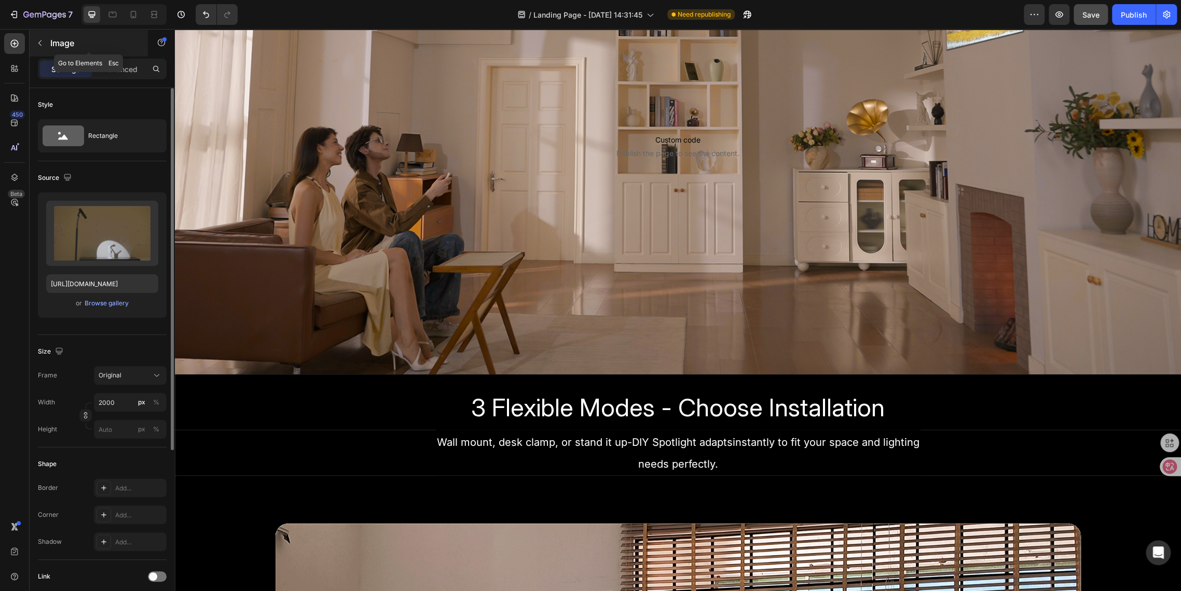
click at [38, 40] on icon "button" at bounding box center [40, 43] width 8 height 8
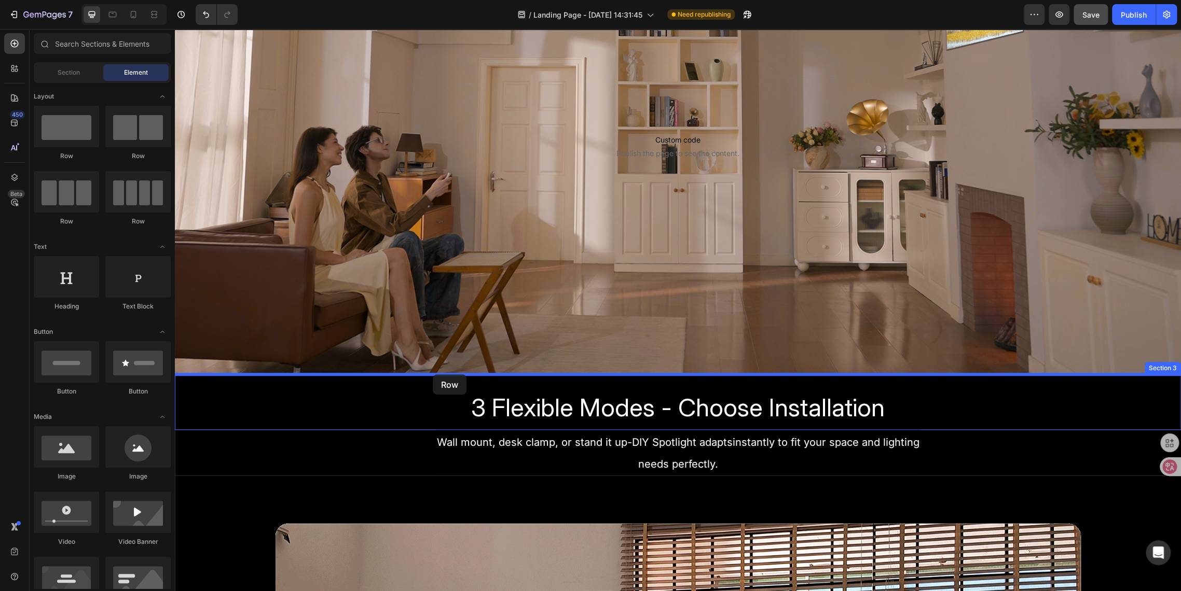
drag, startPoint x: 228, startPoint y: 141, endPoint x: 433, endPoint y: 374, distance: 310.2
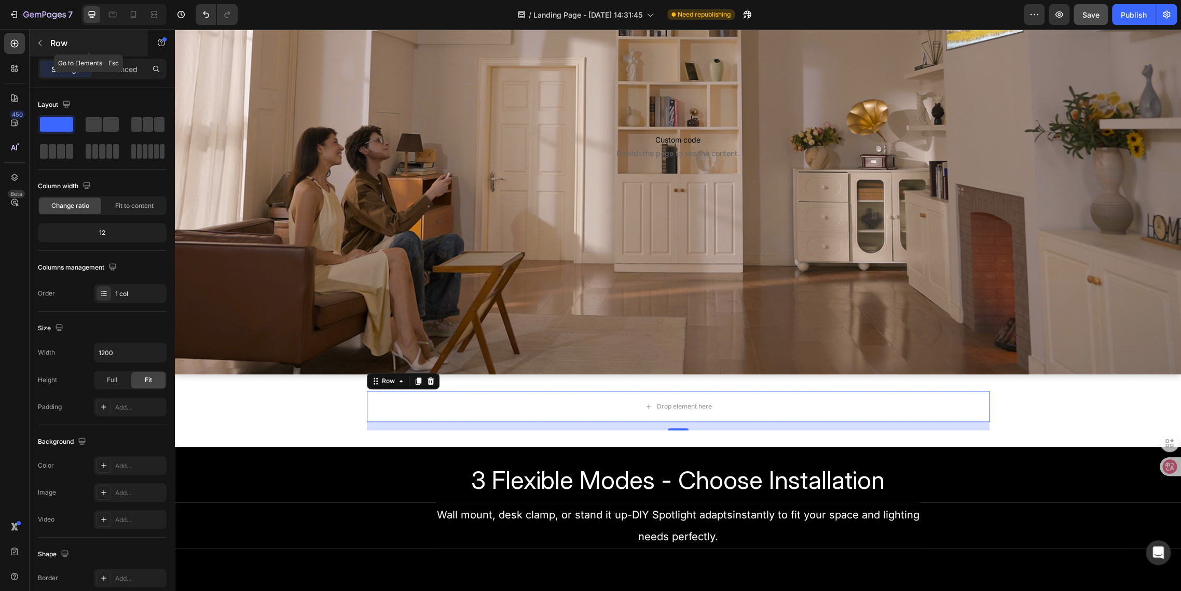
click at [47, 47] on button "button" at bounding box center [40, 43] width 17 height 17
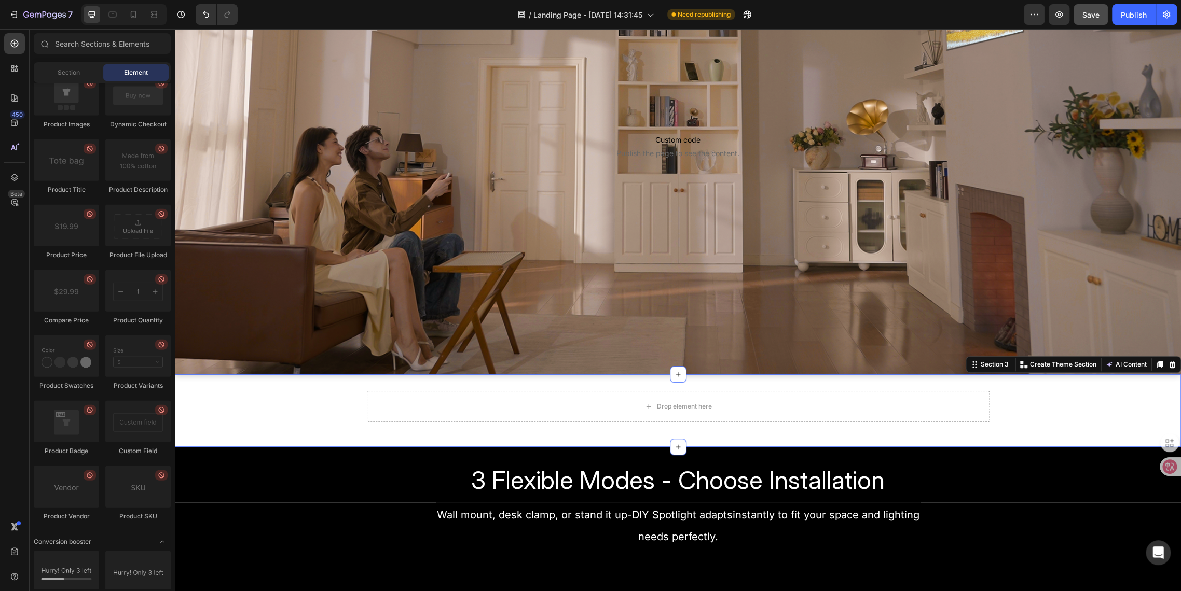
click at [318, 401] on div "Drop element here Row" at bounding box center [678, 410] width 1006 height 39
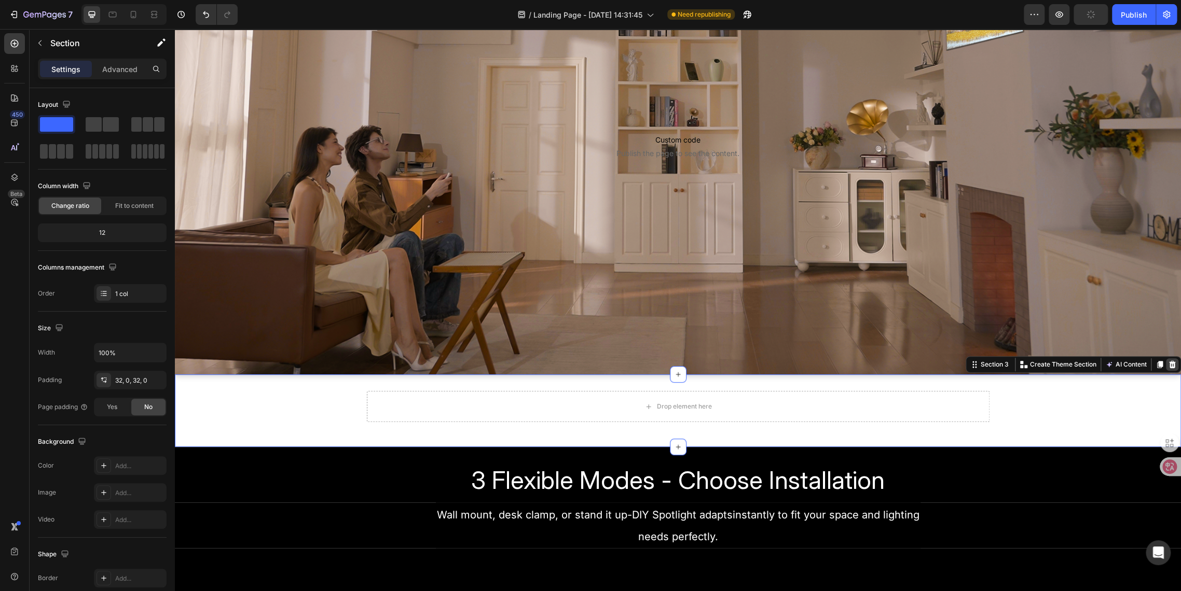
click at [1062, 366] on icon at bounding box center [1172, 364] width 8 height 8
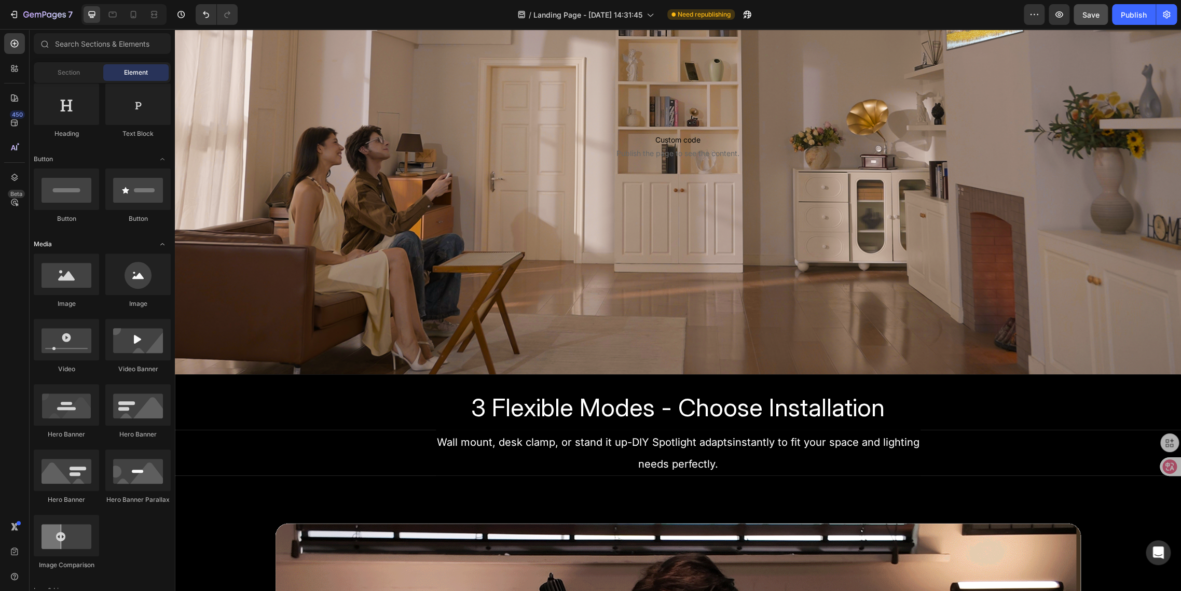
scroll to position [0, 0]
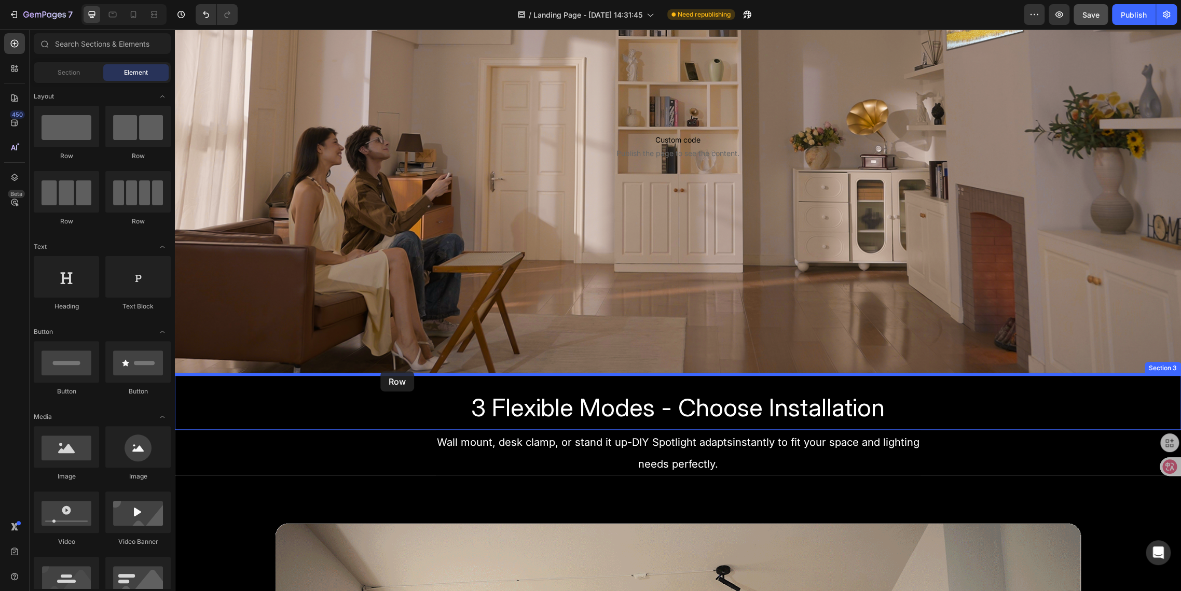
drag, startPoint x: 244, startPoint y: 163, endPoint x: 380, endPoint y: 371, distance: 248.9
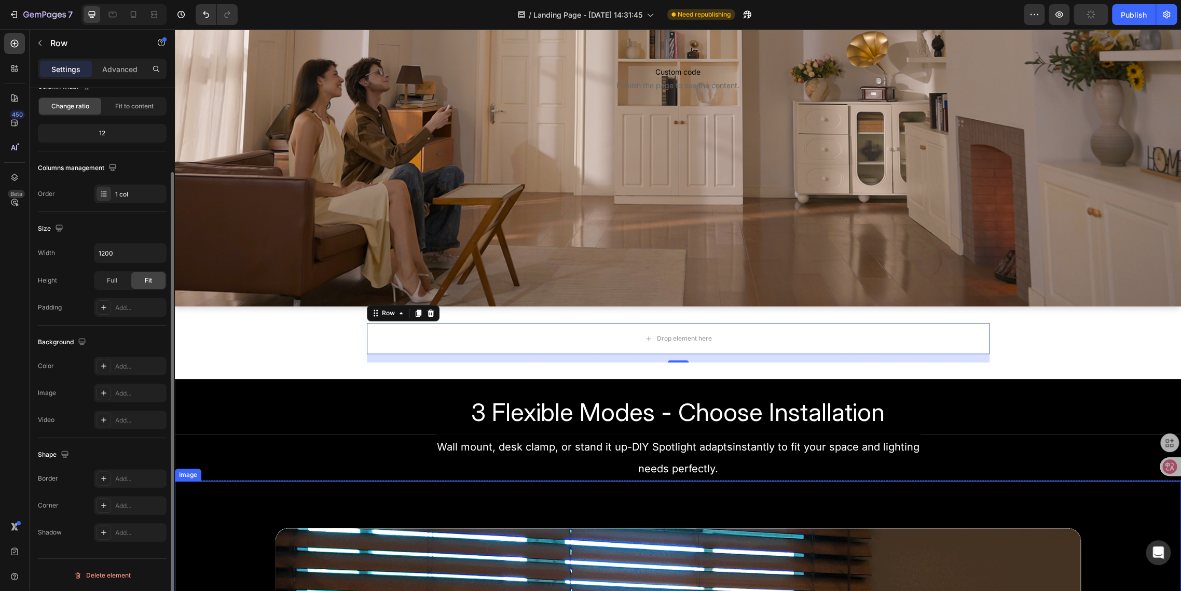
scroll to position [461, 0]
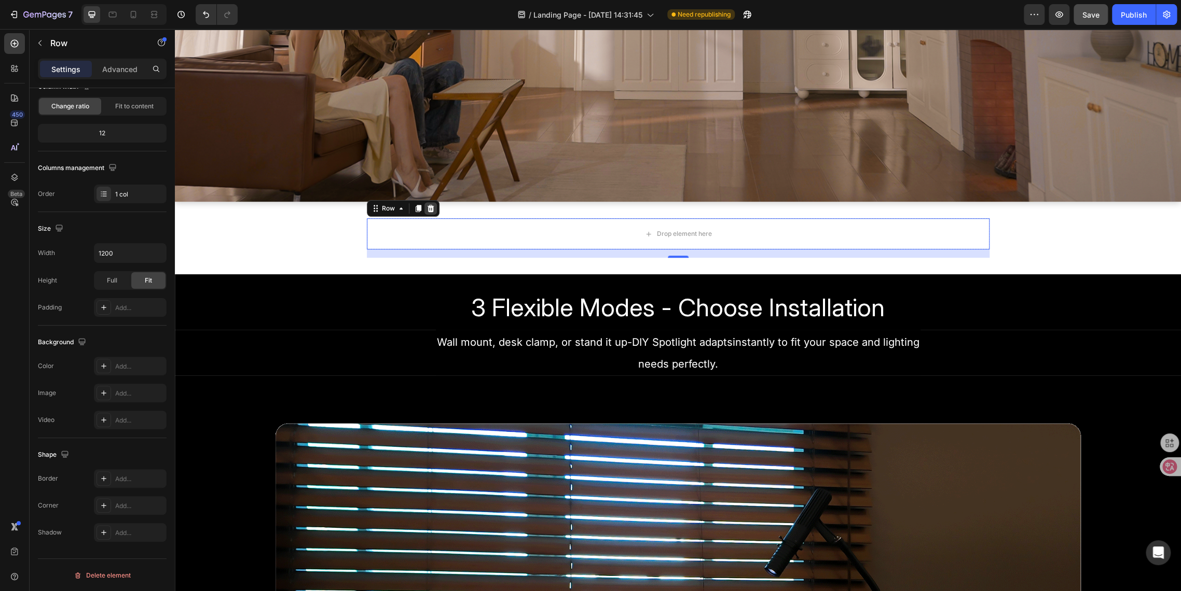
click at [428, 213] on div at bounding box center [430, 208] width 12 height 12
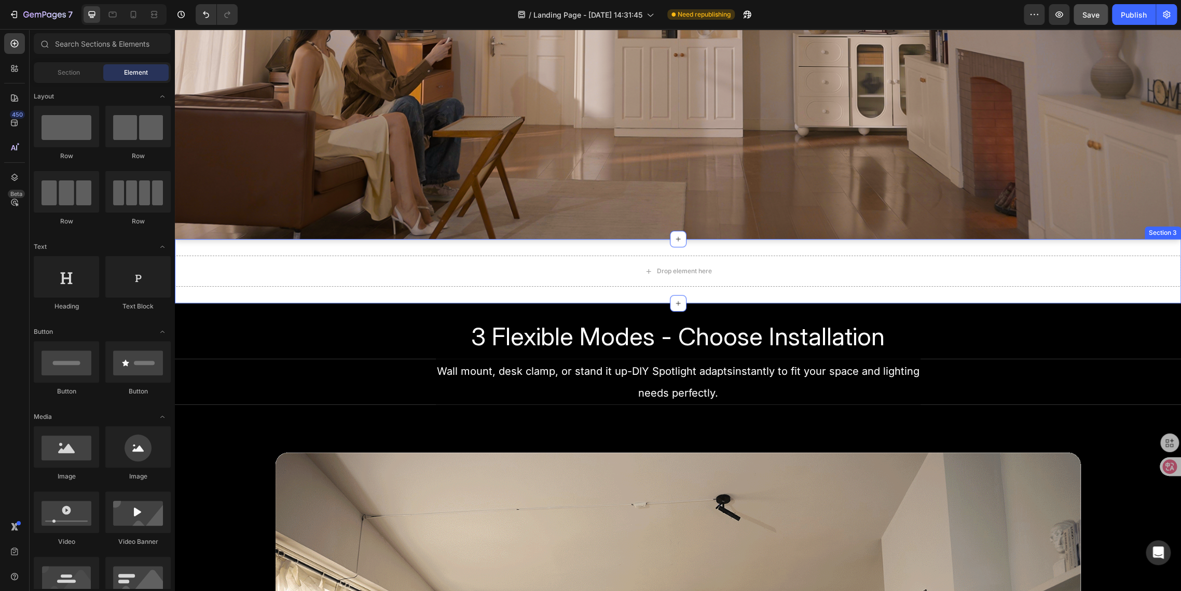
scroll to position [403, 0]
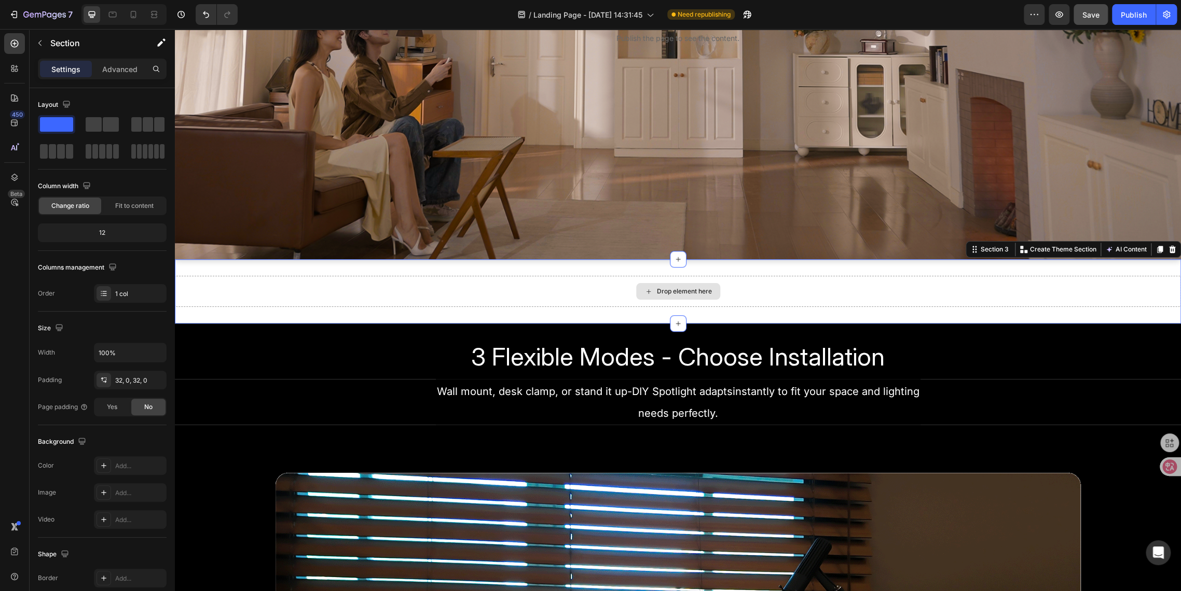
click at [255, 288] on div "Drop element here" at bounding box center [678, 291] width 1006 height 31
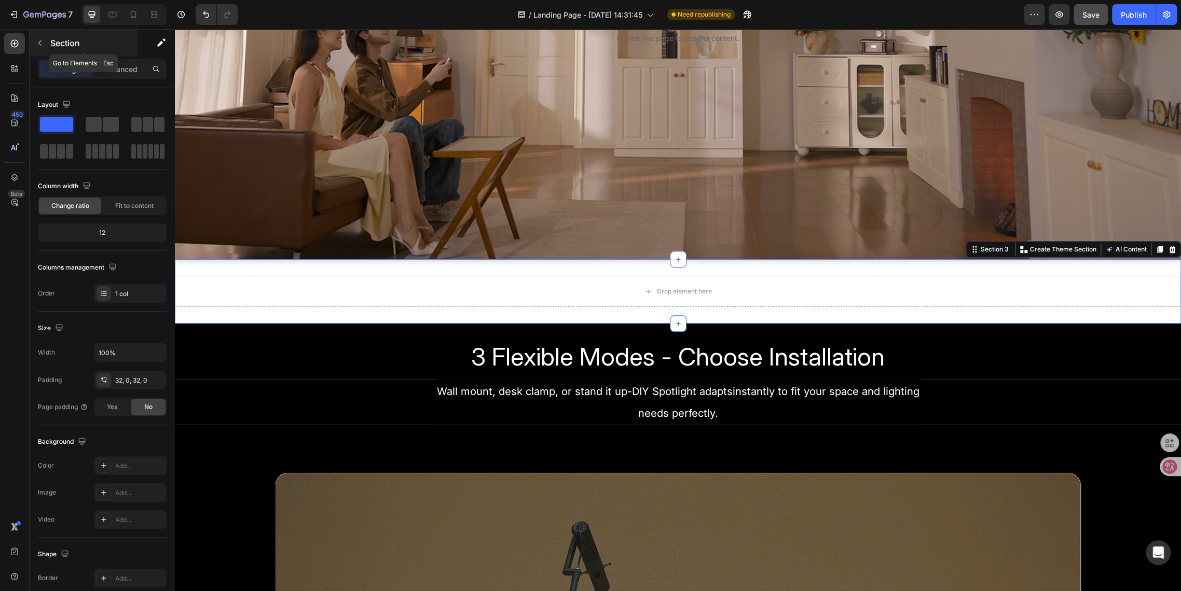
click at [41, 49] on button "button" at bounding box center [40, 43] width 17 height 17
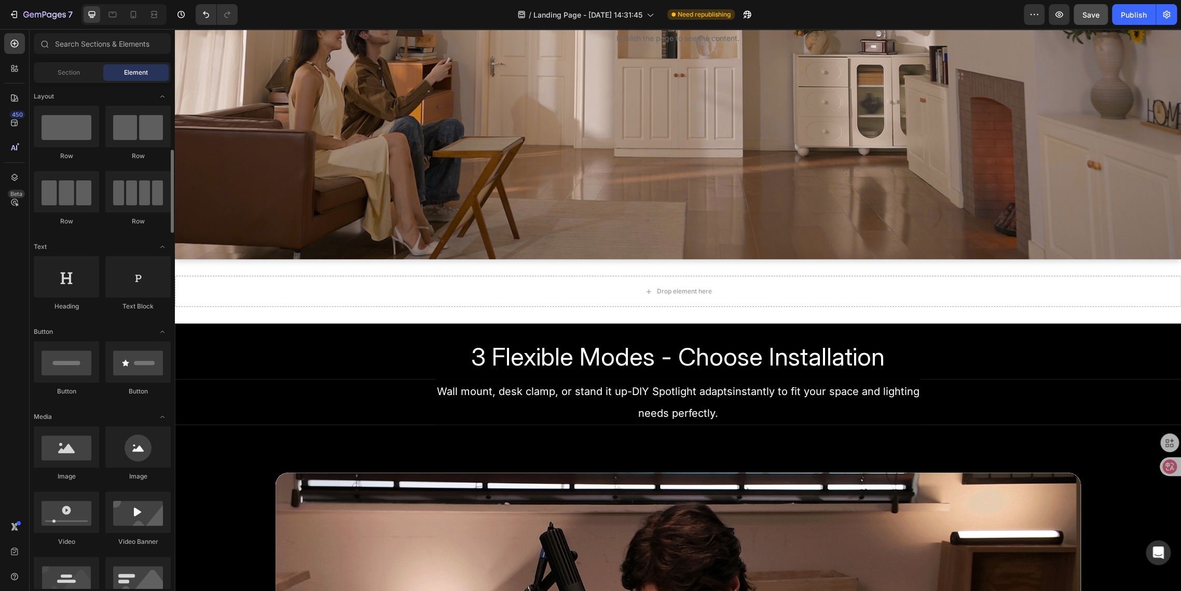
scroll to position [58, 0]
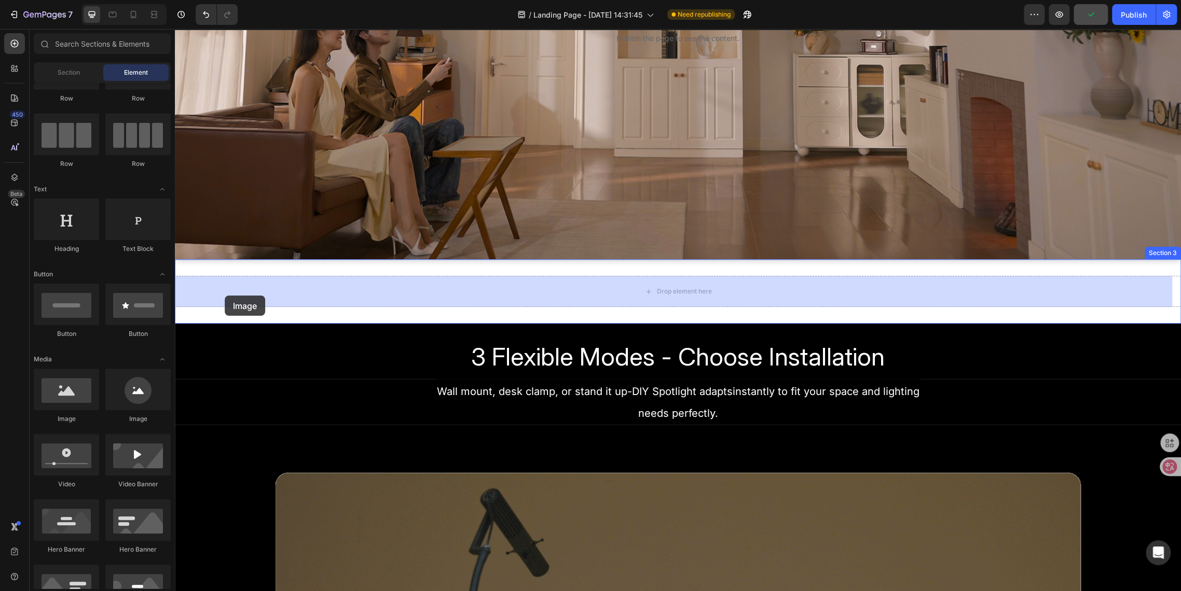
drag, startPoint x: 242, startPoint y: 424, endPoint x: 225, endPoint y: 296, distance: 129.3
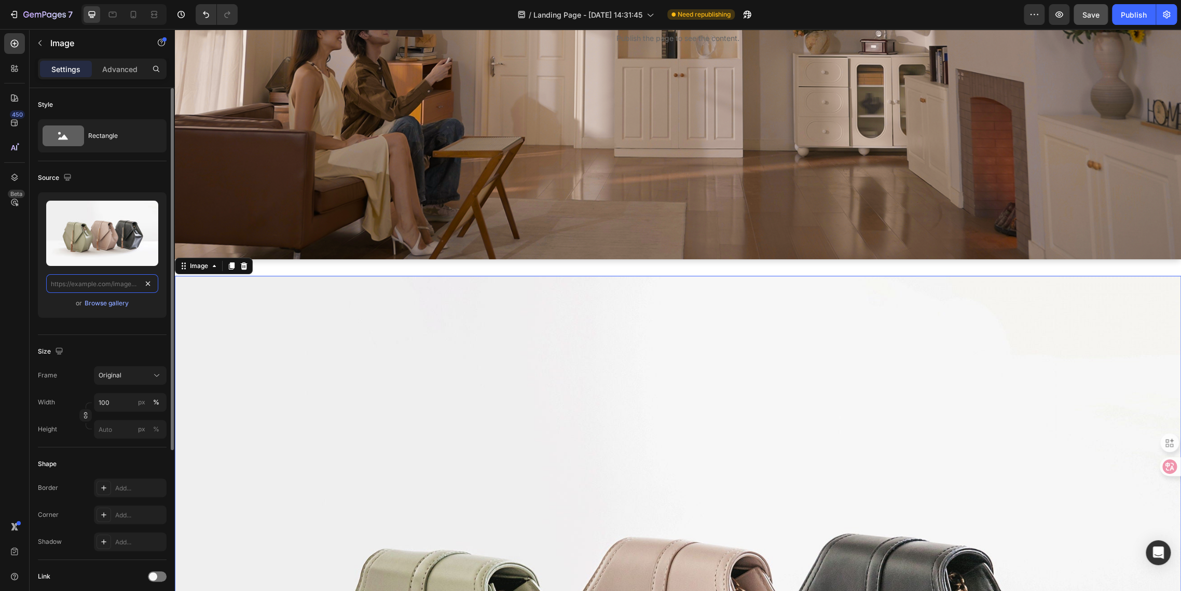
scroll to position [0, 0]
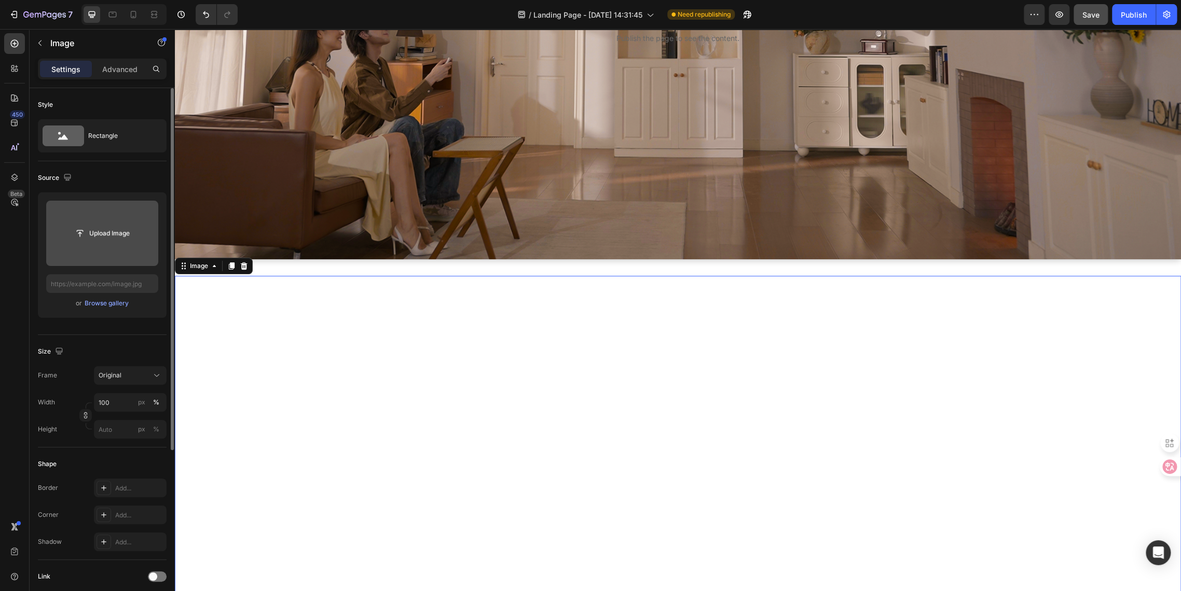
click at [91, 243] on input "file" at bounding box center [102, 233] width 112 height 65
type input "[URL][DOMAIN_NAME]"
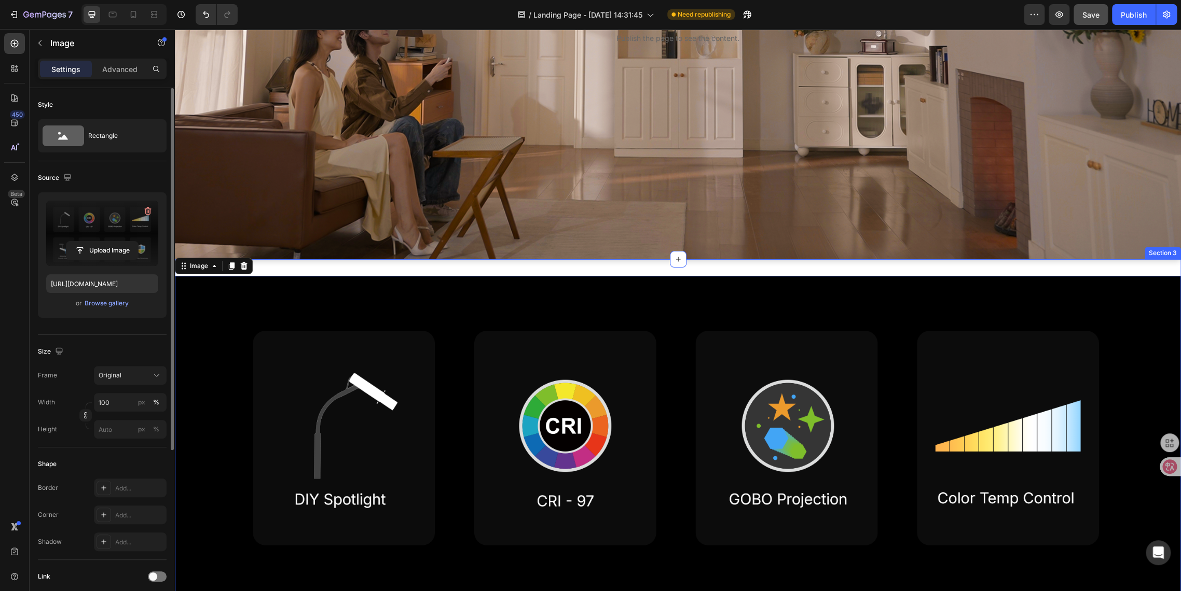
click at [477, 267] on div "Image 0 Section 3" at bounding box center [678, 558] width 1006 height 599
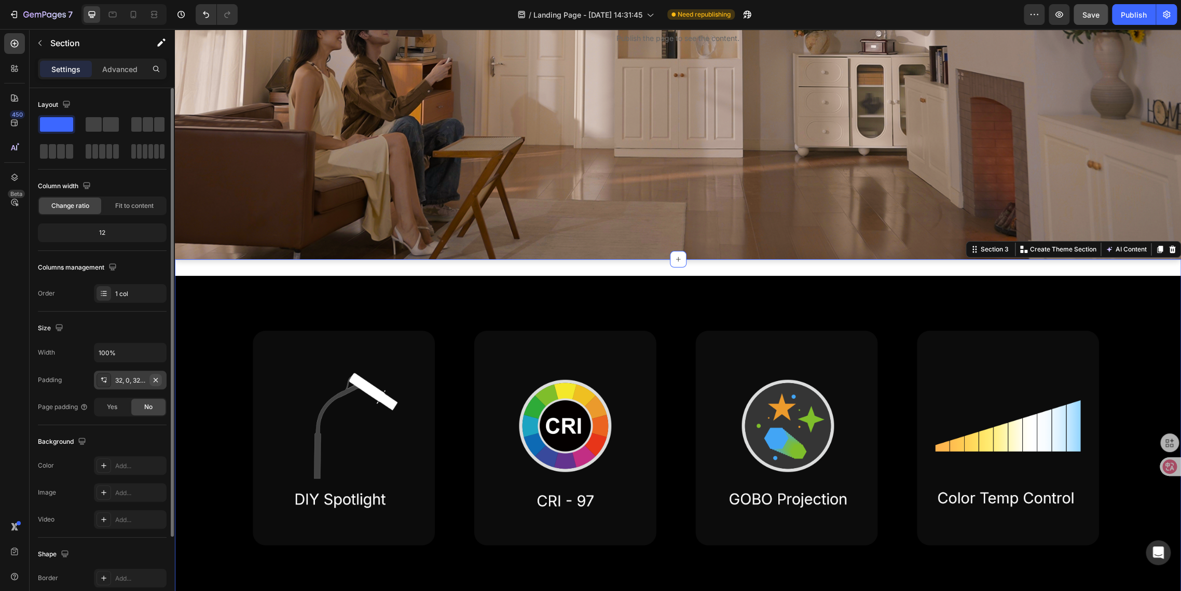
click at [154, 382] on icon "button" at bounding box center [155, 380] width 8 height 8
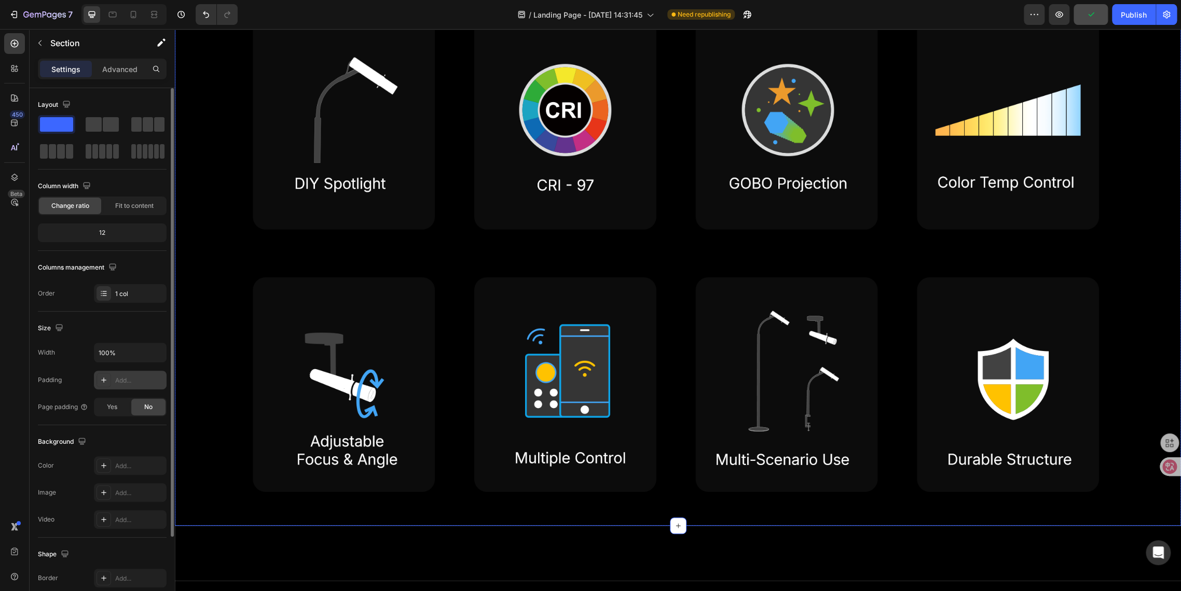
scroll to position [519, 0]
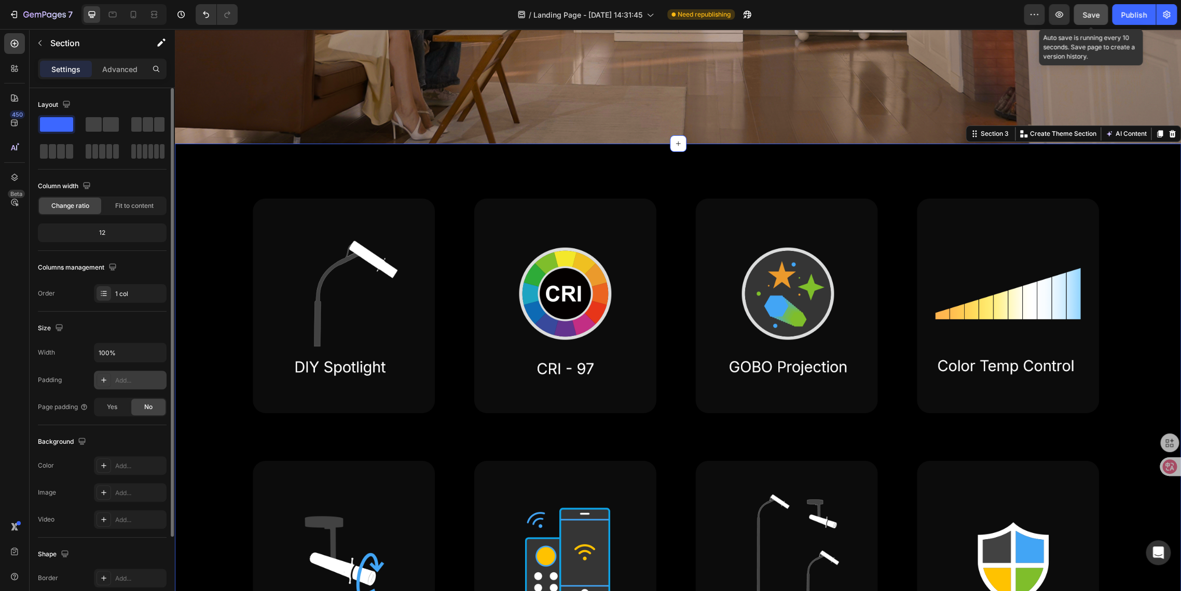
click at [1062, 15] on span "Save" at bounding box center [1090, 14] width 17 height 9
click at [1062, 15] on div "Publish" at bounding box center [1133, 14] width 26 height 11
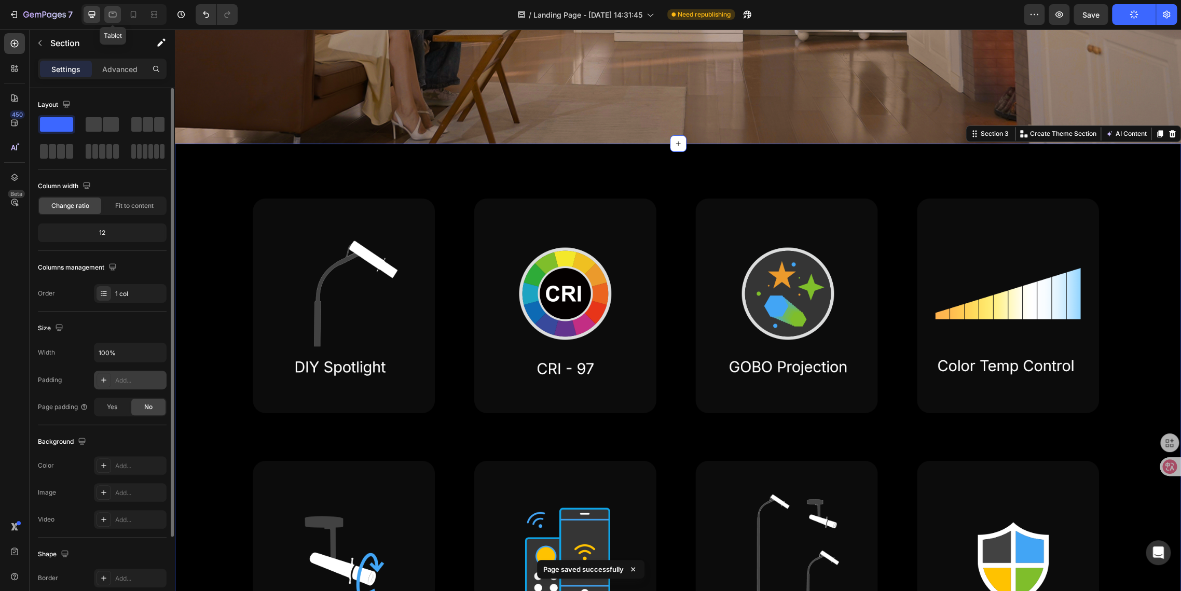
click at [108, 12] on icon at bounding box center [112, 14] width 10 height 10
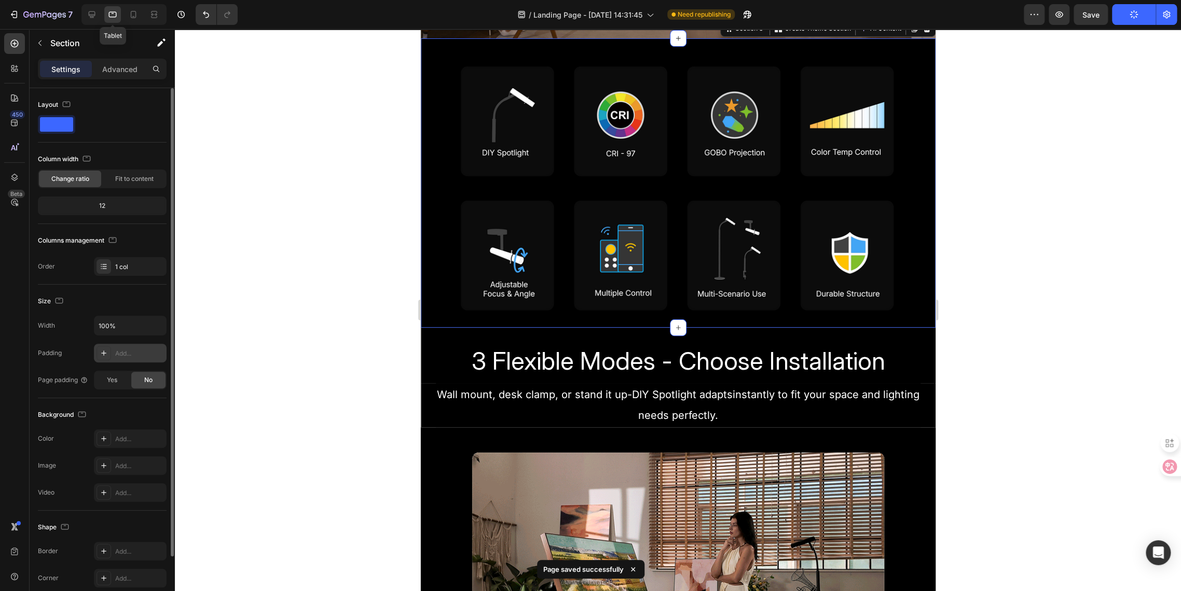
scroll to position [391, 0]
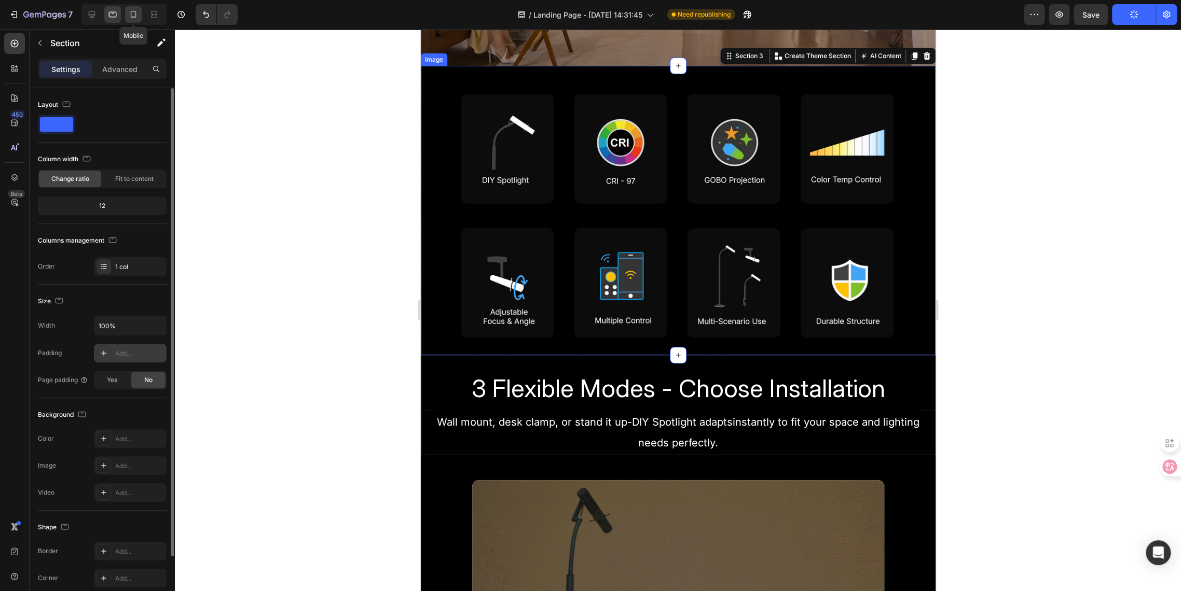
click at [131, 17] on icon at bounding box center [134, 14] width 6 height 7
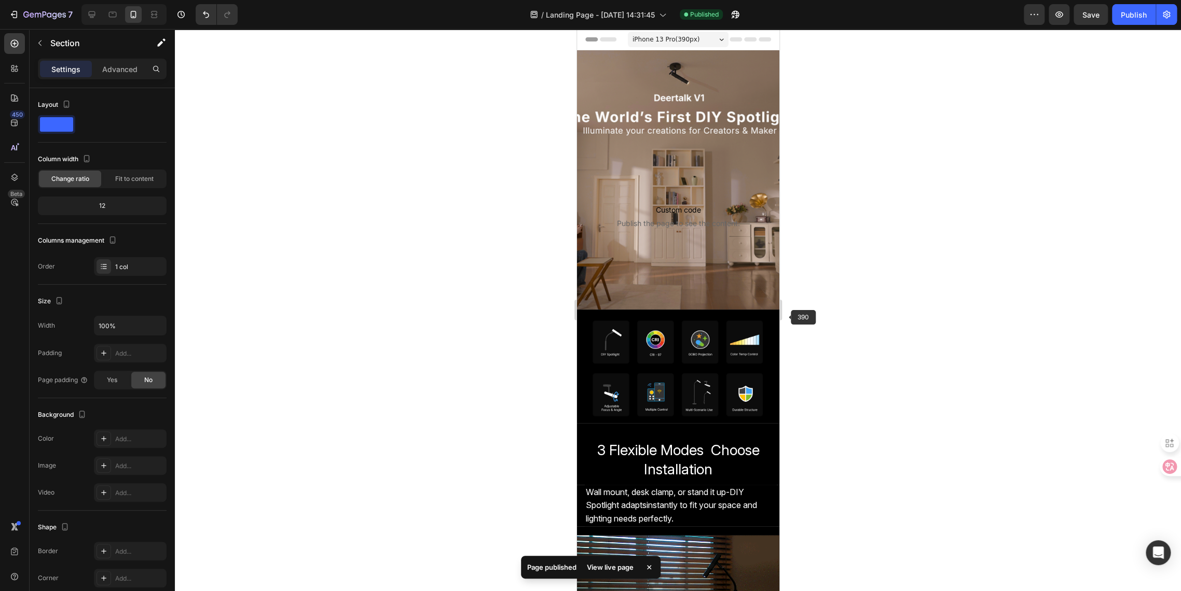
scroll to position [115, 0]
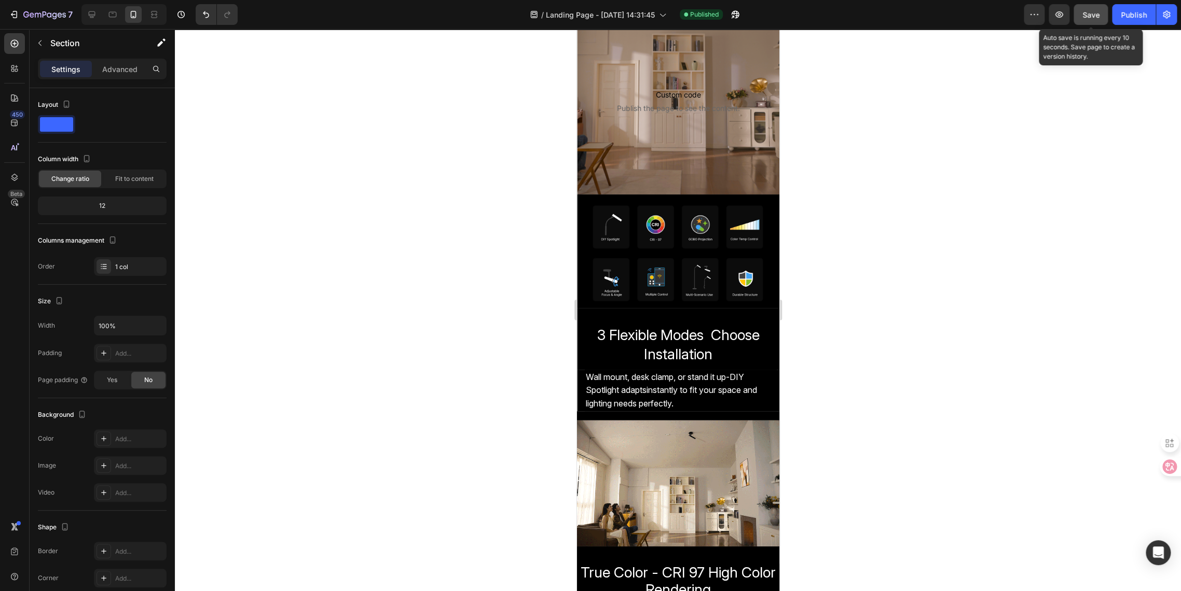
click at [1084, 19] on div "Save" at bounding box center [1090, 14] width 17 height 11
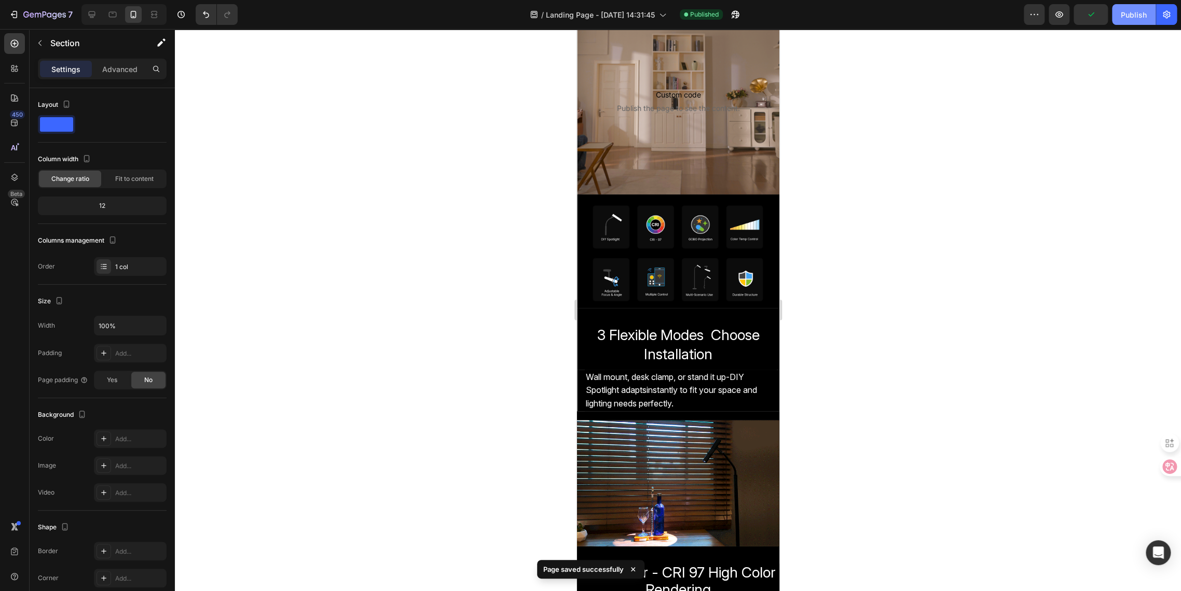
click at [1129, 14] on div "Publish" at bounding box center [1133, 14] width 26 height 11
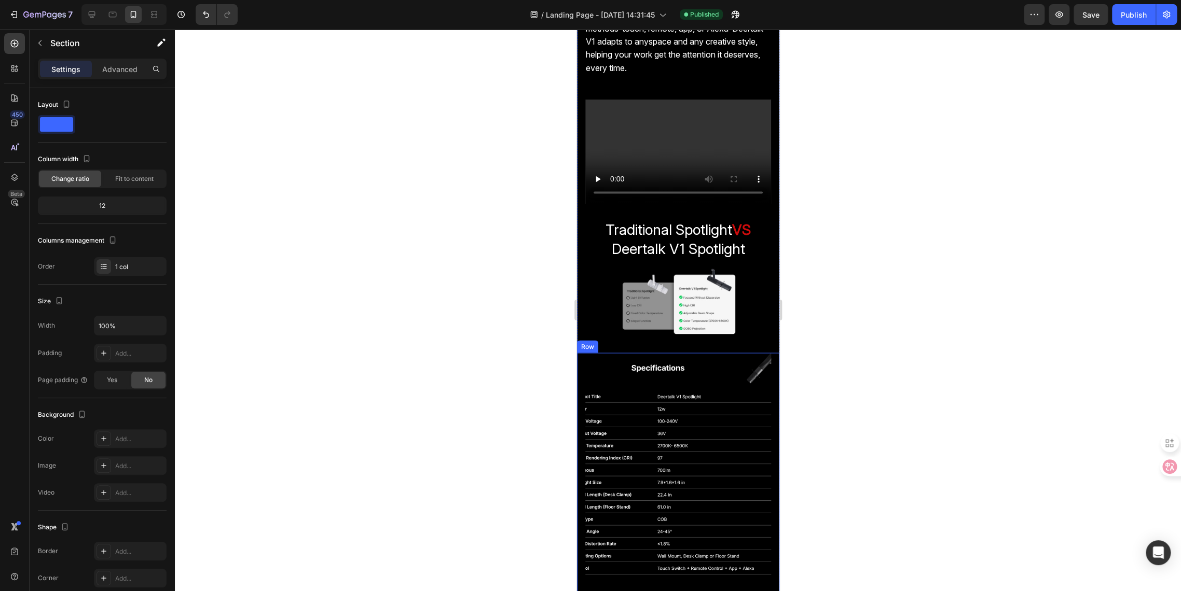
scroll to position [1070, 0]
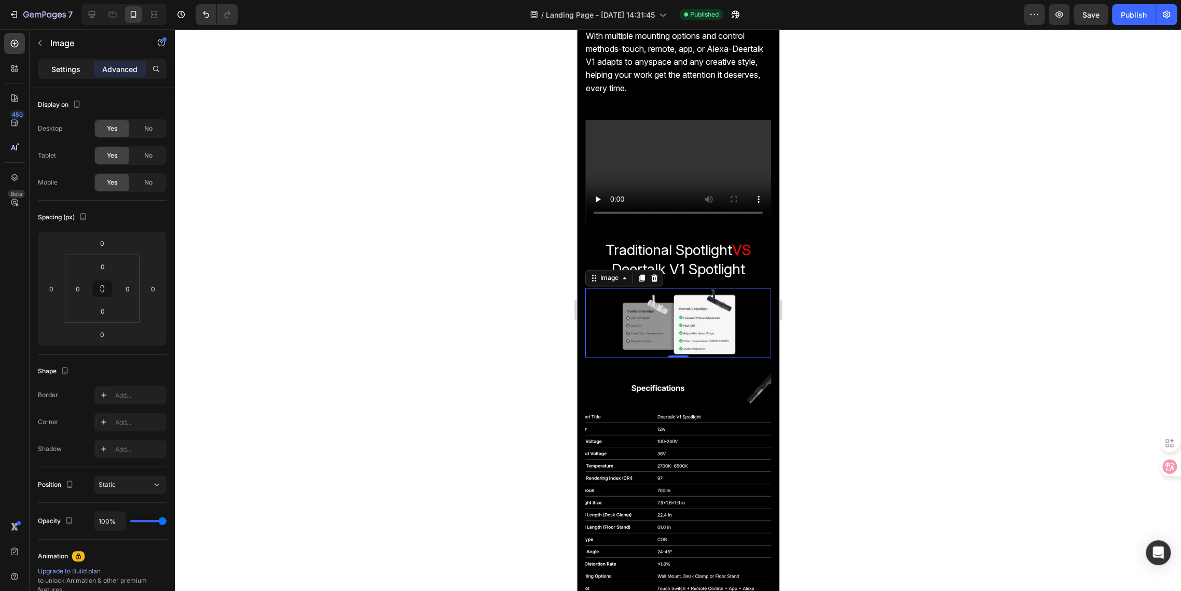
click at [62, 72] on p "Settings" at bounding box center [65, 69] width 29 height 11
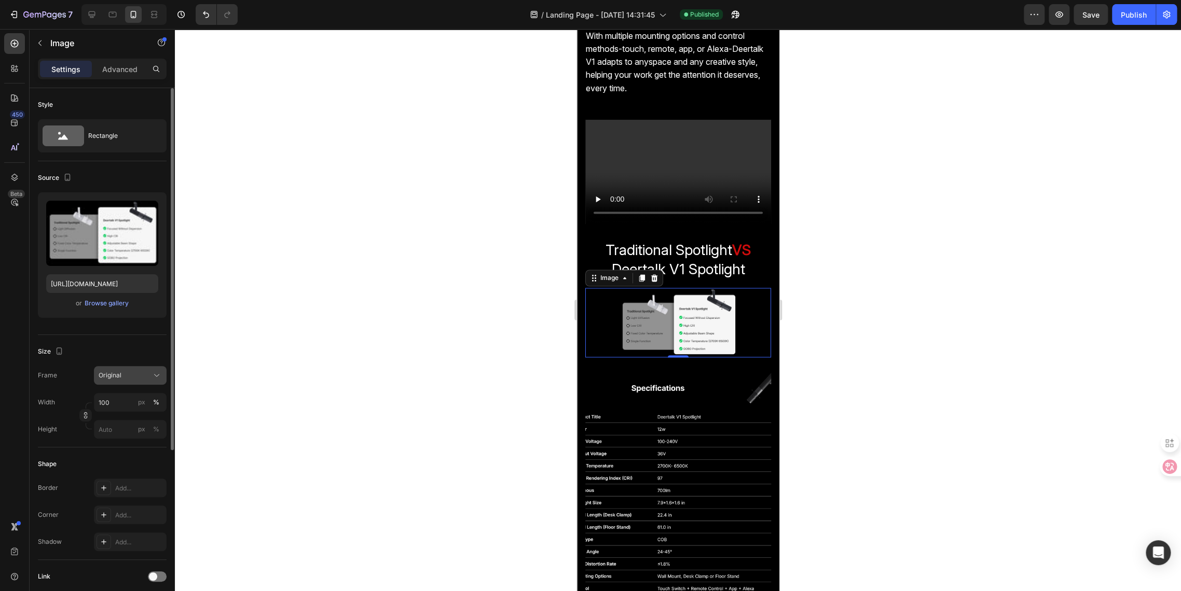
click at [112, 374] on span "Original" at bounding box center [110, 375] width 23 height 9
click at [112, 438] on span "Horizontal" at bounding box center [113, 440] width 31 height 10
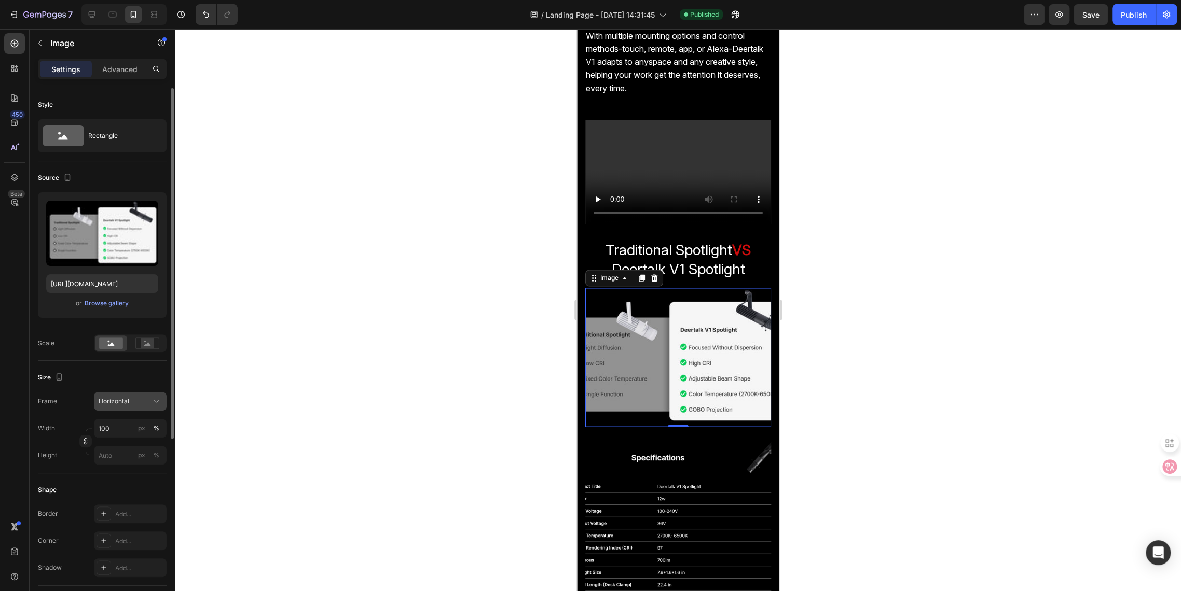
click at [121, 399] on span "Horizontal" at bounding box center [114, 401] width 31 height 9
click at [124, 481] on div "Original" at bounding box center [128, 485] width 60 height 9
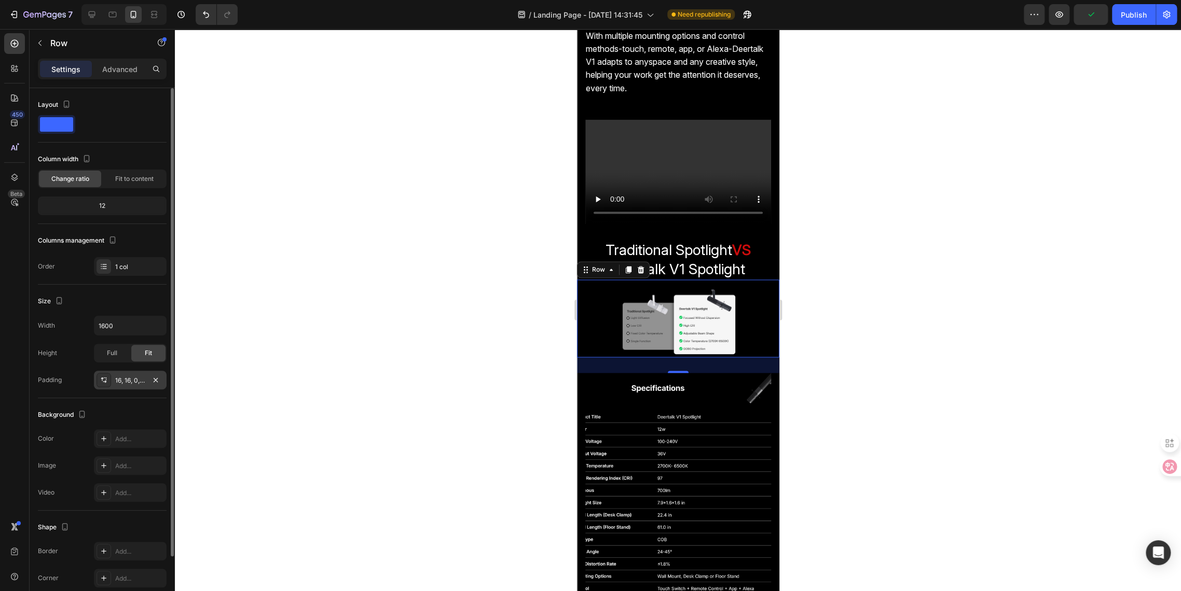
click at [123, 383] on div "16, 16, 0, 16" at bounding box center [130, 380] width 30 height 9
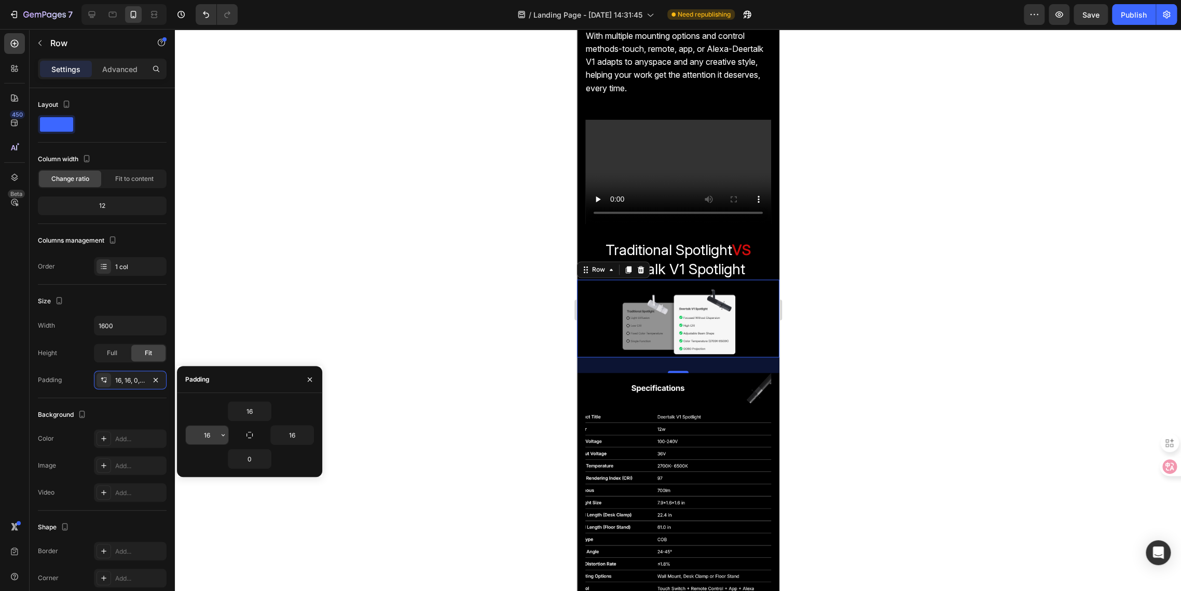
click at [211, 435] on input "16" at bounding box center [207, 435] width 43 height 19
type input "4"
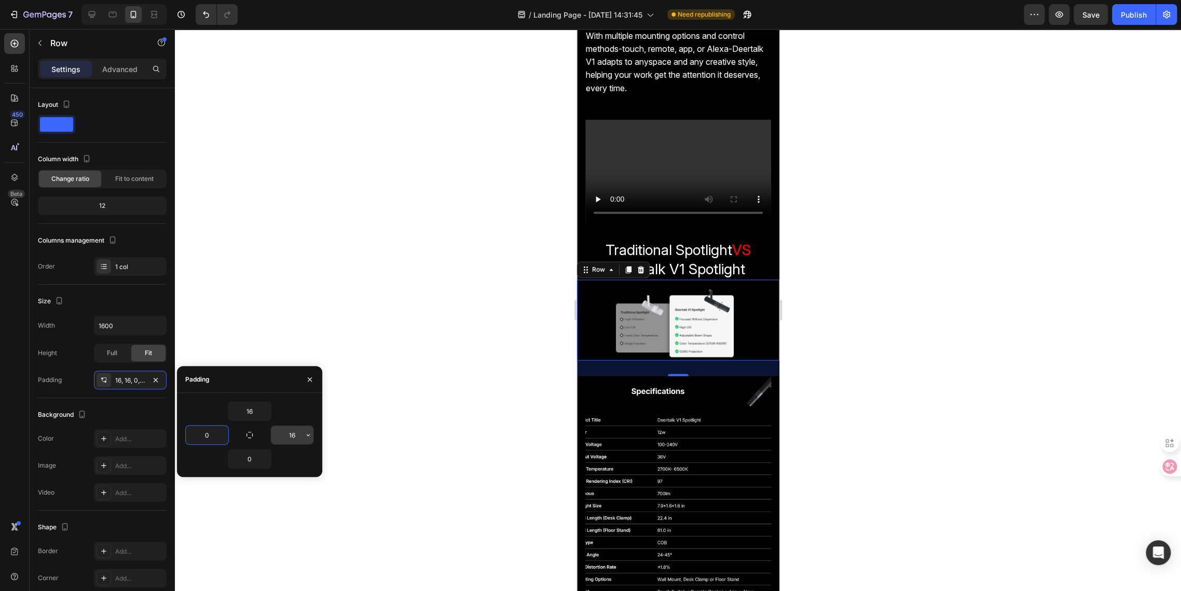
type input "0"
click at [302, 437] on input "16" at bounding box center [292, 435] width 43 height 19
type input "0"
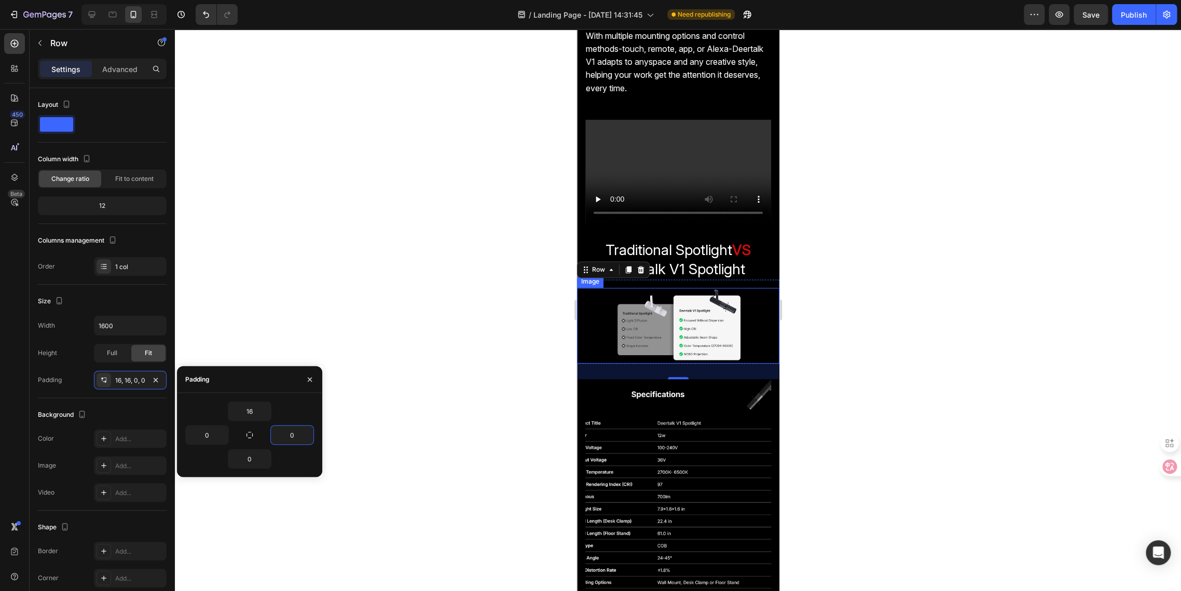
click at [624, 336] on img at bounding box center [677, 326] width 202 height 76
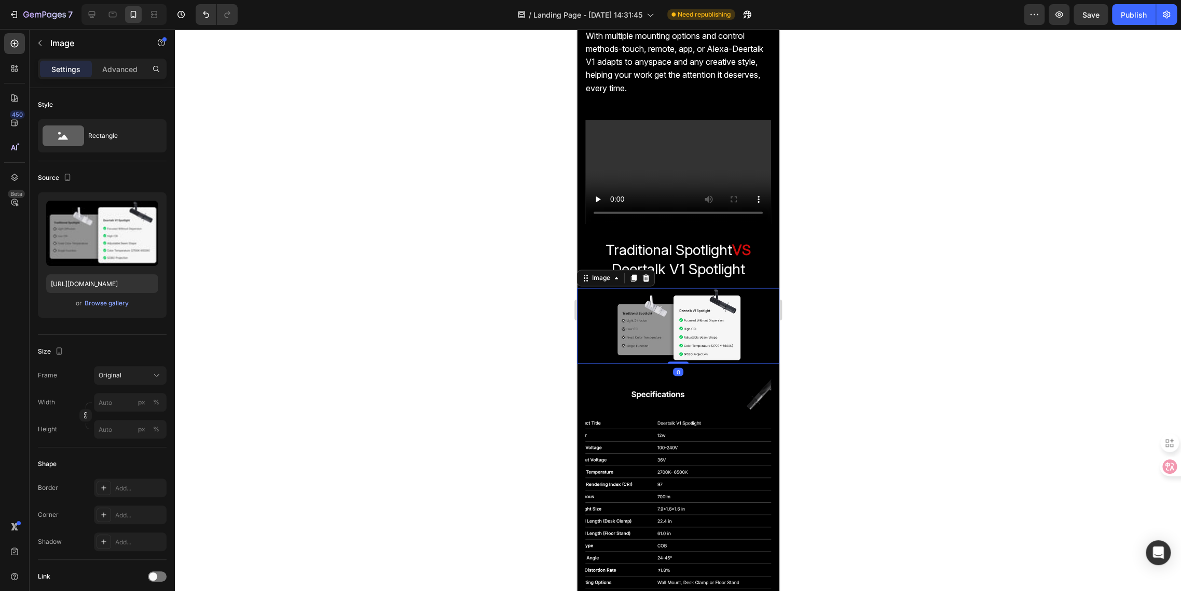
click at [502, 341] on div at bounding box center [678, 310] width 1006 height 562
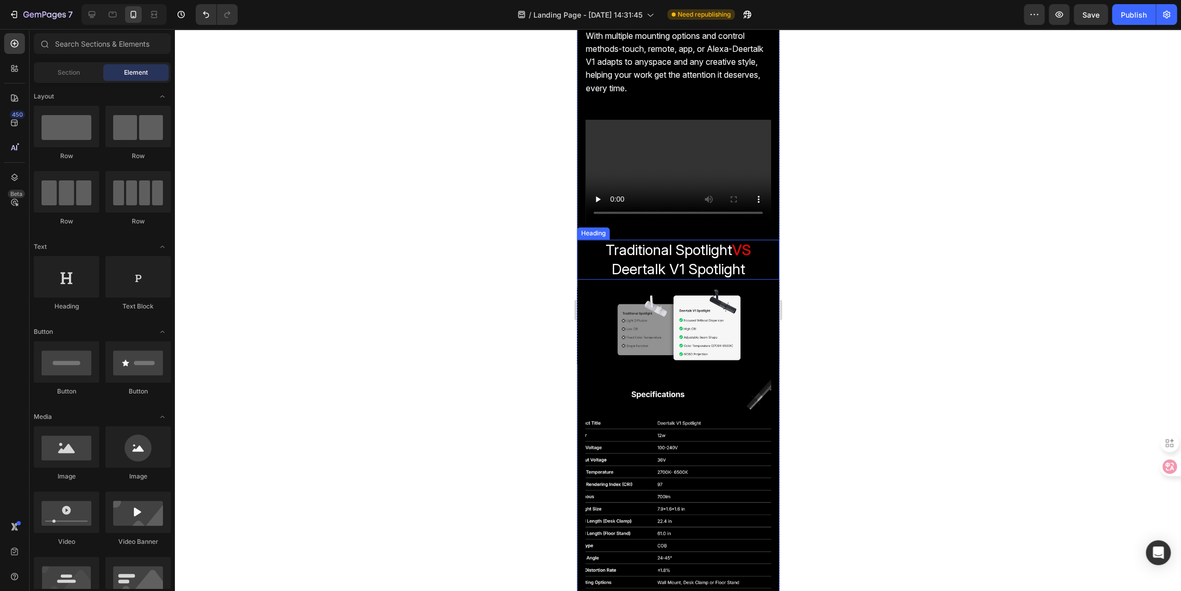
click at [647, 256] on span "Traditional Spotlight" at bounding box center [668, 250] width 127 height 18
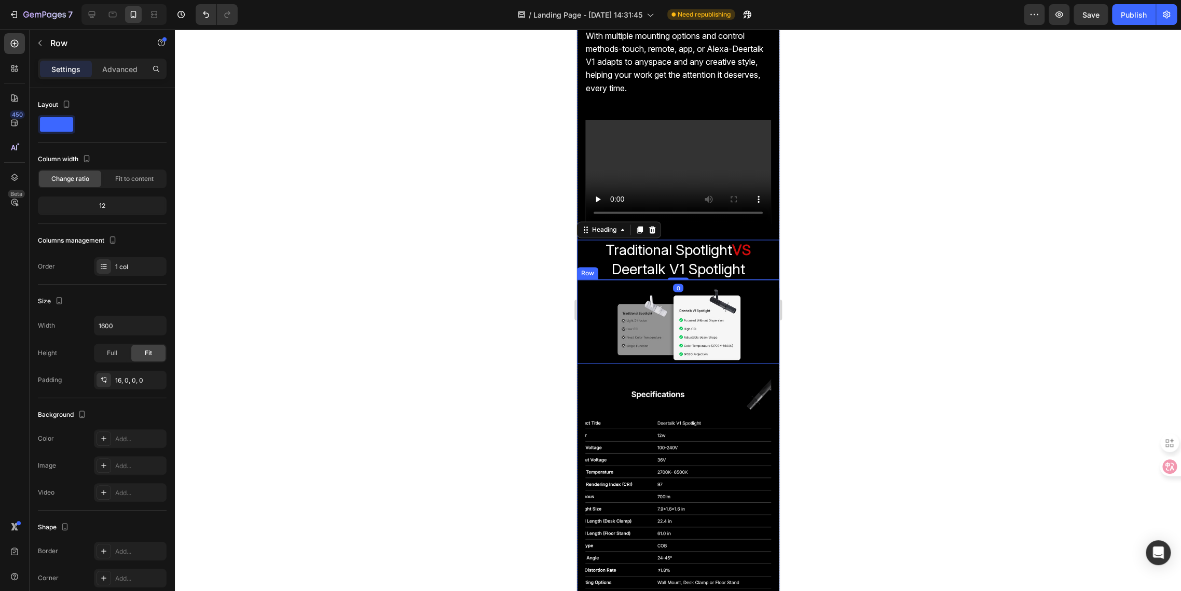
click at [637, 288] on div "Image Row" at bounding box center [677, 322] width 202 height 84
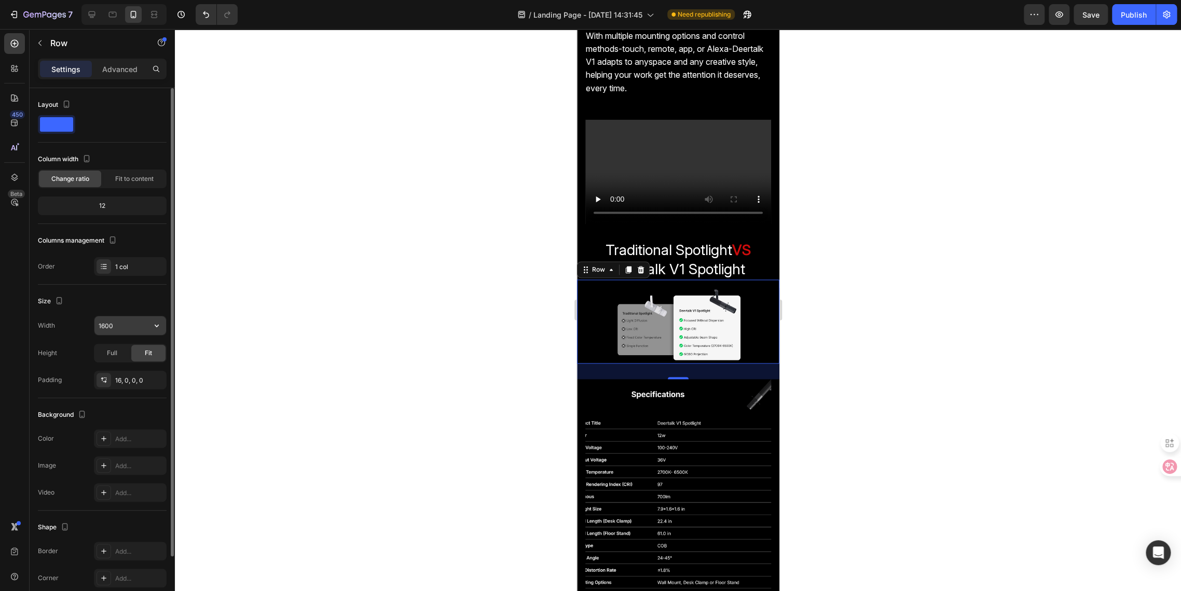
click at [108, 323] on input "1600" at bounding box center [130, 325] width 72 height 19
click at [149, 330] on button "button" at bounding box center [156, 325] width 19 height 19
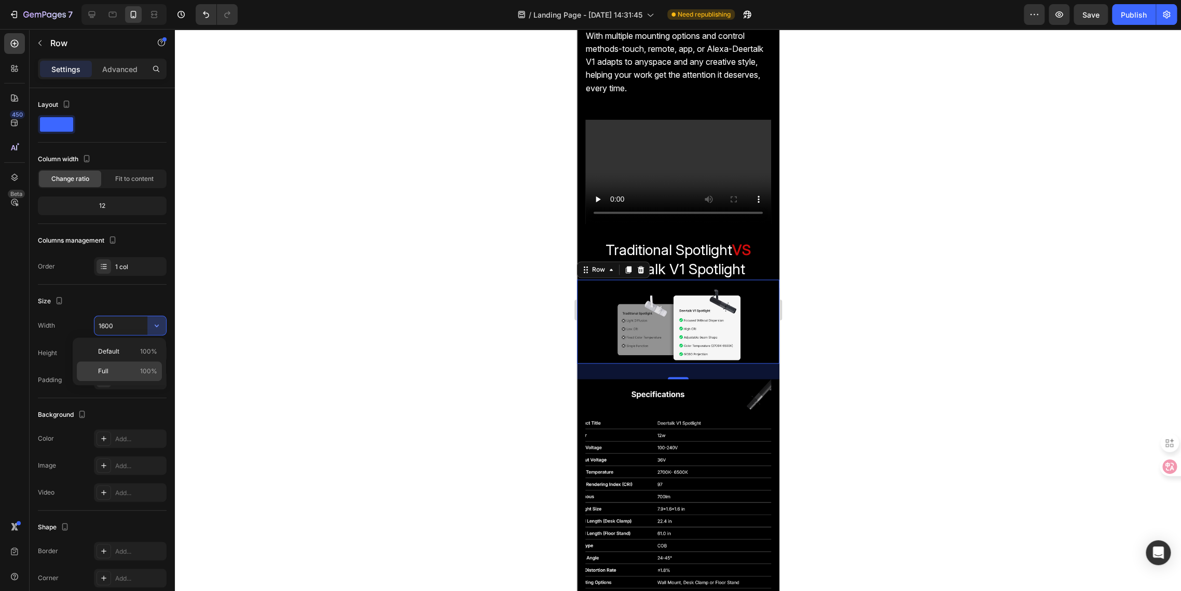
click at [127, 370] on p "Full 100%" at bounding box center [127, 371] width 59 height 9
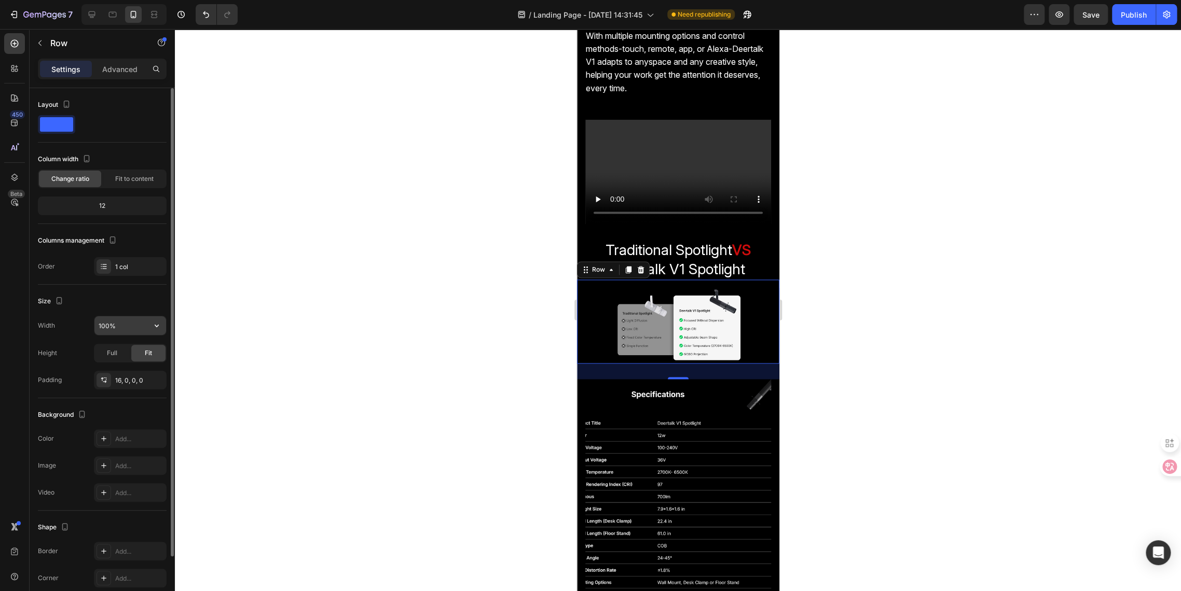
click at [118, 328] on input "100%" at bounding box center [130, 325] width 72 height 19
click at [158, 322] on icon "button" at bounding box center [156, 326] width 10 height 10
click at [120, 326] on input "100%" at bounding box center [130, 325] width 72 height 19
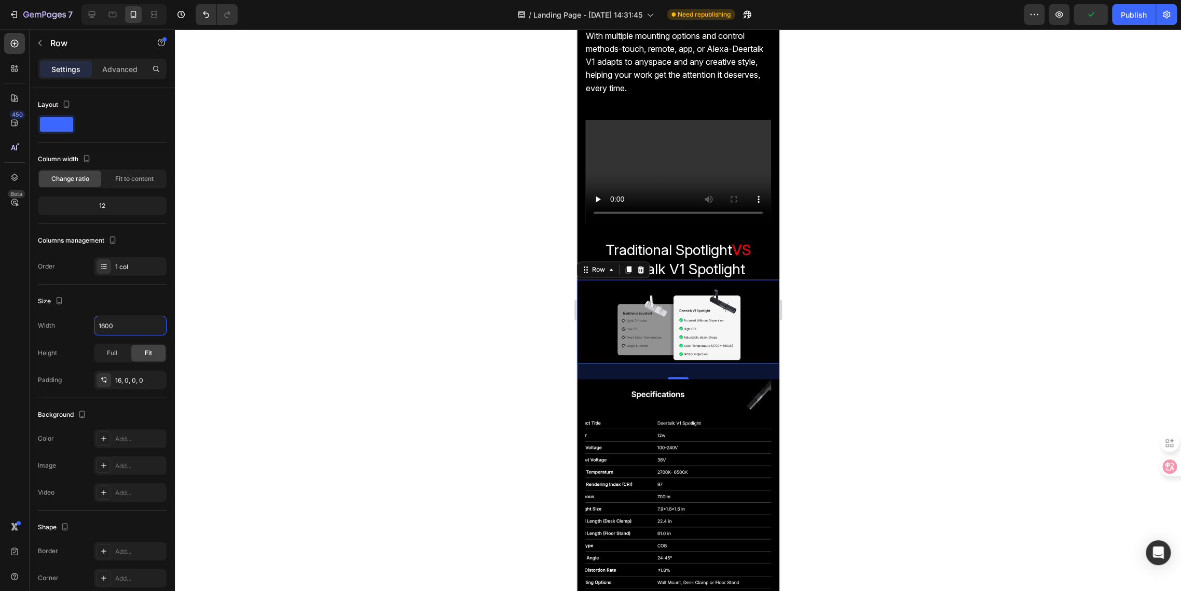
type input "1600"
click at [344, 345] on div at bounding box center [678, 310] width 1006 height 562
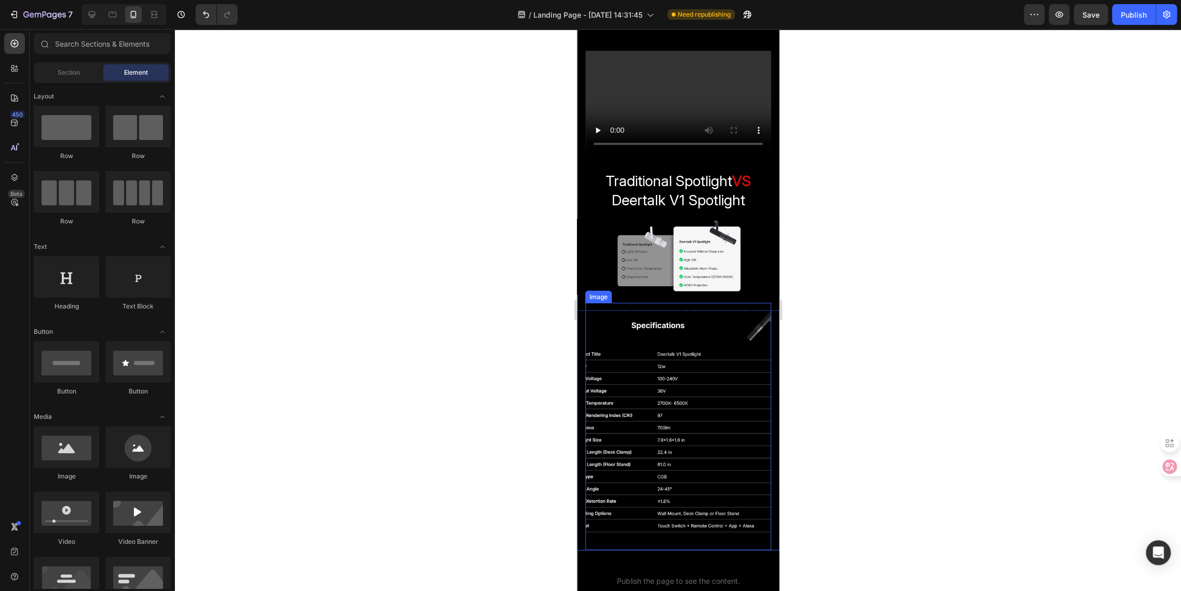
scroll to position [1185, 0]
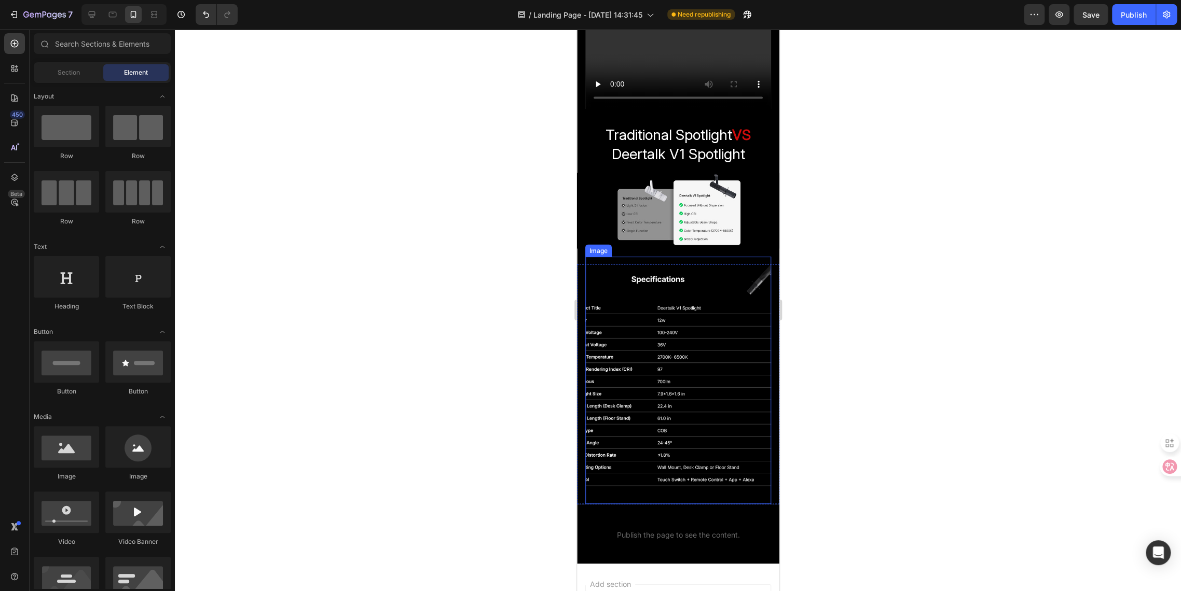
click at [676, 383] on img at bounding box center [678, 380] width 186 height 247
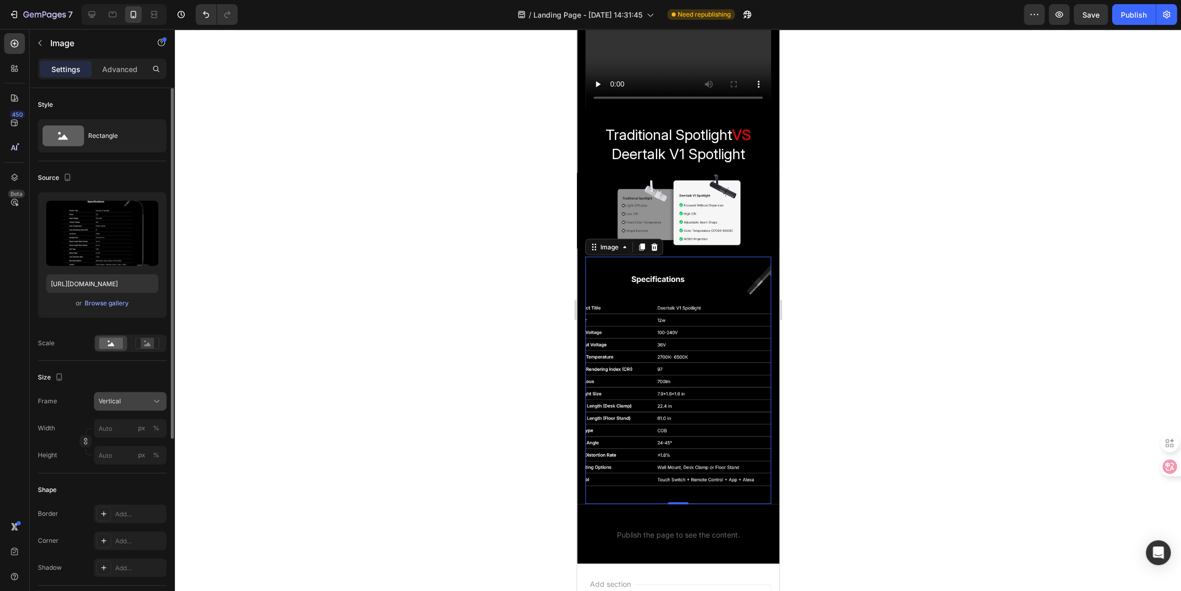
click at [123, 399] on div "Vertical" at bounding box center [124, 401] width 51 height 9
click at [114, 470] on span "Horizontal" at bounding box center [113, 466] width 31 height 10
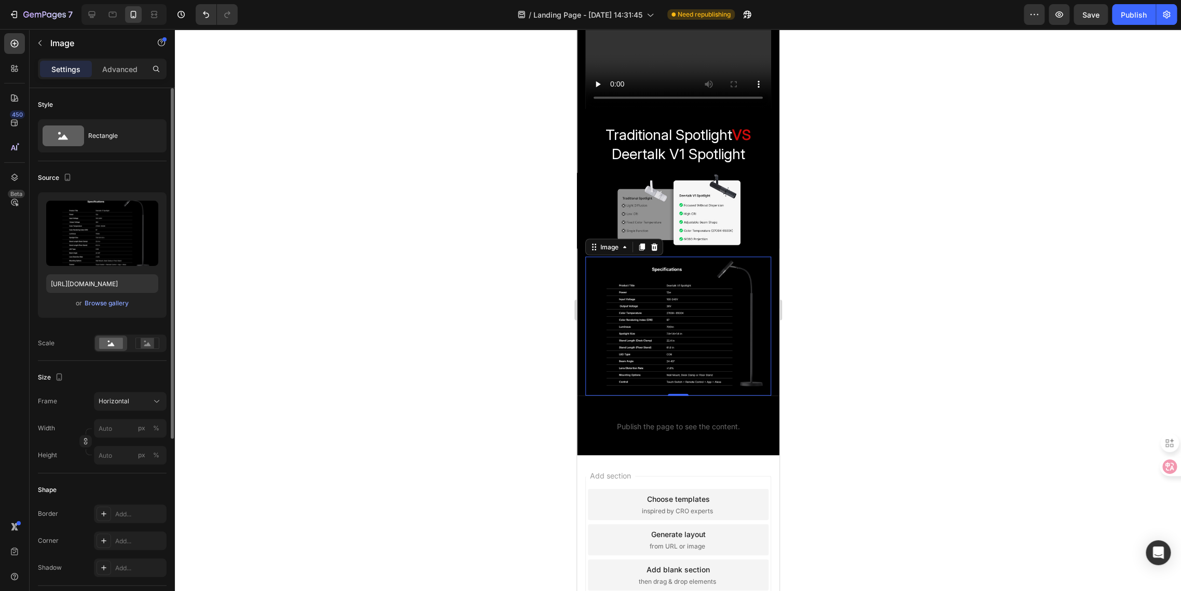
click at [444, 295] on div at bounding box center [678, 310] width 1006 height 562
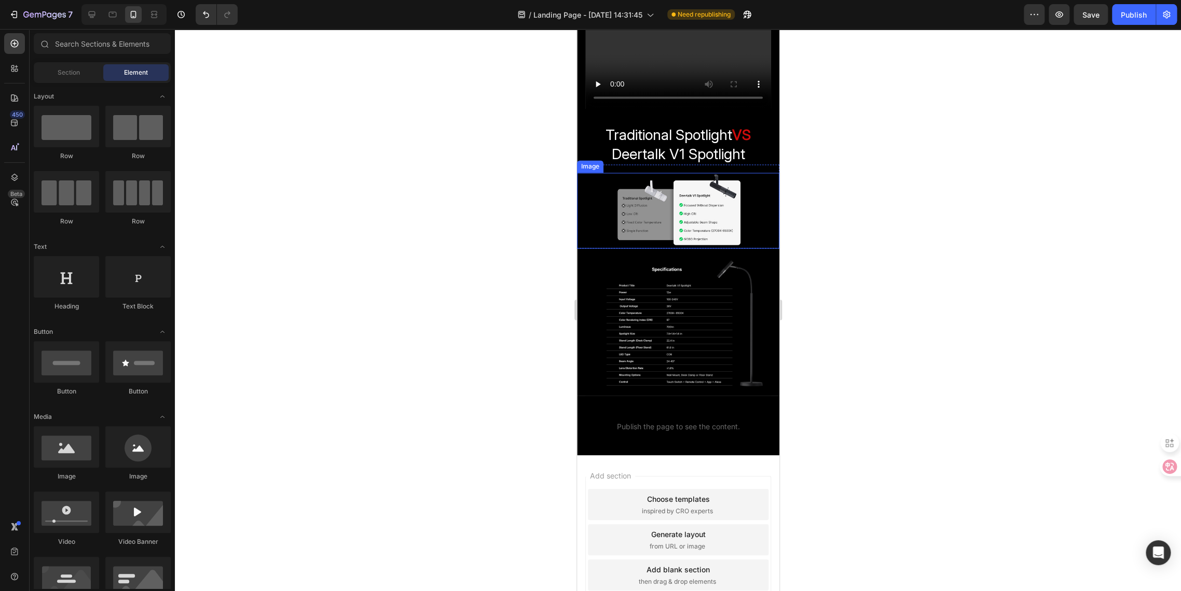
click at [613, 200] on img at bounding box center [677, 211] width 202 height 76
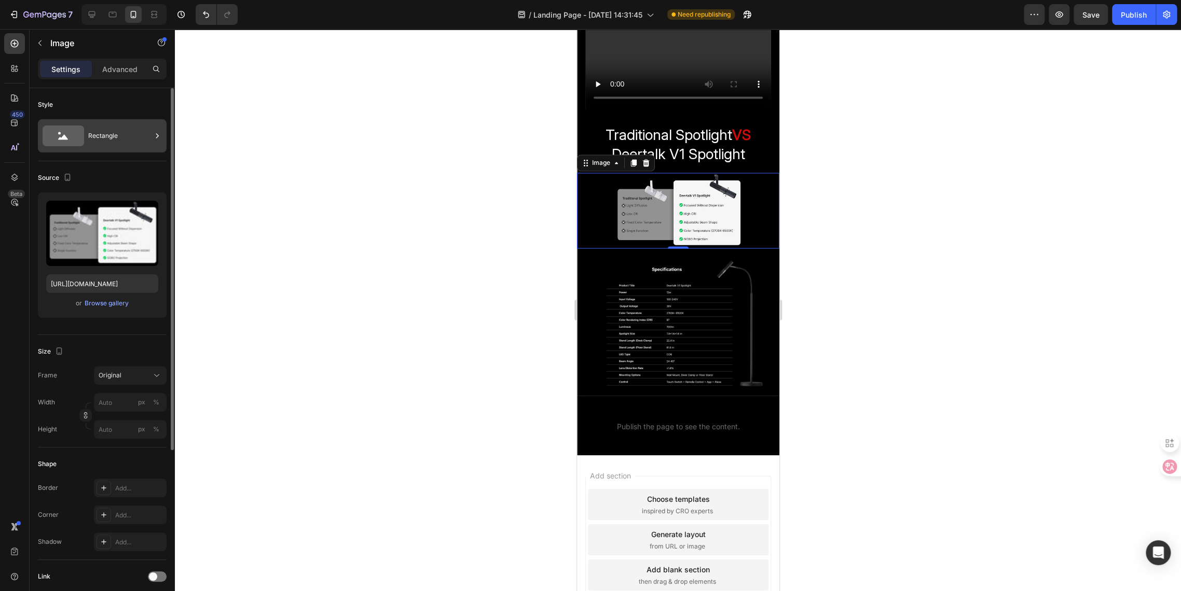
click at [119, 139] on div "Rectangle" at bounding box center [119, 136] width 63 height 24
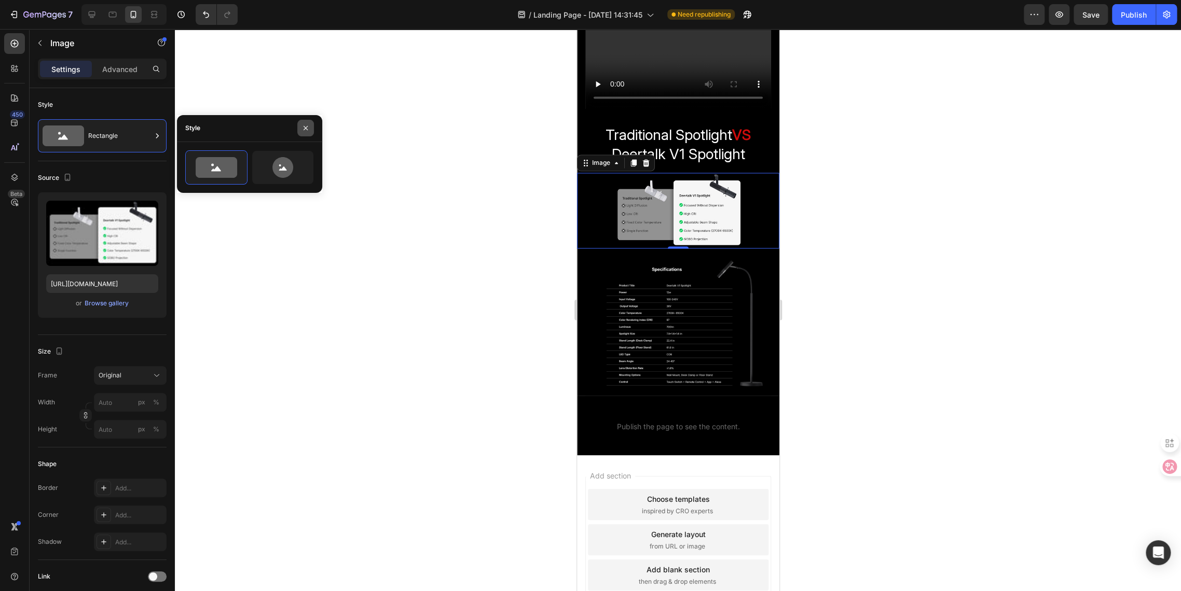
click at [311, 128] on button "button" at bounding box center [305, 128] width 17 height 17
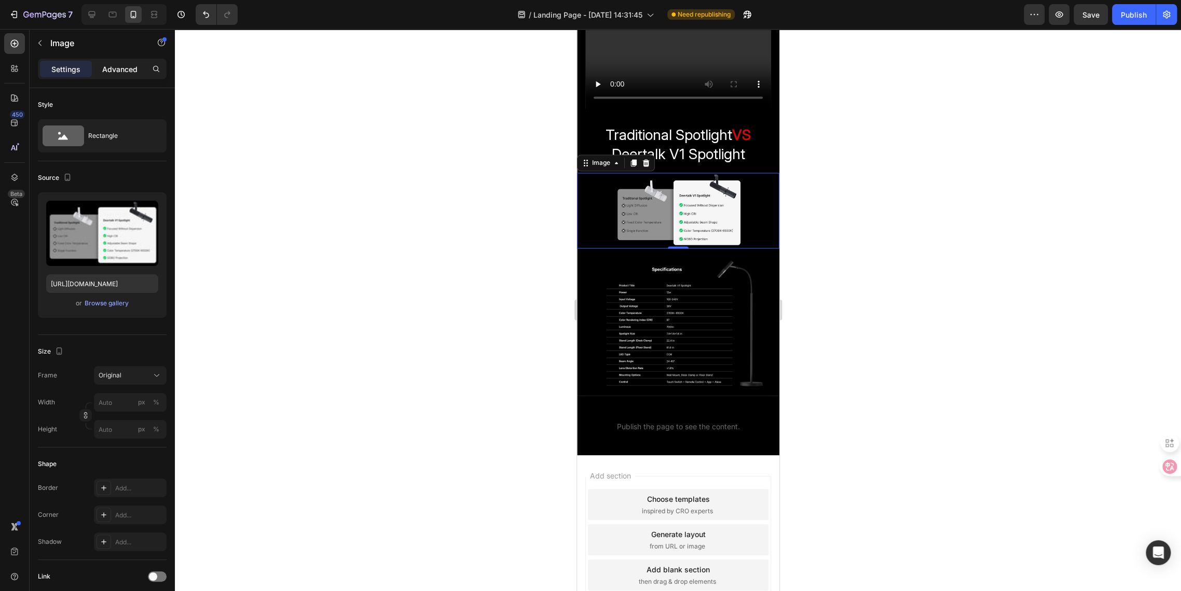
click at [116, 71] on p "Advanced" at bounding box center [119, 69] width 35 height 11
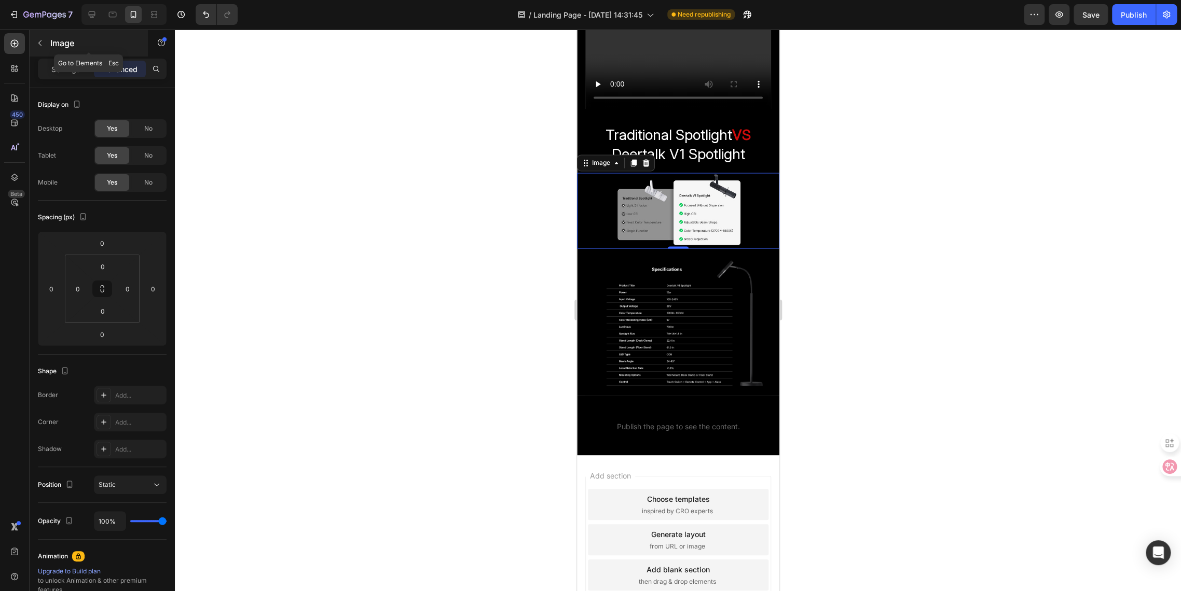
click at [43, 38] on button "button" at bounding box center [40, 43] width 17 height 17
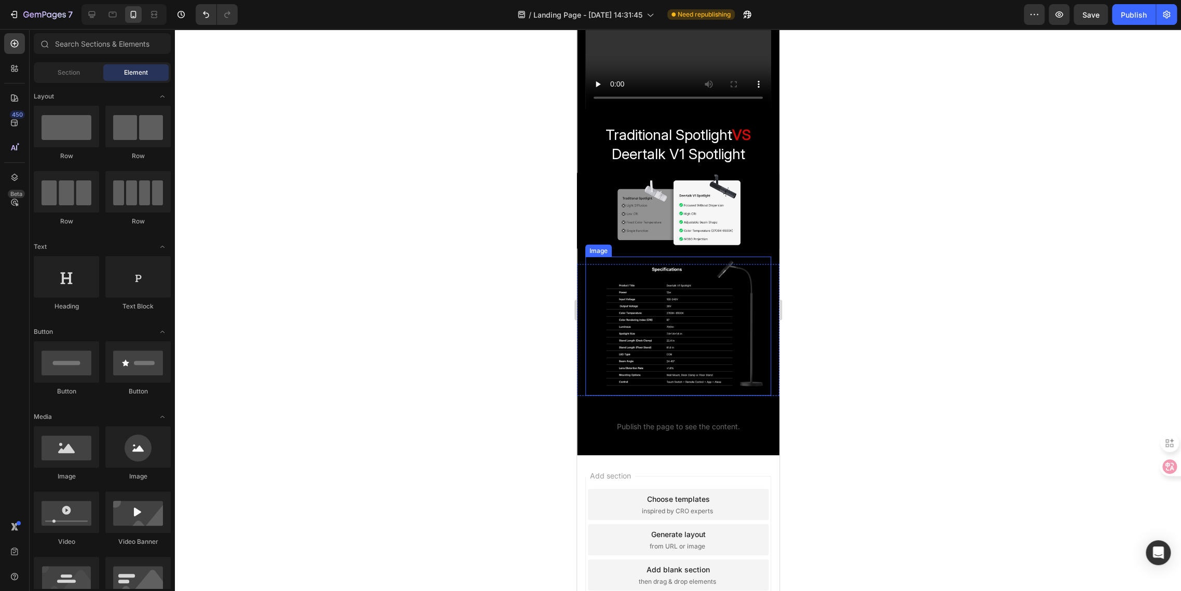
click at [664, 300] on img at bounding box center [678, 327] width 186 height 140
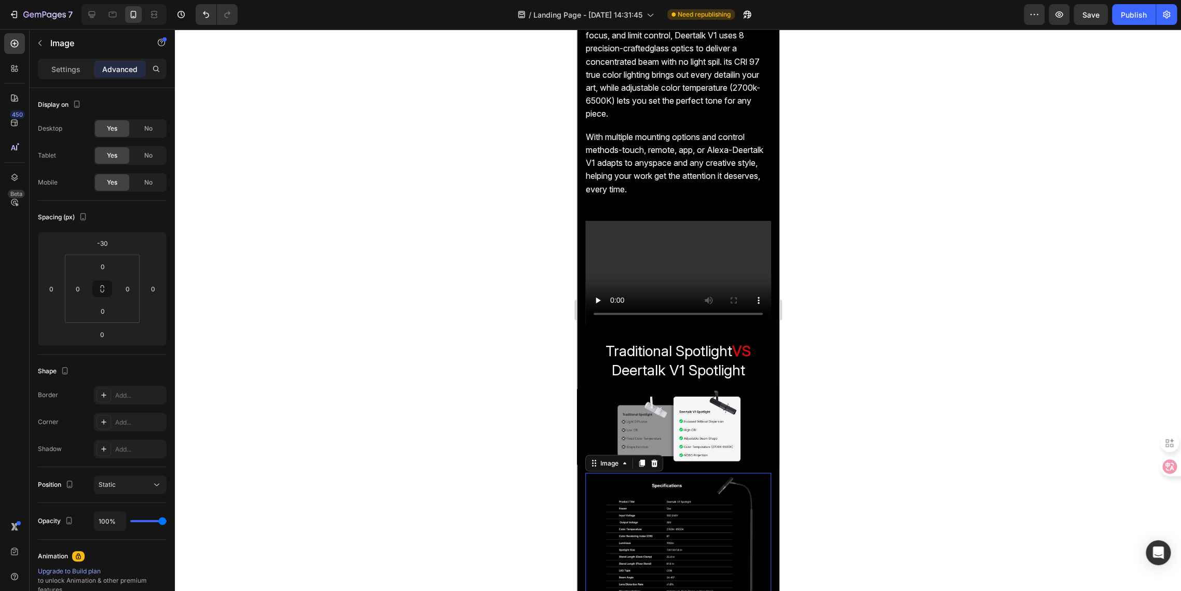
scroll to position [954, 0]
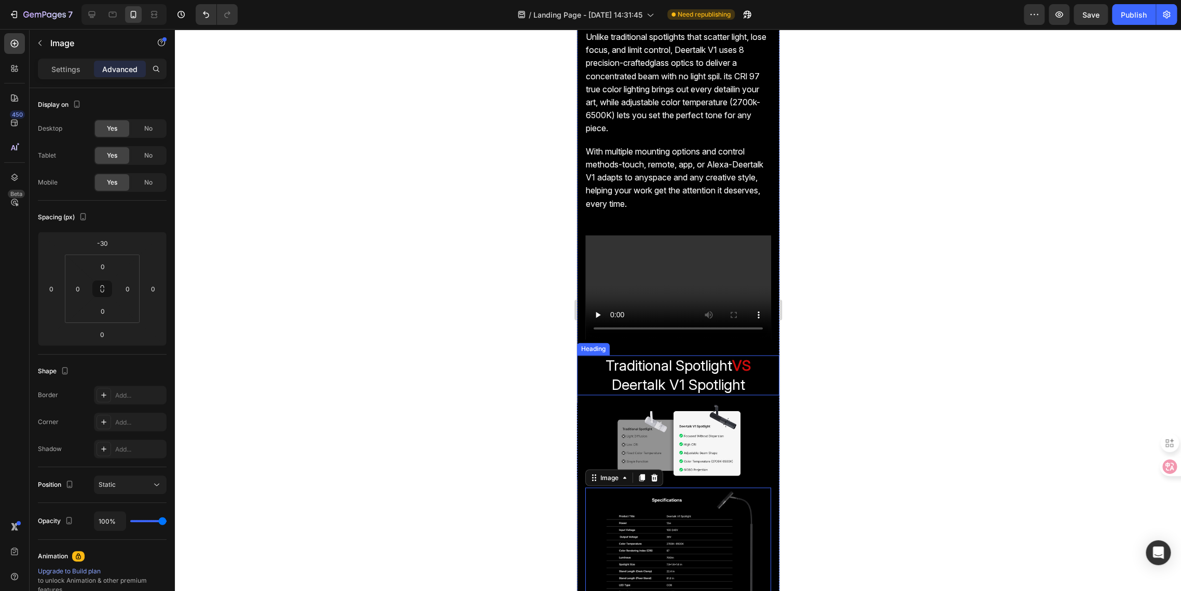
click at [637, 382] on span "Deertalk V1 Spotlight" at bounding box center [677, 385] width 133 height 18
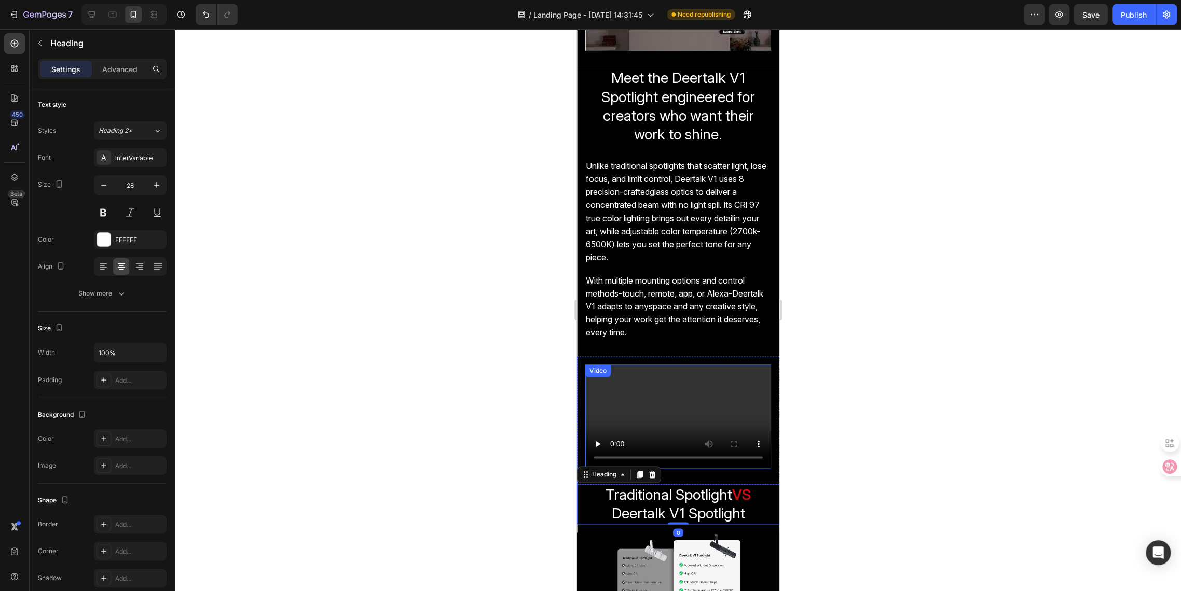
scroll to position [724, 0]
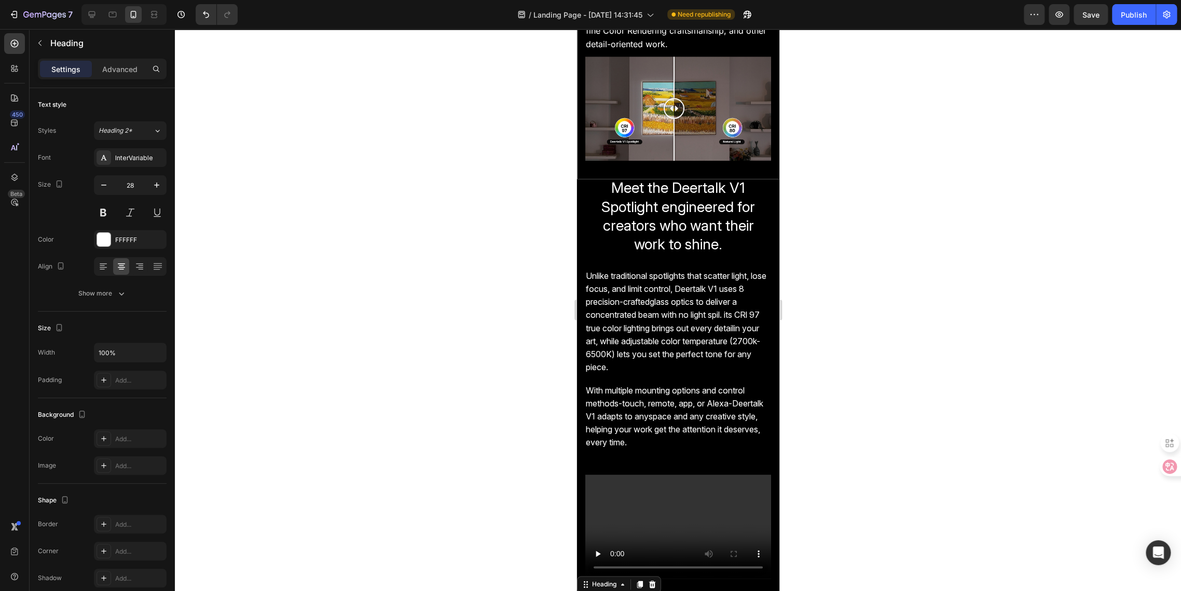
click at [930, 321] on div at bounding box center [678, 310] width 1006 height 562
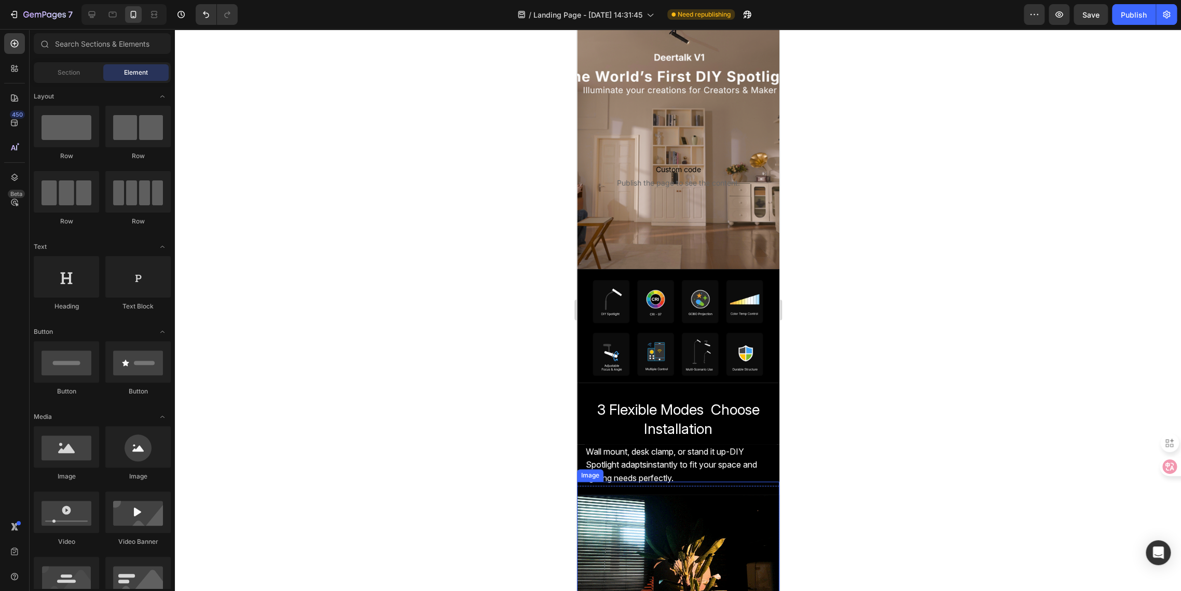
scroll to position [0, 0]
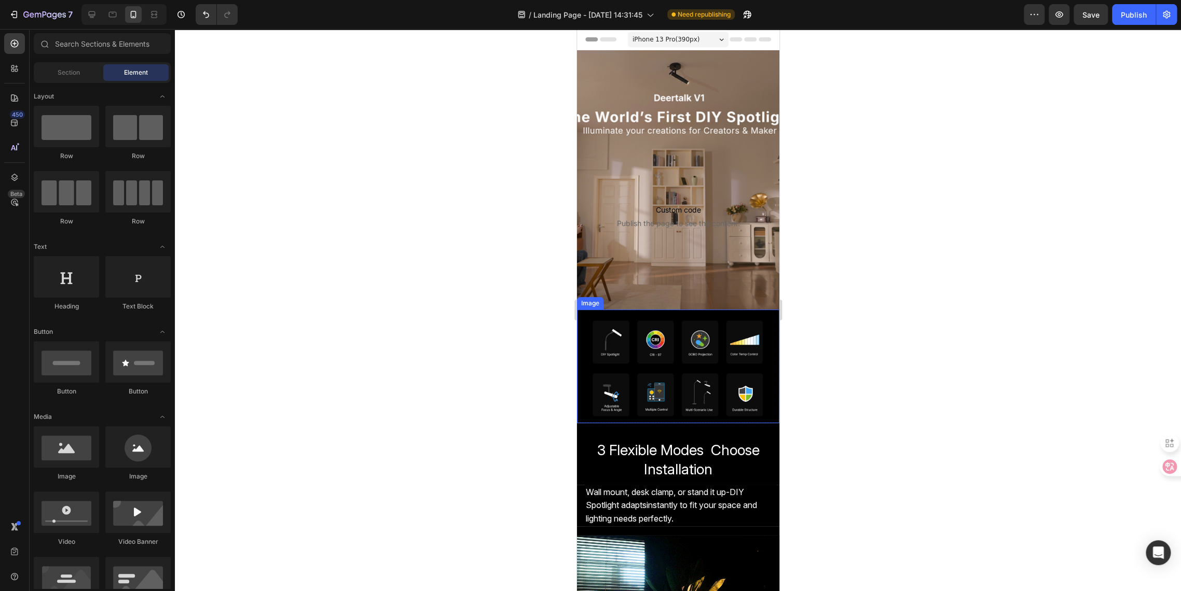
click at [682, 380] on img at bounding box center [677, 367] width 202 height 114
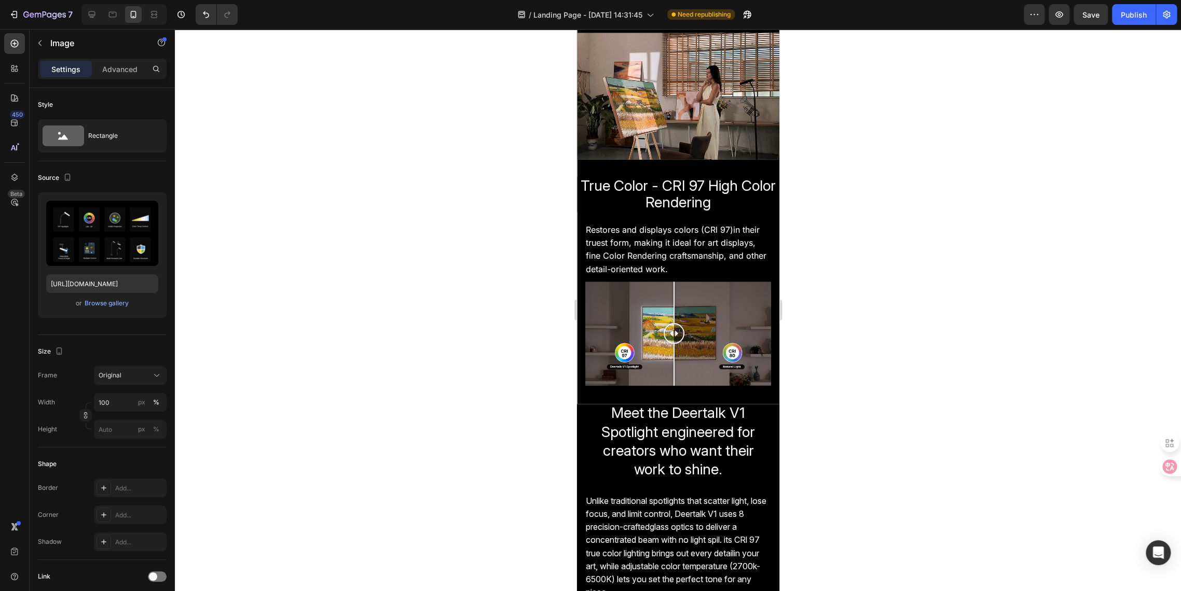
scroll to position [519, 0]
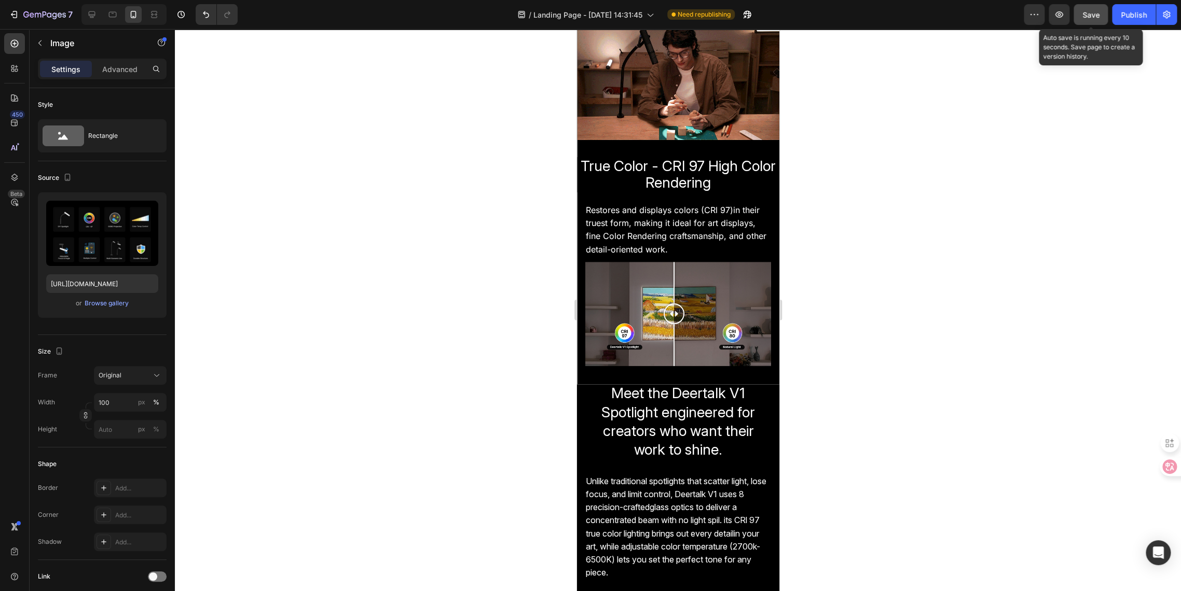
click at [1085, 22] on button "Save" at bounding box center [1090, 14] width 34 height 21
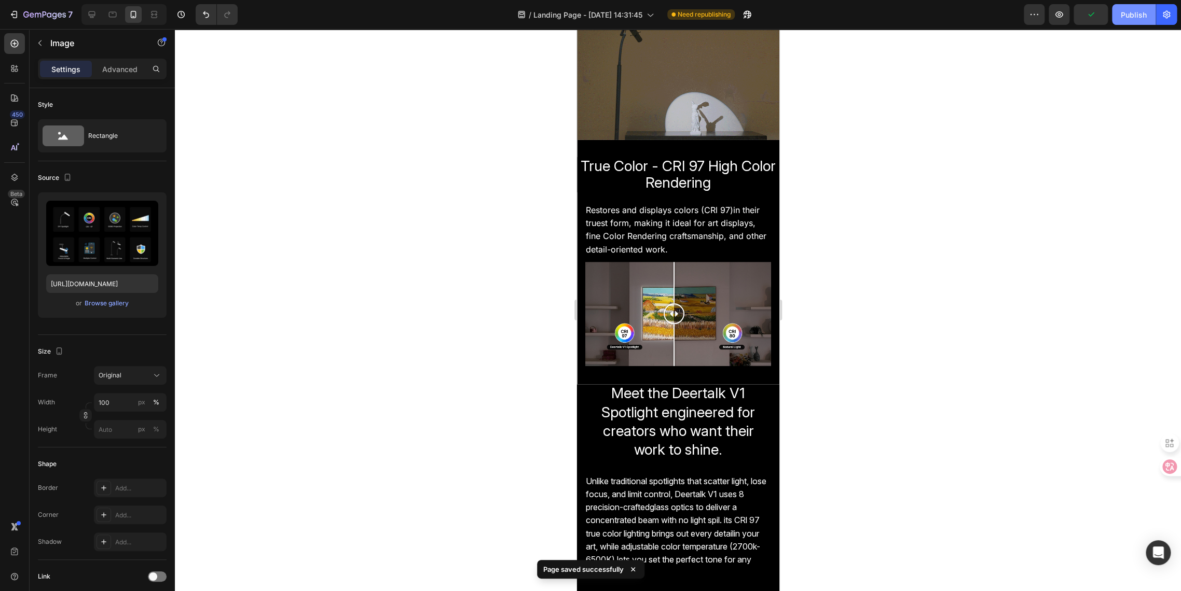
click at [1127, 21] on button "Publish" at bounding box center [1134, 14] width 44 height 21
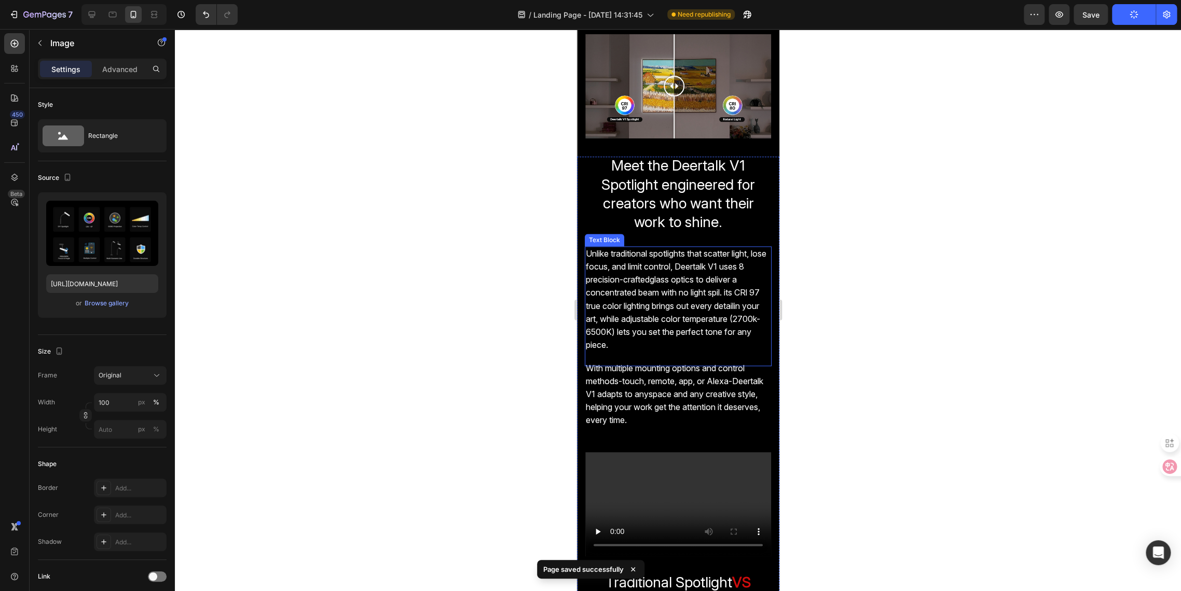
scroll to position [749, 0]
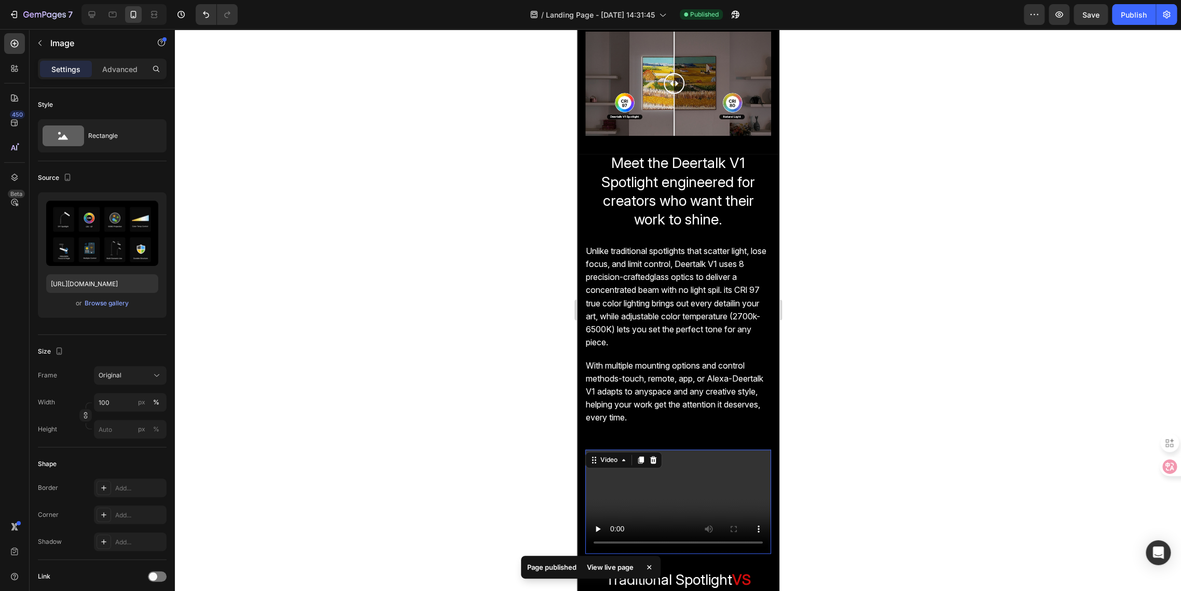
click at [671, 462] on video at bounding box center [678, 502] width 186 height 104
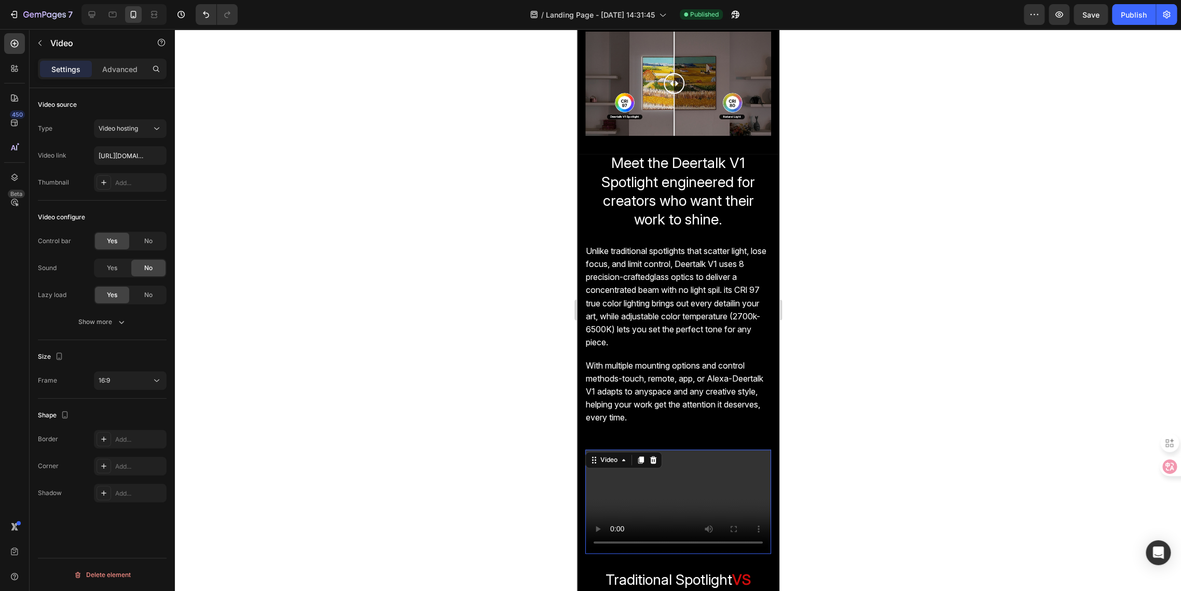
click at [932, 451] on div at bounding box center [678, 310] width 1006 height 562
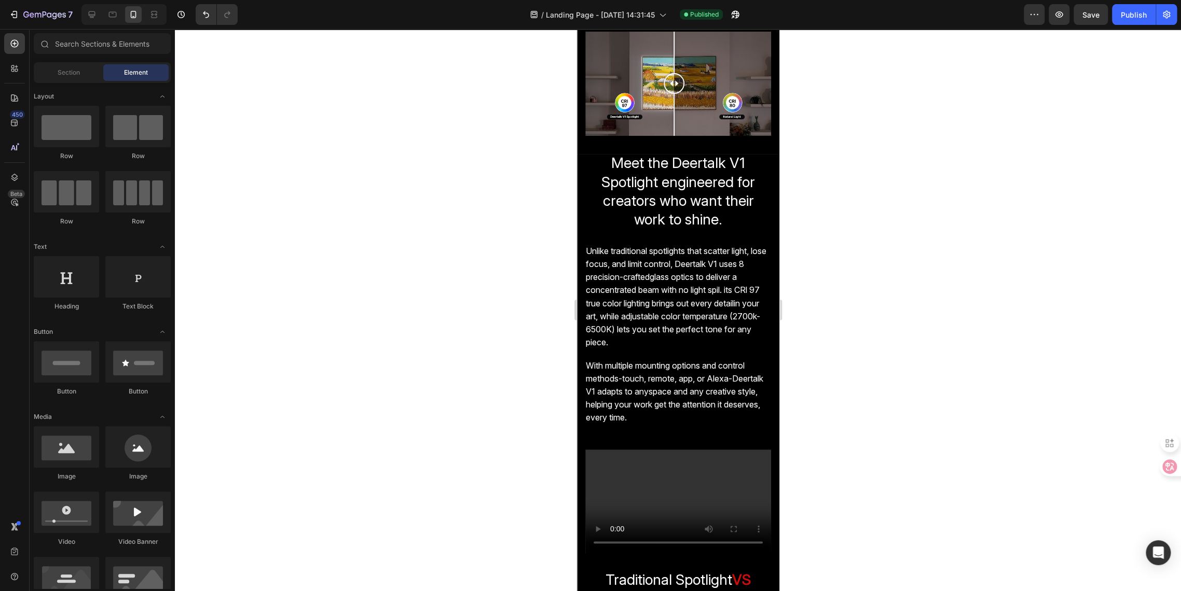
click at [465, 467] on div at bounding box center [678, 310] width 1006 height 562
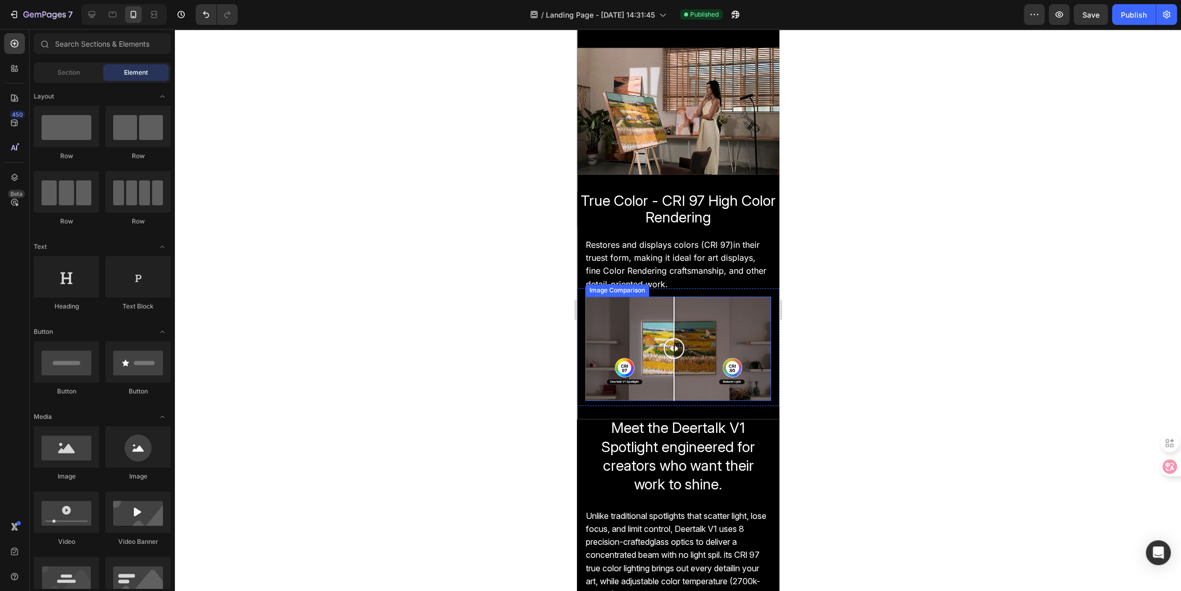
scroll to position [403, 0]
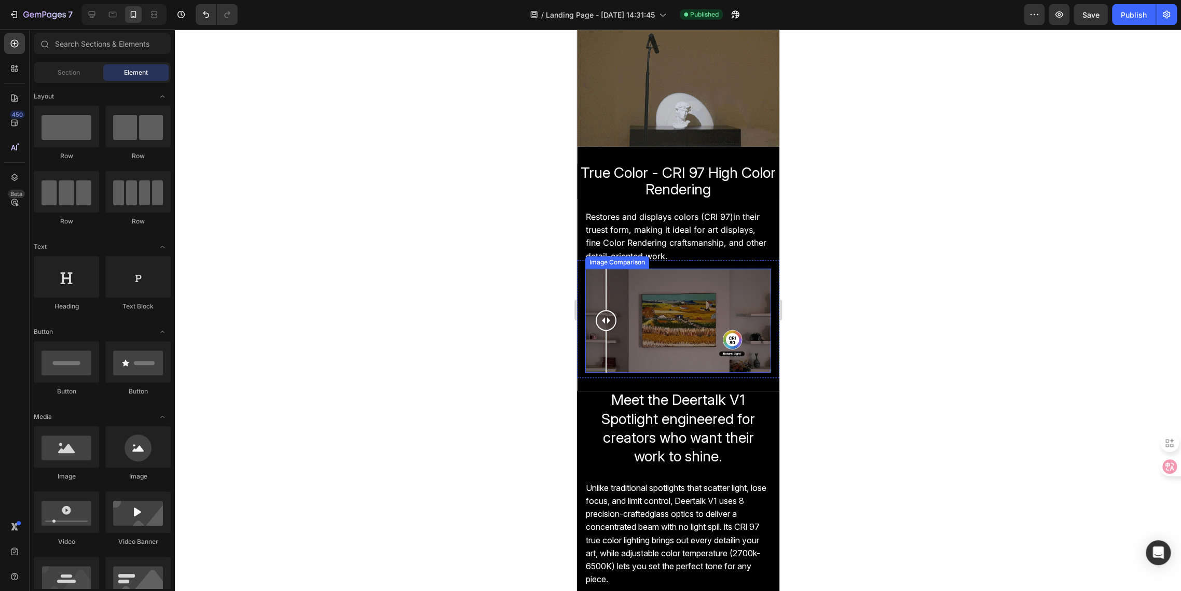
click at [605, 294] on div at bounding box center [678, 321] width 186 height 104
click at [594, 273] on div at bounding box center [678, 321] width 186 height 104
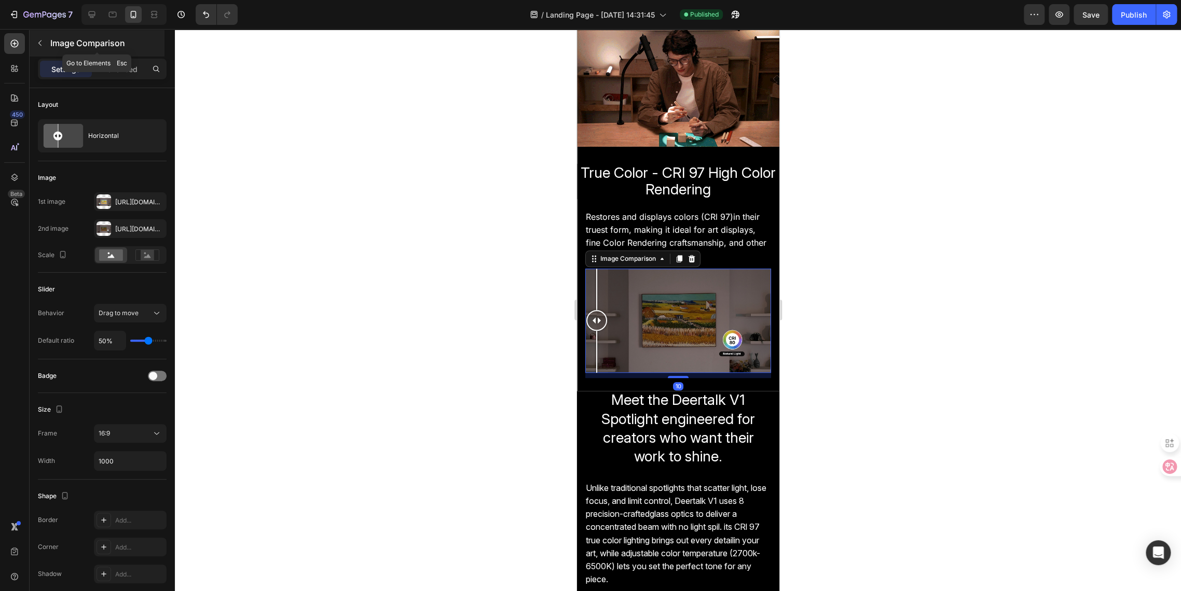
click at [34, 44] on button "button" at bounding box center [40, 43] width 17 height 17
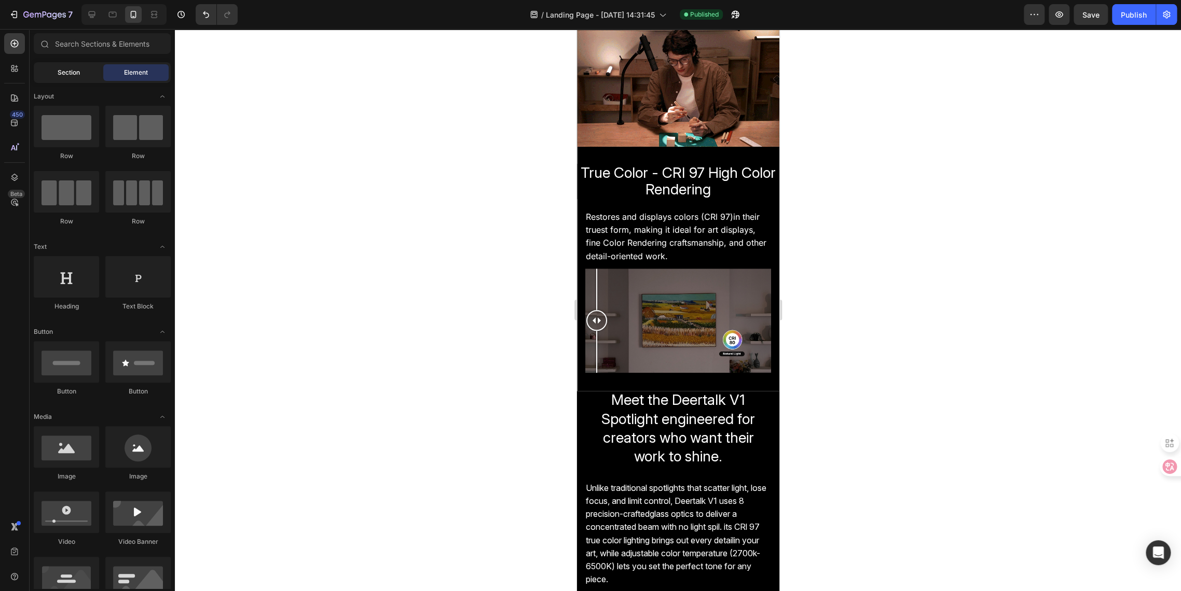
click at [54, 65] on div "Section" at bounding box center [68, 72] width 65 height 17
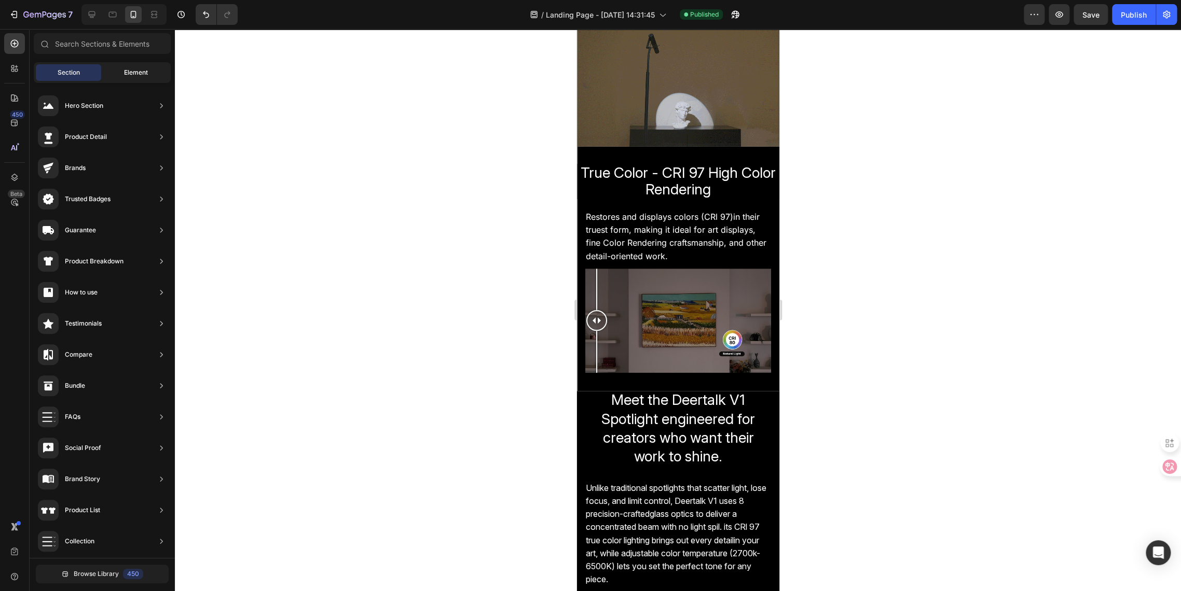
click at [108, 73] on div "Element" at bounding box center [135, 72] width 65 height 17
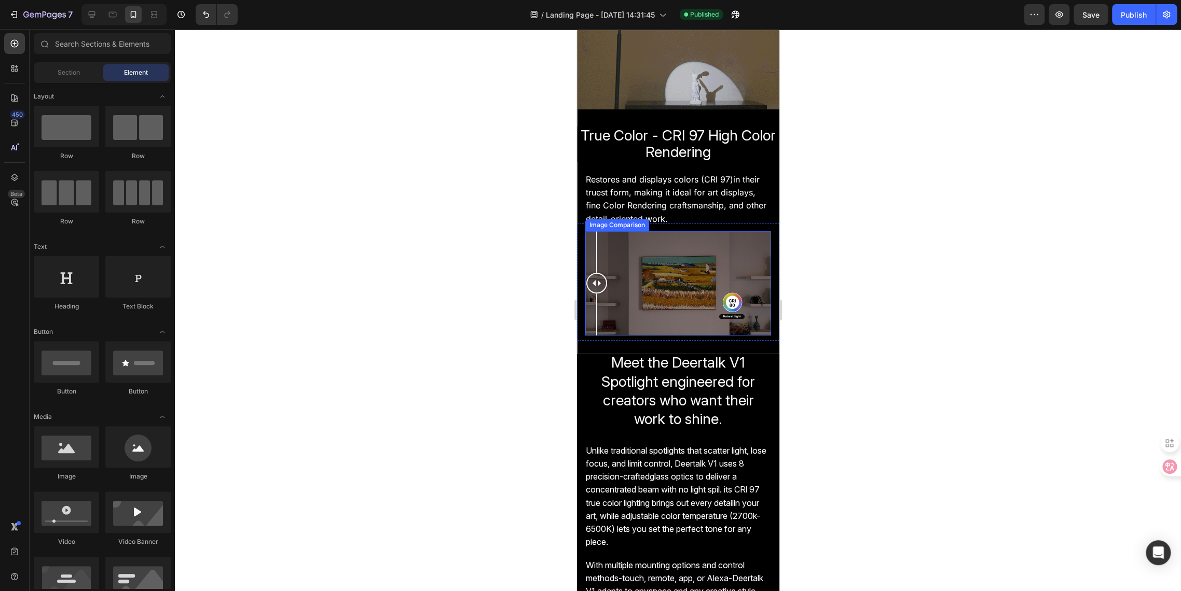
scroll to position [461, 0]
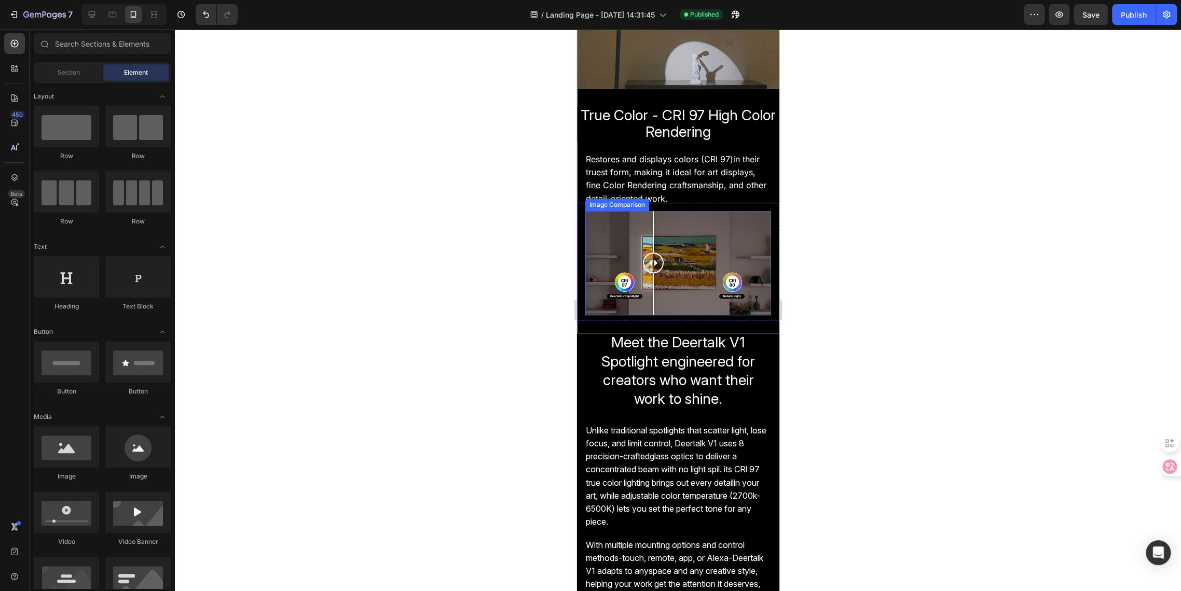
click at [653, 285] on div at bounding box center [678, 263] width 186 height 104
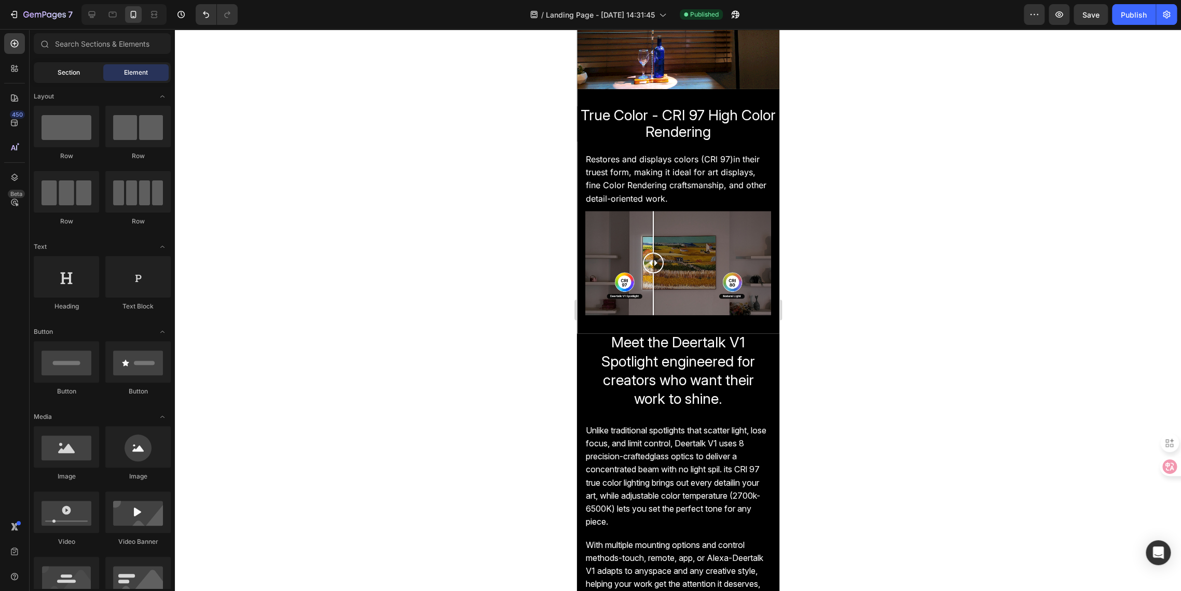
click at [53, 67] on div "Section" at bounding box center [68, 72] width 65 height 17
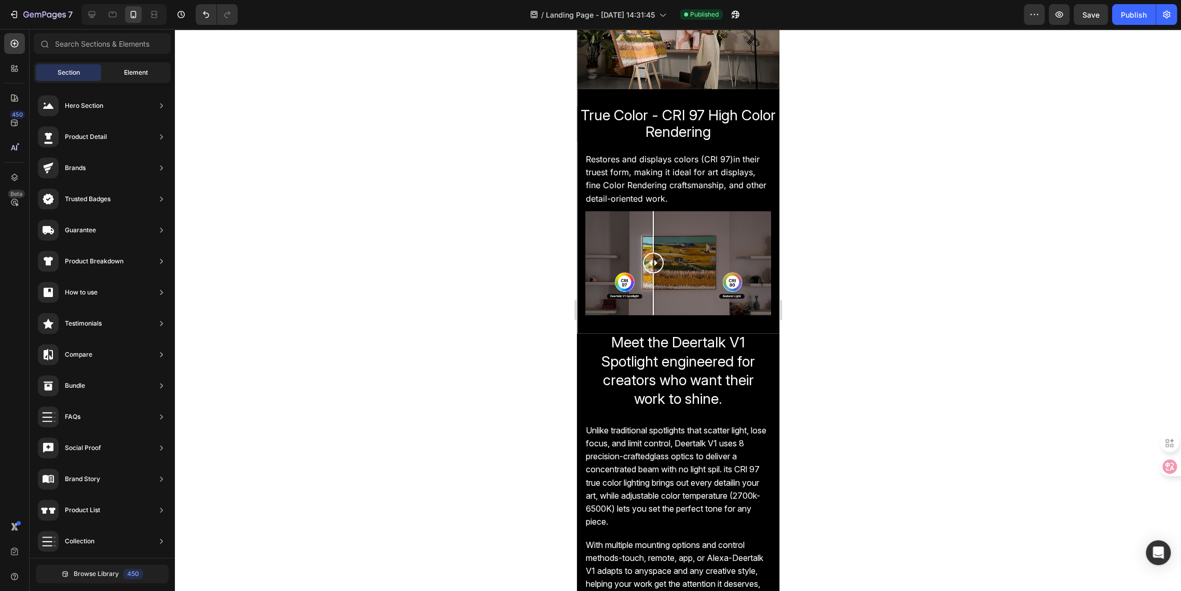
click at [116, 75] on div "Element" at bounding box center [135, 72] width 65 height 17
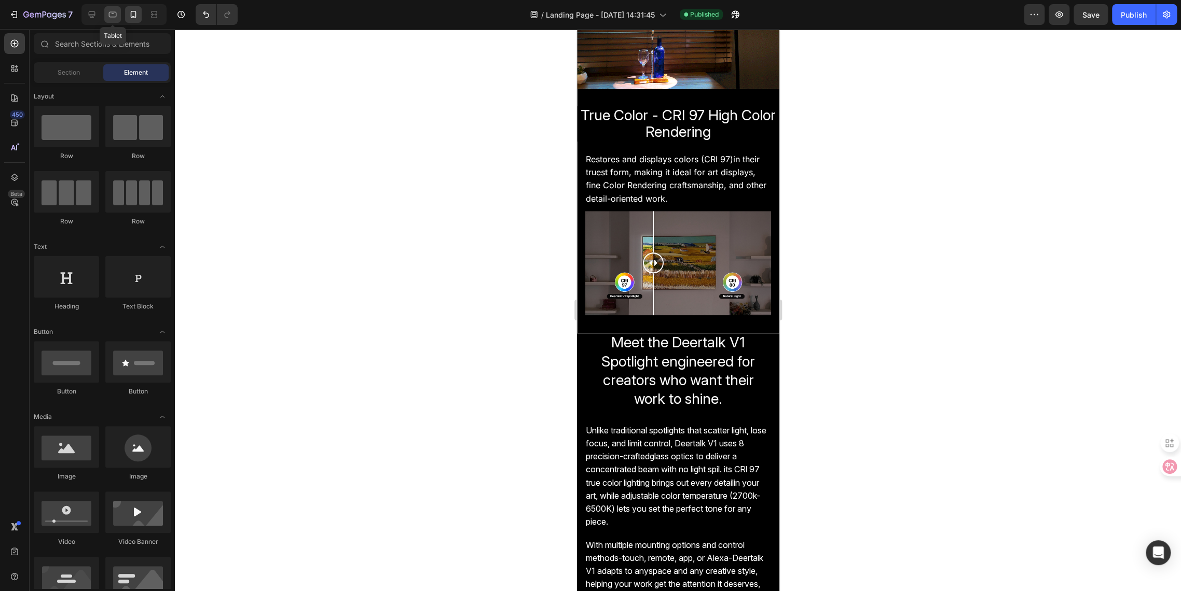
click at [108, 16] on icon at bounding box center [112, 14] width 10 height 10
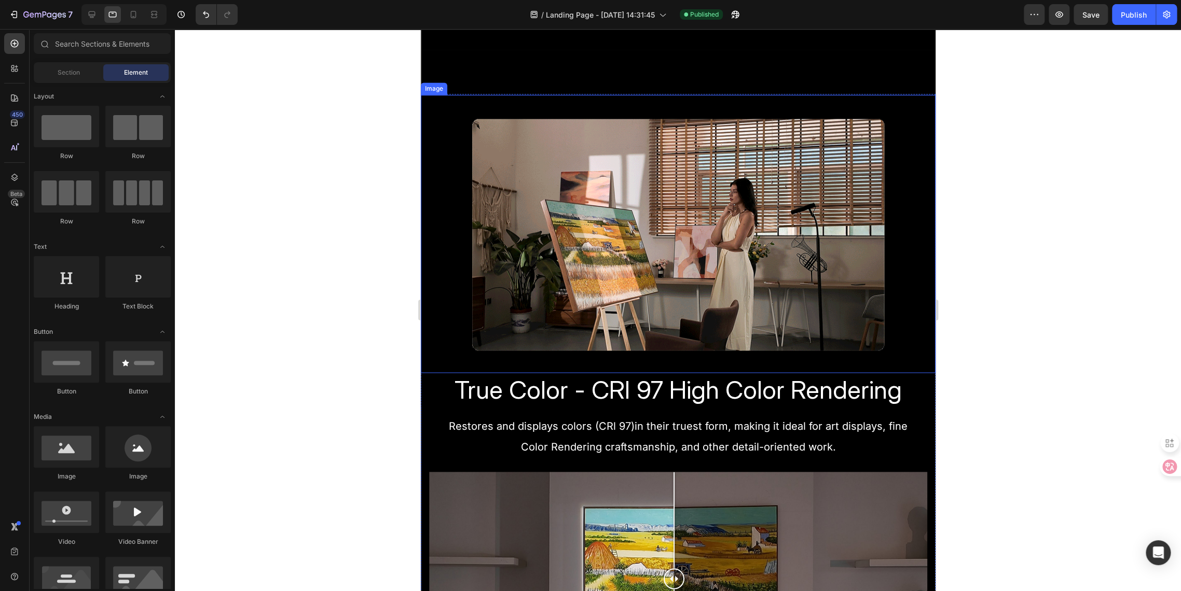
scroll to position [1153, 0]
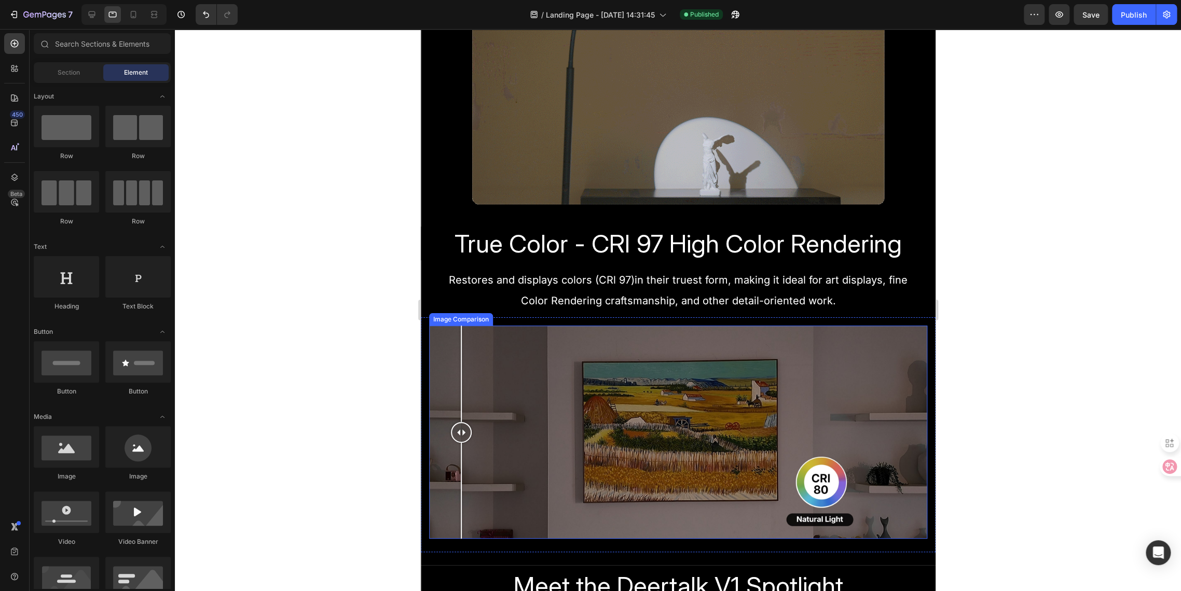
click at [461, 343] on div at bounding box center [677, 432] width 498 height 213
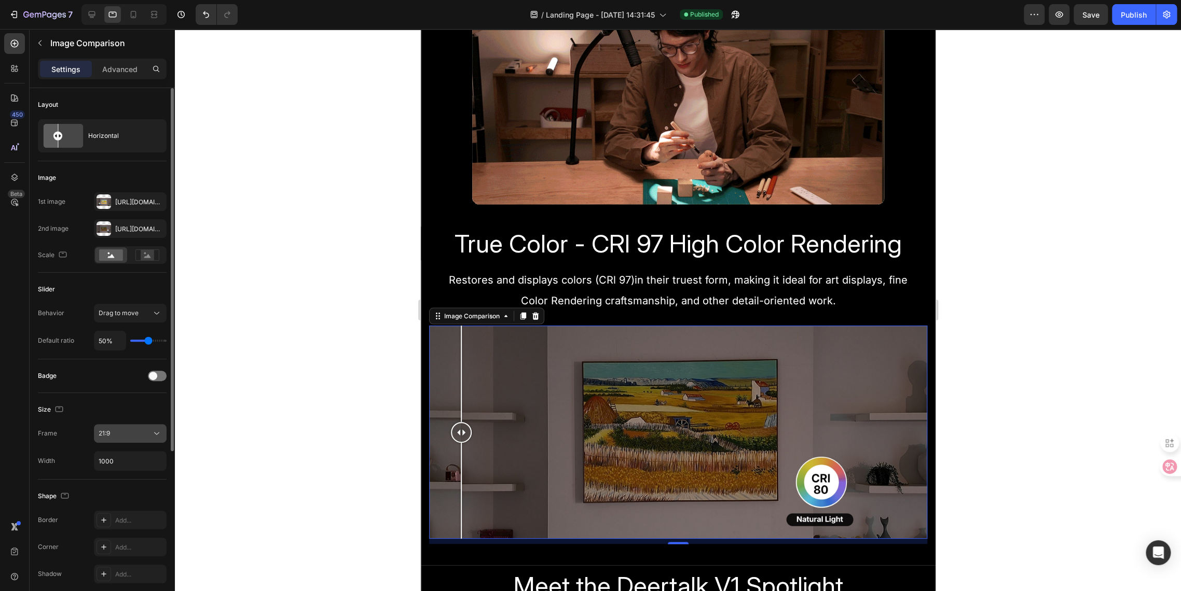
click at [115, 433] on div "21:9" at bounding box center [125, 433] width 53 height 9
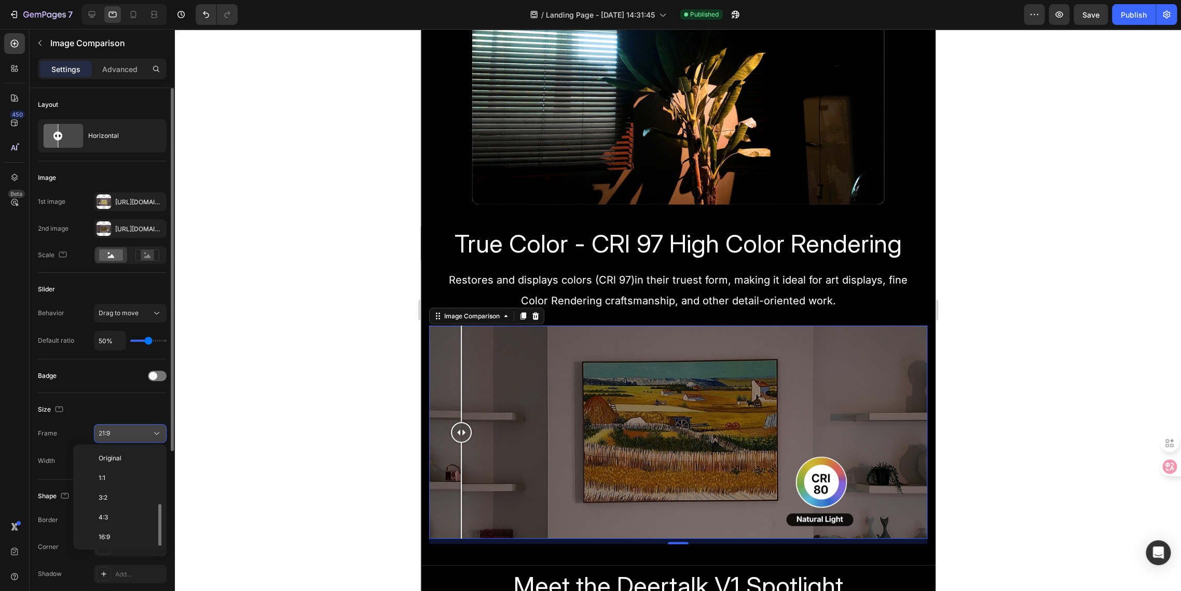
scroll to position [37, 0]
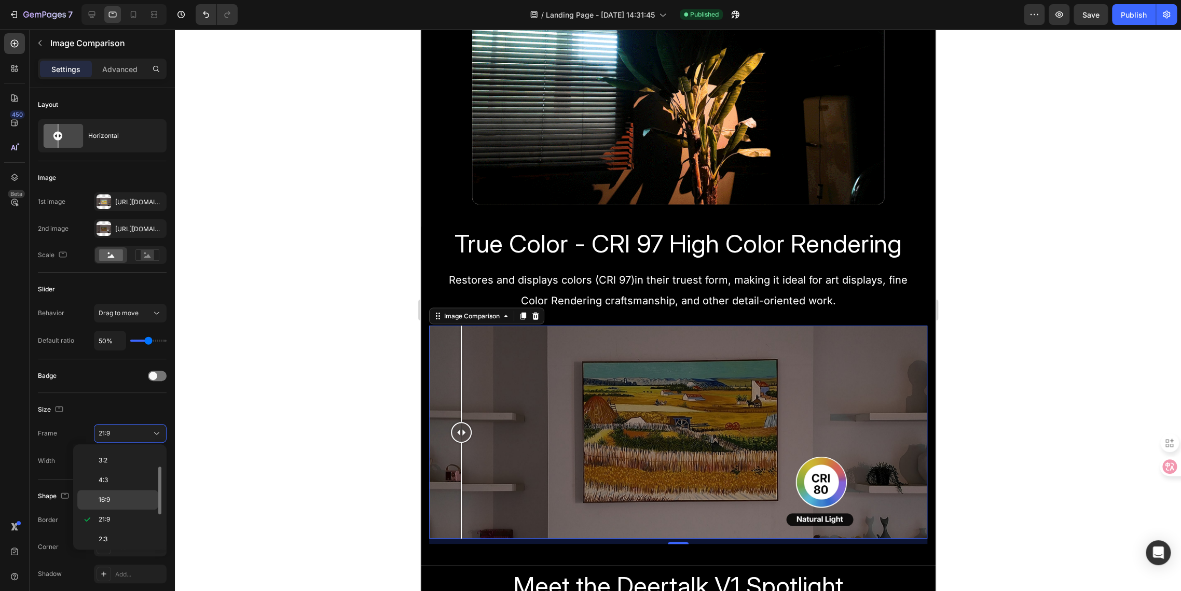
click at [107, 504] on div "16:9" at bounding box center [117, 500] width 81 height 20
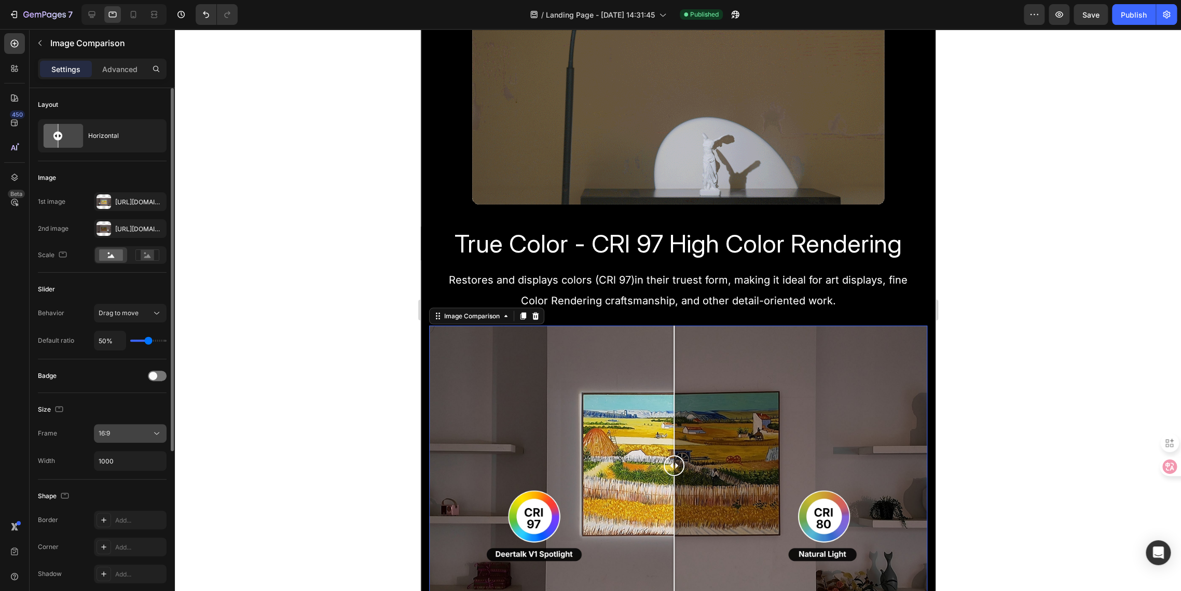
click at [114, 434] on div "16:9" at bounding box center [125, 433] width 53 height 9
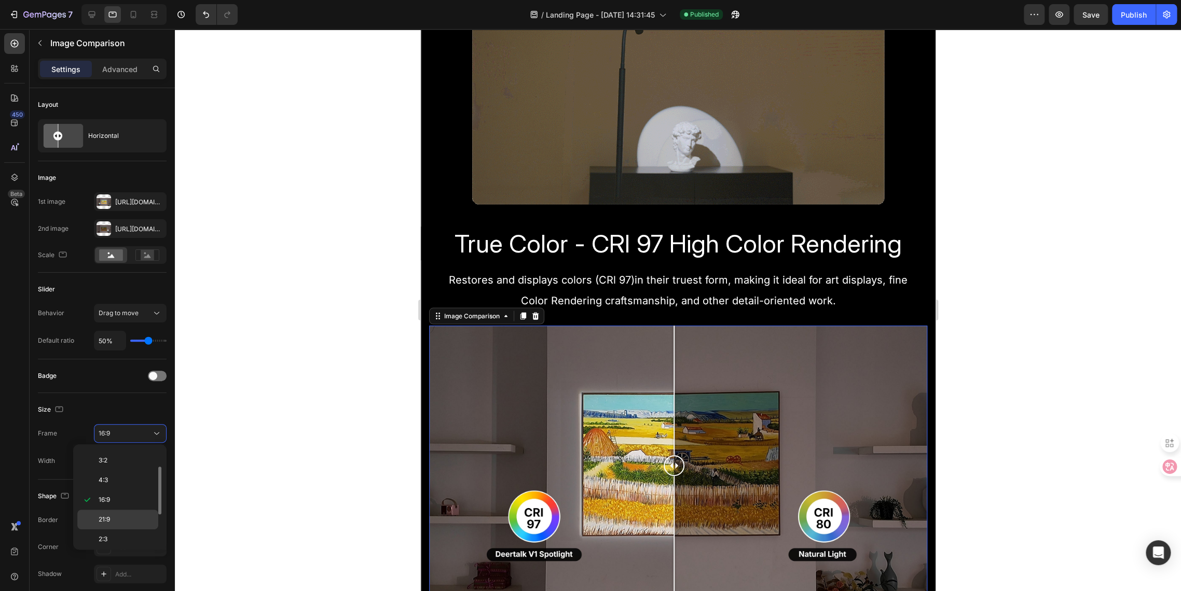
click at [103, 530] on div "21:9" at bounding box center [117, 540] width 81 height 20
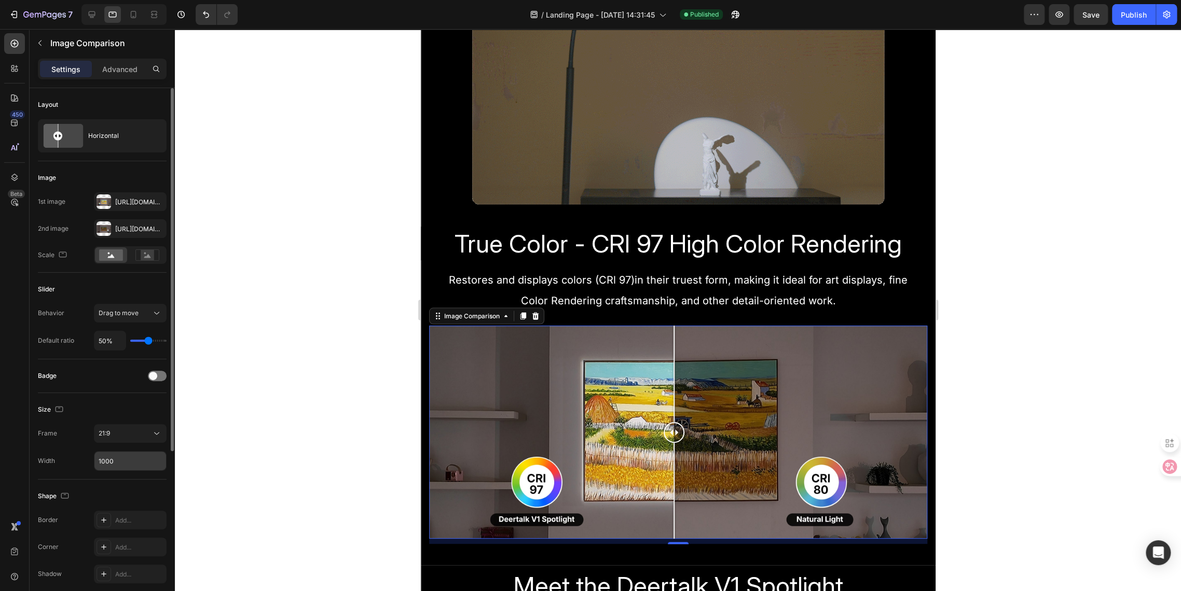
click at [115, 462] on input "1000" at bounding box center [130, 461] width 72 height 19
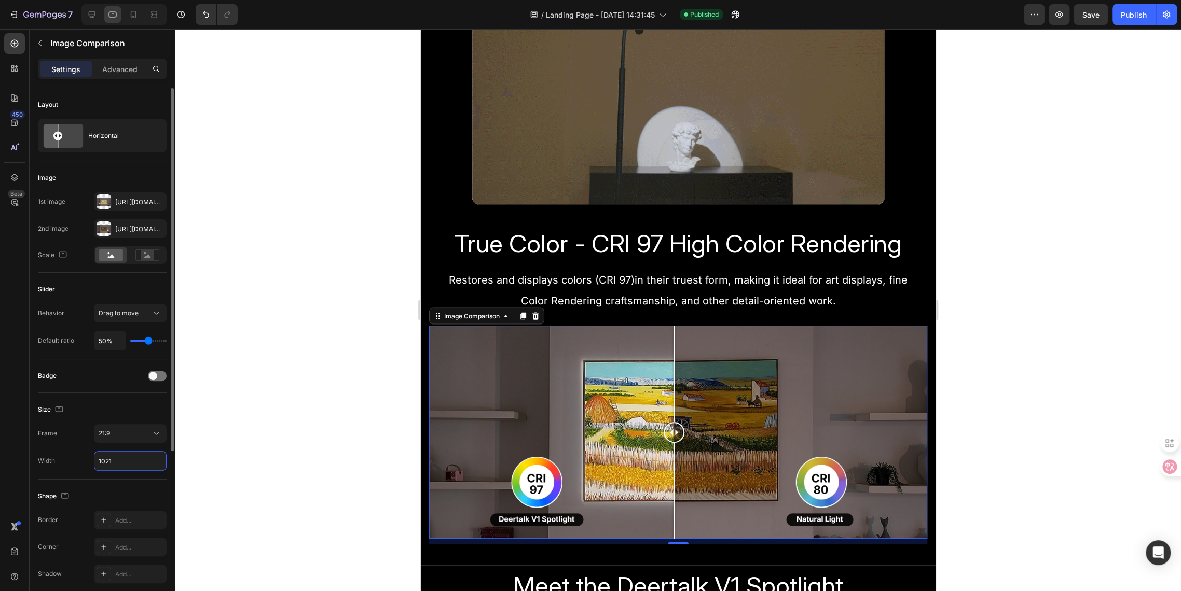
type input "1022"
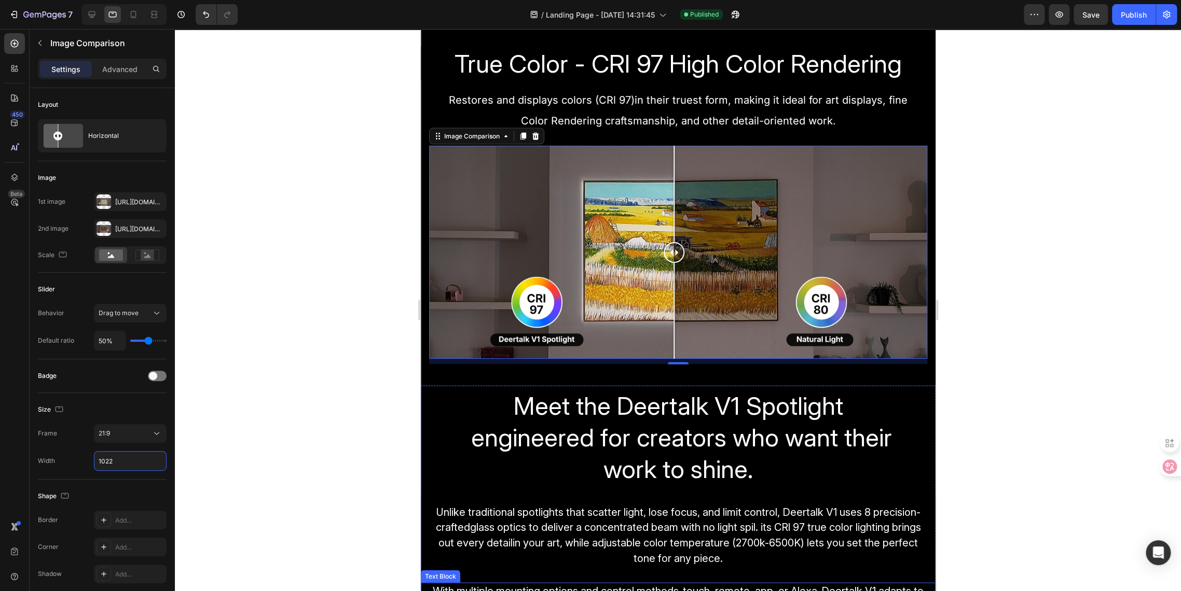
scroll to position [1325, 0]
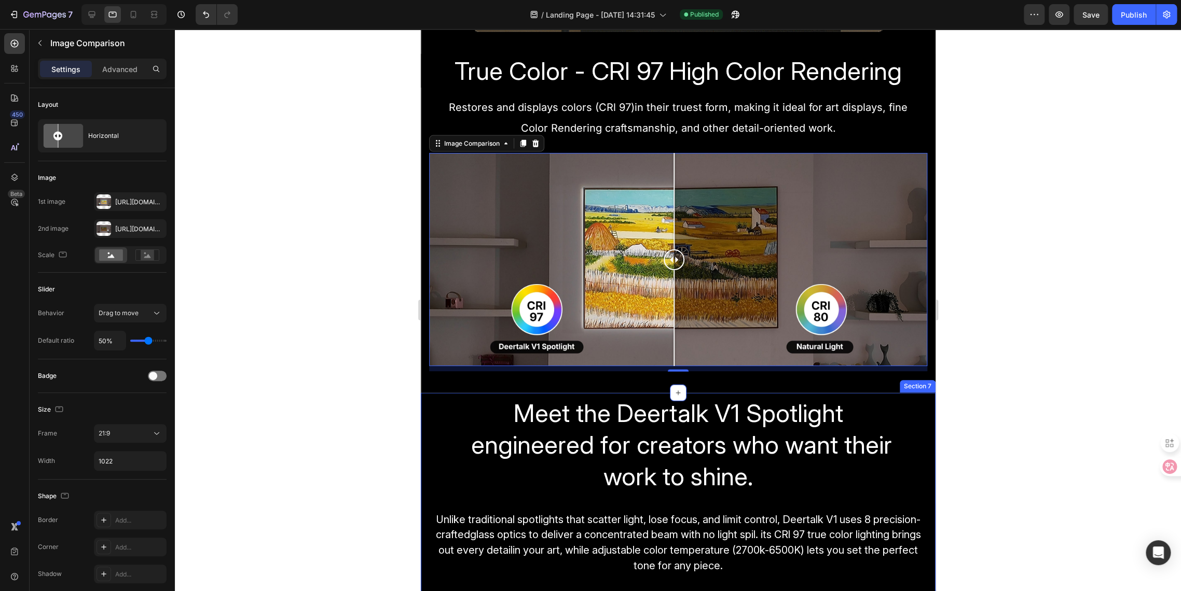
click at [371, 423] on div at bounding box center [678, 310] width 1006 height 562
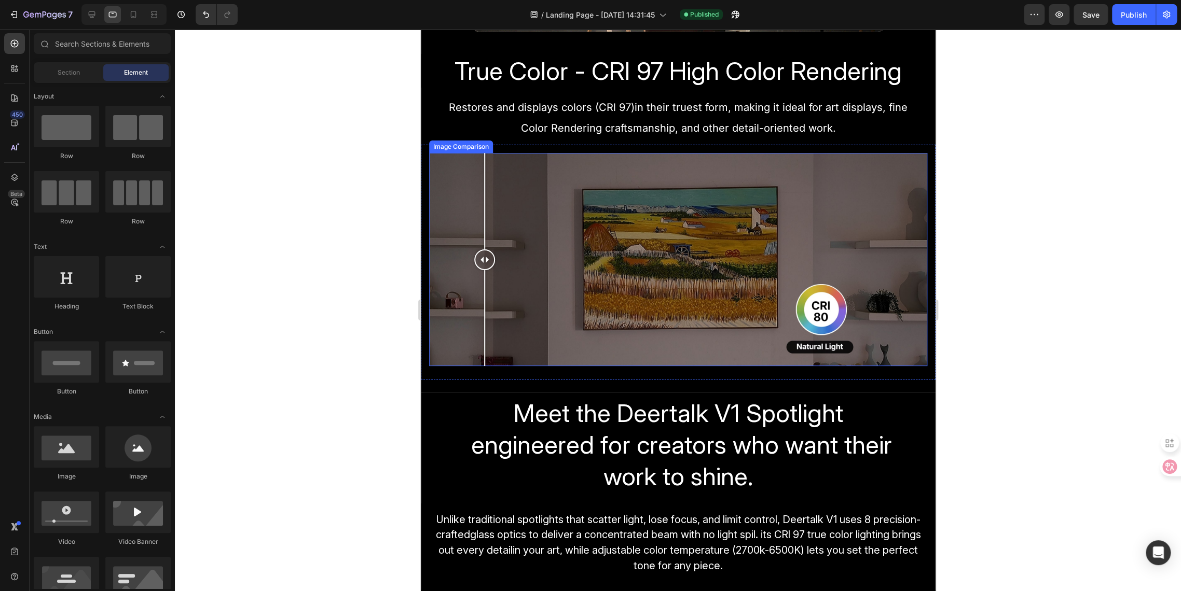
click at [484, 352] on div at bounding box center [677, 259] width 498 height 213
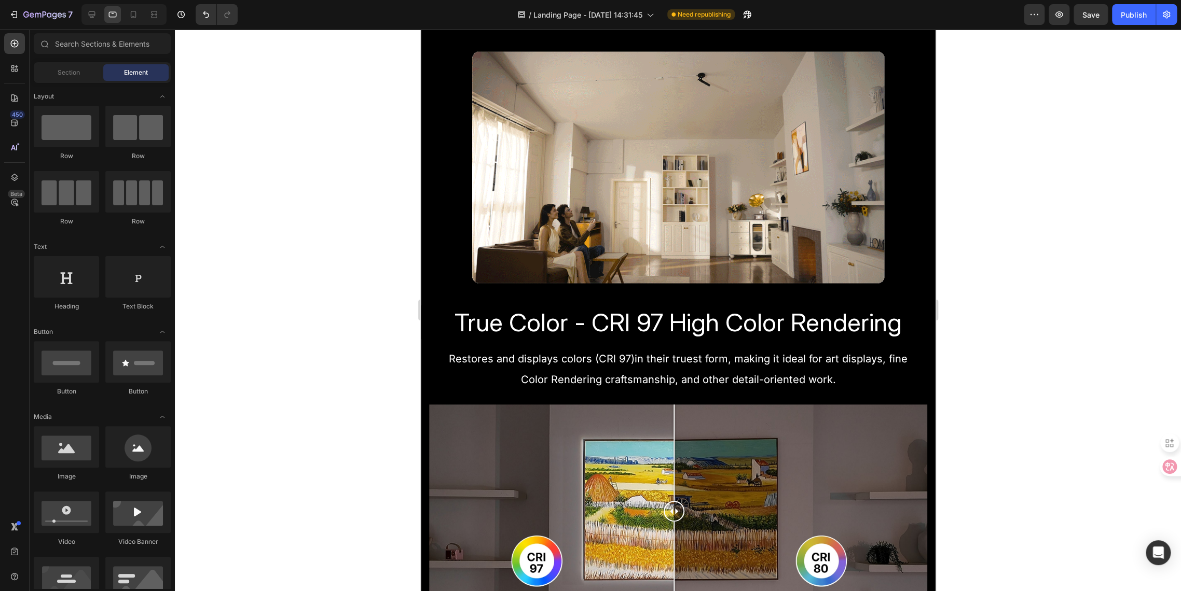
scroll to position [1037, 0]
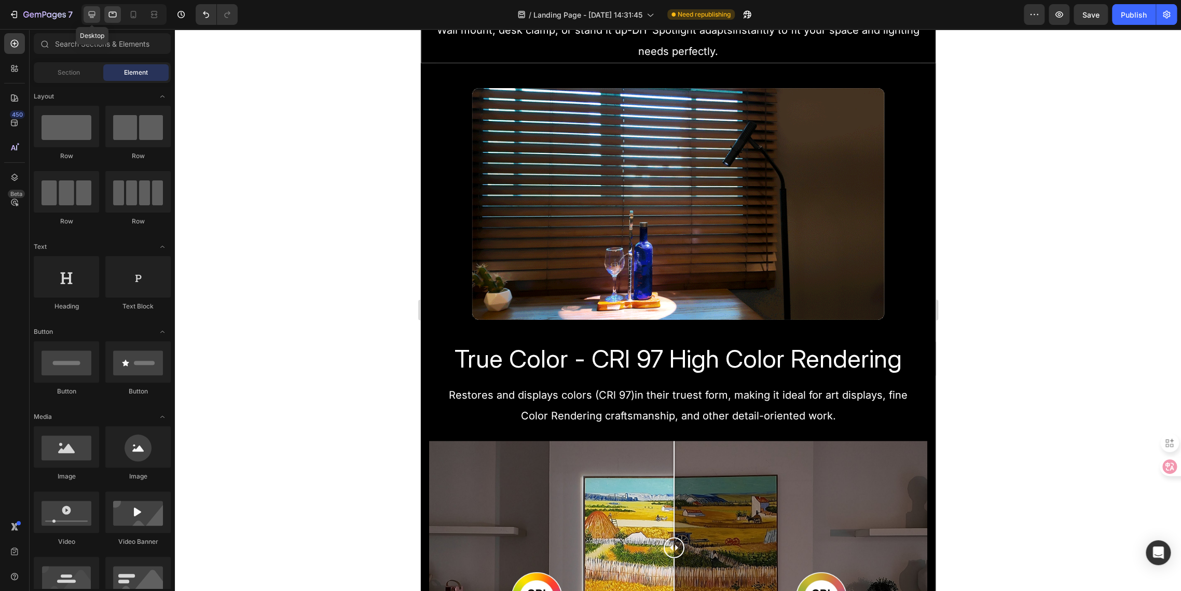
click at [91, 18] on icon at bounding box center [92, 14] width 7 height 7
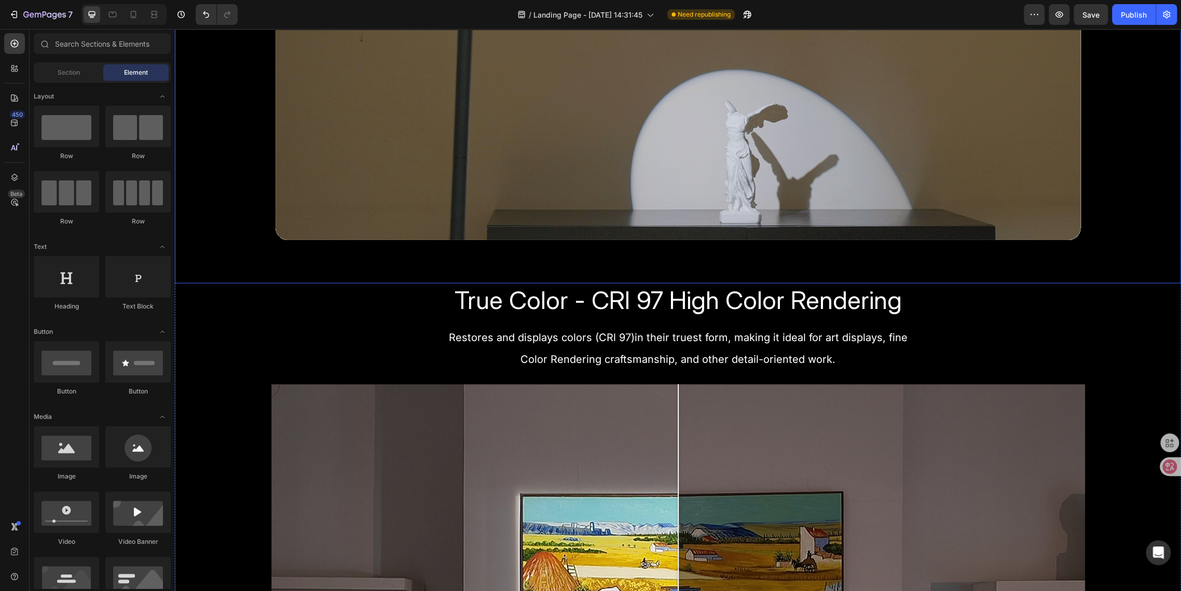
scroll to position [1440, 0]
